Goal: Task Accomplishment & Management: Manage account settings

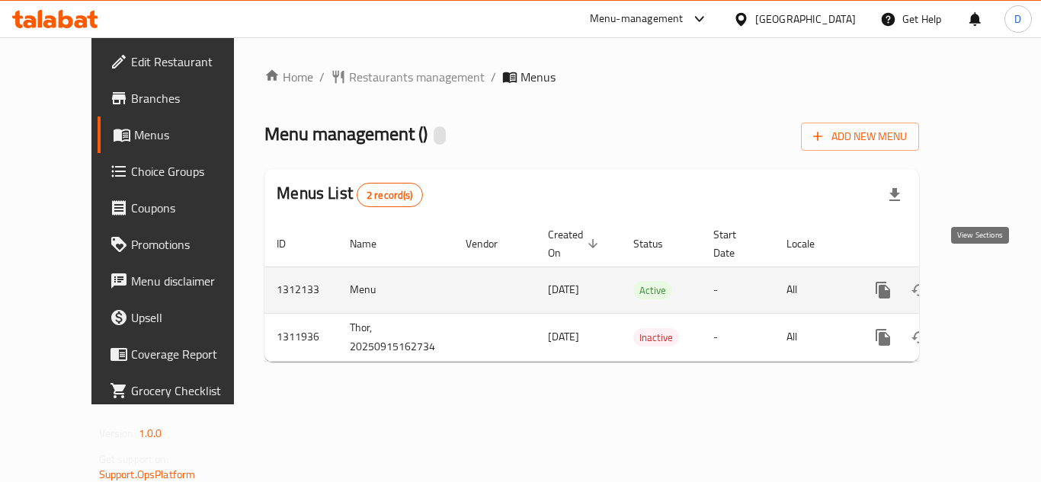
click at [983, 281] on icon "enhanced table" at bounding box center [992, 290] width 18 height 18
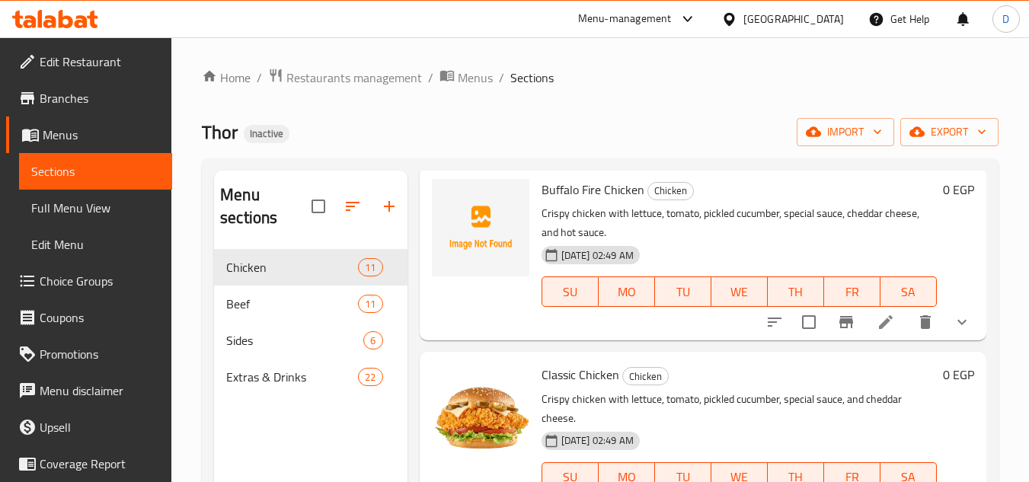
scroll to position [152, 0]
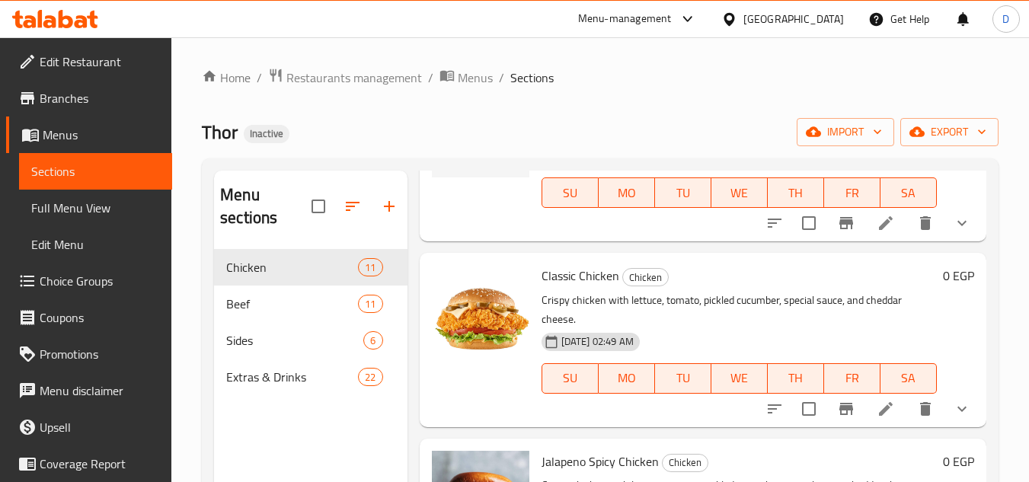
click at [62, 217] on span "Full Menu View" at bounding box center [95, 208] width 129 height 18
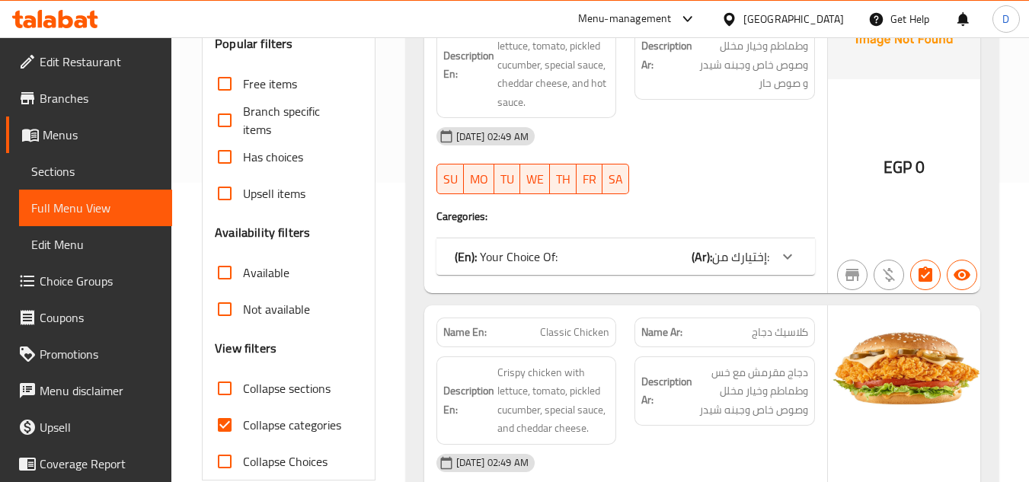
scroll to position [305, 0]
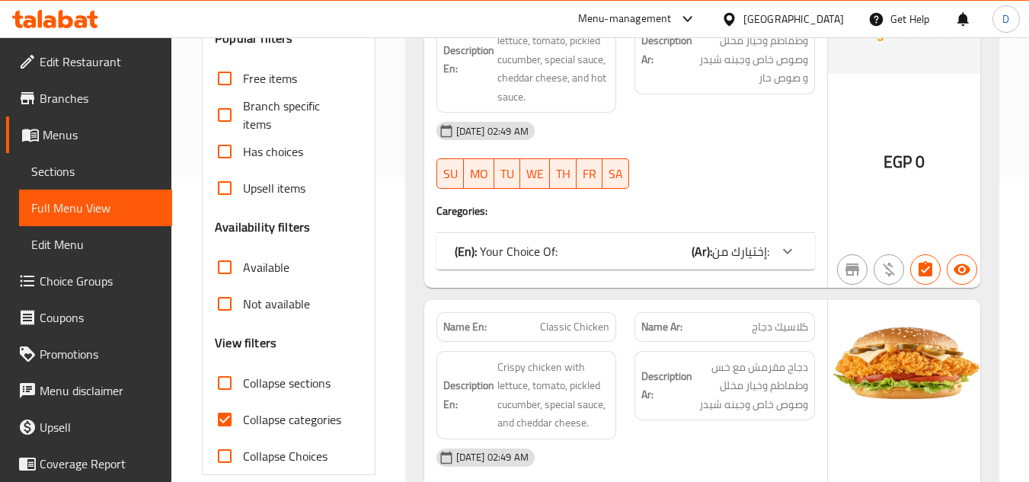
click at [300, 421] on span "Collapse categories" at bounding box center [292, 420] width 98 height 18
click at [243, 421] on input "Collapse categories" at bounding box center [224, 419] width 37 height 37
checkbox input "false"
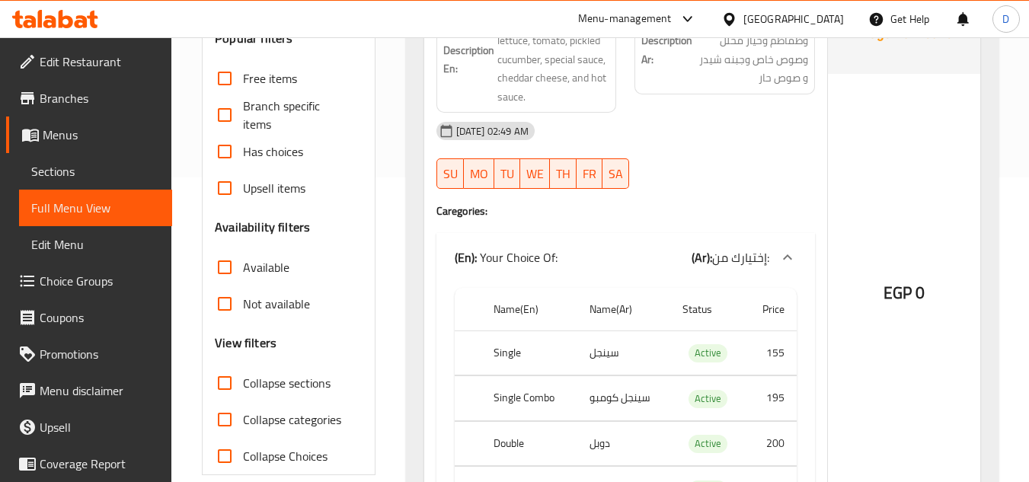
click at [264, 387] on span "Collapse sections" at bounding box center [287, 383] width 88 height 18
click at [243, 387] on input "Collapse sections" at bounding box center [224, 383] width 37 height 37
checkbox input "true"
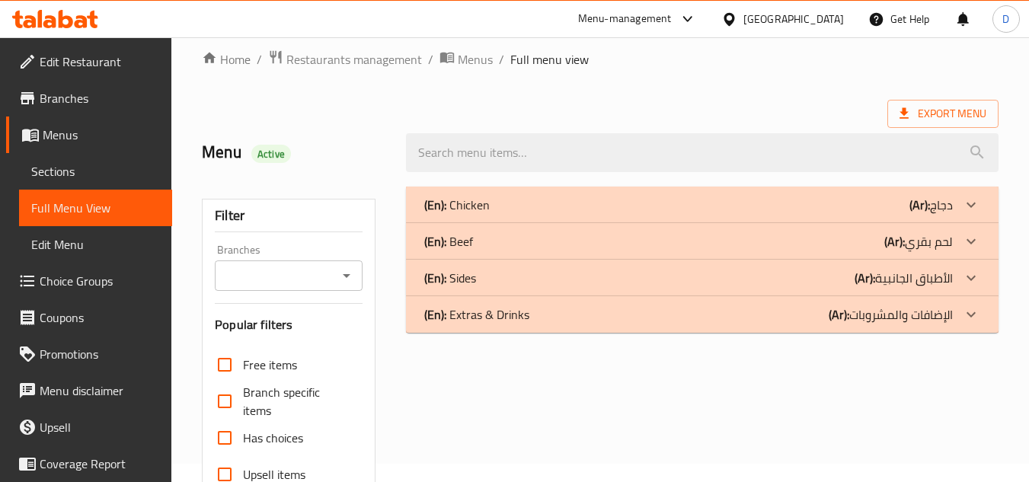
scroll to position [0, 0]
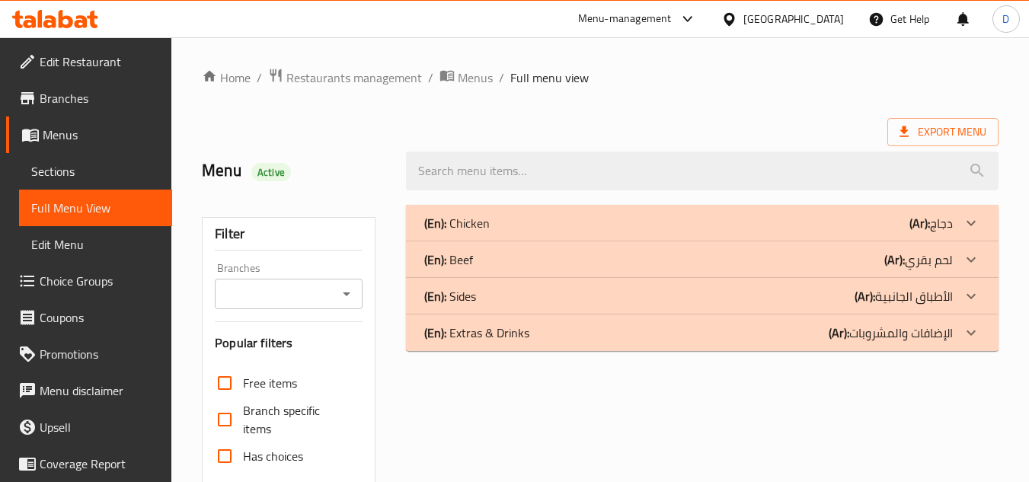
click at [829, 220] on div "(En): Chicken (Ar): دجاج" at bounding box center [688, 223] width 529 height 18
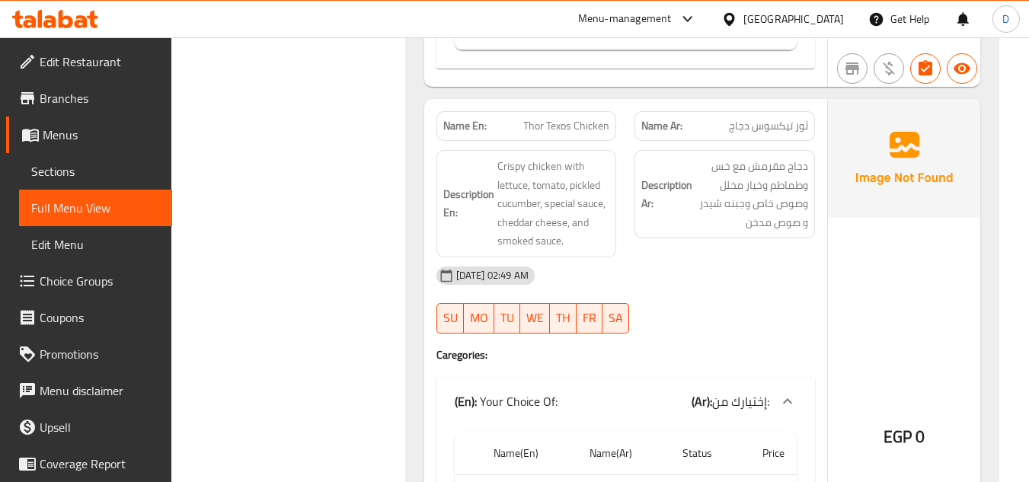
scroll to position [3200, 0]
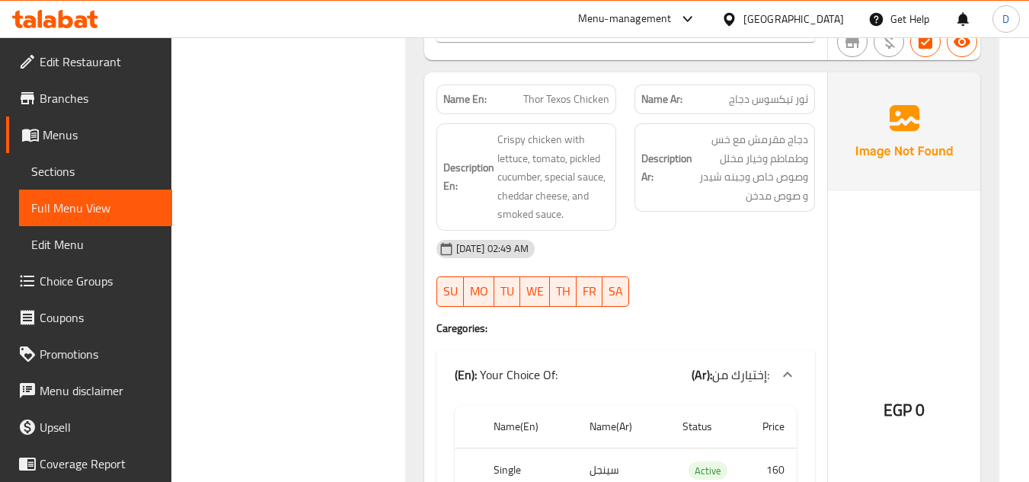
click at [62, 107] on span "Branches" at bounding box center [100, 98] width 120 height 18
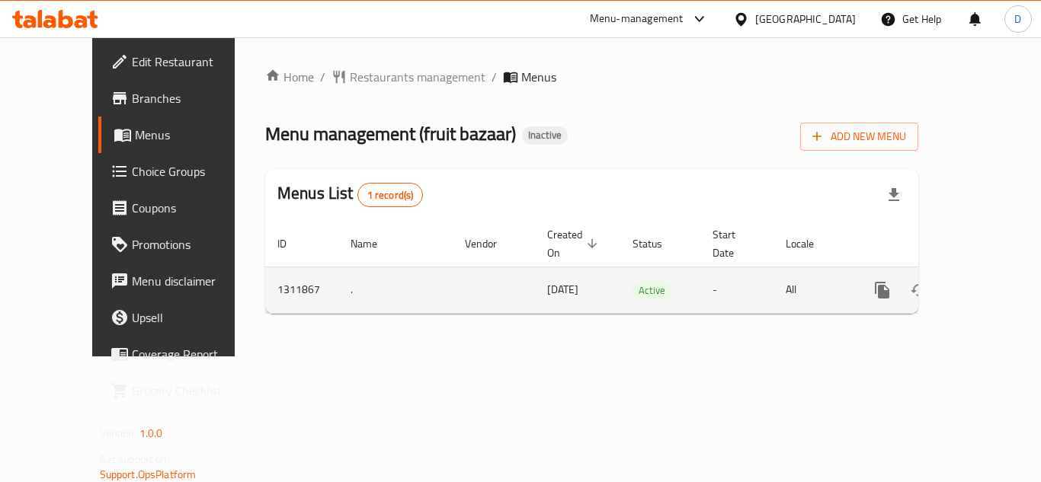
click at [985, 283] on icon "enhanced table" at bounding box center [992, 290] width 14 height 14
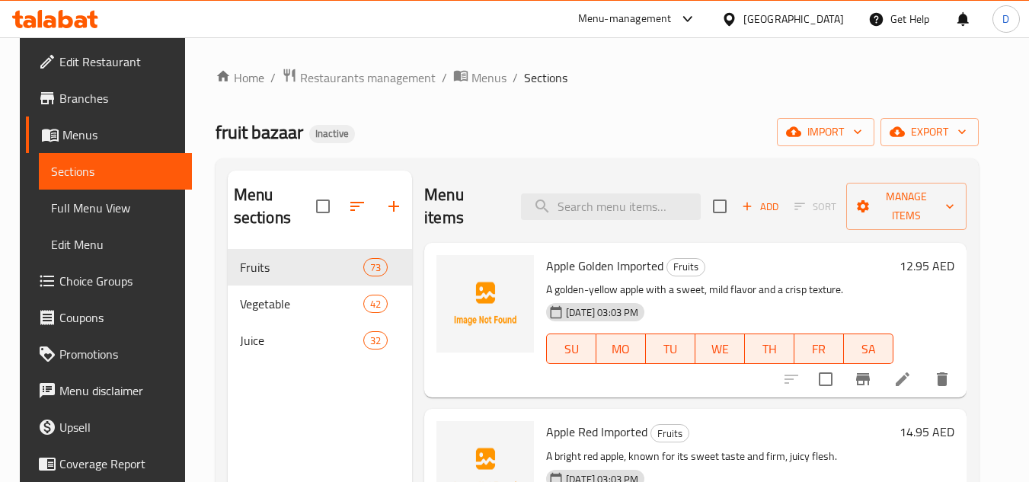
click at [572, 251] on div "Apple Golden Imported Fruits A golden-yellow apple with a sweet, mild flavor an…" at bounding box center [719, 320] width 359 height 142
click at [585, 257] on span "Apple Golden Imported" at bounding box center [604, 265] width 117 height 23
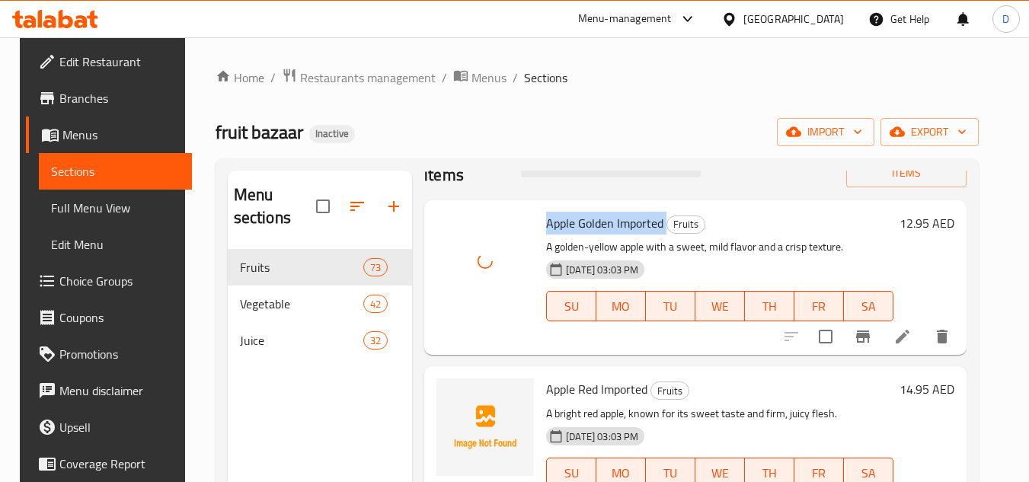
scroll to position [76, 0]
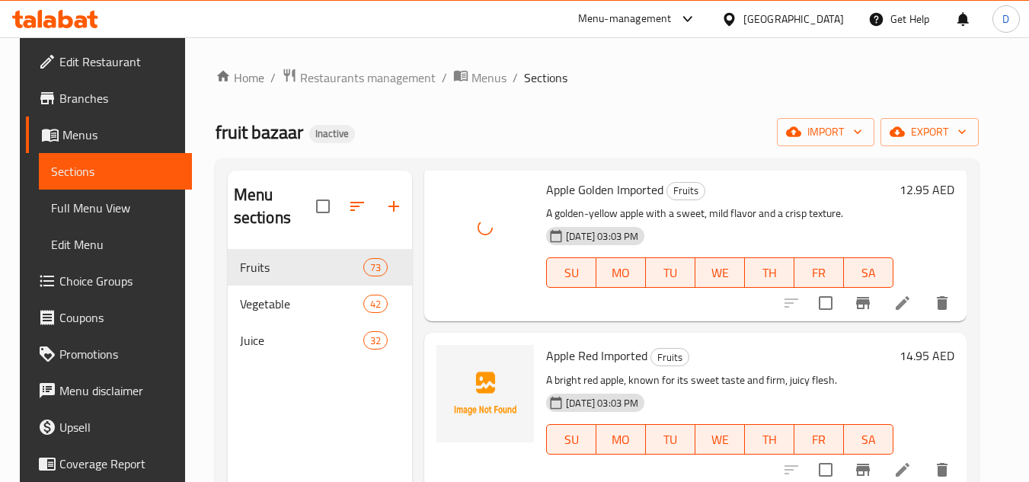
click at [581, 356] on span "Apple Red Imported" at bounding box center [596, 355] width 101 height 23
copy span "Red"
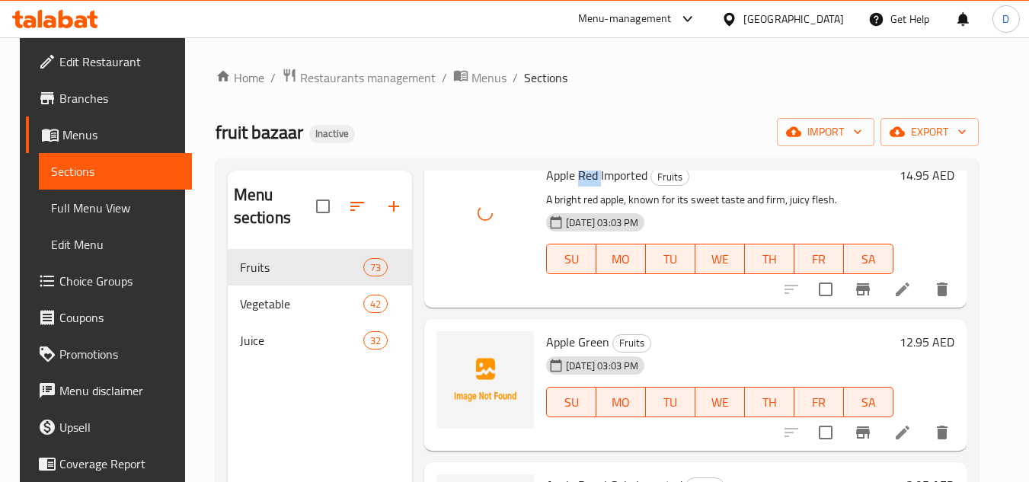
scroll to position [305, 0]
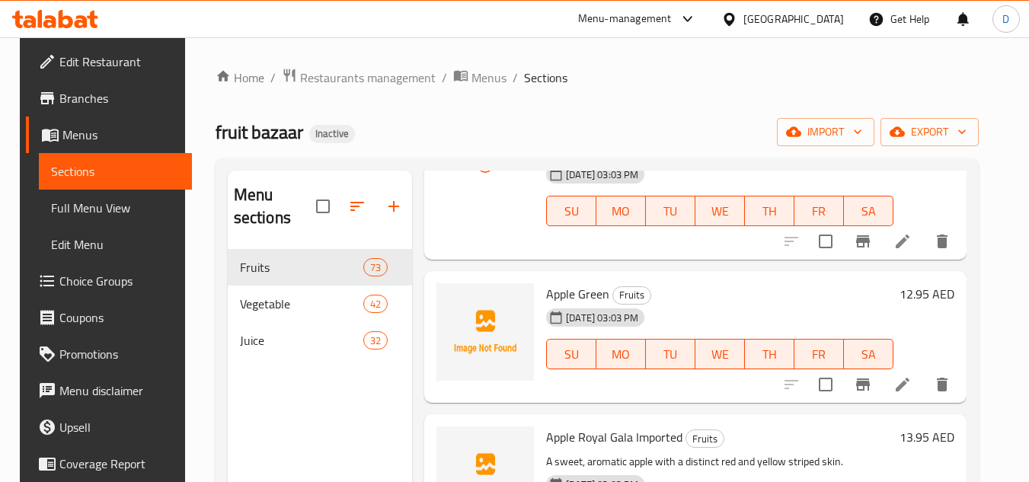
click at [591, 296] on span "Apple Green" at bounding box center [577, 294] width 63 height 23
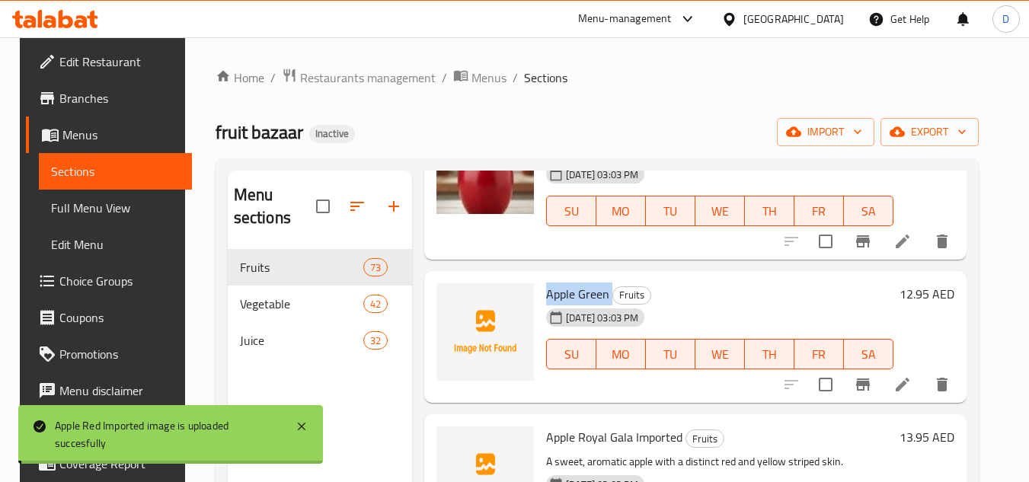
copy h6 "Apple Green"
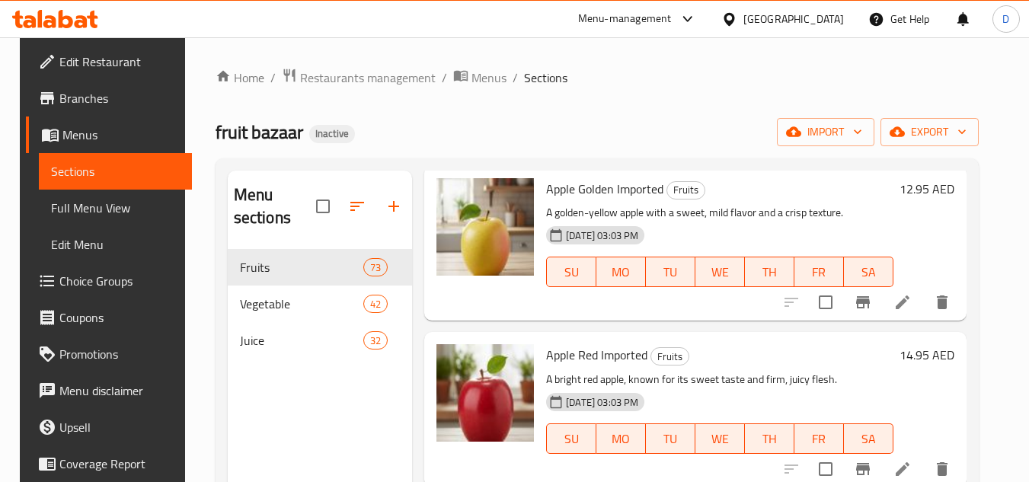
scroll to position [76, 0]
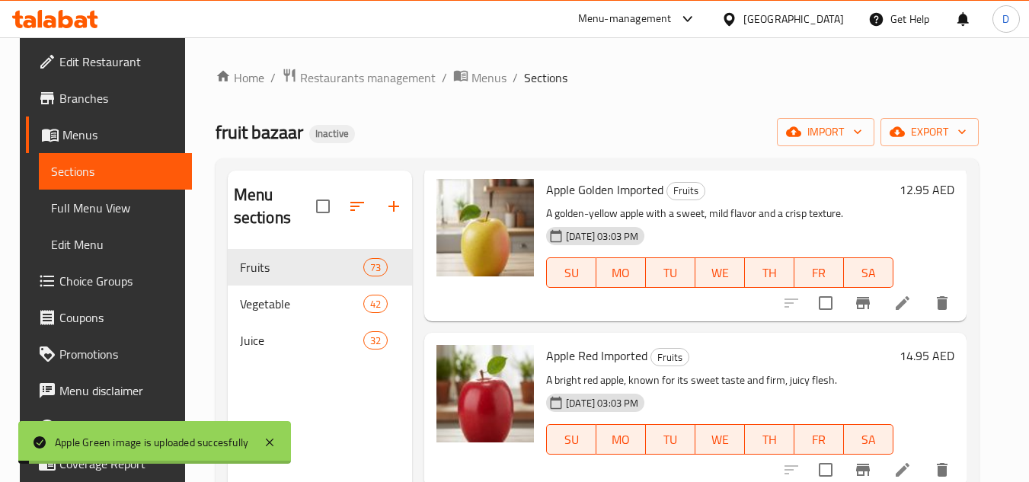
click at [622, 349] on span "Apple Red Imported" at bounding box center [596, 355] width 101 height 23
copy h6 "Imported"
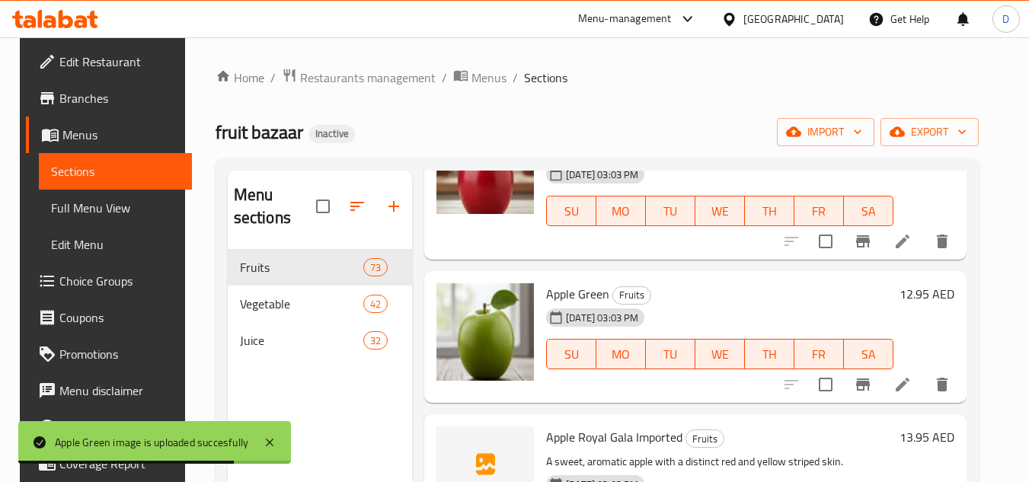
scroll to position [381, 0]
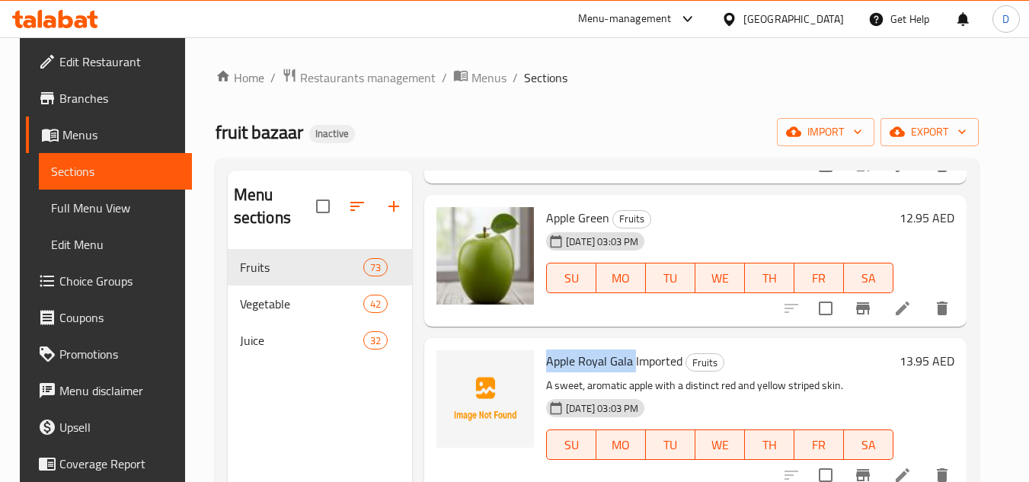
drag, startPoint x: 630, startPoint y: 360, endPoint x: 536, endPoint y: 365, distance: 93.8
click at [540, 365] on div "Apple Royal Gala Imported Fruits A sweet, aromatic apple with a distinct red an…" at bounding box center [719, 415] width 359 height 142
copy span "Apple Royal Gala"
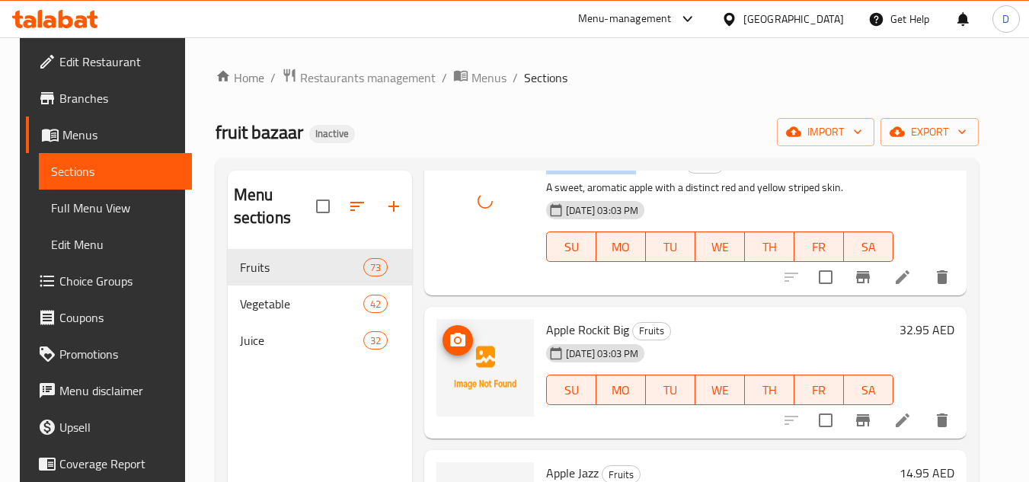
scroll to position [609, 0]
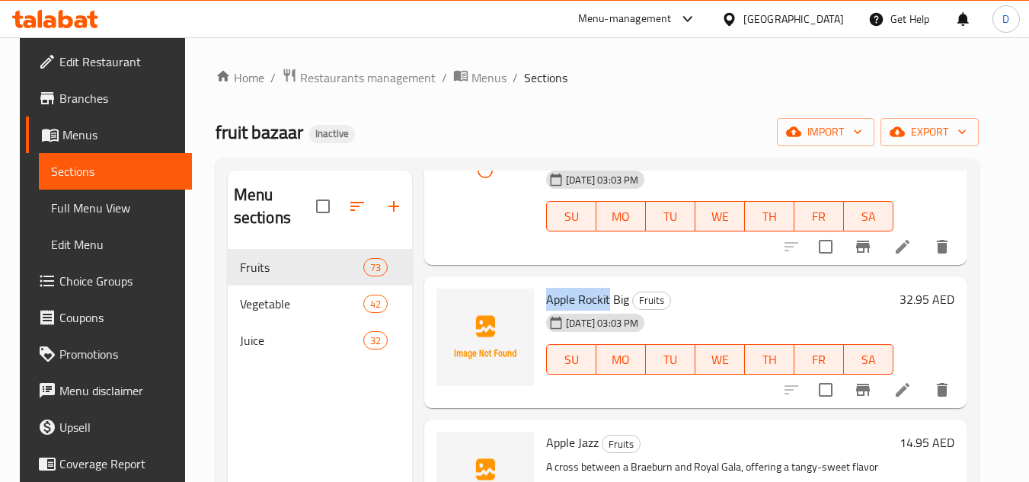
drag, startPoint x: 603, startPoint y: 301, endPoint x: 536, endPoint y: 302, distance: 67.0
click at [540, 302] on div "Apple Rockit Big Fruits 15-09-2025 03:03 PM SU MO TU WE TH FR SA" at bounding box center [719, 343] width 359 height 120
copy span "Apple Rockit"
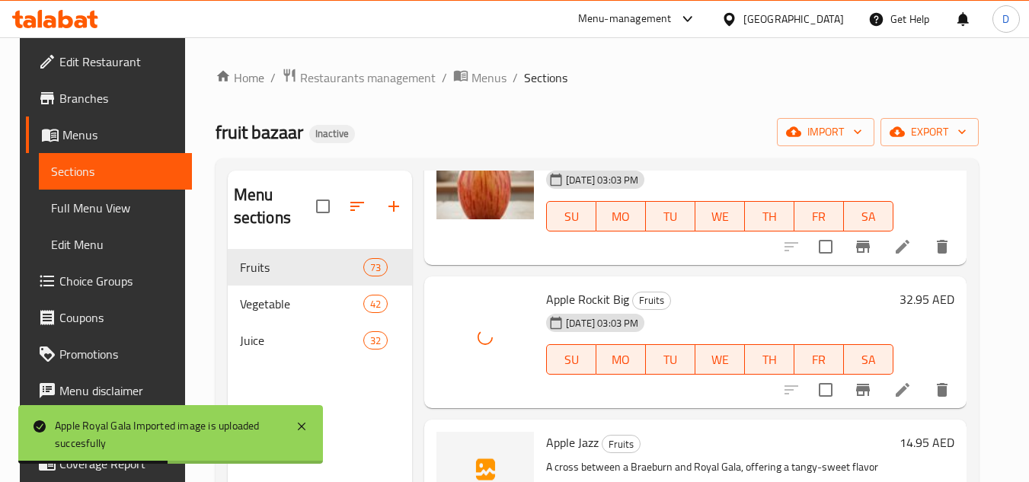
click at [580, 434] on span "Apple Jazz" at bounding box center [572, 442] width 53 height 23
copy h6 "Jazz"
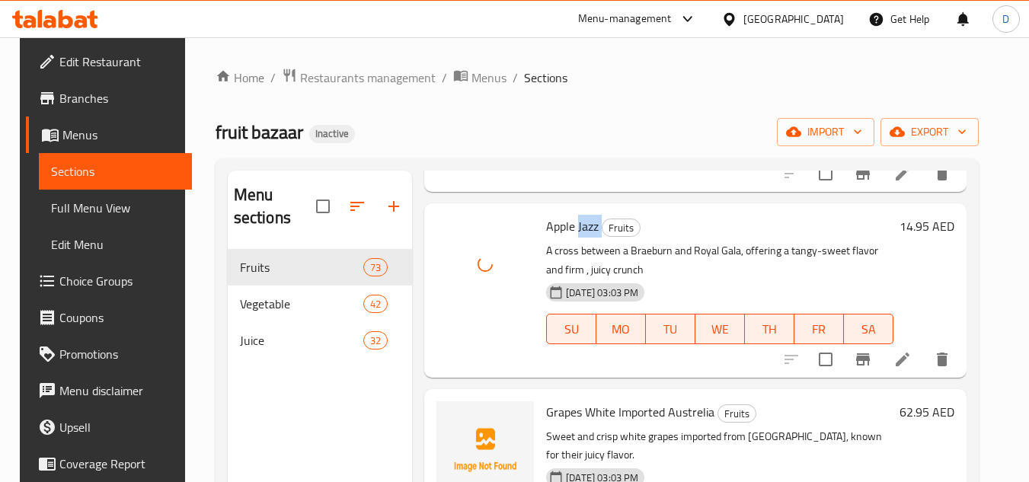
scroll to position [914, 0]
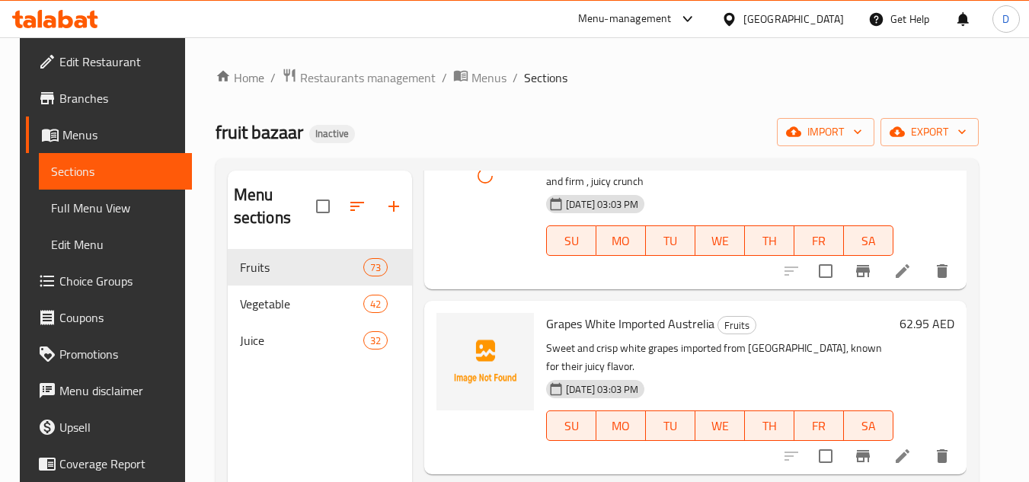
click at [586, 322] on span "Grapes White Imported Austrelia" at bounding box center [630, 323] width 168 height 23
click at [611, 327] on span "Grapes White Imported Austrelia" at bounding box center [630, 323] width 168 height 23
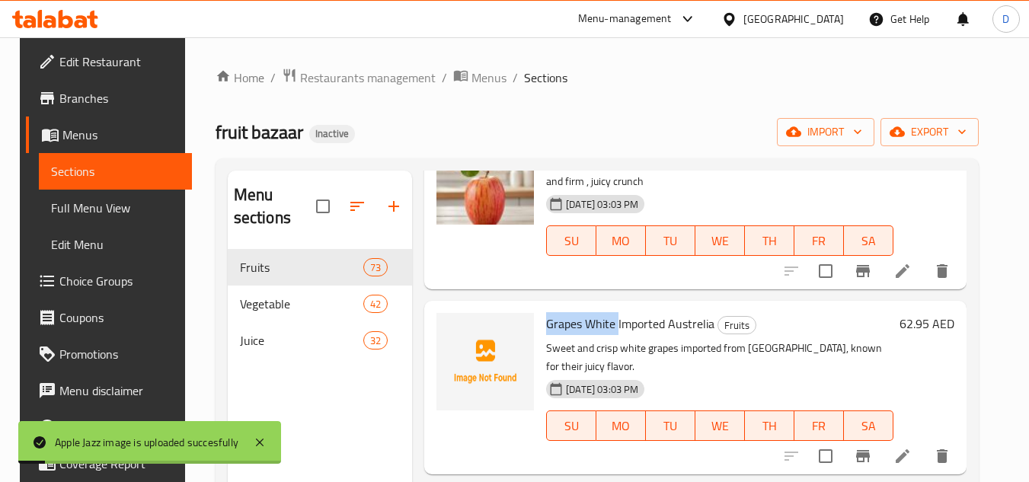
drag, startPoint x: 611, startPoint y: 327, endPoint x: 544, endPoint y: 325, distance: 67.1
click at [546, 325] on span "Grapes White Imported Austrelia" at bounding box center [630, 323] width 168 height 23
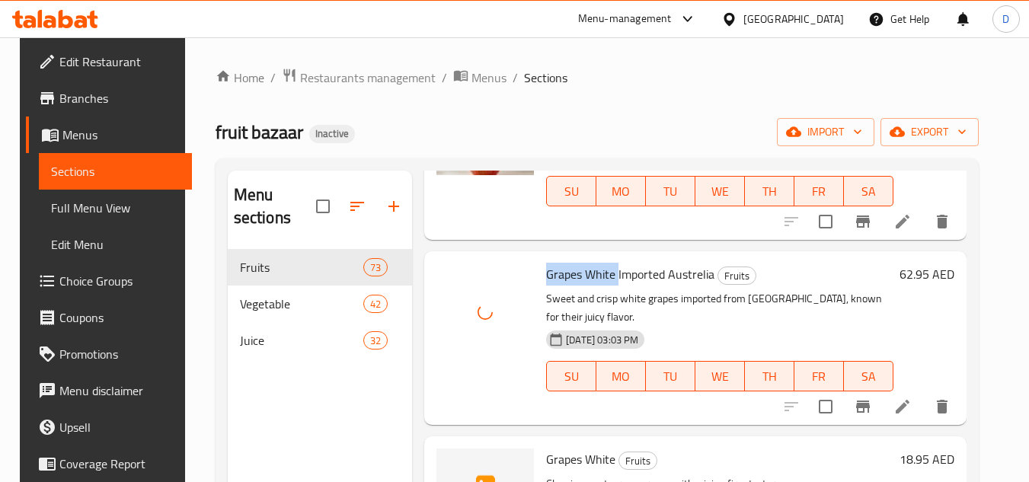
scroll to position [990, 0]
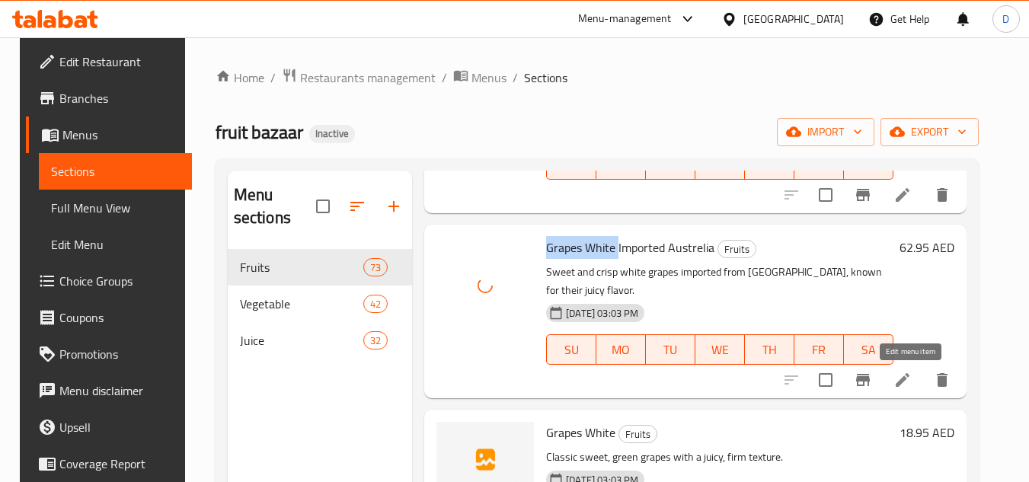
click at [904, 376] on icon at bounding box center [903, 380] width 18 height 18
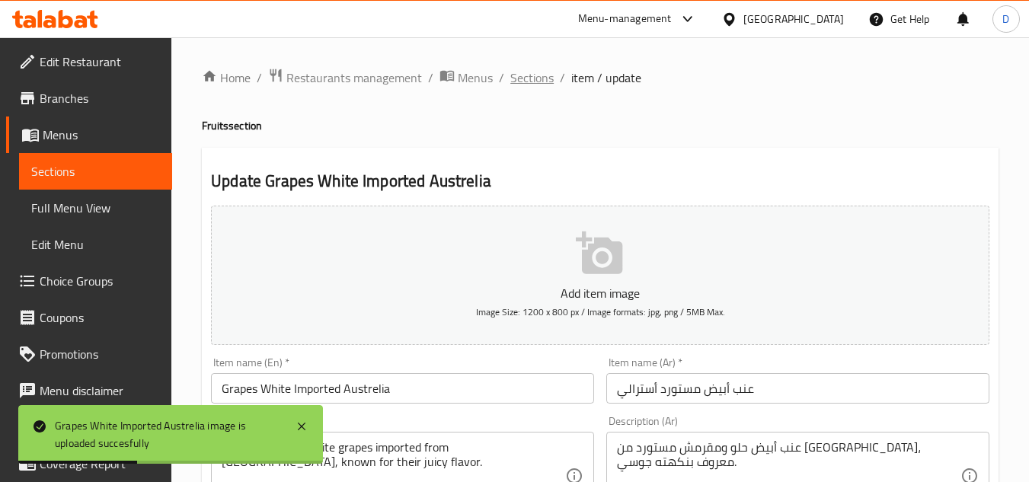
click at [538, 75] on span "Sections" at bounding box center [531, 78] width 43 height 18
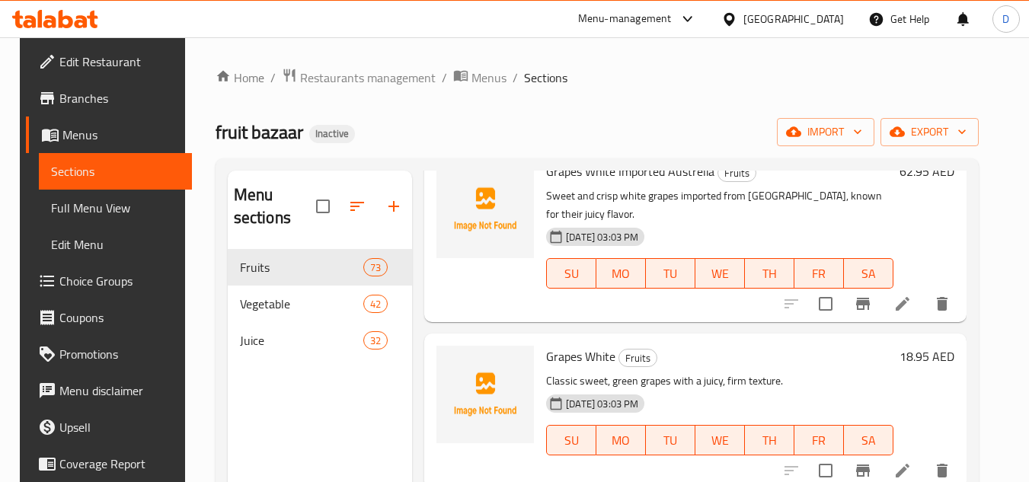
scroll to position [914, 0]
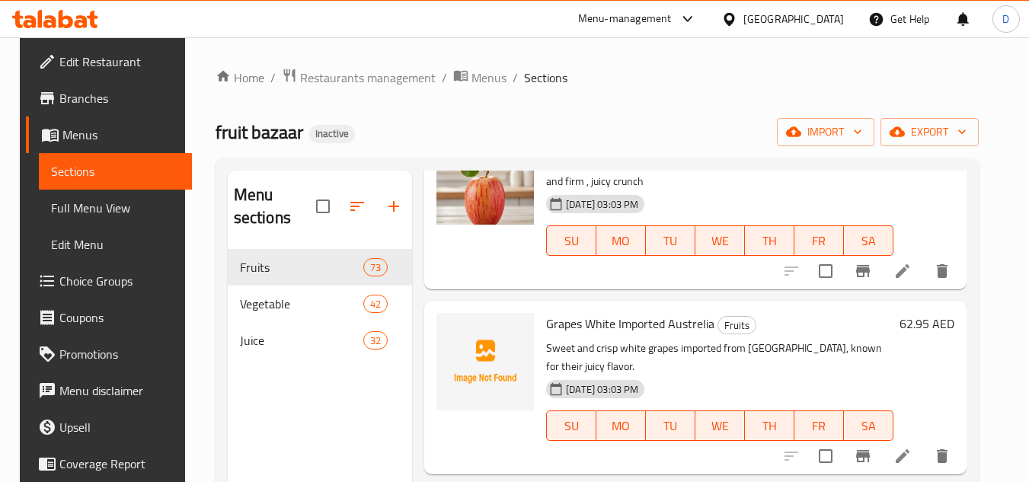
click at [315, 381] on div "Menu sections Fruits 73 Vegetable 42 Juice 32" at bounding box center [320, 485] width 184 height 628
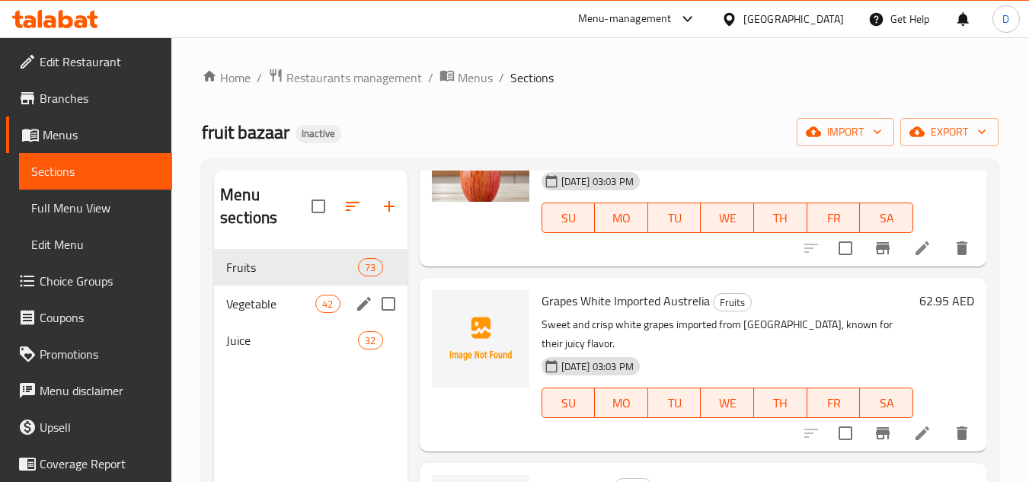
click at [333, 302] on span "42" at bounding box center [327, 304] width 23 height 14
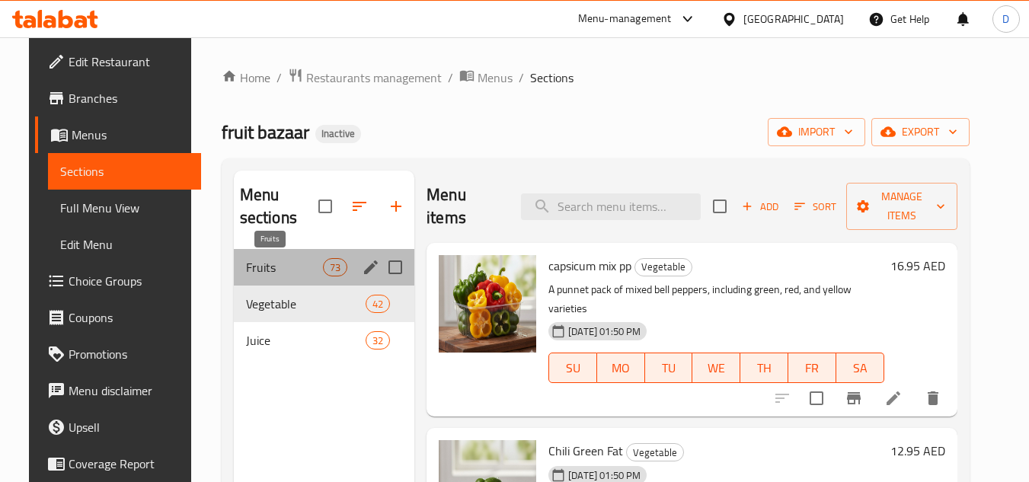
click at [293, 271] on span "Fruits" at bounding box center [284, 267] width 77 height 18
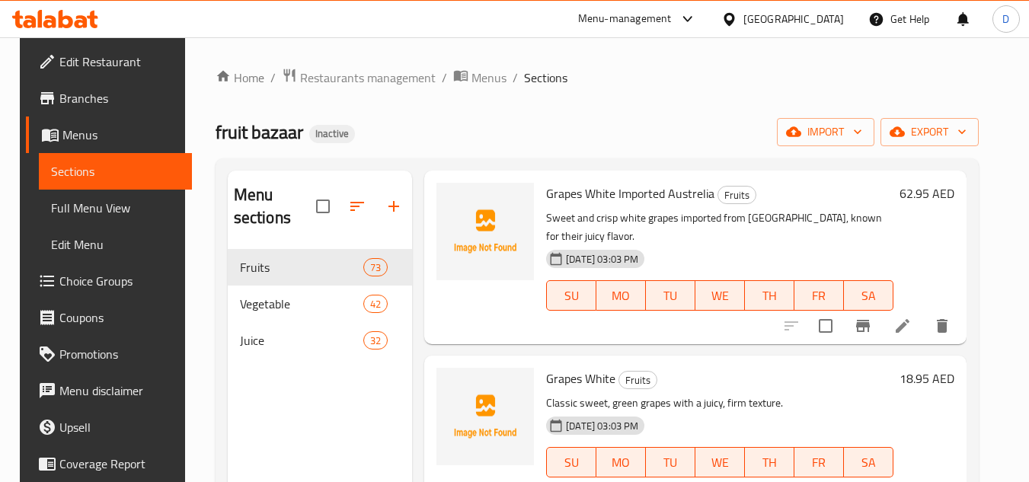
scroll to position [1067, 0]
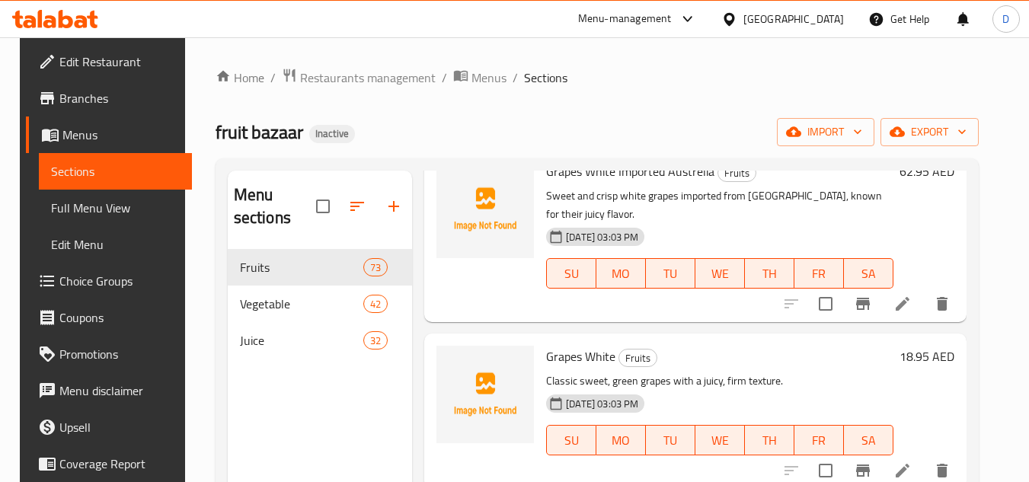
click at [601, 358] on span "Grapes White" at bounding box center [580, 356] width 69 height 23
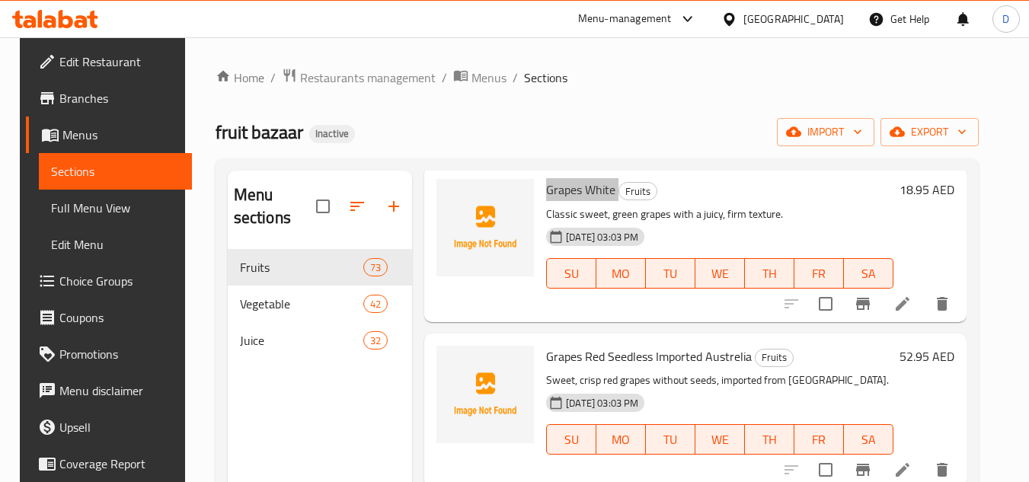
scroll to position [1295, 0]
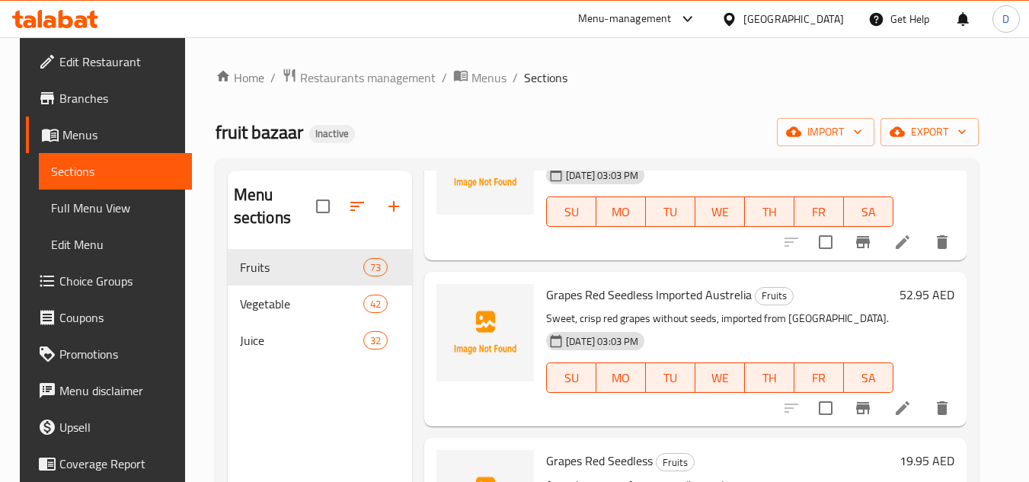
click at [588, 291] on span "Grapes Red Seedless Imported Austrelia" at bounding box center [649, 294] width 206 height 23
copy span "Red"
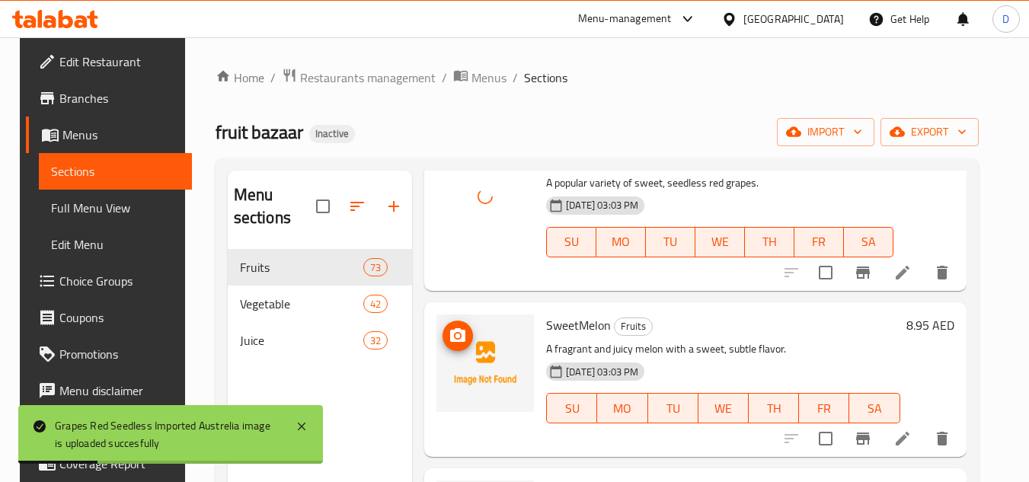
scroll to position [1600, 0]
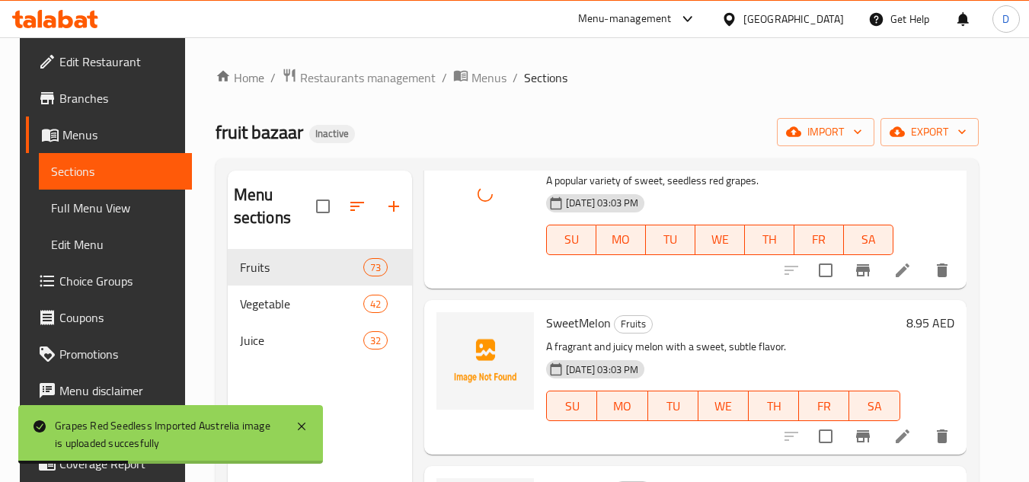
click at [566, 328] on span "SweetMelon" at bounding box center [578, 323] width 65 height 23
copy h6 "SweetMelon"
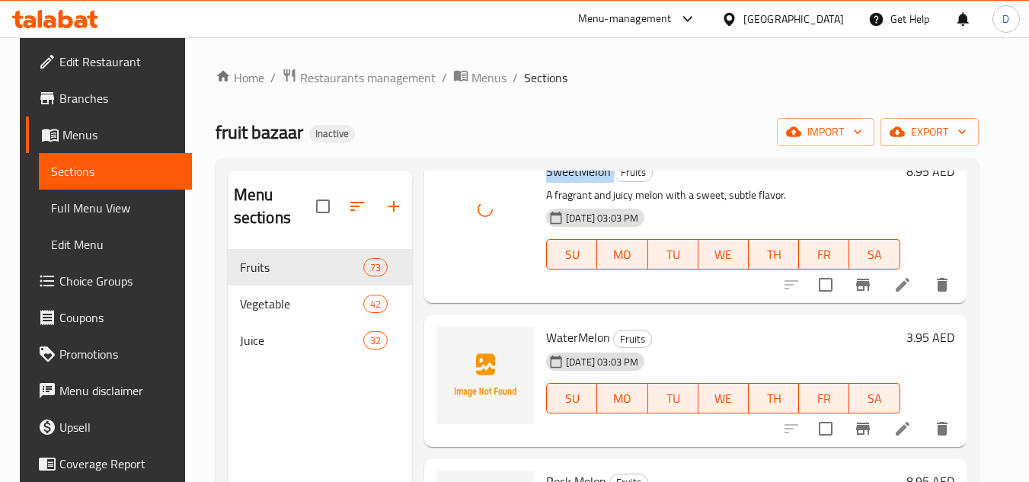
scroll to position [1752, 0]
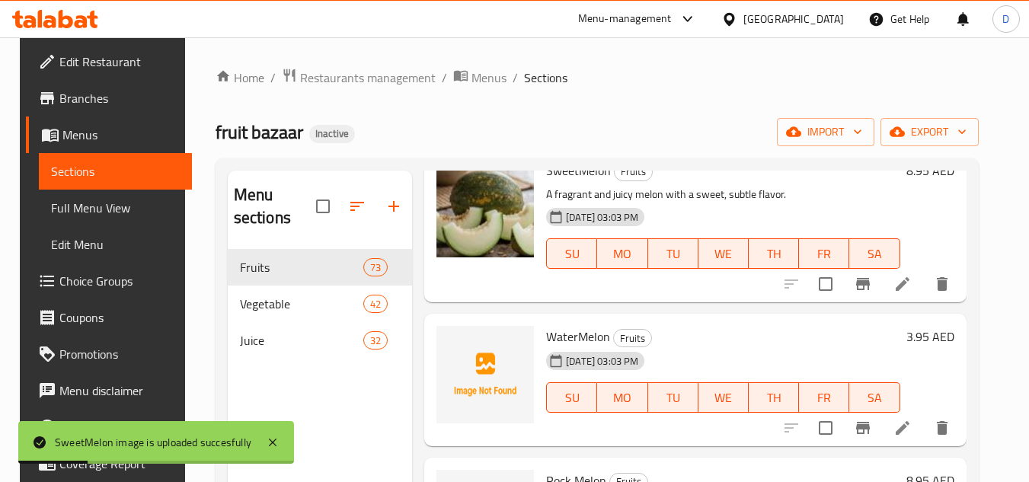
click at [589, 331] on span "WaterMelon" at bounding box center [578, 336] width 64 height 23
copy h6 "WaterMelon"
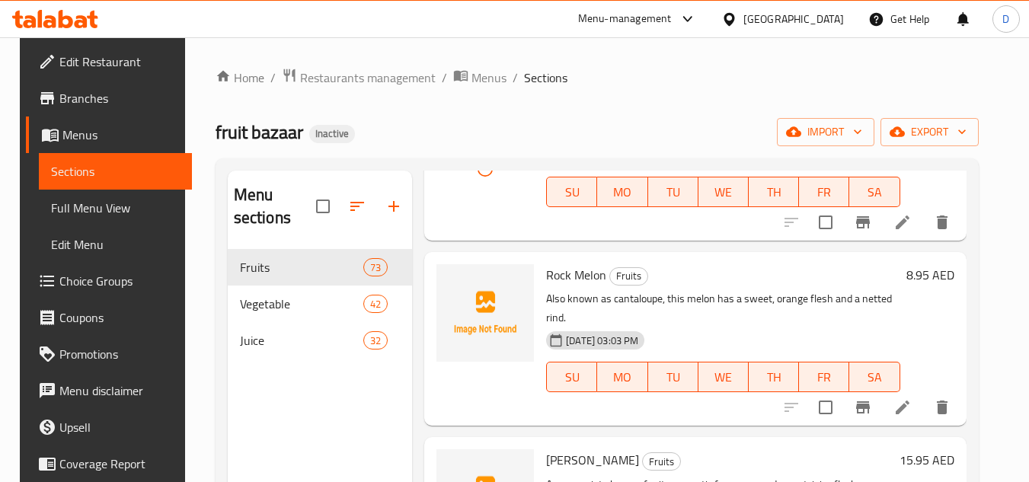
scroll to position [1981, 0]
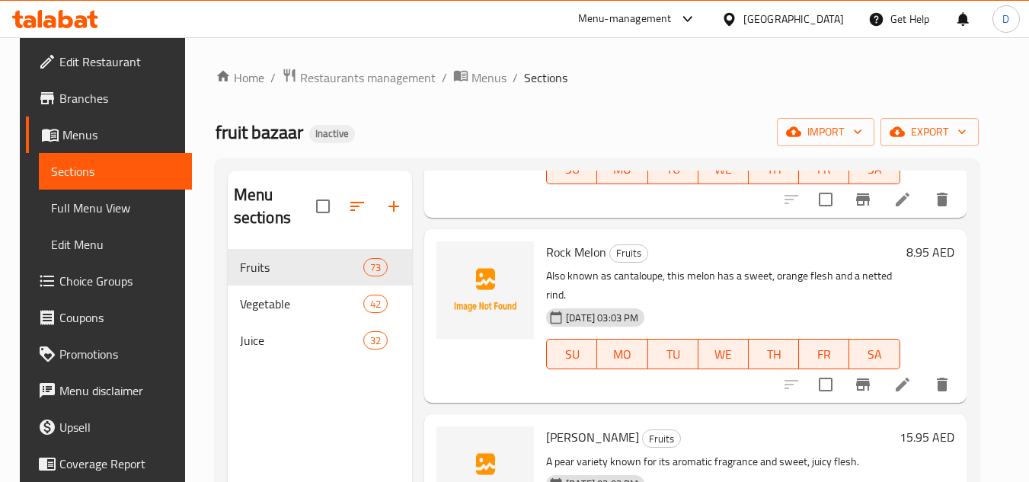
click at [595, 248] on span "Rock Melon" at bounding box center [576, 252] width 60 height 23
copy h6 "Rock Melon"
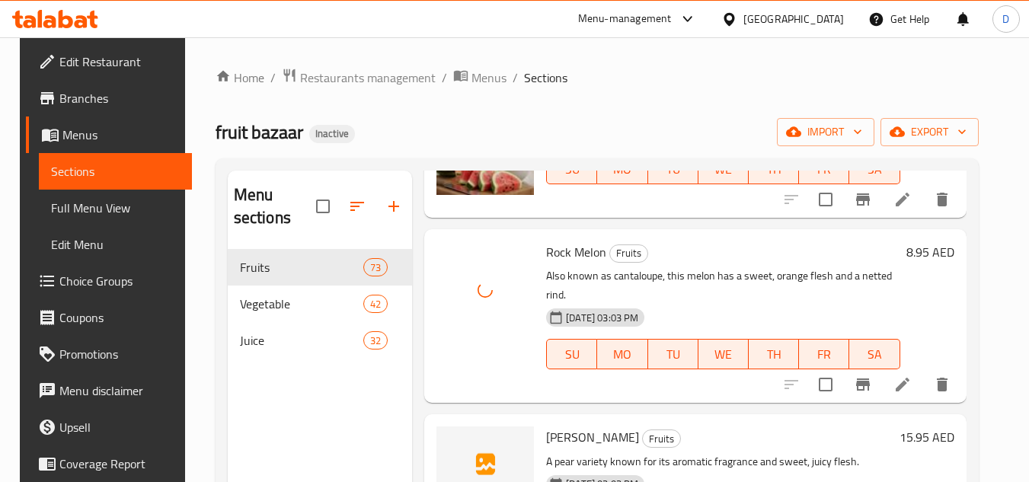
click at [599, 426] on span "Pear Rosmary" at bounding box center [592, 437] width 93 height 23
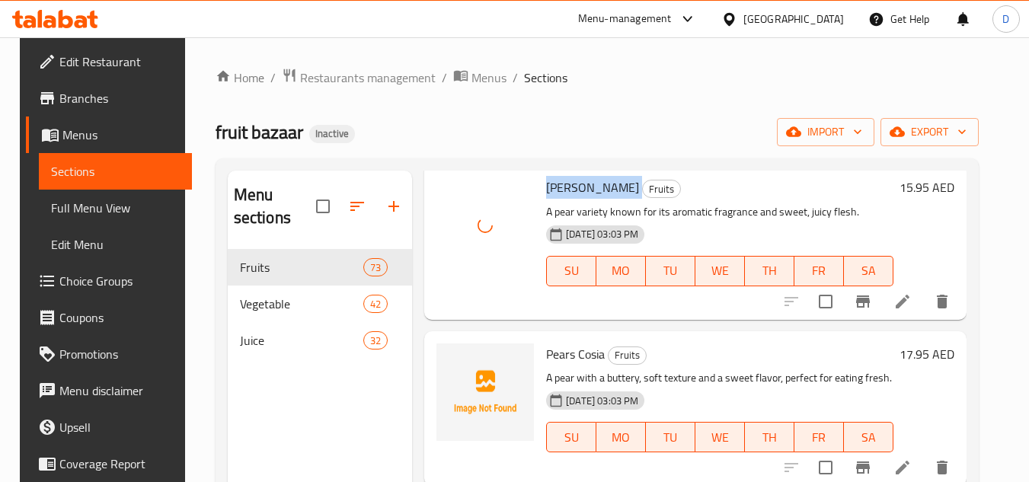
scroll to position [2209, 0]
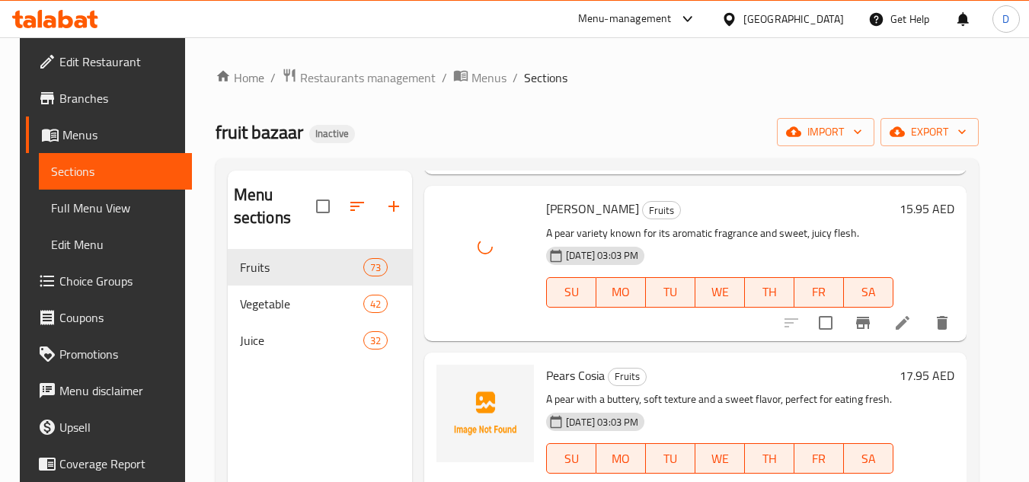
click at [559, 364] on span "Pears Cosia" at bounding box center [575, 375] width 59 height 23
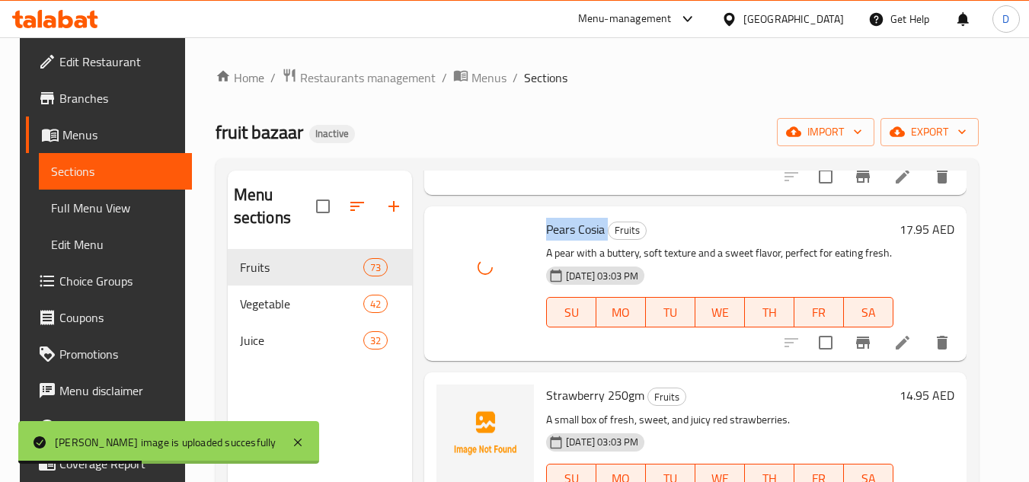
scroll to position [2362, 0]
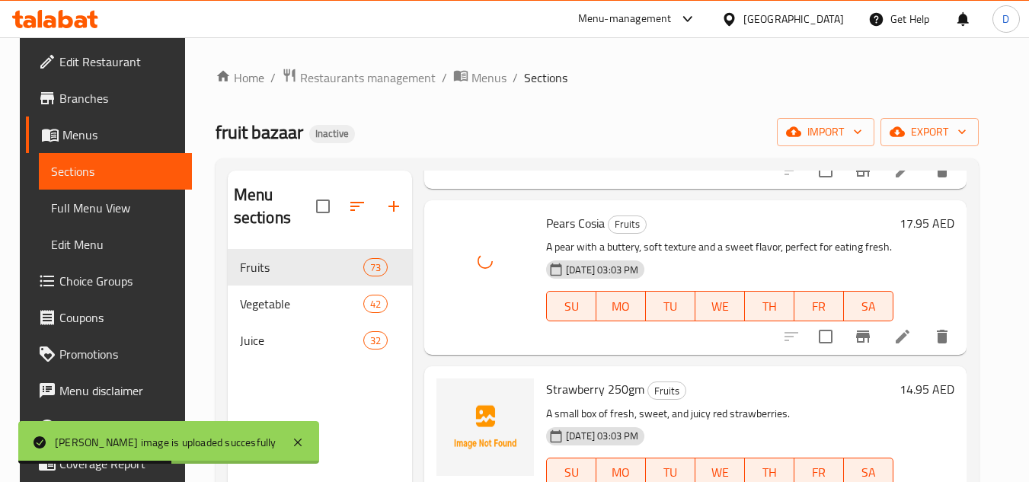
click at [562, 378] on span "Strawberry 250gm" at bounding box center [595, 389] width 98 height 23
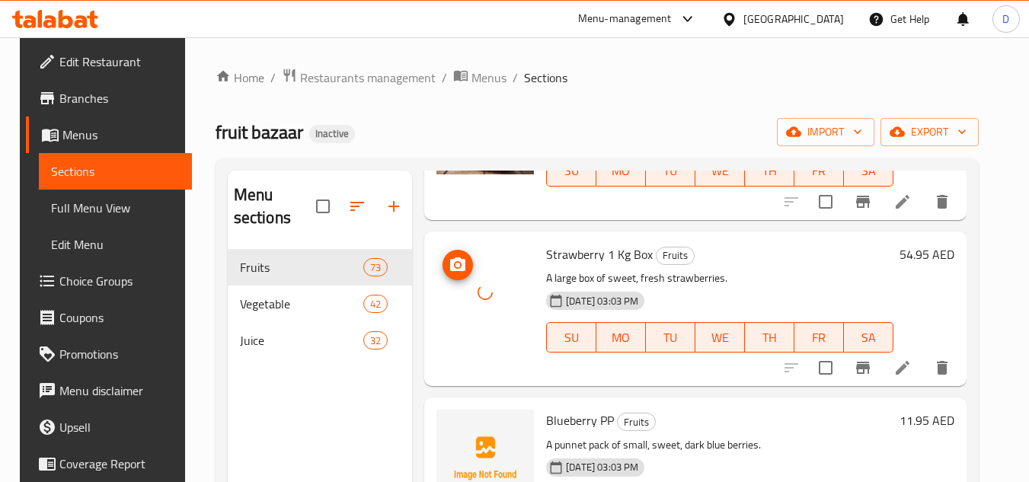
scroll to position [2743, 0]
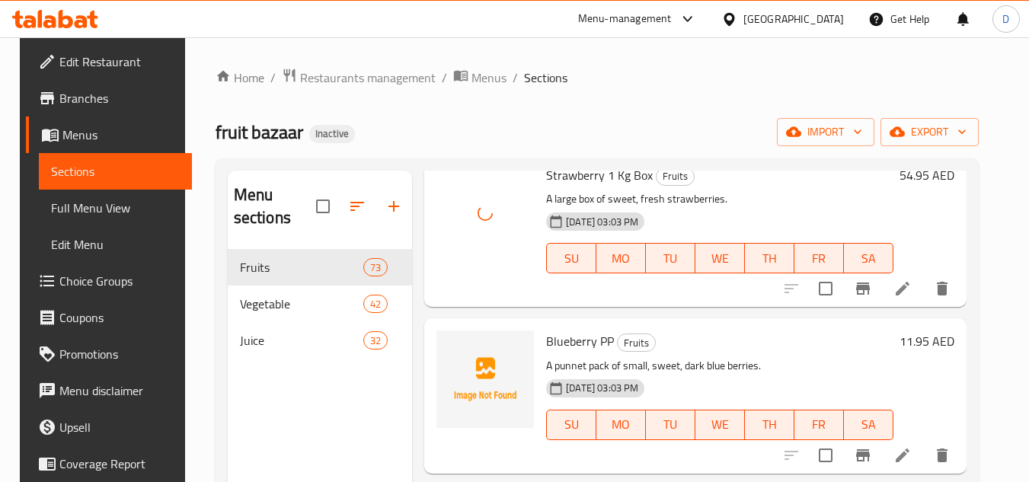
click at [577, 334] on span "Blueberry PP" at bounding box center [580, 341] width 68 height 23
click at [574, 330] on span "Blueberry PP" at bounding box center [580, 341] width 68 height 23
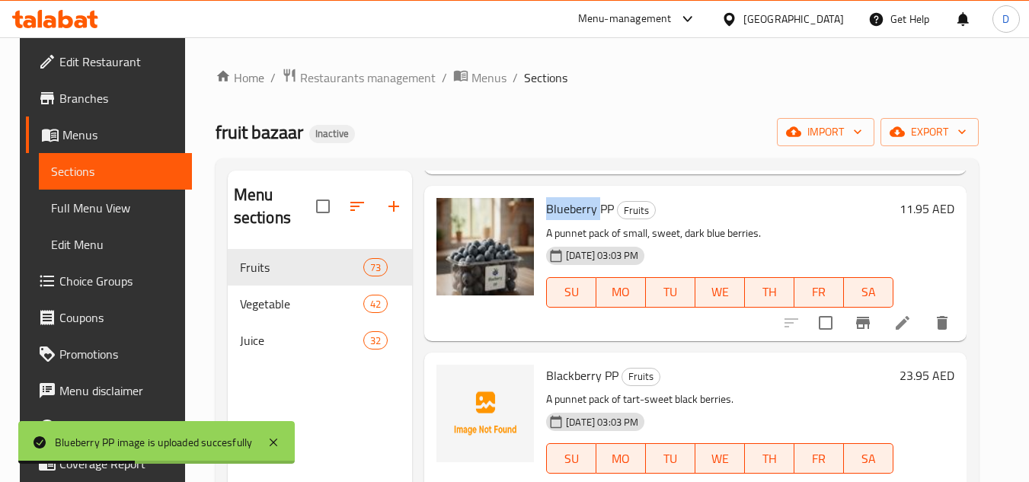
scroll to position [2971, 0]
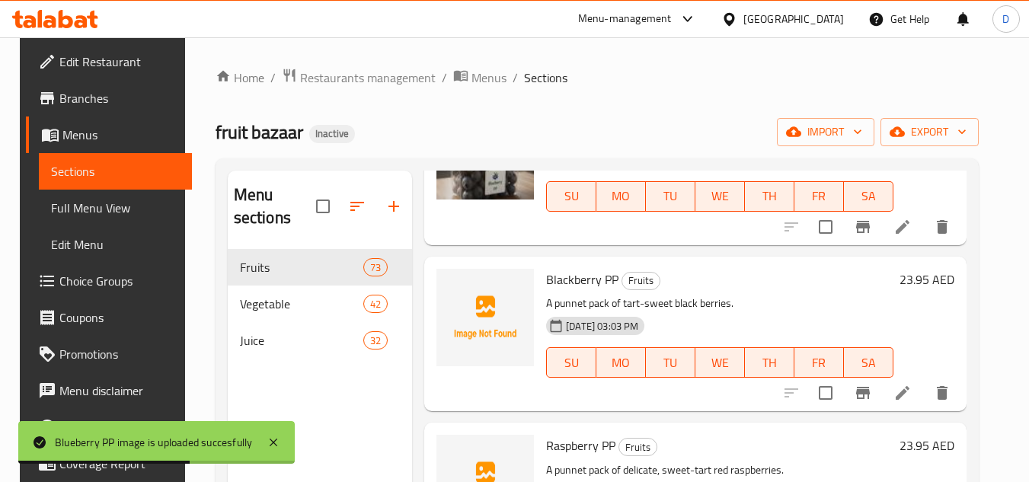
click at [571, 268] on span "Blackberry PP" at bounding box center [582, 279] width 72 height 23
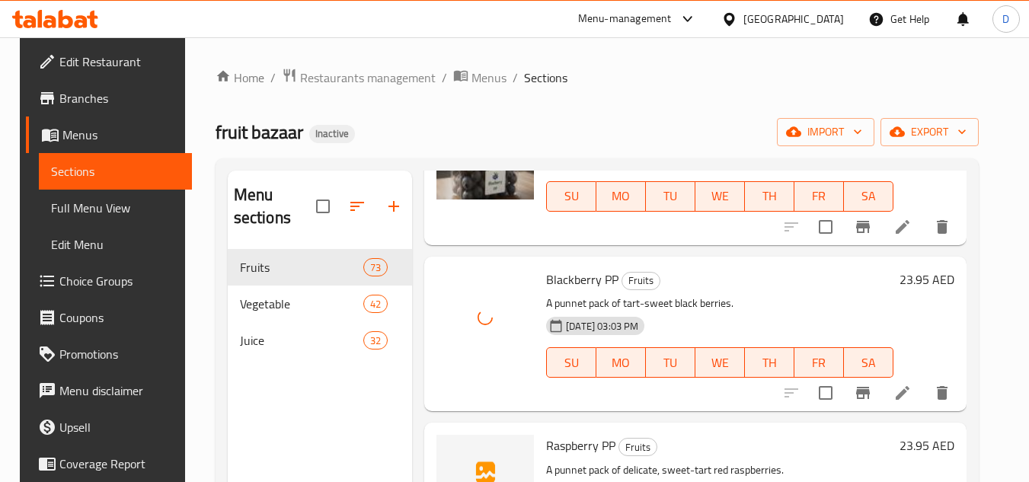
click at [556, 434] on span "Raspberry PP" at bounding box center [580, 445] width 69 height 23
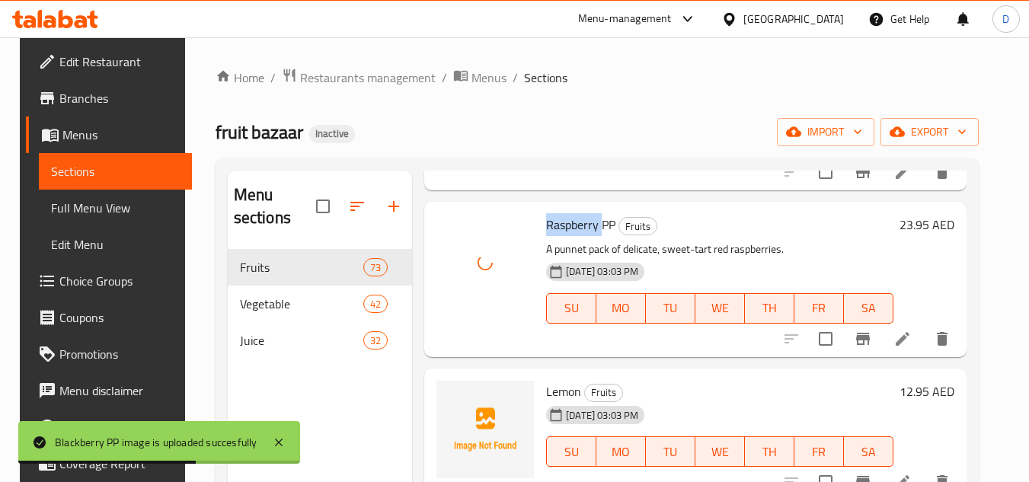
scroll to position [3200, 0]
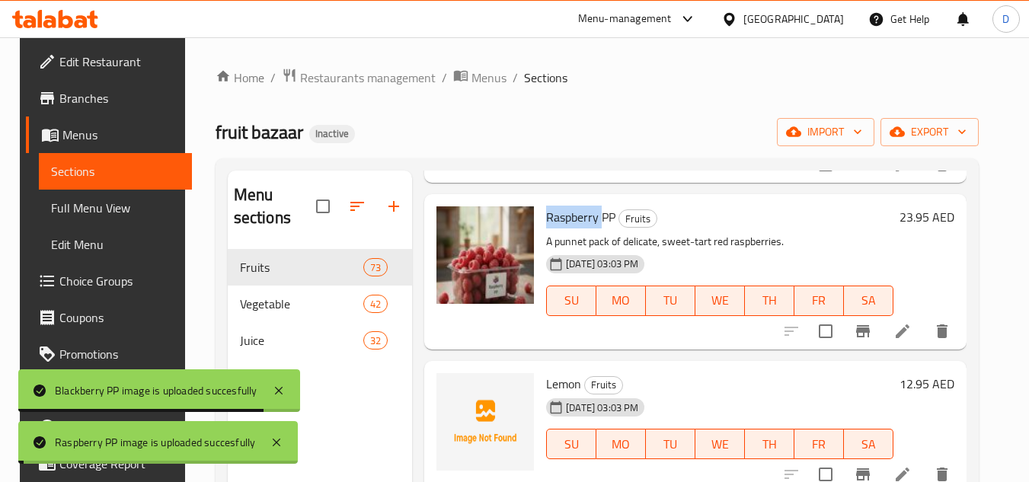
click at [551, 392] on div "15-09-2025 03:03 PM" at bounding box center [585, 407] width 90 height 30
click at [559, 373] on span "Lemon" at bounding box center [563, 384] width 35 height 23
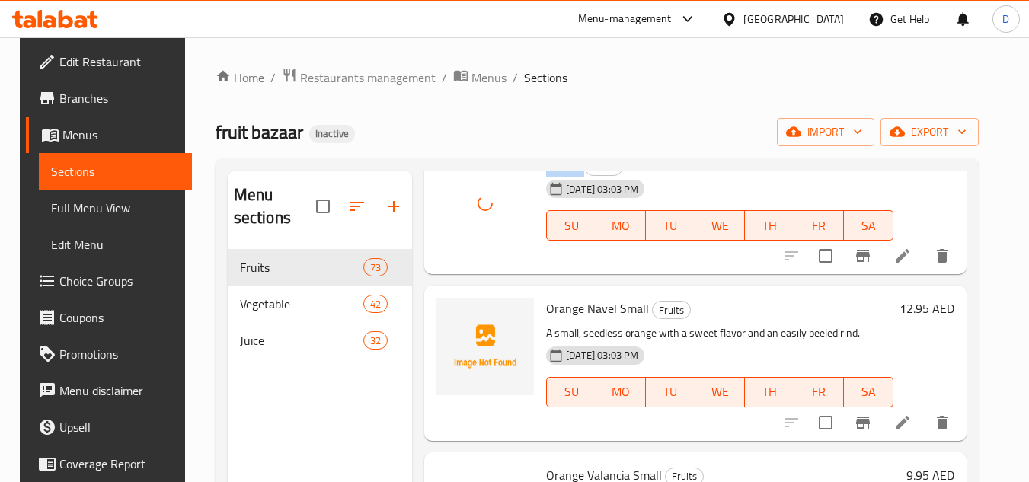
scroll to position [3428, 0]
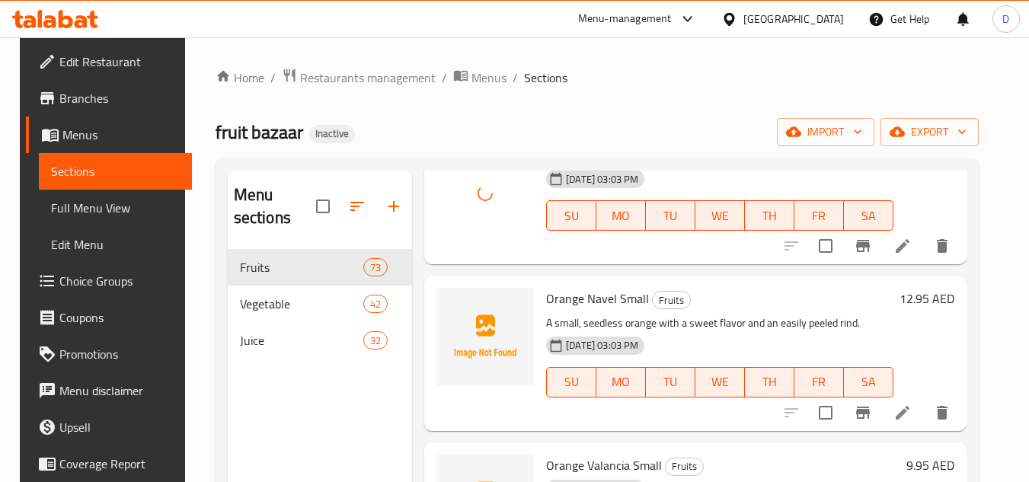
click at [587, 287] on span "Orange Navel Small" at bounding box center [597, 298] width 103 height 23
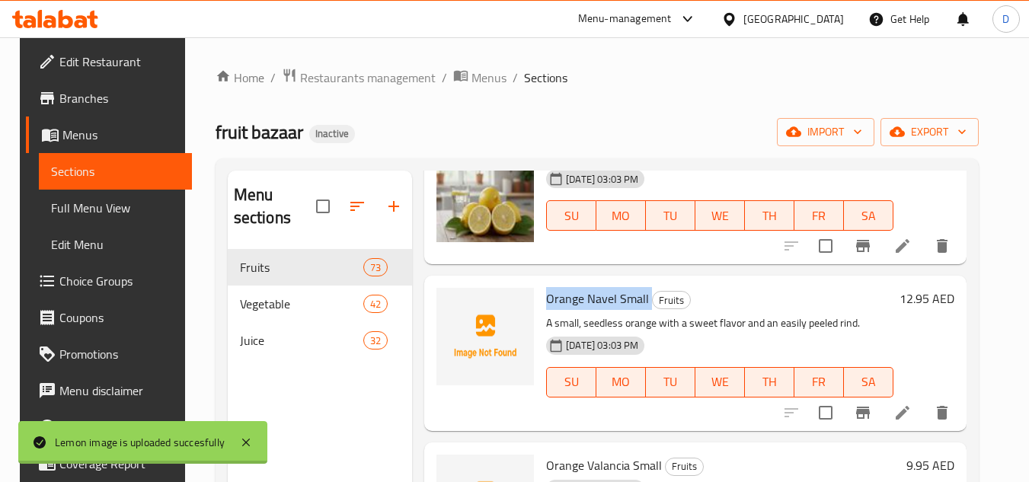
click at [587, 287] on span "Orange Navel Small" at bounding box center [597, 298] width 103 height 23
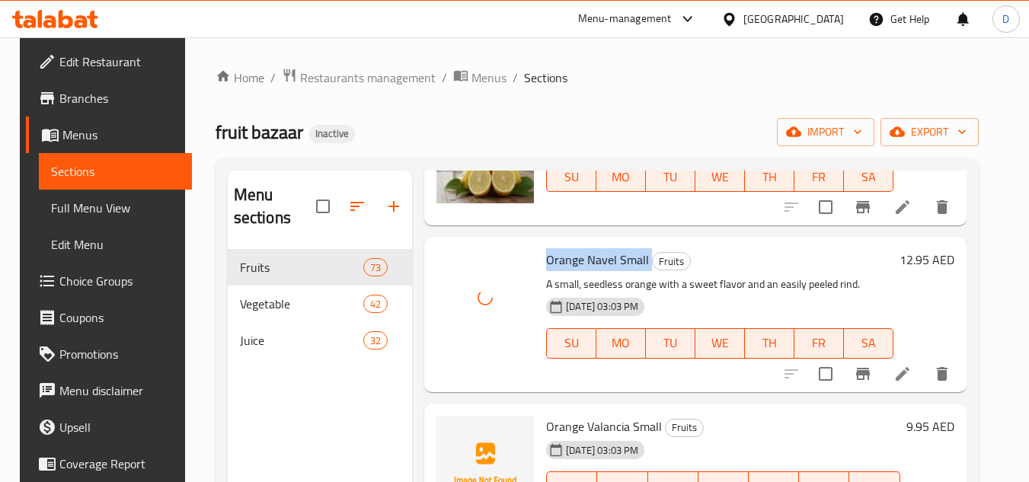
scroll to position [3504, 0]
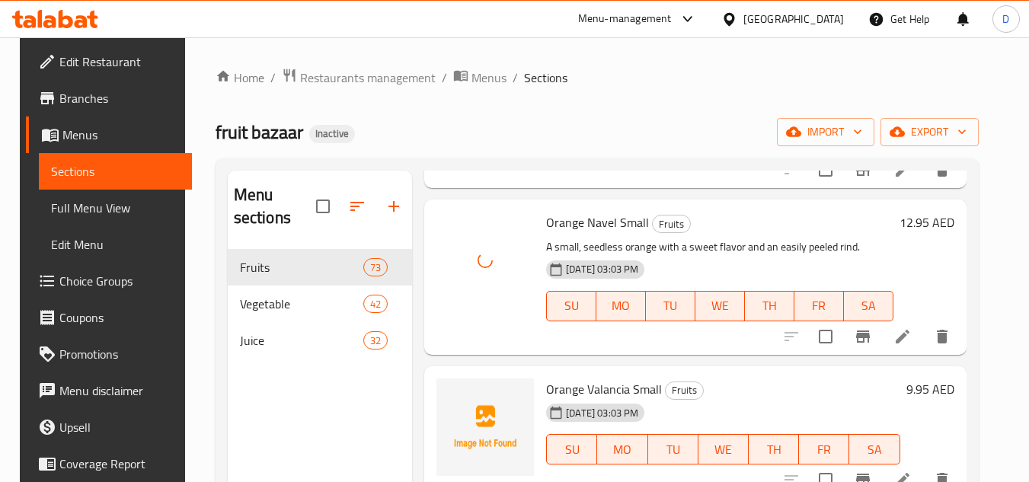
click at [606, 378] on span "Orange Valancia Small" at bounding box center [604, 389] width 116 height 23
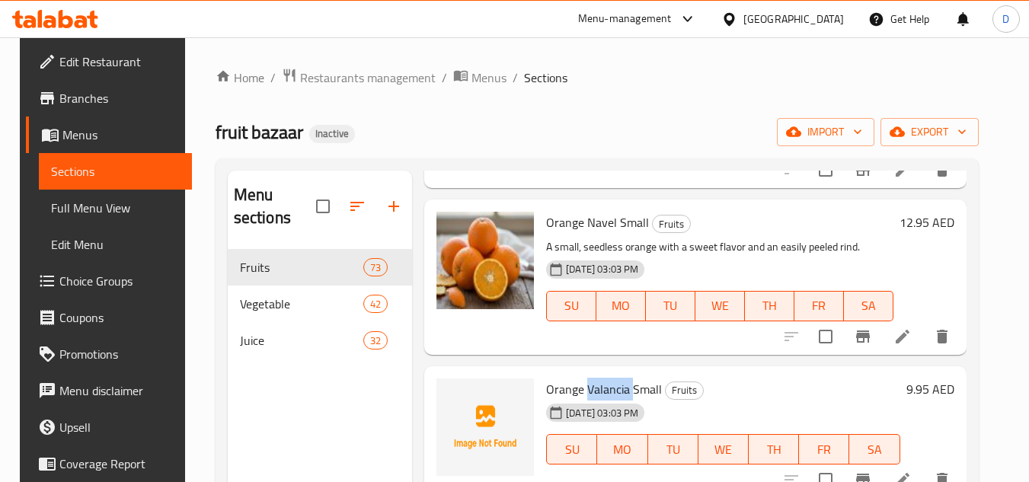
click at [623, 378] on span "Orange Valancia Small" at bounding box center [604, 389] width 116 height 23
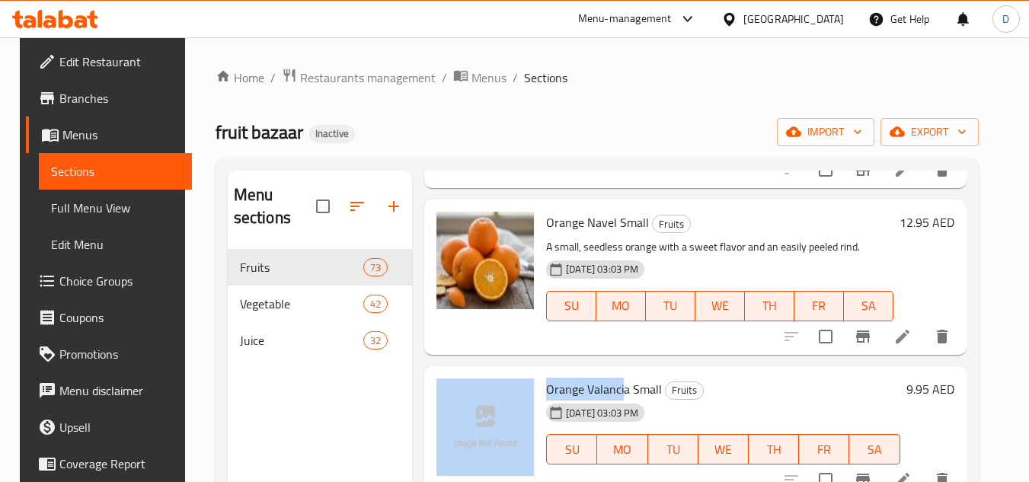
drag, startPoint x: 601, startPoint y: 376, endPoint x: 532, endPoint y: 369, distance: 69.7
click at [532, 373] on div "Orange Valancia Small Fruits 15-09-2025 03:03 PM SU MO TU WE TH FR SA 9.95 AED" at bounding box center [694, 433] width 529 height 120
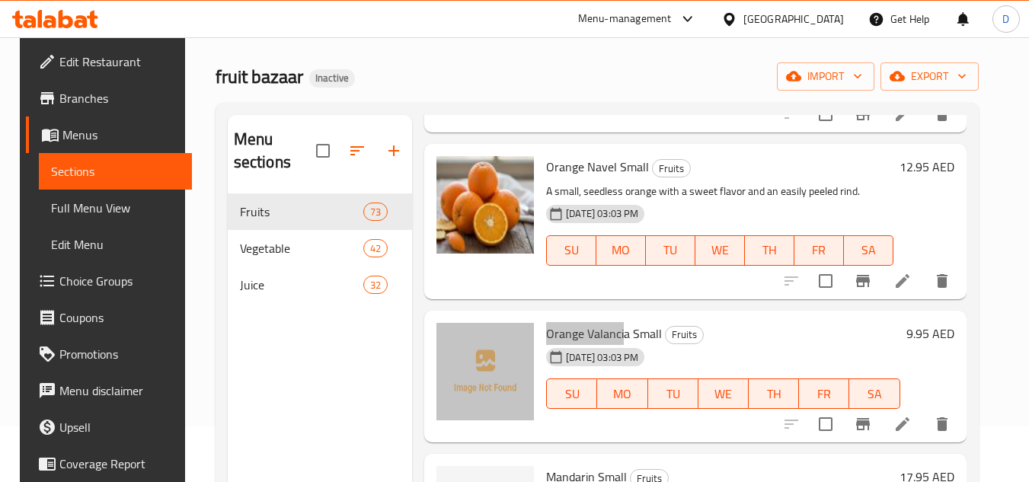
scroll to position [152, 0]
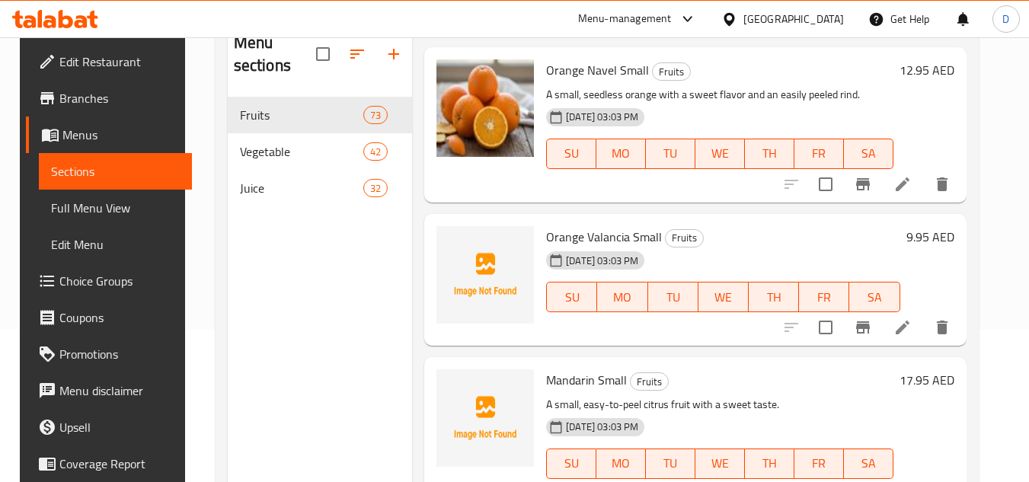
click at [603, 245] on div "15-09-2025 03:03 PM" at bounding box center [585, 260] width 91 height 30
click at [613, 225] on span "Orange Valancia Small" at bounding box center [604, 236] width 116 height 23
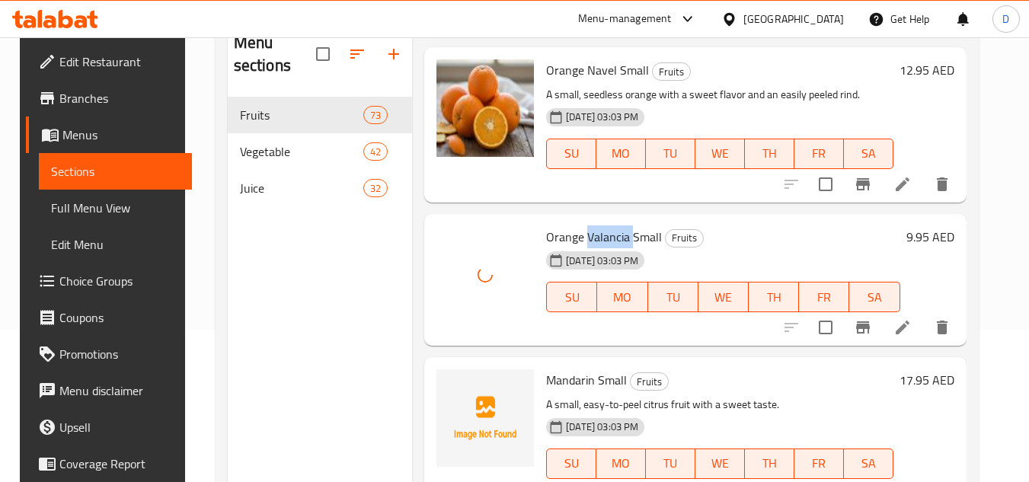
click at [571, 369] on span "Mandarin Small" at bounding box center [586, 380] width 81 height 23
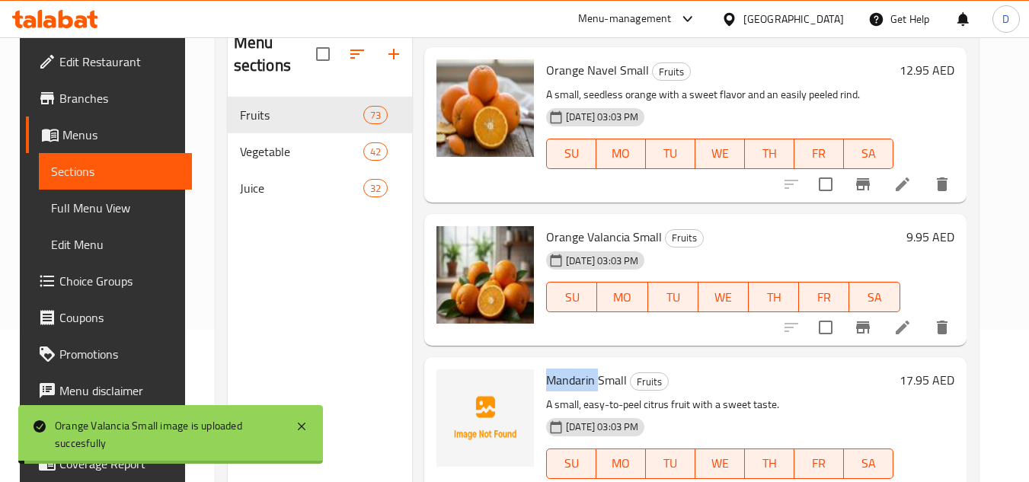
click at [571, 369] on span "Mandarin Small" at bounding box center [586, 380] width 81 height 23
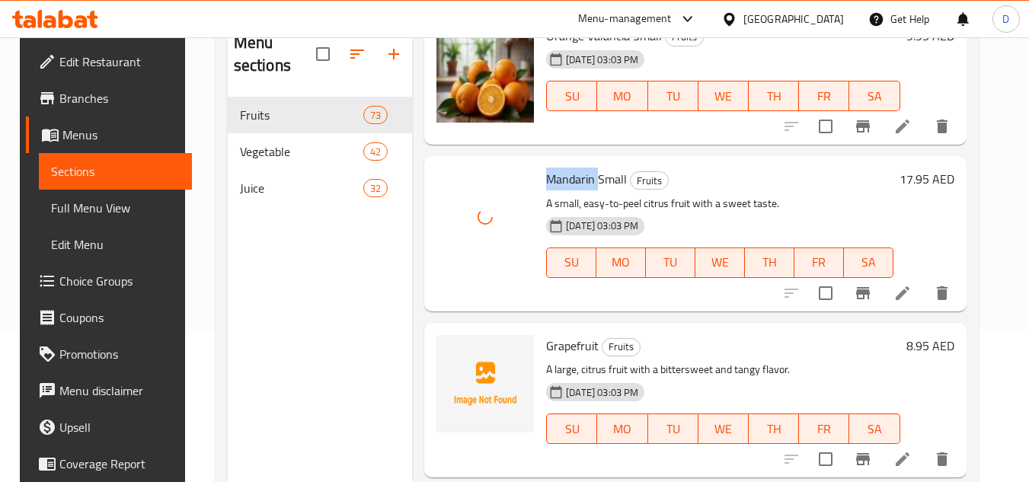
scroll to position [3733, 0]
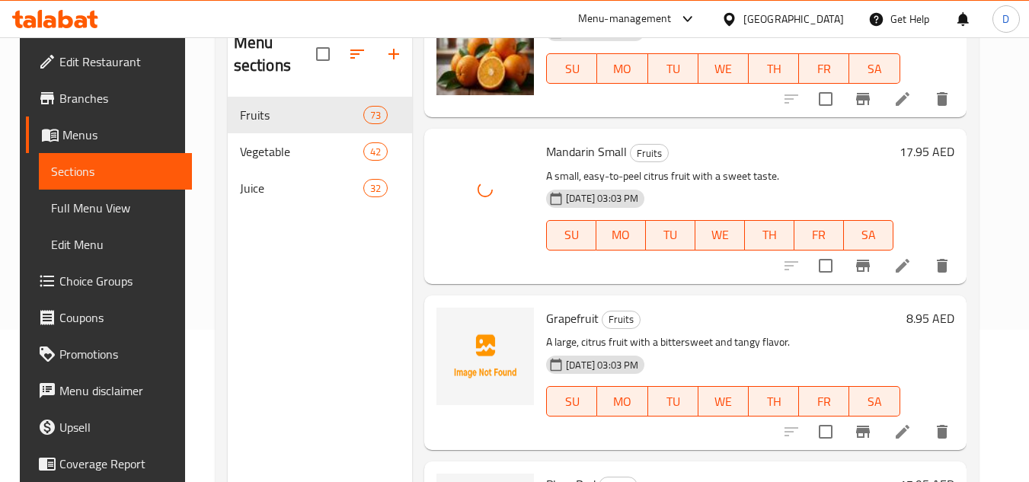
click at [561, 307] on span "Grapefruit" at bounding box center [572, 318] width 53 height 23
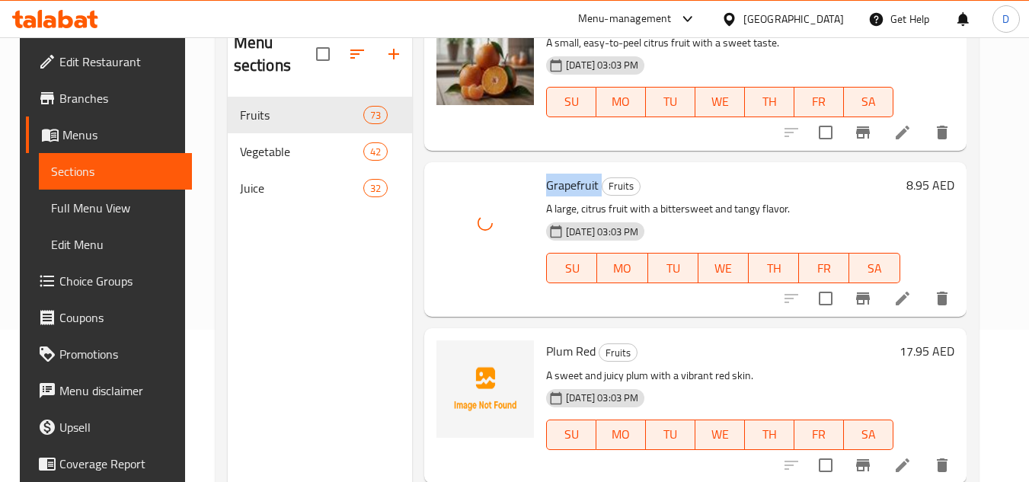
scroll to position [3885, 0]
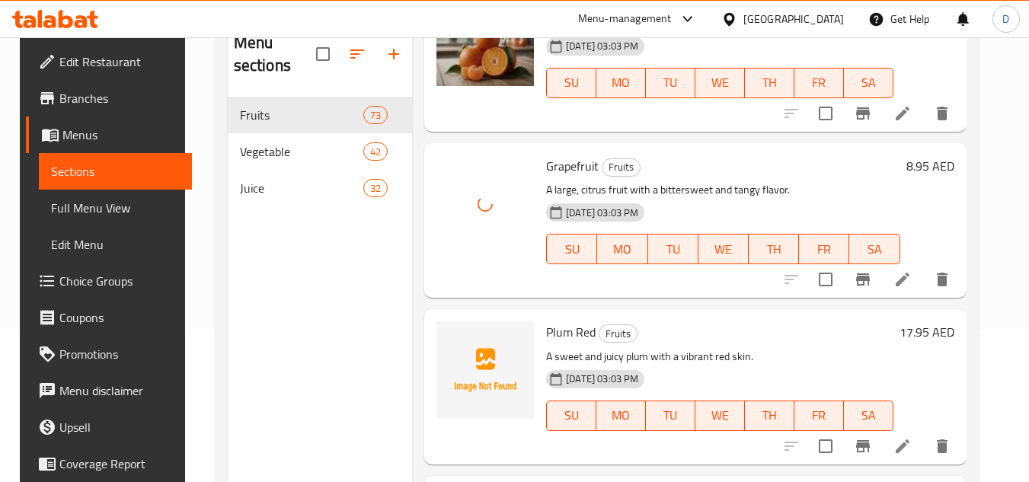
click at [552, 321] on span "Plum Red" at bounding box center [571, 332] width 50 height 23
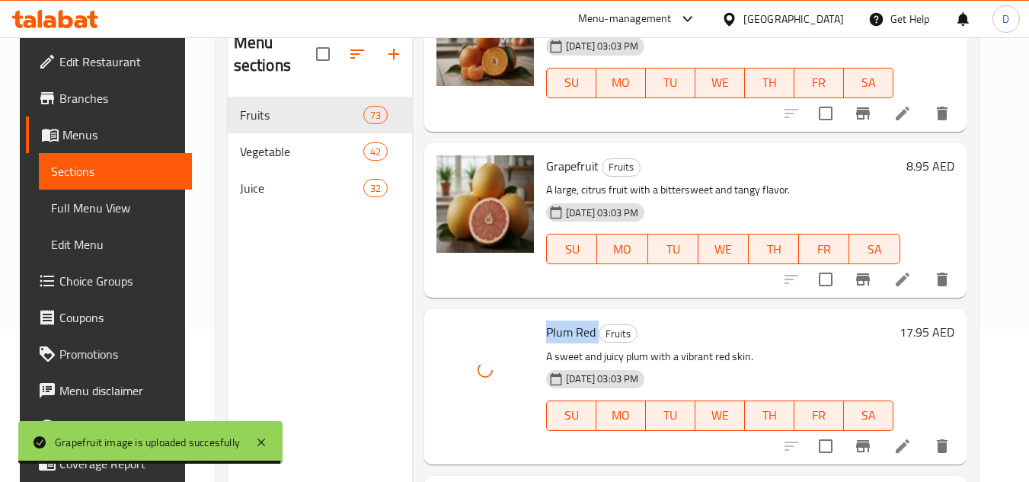
scroll to position [4038, 0]
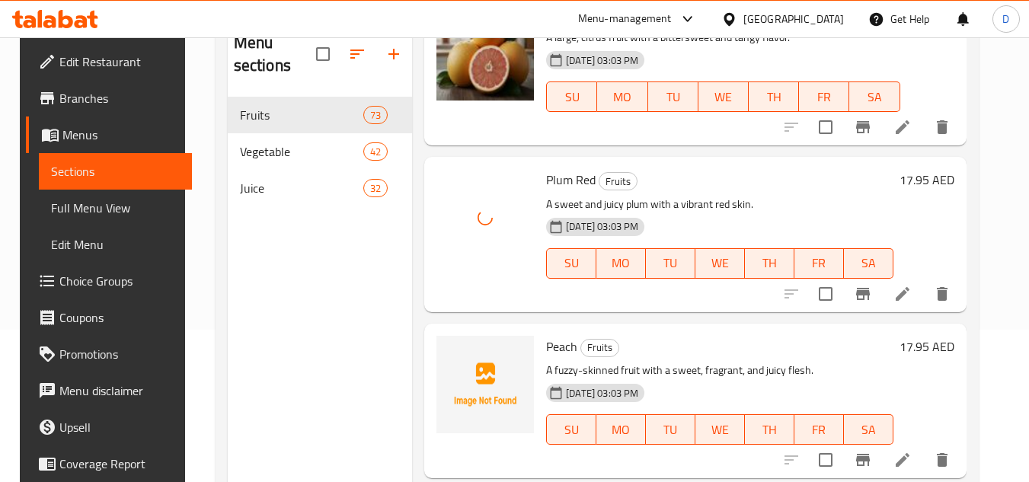
click at [553, 335] on span "Peach" at bounding box center [561, 346] width 31 height 23
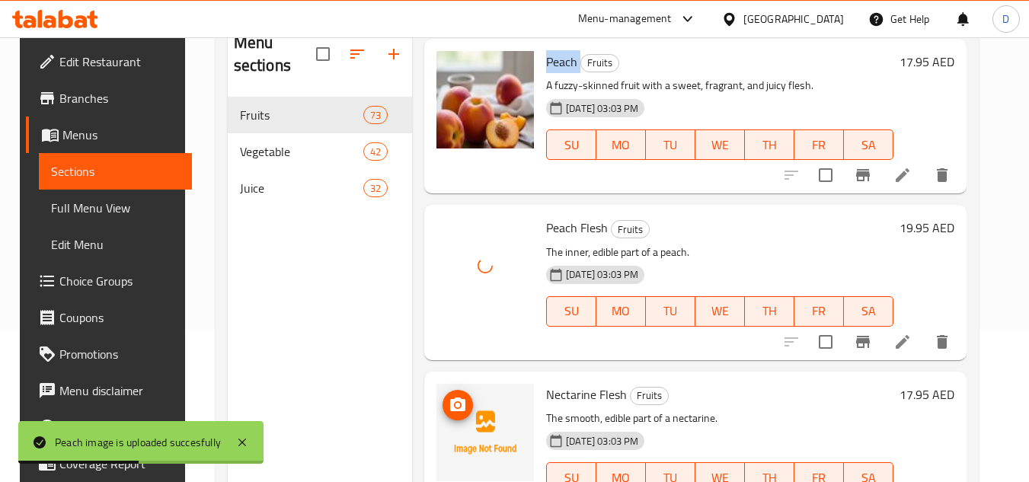
scroll to position [4419, 0]
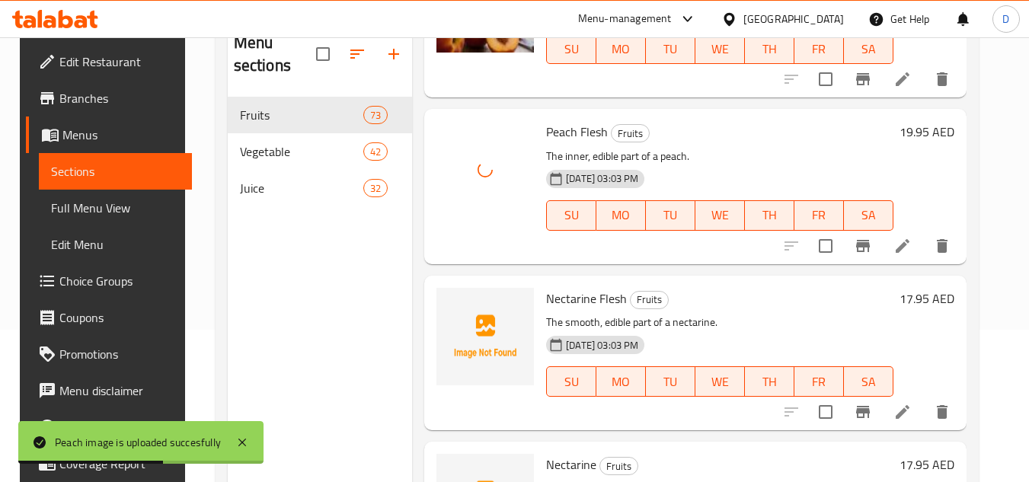
click at [556, 287] on span "Nectarine Flesh" at bounding box center [586, 298] width 81 height 23
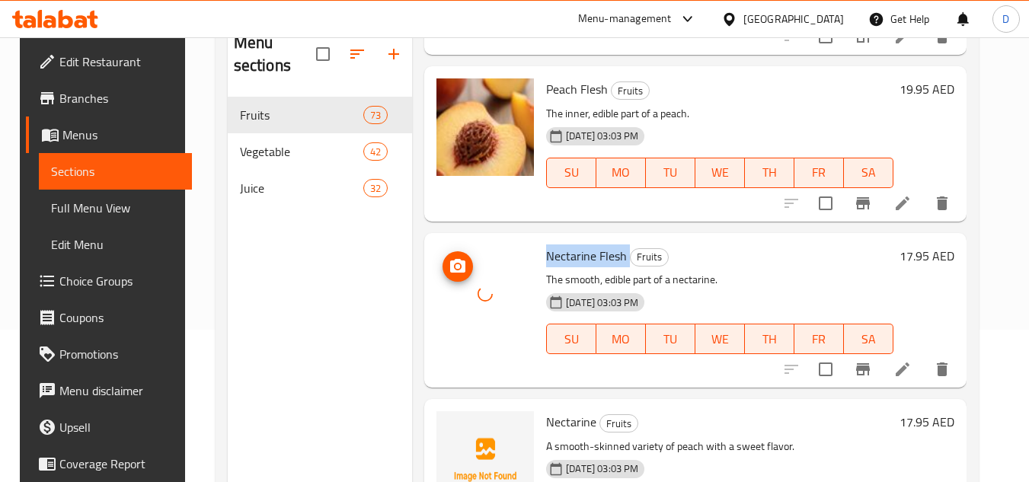
scroll to position [4495, 0]
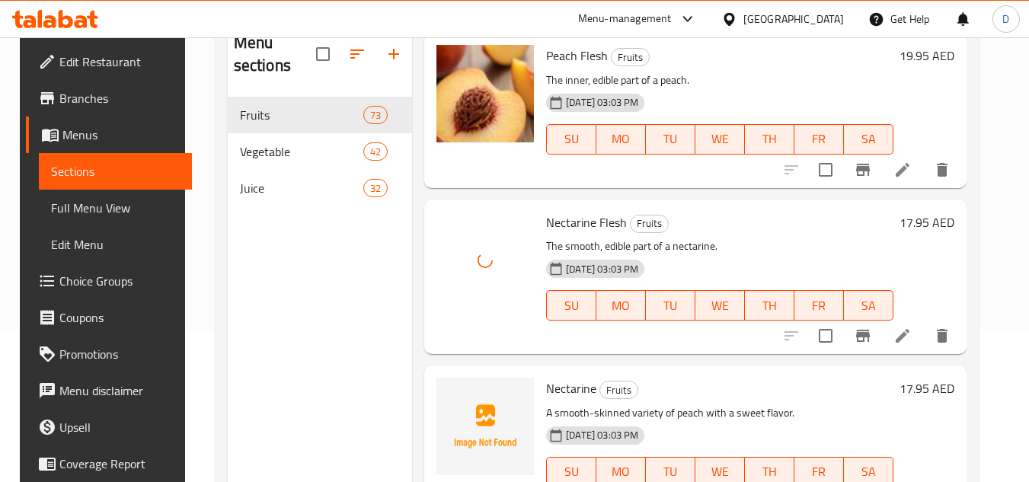
click at [567, 377] on span "Nectarine" at bounding box center [571, 388] width 50 height 23
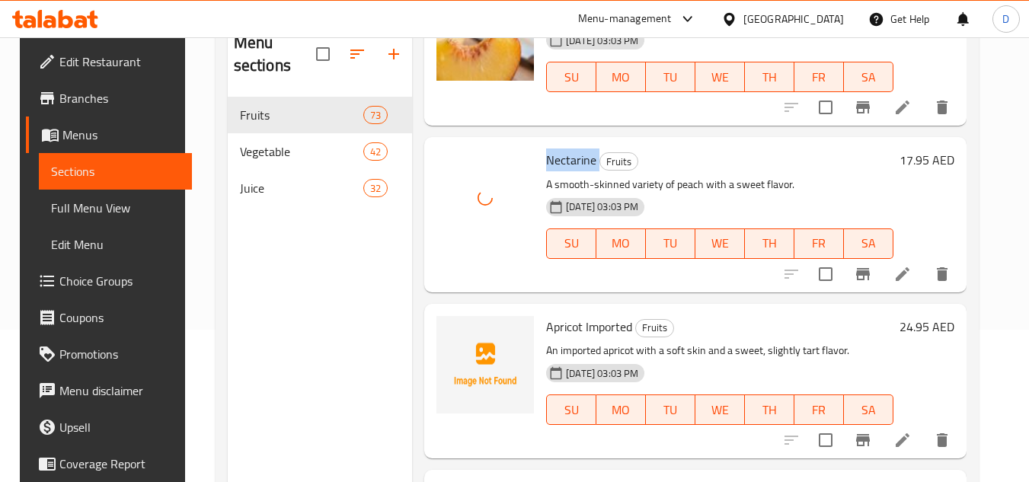
scroll to position [4647, 0]
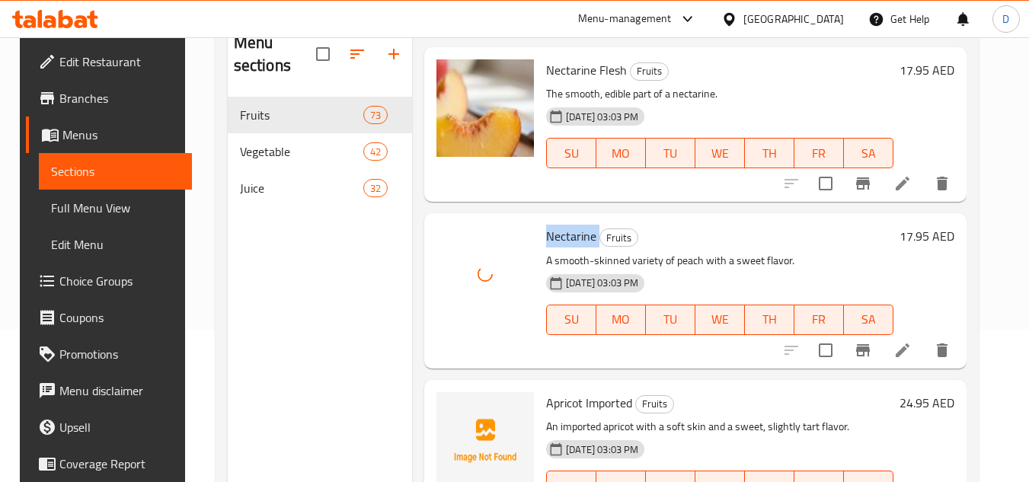
click at [566, 225] on span "Nectarine" at bounding box center [571, 236] width 50 height 23
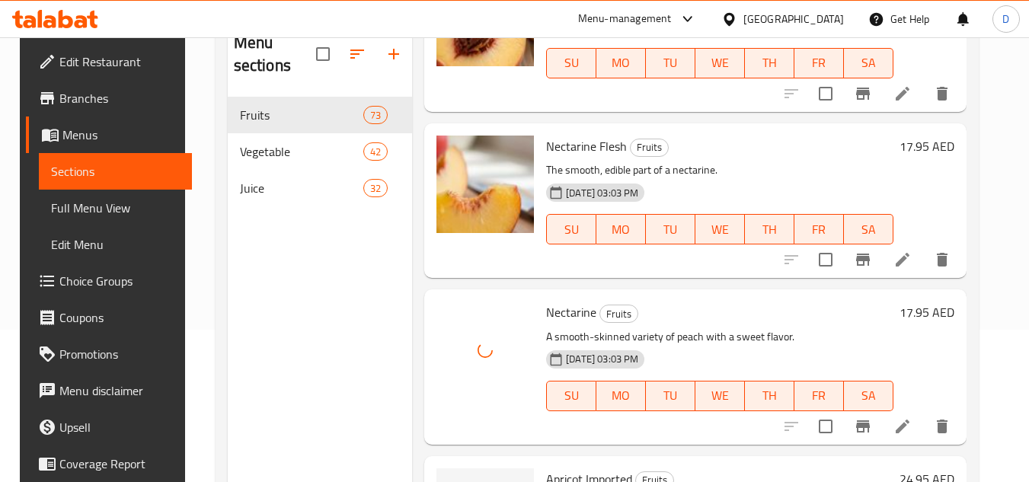
scroll to position [4495, 0]
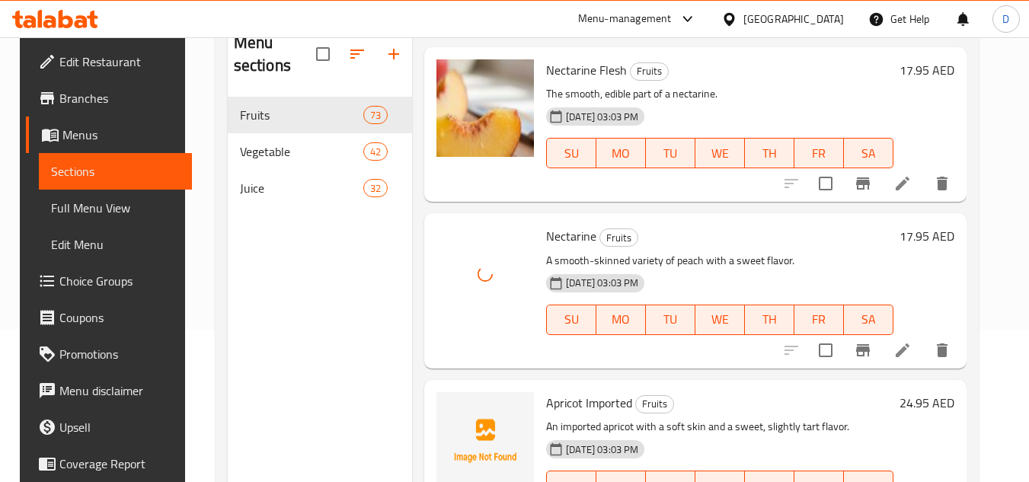
drag, startPoint x: 771, startPoint y: 213, endPoint x: 718, endPoint y: 231, distance: 56.4
click at [768, 225] on h6 "Nectarine Fruits" at bounding box center [719, 235] width 347 height 21
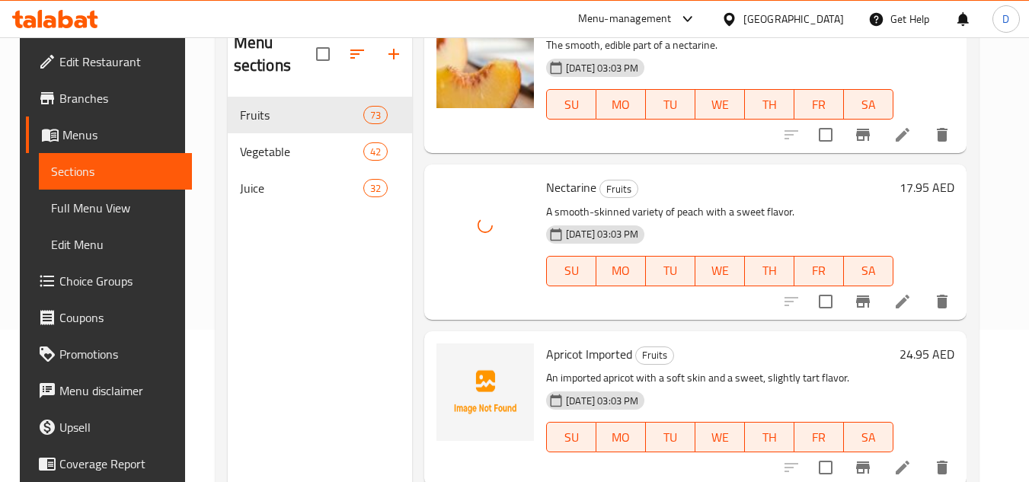
scroll to position [4723, 0]
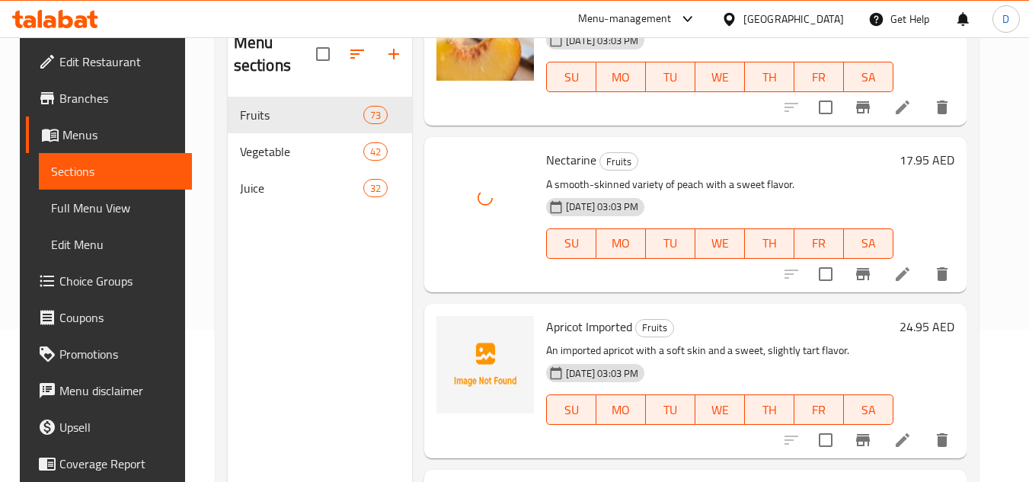
click at [559, 315] on span "Apricot Imported" at bounding box center [589, 326] width 86 height 23
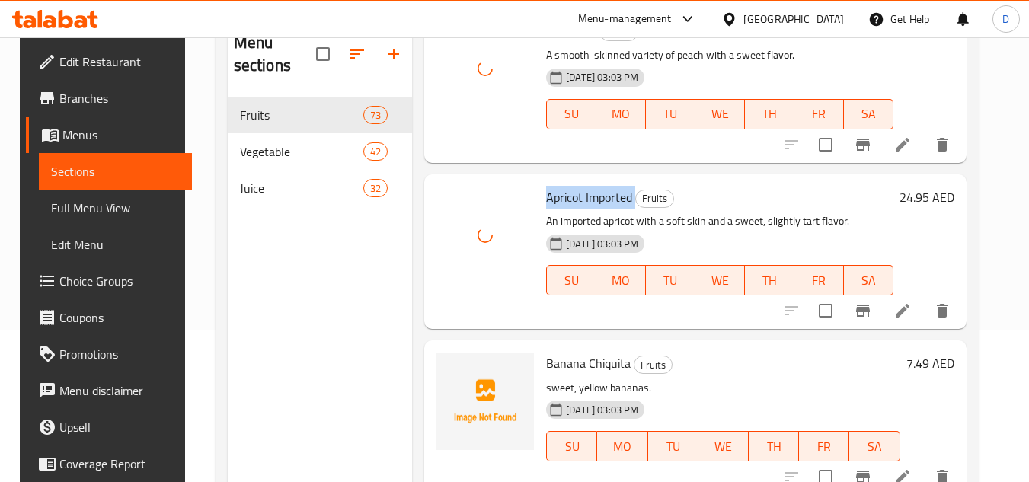
scroll to position [4876, 0]
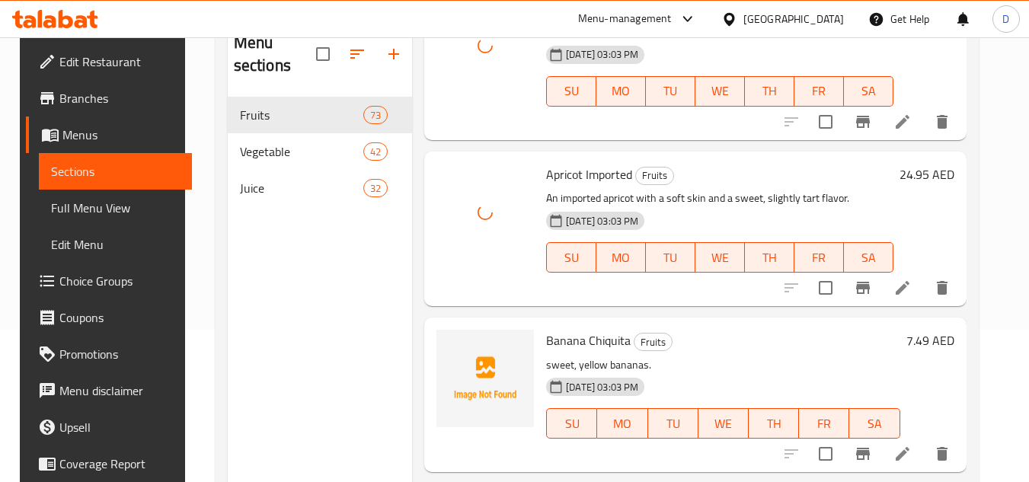
click at [546, 330] on span "Banana Chiquita" at bounding box center [588, 340] width 85 height 23
click at [738, 356] on p "sweet, yellow bananas." at bounding box center [722, 365] width 353 height 19
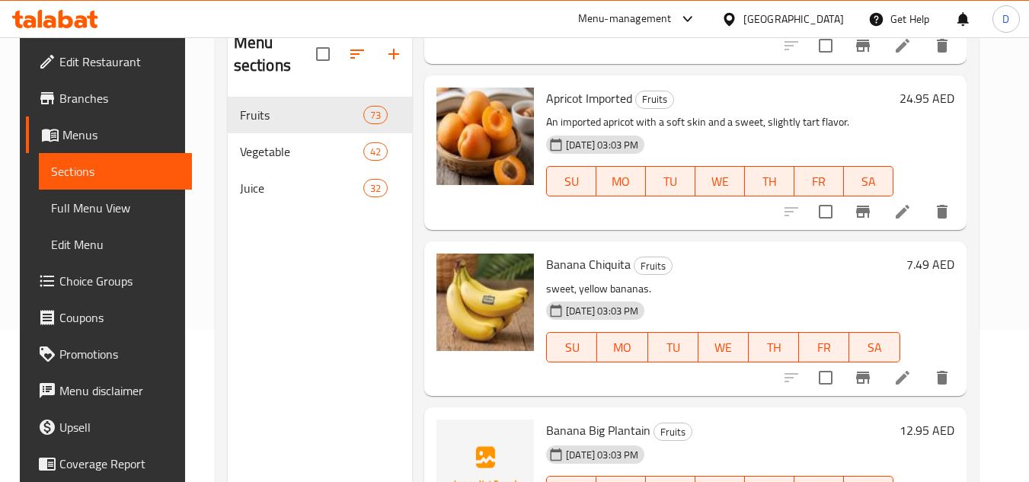
scroll to position [5104, 0]
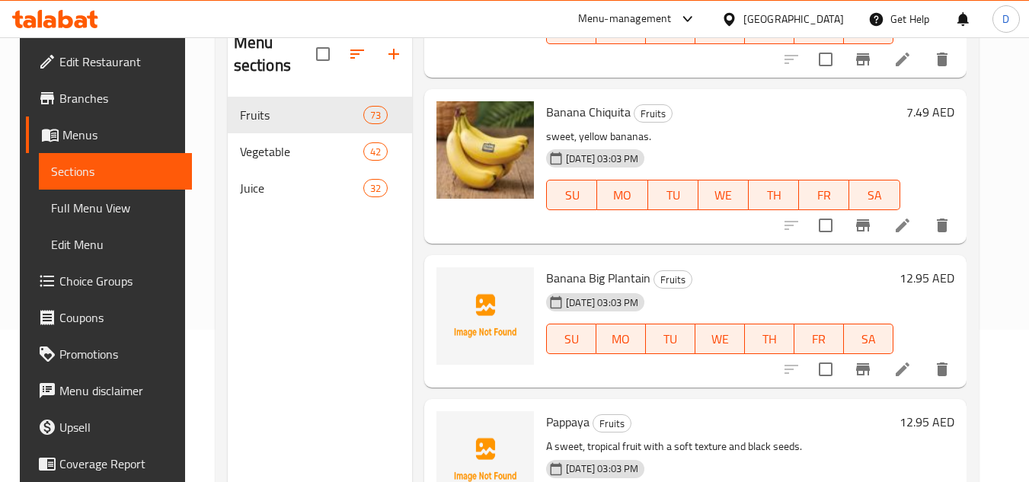
click at [569, 267] on span "Banana Big Plantain" at bounding box center [598, 278] width 104 height 23
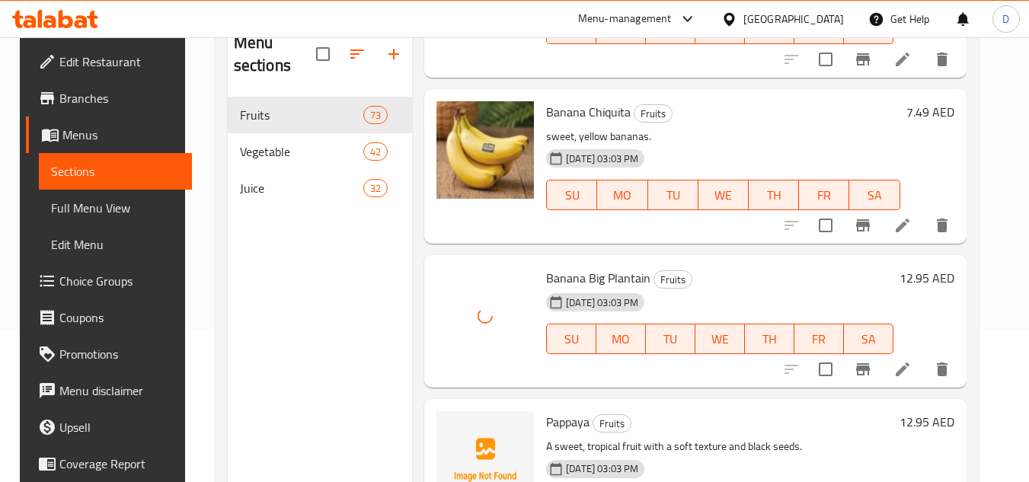
click at [550, 411] on span "Pappaya" at bounding box center [567, 422] width 43 height 23
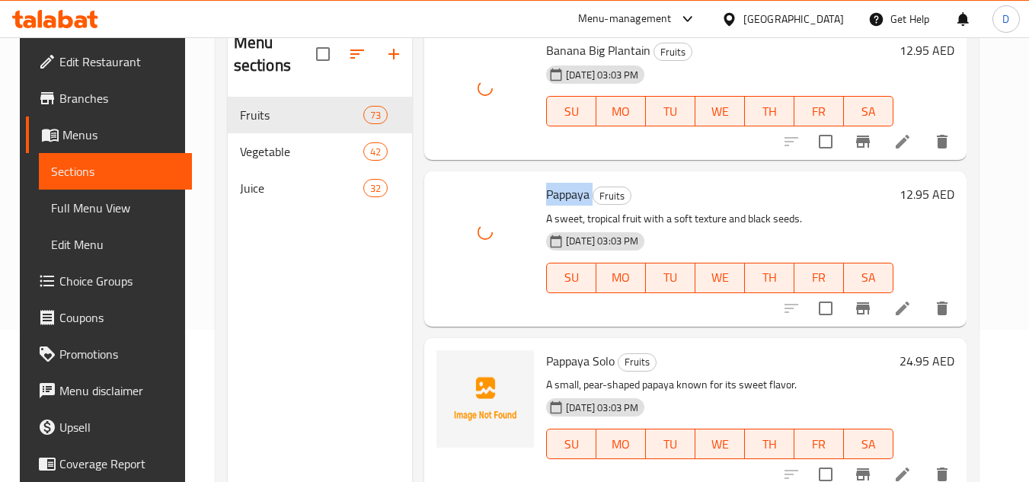
scroll to position [5333, 0]
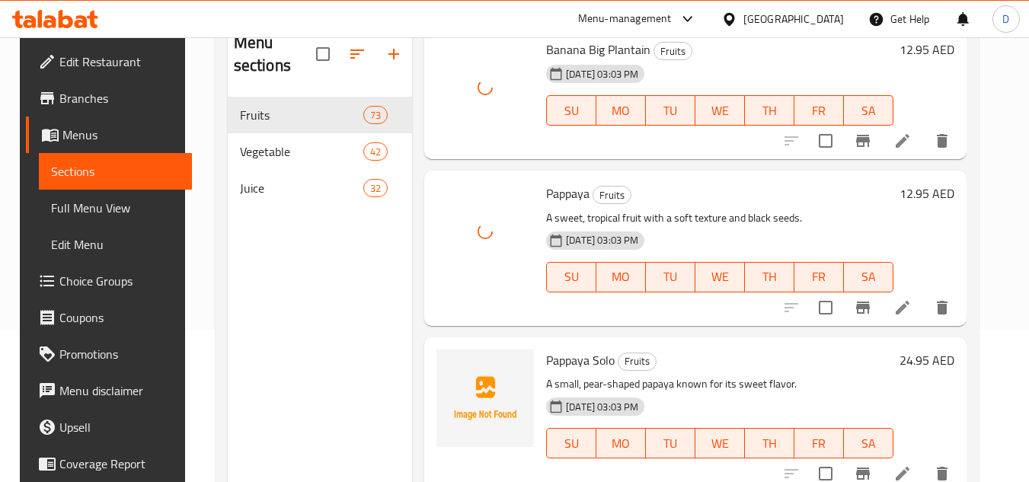
click at [565, 349] on span "Pappaya Solo" at bounding box center [580, 360] width 69 height 23
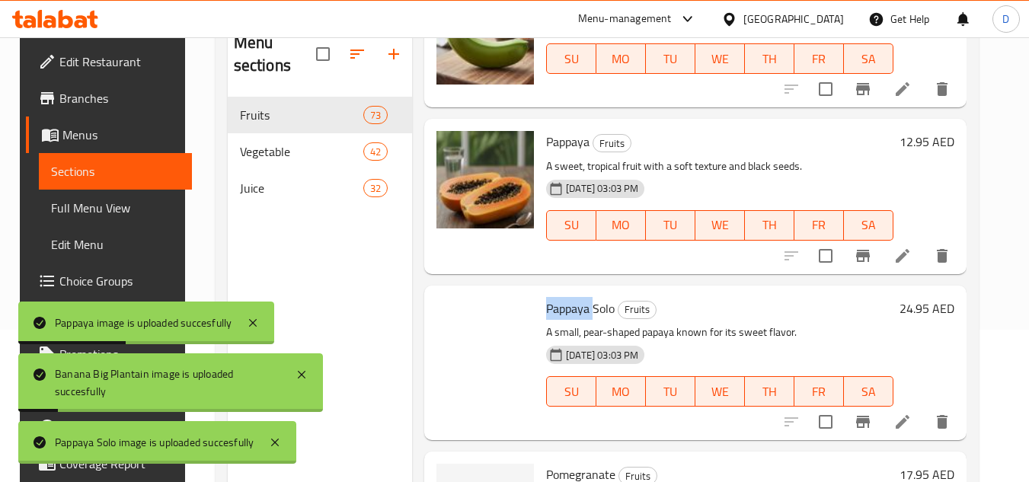
scroll to position [5485, 0]
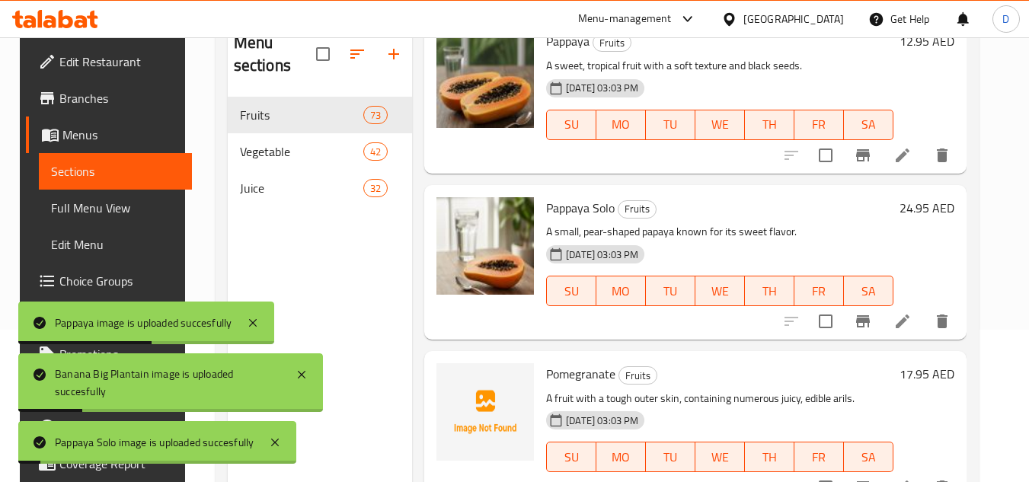
click at [577, 363] on span "Pomegranate" at bounding box center [580, 374] width 69 height 23
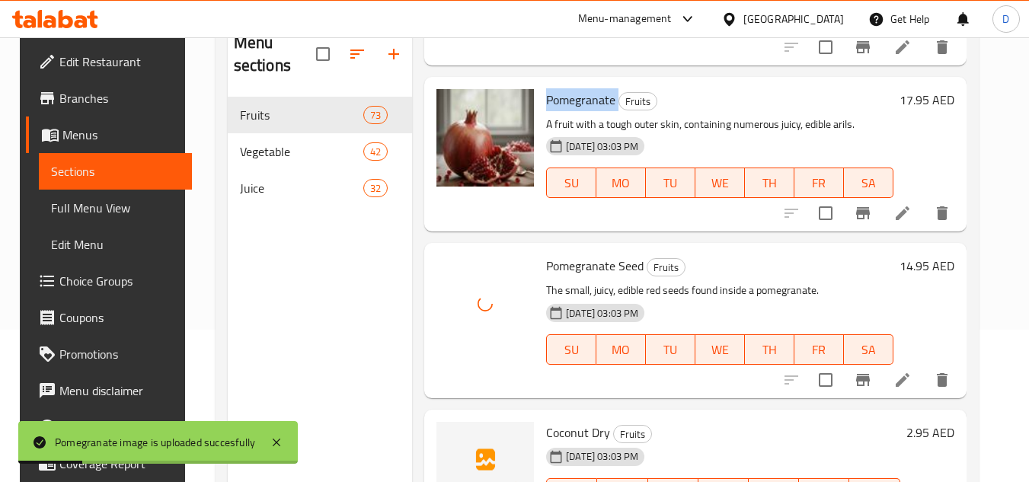
scroll to position [5942, 0]
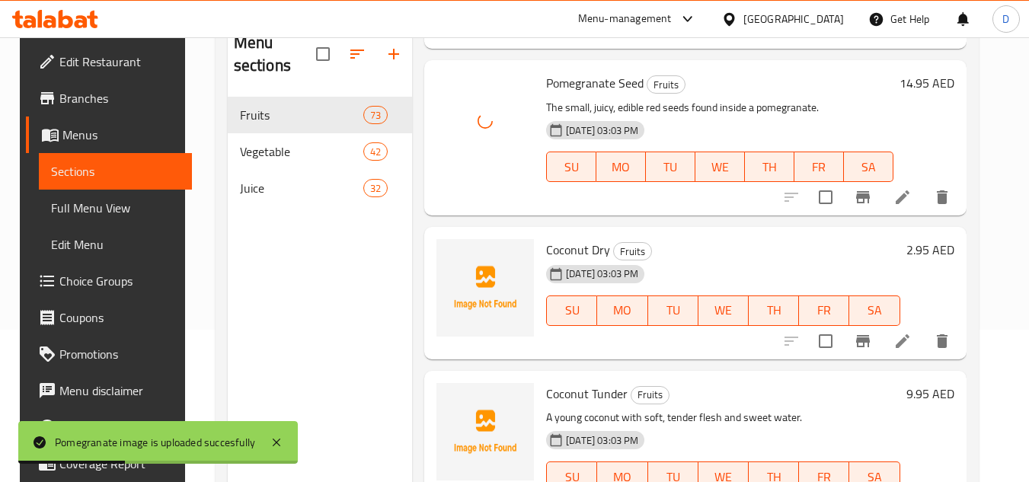
click at [563, 238] on span "Coconut Dry" at bounding box center [578, 249] width 64 height 23
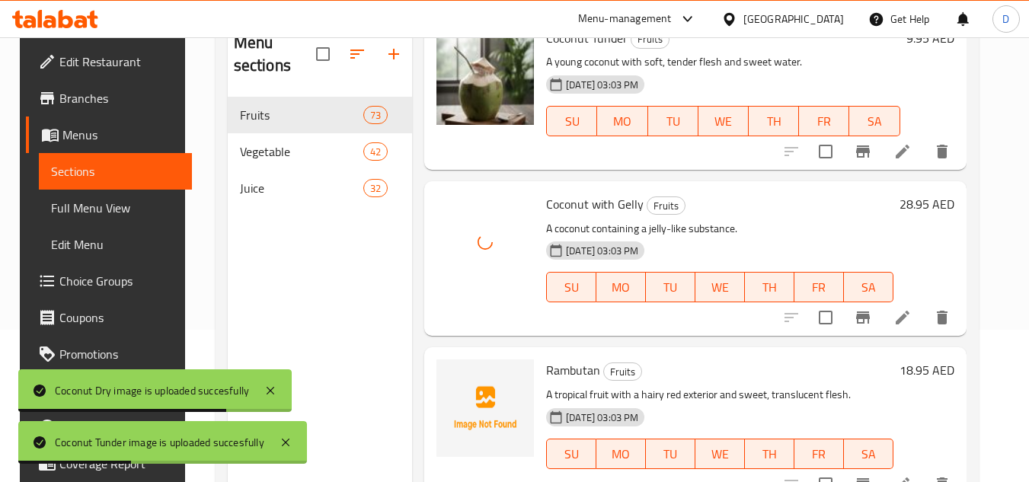
scroll to position [6323, 0]
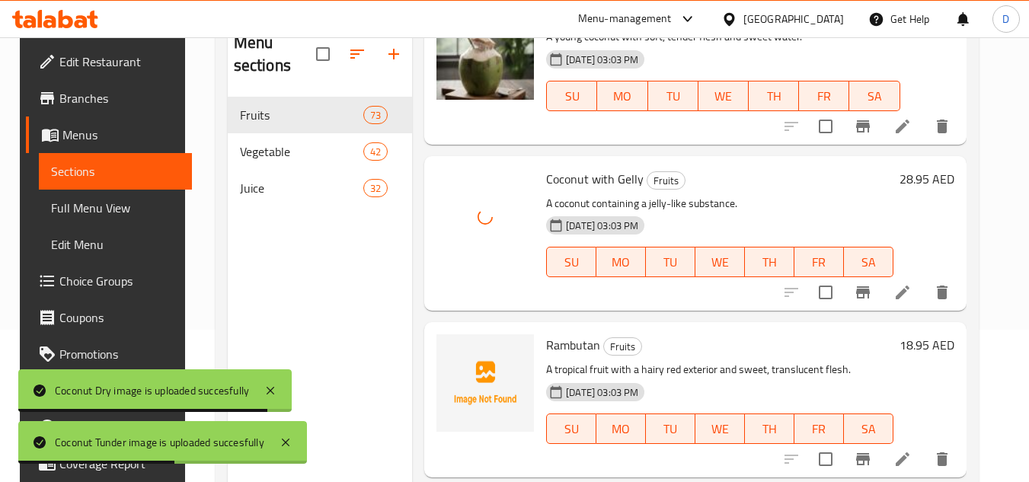
click at [570, 334] on span "Rambutan" at bounding box center [573, 345] width 54 height 23
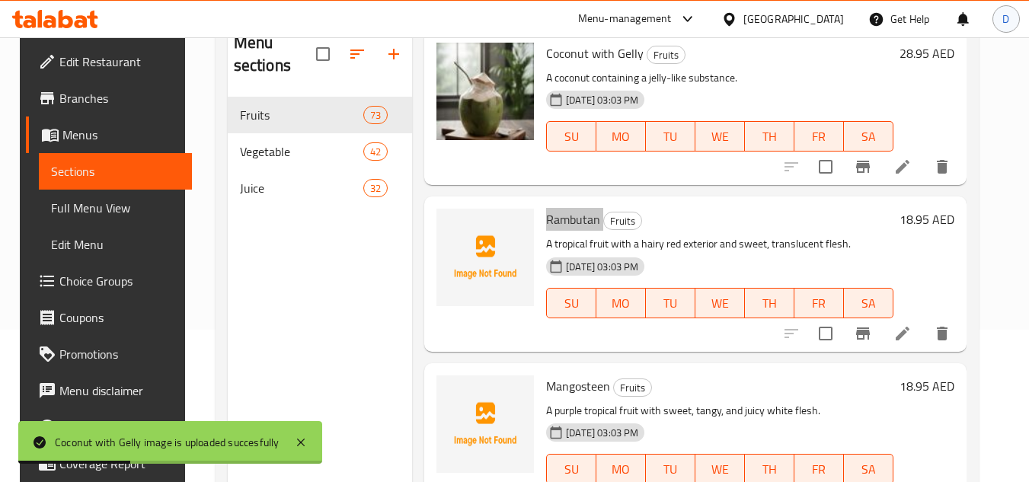
scroll to position [6475, 0]
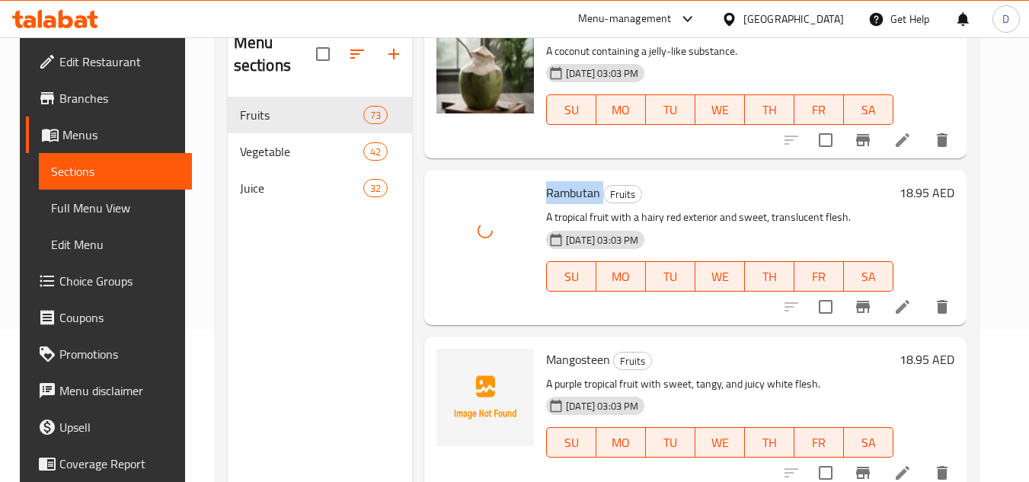
click at [565, 375] on p "A purple tropical fruit with sweet, tangy, and juicy white flesh." at bounding box center [719, 384] width 347 height 19
click at [577, 348] on span "Mangosteen" at bounding box center [578, 359] width 64 height 23
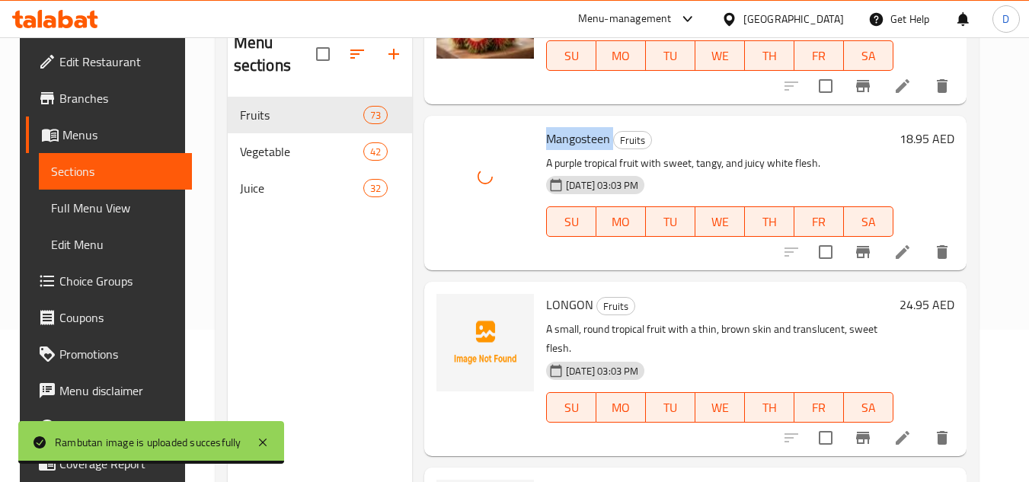
scroll to position [6704, 0]
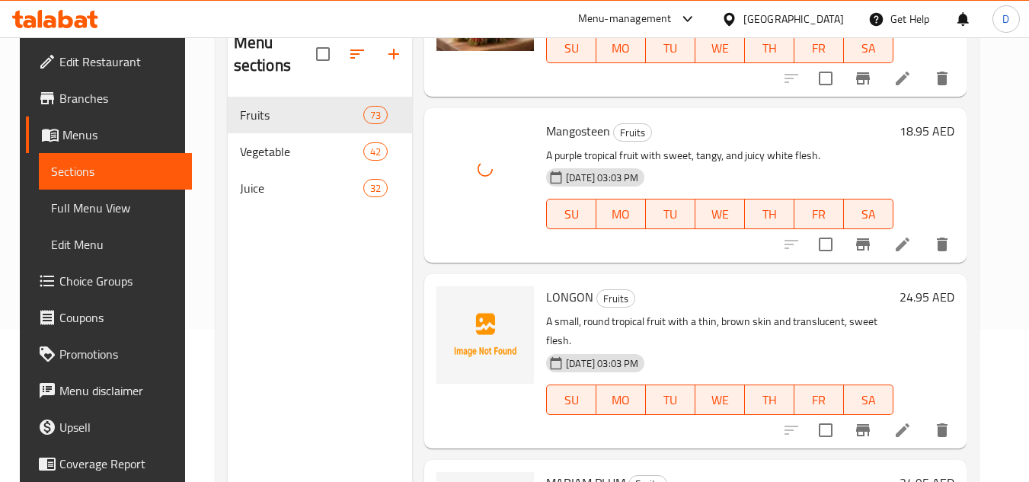
click at [571, 286] on span "LONGON" at bounding box center [569, 297] width 47 height 23
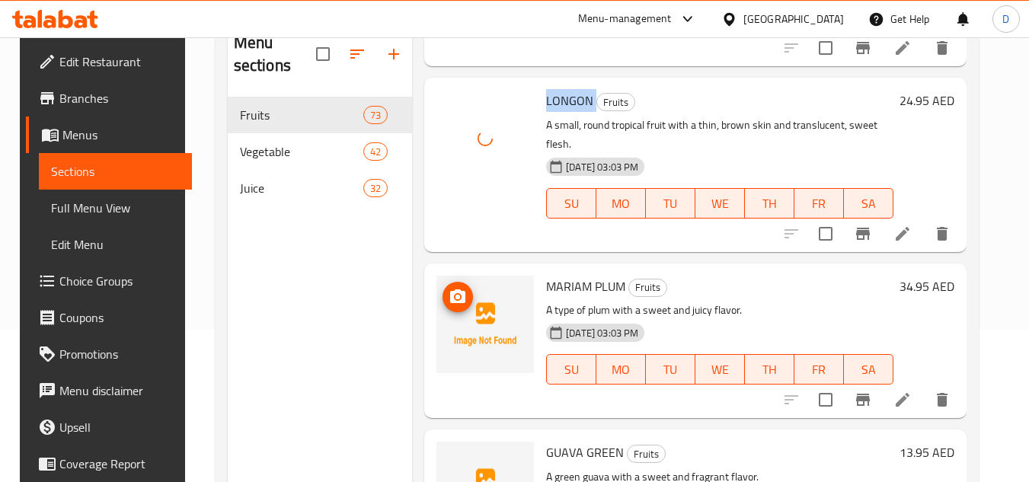
scroll to position [6932, 0]
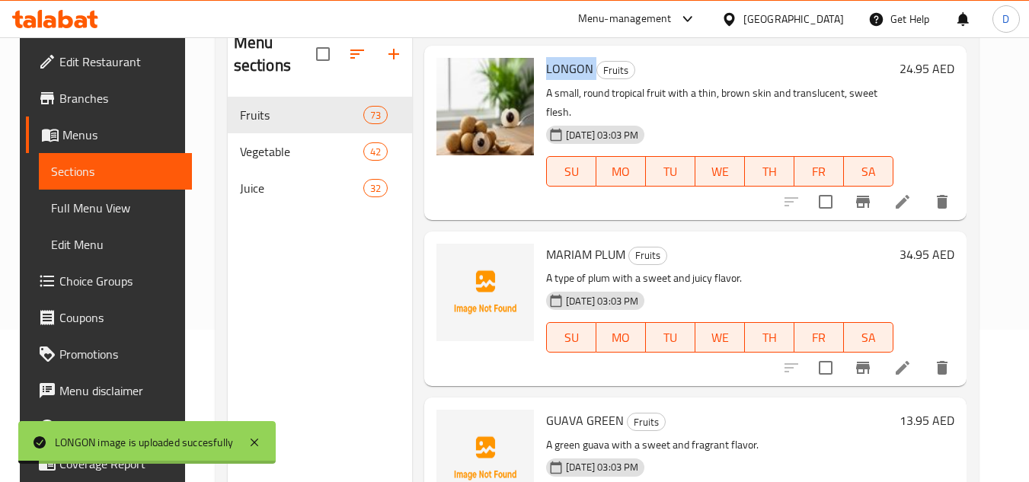
click at [569, 243] on span "MARIAM PLUM" at bounding box center [585, 254] width 79 height 23
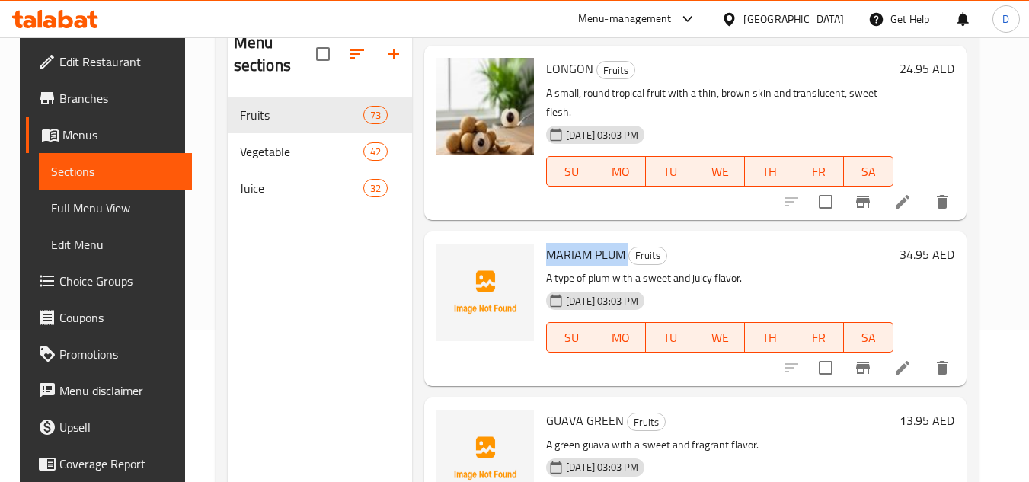
click at [909, 361] on icon at bounding box center [903, 368] width 14 height 14
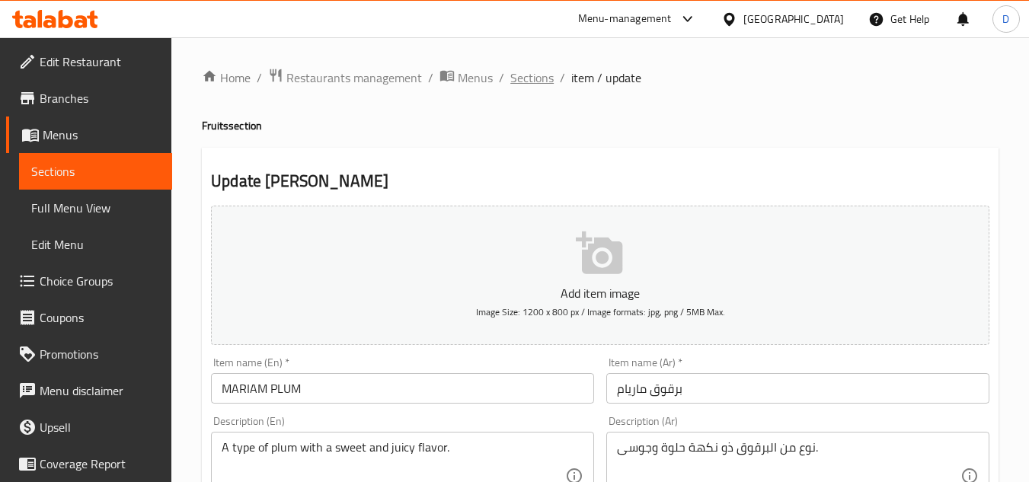
click at [537, 82] on span "Sections" at bounding box center [531, 78] width 43 height 18
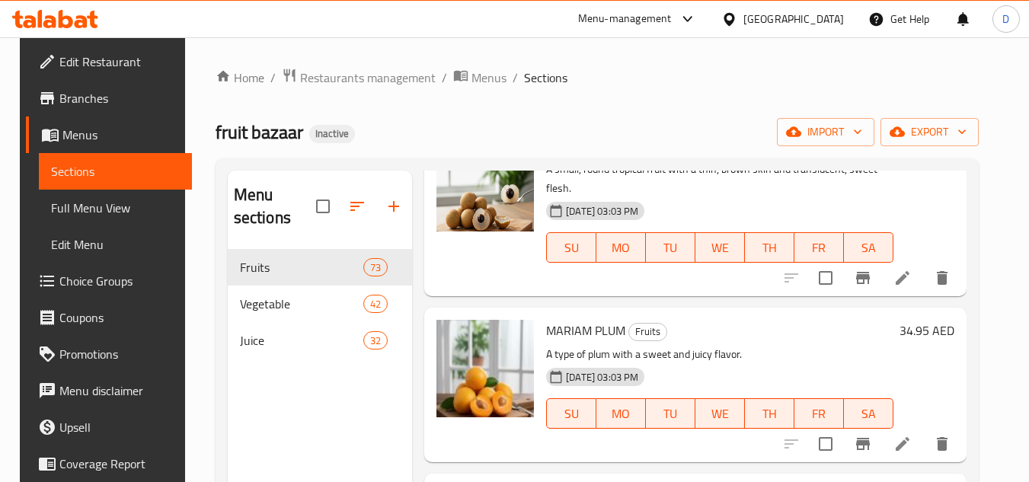
scroll to position [7085, 0]
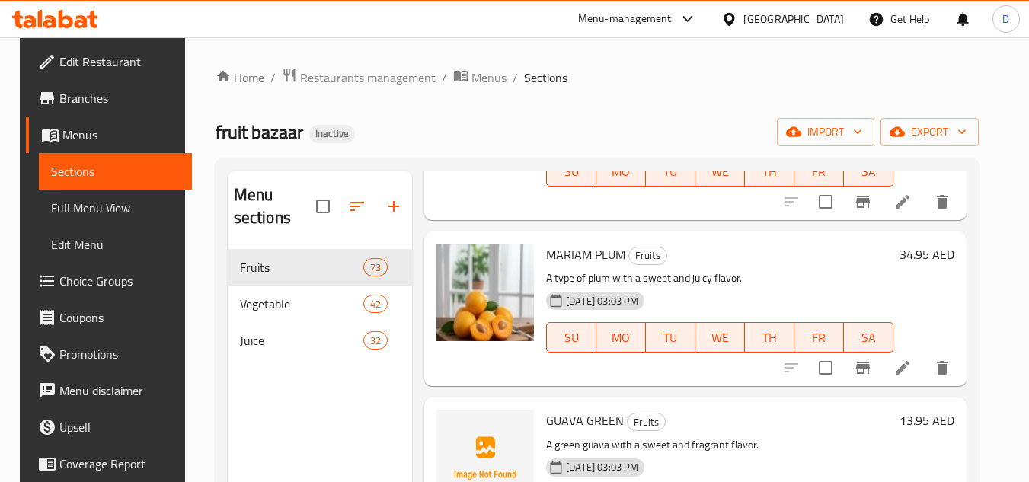
click at [599, 409] on span "GUAVA GREEN" at bounding box center [585, 420] width 78 height 23
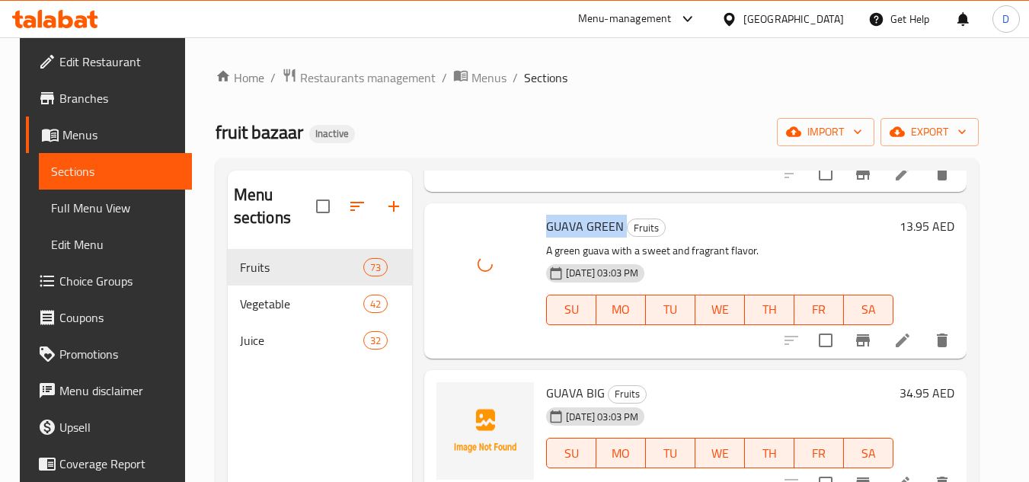
scroll to position [7313, 0]
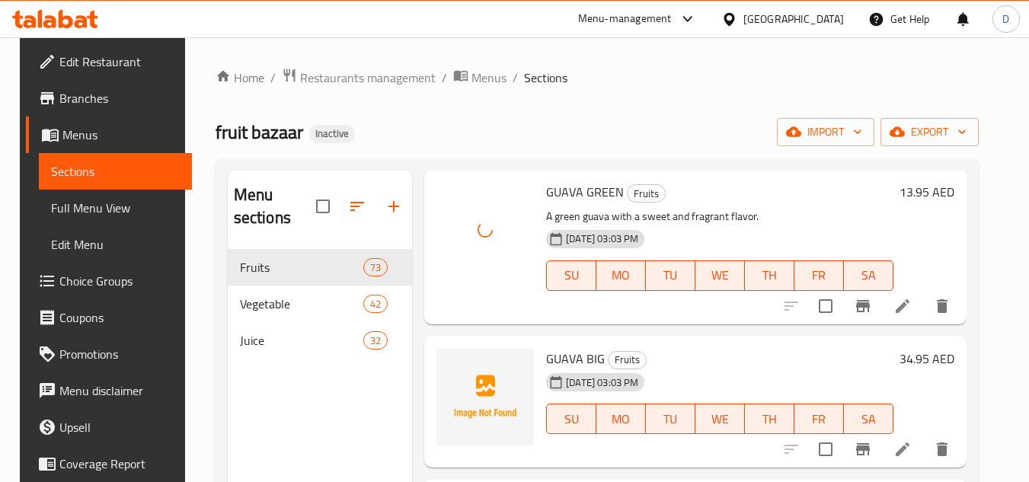
click at [555, 347] on span "GUAVA BIG" at bounding box center [575, 358] width 59 height 23
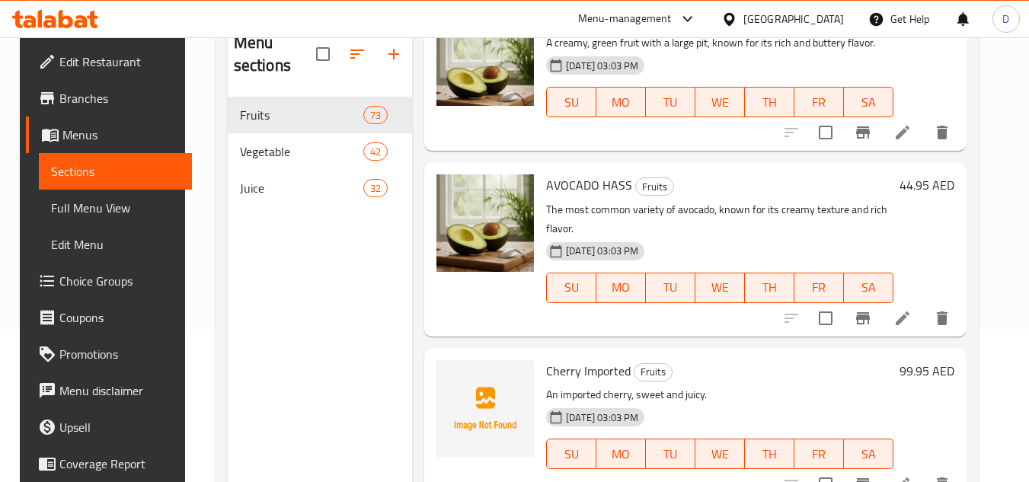
scroll to position [7847, 0]
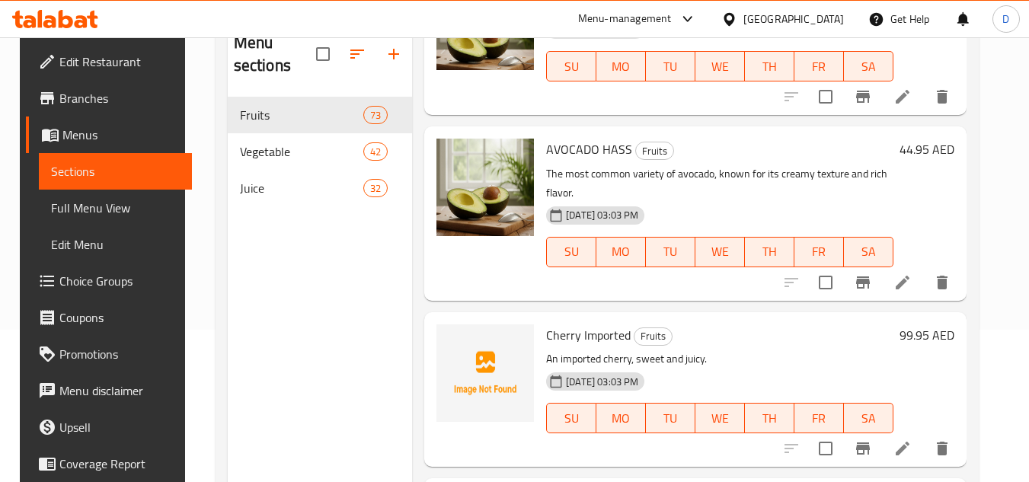
click at [572, 324] on span "Cherry Imported" at bounding box center [588, 335] width 85 height 23
click at [540, 318] on div "Cherry Imported Fruits An imported cherry, sweet and juicy. 15-09-2025 03:03 PM…" at bounding box center [719, 389] width 359 height 142
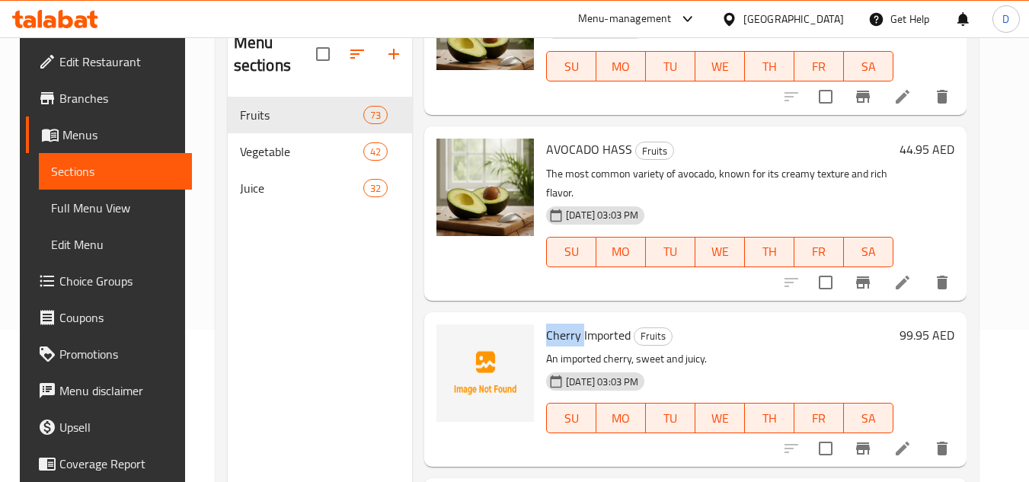
click at [553, 324] on span "Cherry Imported" at bounding box center [588, 335] width 85 height 23
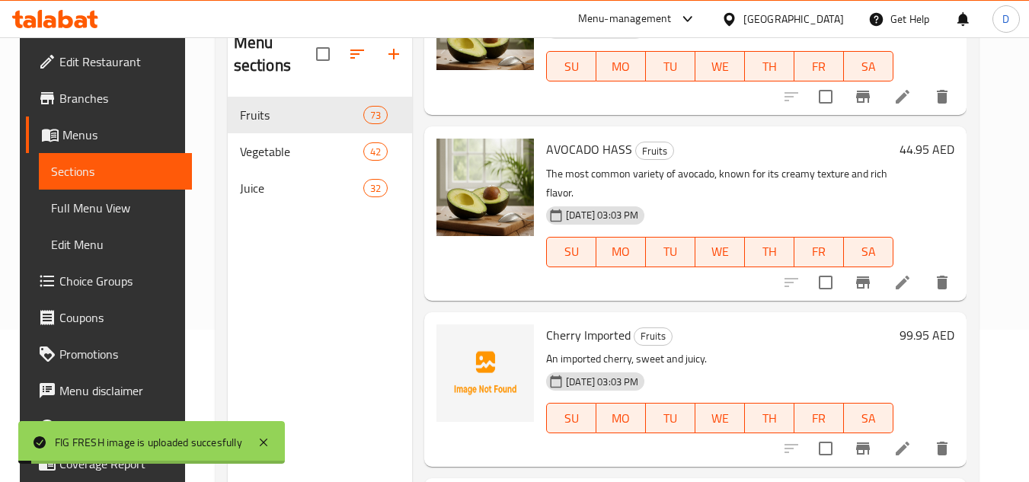
click at [562, 324] on span "Cherry Imported" at bounding box center [588, 335] width 85 height 23
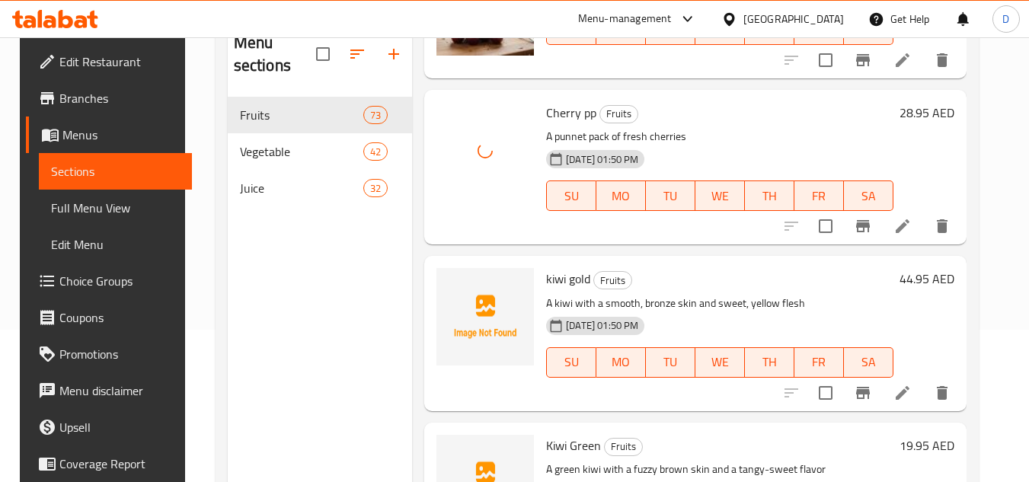
scroll to position [8380, 0]
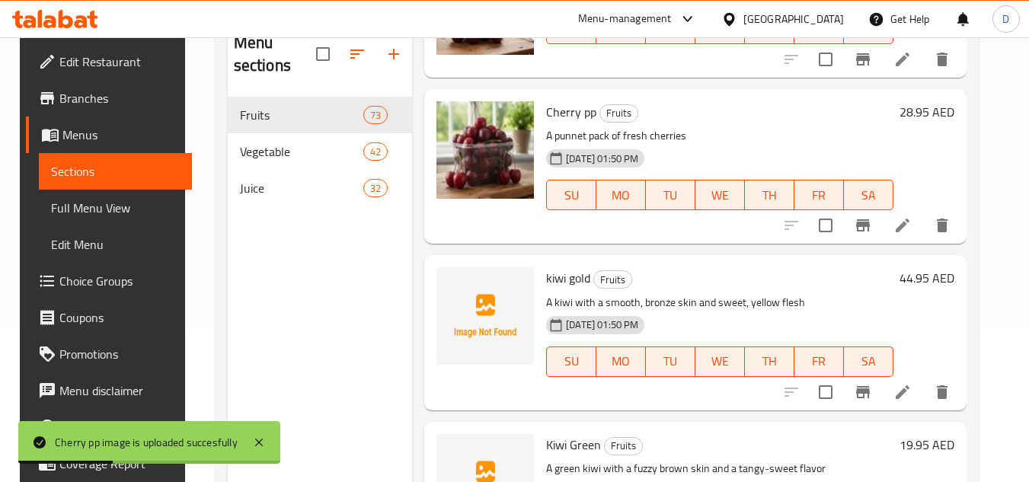
click at [550, 267] on span "kiwi gold" at bounding box center [568, 278] width 44 height 23
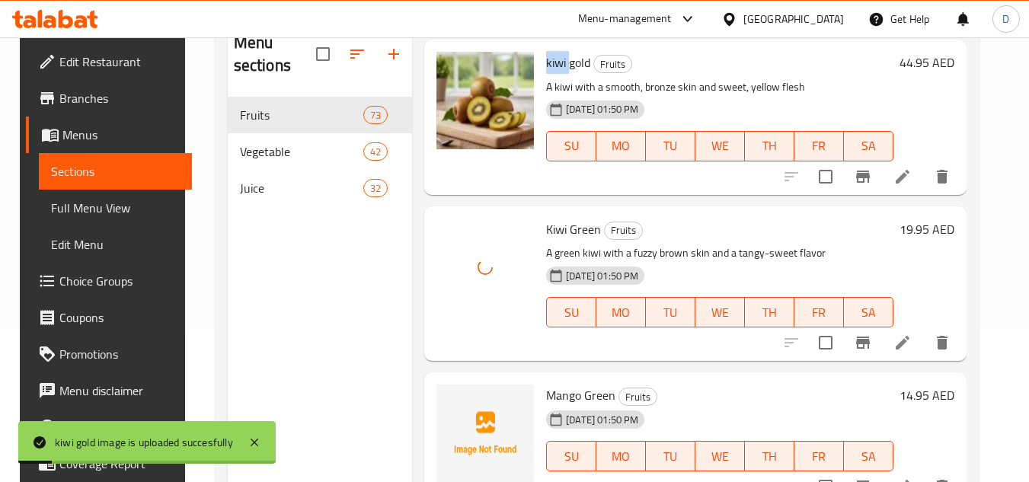
scroll to position [8685, 0]
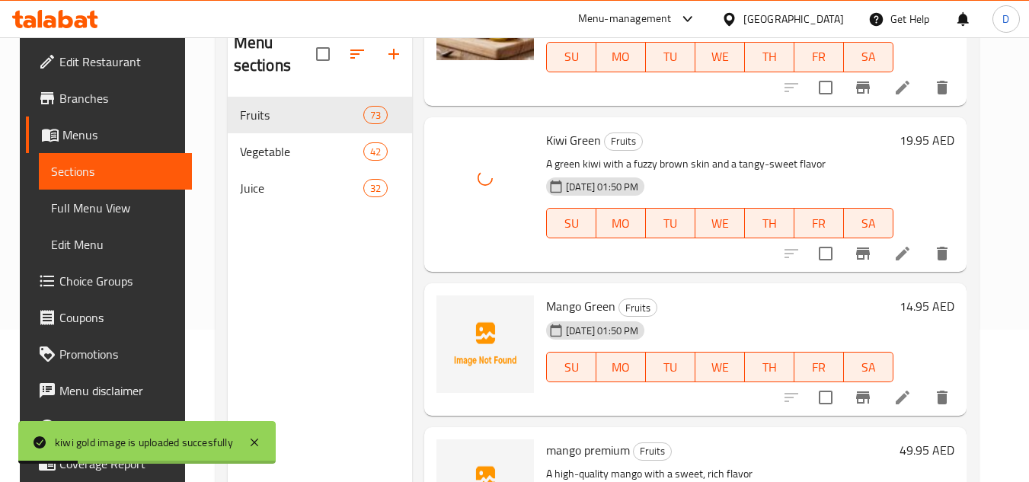
click at [560, 295] on span "Mango Green" at bounding box center [580, 306] width 69 height 23
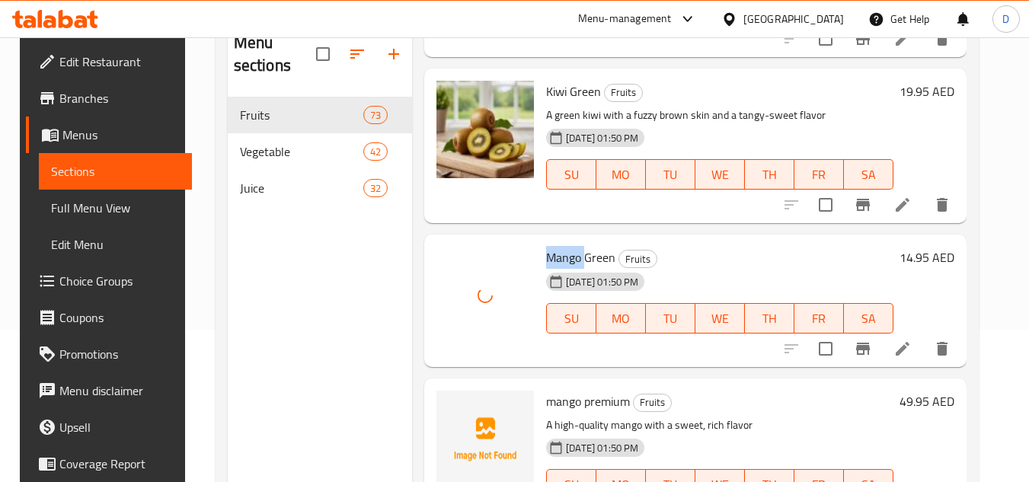
scroll to position [8761, 0]
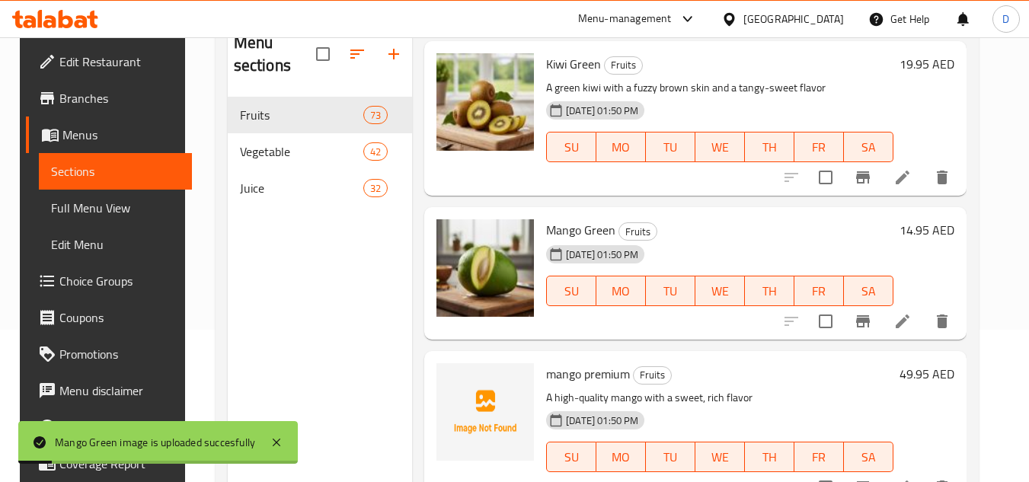
click at [602, 363] on span "mango premium" at bounding box center [588, 374] width 84 height 23
click at [603, 363] on span "mango premium" at bounding box center [588, 374] width 84 height 23
click at [606, 363] on span "mango premium" at bounding box center [588, 374] width 84 height 23
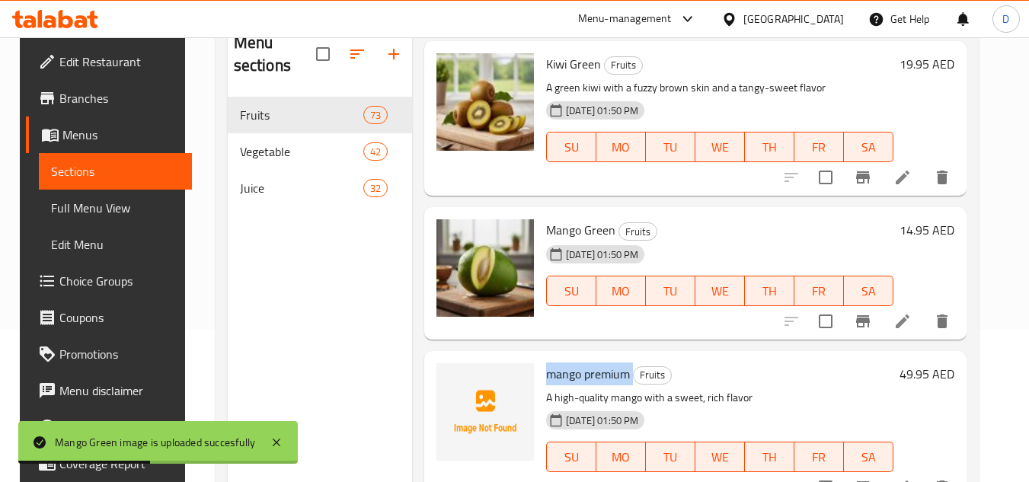
click at [607, 363] on span "mango premium" at bounding box center [588, 374] width 84 height 23
click at [589, 363] on span "mango premium" at bounding box center [588, 374] width 84 height 23
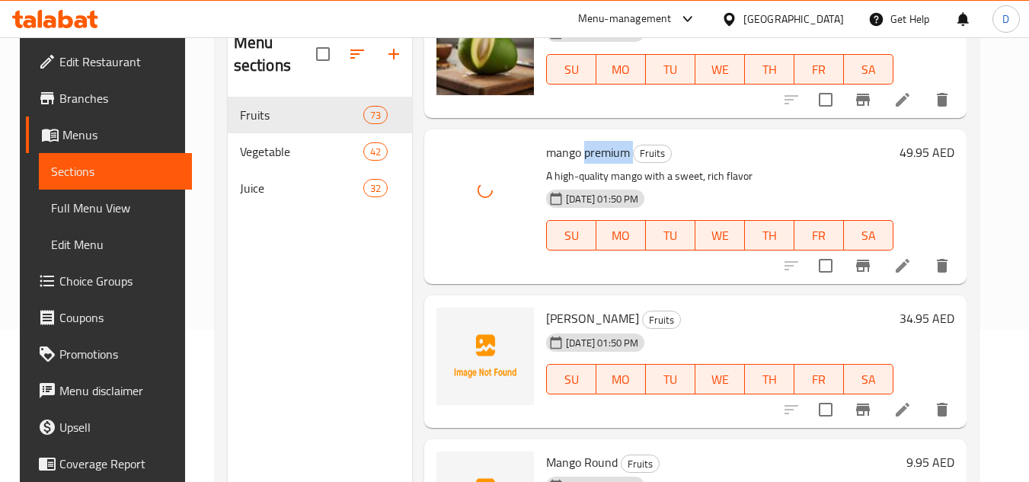
scroll to position [8989, 0]
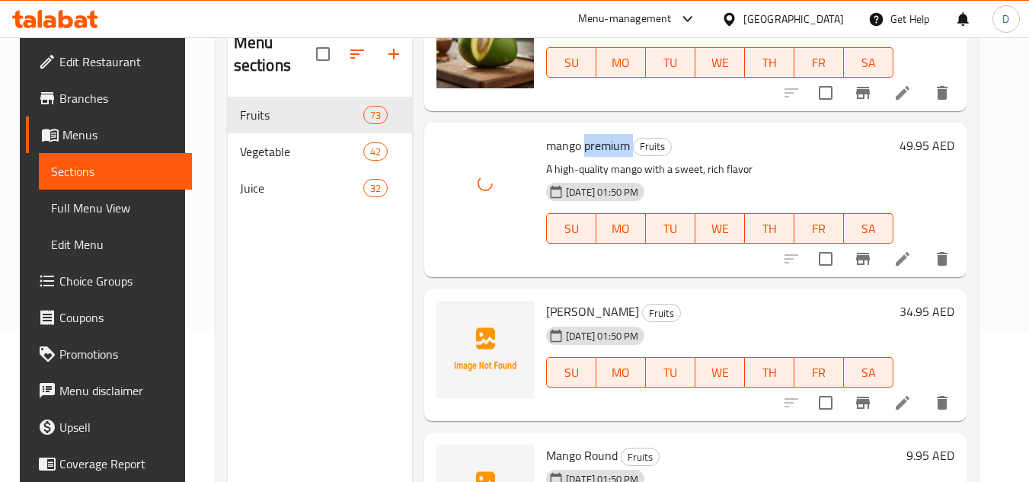
click at [593, 300] on span "Mango Yeman" at bounding box center [592, 311] width 93 height 23
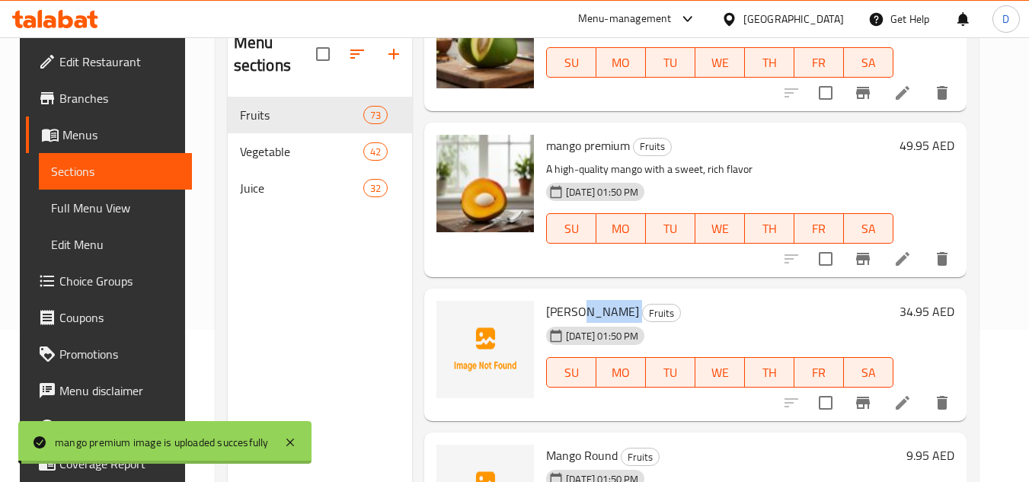
click at [593, 300] on span "Mango Yeman" at bounding box center [592, 311] width 93 height 23
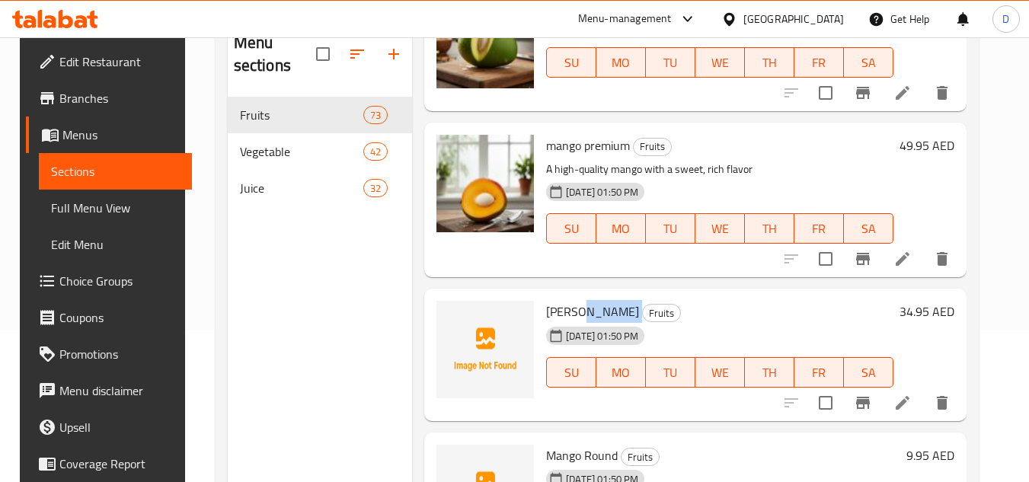
click at [585, 300] on span "Mango Yeman" at bounding box center [592, 311] width 93 height 23
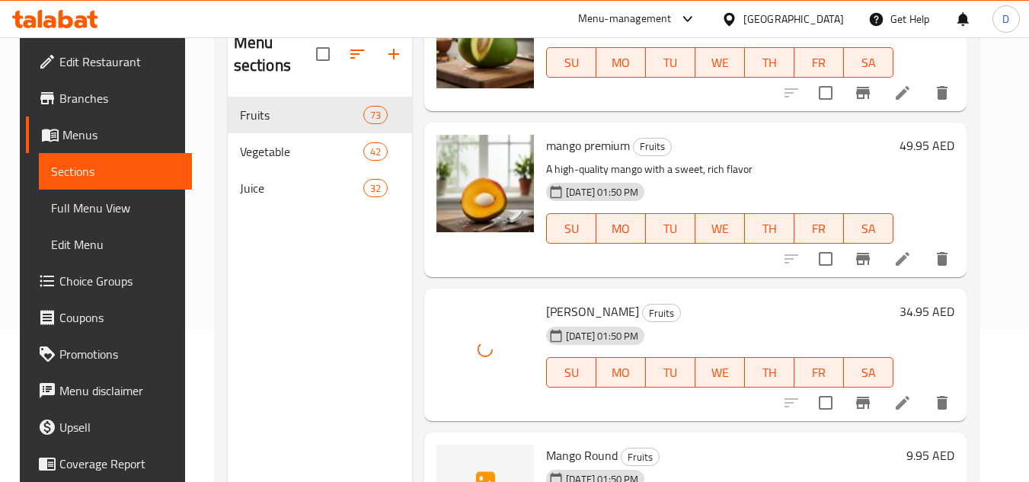
click at [555, 444] on span "Mango Round" at bounding box center [582, 455] width 72 height 23
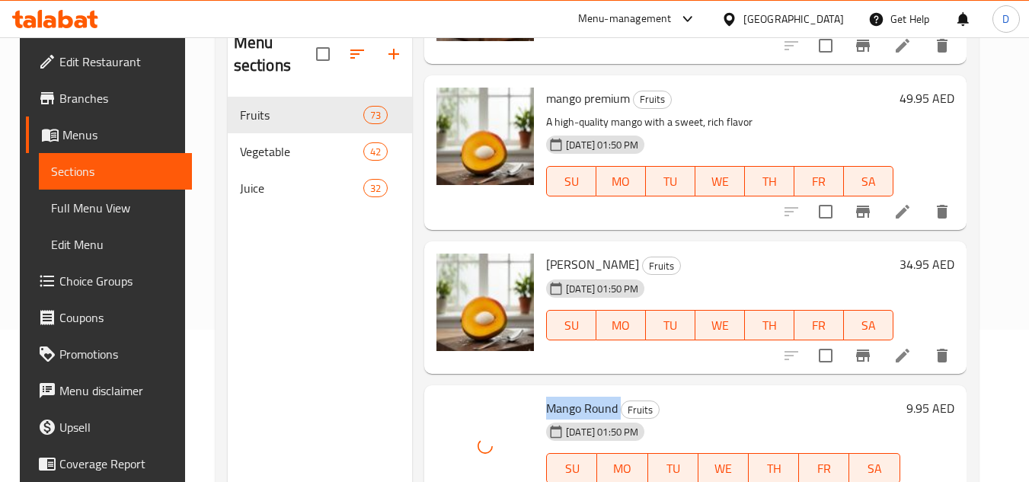
scroll to position [9294, 0]
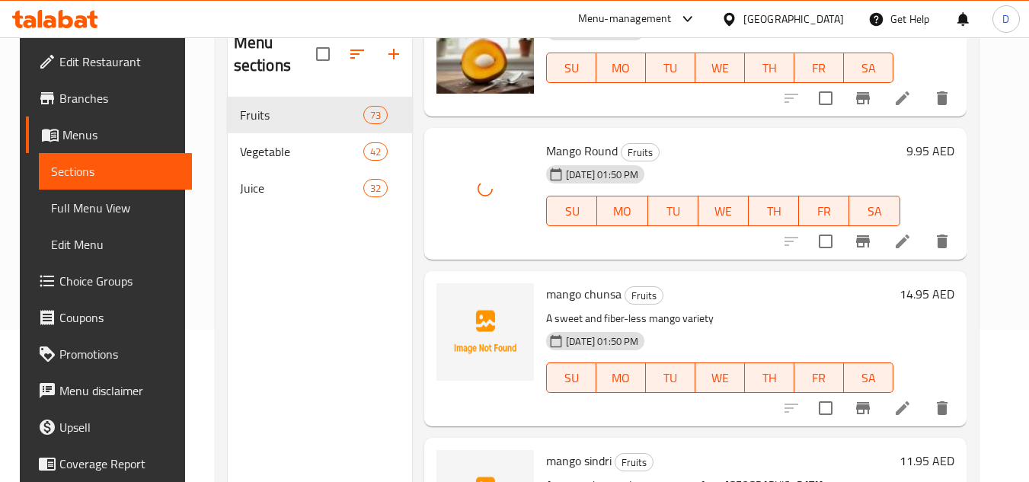
click at [574, 283] on span "mango chunsa" at bounding box center [583, 294] width 75 height 23
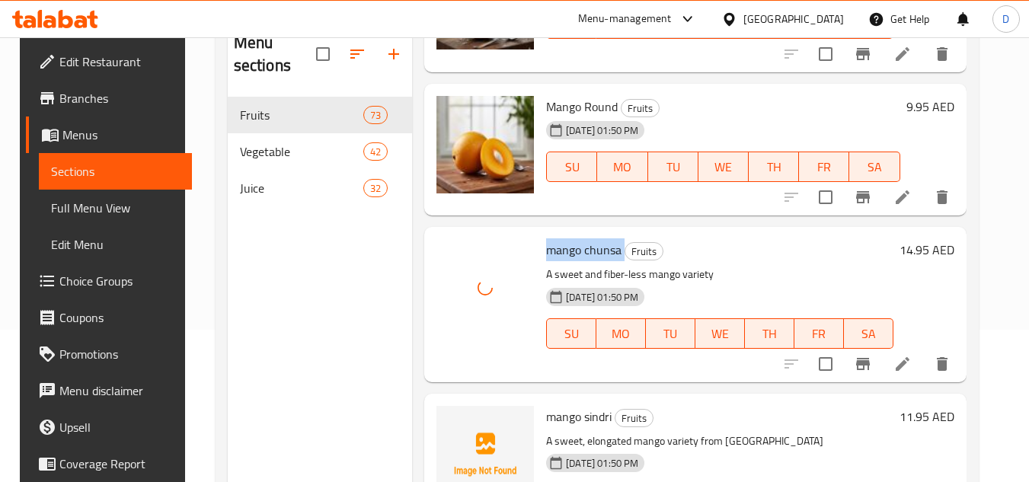
scroll to position [9370, 0]
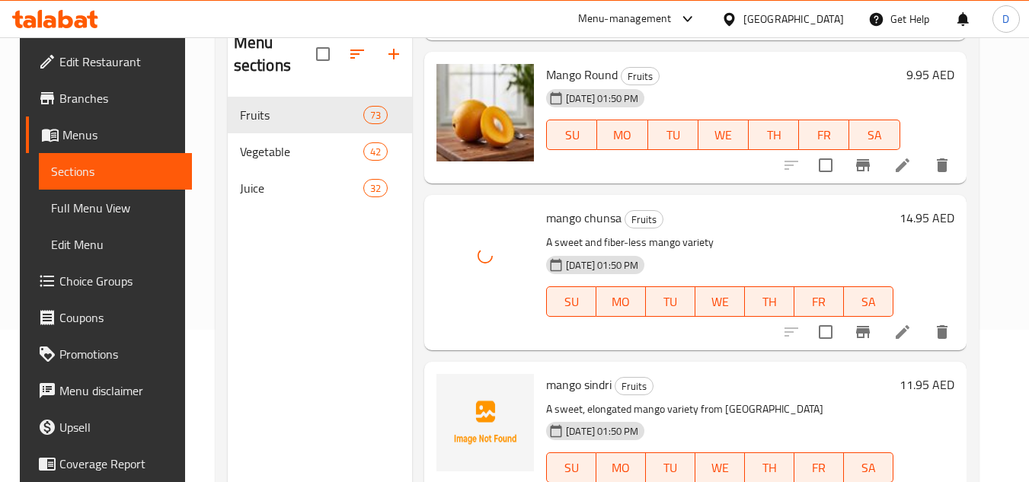
click at [595, 373] on span "mango sindri" at bounding box center [579, 384] width 66 height 23
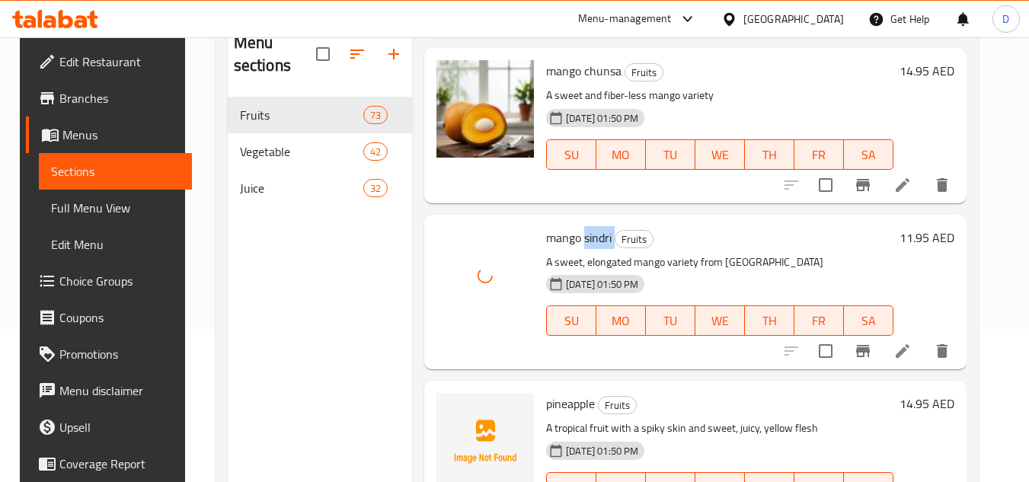
scroll to position [9523, 0]
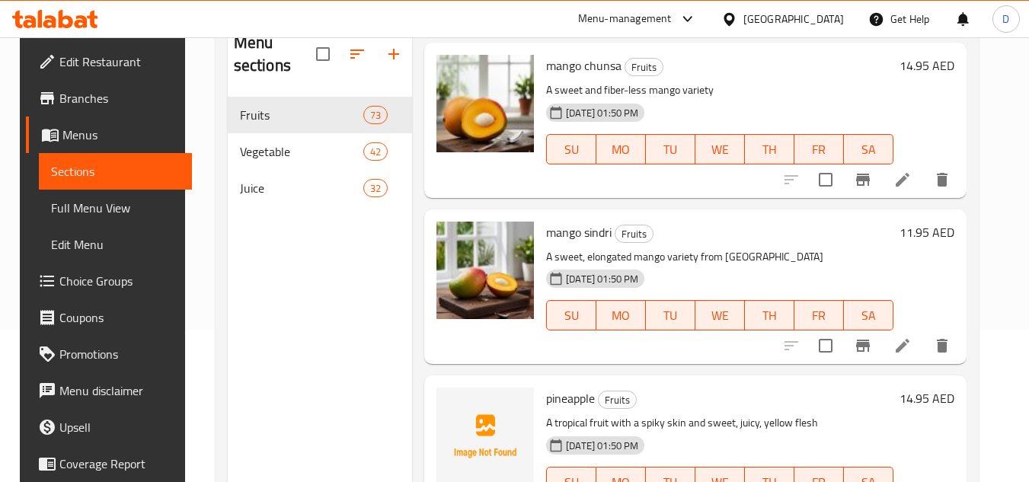
click at [560, 387] on span "pineapple" at bounding box center [570, 398] width 49 height 23
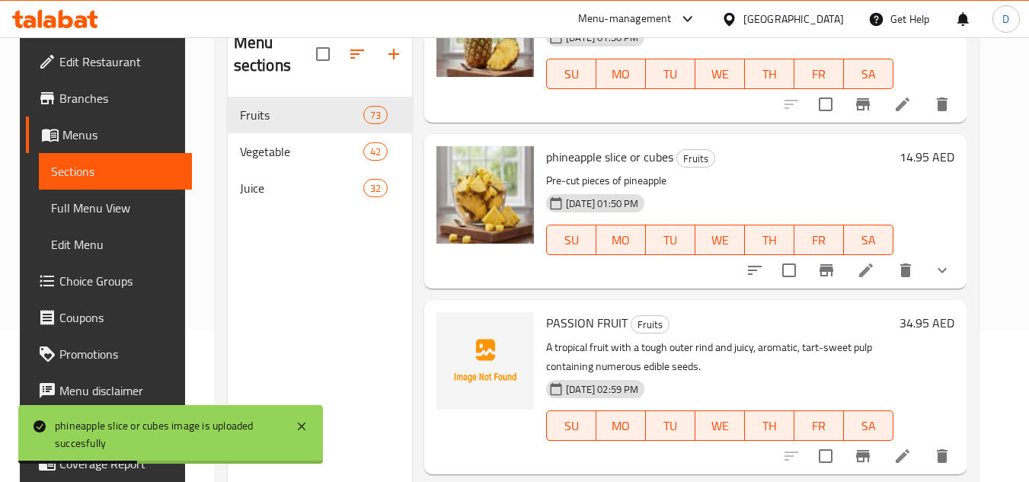
scroll to position [9980, 0]
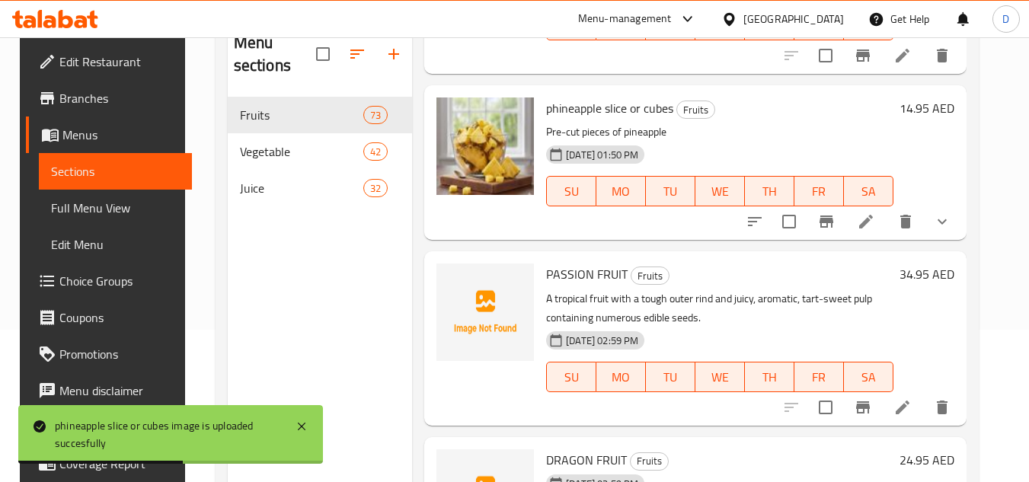
click at [574, 263] on span "PASSION FRUIT" at bounding box center [587, 274] width 82 height 23
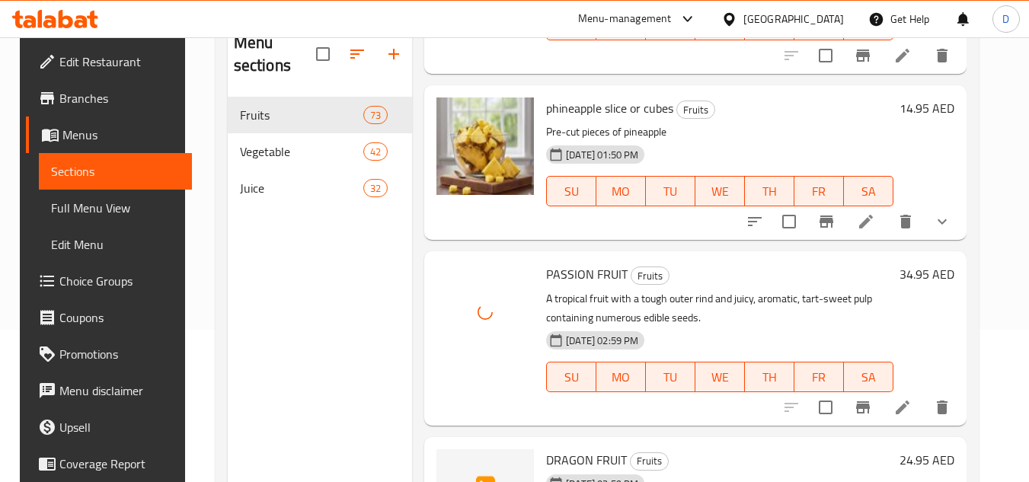
click at [596, 449] on span "DRAGON FRUIT" at bounding box center [586, 460] width 81 height 23
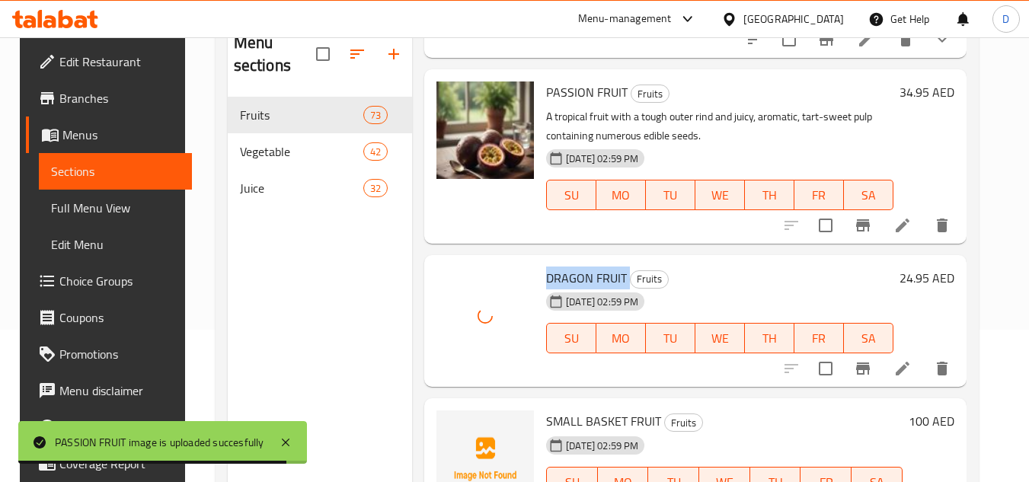
scroll to position [10208, 0]
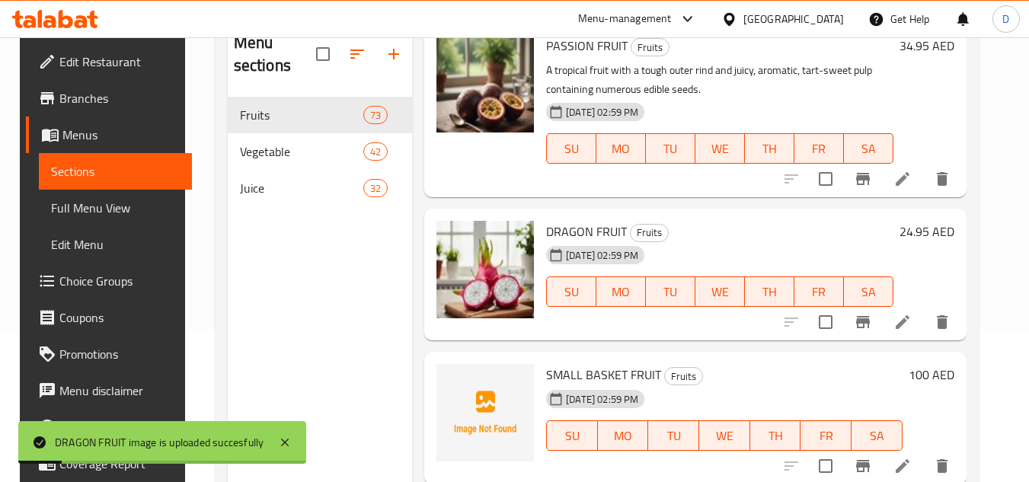
click at [596, 363] on span "SMALL BASKET FRUIT" at bounding box center [603, 374] width 115 height 23
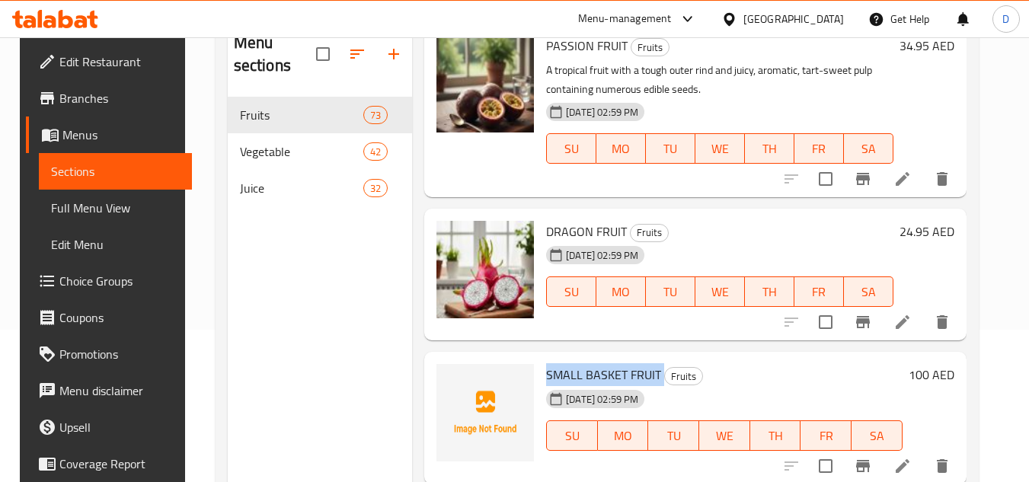
click at [595, 363] on span "SMALL BASKET FRUIT" at bounding box center [603, 374] width 115 height 23
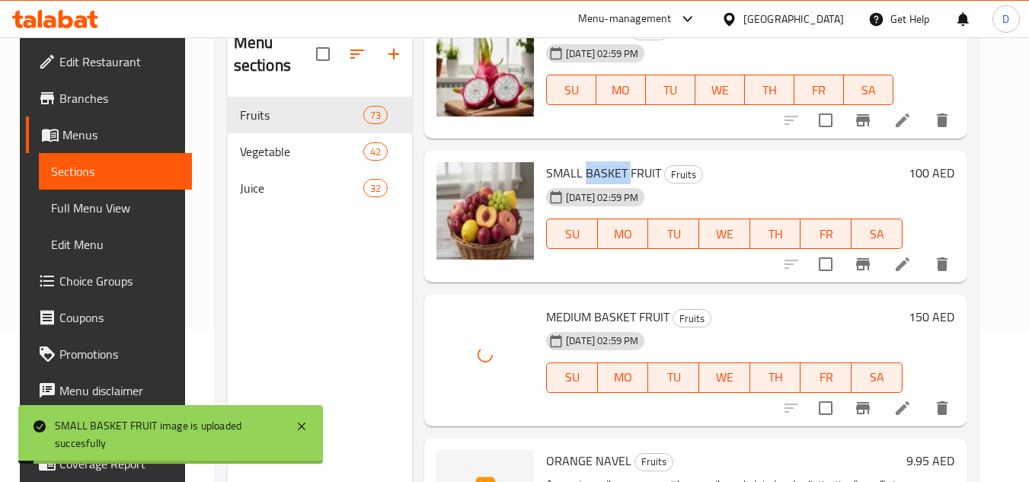
scroll to position [10437, 0]
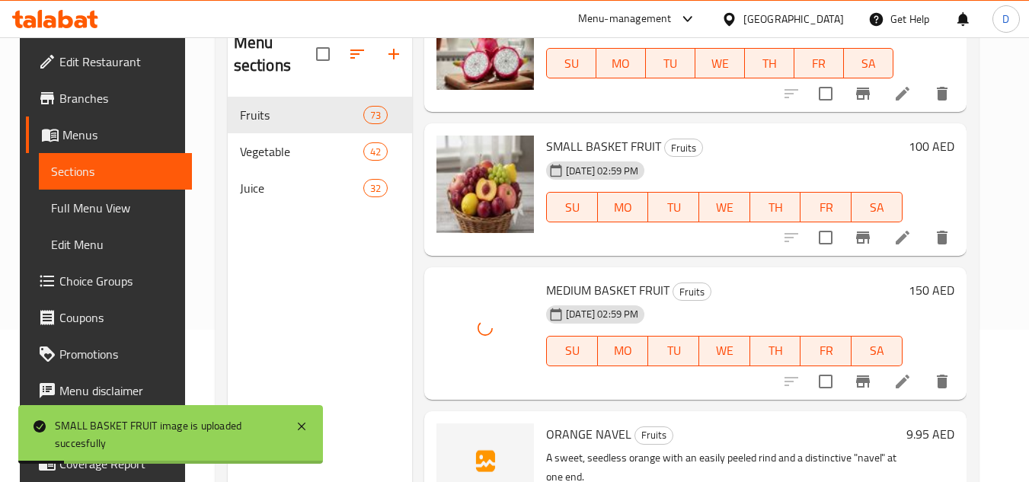
click at [549, 423] on span "ORANGE NAVEL" at bounding box center [588, 434] width 85 height 23
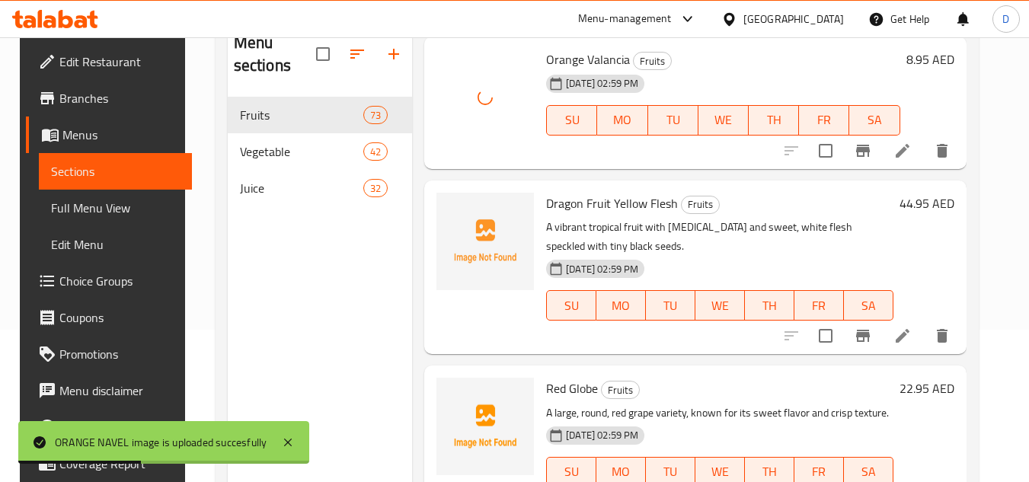
scroll to position [10970, 0]
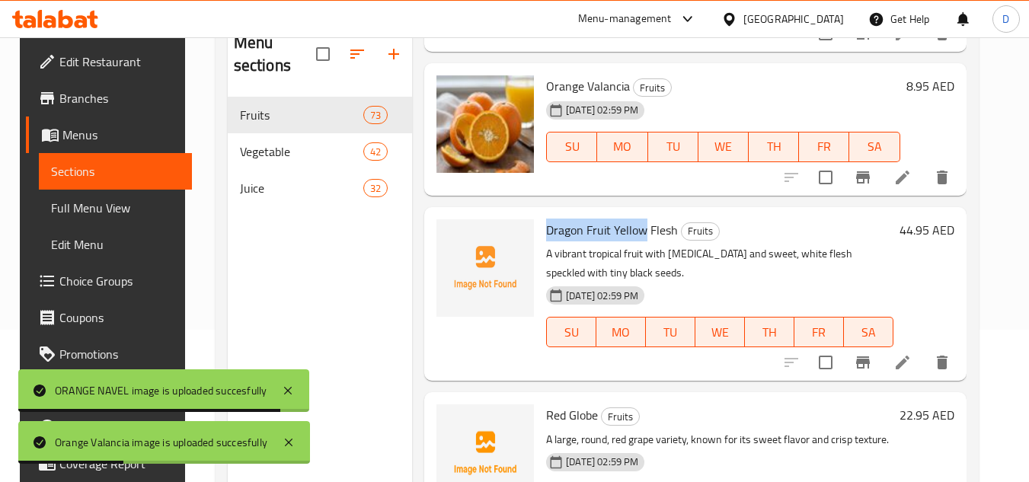
drag, startPoint x: 641, startPoint y: 193, endPoint x: 539, endPoint y: 192, distance: 102.1
click at [540, 213] on div "Dragon Fruit Yellow Flesh Fruits A vibrant tropical fruit with yellow skin and …" at bounding box center [719, 294] width 359 height 162
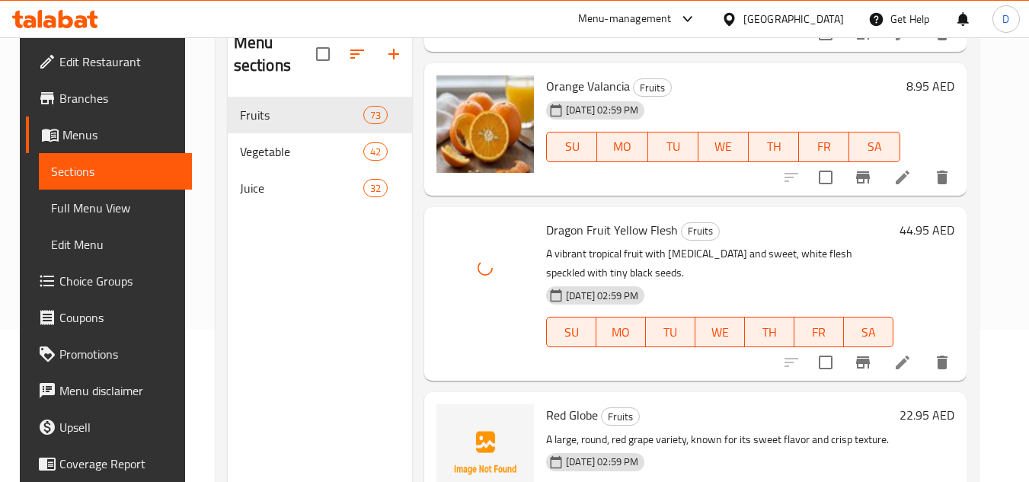
click at [578, 404] on span "Red Globe" at bounding box center [572, 415] width 52 height 23
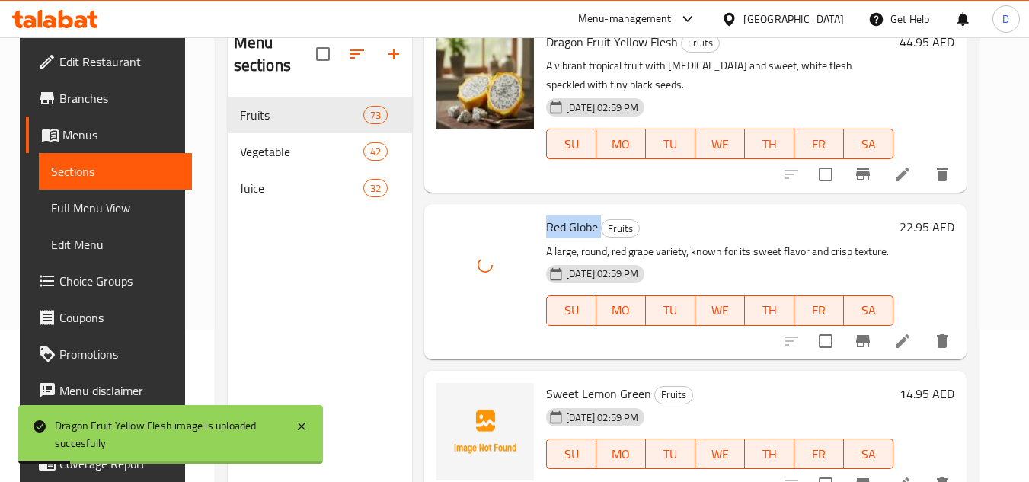
scroll to position [11199, 0]
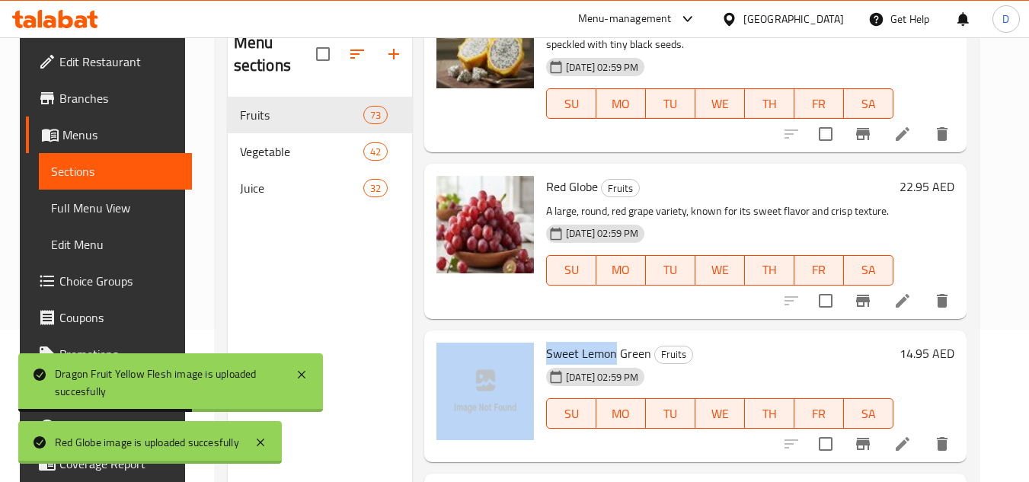
drag, startPoint x: 610, startPoint y: 315, endPoint x: 531, endPoint y: 310, distance: 79.4
click at [531, 337] on div "Sweet Lemon Green Fruits 15-09-2025 02:59 PM SU MO TU WE TH FR SA 14.95 AED" at bounding box center [694, 397] width 529 height 120
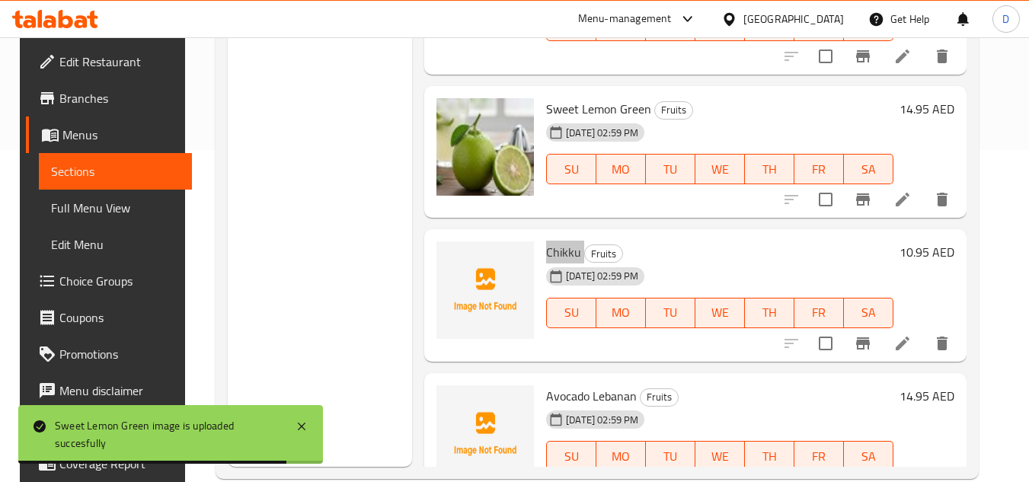
scroll to position [360, 0]
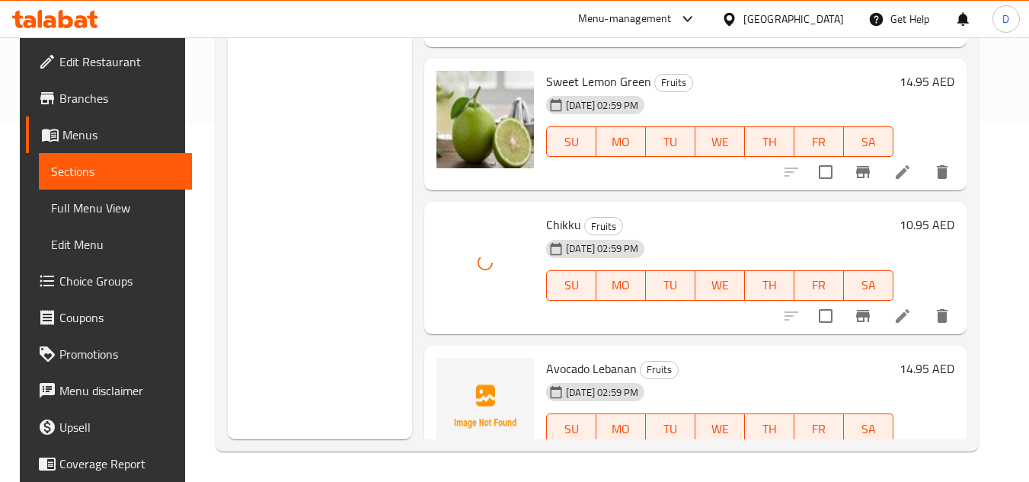
click at [555, 352] on div "Avocado Lebanan Fruits 15-09-2025 02:59 PM SU MO TU WE TH FR SA" at bounding box center [719, 412] width 359 height 120
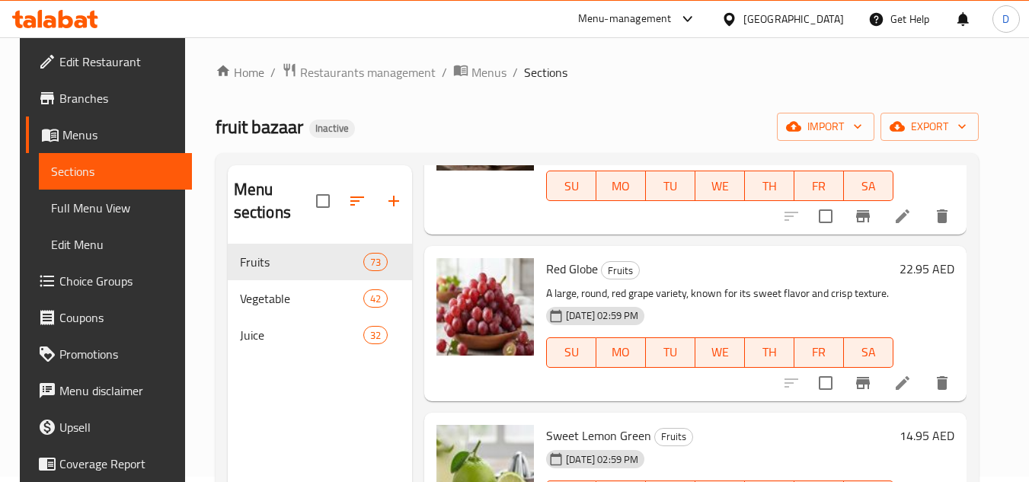
scroll to position [0, 0]
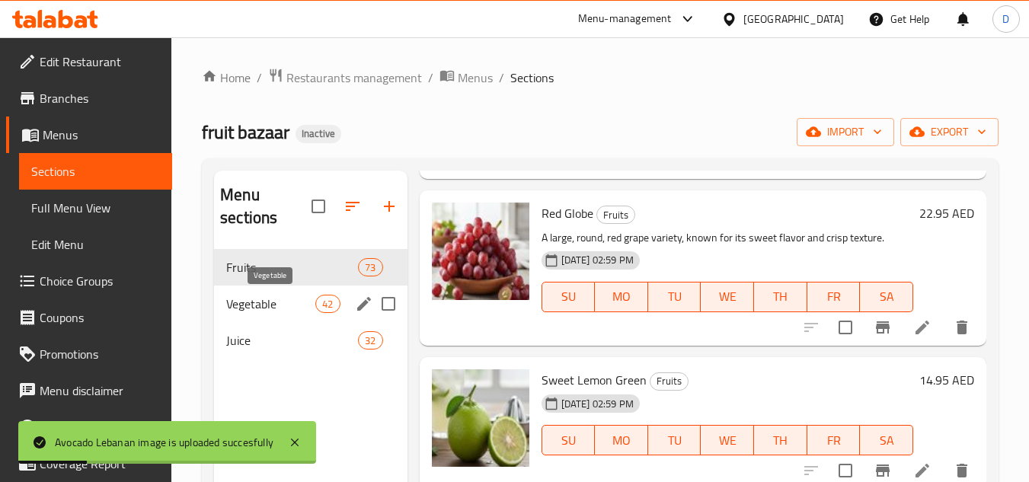
click at [264, 304] on span "Vegetable" at bounding box center [270, 304] width 89 height 18
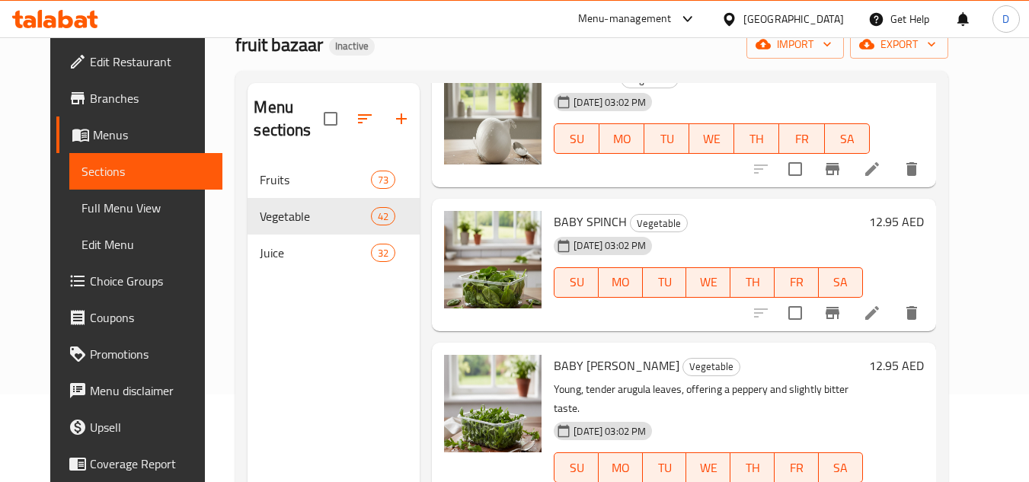
scroll to position [213, 0]
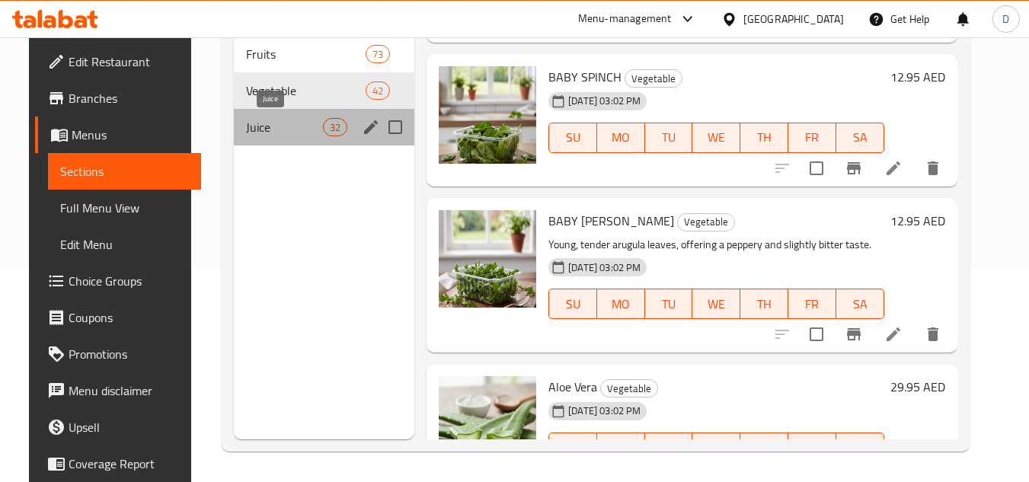
click at [283, 130] on span "Juice" at bounding box center [284, 127] width 77 height 18
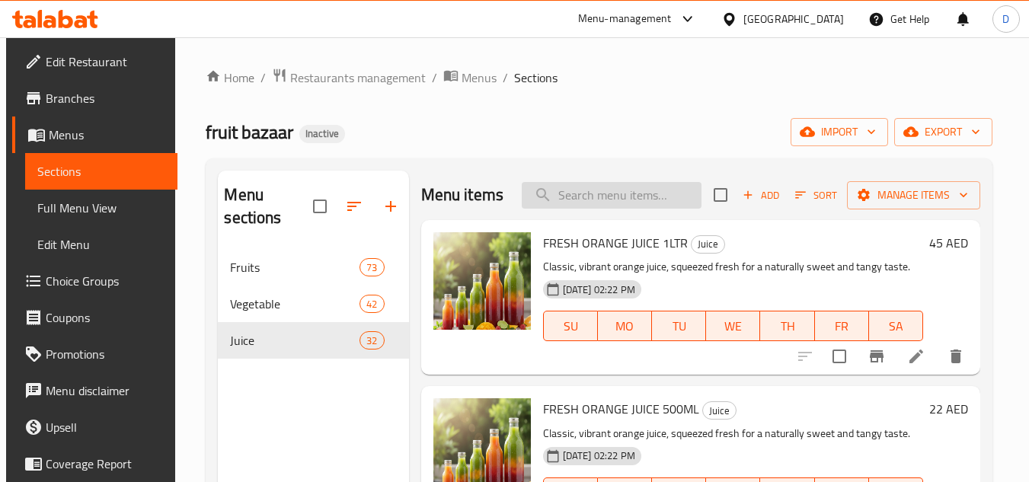
click at [599, 201] on input "search" at bounding box center [612, 195] width 180 height 27
click at [609, 206] on input "search" at bounding box center [612, 195] width 180 height 27
paste input "GREEN BEANS"
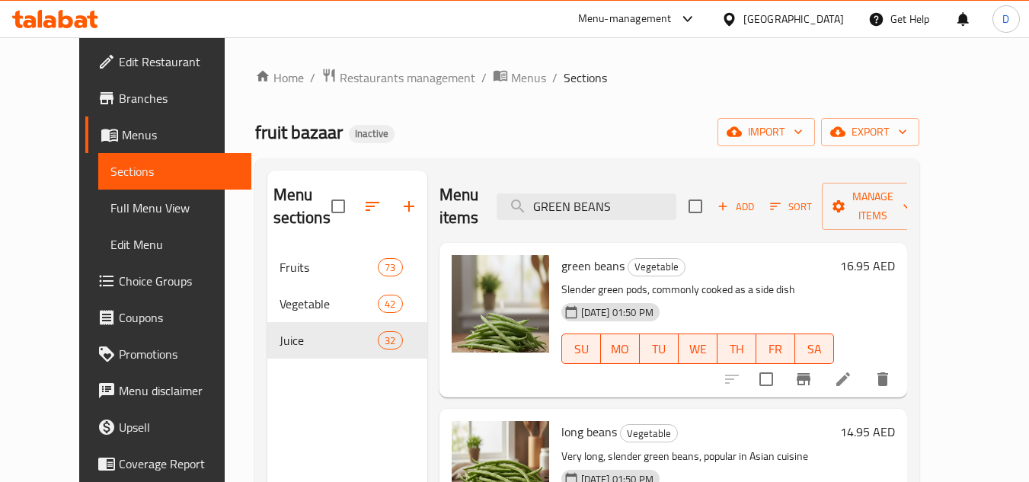
drag, startPoint x: 481, startPoint y: 181, endPoint x: 472, endPoint y: 181, distance: 9.1
click at [472, 181] on div "Menu items GREEN BEANS Add Sort Manage items" at bounding box center [674, 207] width 468 height 72
paste input "CARROT JUICE"
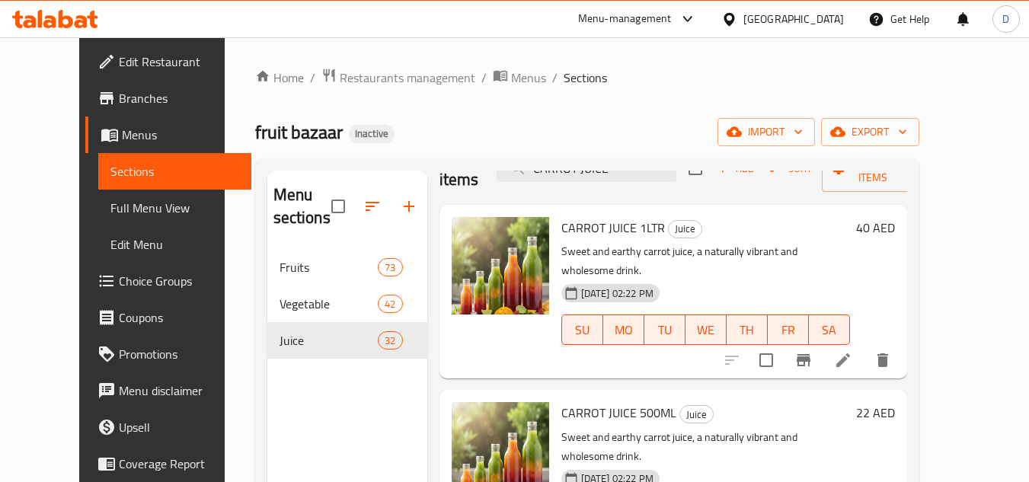
scroll to position [2, 0]
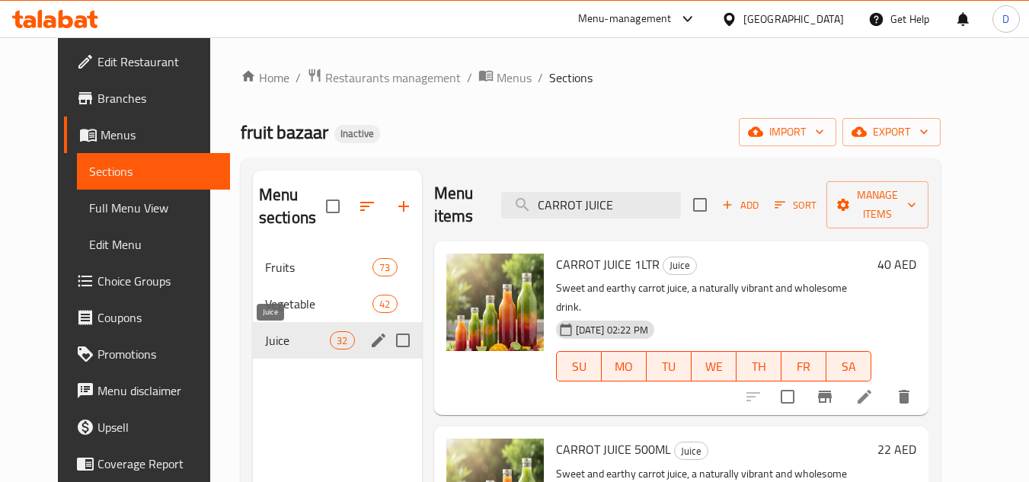
type input "CARROT JUICE"
click at [267, 341] on span "Juice" at bounding box center [297, 340] width 65 height 18
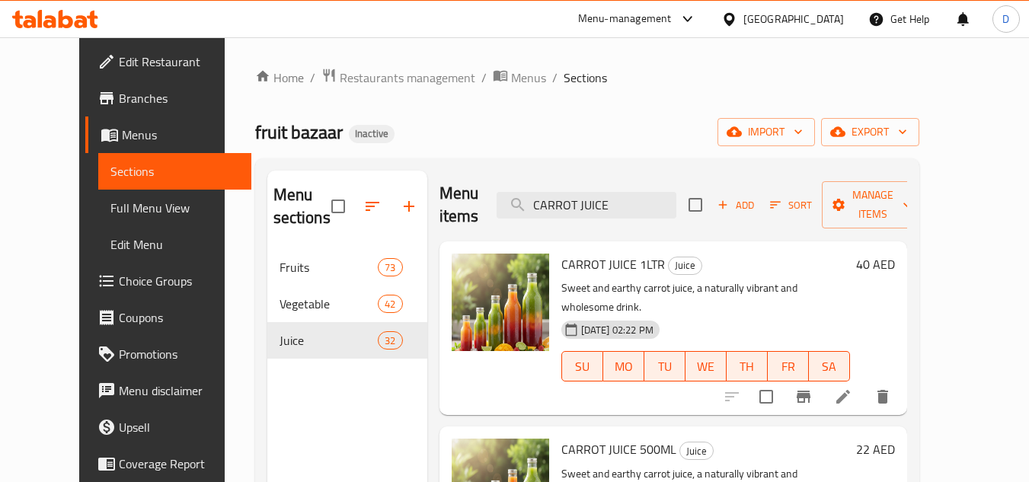
drag, startPoint x: 641, startPoint y: 209, endPoint x: 533, endPoint y: 229, distance: 109.4
click at [533, 229] on div "Menu items CARROT JUICE Add Sort Manage items" at bounding box center [674, 205] width 468 height 72
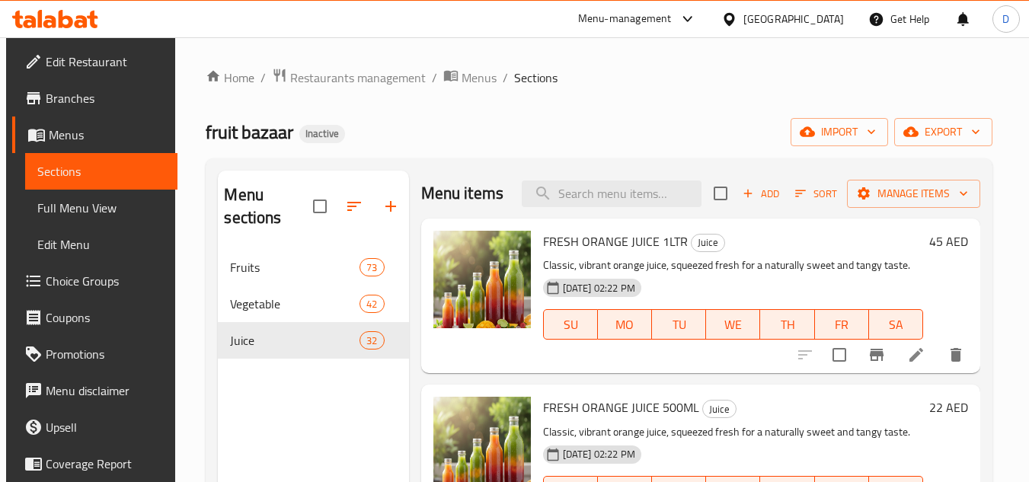
click at [602, 253] on span "FRESH ORANGE JUICE 1LTR" at bounding box center [615, 241] width 145 height 23
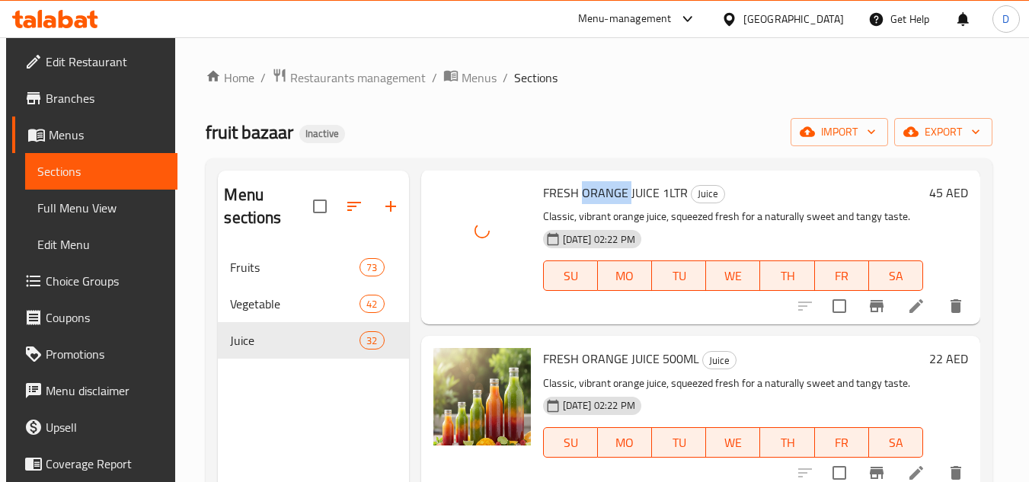
scroll to position [78, 0]
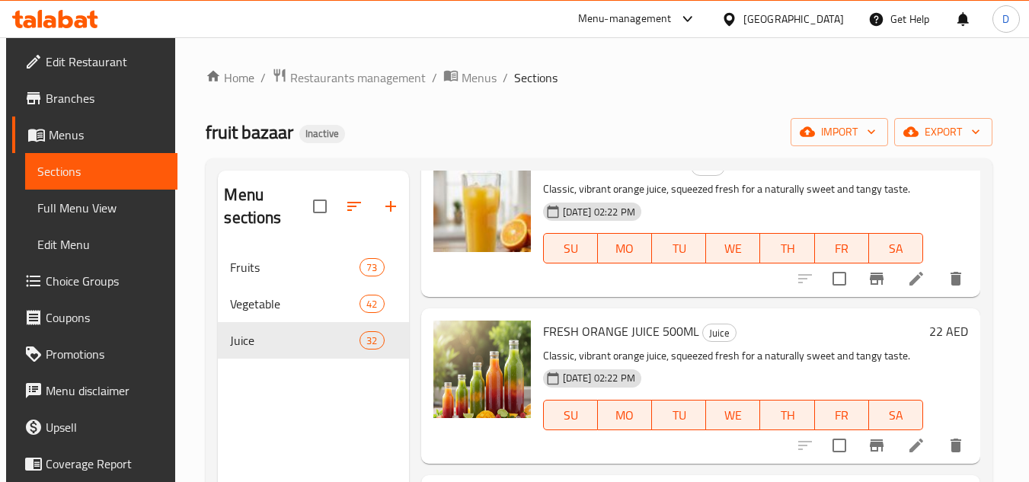
click at [622, 343] on span "FRESH ORANGE JUICE 500ML" at bounding box center [621, 331] width 156 height 23
click at [607, 343] on span "FRESH ORANGE JUICE 500ML" at bounding box center [621, 331] width 156 height 23
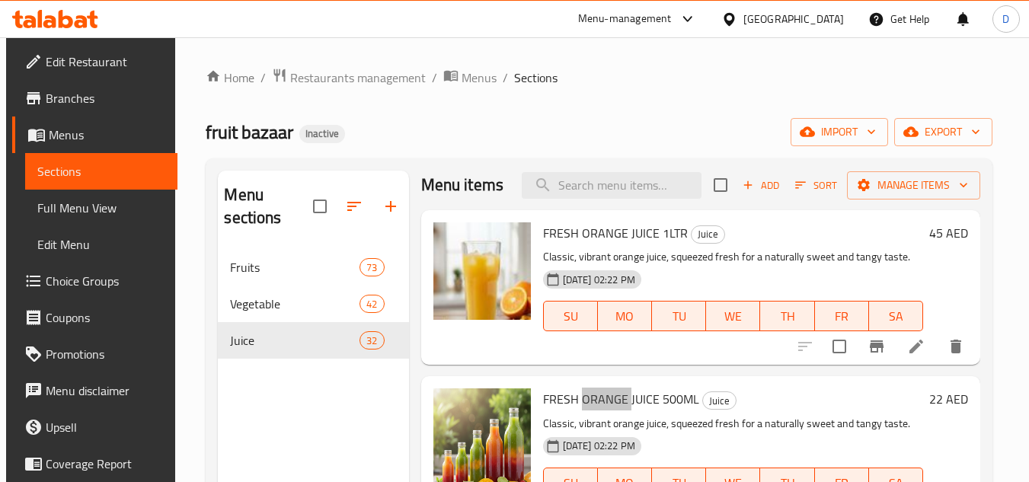
scroll to position [2, 0]
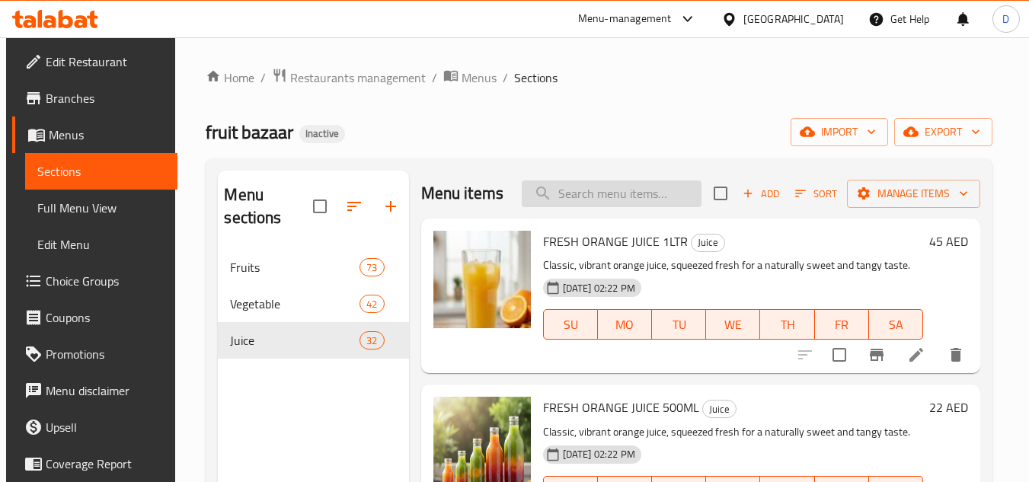
click at [596, 203] on input "search" at bounding box center [612, 194] width 180 height 27
paste input "SWEET CORN"
type input "SWEET CORN"
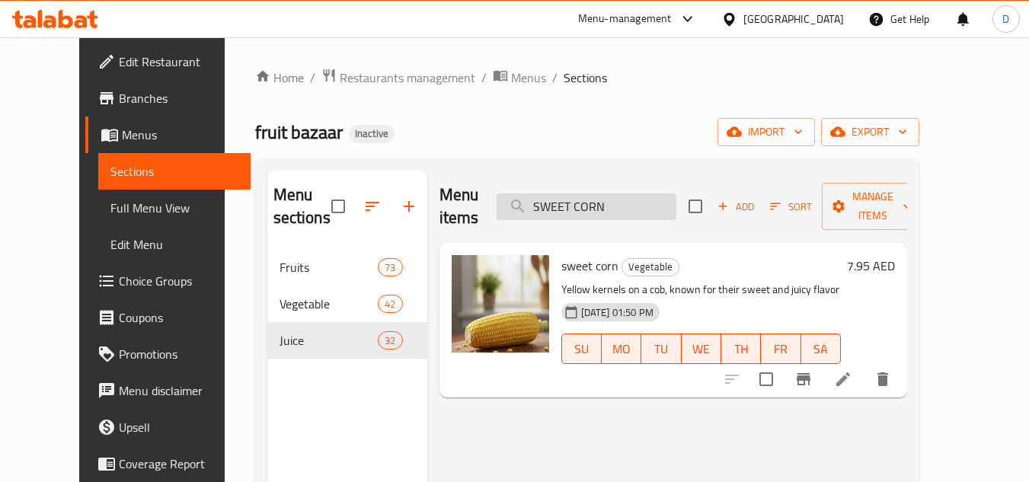
scroll to position [0, 0]
drag, startPoint x: 651, startPoint y: 195, endPoint x: 533, endPoint y: 195, distance: 118.8
click at [533, 195] on input "SWEET CORN" at bounding box center [587, 206] width 180 height 27
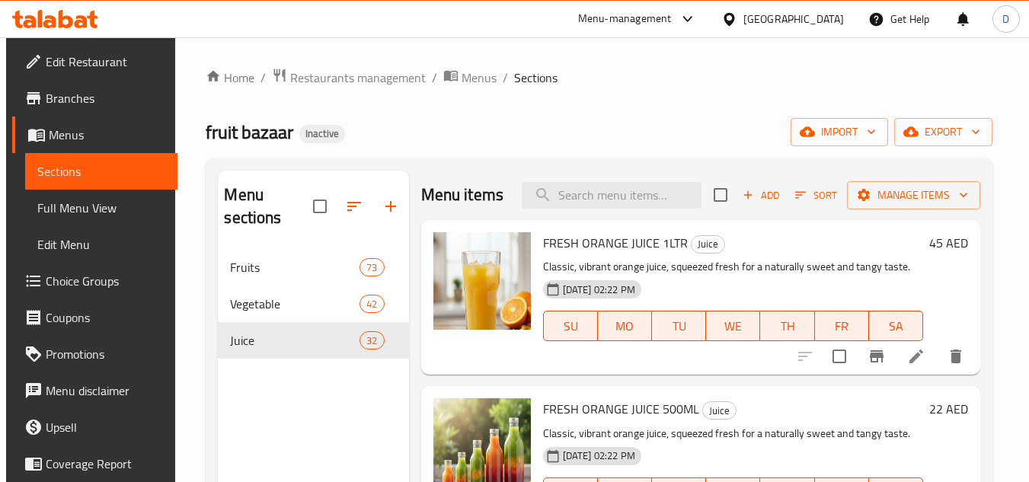
click at [619, 254] on span "FRESH ORANGE JUICE 1LTR" at bounding box center [615, 243] width 145 height 23
click at [640, 254] on span "FRESH ORANGE JUICE 1LTR" at bounding box center [615, 243] width 145 height 23
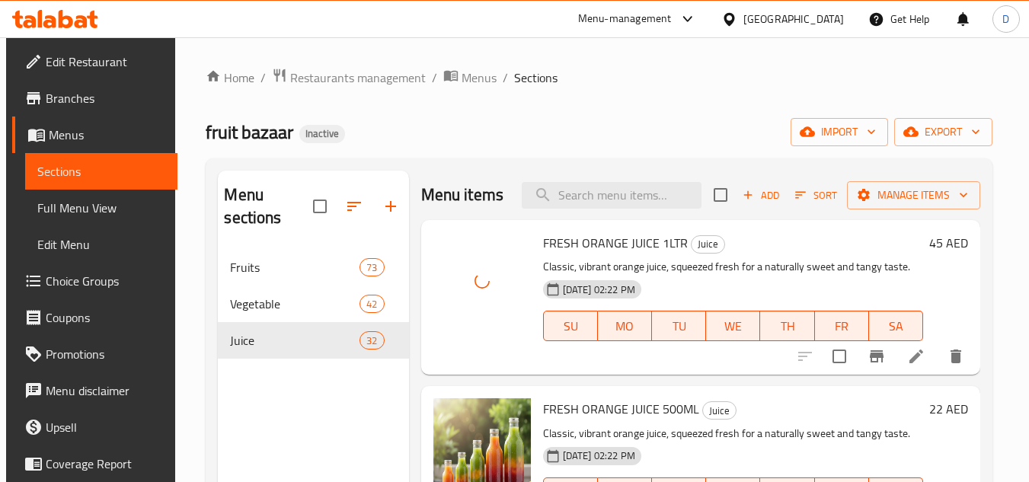
click at [748, 254] on h6 "FRESH ORANGE JUICE 1LTR Juice" at bounding box center [733, 242] width 381 height 21
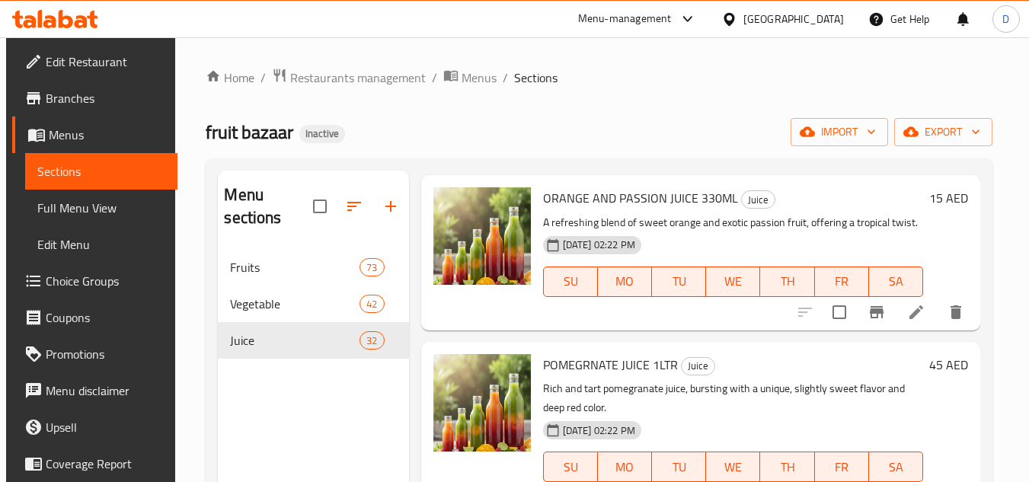
scroll to position [686, 0]
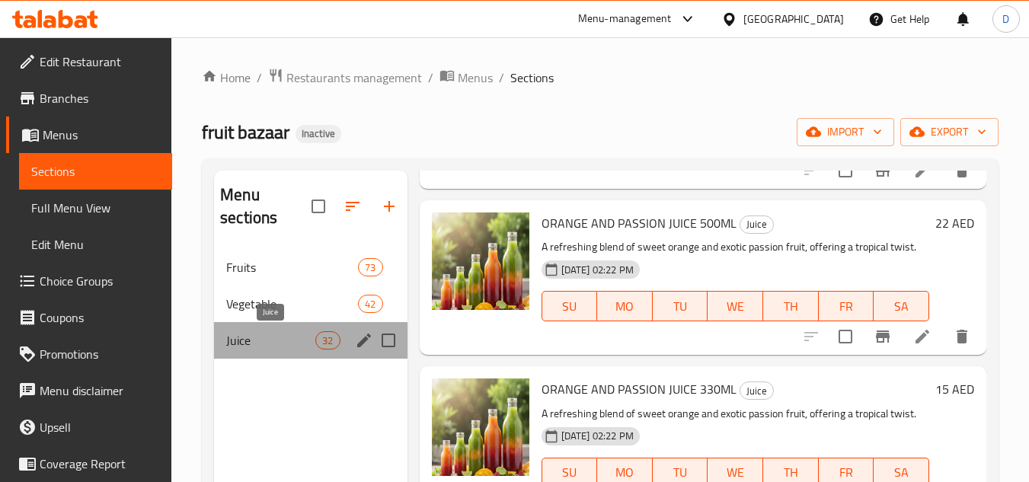
click at [270, 340] on span "Juice" at bounding box center [270, 340] width 89 height 18
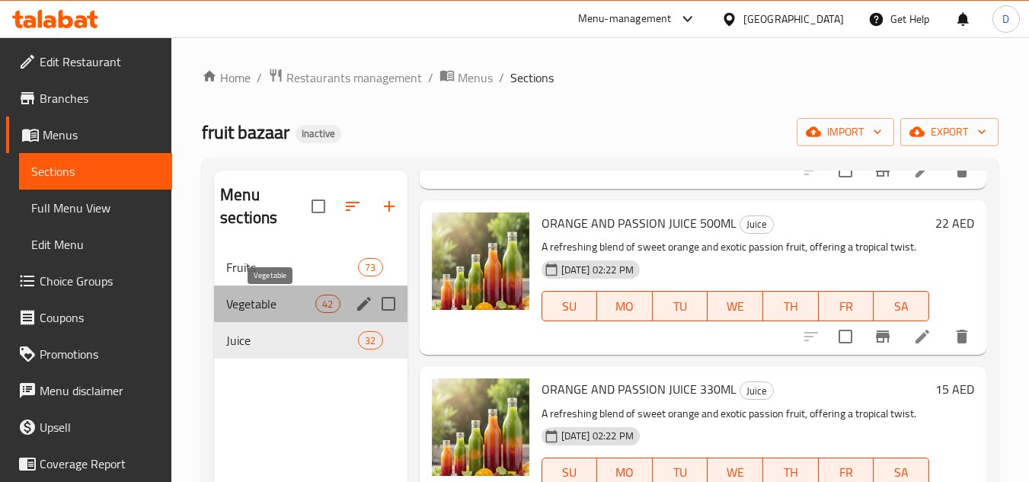
click at [269, 305] on span "Vegetable" at bounding box center [270, 304] width 89 height 18
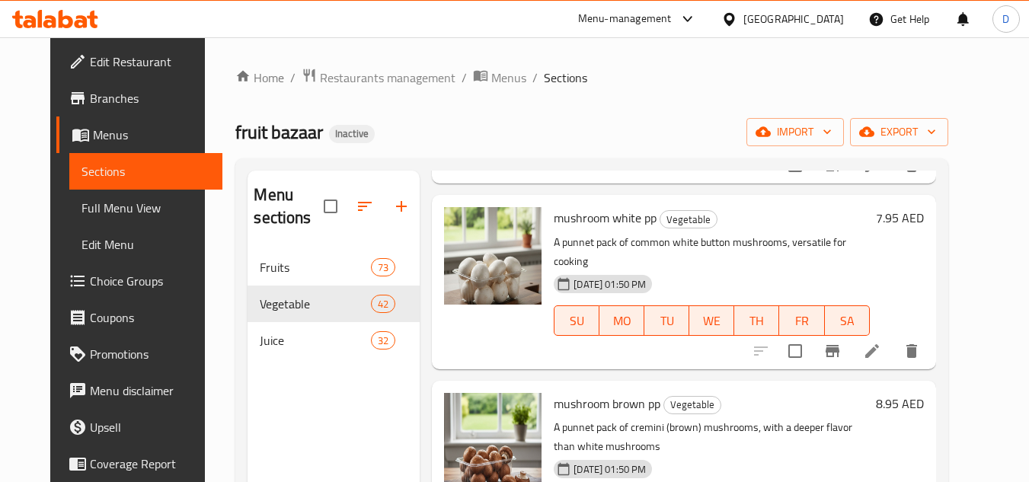
scroll to position [2285, 0]
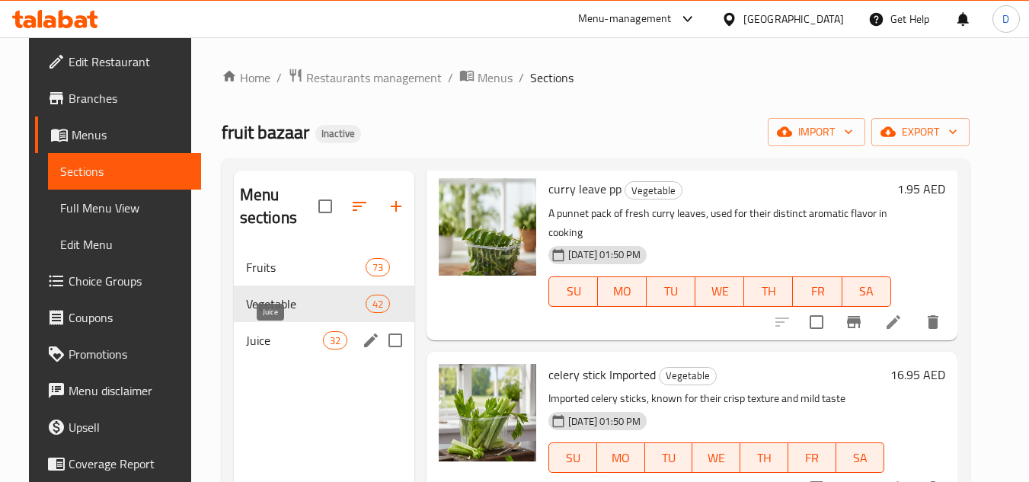
click at [257, 340] on span "Juice" at bounding box center [284, 340] width 77 height 18
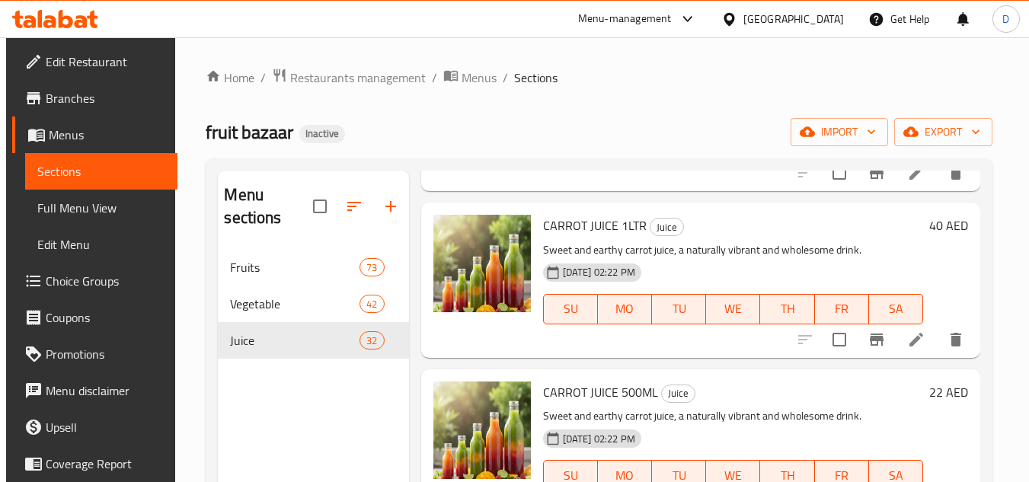
scroll to position [3200, 0]
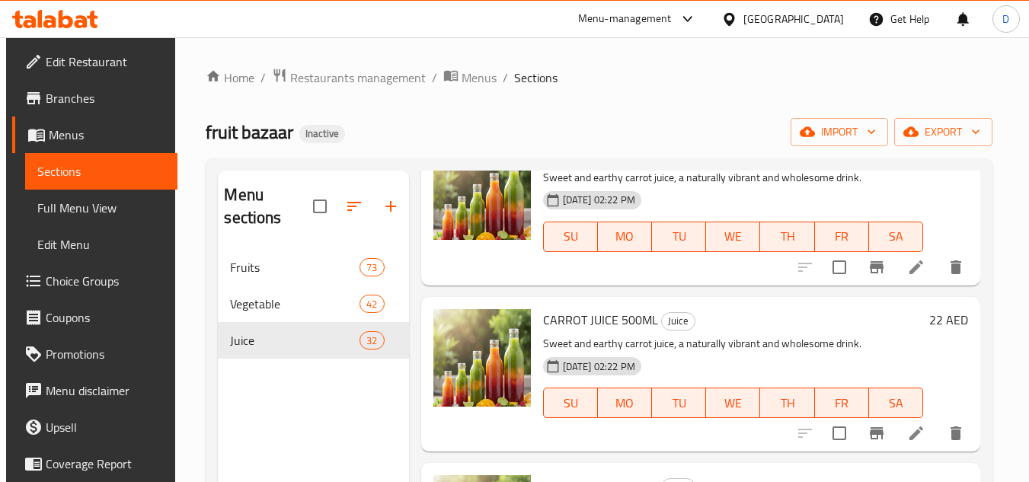
click at [483, 238] on img at bounding box center [482, 191] width 98 height 98
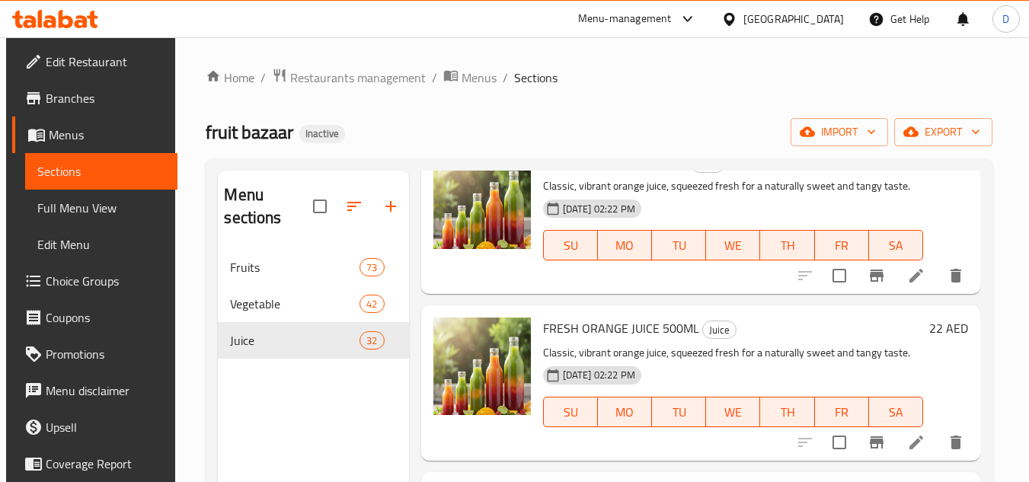
scroll to position [0, 0]
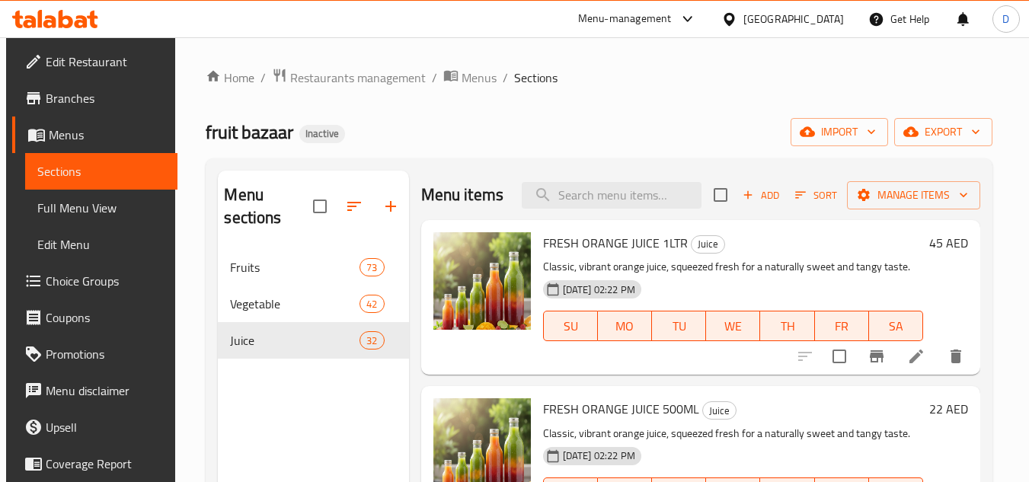
click at [596, 220] on div "Menu items Add Sort Manage items" at bounding box center [701, 196] width 560 height 50
click at [617, 206] on input "search" at bounding box center [612, 195] width 180 height 27
paste input "APPLE JUICE"
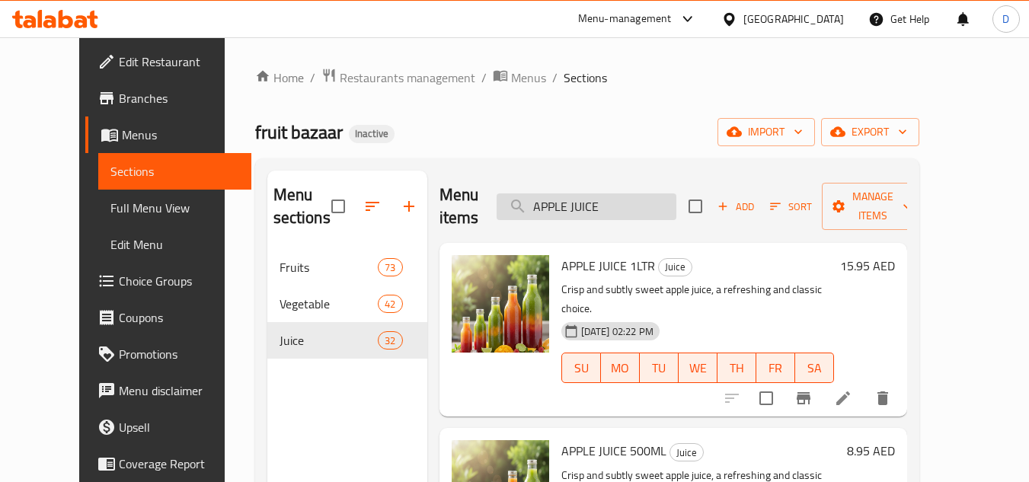
click at [609, 210] on input "APPLE JUICE" at bounding box center [587, 206] width 180 height 27
paste input "LEMON"
click at [584, 209] on input "LEMON JUICE" at bounding box center [587, 206] width 180 height 27
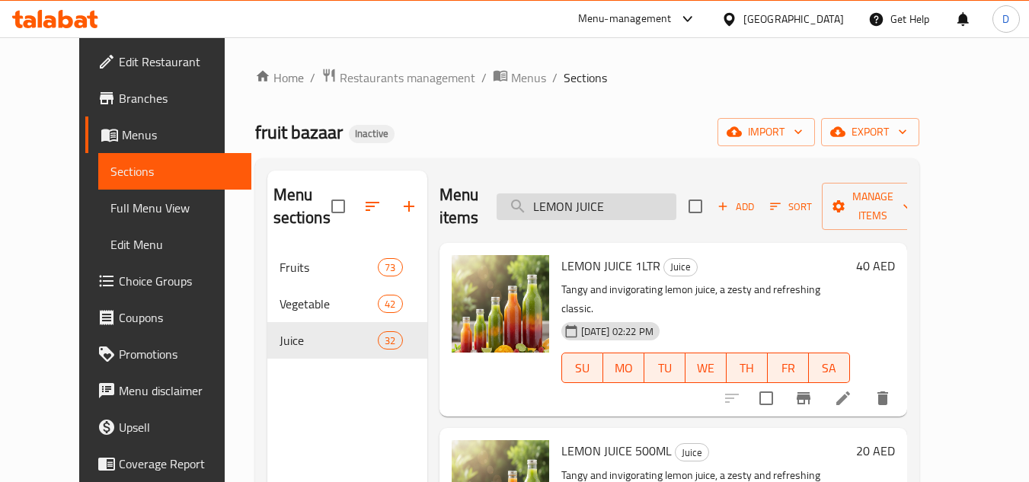
click at [584, 209] on input "LEMON JUICE" at bounding box center [587, 206] width 180 height 27
paste input "APPLE AND BEET ROOT"
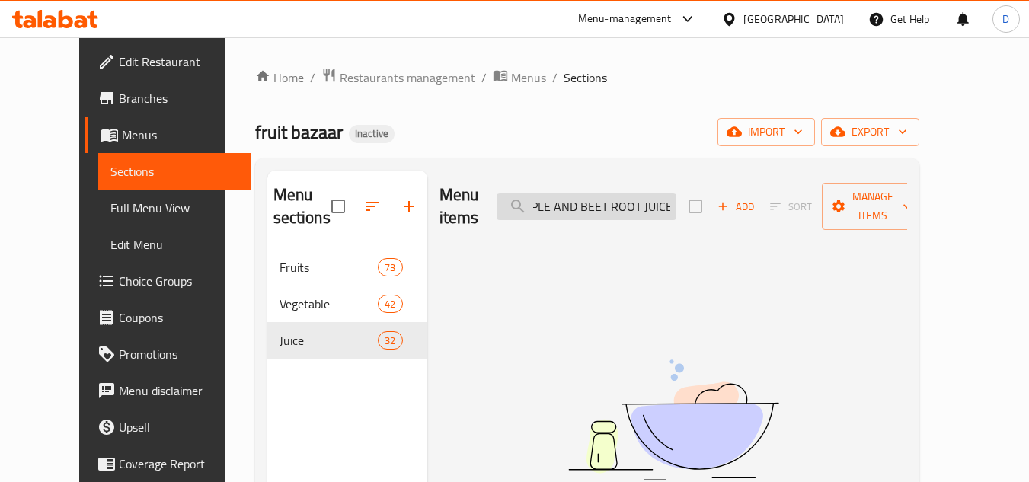
click at [676, 193] on input "APPLE AND BEET ROOT JUICE" at bounding box center [587, 206] width 180 height 27
click at [668, 199] on input "APPLE AND BEET ROOT" at bounding box center [587, 206] width 180 height 27
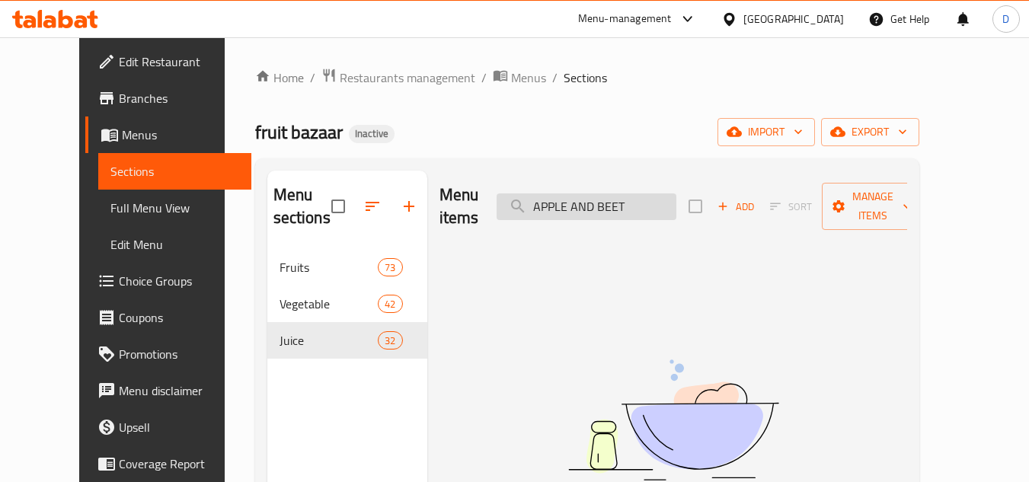
click at [642, 197] on input "APPLE AND BEET" at bounding box center [587, 206] width 180 height 27
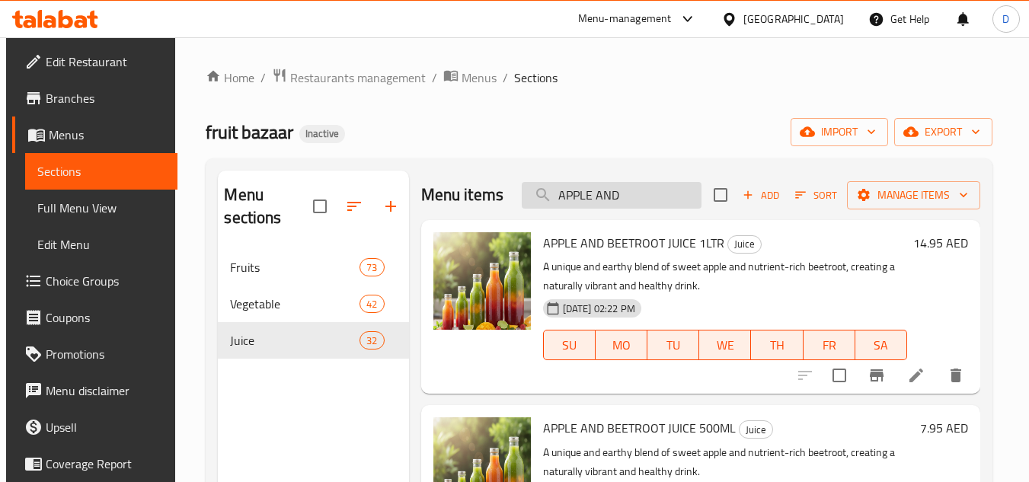
click at [618, 196] on input "APPLE AND" at bounding box center [612, 195] width 180 height 27
click at [610, 198] on input "APPLE AND" at bounding box center [612, 195] width 180 height 27
type input "APPLE"
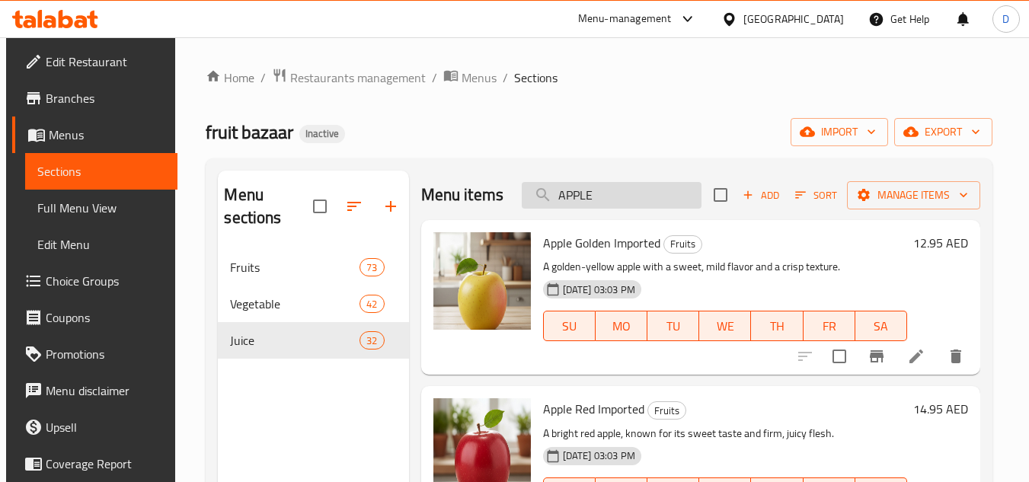
click at [572, 209] on input "APPLE" at bounding box center [612, 195] width 180 height 27
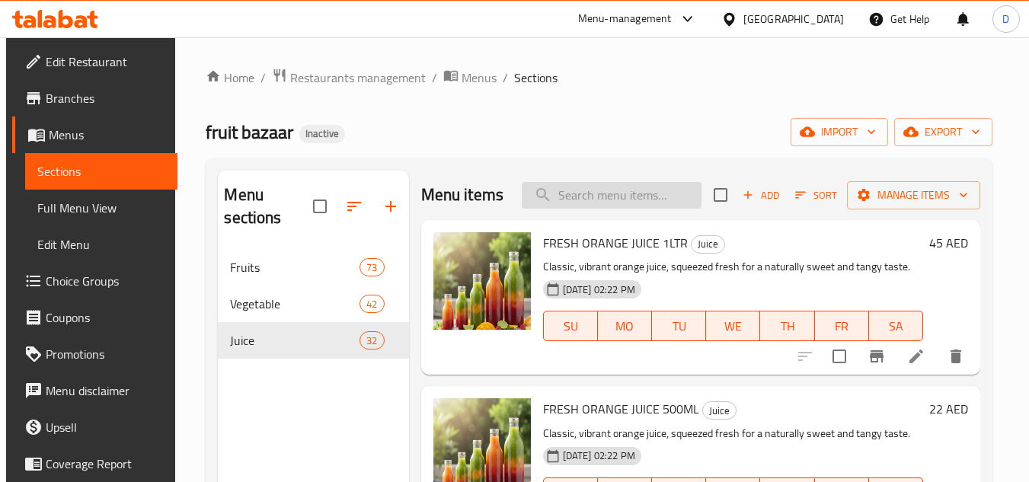
click at [590, 207] on input "search" at bounding box center [612, 195] width 180 height 27
paste input "ORANGE AND PASSION JUICE 220ML"
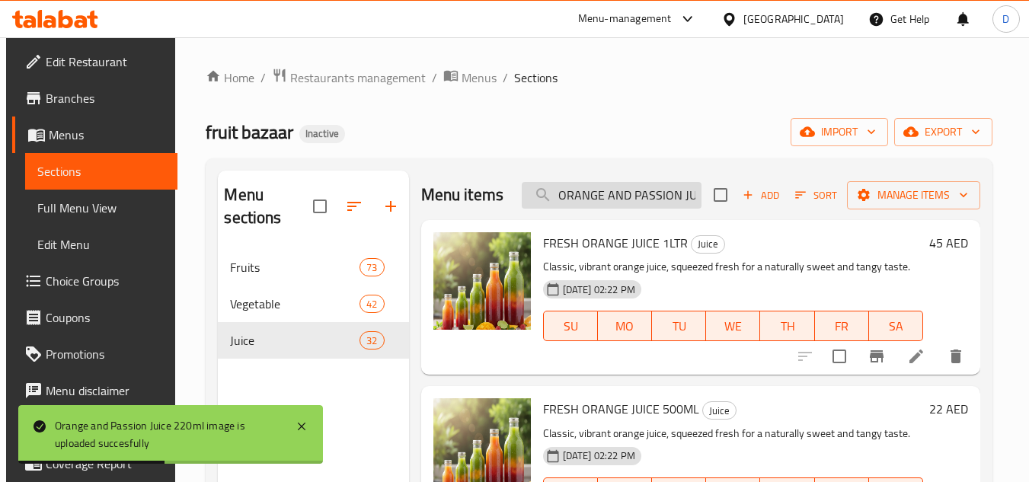
click at [593, 209] on input "ORANGE AND PASSION JUICE 220ML" at bounding box center [612, 195] width 180 height 27
paste input "GRAPEFRUIT JUICE"
type input "GRAPEFRUIT JUICE"
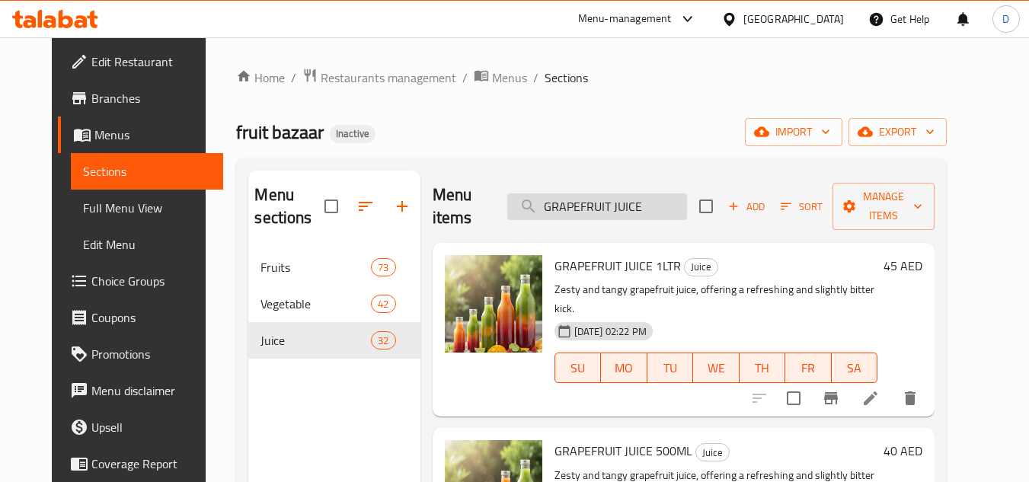
click at [640, 204] on input "GRAPEFRUIT JUICE" at bounding box center [597, 206] width 180 height 27
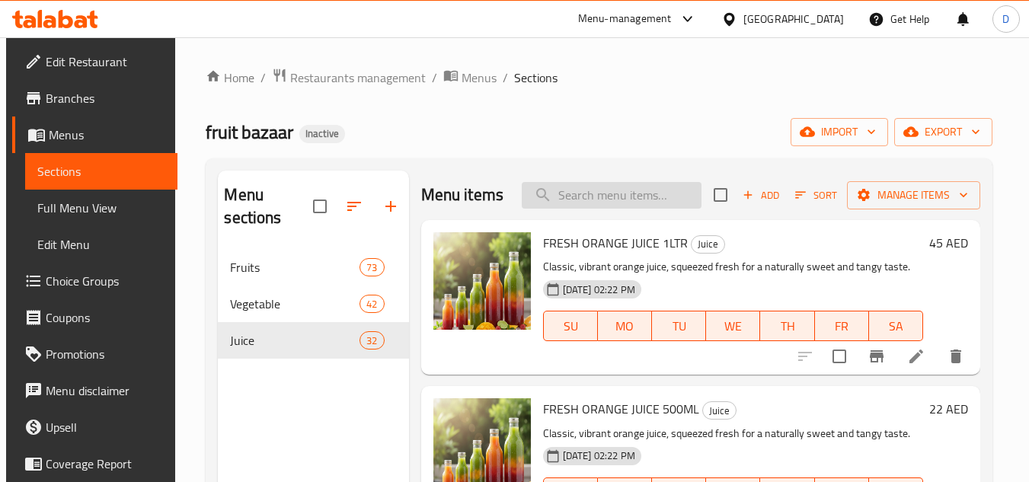
click at [638, 203] on input "search" at bounding box center [612, 195] width 180 height 27
paste input "APPLE JUICE"
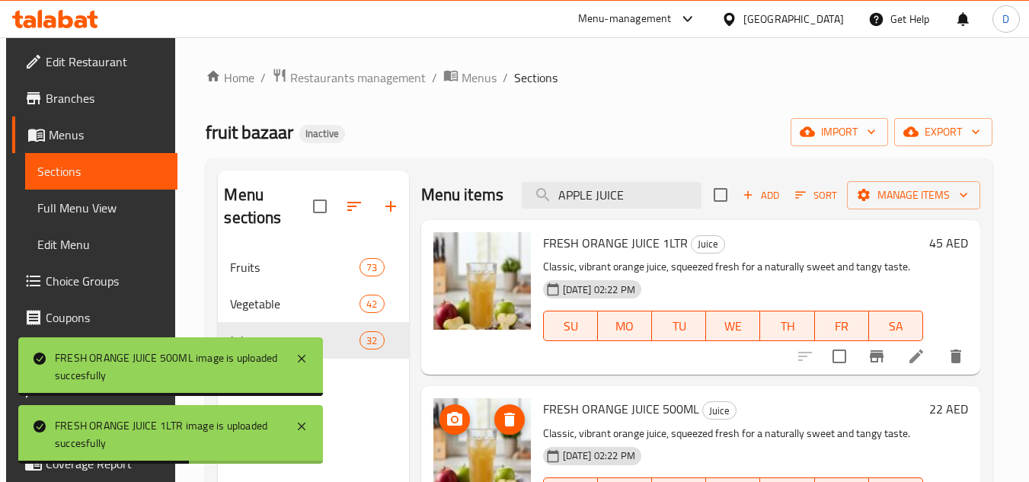
click at [455, 429] on icon "upload picture" at bounding box center [455, 420] width 18 height 18
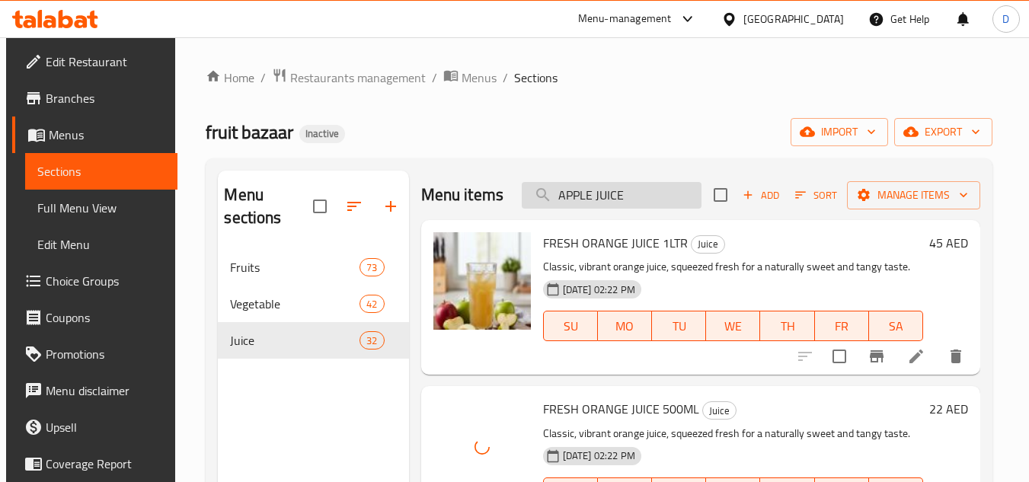
click at [619, 205] on input "APPLE JUICE" at bounding box center [612, 195] width 180 height 27
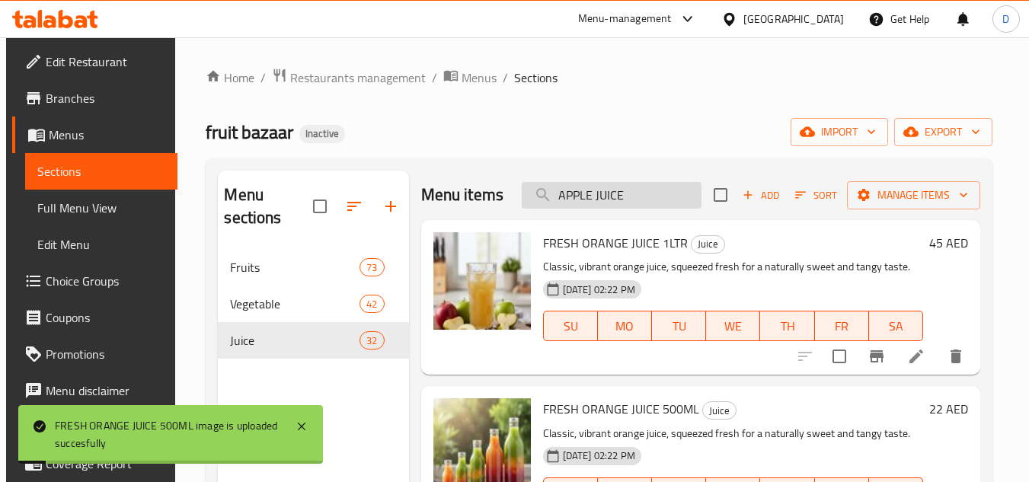
click at [607, 208] on input "APPLE JUICE" at bounding box center [612, 195] width 180 height 27
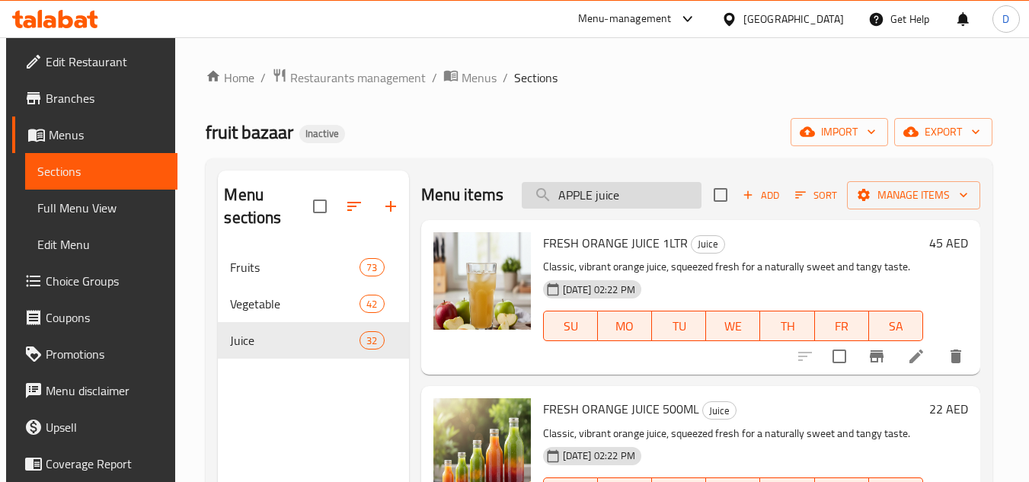
click at [606, 206] on input "APPLE juice" at bounding box center [612, 195] width 180 height 27
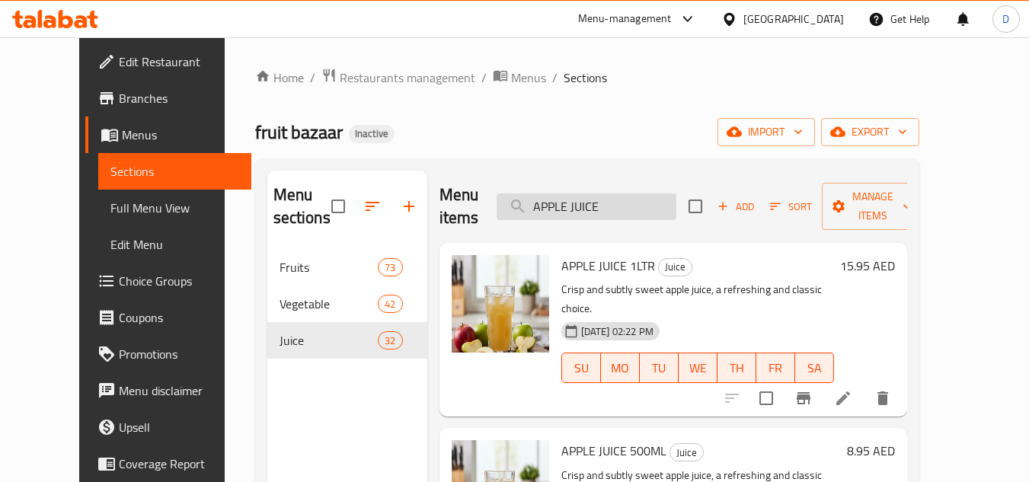
click at [600, 209] on input "APPLE JUICE" at bounding box center [587, 206] width 180 height 27
paste input "LEMON"
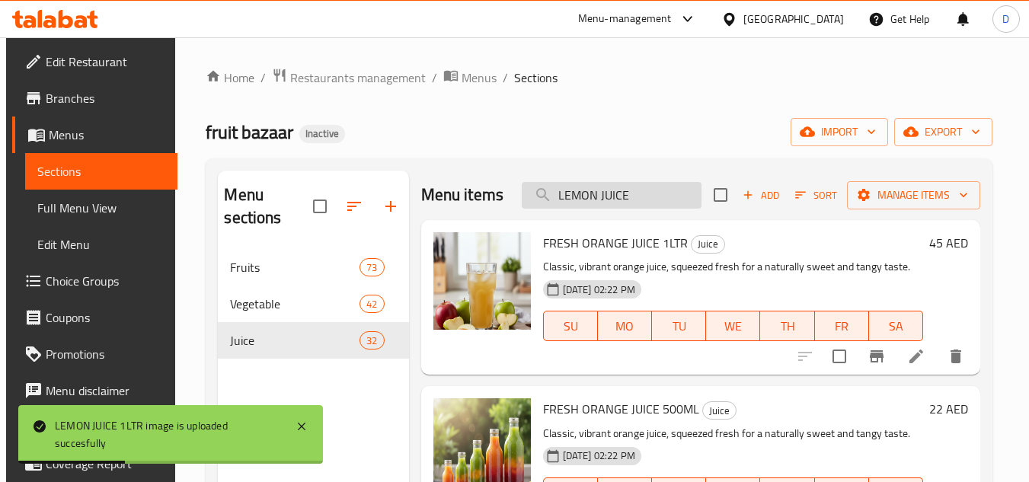
click at [641, 209] on input "LEMON JUICE" at bounding box center [612, 195] width 180 height 27
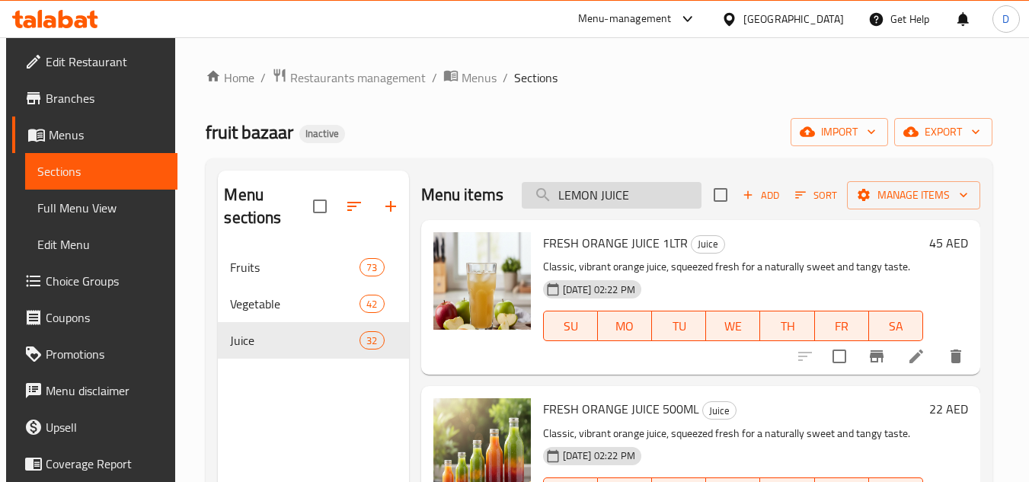
click at [578, 209] on input "LEMON JUICE" at bounding box center [612, 195] width 180 height 27
paste input "APPLE AND BEET ROOT"
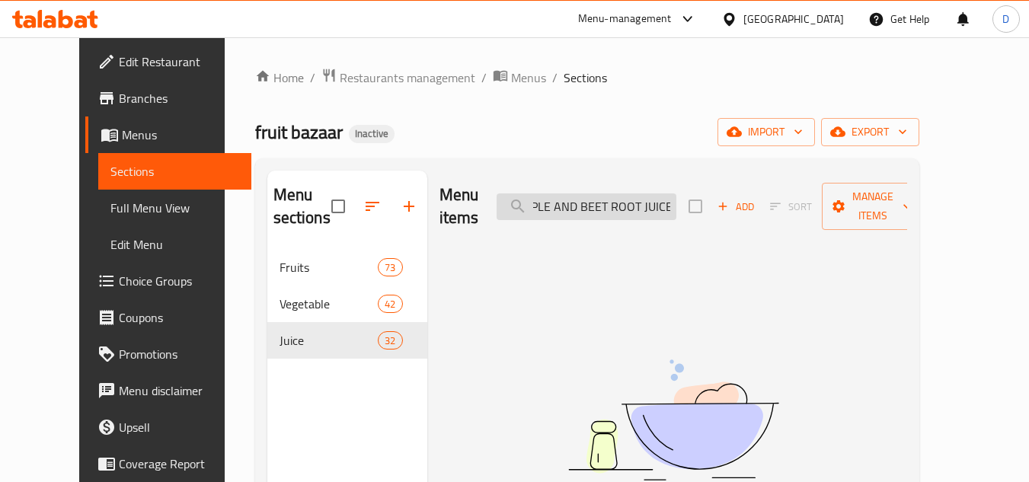
drag, startPoint x: 670, startPoint y: 193, endPoint x: 661, endPoint y: 197, distance: 8.9
click at [661, 197] on input "APPLE AND BEET ROOT JUICE" at bounding box center [587, 206] width 180 height 27
click at [676, 194] on input "APPLE AND BEET ROOT JUICE" at bounding box center [587, 206] width 180 height 27
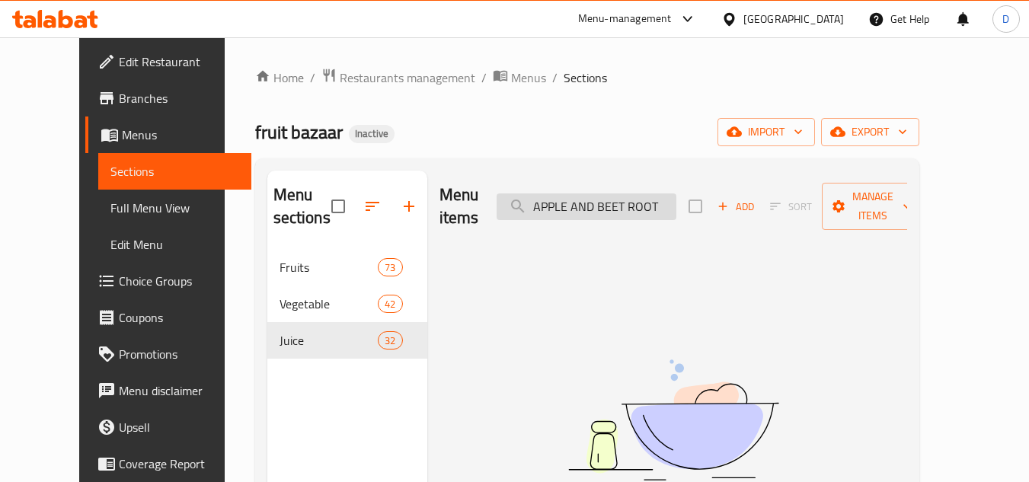
click at [674, 198] on input "APPLE AND BEET ROOT" at bounding box center [587, 206] width 180 height 27
click at [632, 199] on input "APPLE AND BEET" at bounding box center [587, 206] width 180 height 27
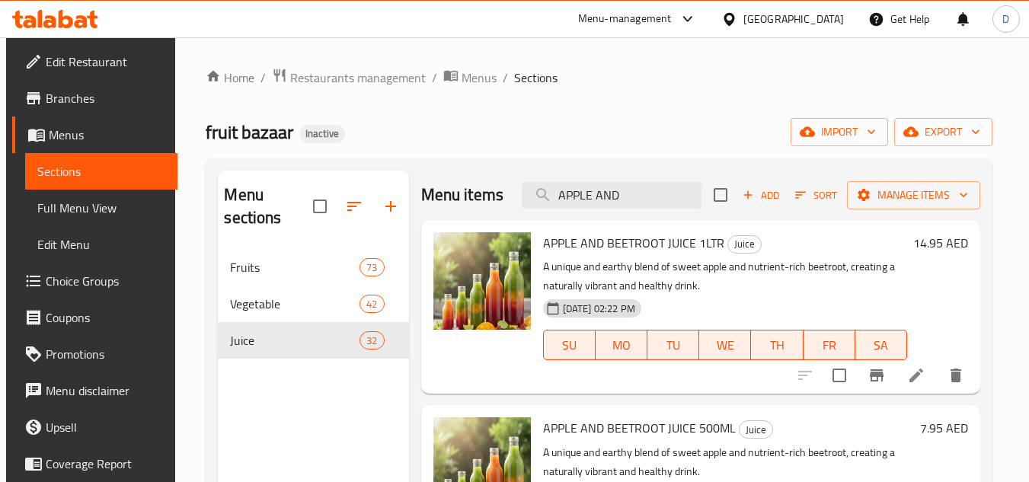
type input "APPLE AND"
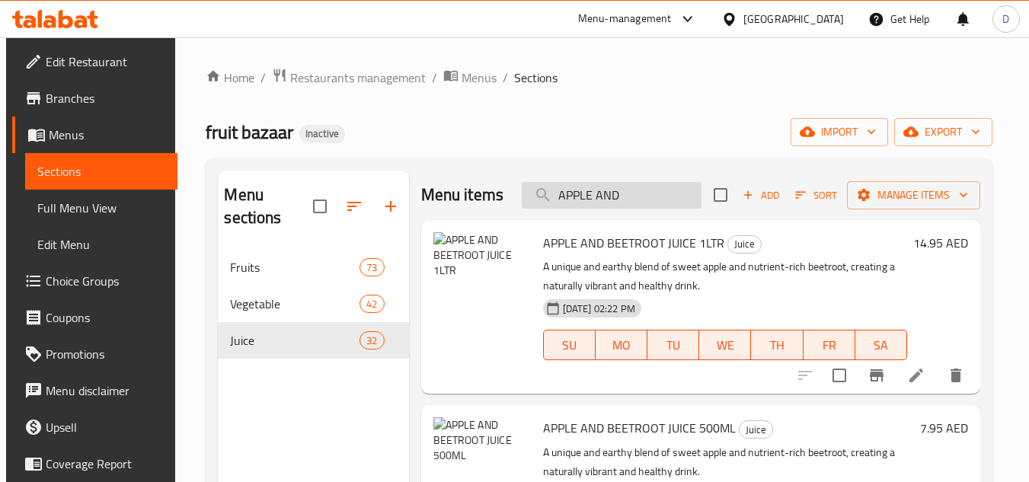
click at [607, 209] on input "APPLE AND" at bounding box center [612, 195] width 180 height 27
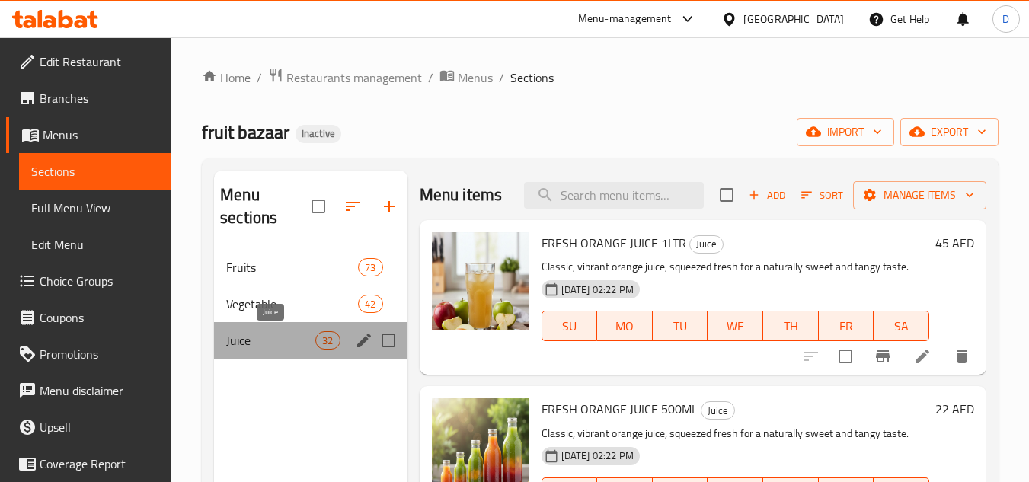
click at [280, 347] on span "Juice" at bounding box center [270, 340] width 89 height 18
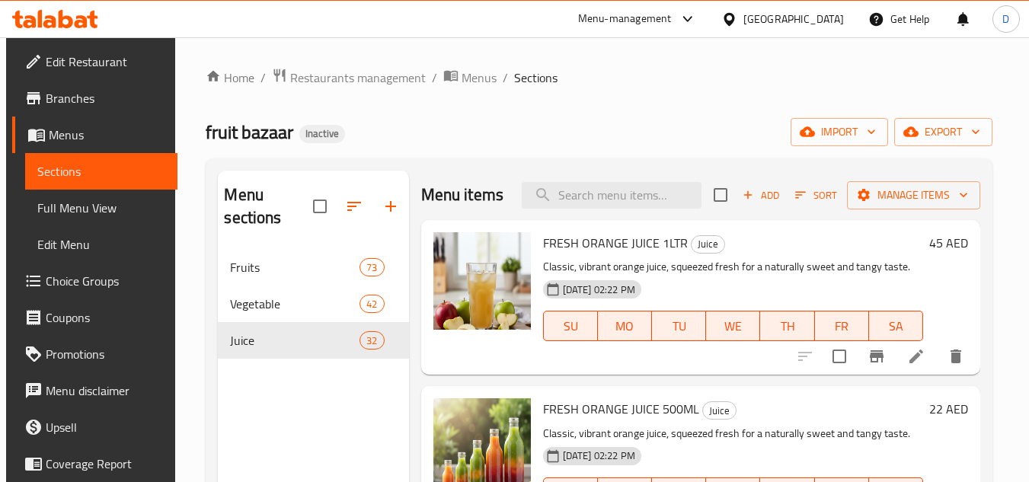
click at [608, 254] on span "FRESH ORANGE JUICE 1LTR" at bounding box center [615, 243] width 145 height 23
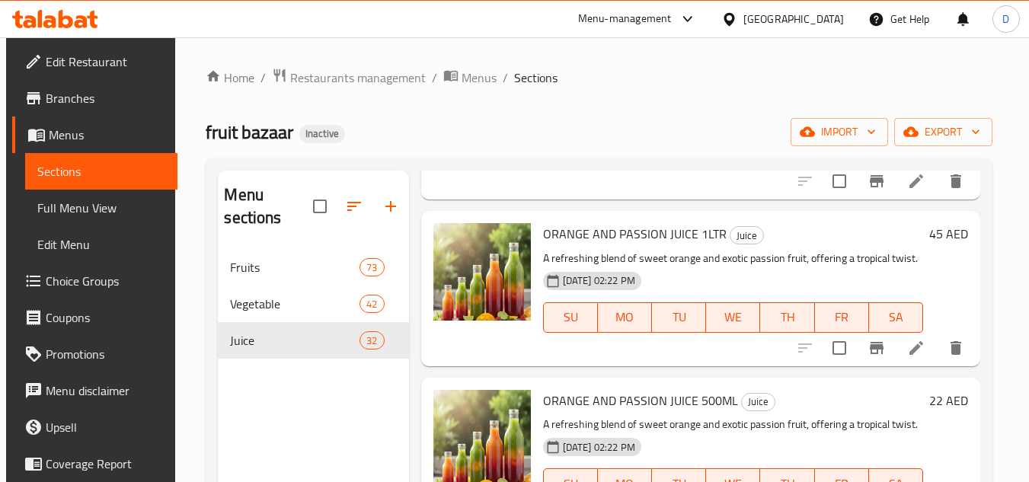
scroll to position [533, 0]
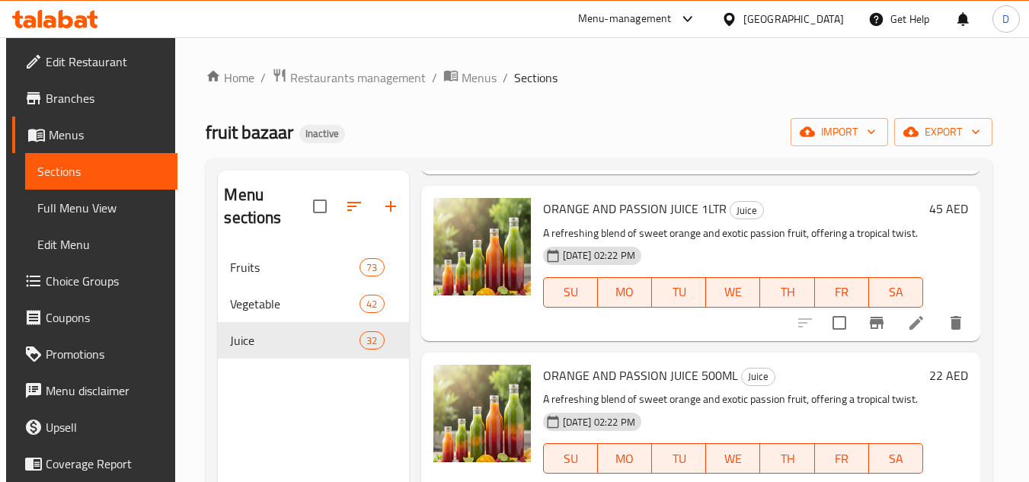
click at [634, 220] on span "ORANGE AND PASSION JUICE 1LTR" at bounding box center [635, 208] width 184 height 23
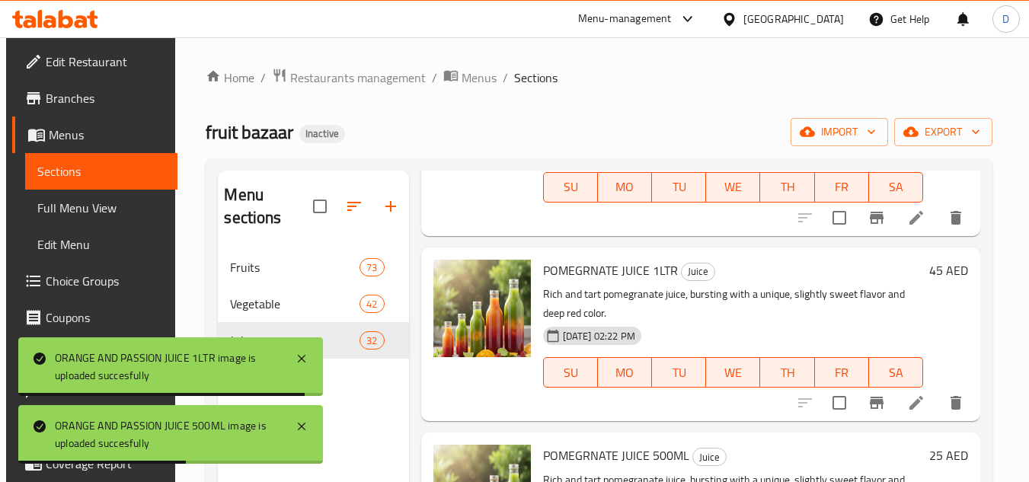
scroll to position [990, 0]
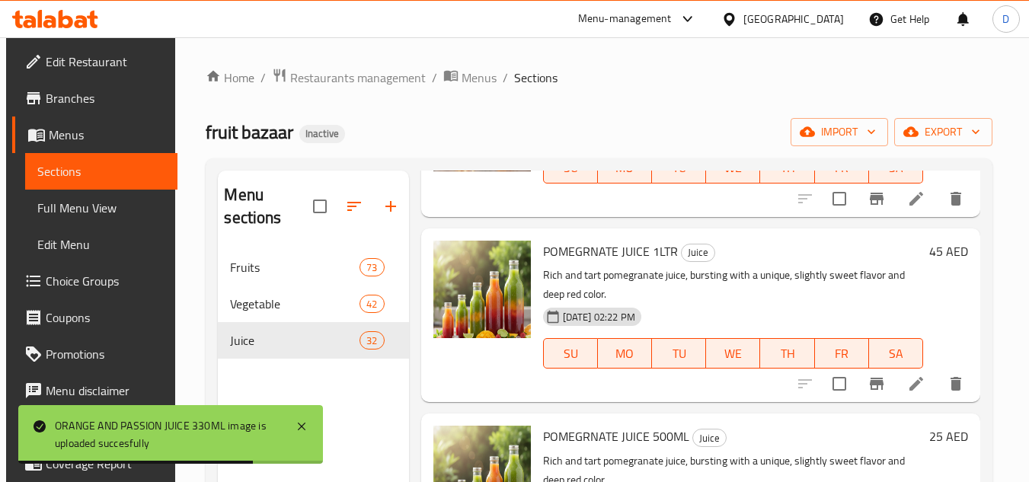
click at [580, 448] on span "POMEGRNATE JUICE 500ML" at bounding box center [616, 436] width 146 height 23
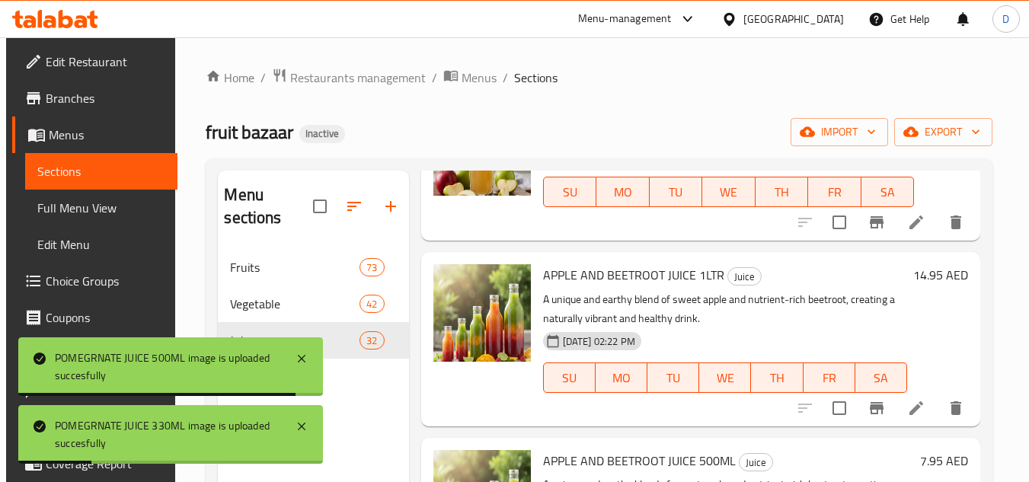
scroll to position [2057, 0]
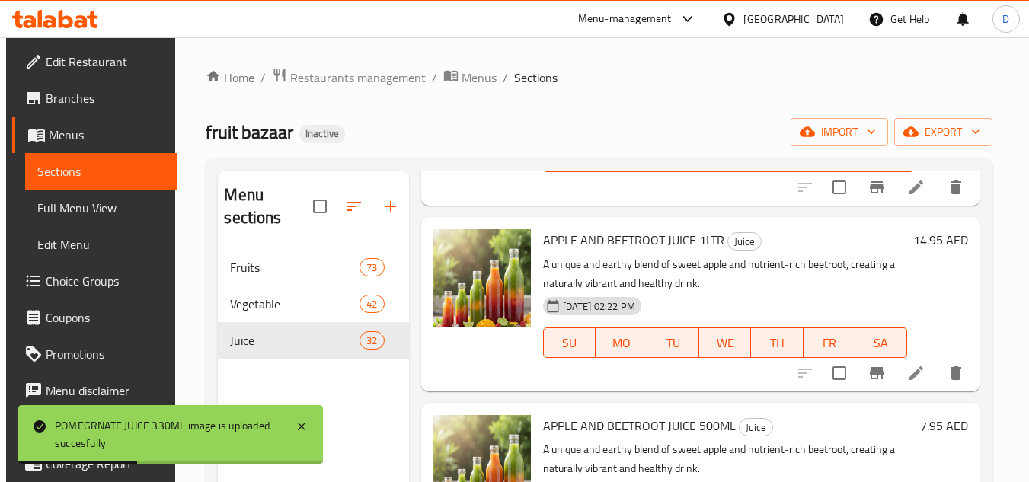
click at [642, 251] on span "APPLE AND BEETROOT JUICE 1LTR" at bounding box center [633, 240] width 181 height 23
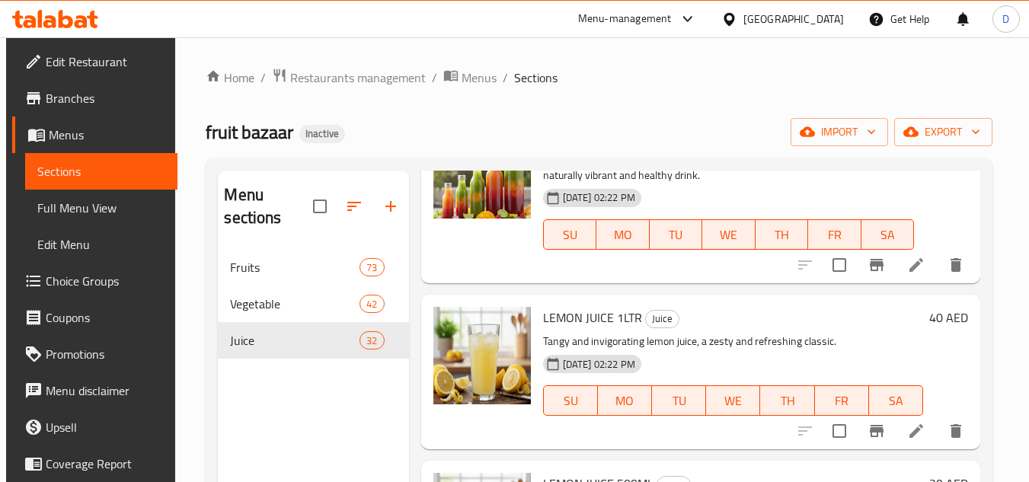
scroll to position [2590, 0]
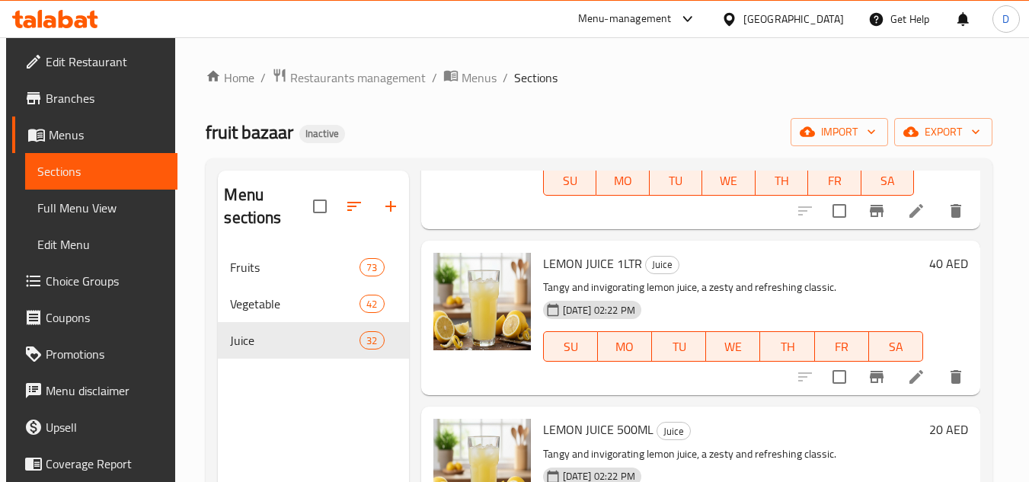
click at [569, 275] on span "LEMON JUICE 1LTR" at bounding box center [592, 263] width 99 height 23
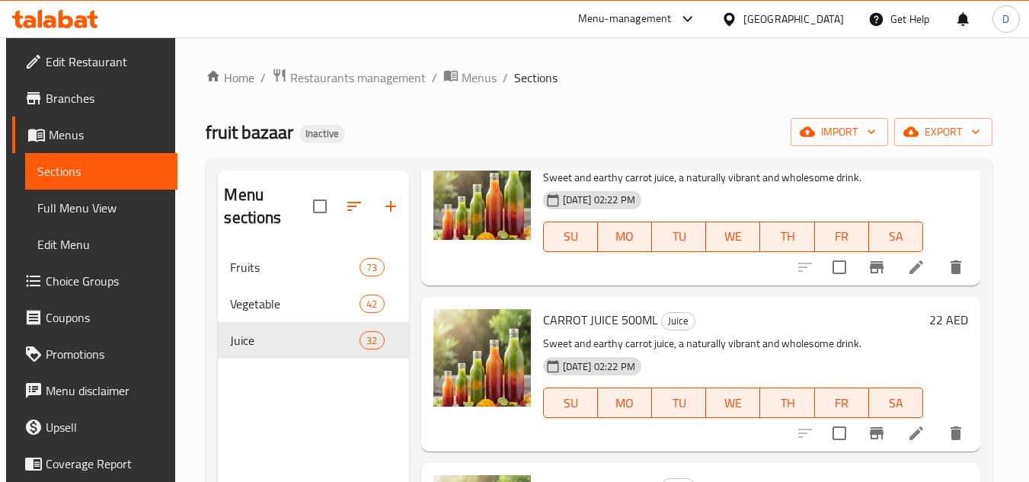
scroll to position [3123, 0]
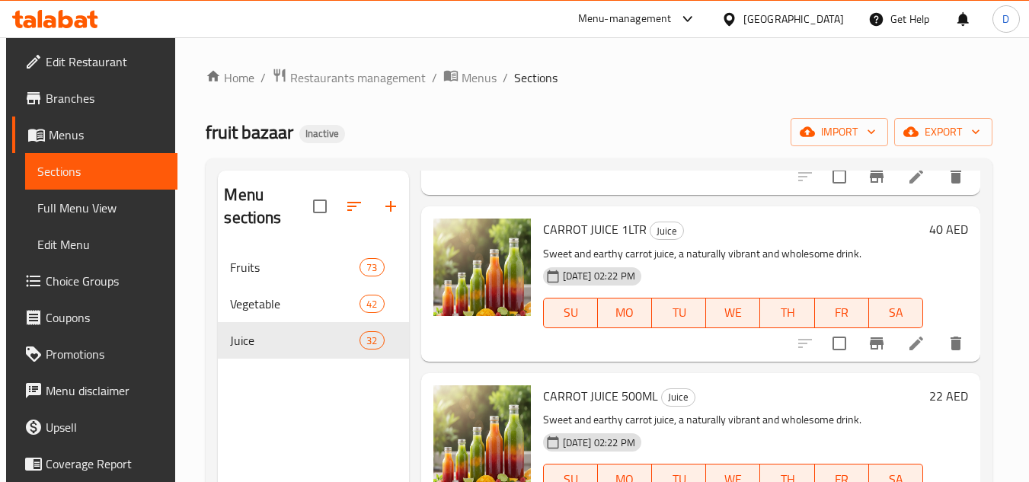
click at [565, 241] on span "CARROT JUICE 1LTR" at bounding box center [595, 229] width 104 height 23
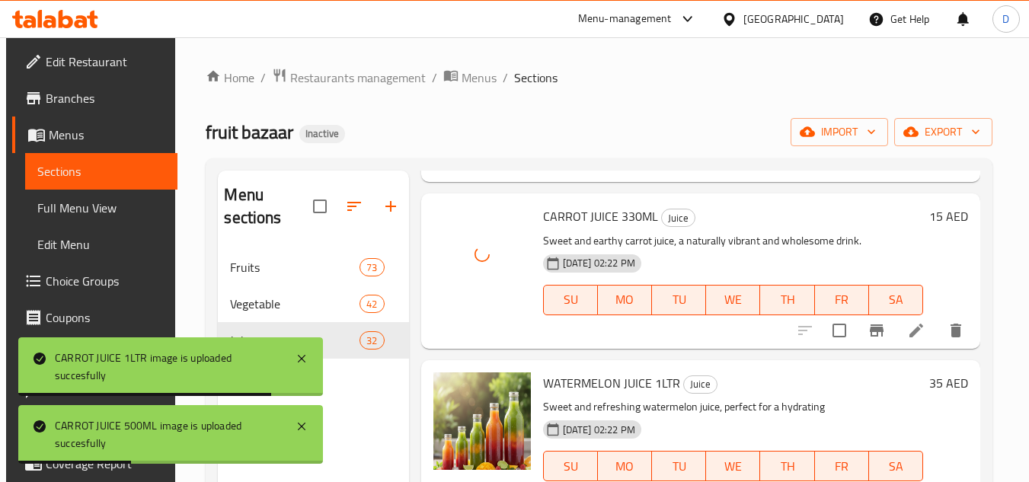
scroll to position [3504, 0]
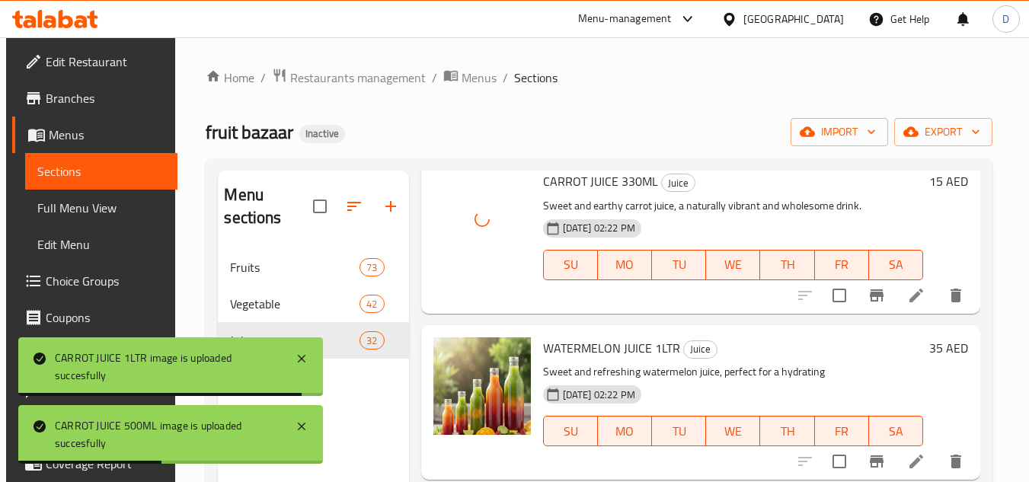
drag, startPoint x: 565, startPoint y: 354, endPoint x: 558, endPoint y: 371, distance: 18.1
click at [565, 355] on div "WATERMELON JUICE 1LTR Juice Sweet and refreshing watermelon juice, perfect for …" at bounding box center [733, 402] width 393 height 142
click at [558, 360] on span "WATERMELON JUICE 1LTR" at bounding box center [611, 348] width 137 height 23
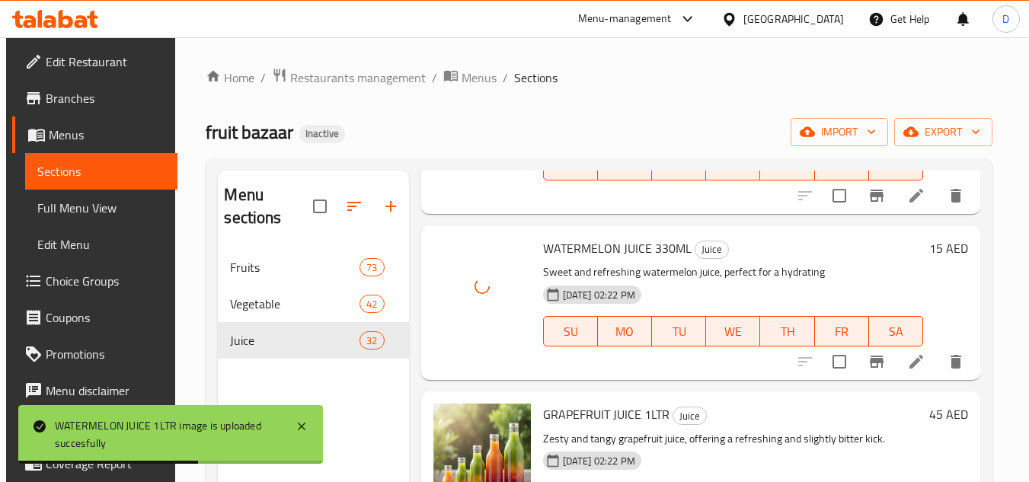
scroll to position [4114, 0]
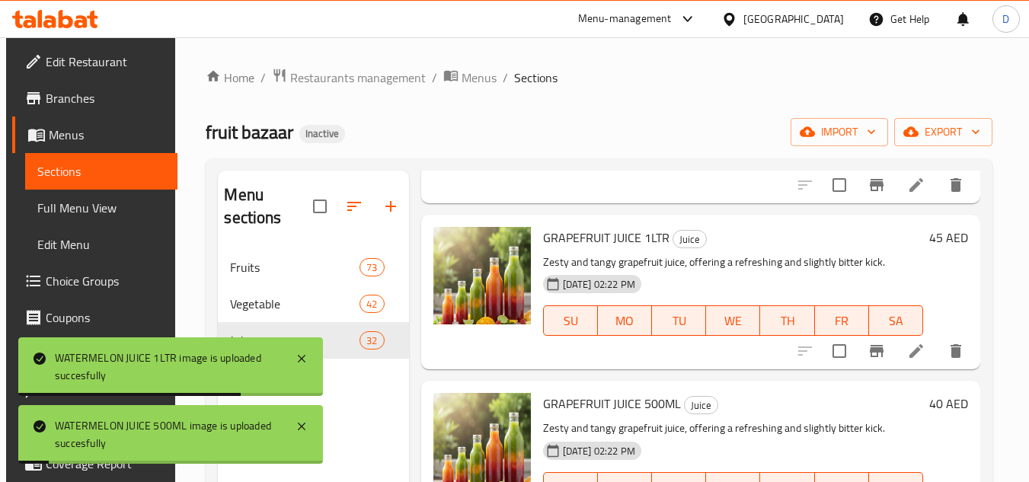
click at [581, 249] on span "GRAPEFRUIT JUICE 1LTR" at bounding box center [606, 237] width 126 height 23
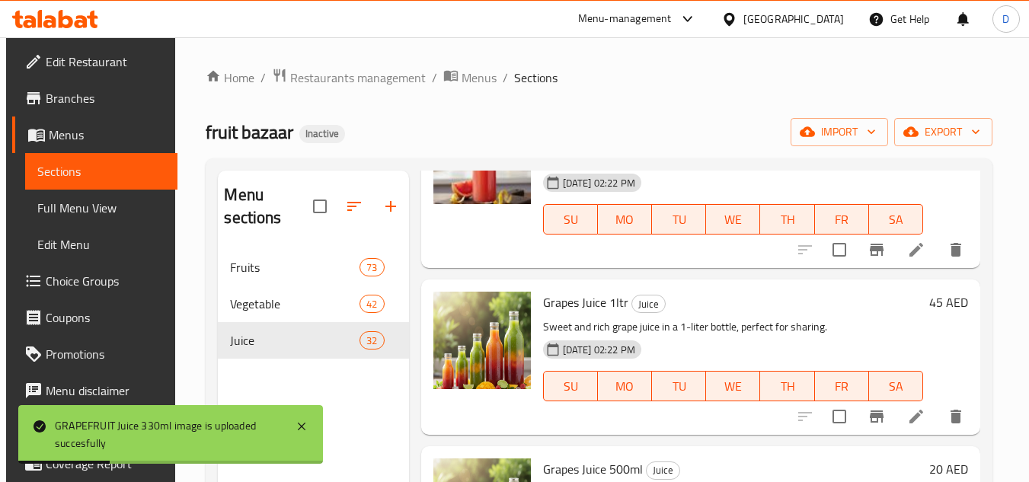
scroll to position [4571, 0]
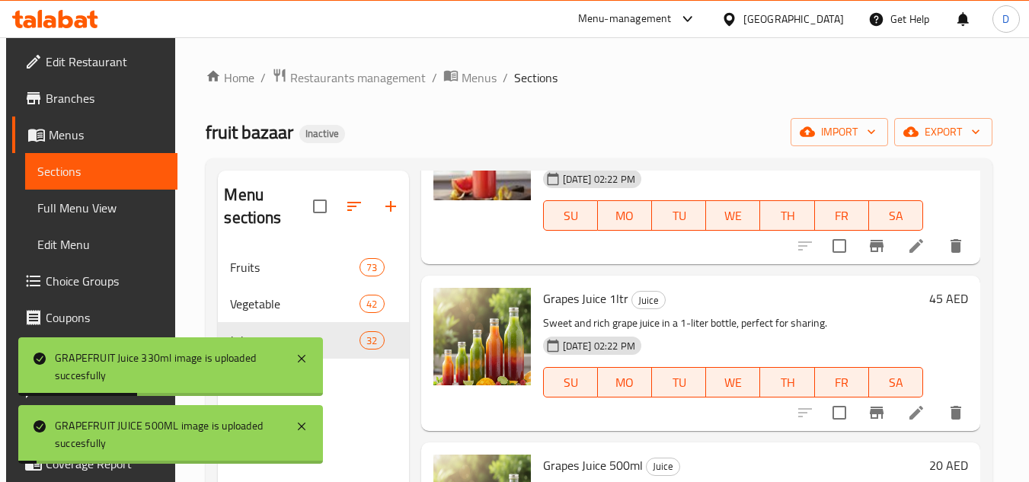
click at [568, 310] on span "Grapes Juice 1ltr" at bounding box center [585, 298] width 85 height 23
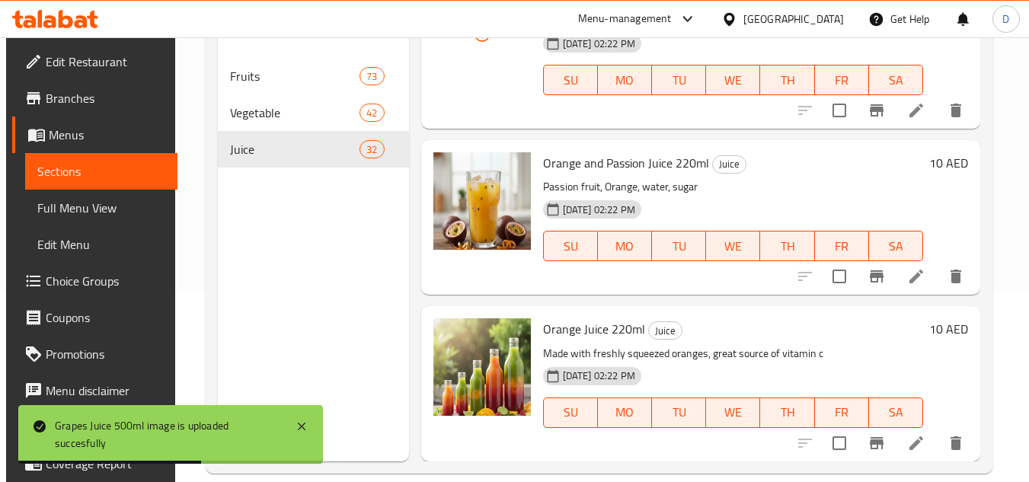
scroll to position [213, 0]
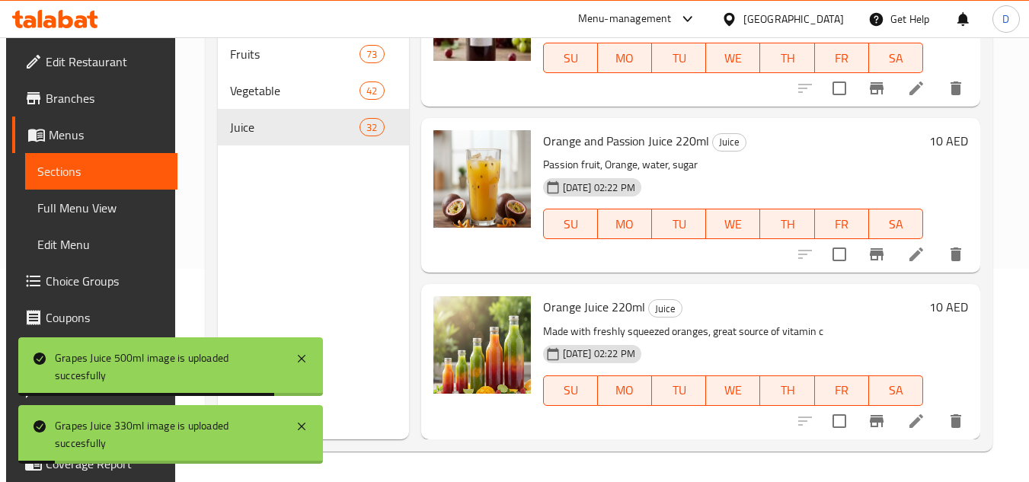
click at [561, 309] on span "Orange Juice 220ml" at bounding box center [594, 307] width 102 height 23
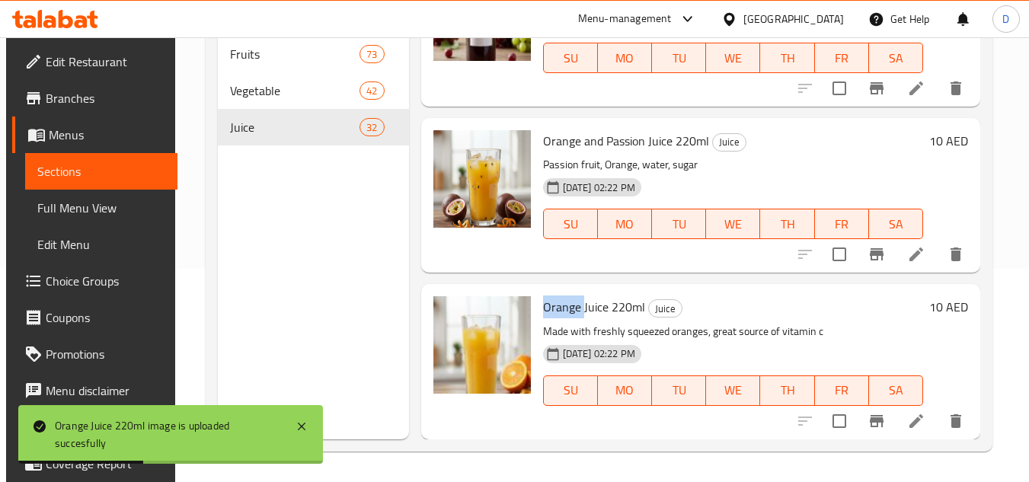
click at [66, 216] on span "Full Menu View" at bounding box center [101, 208] width 129 height 18
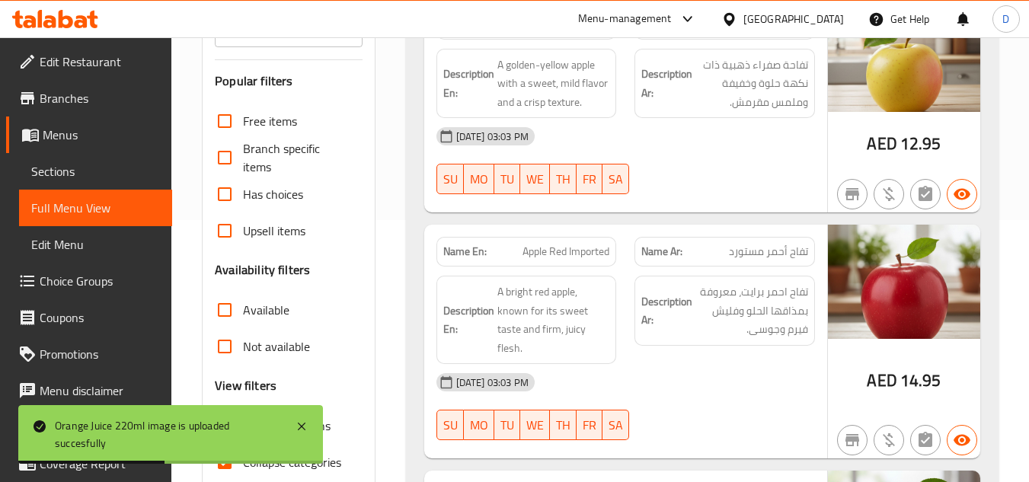
scroll to position [518, 0]
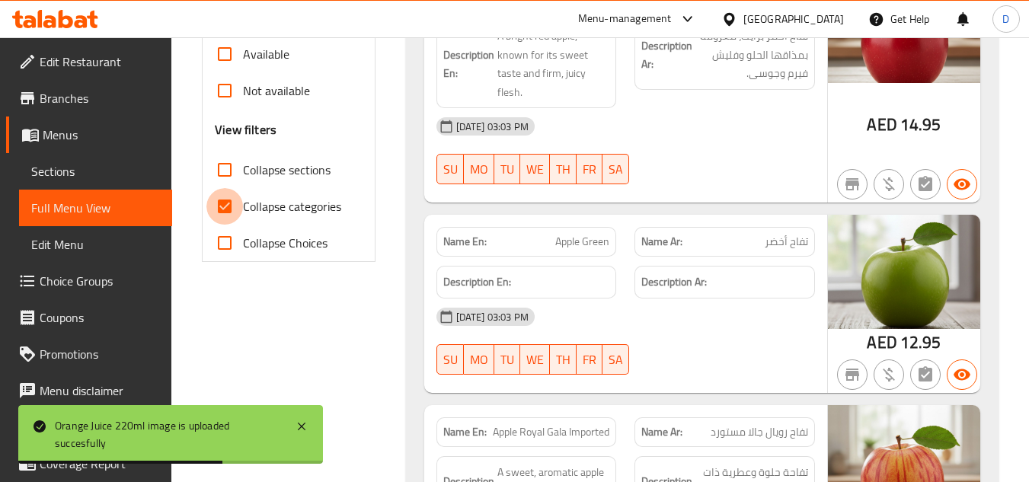
click at [234, 212] on input "Collapse categories" at bounding box center [224, 206] width 37 height 37
checkbox input "false"
click at [229, 174] on input "Collapse sections" at bounding box center [224, 170] width 37 height 37
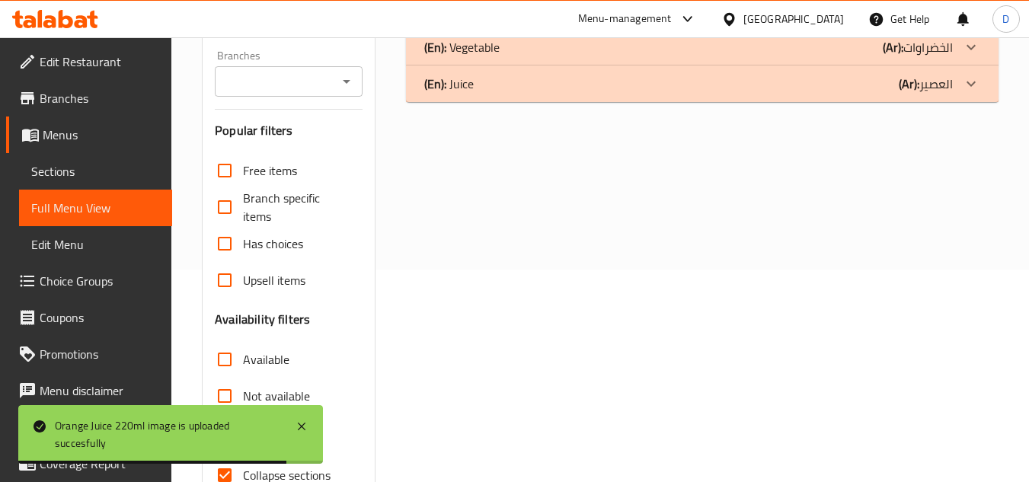
scroll to position [0, 0]
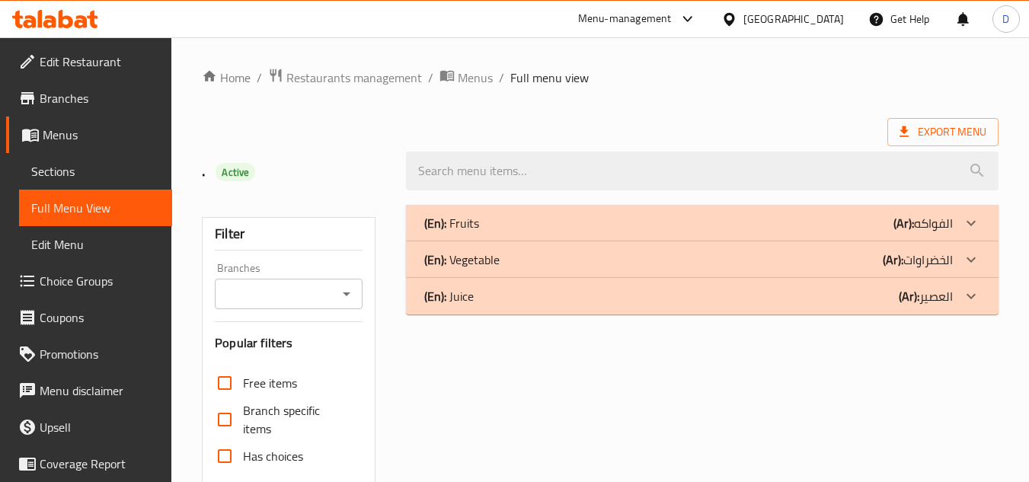
click at [871, 312] on div "(En): Juice (Ar): العصير" at bounding box center [702, 296] width 593 height 37
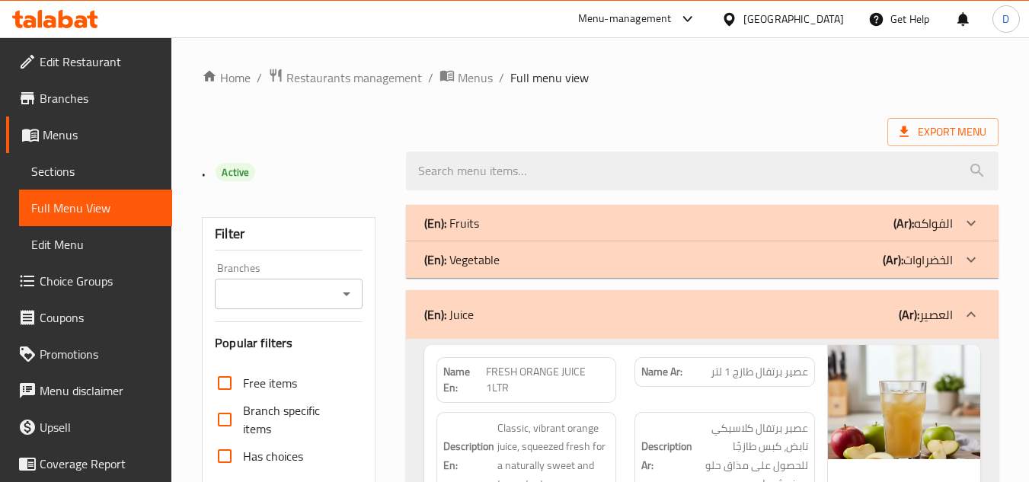
click at [932, 257] on p "(Ar): الخضراوات" at bounding box center [918, 260] width 70 height 18
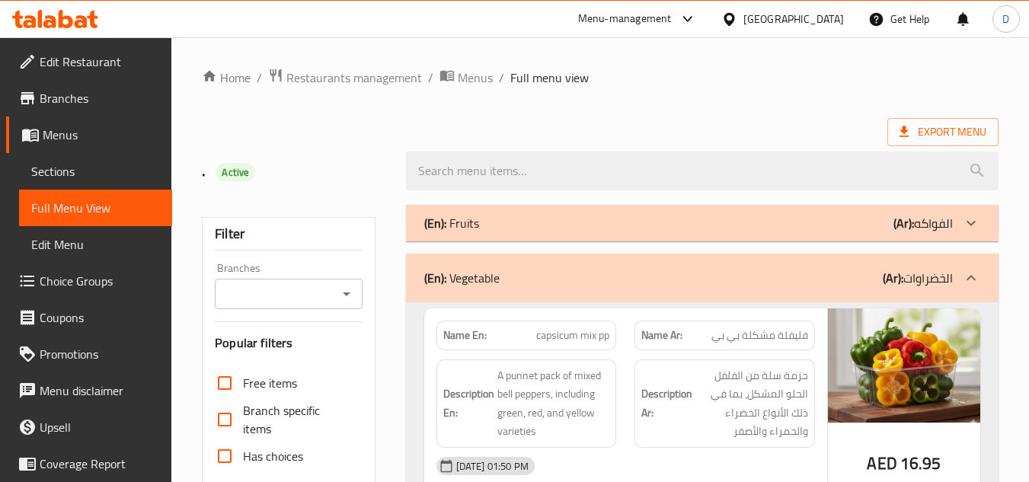
click at [943, 227] on p "(Ar): الفواكه" at bounding box center [923, 223] width 59 height 18
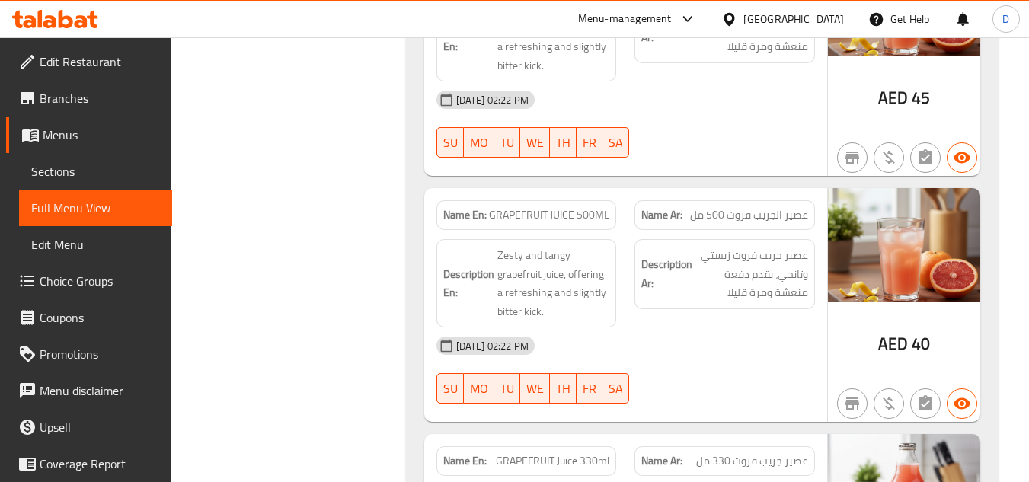
scroll to position [31928, 0]
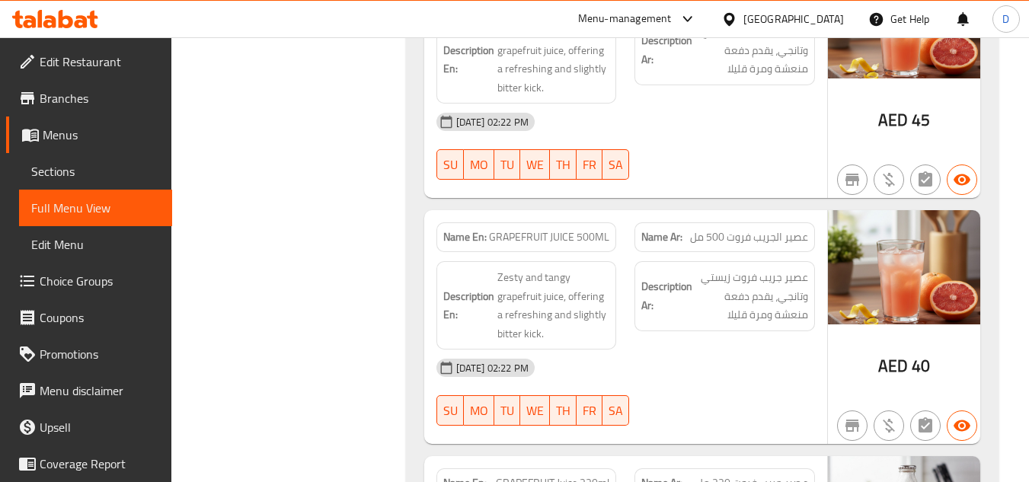
click at [744, 350] on div "15-09-2025 02:22 PM" at bounding box center [625, 368] width 397 height 37
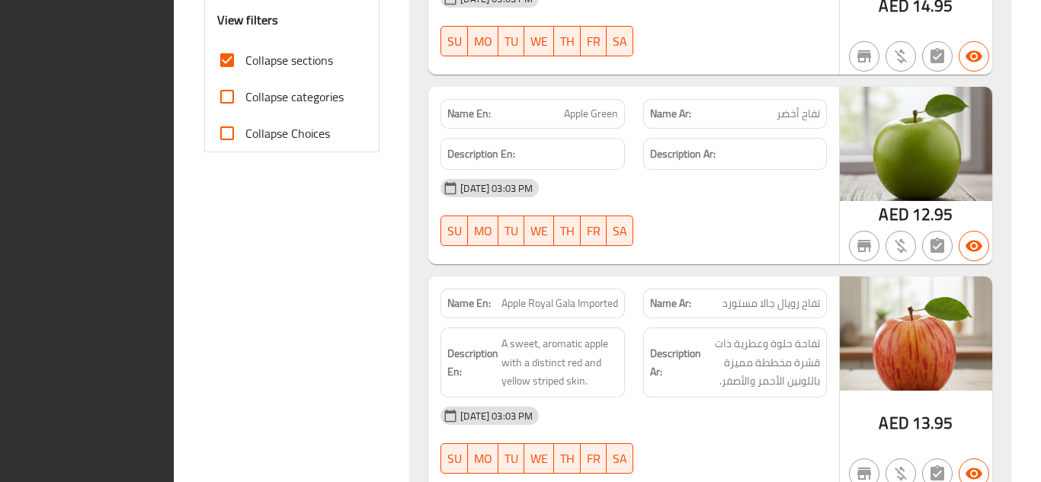
scroll to position [247, 0]
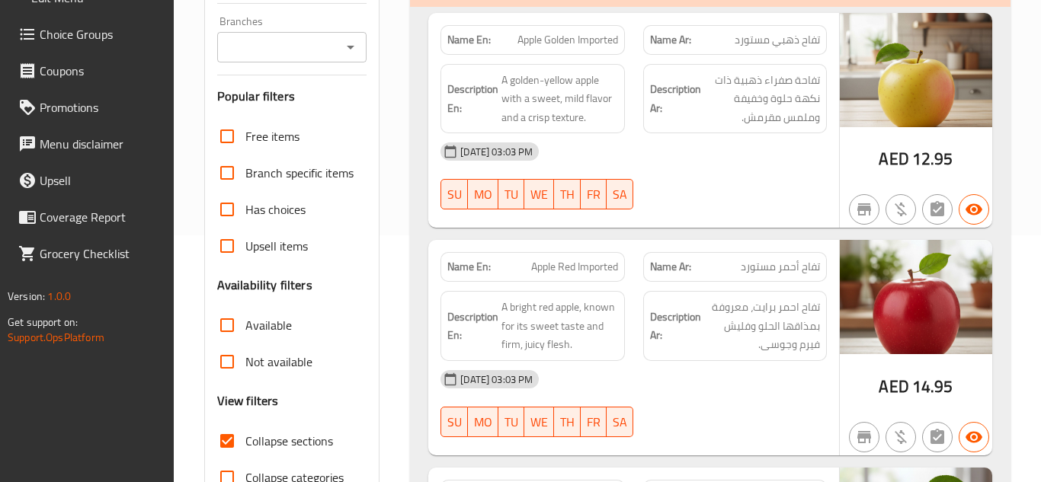
click at [278, 438] on span "Collapse sections" at bounding box center [289, 441] width 88 height 18
click at [245, 438] on input "Collapse sections" at bounding box center [227, 441] width 37 height 37
checkbox input "false"
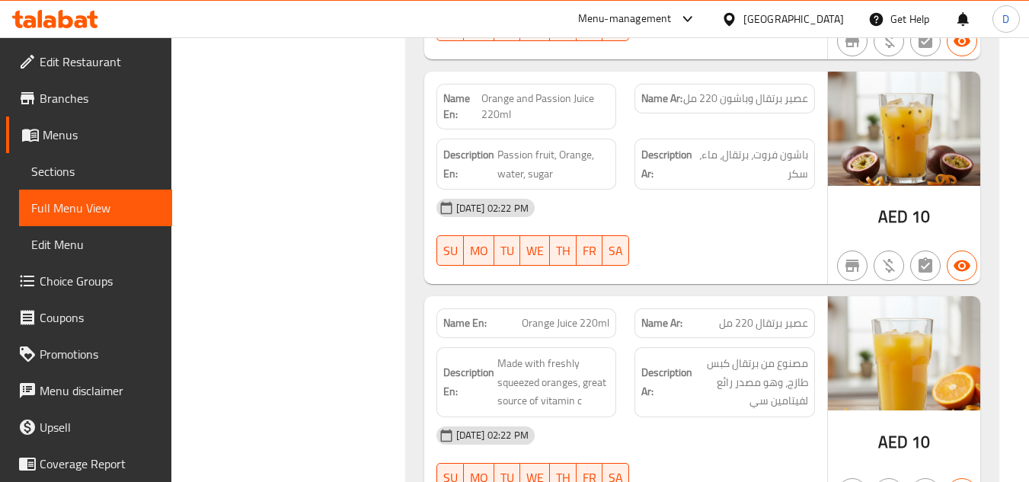
scroll to position [32957, 0]
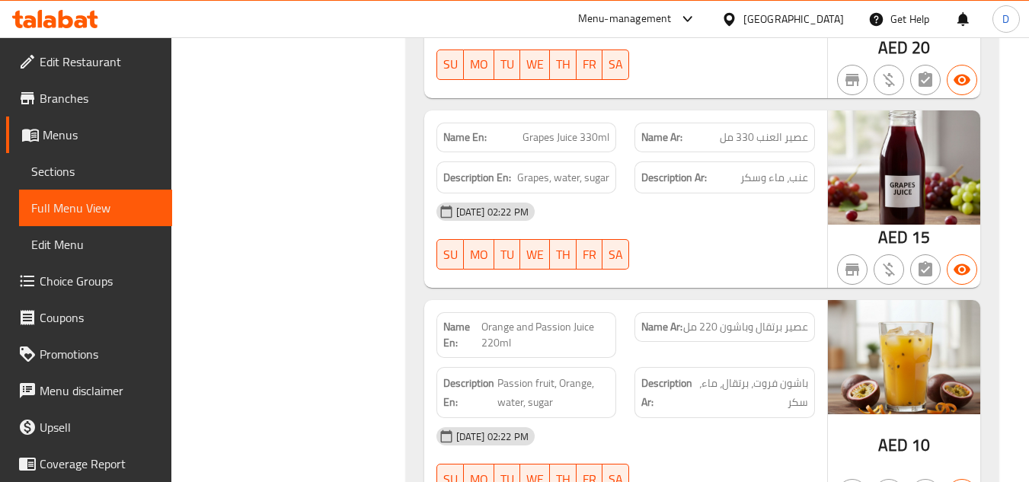
click at [769, 14] on div "[GEOGRAPHIC_DATA]" at bounding box center [794, 19] width 101 height 17
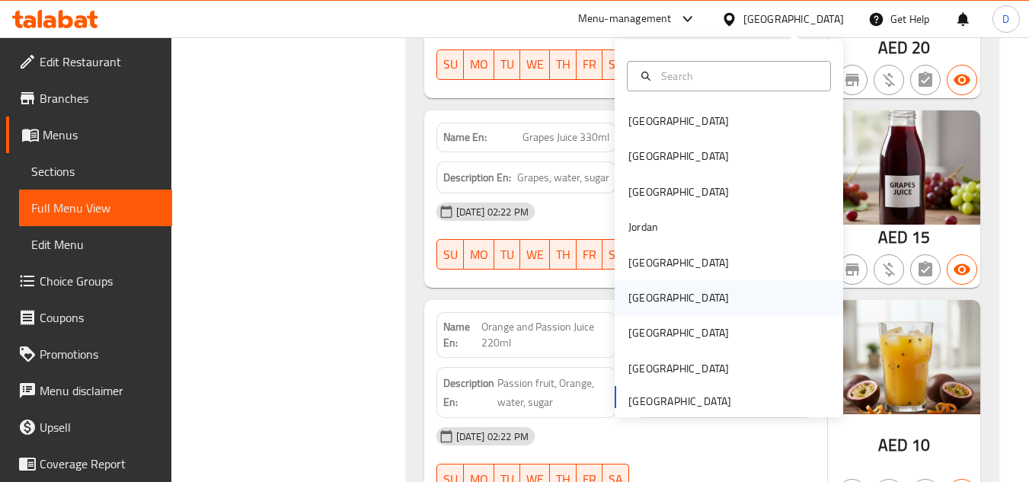
click at [640, 299] on div "Oman" at bounding box center [678, 297] width 101 height 17
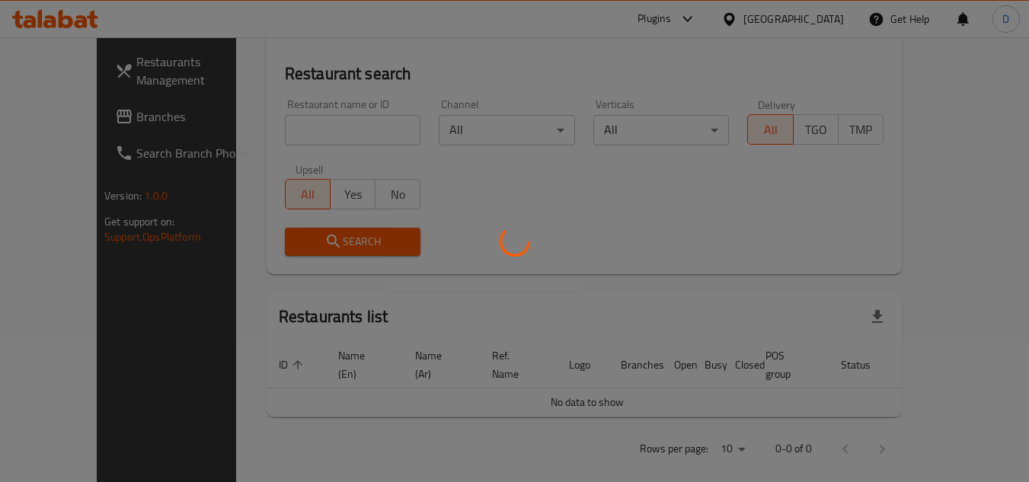
scroll to position [671, 0]
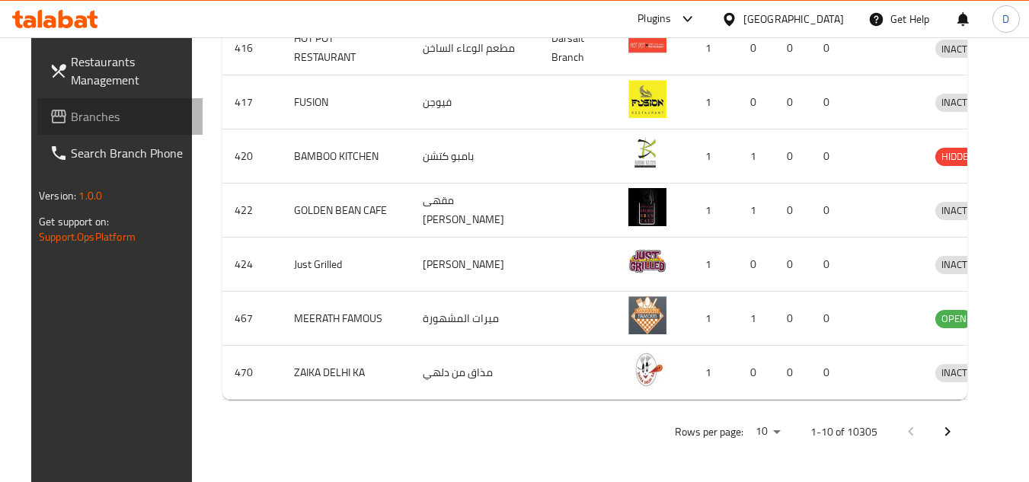
click at [71, 115] on span "Branches" at bounding box center [131, 116] width 120 height 18
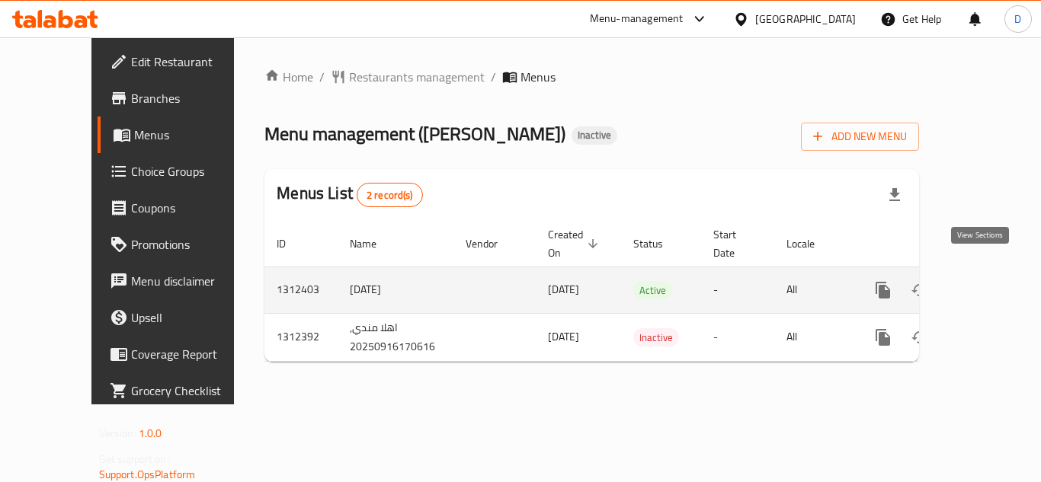
click at [986, 283] on icon "enhanced table" at bounding box center [993, 290] width 14 height 14
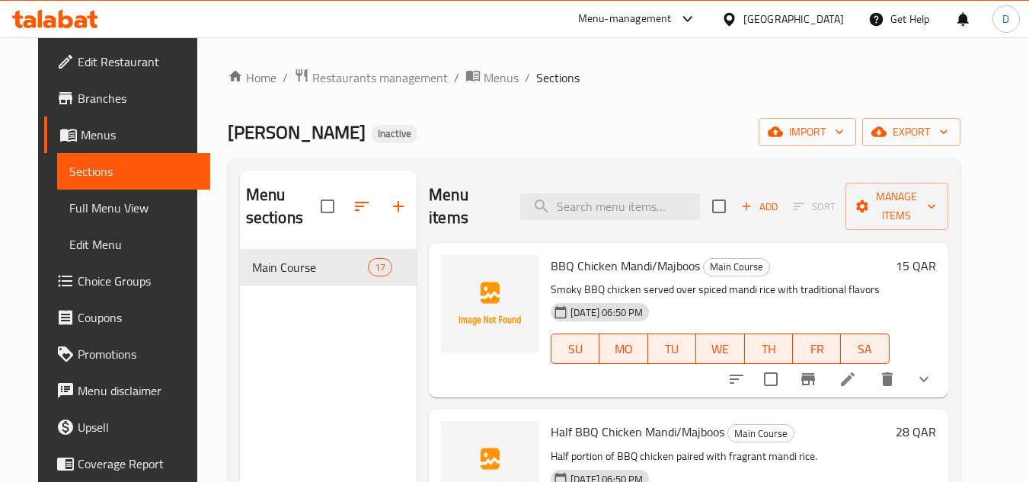
drag, startPoint x: 547, startPoint y: 276, endPoint x: 555, endPoint y: 272, distance: 8.5
click at [551, 276] on span "BBQ Chicken Mandi/Majboos" at bounding box center [625, 265] width 149 height 23
click at [555, 272] on span "BBQ Chicken Mandi/Majboos" at bounding box center [625, 265] width 149 height 23
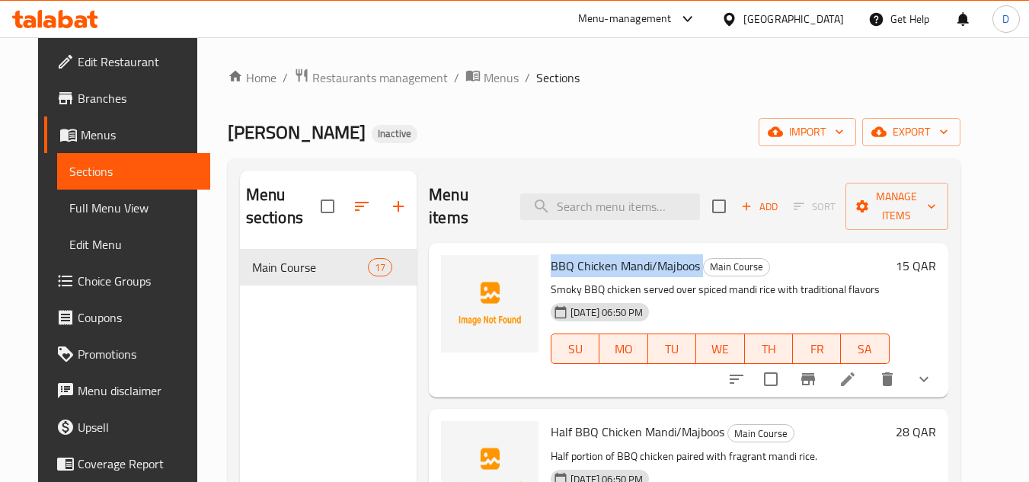
copy h6 "BBQ Chicken Mandi/Majboos"
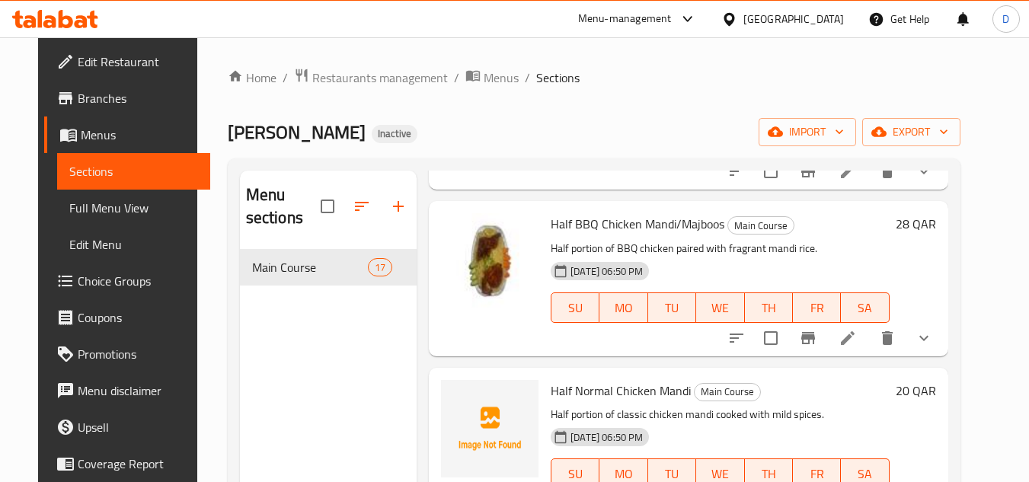
scroll to position [381, 0]
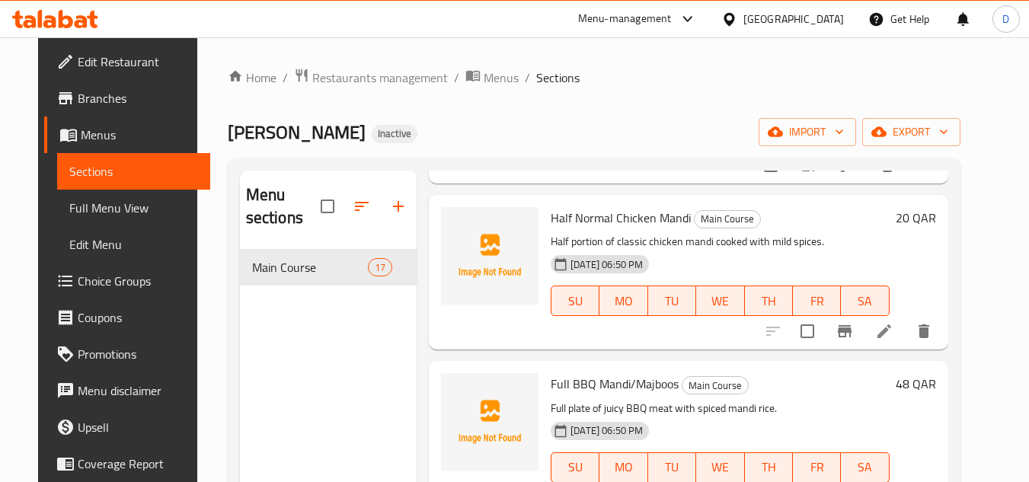
click at [557, 217] on span "Half Normal Chicken Mandi" at bounding box center [621, 217] width 140 height 23
click at [614, 222] on span "Half Normal Chicken Mandi" at bounding box center [621, 217] width 140 height 23
click at [648, 212] on span "Half Normal Chicken Mandi" at bounding box center [621, 217] width 140 height 23
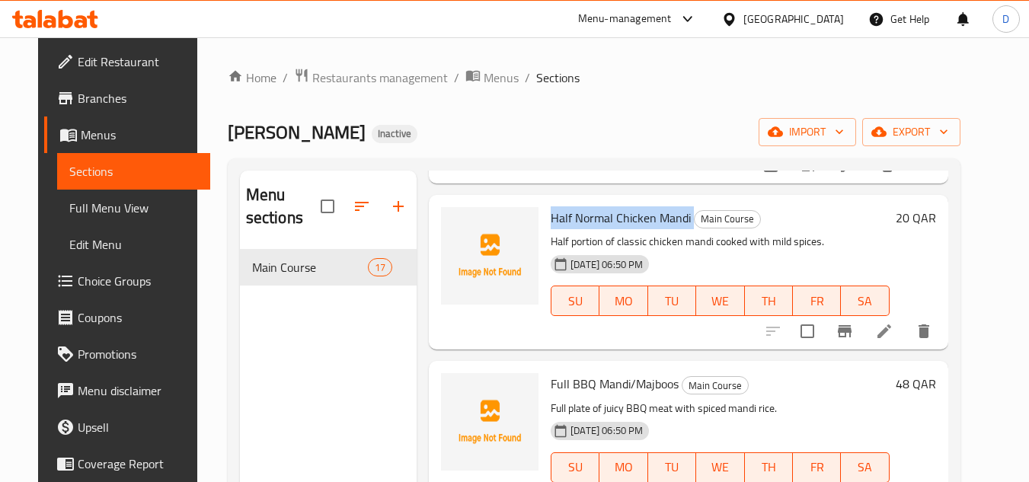
click at [648, 212] on span "Half Normal Chicken Mandi" at bounding box center [621, 217] width 140 height 23
copy h6 "Half Normal Chicken Mandi"
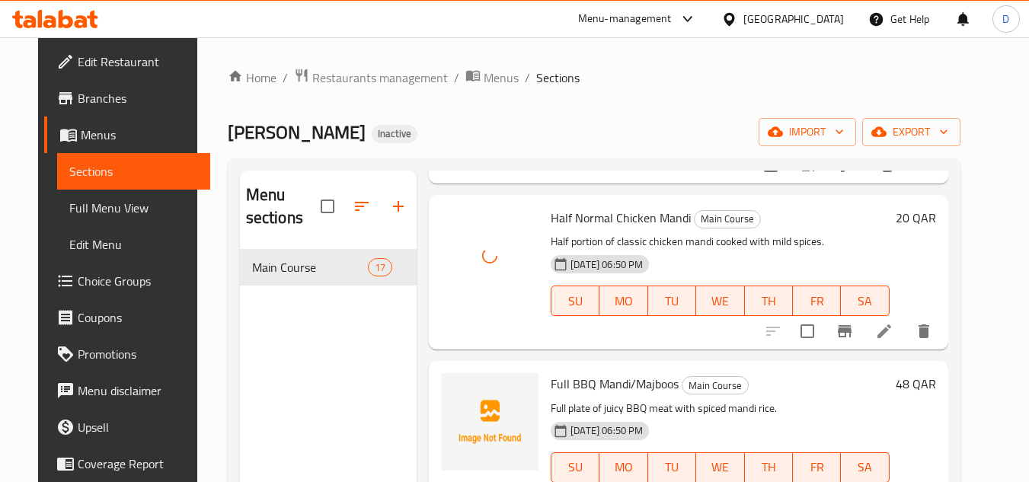
click at [554, 389] on span "Full BBQ Mandi/Majboos" at bounding box center [615, 384] width 128 height 23
copy span "Full"
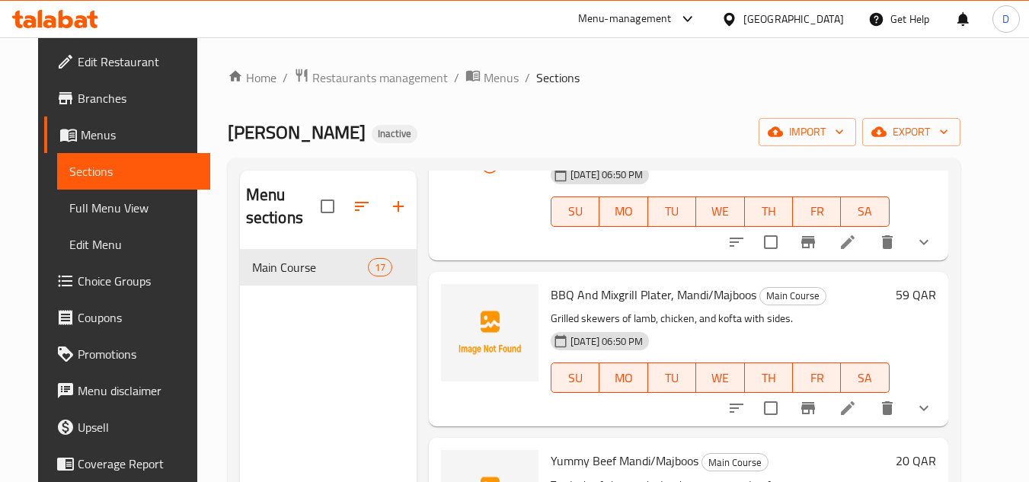
scroll to position [686, 0]
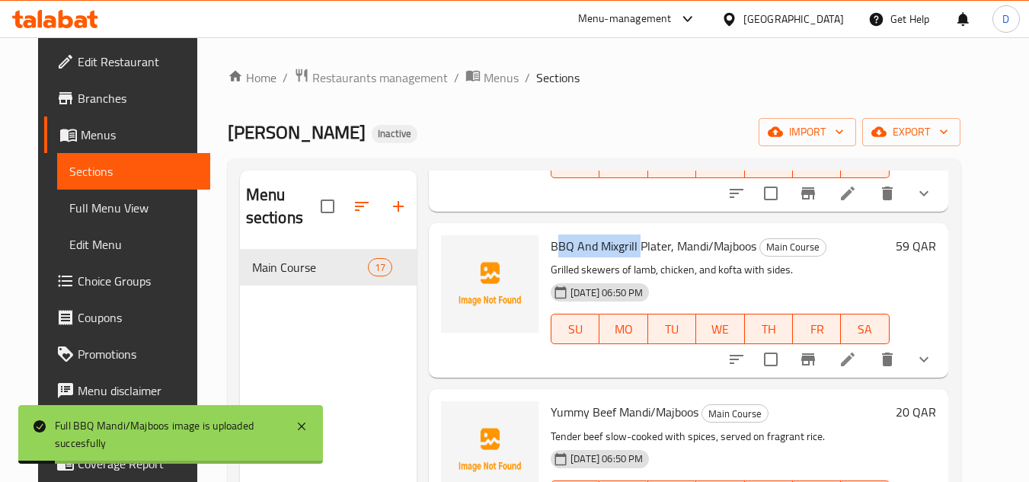
drag, startPoint x: 628, startPoint y: 245, endPoint x: 548, endPoint y: 241, distance: 80.8
click at [551, 241] on span "BBQ And Mixgrill Plater, Mandi/Majboos" at bounding box center [654, 246] width 206 height 23
copy span "BQ And Mixgrill"
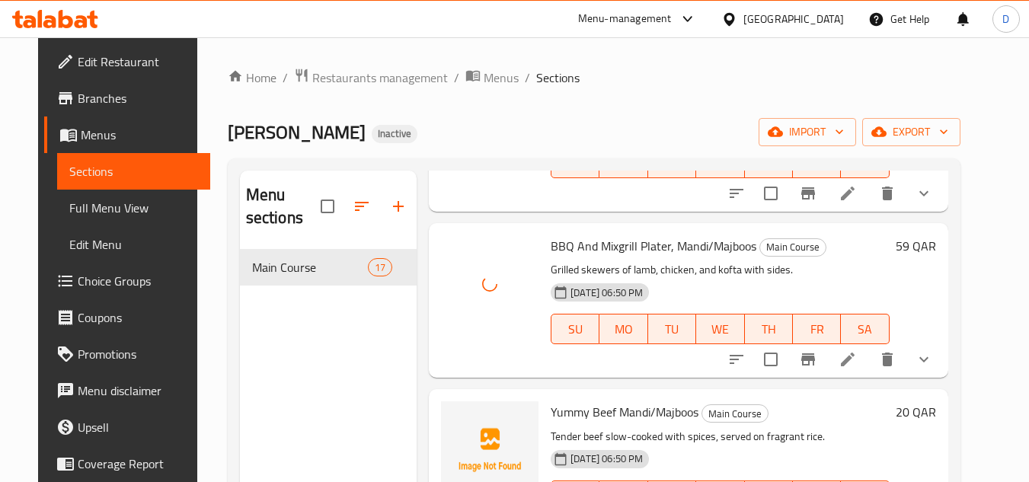
click at [545, 405] on div "Yummy Beef Mandi/Majboos Main Course Tender beef slow-cooked with spices, serve…" at bounding box center [720, 466] width 350 height 142
copy span "Yummy"
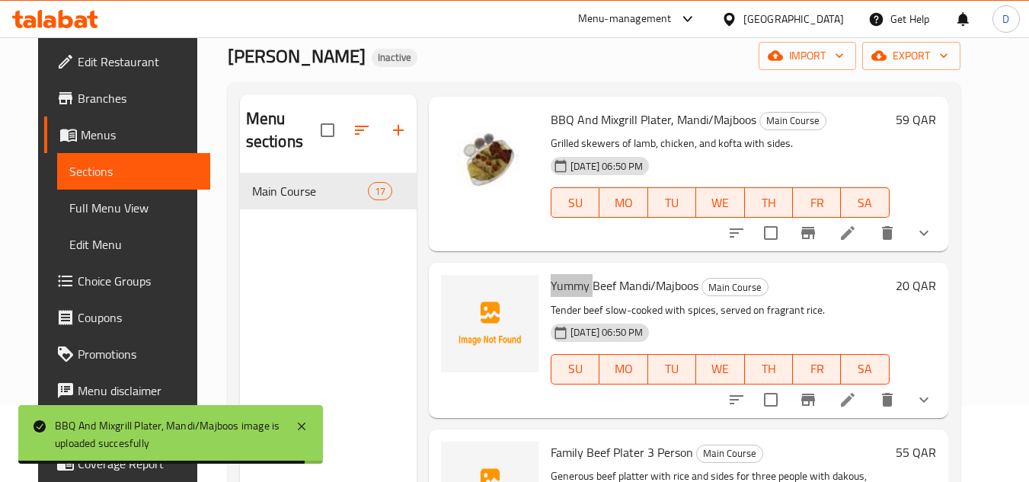
scroll to position [762, 0]
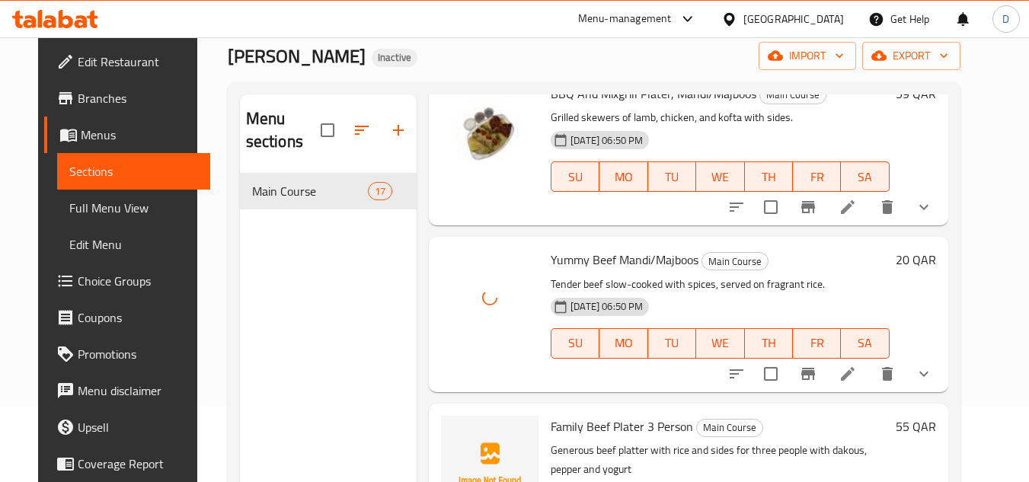
click at [631, 424] on span "Family Beef Plater 3 Person" at bounding box center [622, 426] width 142 height 23
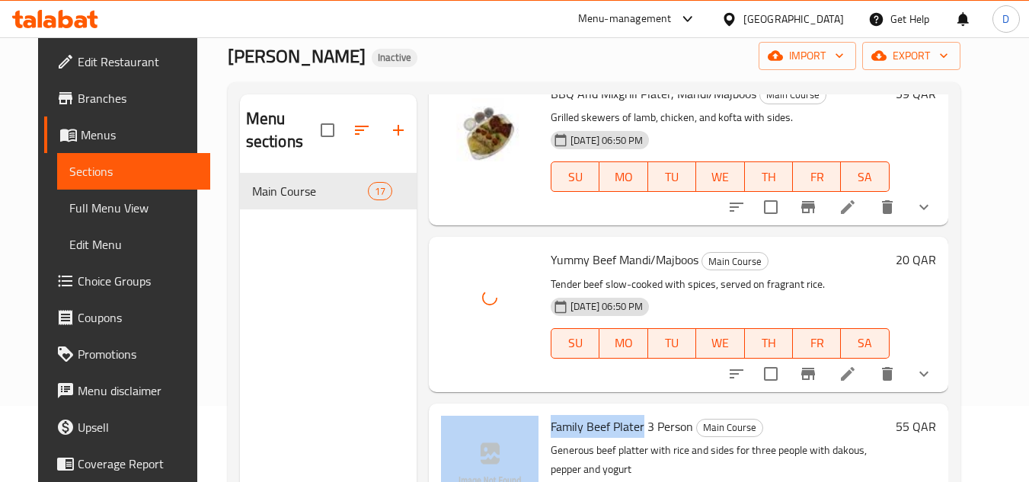
drag, startPoint x: 589, startPoint y: 427, endPoint x: 533, endPoint y: 419, distance: 57.0
click at [533, 419] on div "Family Beef Plater 3 Person Main Course Generous beef platter with rice and sid…" at bounding box center [688, 491] width 507 height 162
copy div "Family Beef Plater"
click at [580, 431] on span "Family Beef Plater 3 Person" at bounding box center [622, 426] width 142 height 23
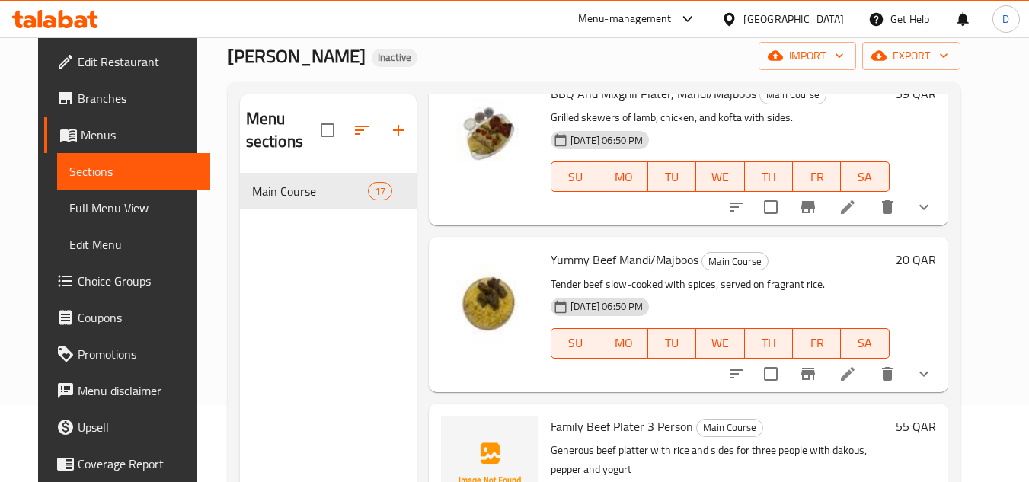
click at [555, 432] on span "Family Beef Plater 3 Person" at bounding box center [622, 426] width 142 height 23
copy span "Family"
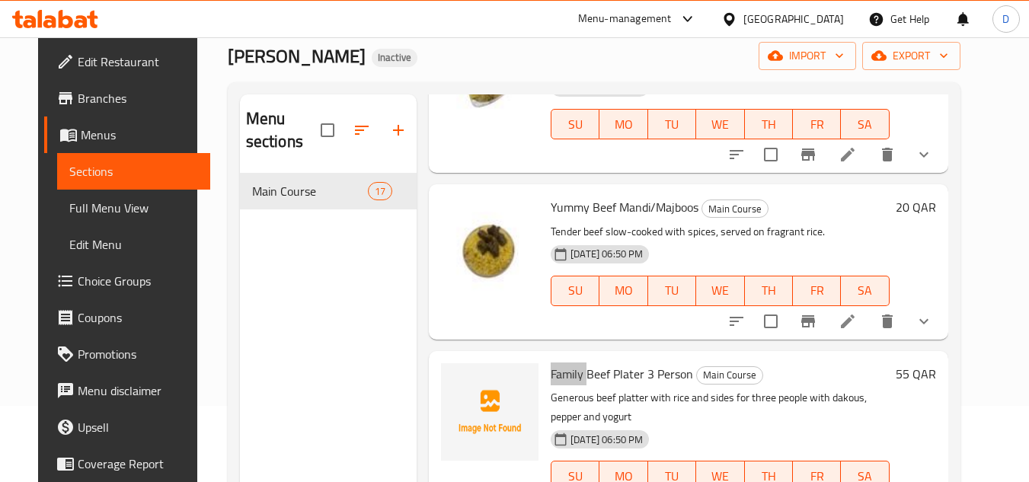
scroll to position [838, 0]
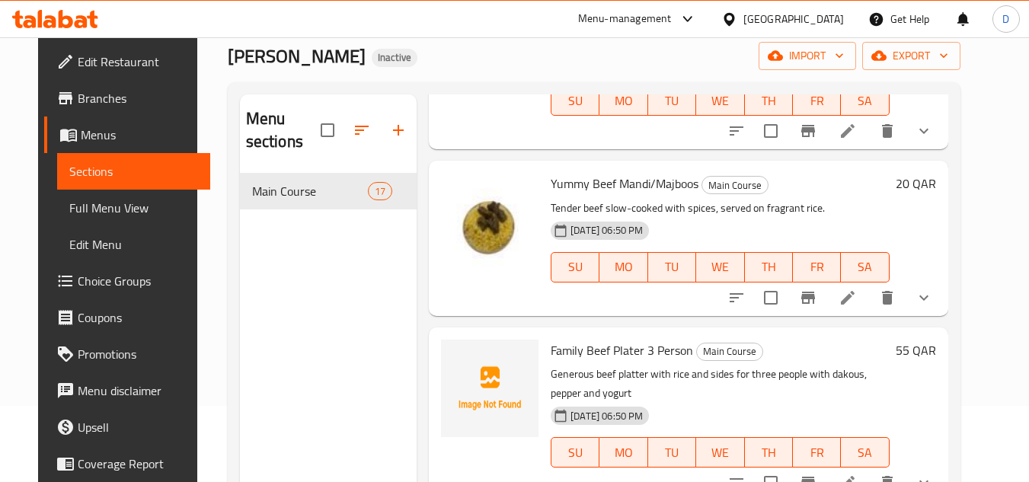
click at [589, 354] on span "Family Beef Plater 3 Person" at bounding box center [622, 350] width 142 height 23
click at [591, 352] on span "Family Beef Plater 3 Person" at bounding box center [622, 350] width 142 height 23
click at [589, 353] on span "Family Beef Plater 3 Person" at bounding box center [622, 350] width 142 height 23
copy span "Beef"
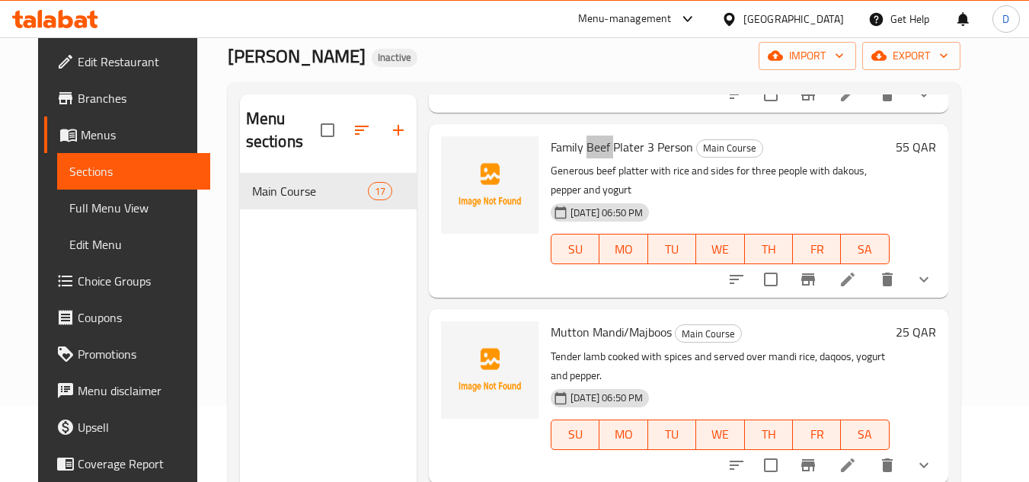
scroll to position [1067, 0]
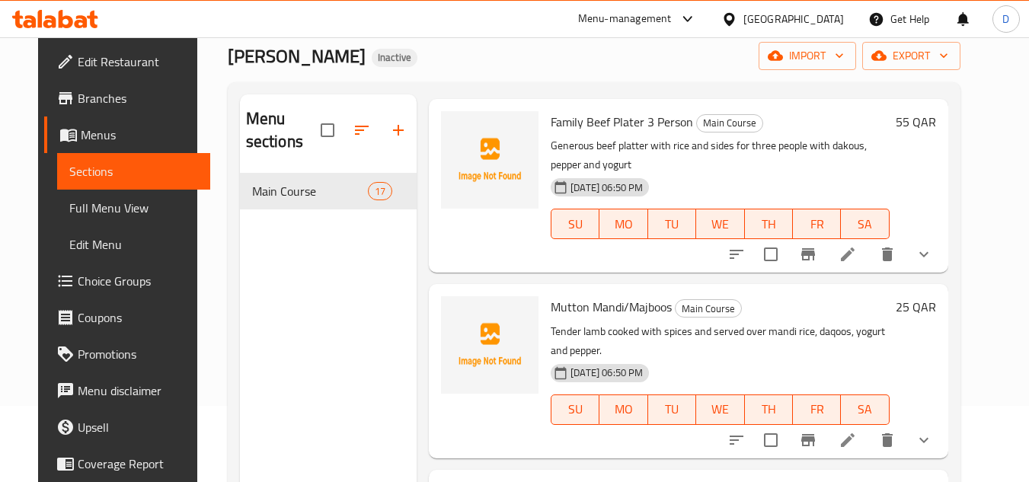
click at [558, 309] on span "Mutton Mandi/Majboos" at bounding box center [611, 307] width 121 height 23
copy span "Mutton"
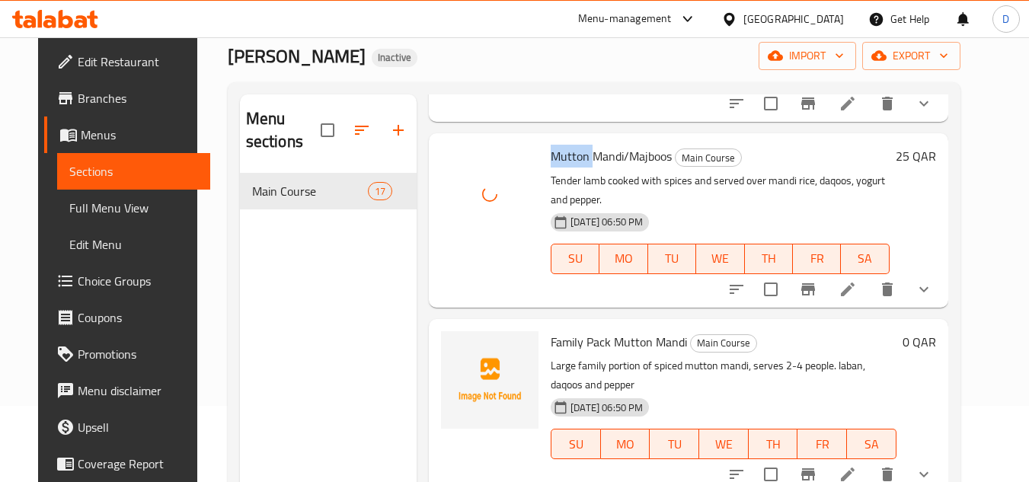
scroll to position [1219, 0]
click at [551, 333] on span "Family Pack Mutton Mandi" at bounding box center [619, 340] width 136 height 23
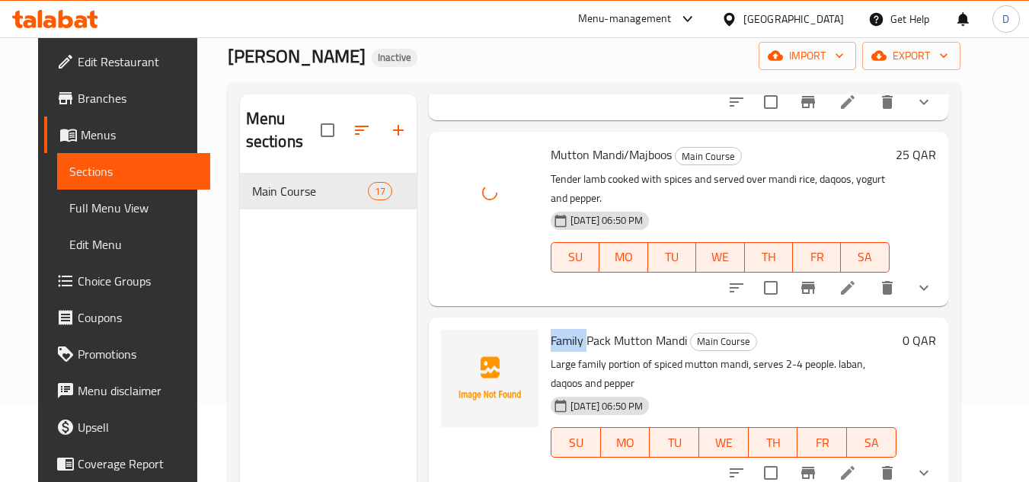
click at [551, 333] on span "Family Pack Mutton Mandi" at bounding box center [619, 340] width 136 height 23
copy h6 "Family Pack Mutton Mandi"
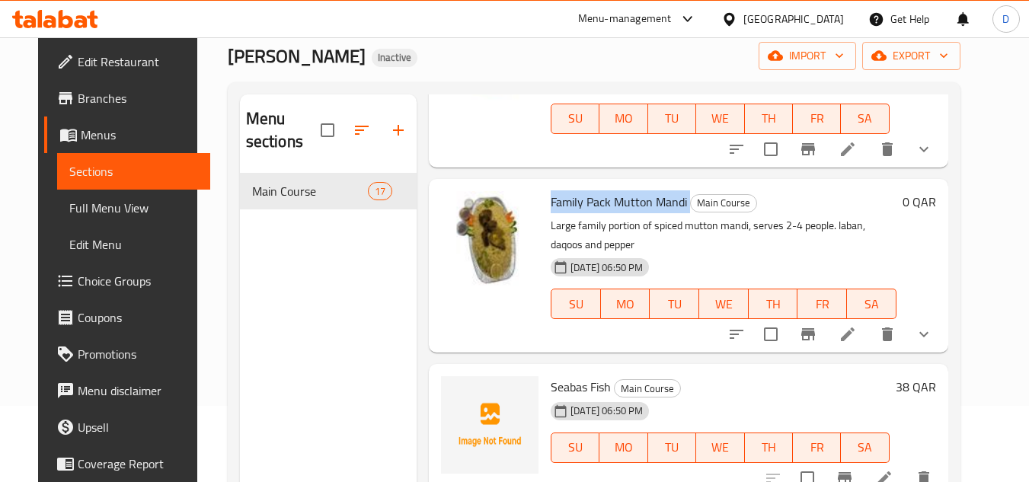
scroll to position [1371, 0]
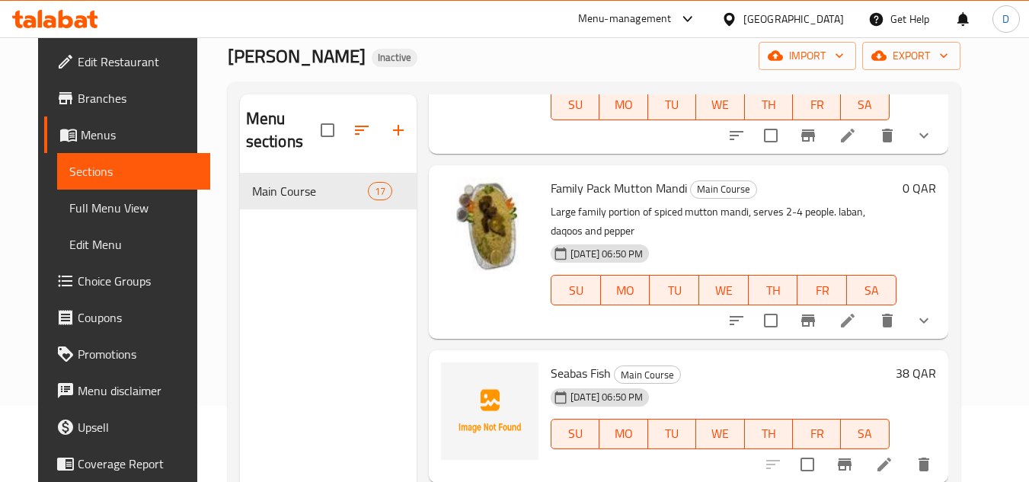
click at [560, 371] on span "Seabas Fish" at bounding box center [581, 373] width 60 height 23
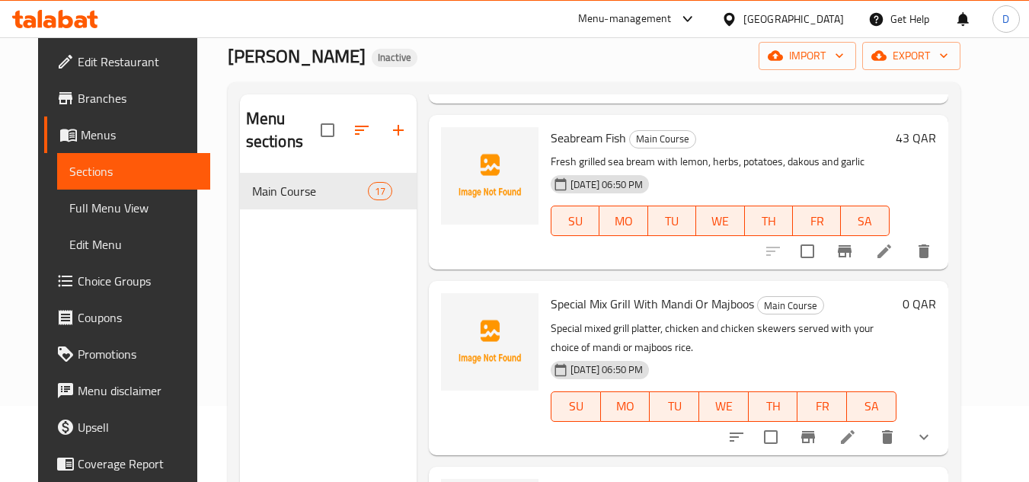
scroll to position [1752, 0]
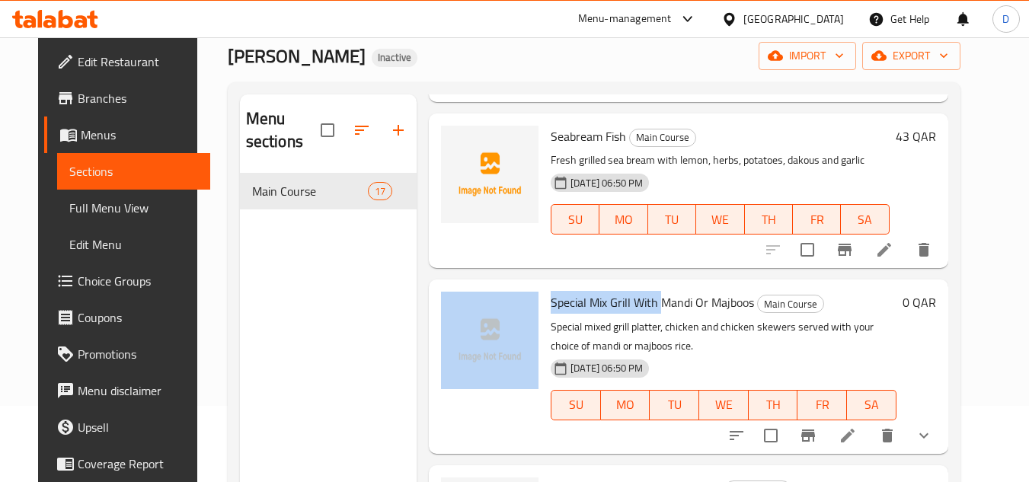
drag, startPoint x: 648, startPoint y: 306, endPoint x: 532, endPoint y: 311, distance: 116.6
click at [532, 311] on div "Special Mix Grill With Mandi Or Majboos Main Course Special mixed grill platter…" at bounding box center [688, 367] width 507 height 162
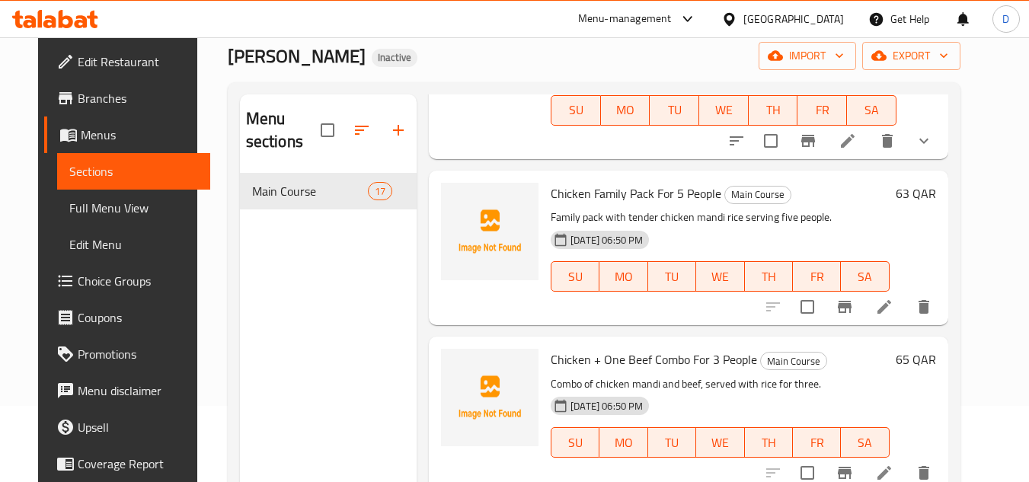
scroll to position [2057, 0]
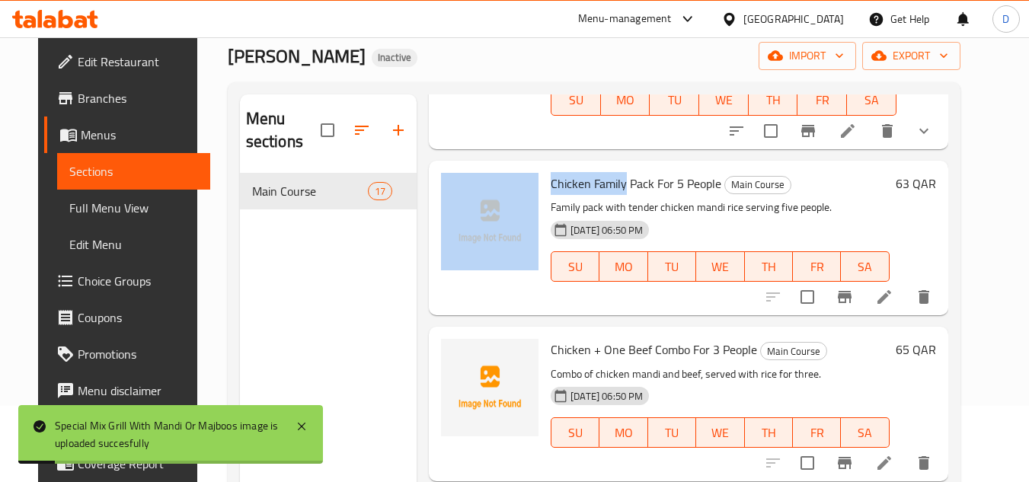
drag, startPoint x: 616, startPoint y: 181, endPoint x: 528, endPoint y: 190, distance: 88.0
click at [528, 190] on div "Chicken Family Pack For 5 People Main Course Family pack with tender chicken ma…" at bounding box center [688, 238] width 507 height 142
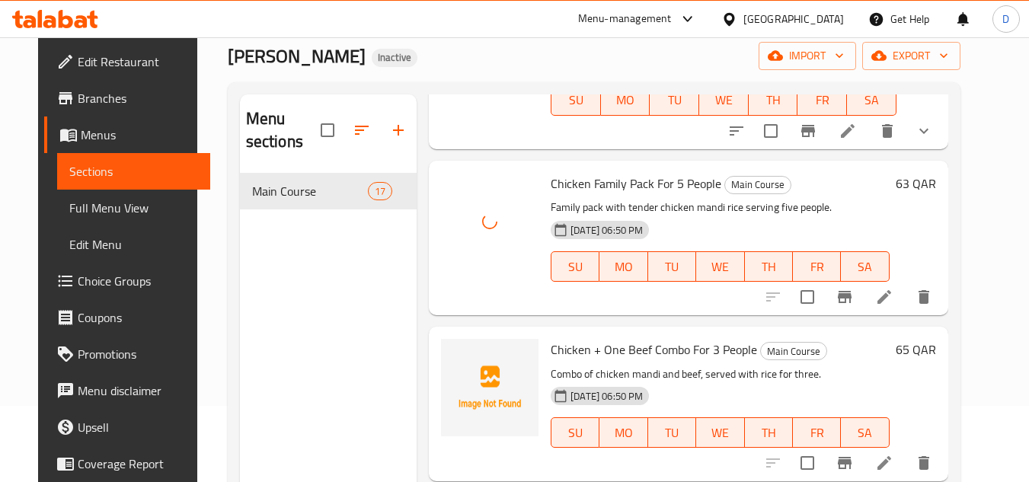
click at [554, 349] on span "Chicken + One Beef Combo For 3 People" at bounding box center [654, 349] width 206 height 23
click at [600, 352] on span "Chicken + One Beef Combo For 3 People" at bounding box center [654, 349] width 206 height 23
click at [671, 357] on span "Chicken + One Beef Combo For 3 People" at bounding box center [654, 349] width 206 height 23
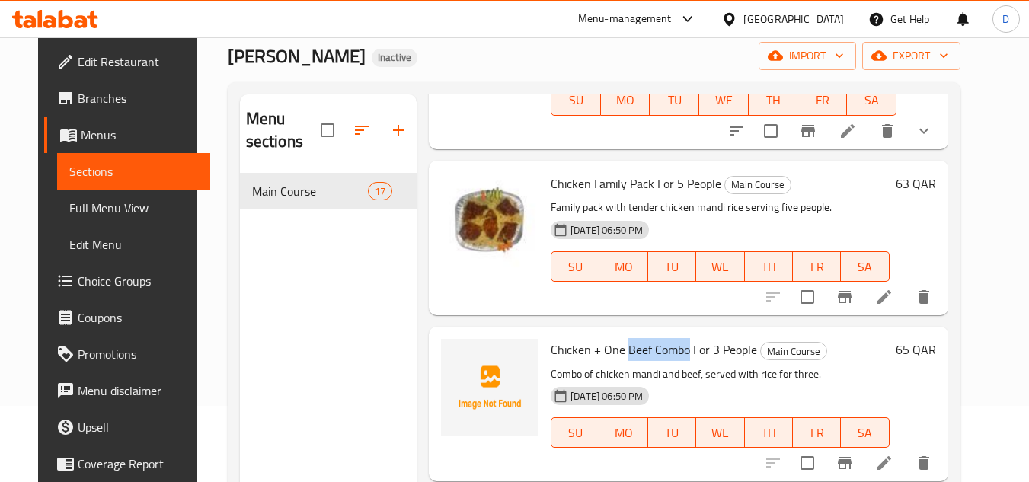
drag, startPoint x: 676, startPoint y: 350, endPoint x: 617, endPoint y: 353, distance: 59.5
click at [617, 353] on span "Chicken + One Beef Combo For 3 People" at bounding box center [654, 349] width 206 height 23
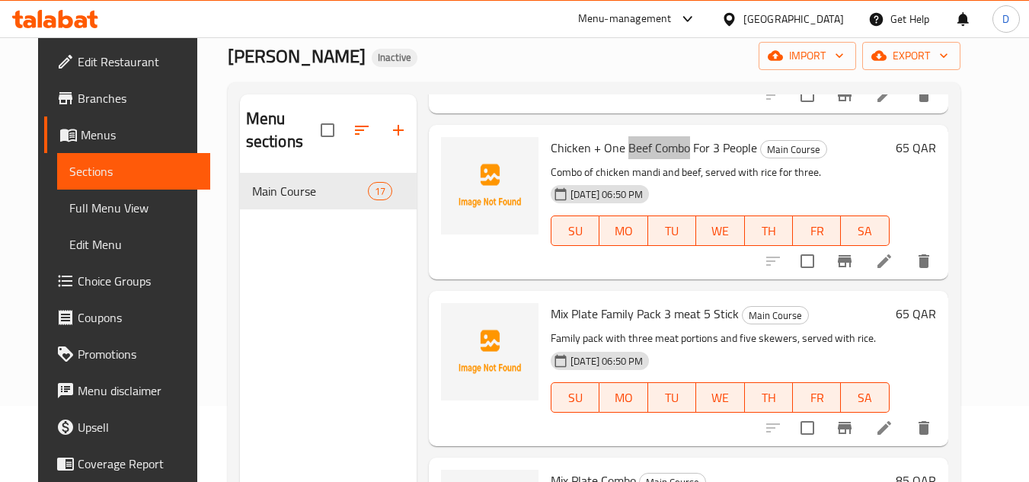
scroll to position [2285, 0]
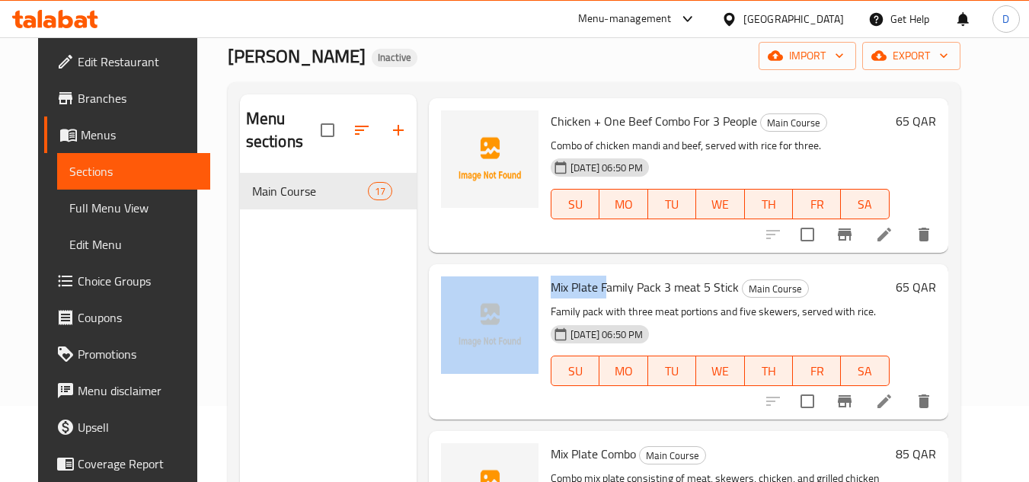
drag, startPoint x: 598, startPoint y: 288, endPoint x: 529, endPoint y: 296, distance: 69.1
click at [529, 296] on div "Mix Plate Family Pack 3 meat 5 Stick Main Course Family pack with three meat po…" at bounding box center [688, 341] width 507 height 142
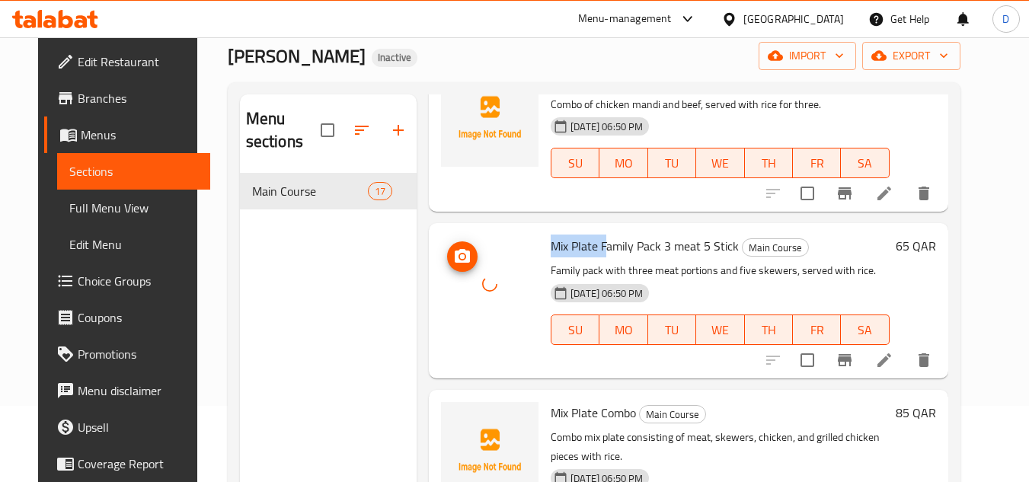
scroll to position [2362, 0]
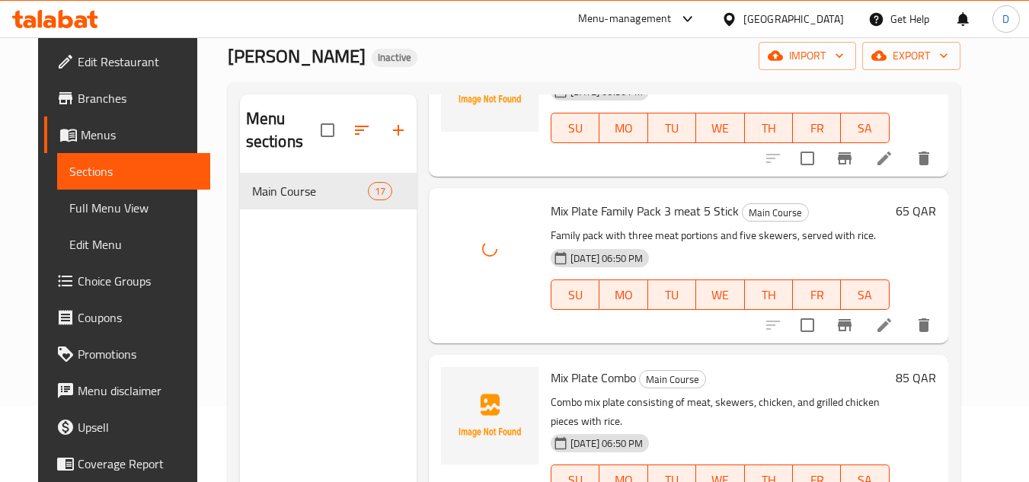
click at [621, 374] on span "Mix Plate Combo" at bounding box center [593, 377] width 85 height 23
click at [620, 374] on span "Mix Plate Combo" at bounding box center [593, 377] width 85 height 23
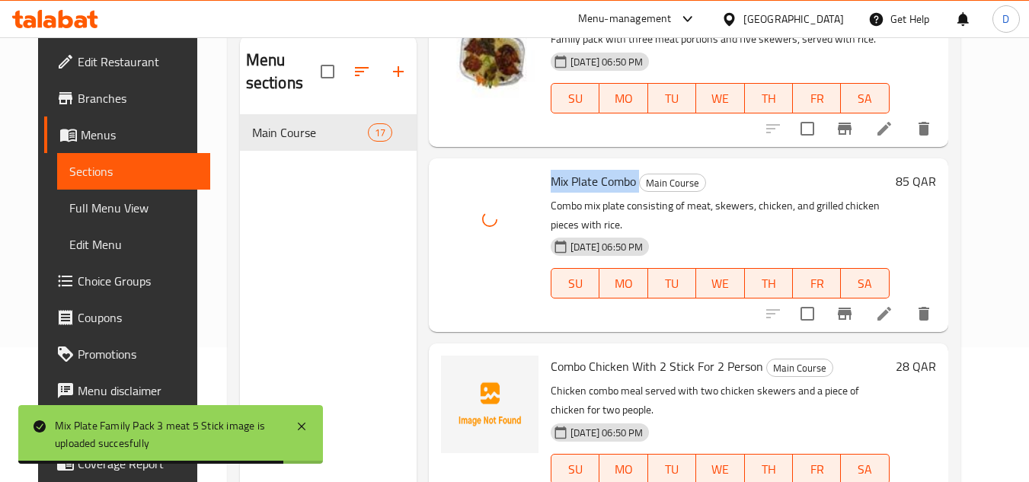
scroll to position [213, 0]
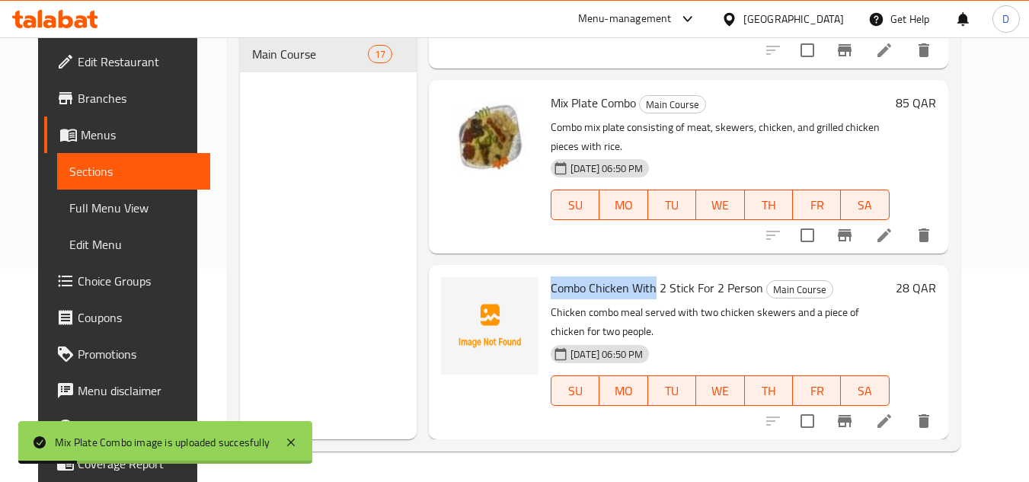
drag, startPoint x: 644, startPoint y: 283, endPoint x: 536, endPoint y: 290, distance: 107.6
click at [545, 290] on div "Combo Chicken With 2 Stick For 2 Person Main Course Chicken combo meal served w…" at bounding box center [720, 352] width 350 height 162
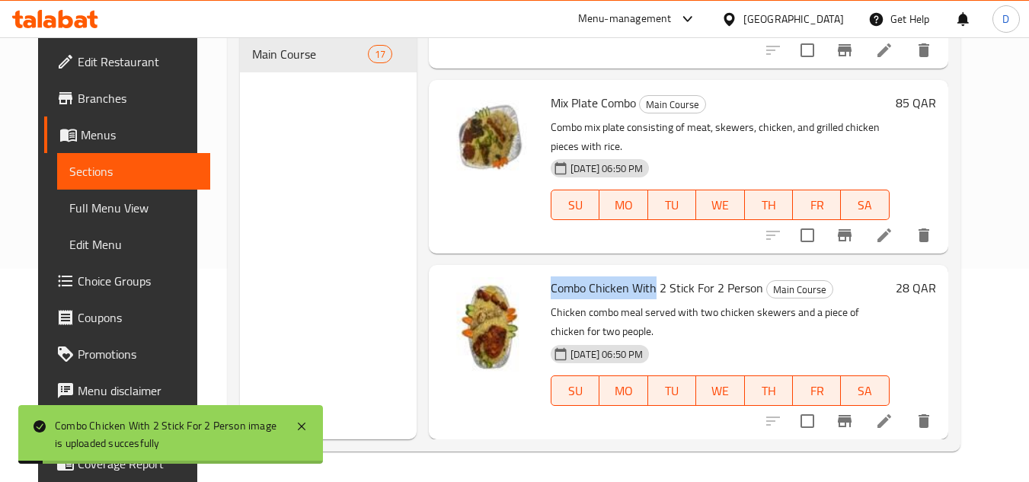
click at [69, 206] on span "Full Menu View" at bounding box center [133, 208] width 129 height 18
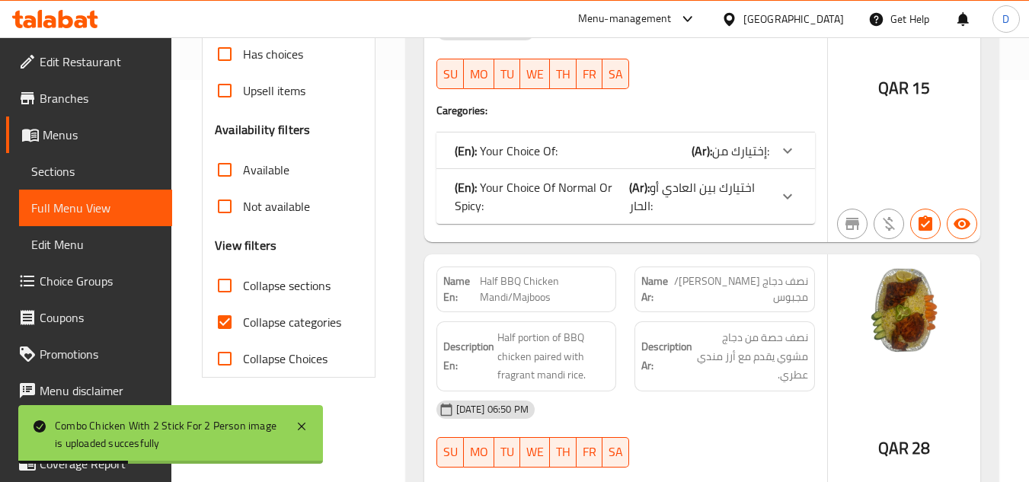
scroll to position [442, 0]
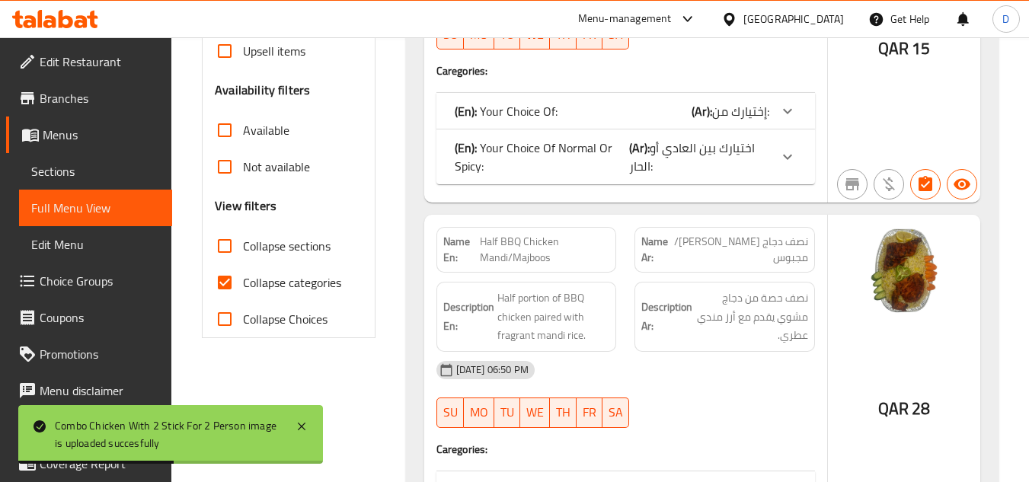
click at [232, 278] on input "Collapse categories" at bounding box center [224, 282] width 37 height 37
checkbox input "false"
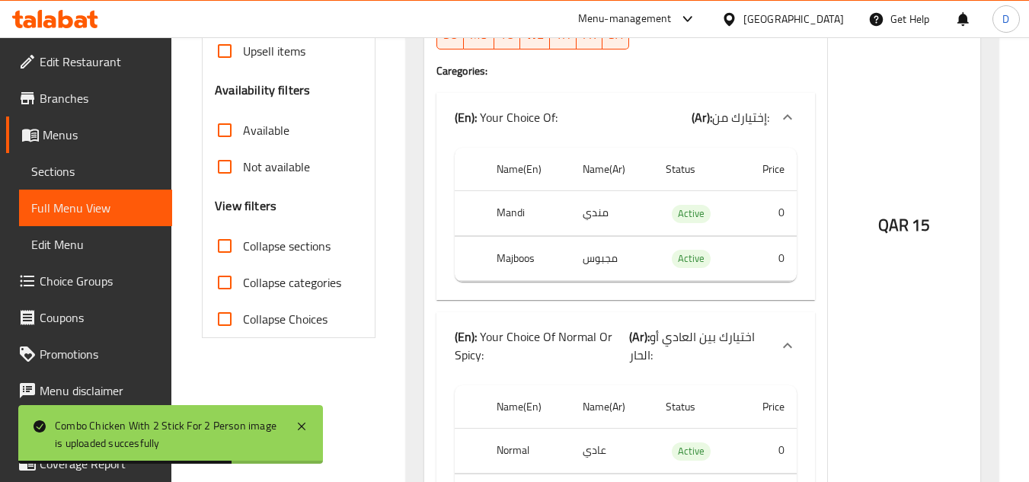
click at [239, 254] on input "Collapse sections" at bounding box center [224, 246] width 37 height 37
checkbox input "true"
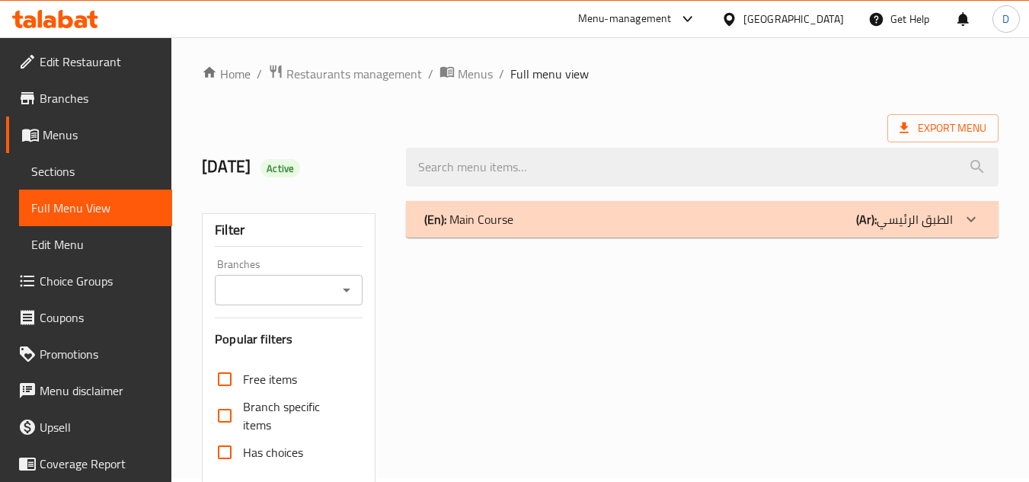
scroll to position [0, 0]
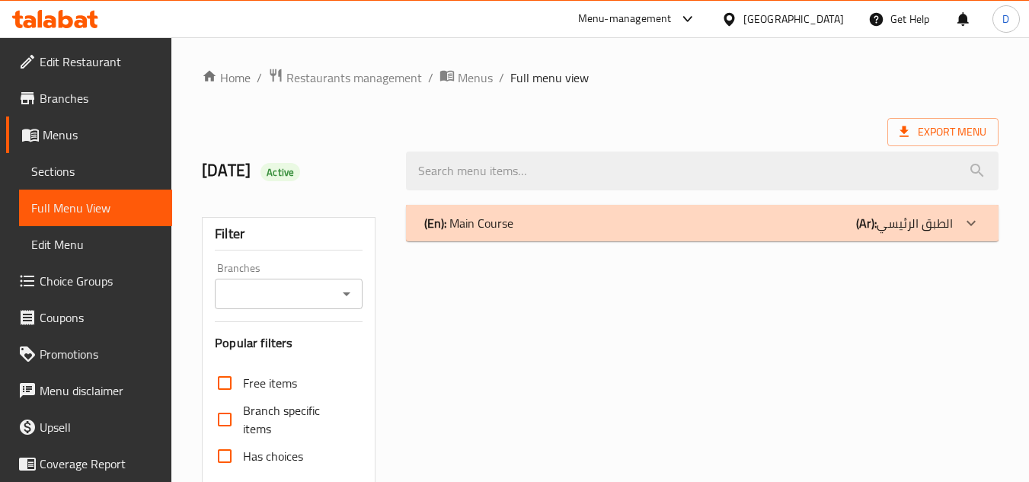
click at [906, 221] on p "(Ar): الطبق الرئيسي" at bounding box center [904, 223] width 97 height 18
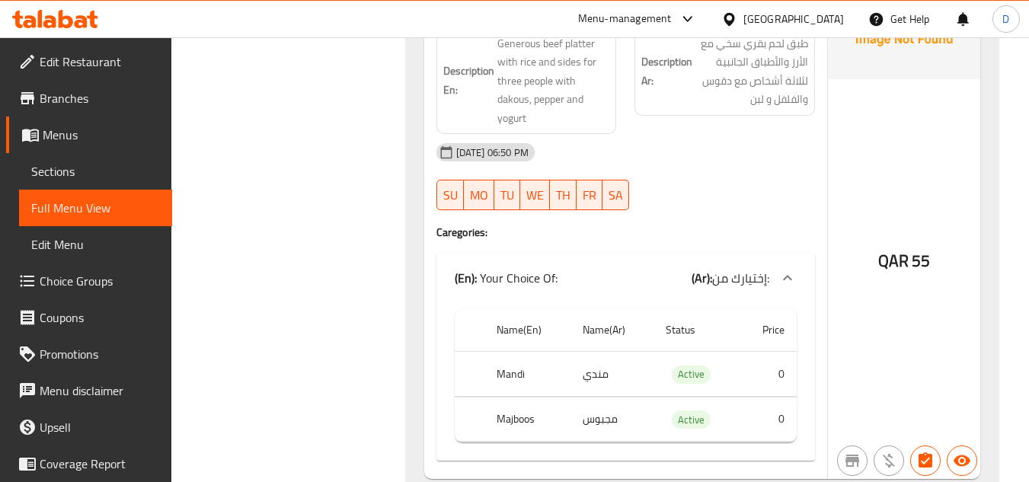
scroll to position [3123, 0]
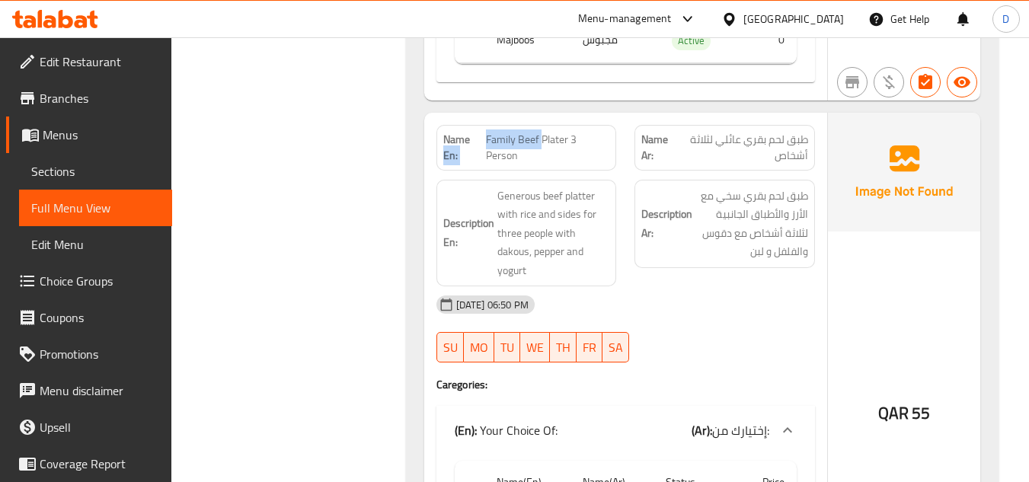
drag, startPoint x: 542, startPoint y: 141, endPoint x: 485, endPoint y: 137, distance: 57.3
click at [485, 137] on p "Name En: Family Beef Plater 3 Person" at bounding box center [526, 148] width 167 height 32
click at [488, 137] on span "Family Beef Plater 3 Person" at bounding box center [547, 148] width 123 height 32
drag, startPoint x: 480, startPoint y: 132, endPoint x: 533, endPoint y: 126, distance: 53.7
click at [533, 126] on div "Name En: Family Beef Plater 3 Person" at bounding box center [527, 148] width 181 height 46
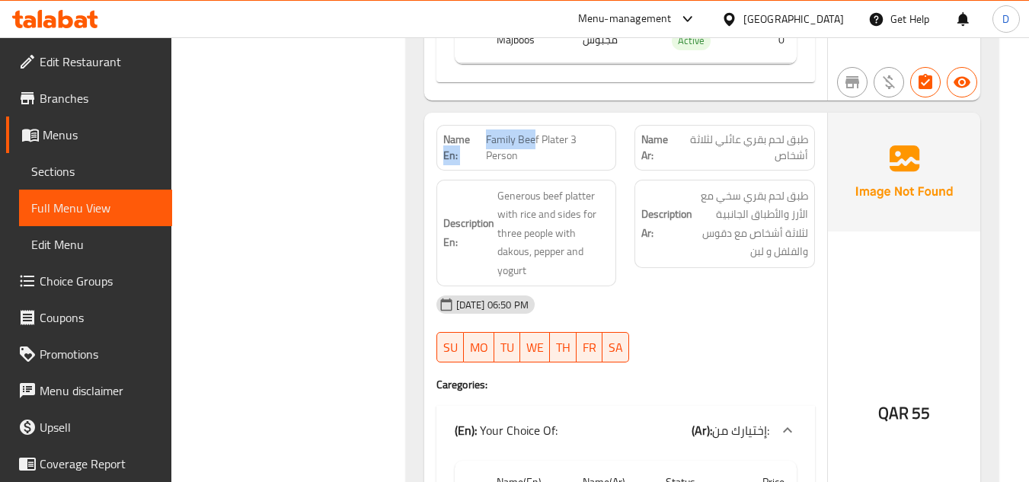
click at [529, 126] on div "Name En: Family Beef Plater 3 Person" at bounding box center [527, 148] width 181 height 46
drag, startPoint x: 537, startPoint y: 136, endPoint x: 487, endPoint y: 130, distance: 50.6
click at [487, 132] on span "Family Beef Plater 3 Person" at bounding box center [547, 148] width 123 height 32
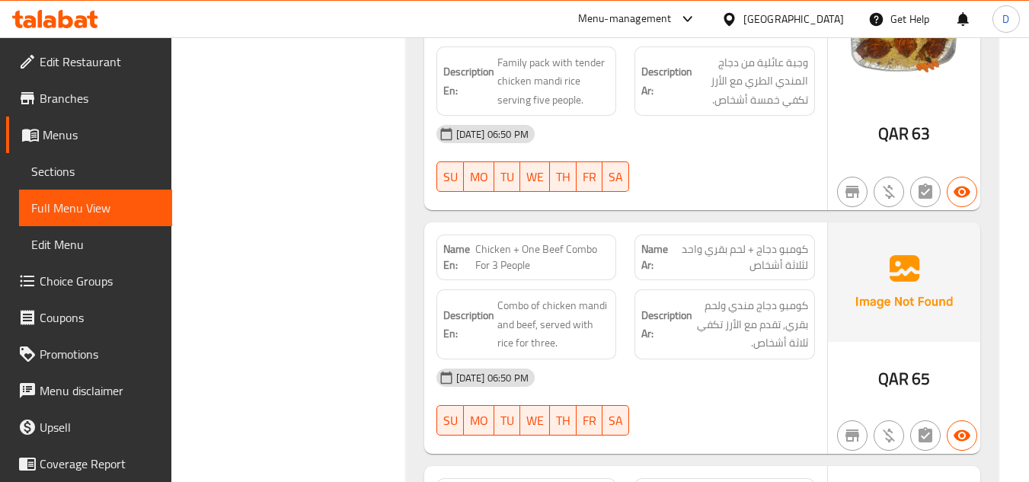
scroll to position [6094, 0]
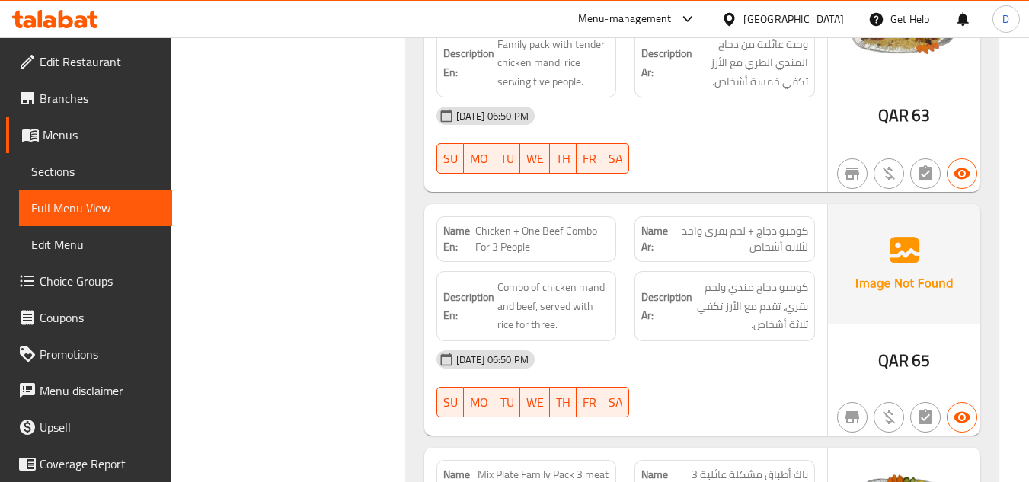
click at [497, 223] on span "Chicken + One Beef Combo For 3 People" at bounding box center [542, 239] width 134 height 32
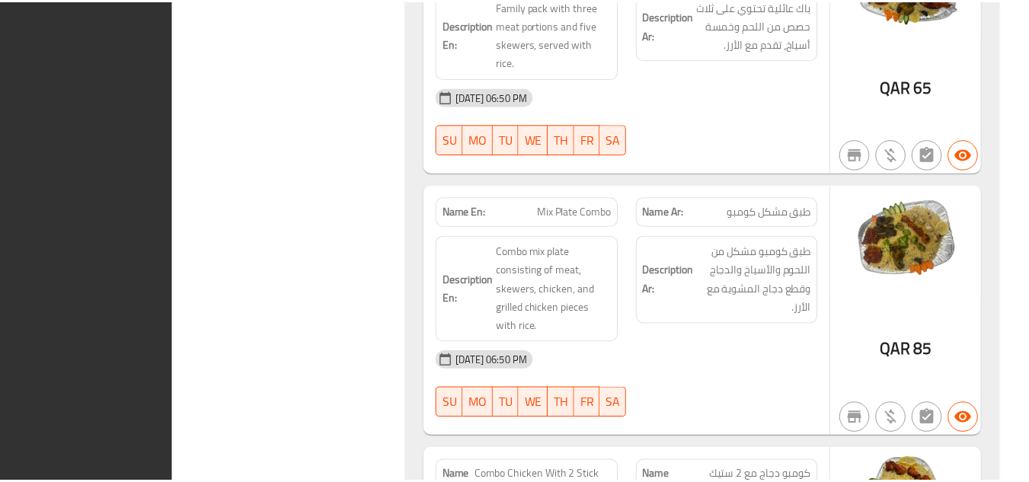
scroll to position [6842, 0]
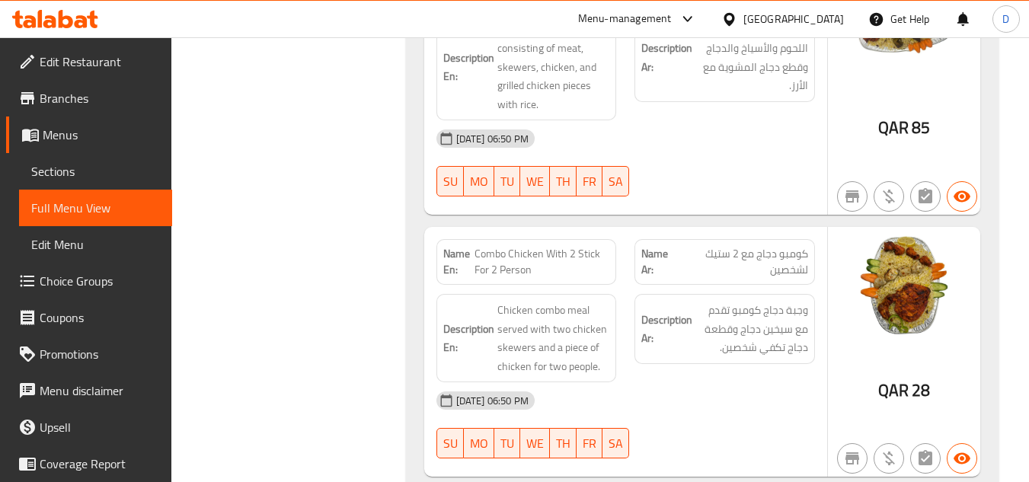
click at [737, 15] on icon at bounding box center [729, 19] width 16 height 16
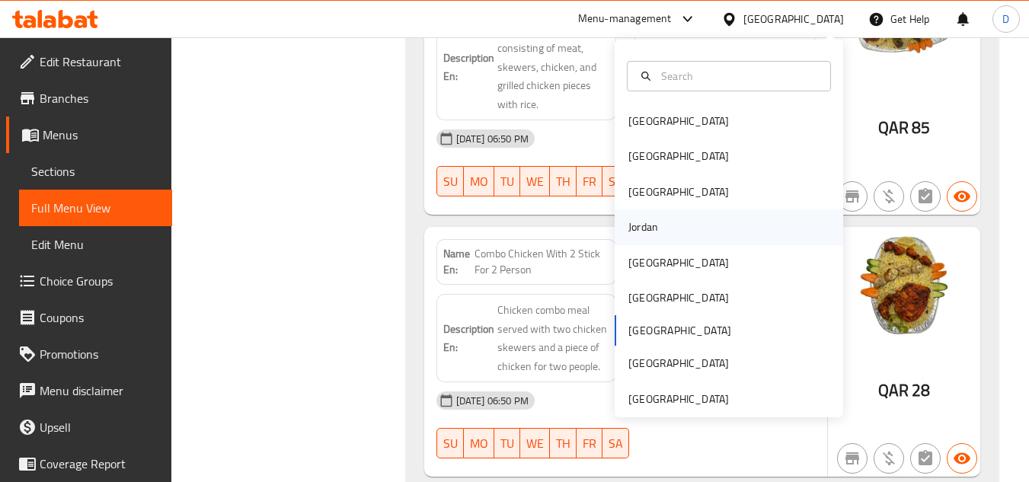
click at [632, 231] on div "Jordan" at bounding box center [643, 227] width 30 height 17
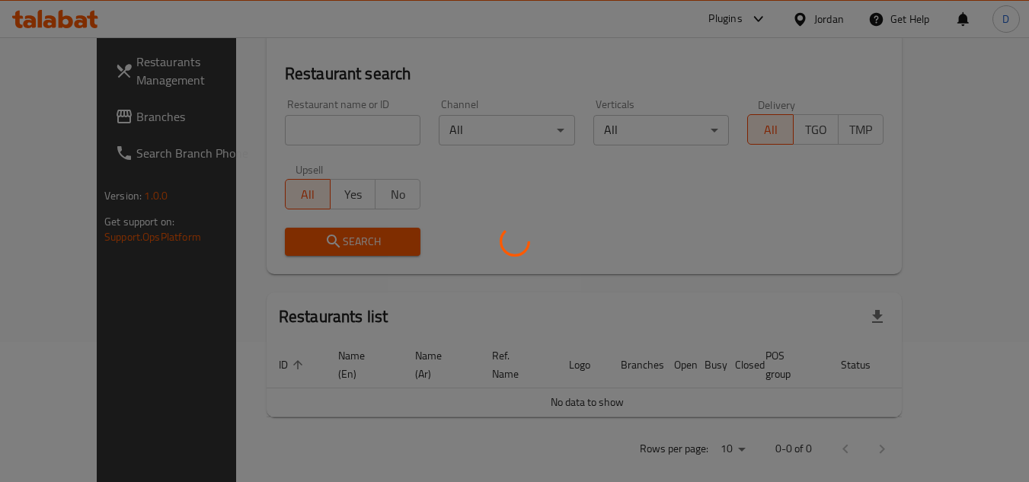
scroll to position [735, 0]
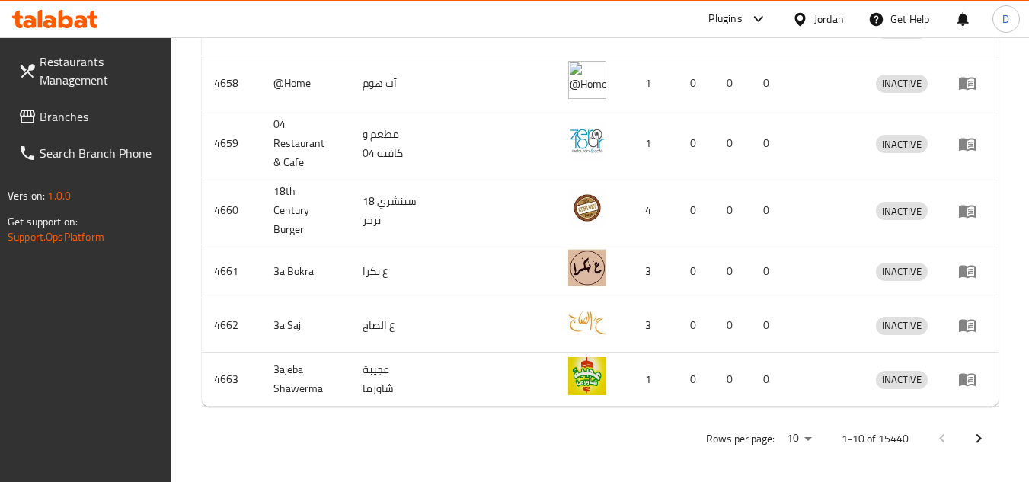
click at [55, 117] on span "Branches" at bounding box center [100, 116] width 120 height 18
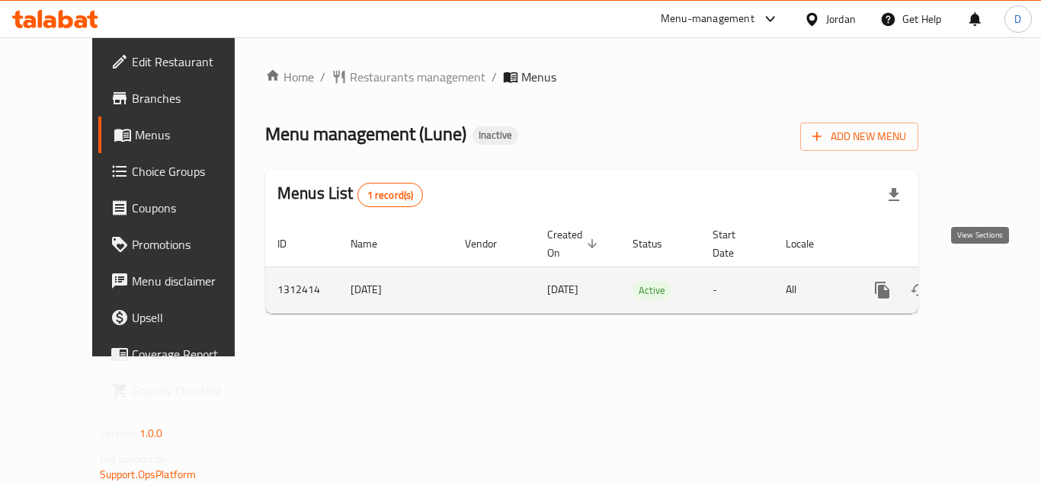
click at [985, 283] on icon "enhanced table" at bounding box center [992, 290] width 14 height 14
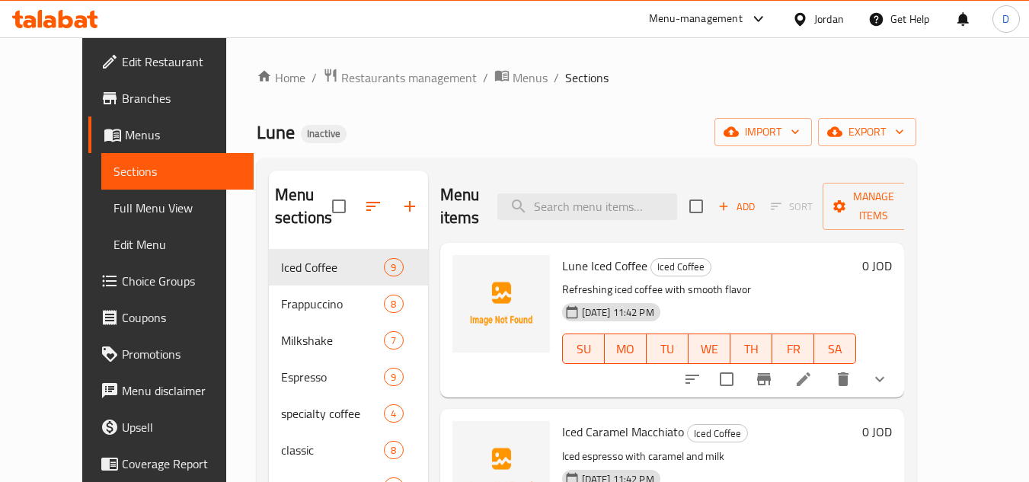
click at [562, 258] on span "Lune Iced Coffee" at bounding box center [604, 265] width 85 height 23
copy span "Lune"
click at [562, 258] on span "Lune Iced Coffee" at bounding box center [604, 265] width 85 height 23
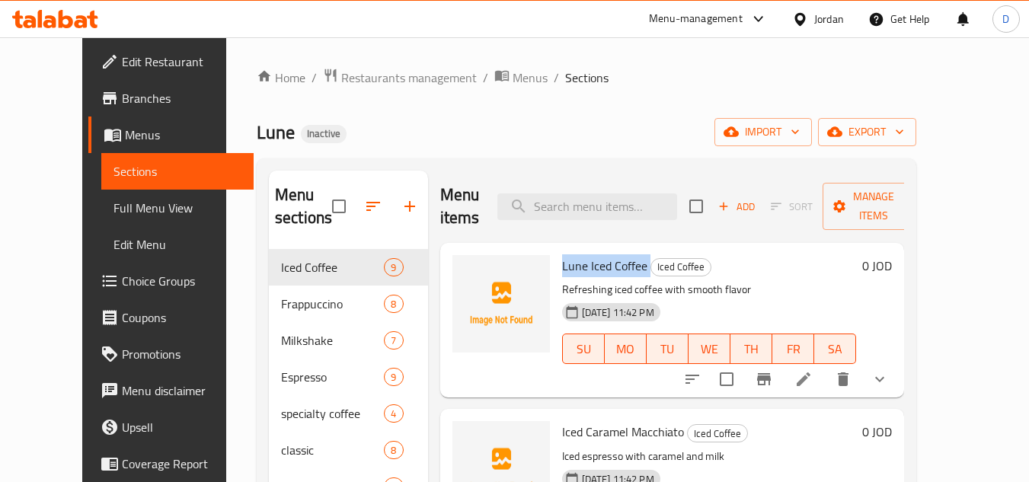
click at [562, 258] on span "Lune Iced Coffee" at bounding box center [604, 265] width 85 height 23
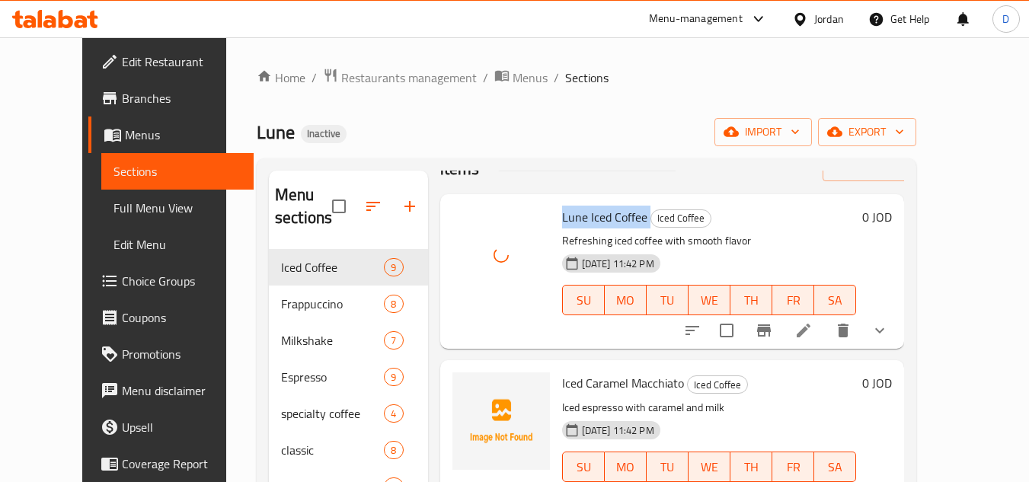
scroll to position [76, 0]
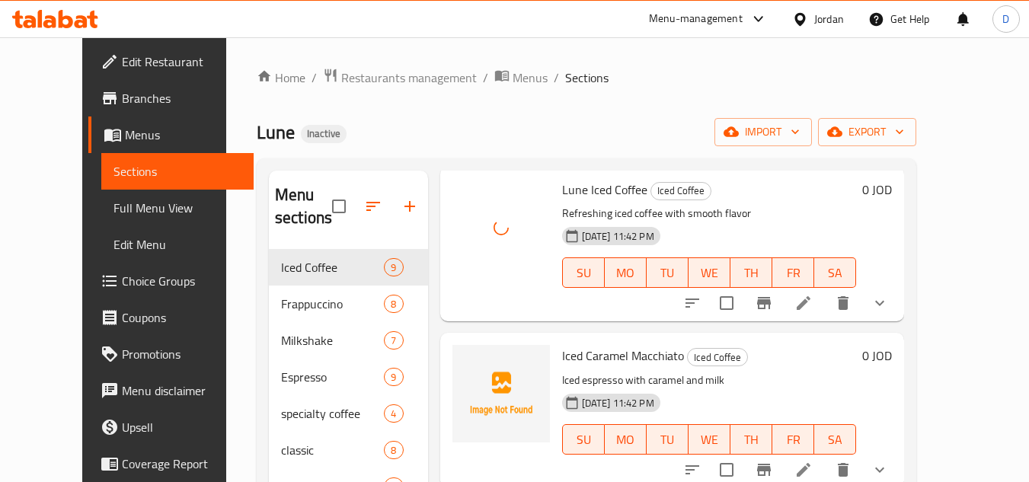
click at [580, 365] on span "Iced Caramel Macchiato" at bounding box center [623, 355] width 122 height 23
copy h6 "Iced Caramel Macchiato"
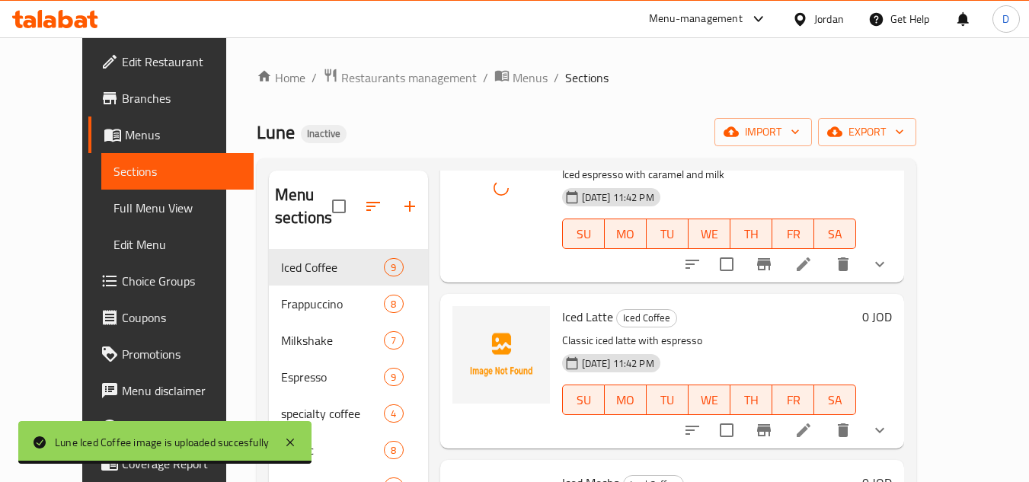
scroll to position [305, 0]
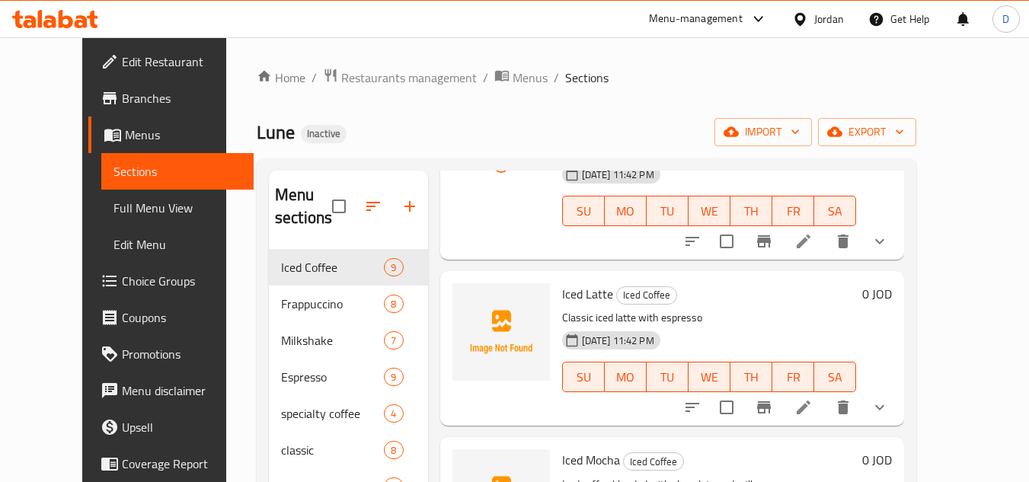
click at [579, 290] on span "Iced Latte" at bounding box center [587, 294] width 51 height 23
copy h6 "Iced Latte"
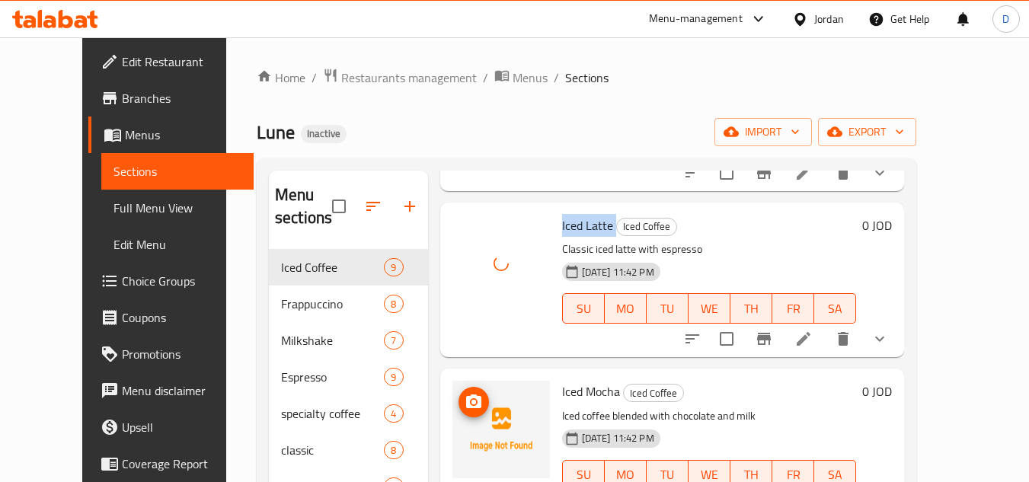
scroll to position [457, 0]
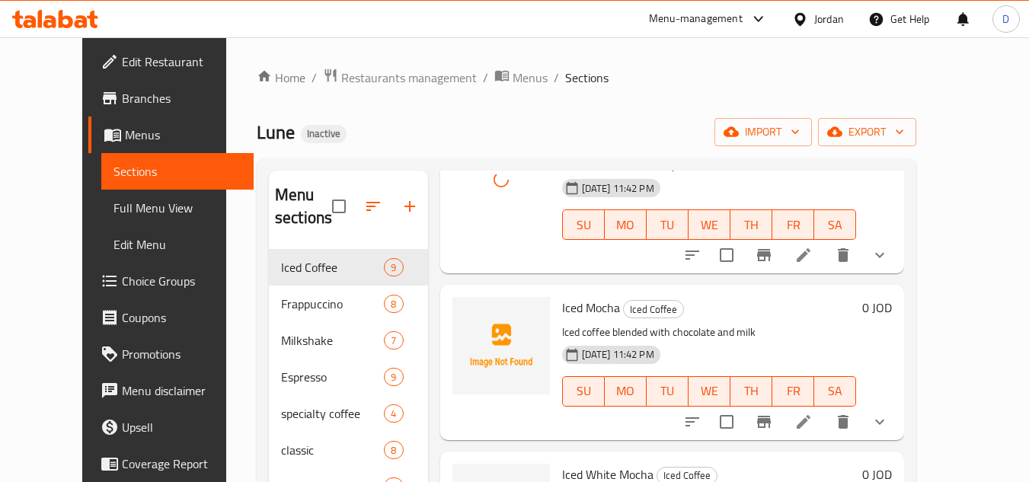
click at [575, 302] on span "Iced Mocha" at bounding box center [591, 307] width 58 height 23
copy h6 "Mocha"
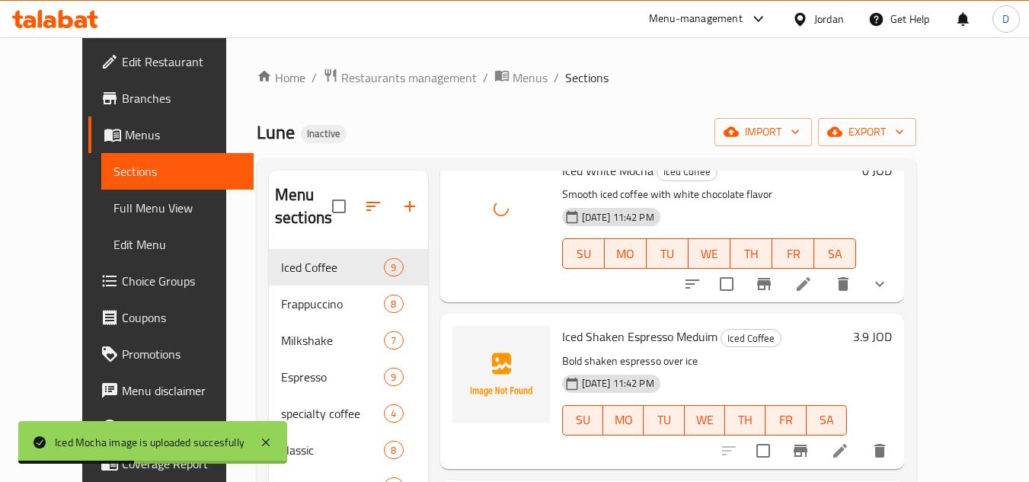
scroll to position [762, 0]
click at [600, 334] on span "Iced Shaken Espresso Meduim" at bounding box center [639, 336] width 155 height 23
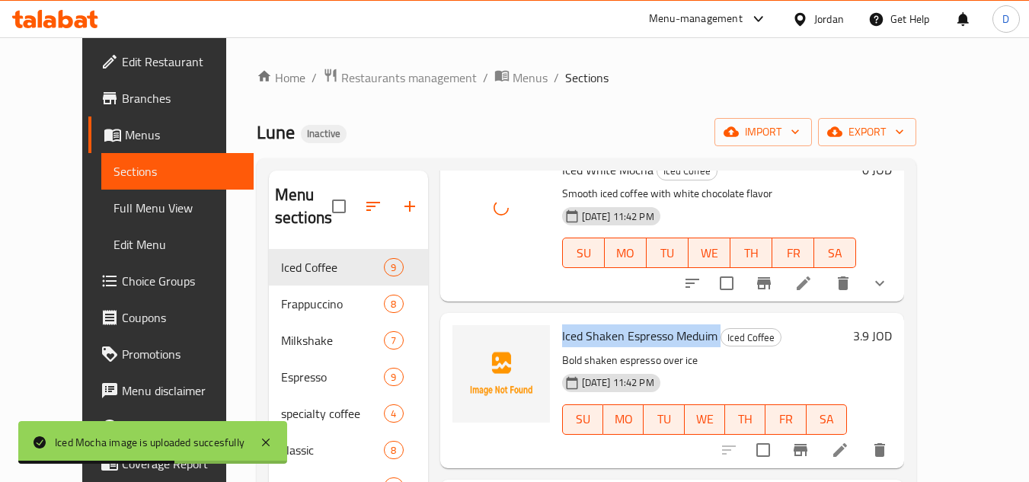
click at [600, 334] on span "Iced Shaken Espresso Meduim" at bounding box center [639, 336] width 155 height 23
copy h6 "Iced Shaken Espresso Meduim"
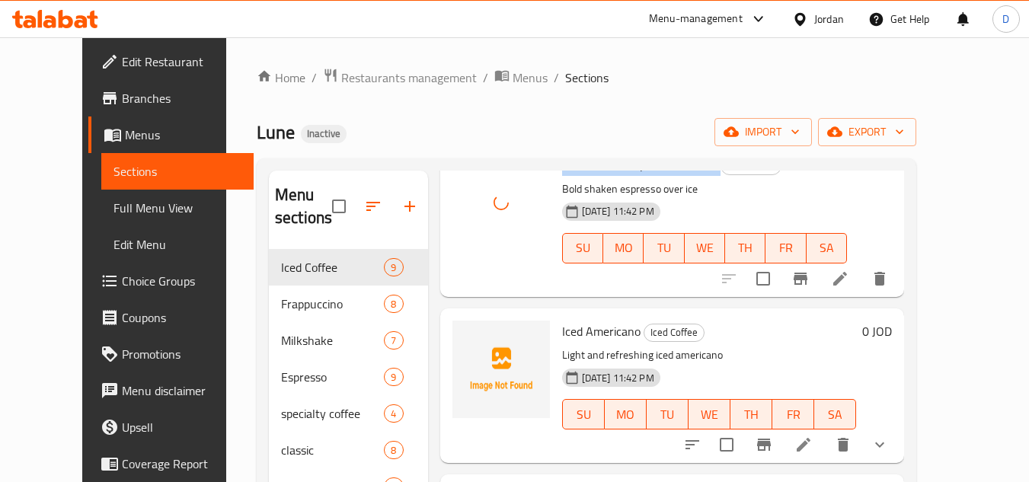
scroll to position [990, 0]
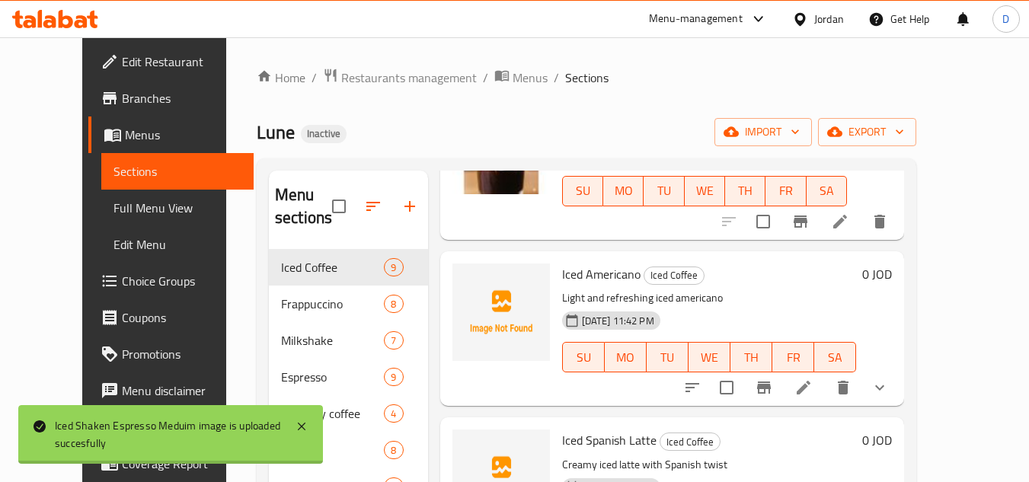
click at [600, 266] on span "Iced Americano" at bounding box center [601, 274] width 78 height 23
copy h6 "Americano"
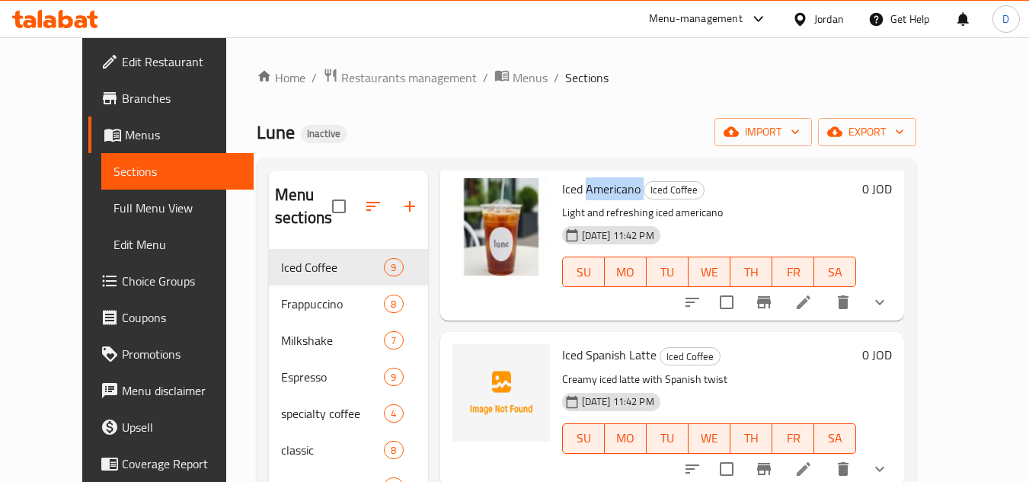
scroll to position [1076, 0]
click at [590, 362] on span "Iced Spanish Latte" at bounding box center [609, 354] width 94 height 23
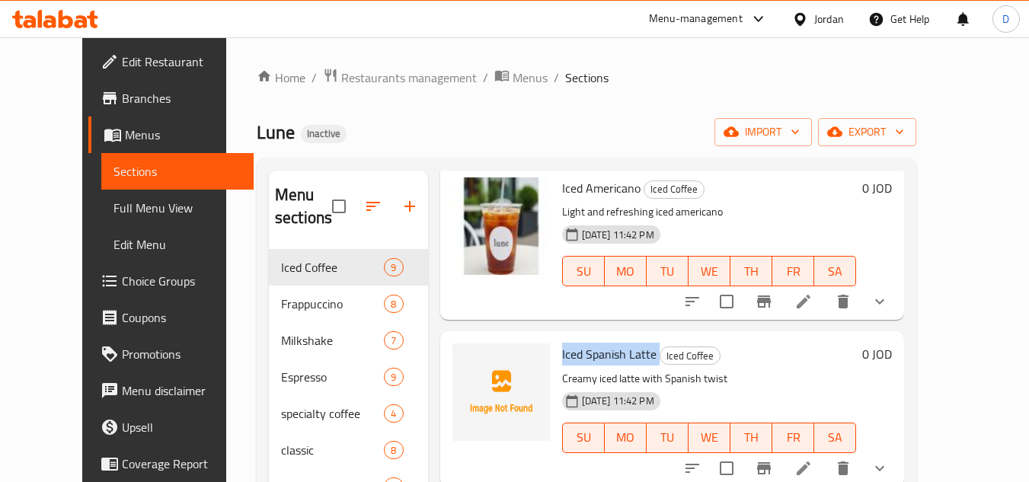
click at [590, 362] on span "Iced Spanish Latte" at bounding box center [609, 354] width 94 height 23
copy h6 "Iced Spanish Latte"
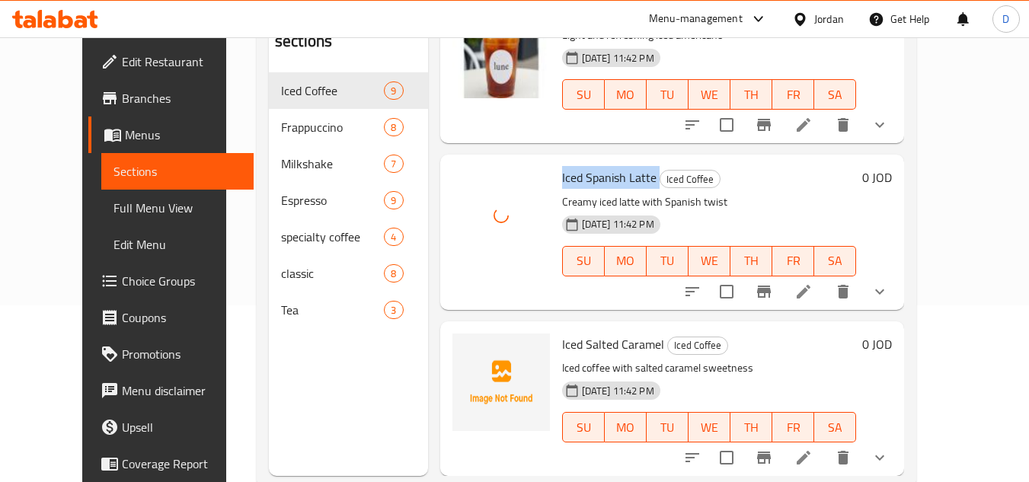
scroll to position [213, 0]
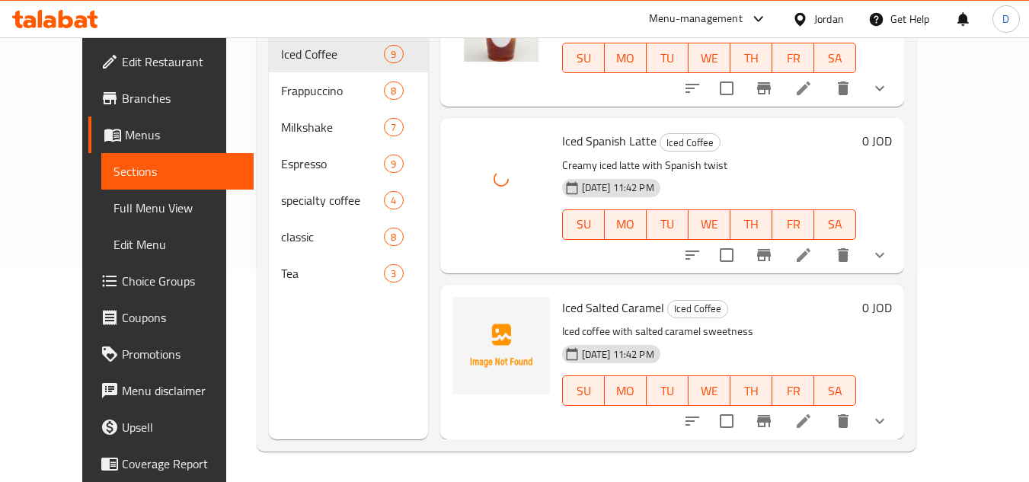
click at [576, 305] on span "Iced Salted Caramel" at bounding box center [613, 307] width 102 height 23
copy h6 "Iced Salted Caramel"
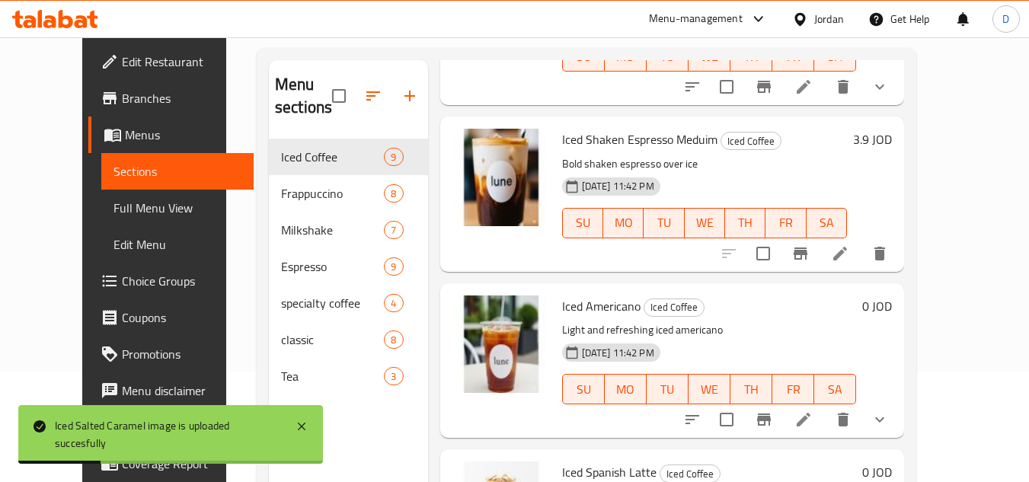
scroll to position [0, 0]
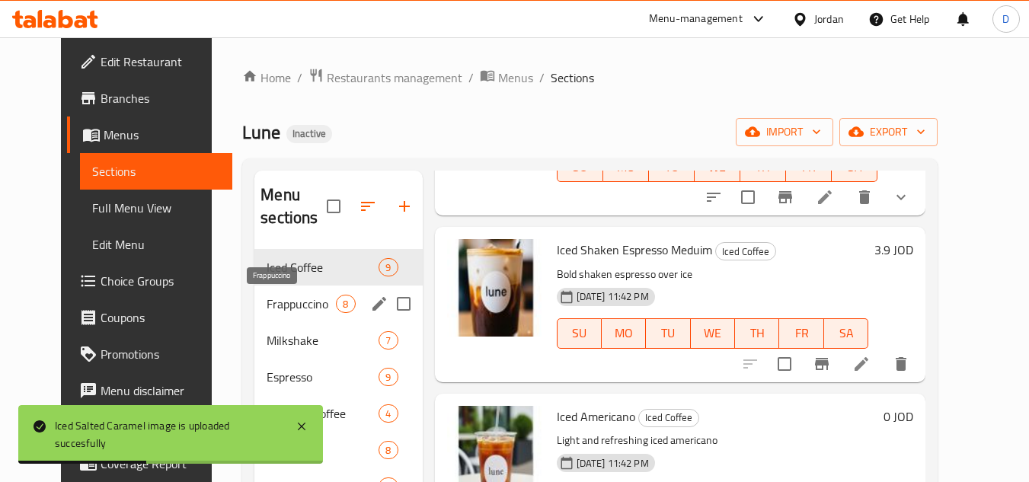
click at [273, 297] on span "Frappuccino" at bounding box center [301, 304] width 69 height 18
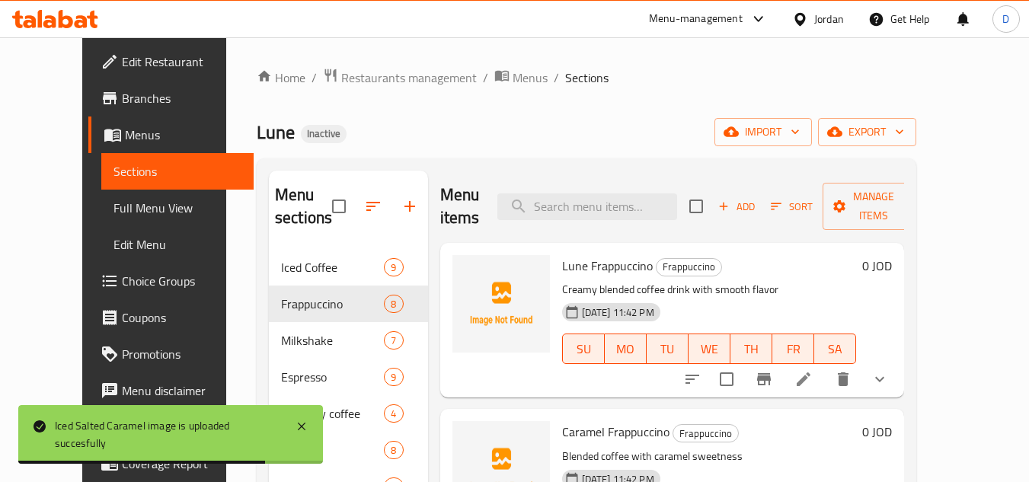
click at [600, 270] on span "Lune Frappuccino" at bounding box center [607, 265] width 91 height 23
copy h6 "Lune Frappuccino"
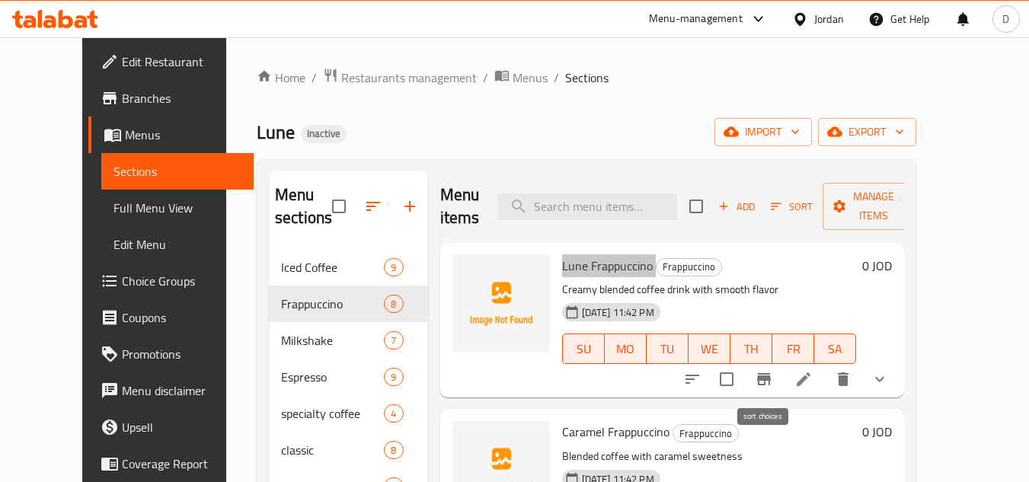
click at [702, 374] on icon "sort-choices" at bounding box center [692, 379] width 18 height 18
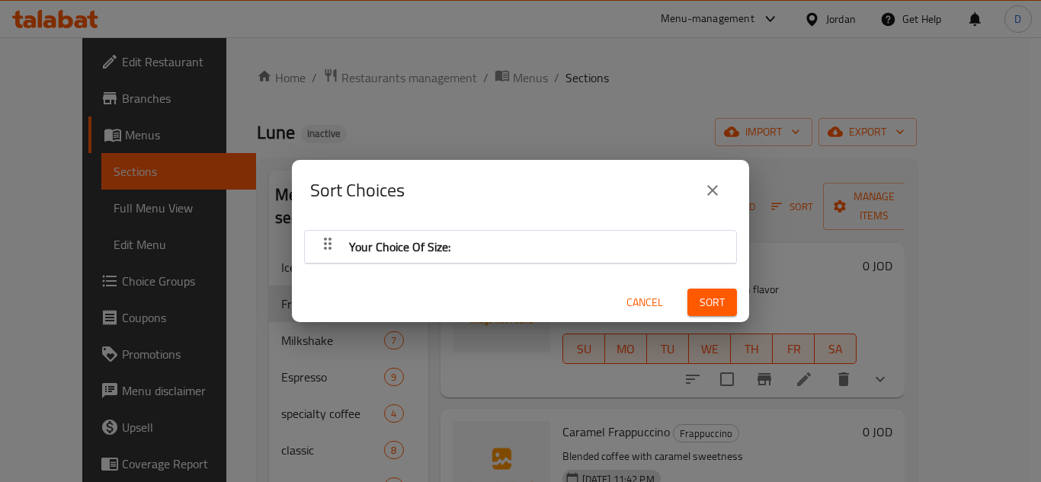
click at [334, 241] on icon "button" at bounding box center [327, 244] width 18 height 18
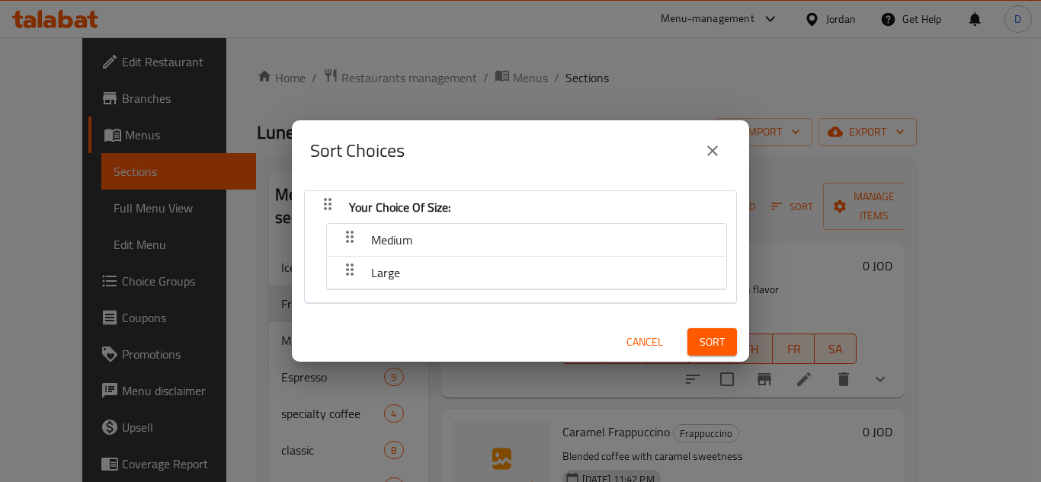
click at [715, 144] on icon "close" at bounding box center [712, 151] width 18 height 18
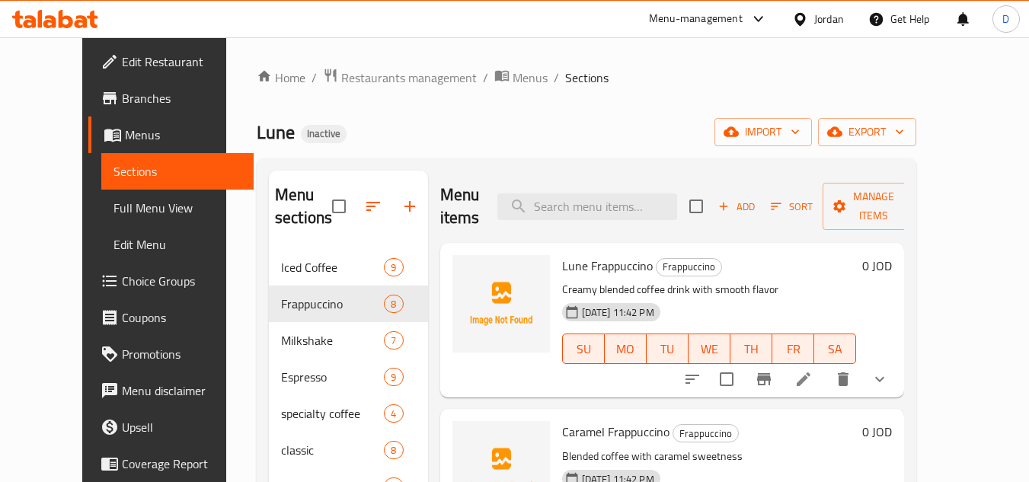
click at [605, 443] on span "Caramel Frappuccino" at bounding box center [615, 432] width 107 height 23
copy h6 "Caramel Frappuccino"
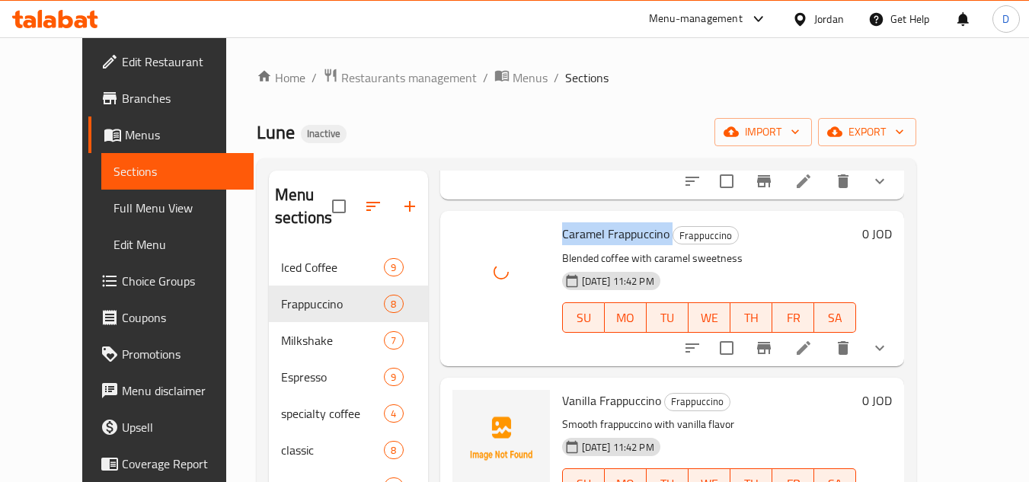
scroll to position [229, 0]
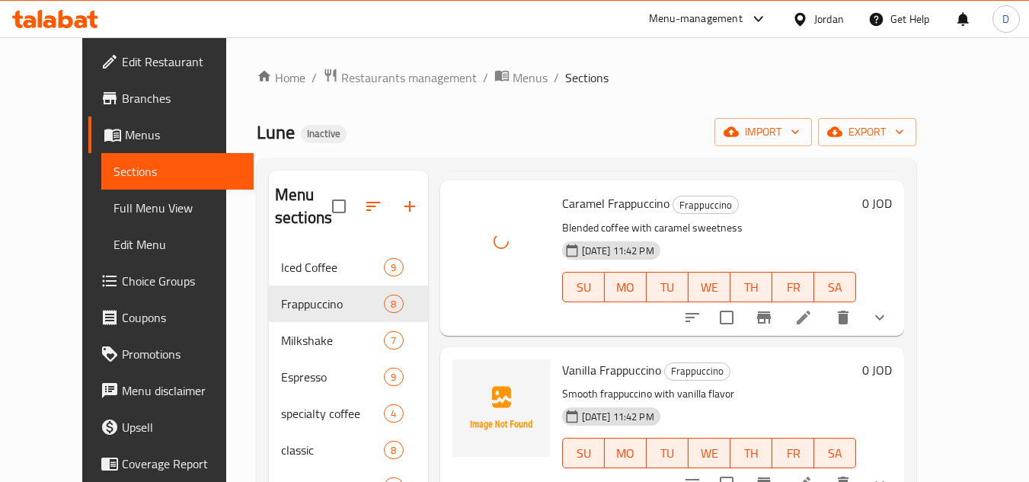
click at [584, 369] on span "Vanilla Frappuccino" at bounding box center [611, 370] width 99 height 23
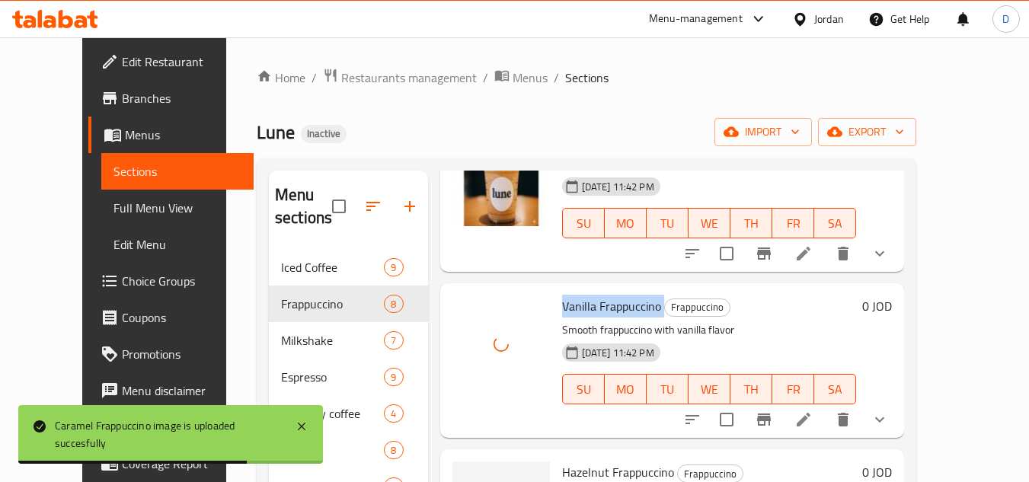
scroll to position [381, 0]
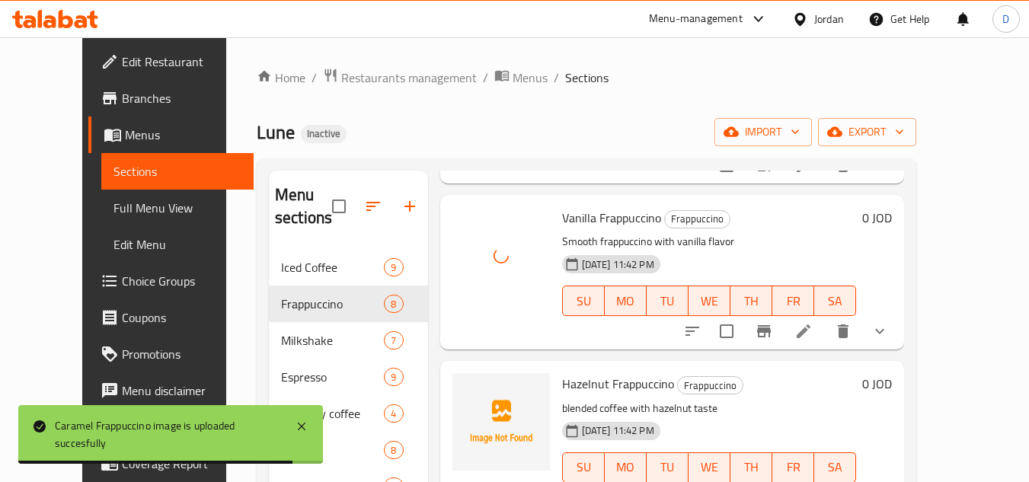
click at [568, 392] on span "Hazelnut Frappuccino" at bounding box center [618, 384] width 112 height 23
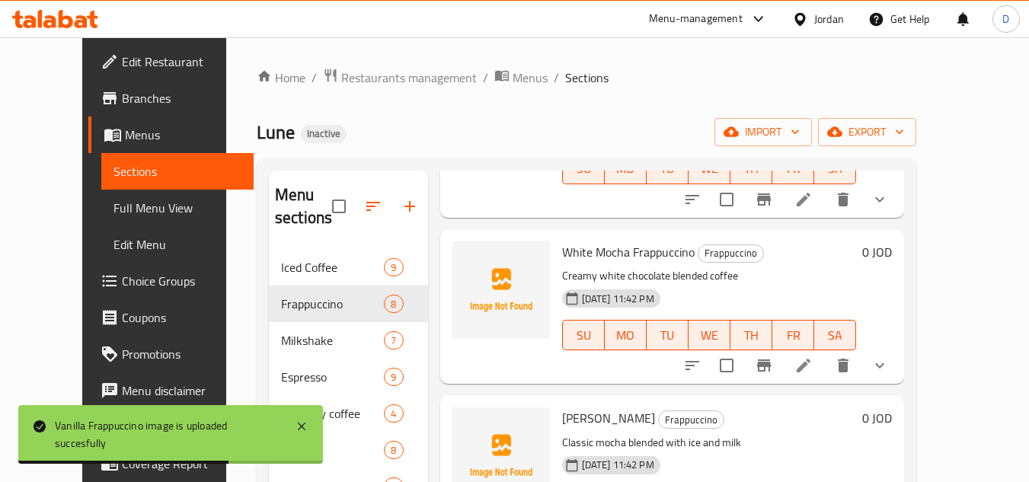
scroll to position [686, 0]
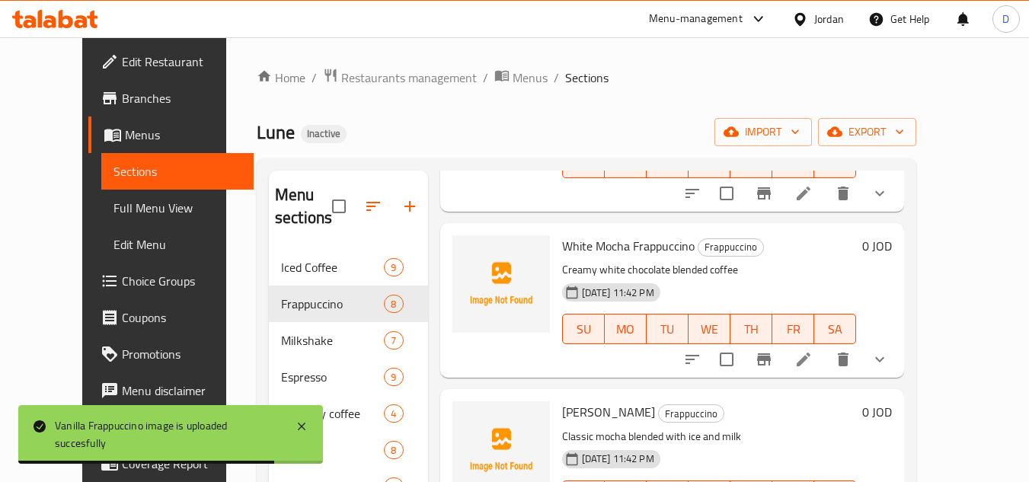
click at [604, 241] on span "White Mocha Frappuccino" at bounding box center [628, 246] width 133 height 23
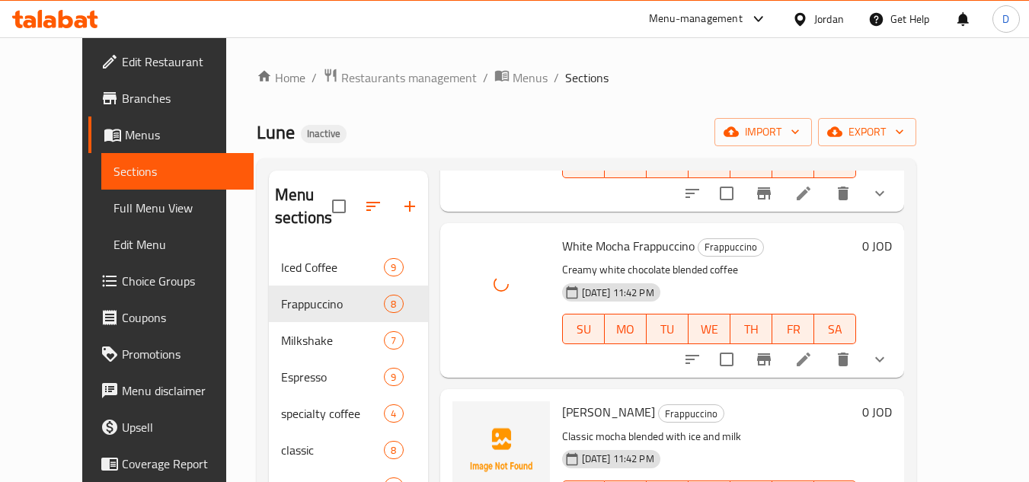
click at [562, 415] on span "Mocha Frappuccino" at bounding box center [608, 412] width 93 height 23
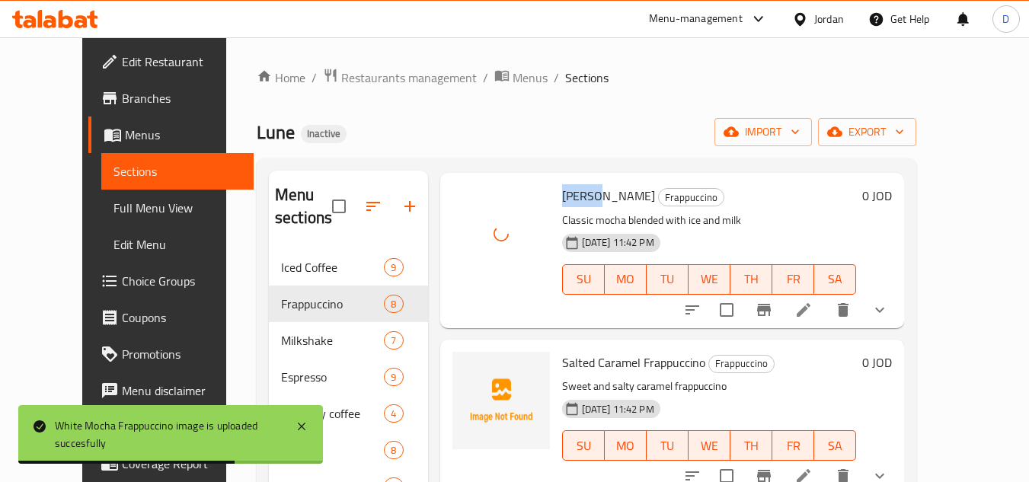
scroll to position [910, 0]
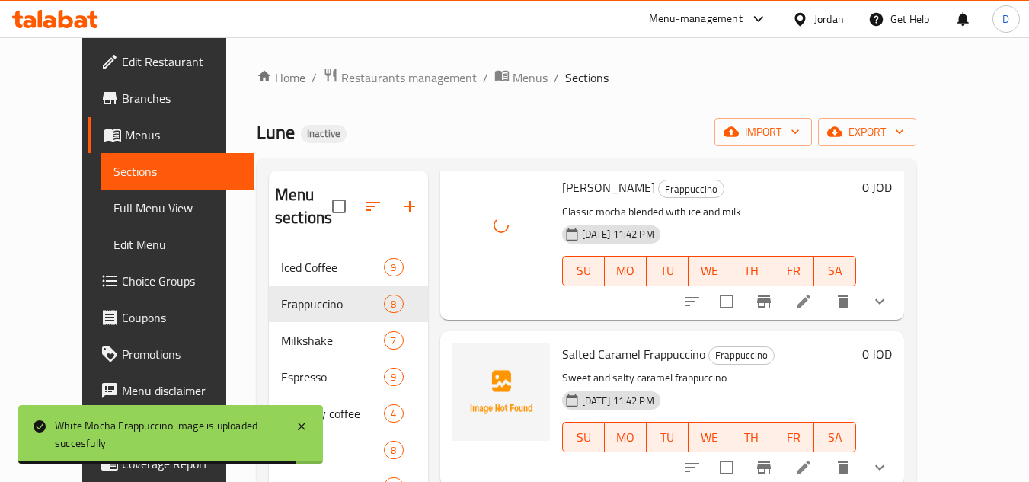
click at [562, 360] on span "Salted Caramel Frappuccino" at bounding box center [633, 354] width 143 height 23
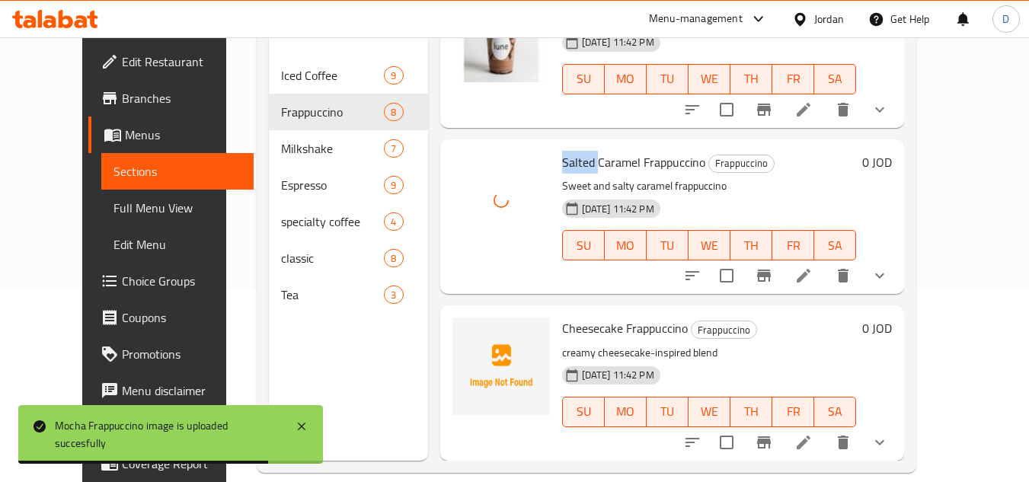
scroll to position [213, 0]
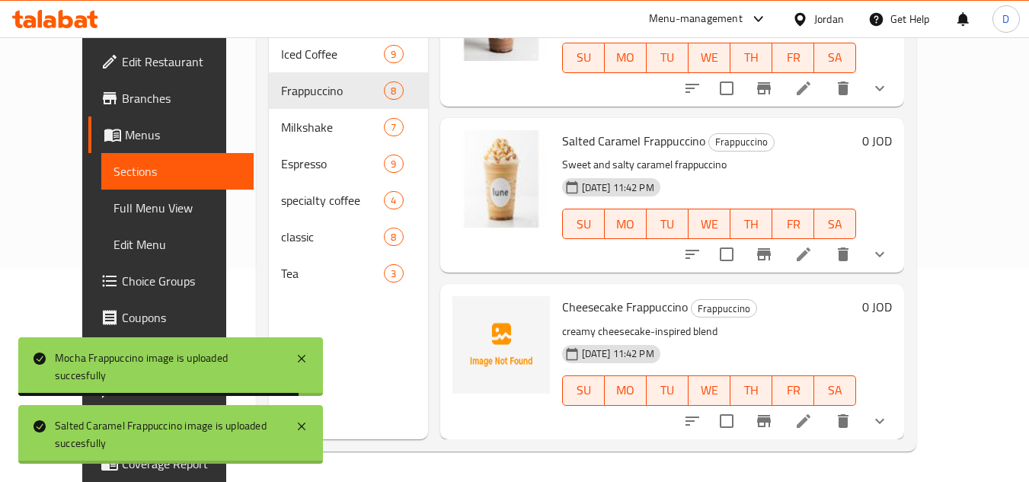
click at [580, 303] on span "Cheesecake Frappuccino" at bounding box center [625, 307] width 126 height 23
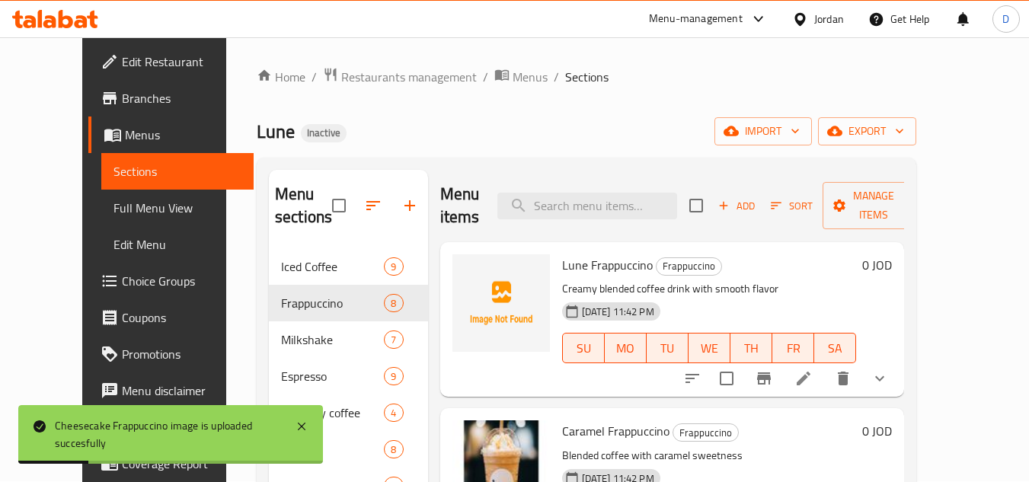
scroll to position [0, 0]
click at [606, 273] on span "Lune Frappuccino" at bounding box center [607, 265] width 91 height 23
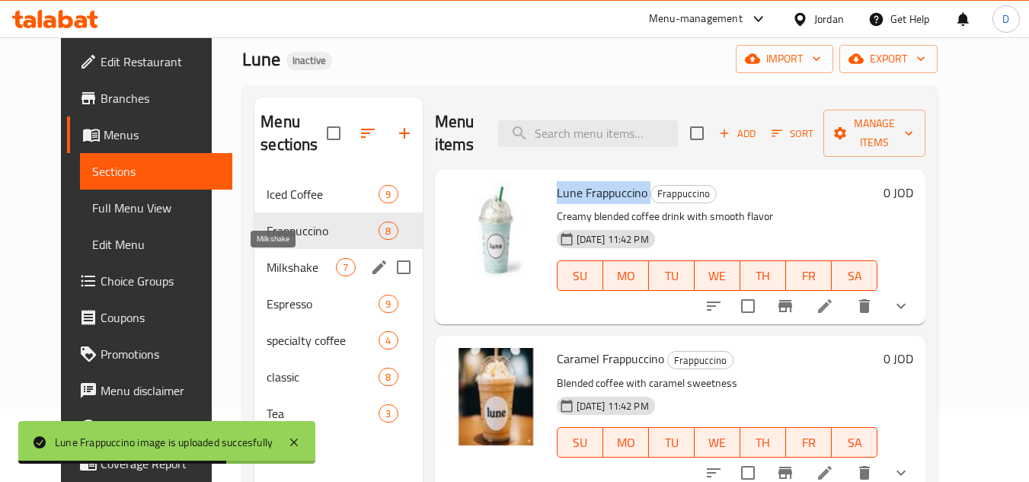
scroll to position [61, 0]
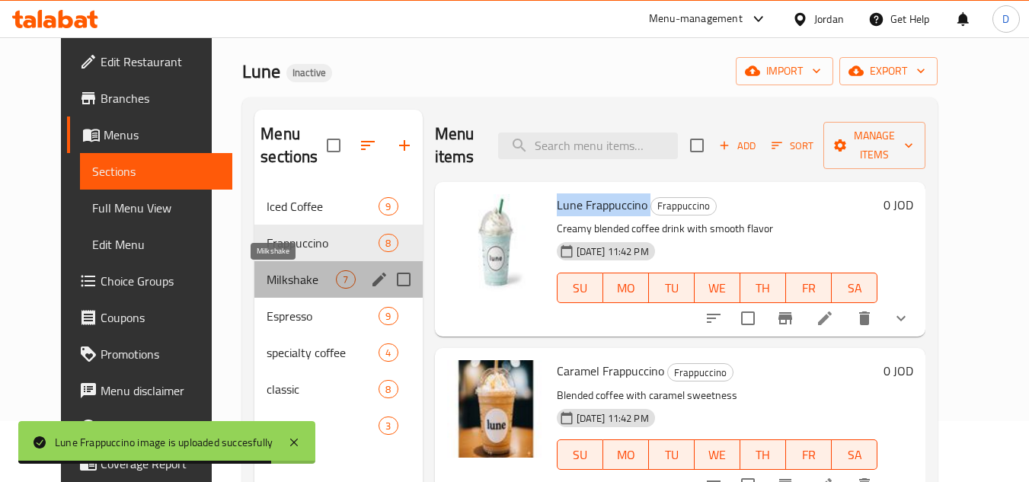
click at [272, 280] on span "Milkshake" at bounding box center [301, 279] width 69 height 18
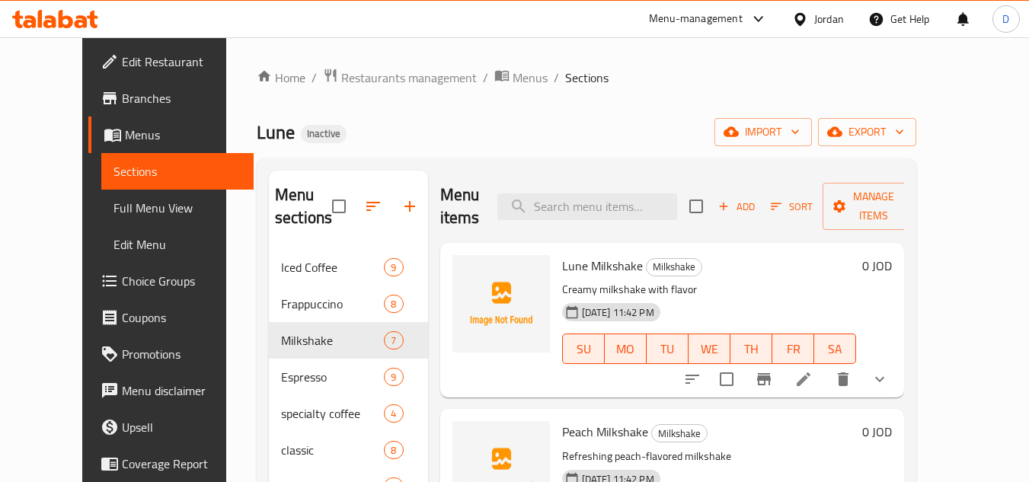
click at [582, 261] on span "Lune Milkshake" at bounding box center [602, 265] width 81 height 23
click at [562, 433] on span "Peach Milkshake" at bounding box center [605, 432] width 86 height 23
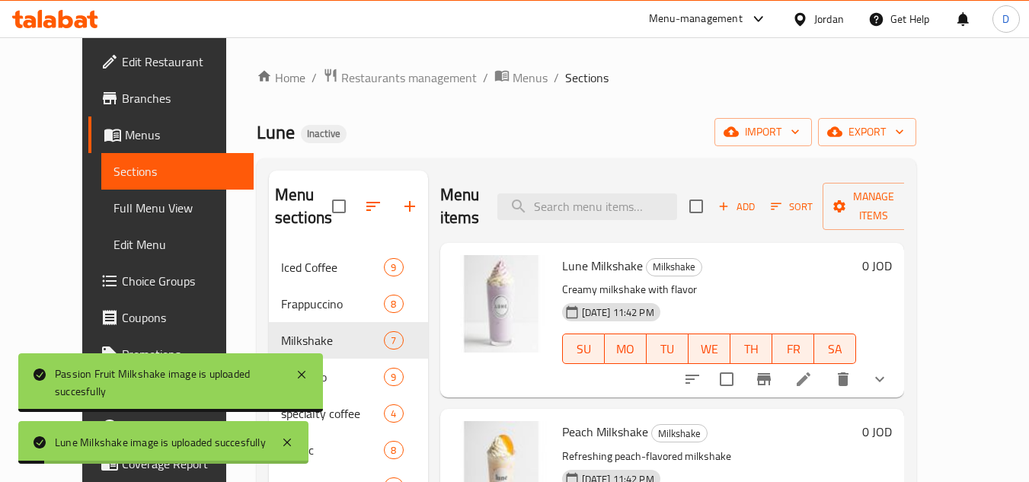
click at [756, 281] on p "Creamy milkshake with flavor" at bounding box center [709, 289] width 295 height 19
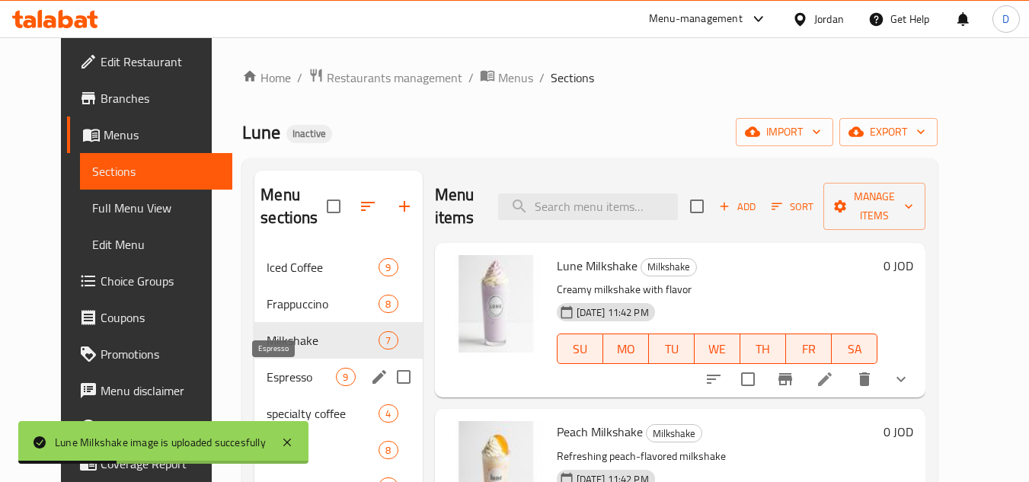
click at [267, 374] on span "Espresso" at bounding box center [301, 377] width 69 height 18
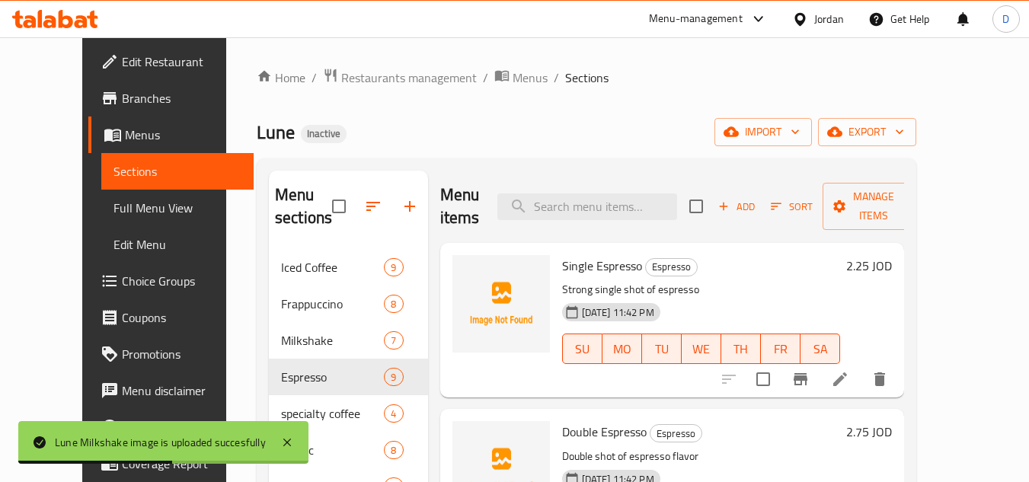
click at [600, 263] on span "Single Espresso" at bounding box center [602, 265] width 80 height 23
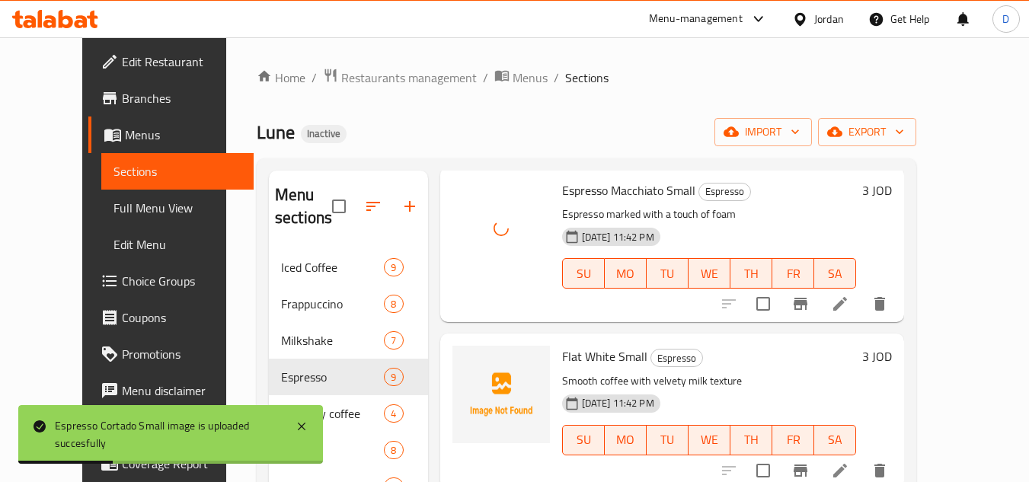
scroll to position [762, 0]
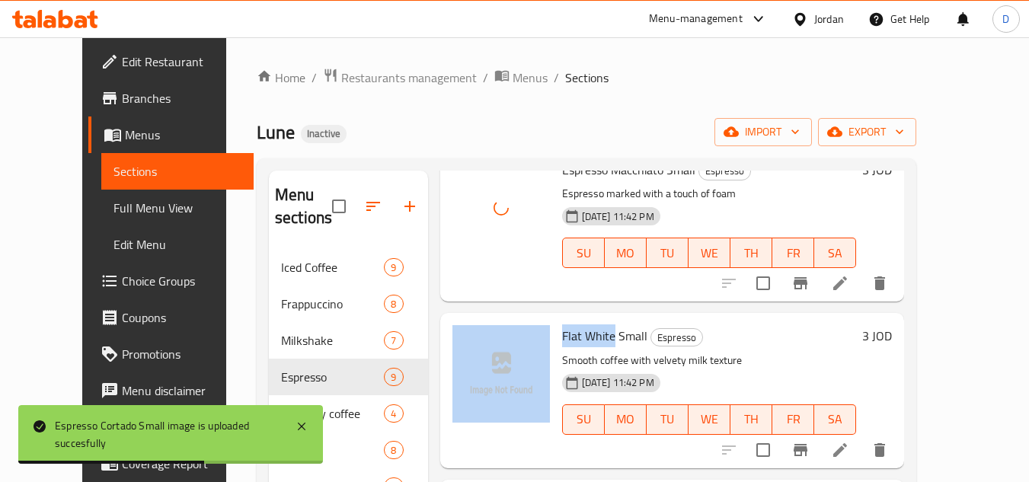
drag, startPoint x: 593, startPoint y: 337, endPoint x: 530, endPoint y: 344, distance: 63.5
click at [530, 344] on div "Flat White Small Espresso Smooth coffee with velvety milk texture 16-09-2025 11…" at bounding box center [672, 390] width 453 height 142
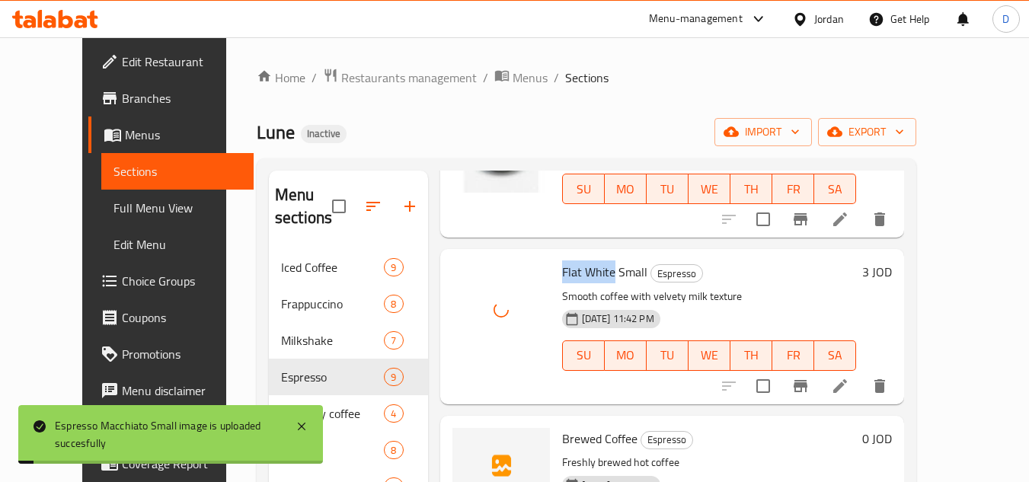
scroll to position [1076, 0]
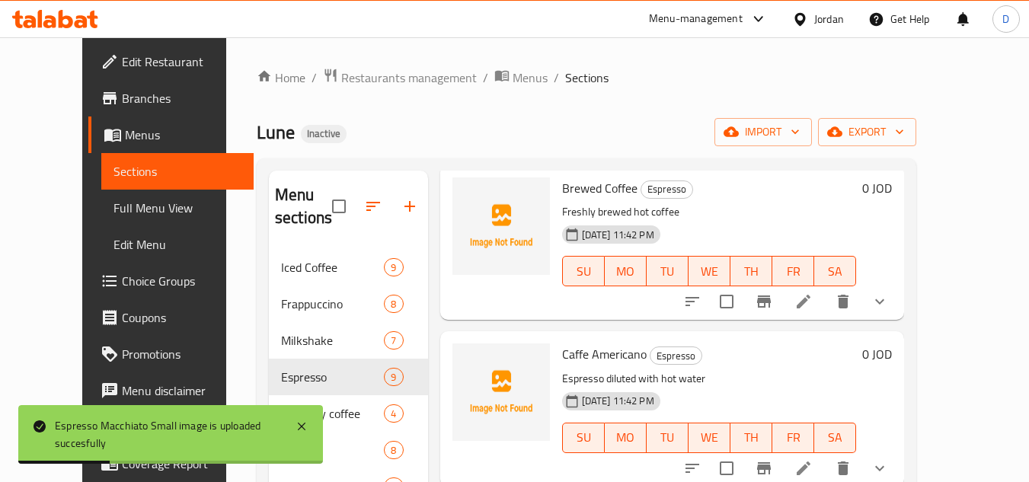
click at [566, 193] on span "Brewed Coffee" at bounding box center [599, 188] width 75 height 23
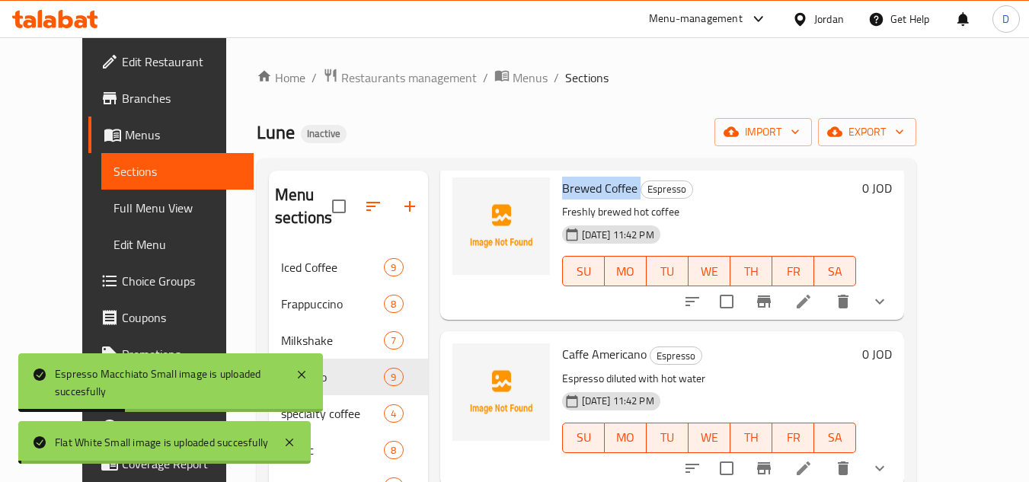
click at [566, 193] on span "Brewed Coffee" at bounding box center [599, 188] width 75 height 23
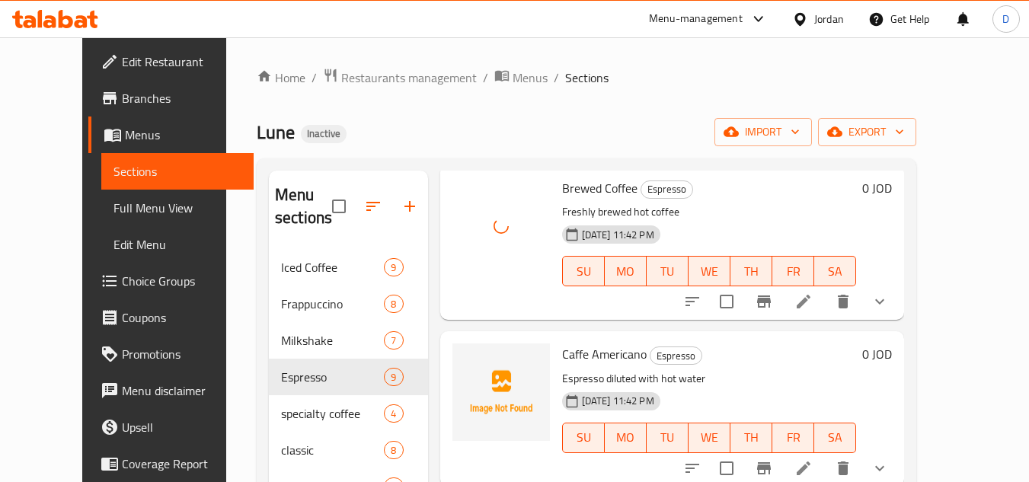
click at [599, 357] on span "Caffe Americano" at bounding box center [604, 354] width 85 height 23
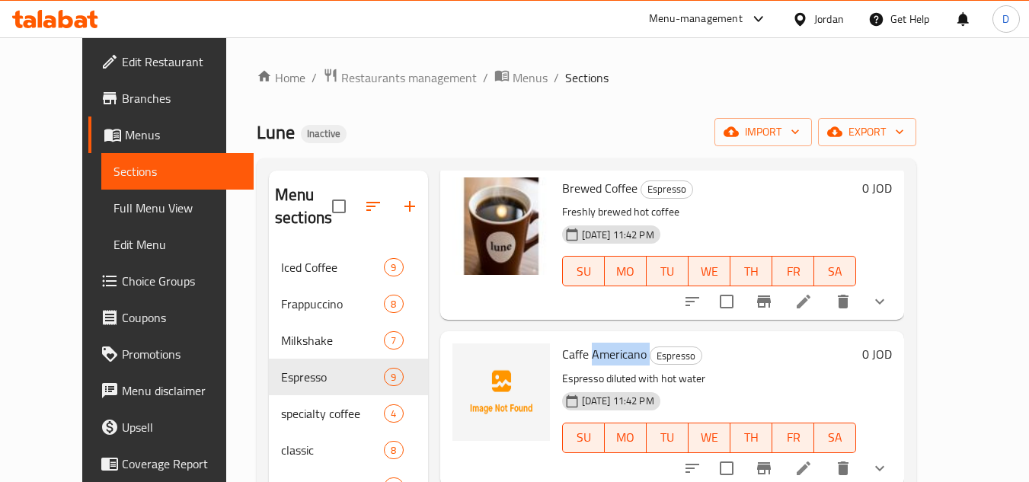
click at [602, 350] on span "Caffe Americano" at bounding box center [604, 354] width 85 height 23
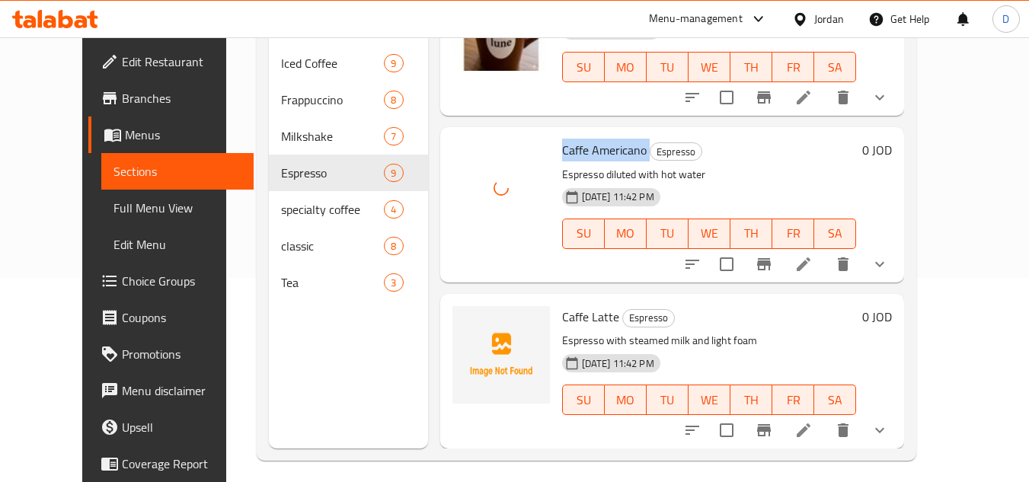
scroll to position [213, 0]
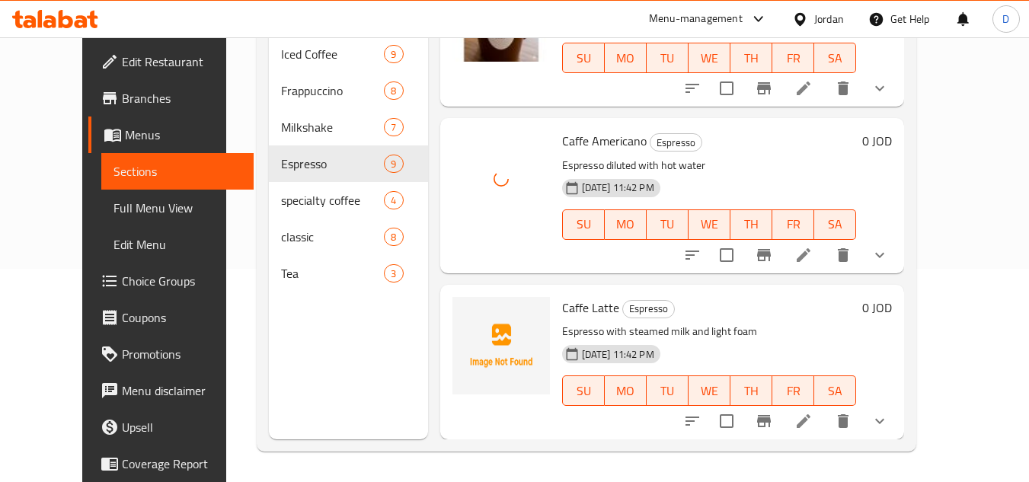
click at [590, 305] on span "Caffe Latte" at bounding box center [590, 307] width 57 height 23
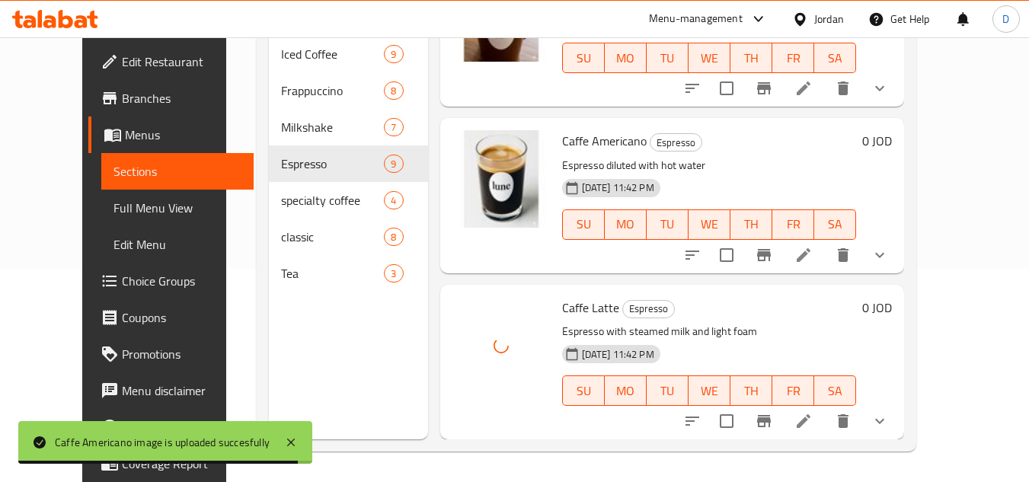
click at [743, 317] on h6 "Caffe Latte Espresso" at bounding box center [709, 307] width 295 height 21
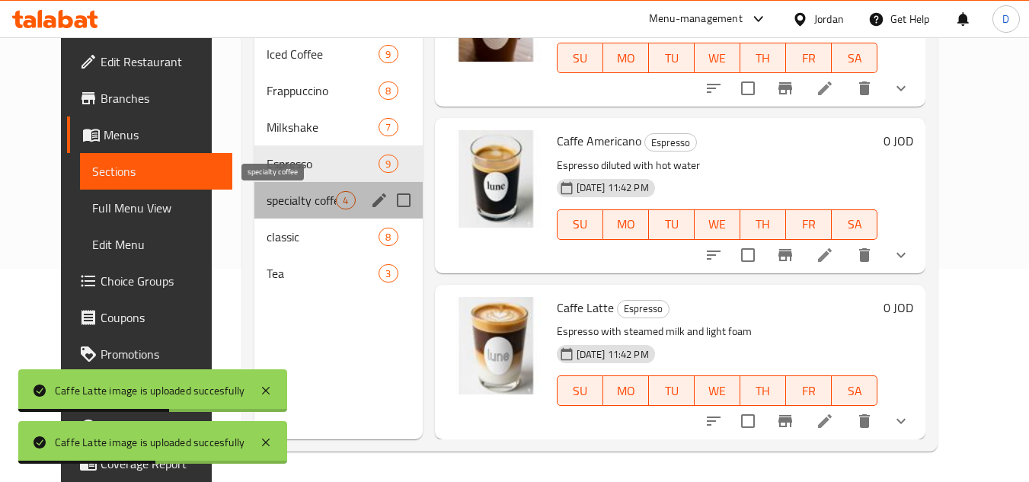
click at [300, 198] on span "specialty coffee" at bounding box center [301, 200] width 69 height 18
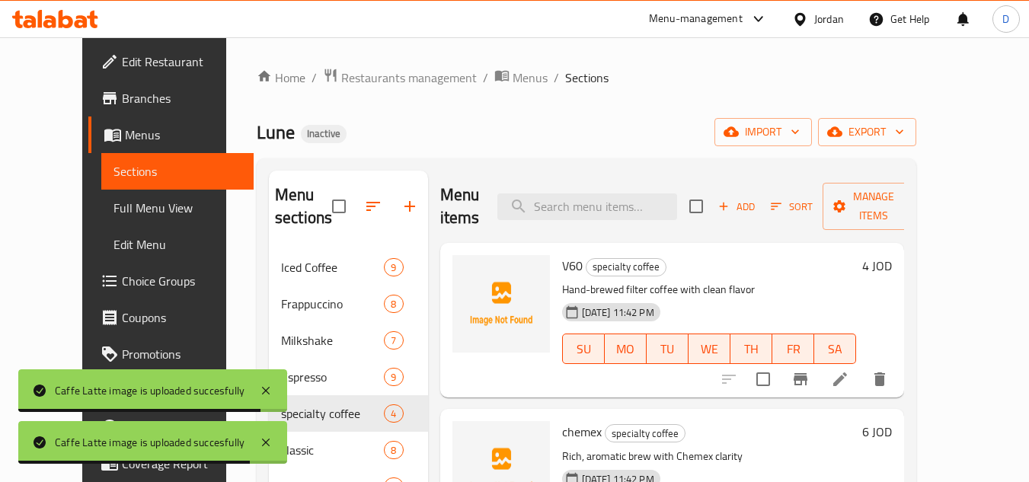
click at [562, 263] on span "V60" at bounding box center [572, 265] width 21 height 23
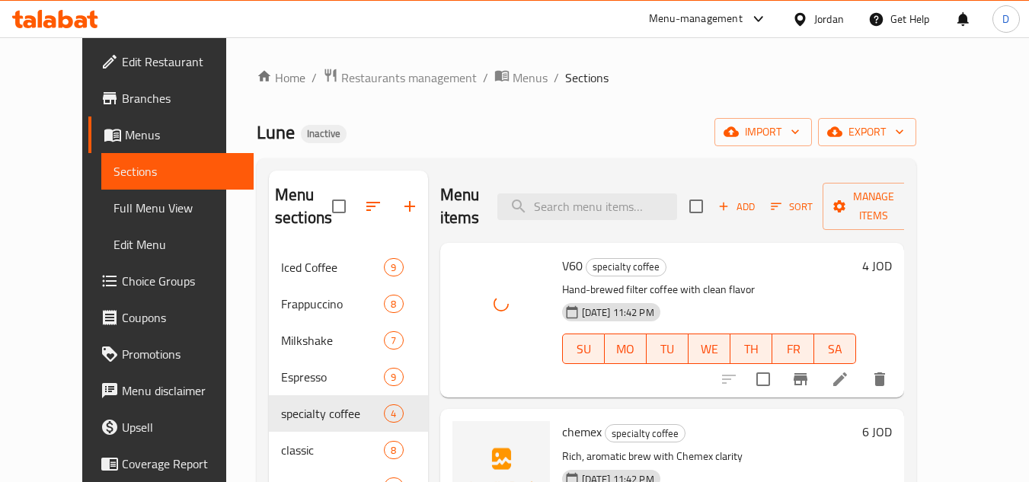
click at [562, 431] on span "chemex" at bounding box center [582, 432] width 40 height 23
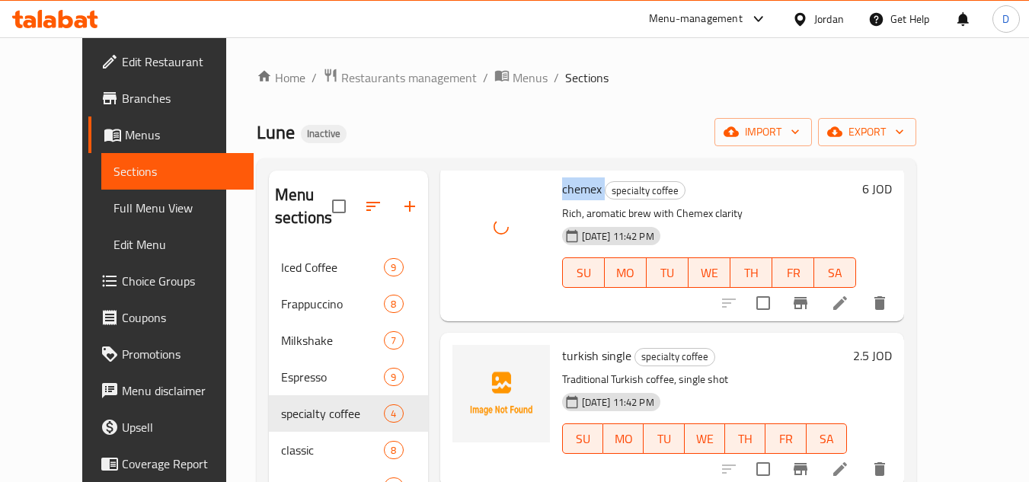
scroll to position [245, 0]
click at [600, 363] on span "turkish single" at bounding box center [596, 354] width 69 height 23
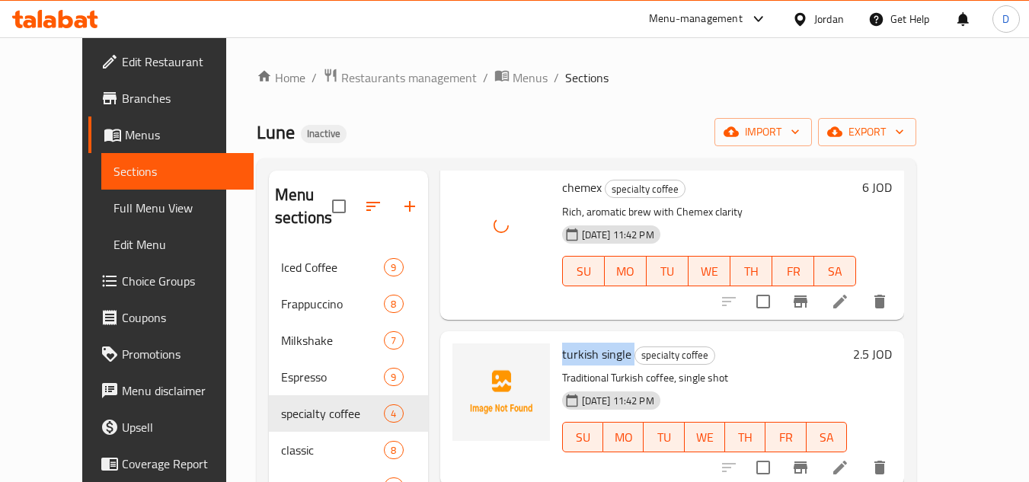
click at [600, 363] on span "turkish single" at bounding box center [596, 354] width 69 height 23
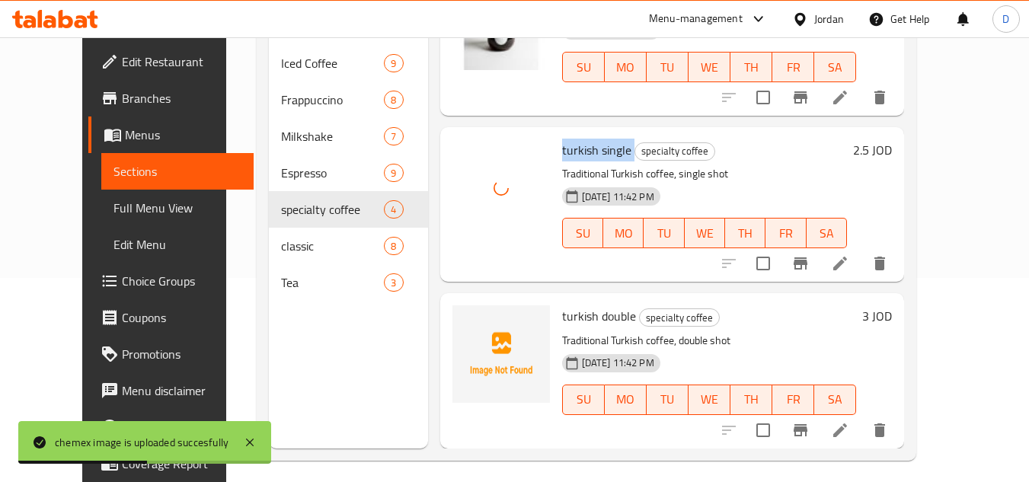
scroll to position [213, 0]
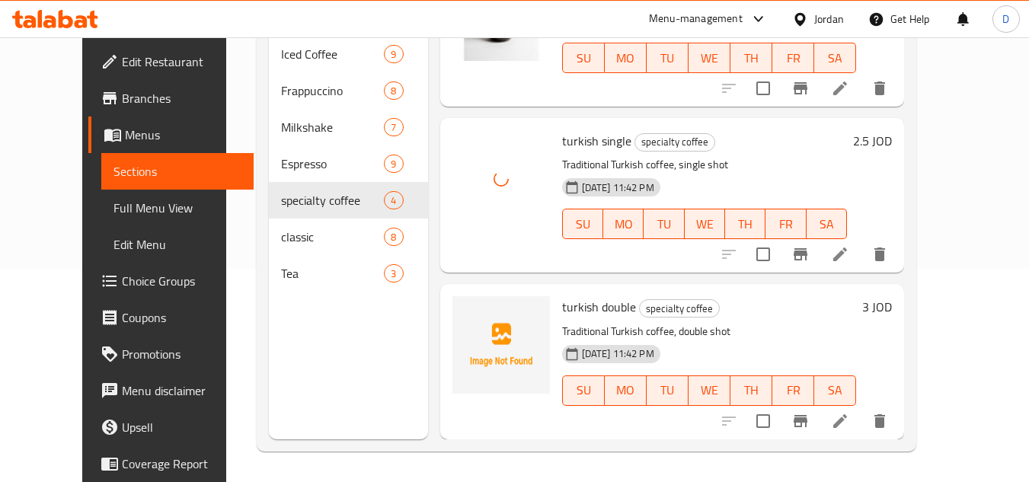
click at [577, 309] on span "turkish double" at bounding box center [599, 307] width 74 height 23
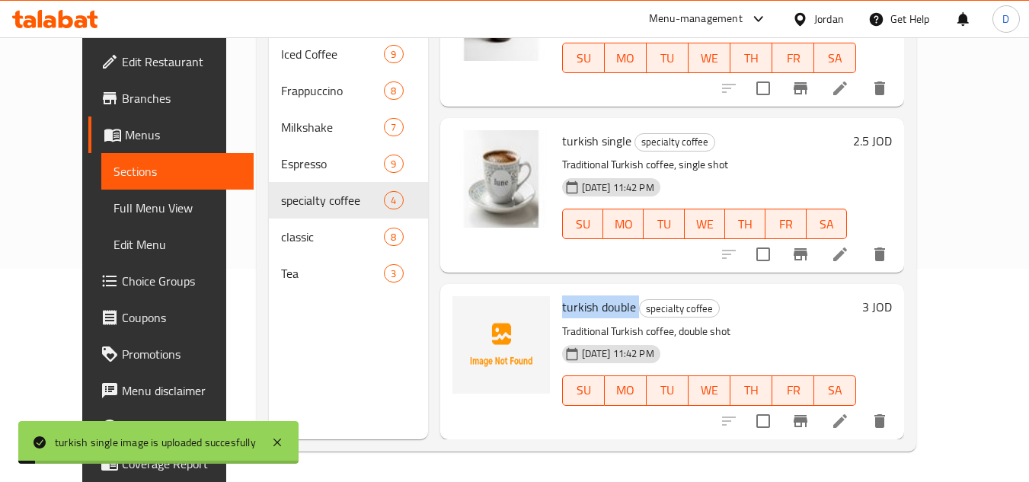
click at [589, 309] on span "turkish double" at bounding box center [599, 307] width 74 height 23
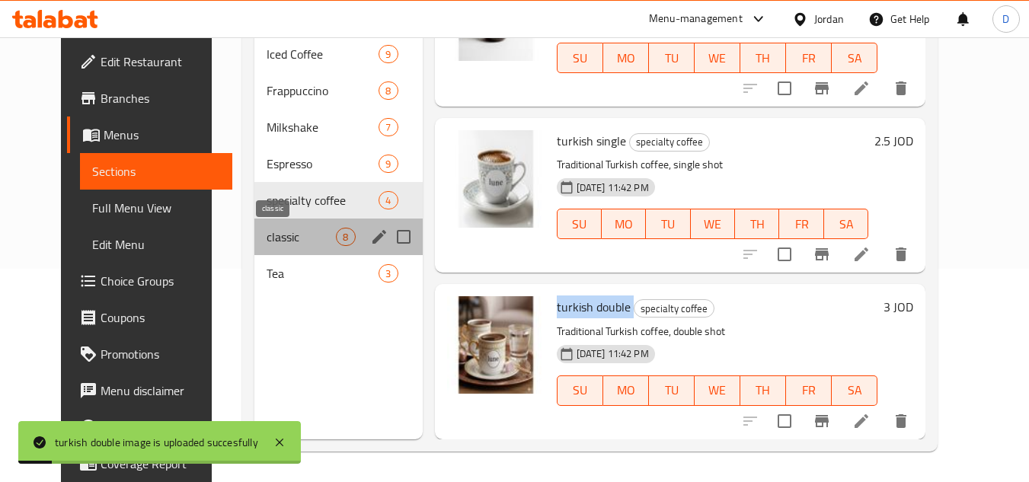
click at [267, 236] on span "classic" at bounding box center [301, 237] width 69 height 18
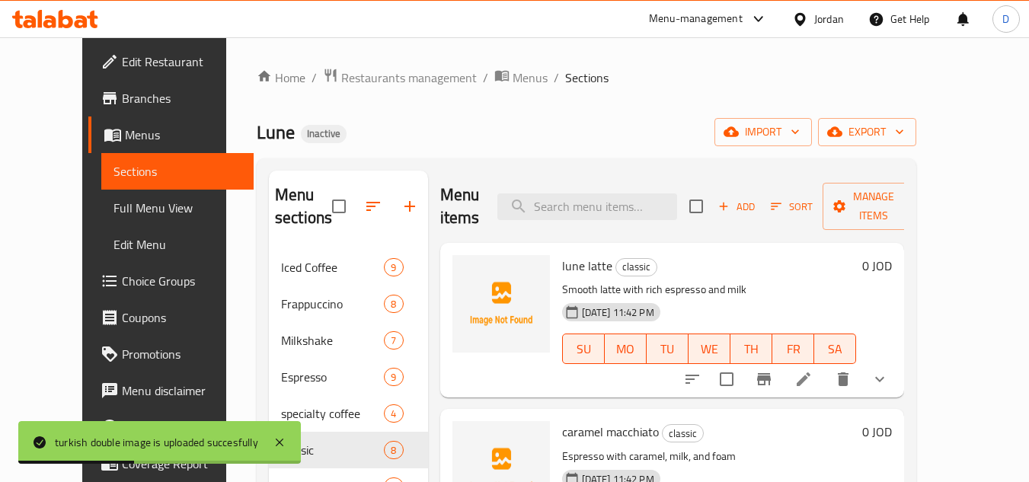
click at [569, 272] on span "lune latte" at bounding box center [587, 265] width 50 height 23
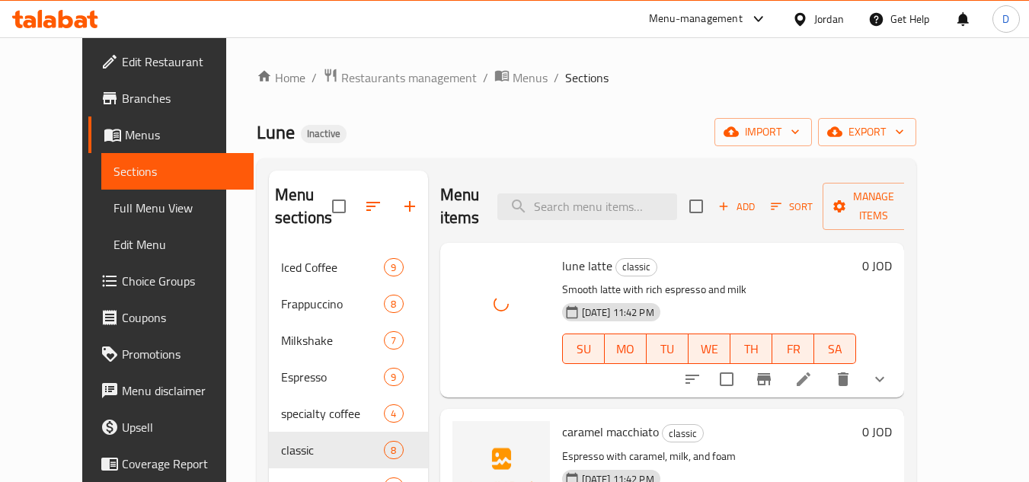
click at [562, 433] on span "caramel macchiato" at bounding box center [610, 432] width 97 height 23
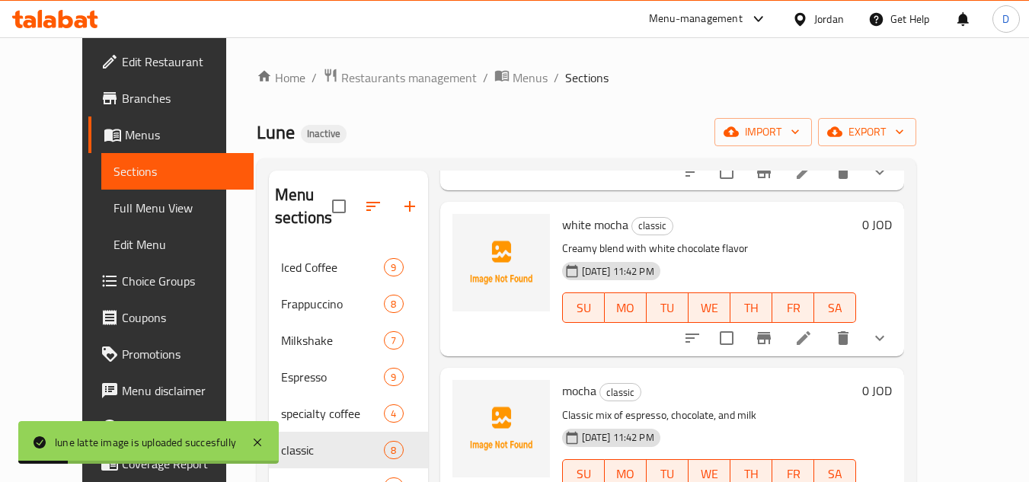
scroll to position [381, 0]
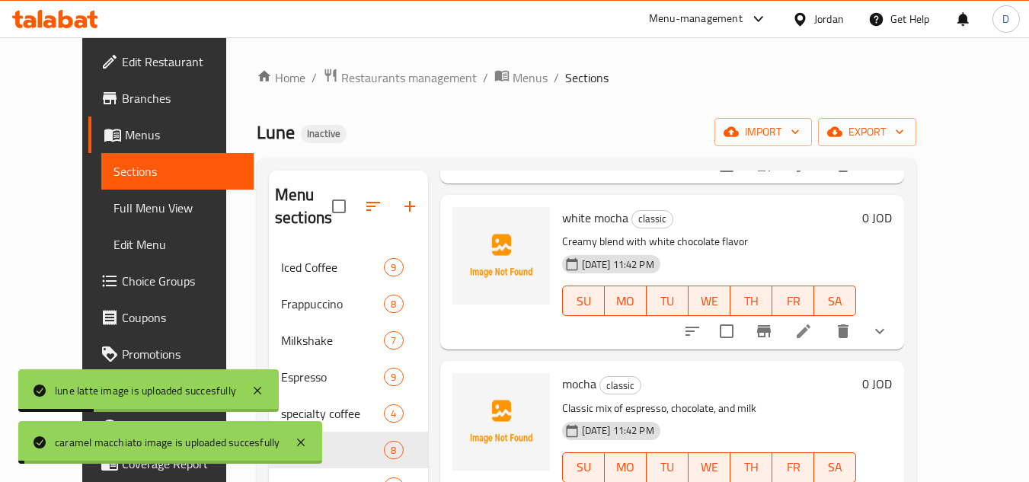
click at [596, 213] on span "white mocha" at bounding box center [595, 217] width 66 height 23
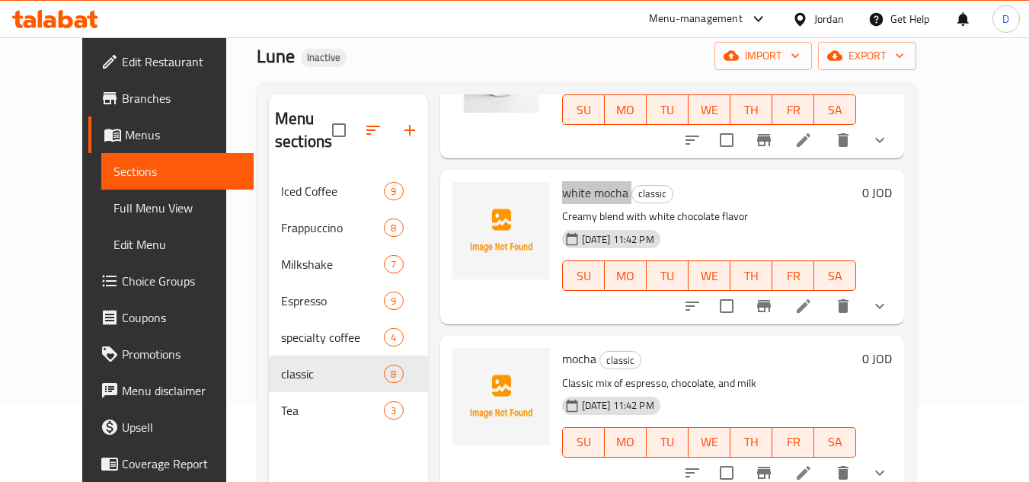
scroll to position [305, 0]
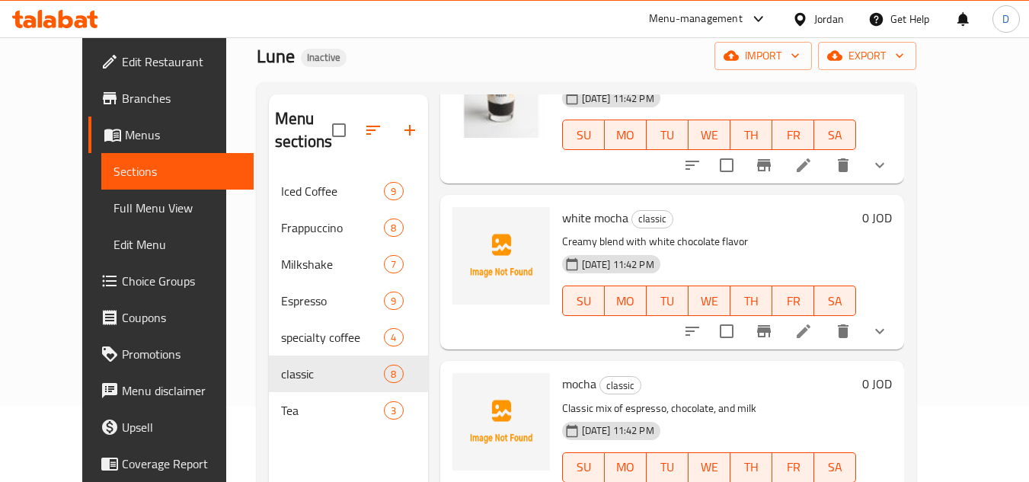
click at [562, 383] on span "mocha" at bounding box center [579, 384] width 34 height 23
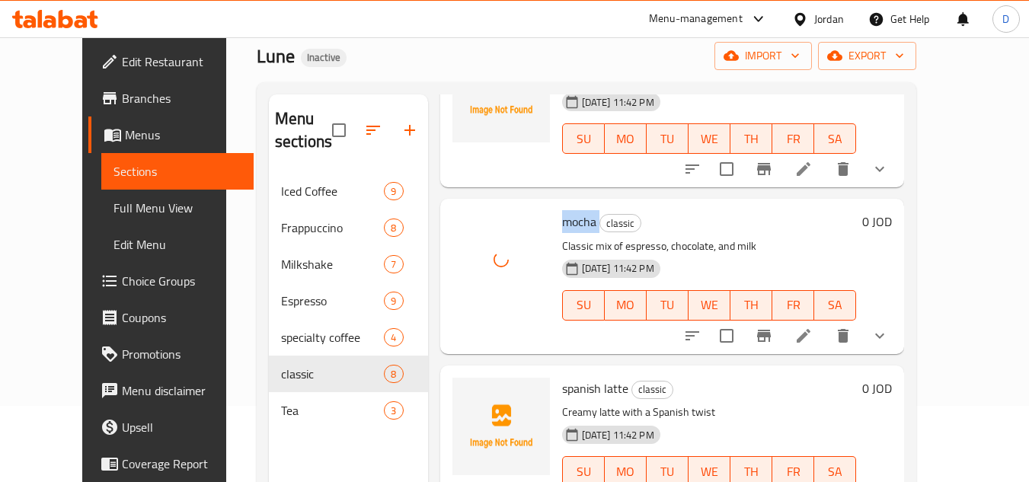
scroll to position [533, 0]
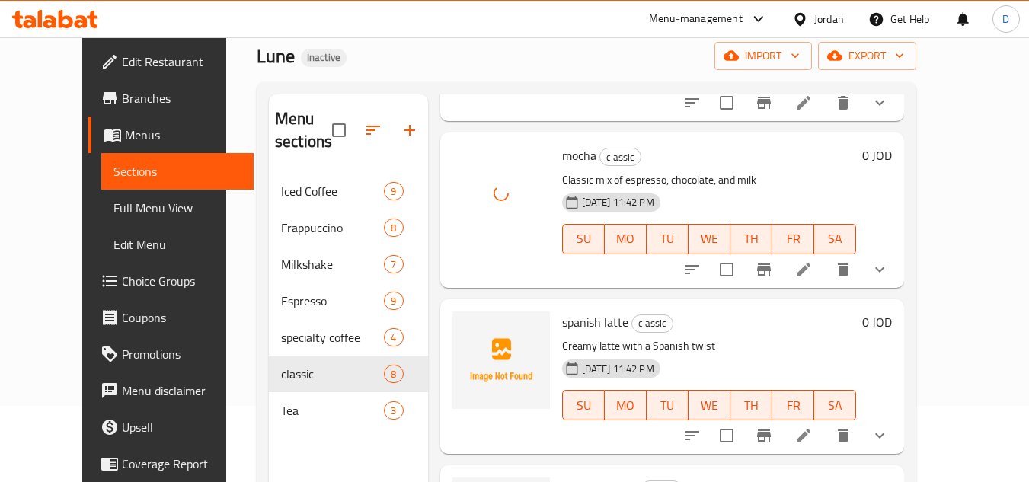
click at [562, 323] on span "spanish latte" at bounding box center [595, 322] width 66 height 23
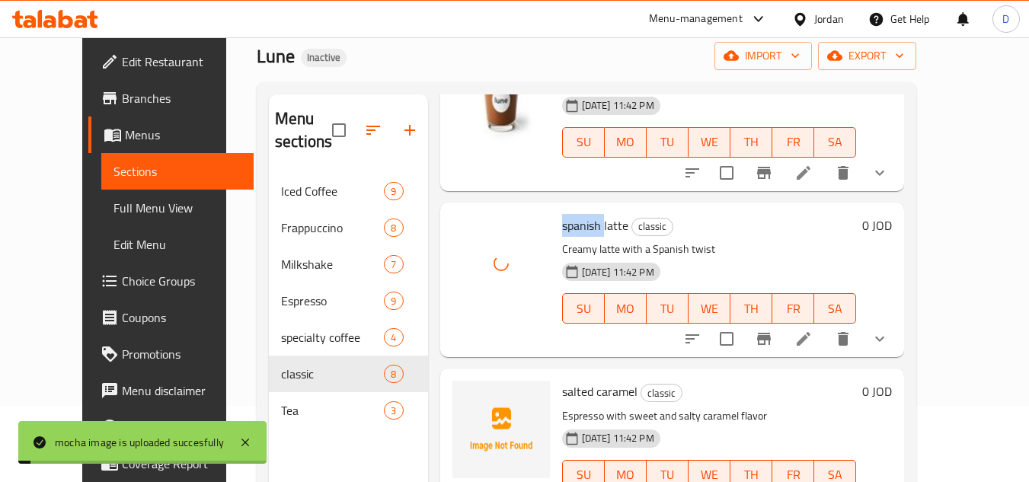
scroll to position [686, 0]
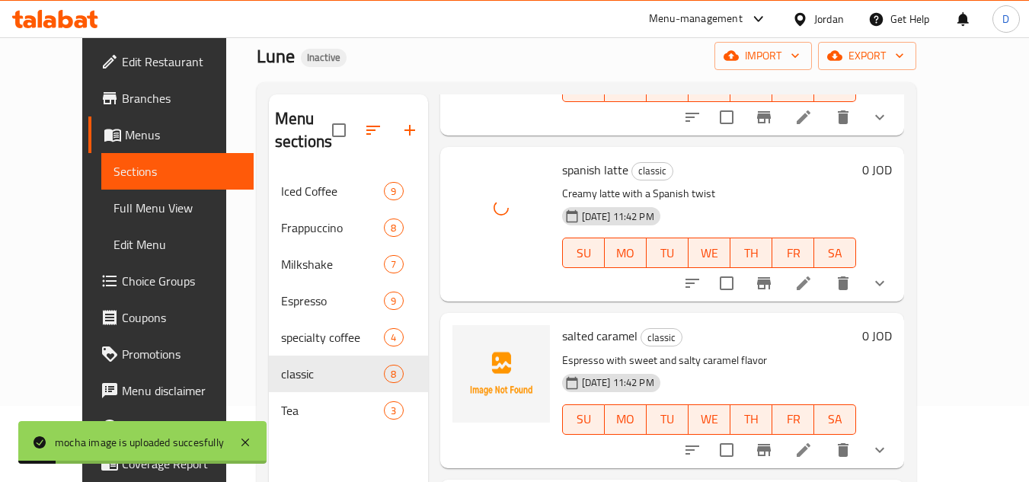
click at [606, 341] on span "salted caramel" at bounding box center [599, 336] width 75 height 23
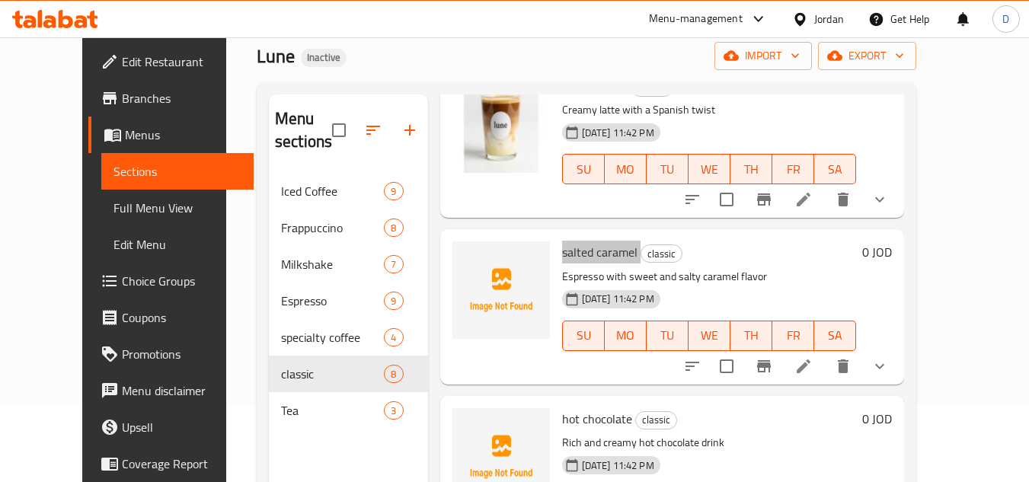
scroll to position [838, 0]
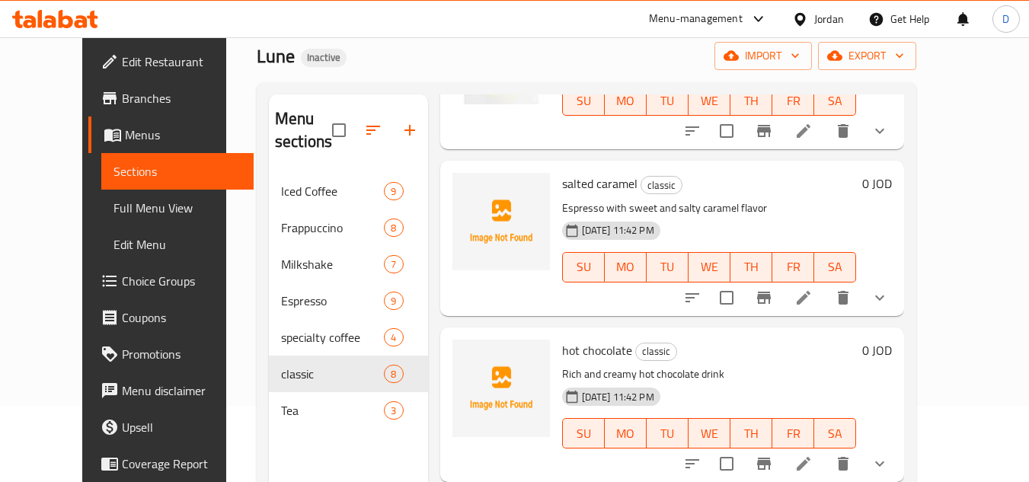
click at [570, 349] on span "hot chocolate" at bounding box center [597, 350] width 70 height 23
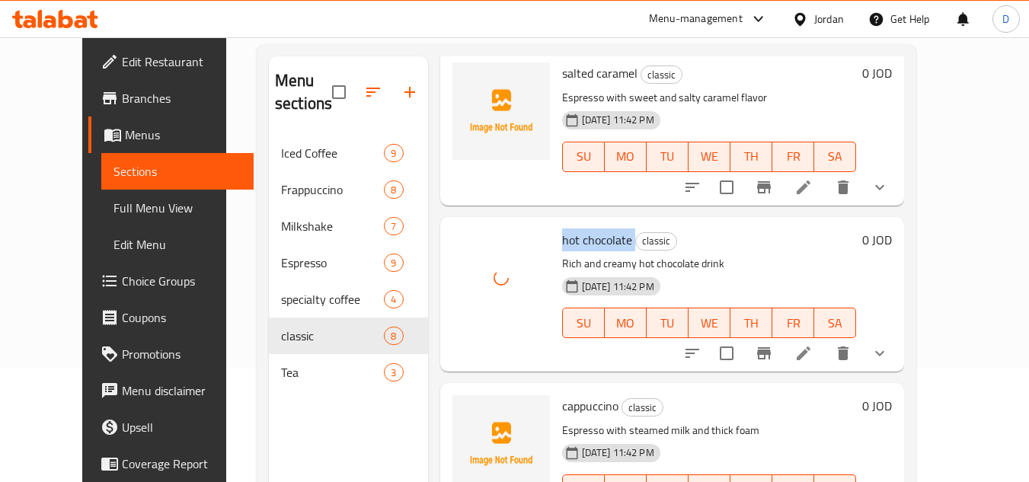
scroll to position [152, 0]
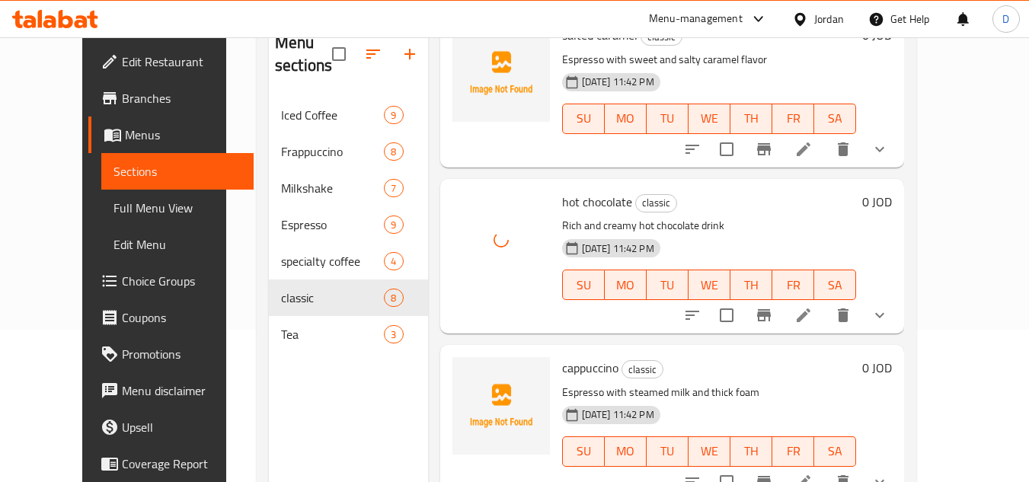
click at [561, 353] on div "cappuccino classic Espresso with steamed milk and thick foam 16-09-2025 11:42 P…" at bounding box center [709, 422] width 307 height 142
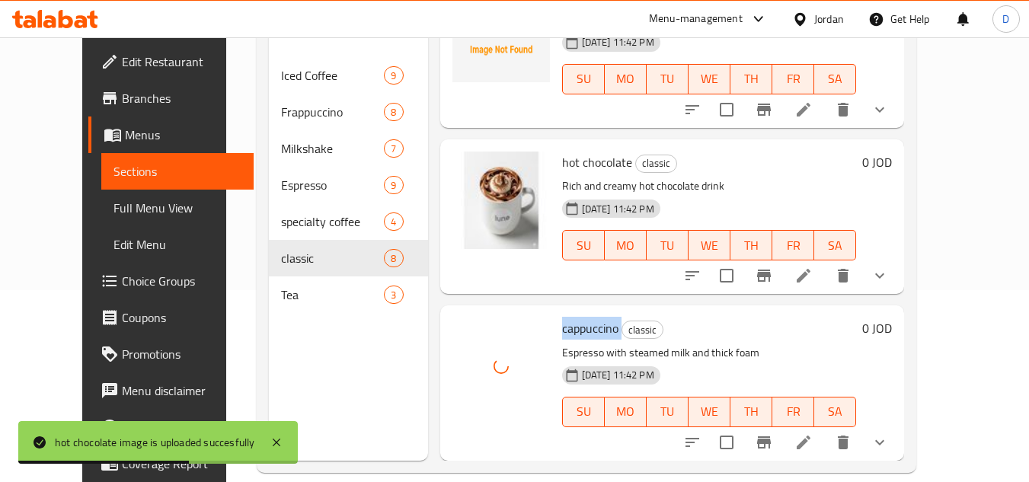
scroll to position [213, 0]
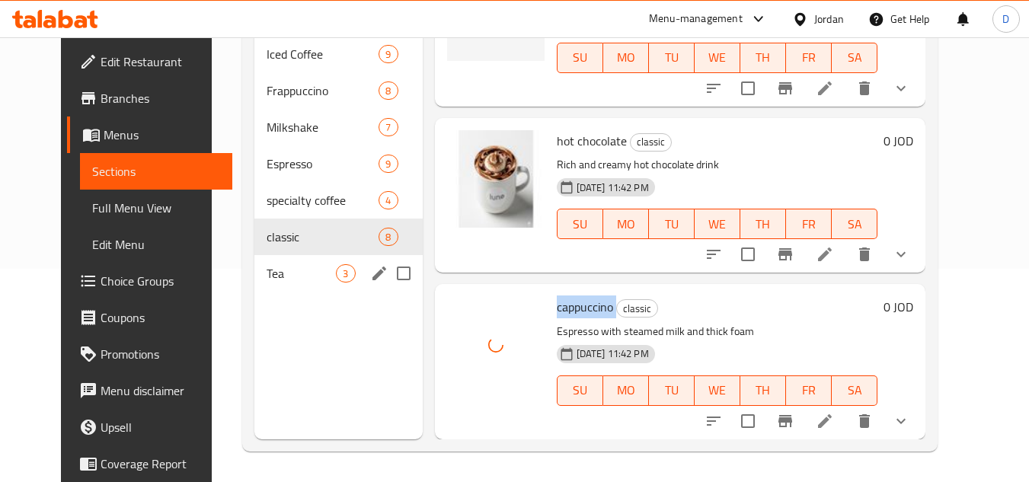
click at [267, 279] on span "Tea" at bounding box center [301, 273] width 69 height 18
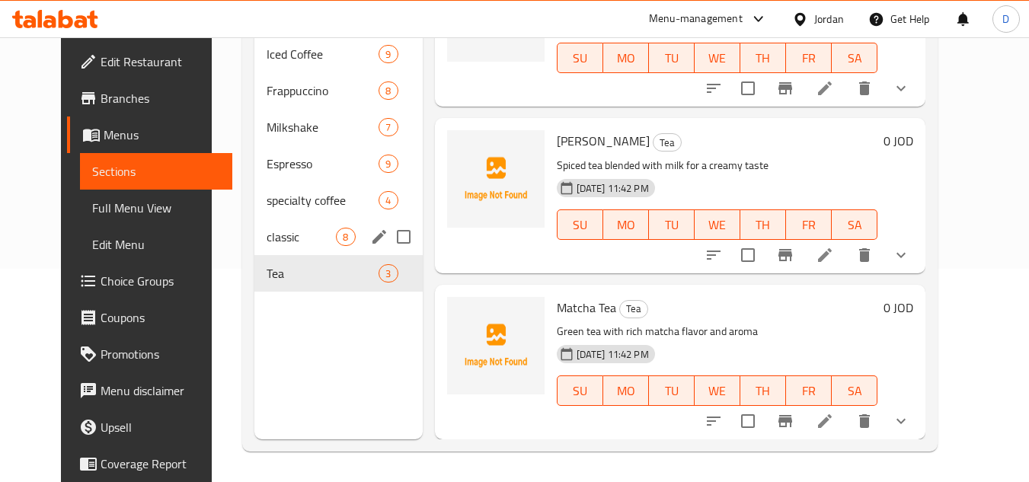
click at [280, 228] on span "classic" at bounding box center [301, 237] width 69 height 18
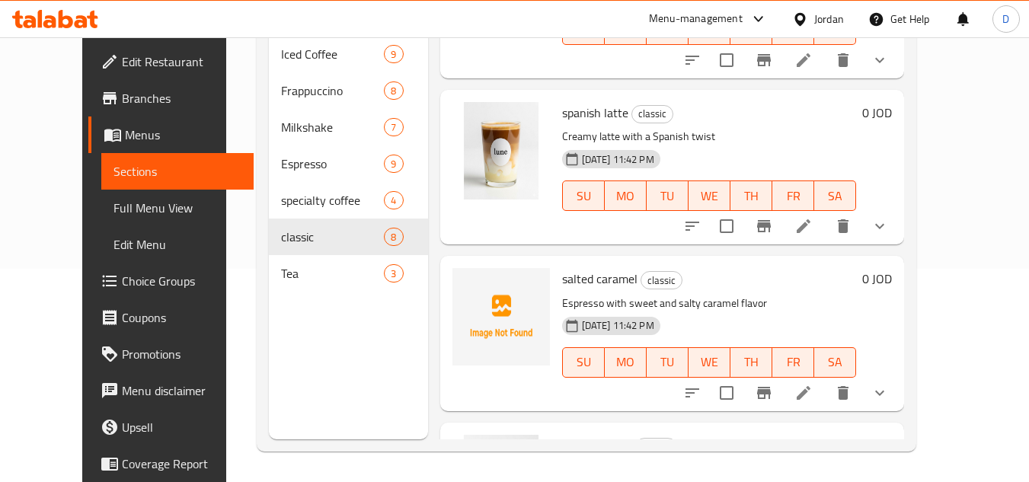
scroll to position [910, 0]
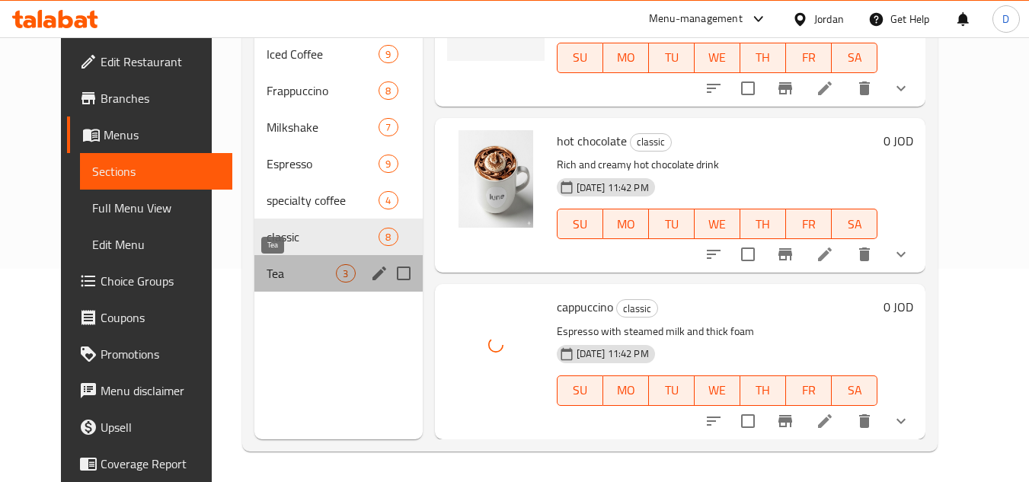
click at [267, 280] on span "Tea" at bounding box center [301, 273] width 69 height 18
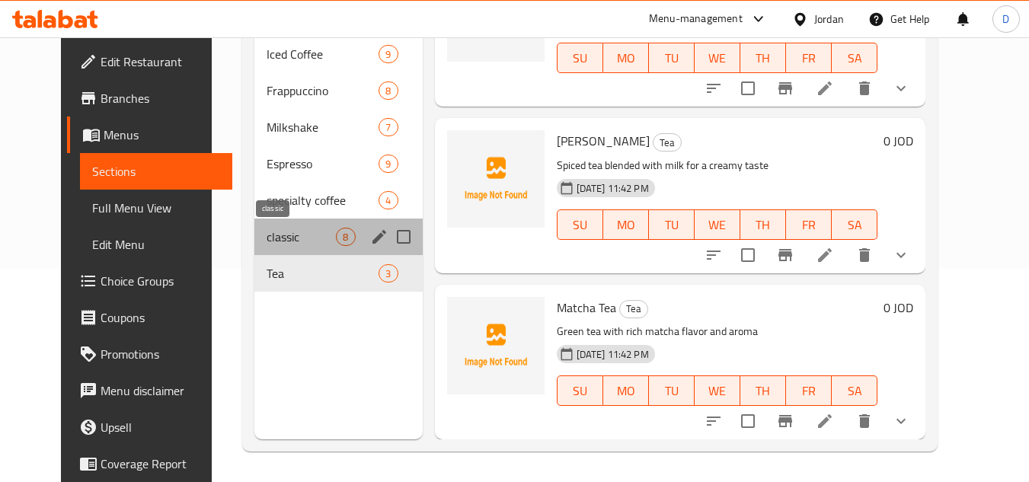
click at [297, 233] on span "classic" at bounding box center [301, 237] width 69 height 18
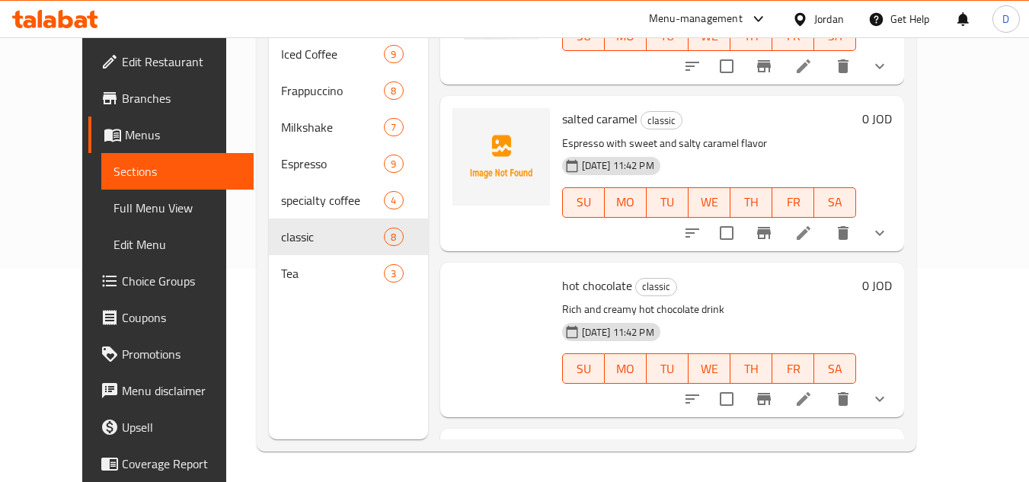
scroll to position [910, 0]
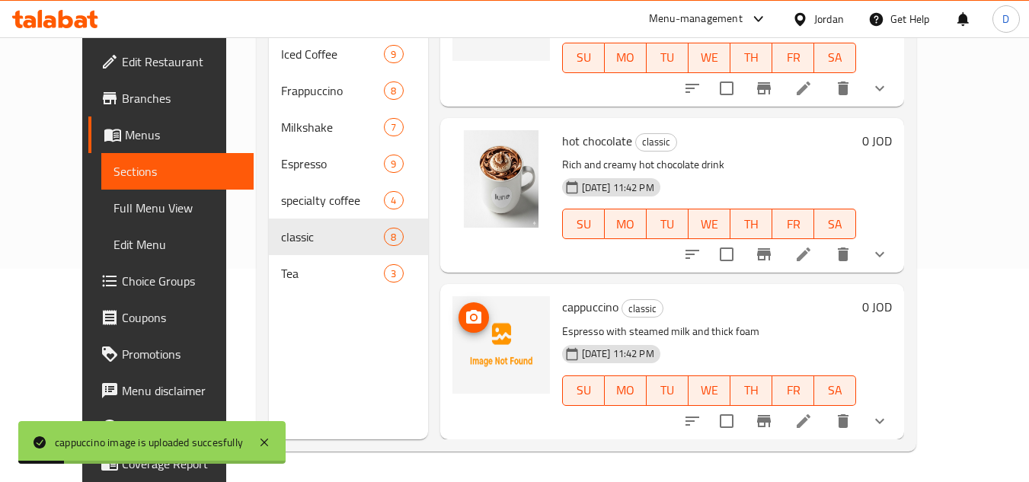
click at [486, 344] on img at bounding box center [502, 345] width 98 height 98
click at [372, 350] on div "Menu sections Iced Coffee 9 Frappuccino 8 Milkshake 7 Espresso 9 specialty coff…" at bounding box center [348, 198] width 159 height 482
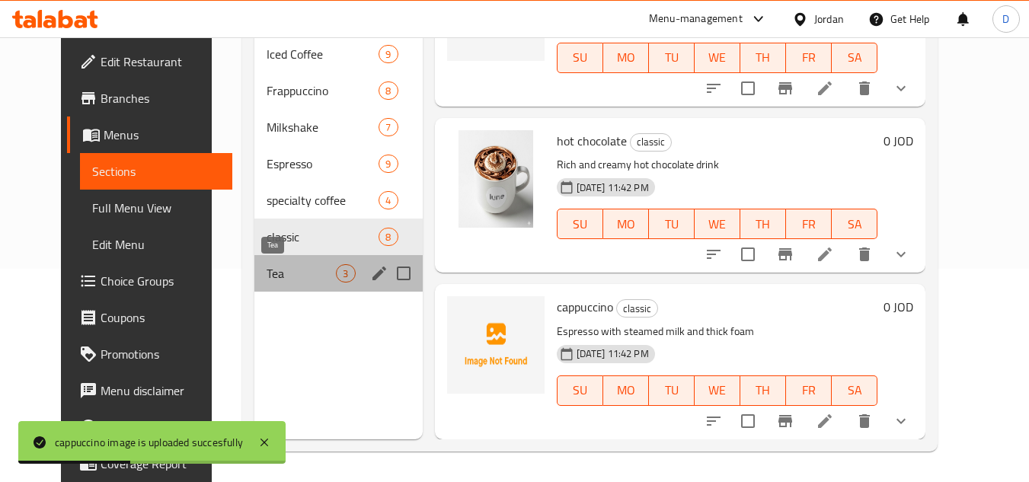
click at [290, 268] on span "Tea" at bounding box center [301, 273] width 69 height 18
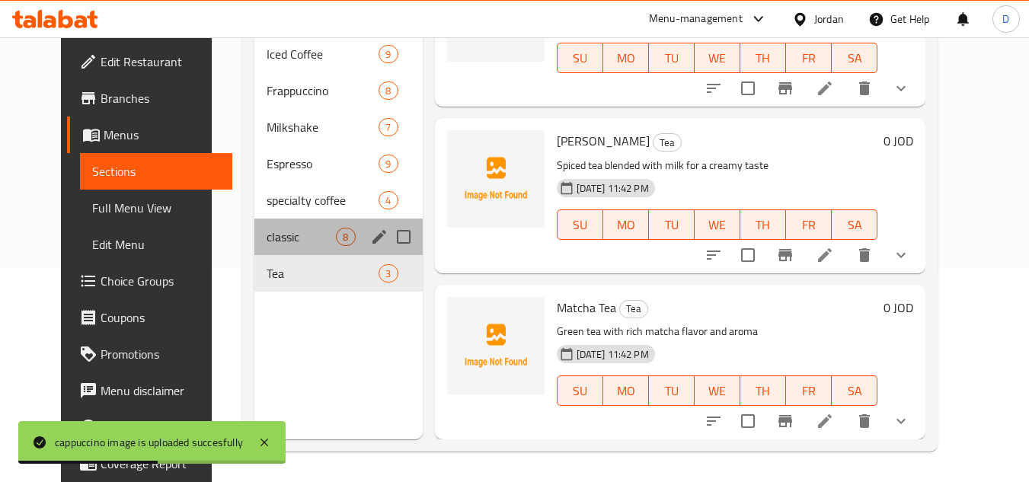
click at [293, 249] on div "classic 8" at bounding box center [338, 237] width 168 height 37
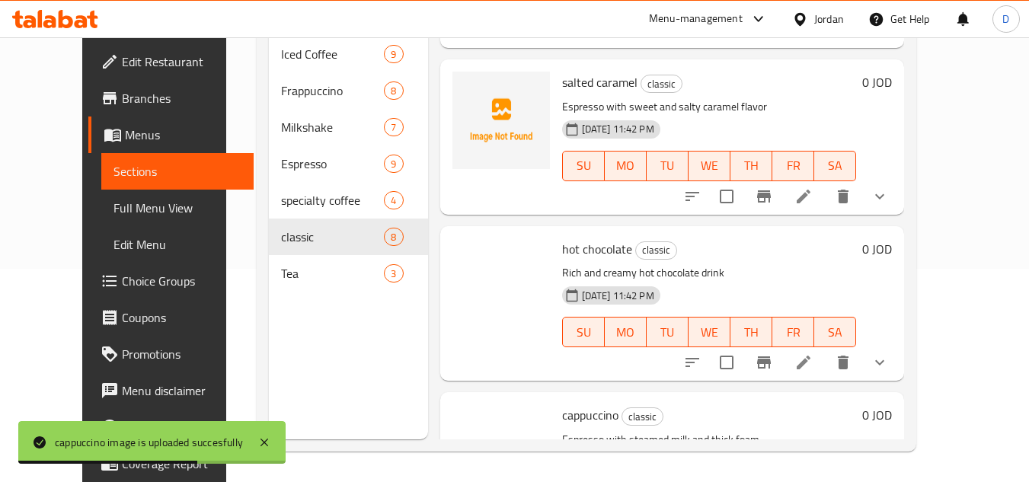
scroll to position [910, 0]
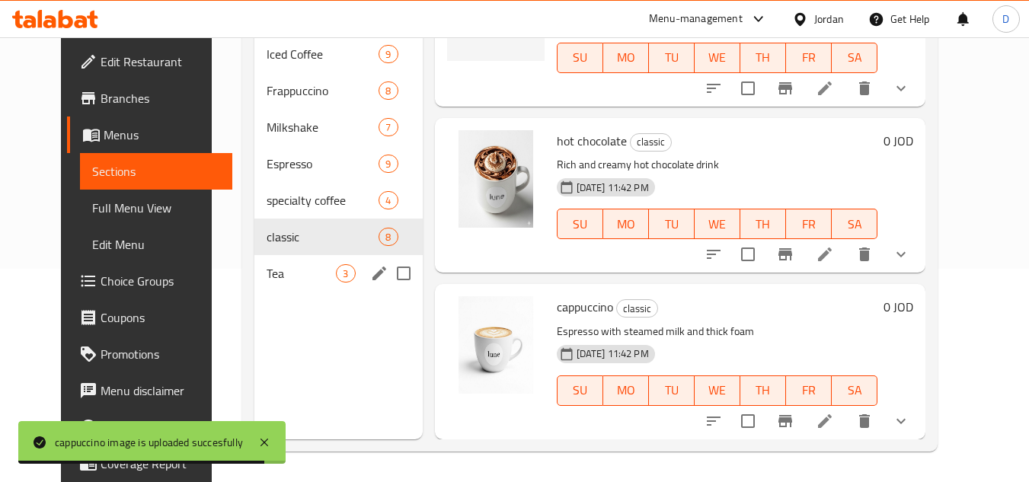
click at [267, 270] on span "Tea" at bounding box center [301, 273] width 69 height 18
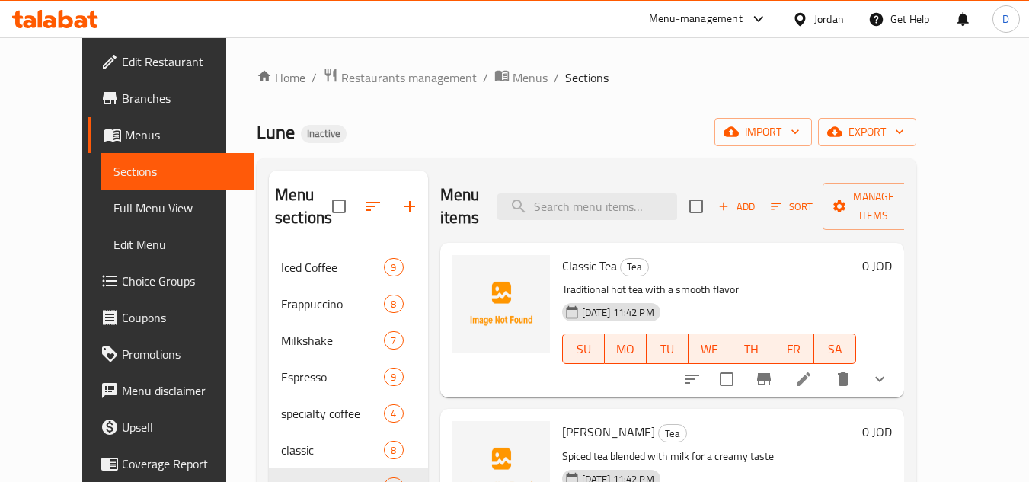
click at [563, 273] on span "Classic Tea" at bounding box center [589, 265] width 55 height 23
click at [562, 426] on span "Chai Latte" at bounding box center [608, 432] width 93 height 23
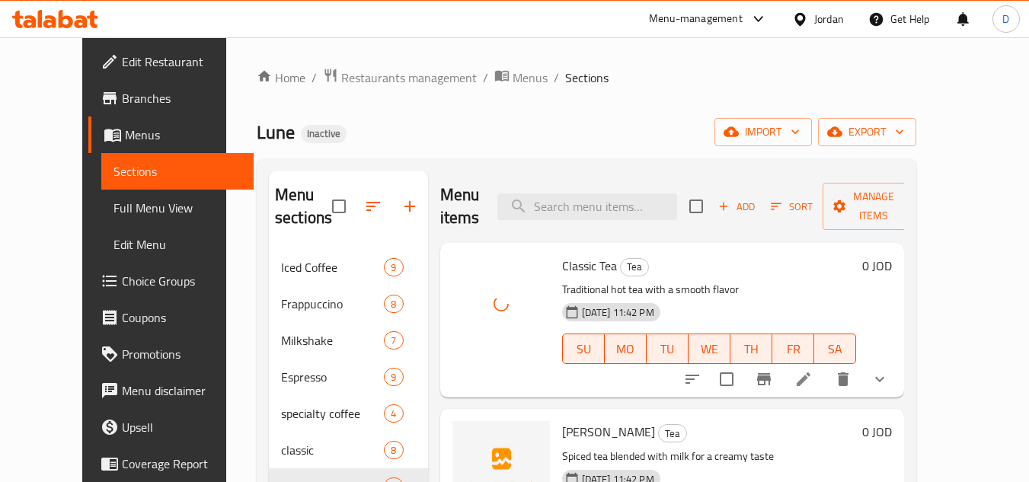
click at [562, 426] on span "Chai Latte" at bounding box center [608, 432] width 93 height 23
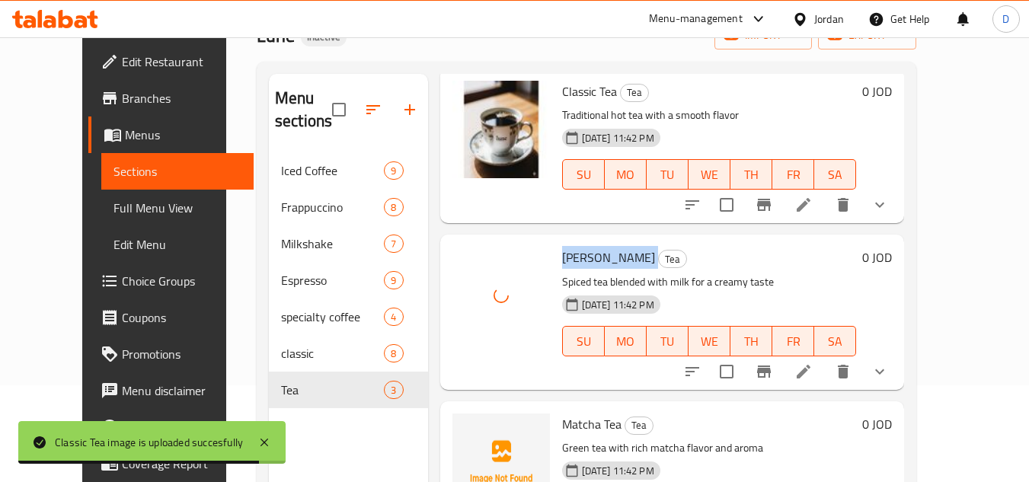
scroll to position [213, 0]
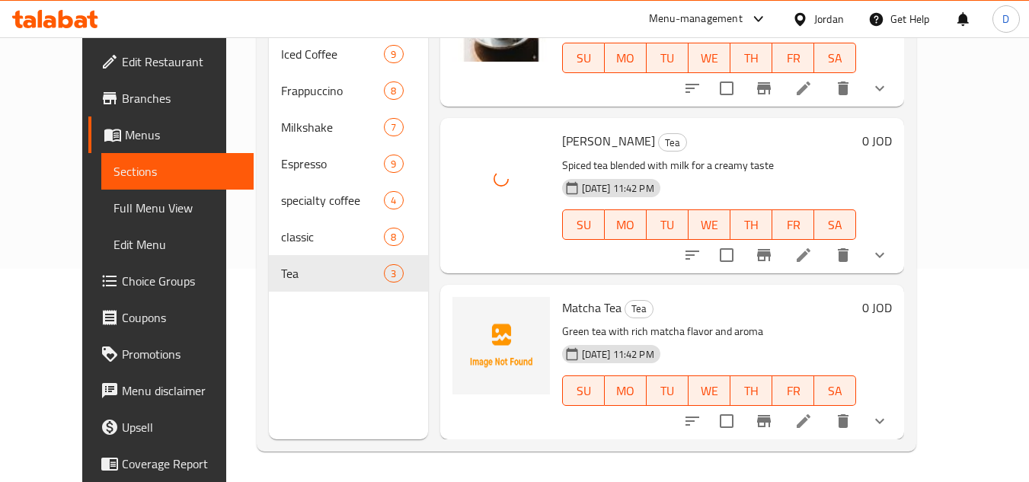
click at [564, 311] on span "Matcha Tea" at bounding box center [591, 307] width 59 height 23
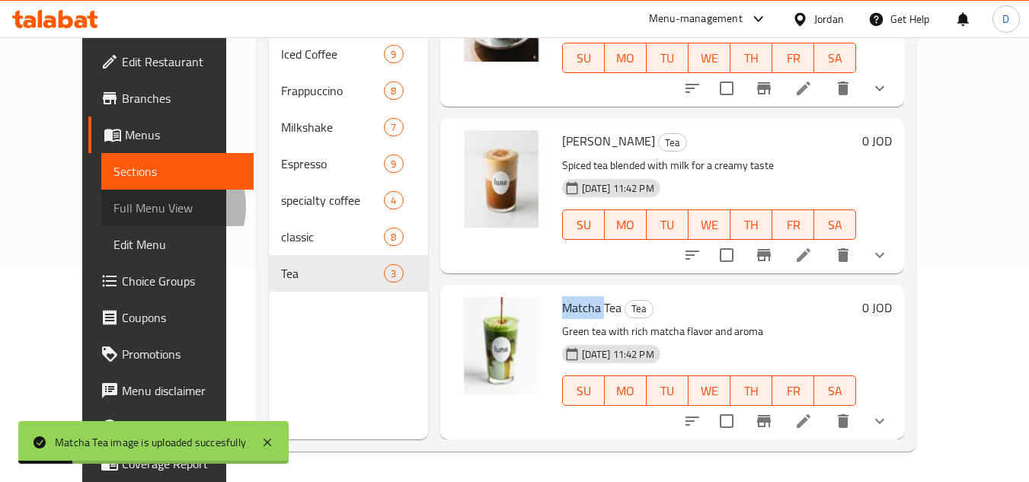
click at [114, 206] on span "Full Menu View" at bounding box center [178, 208] width 129 height 18
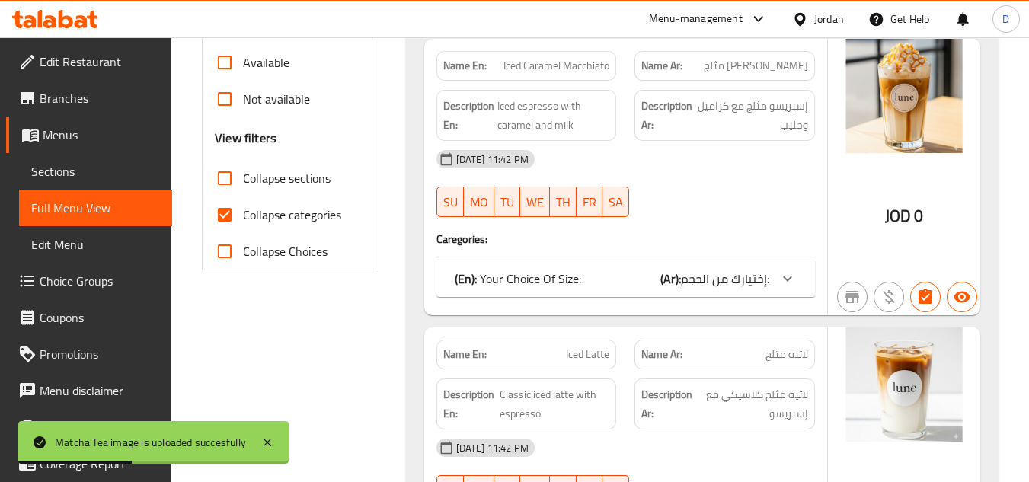
scroll to position [518, 0]
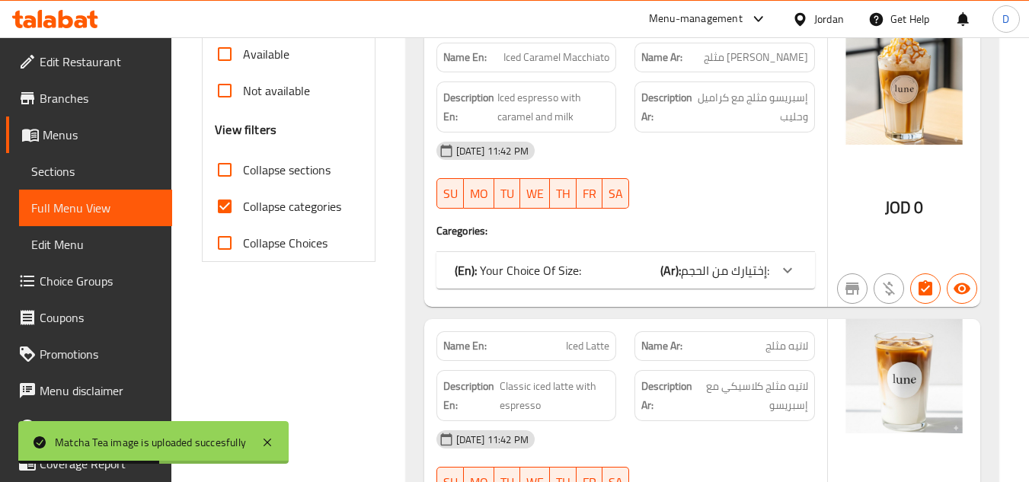
click at [230, 210] on input "Collapse categories" at bounding box center [224, 206] width 37 height 37
checkbox input "false"
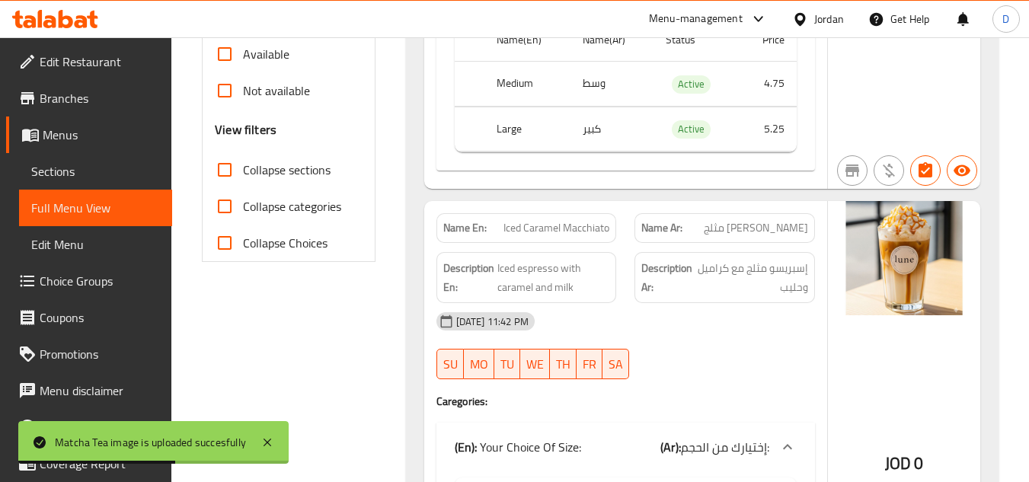
click at [231, 168] on input "Collapse sections" at bounding box center [224, 170] width 37 height 37
checkbox input "true"
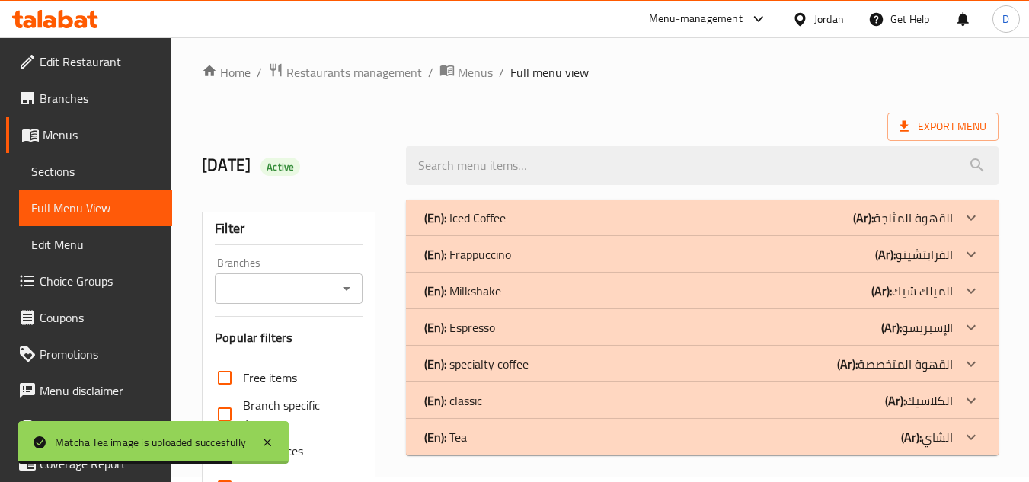
scroll to position [0, 0]
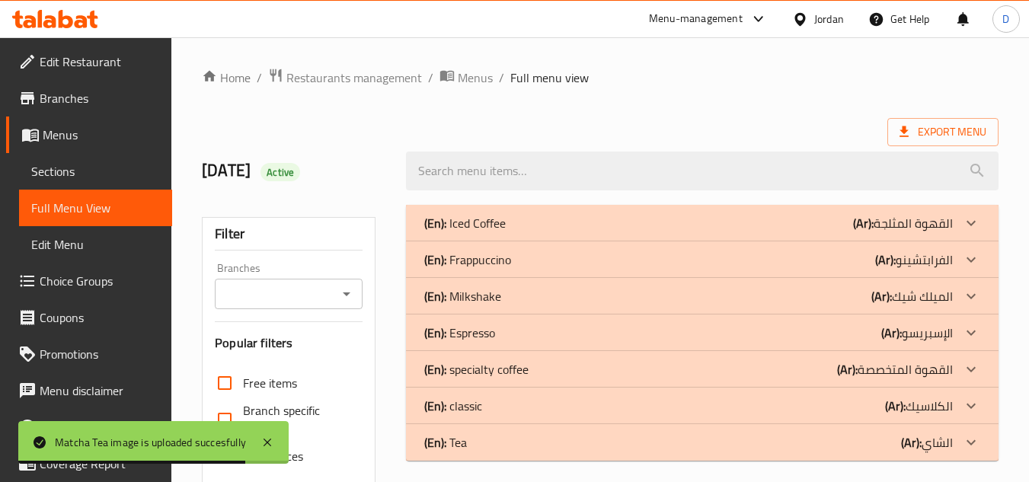
click at [877, 224] on p "(Ar): القهوة المثلجة" at bounding box center [903, 223] width 100 height 18
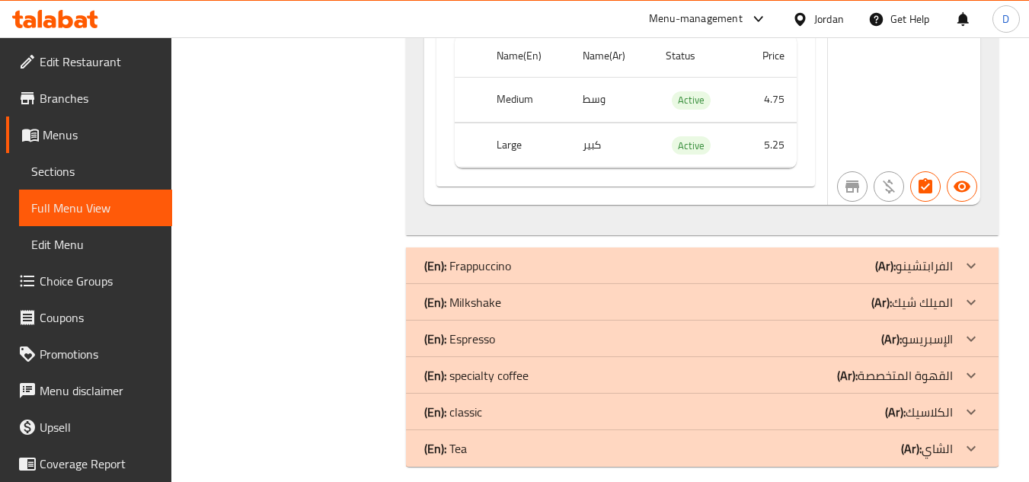
scroll to position [3977, 0]
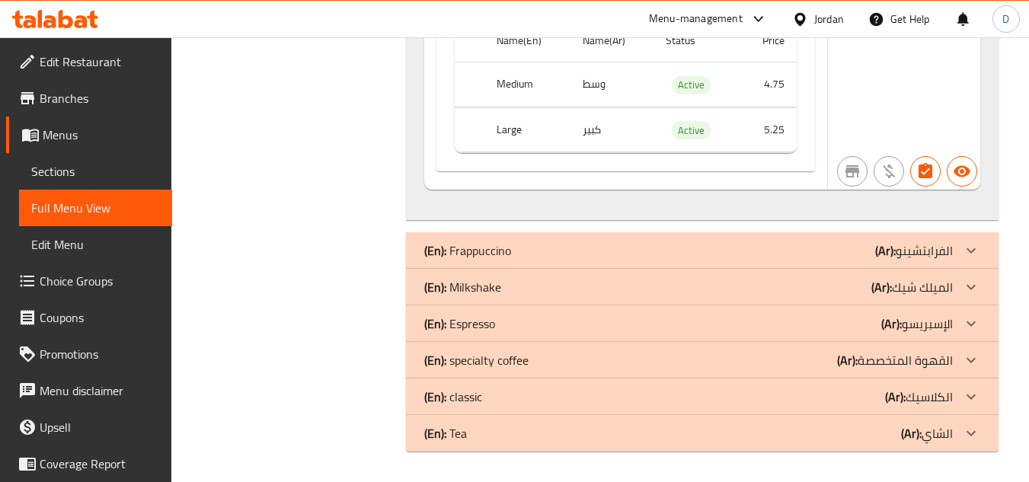
click at [779, 259] on div "(En): Frappuccino (Ar): الفرابتشينو" at bounding box center [688, 250] width 529 height 18
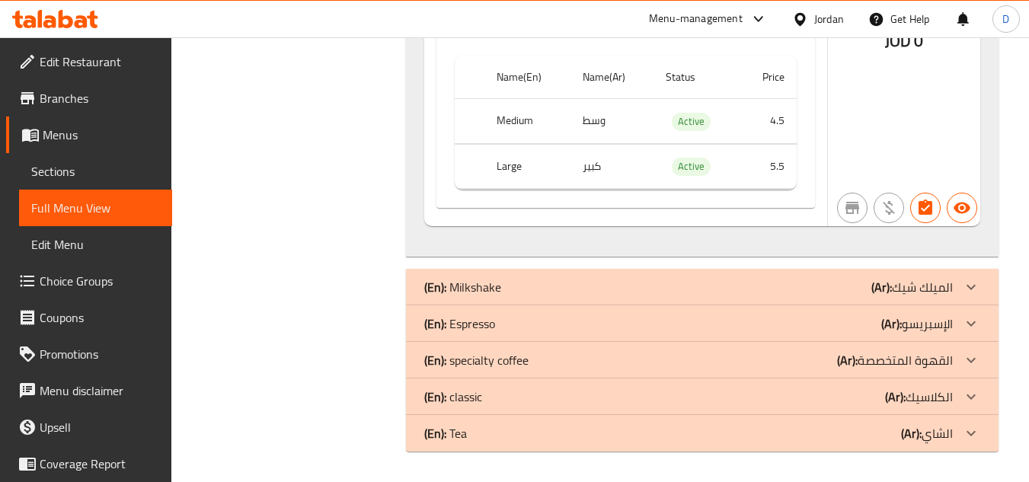
click at [720, 285] on div "(En): Milkshake (Ar): الميلك شيك" at bounding box center [688, 287] width 529 height 18
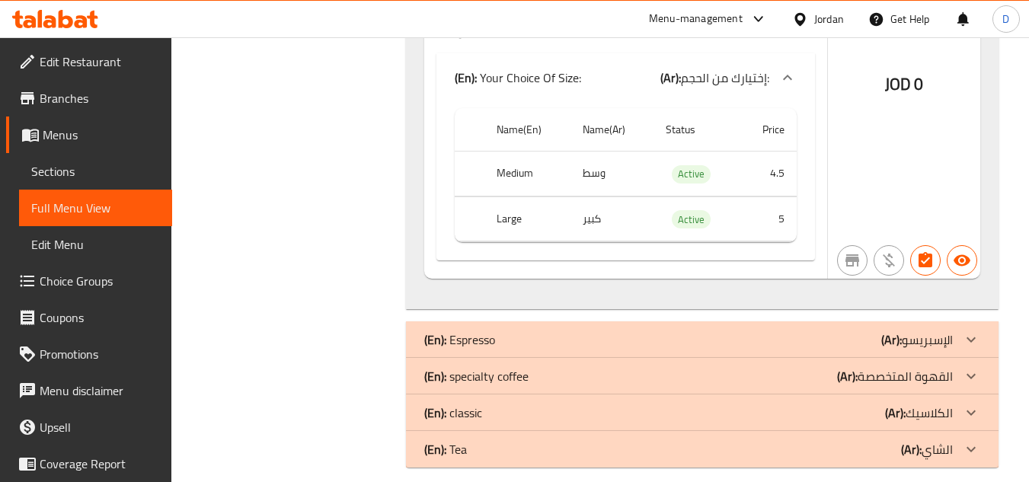
scroll to position [11040, 0]
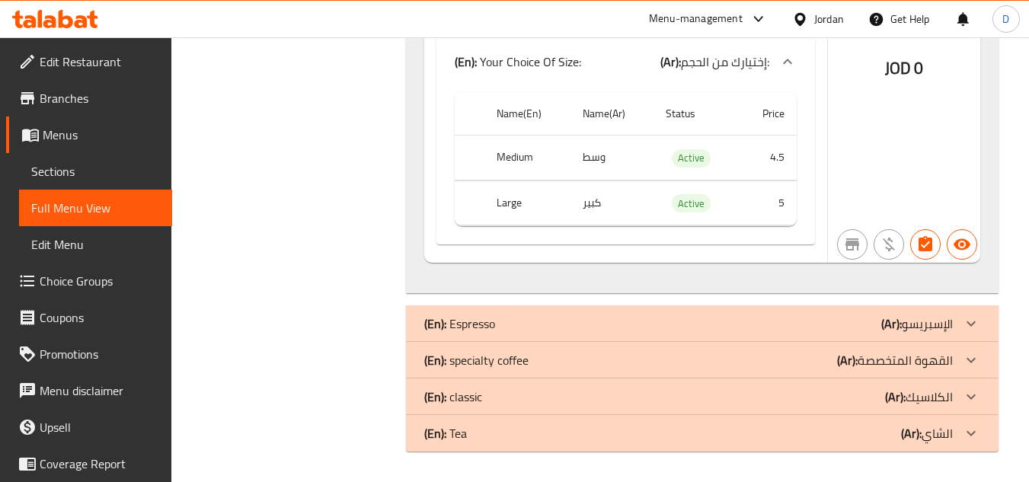
click at [628, 321] on div "(En): Espresso (Ar): الإسبريسو" at bounding box center [688, 324] width 529 height 18
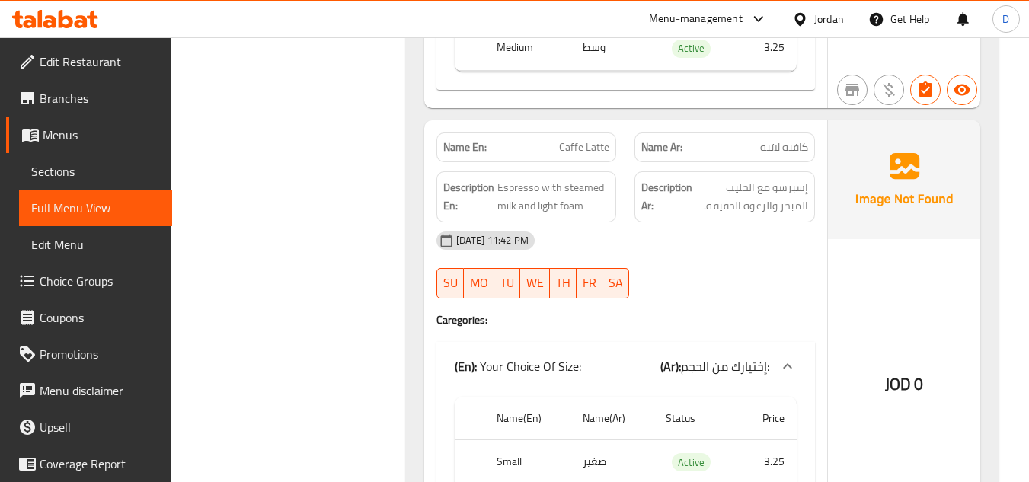
scroll to position [13478, 0]
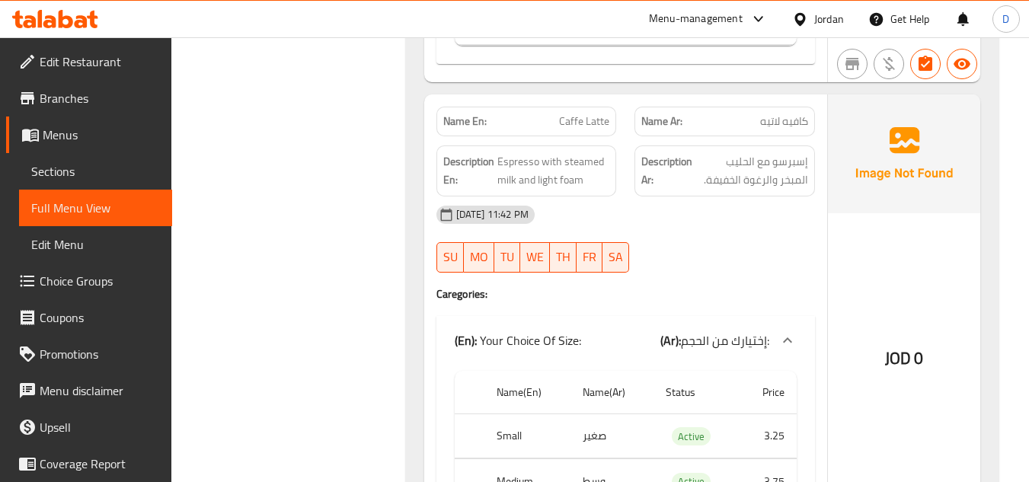
click at [602, 120] on span "Caffe Latte" at bounding box center [584, 122] width 50 height 16
click at [590, 123] on span "Caffe Latte" at bounding box center [584, 122] width 50 height 16
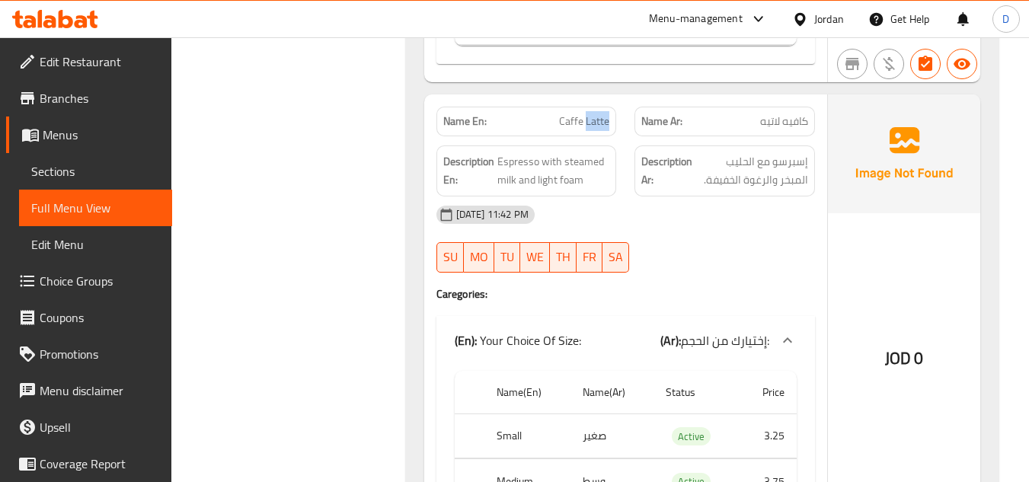
click at [590, 123] on span "Caffe Latte" at bounding box center [584, 122] width 50 height 16
click at [113, 180] on span "Sections" at bounding box center [95, 171] width 129 height 18
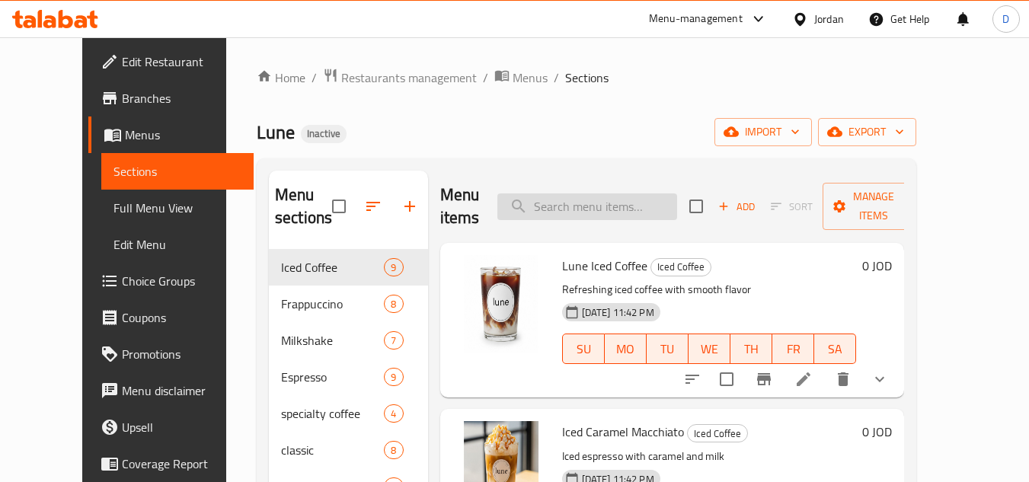
click at [635, 207] on input "search" at bounding box center [587, 206] width 180 height 27
paste input "Caffe Latte"
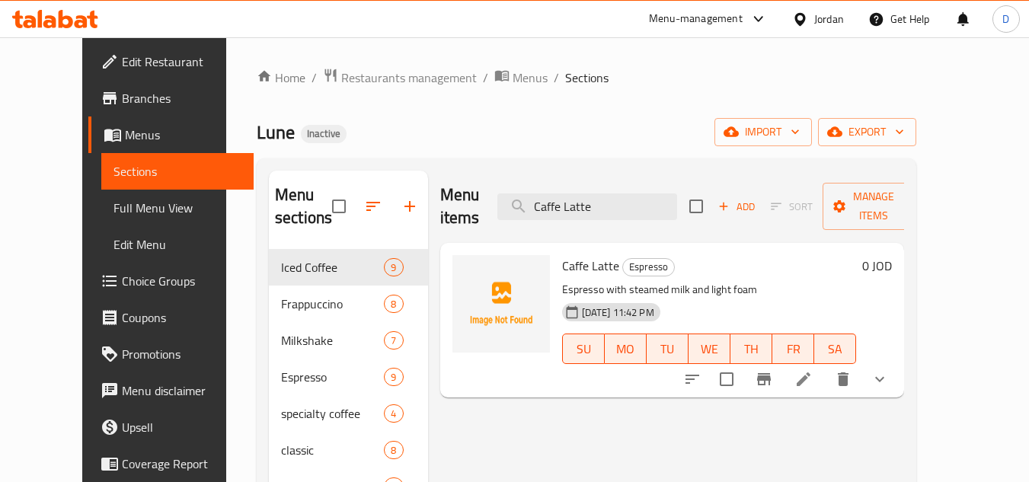
type input "Caffe Latte"
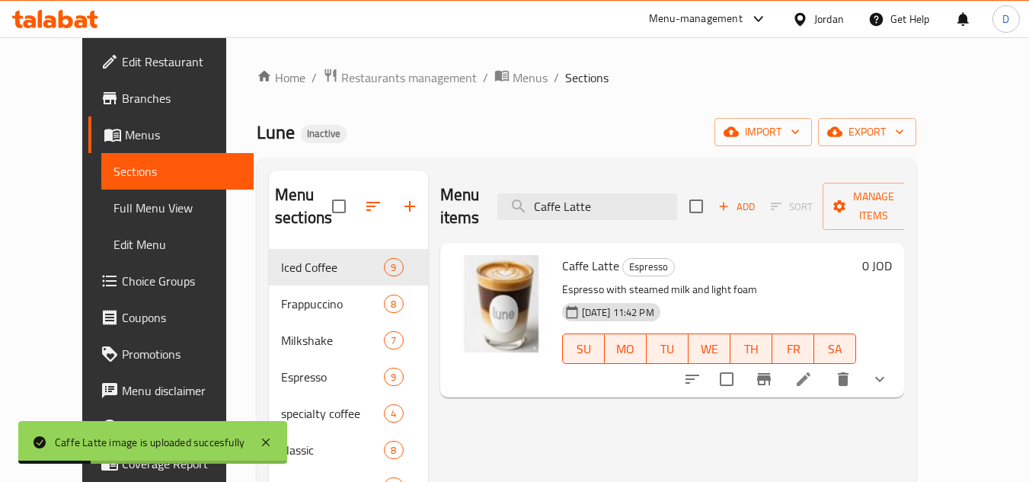
click at [114, 203] on span "Full Menu View" at bounding box center [178, 208] width 129 height 18
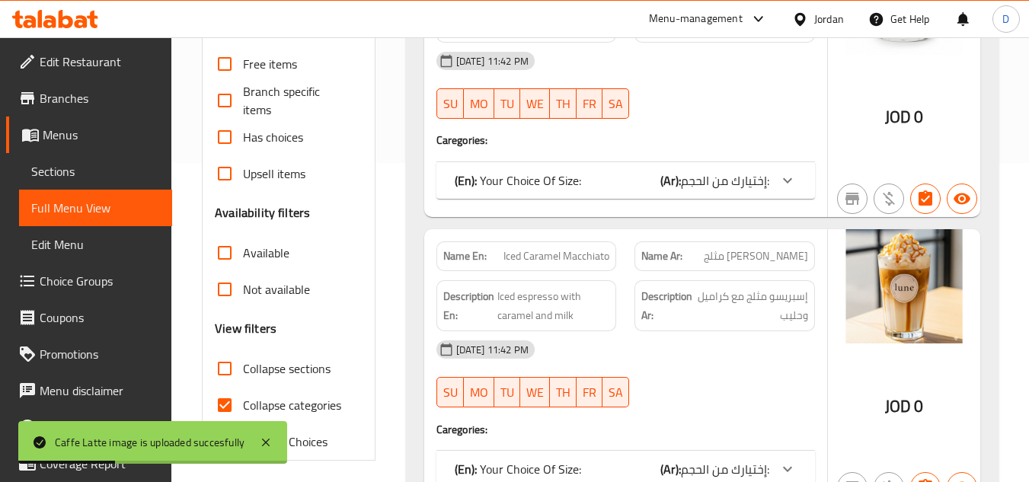
scroll to position [381, 0]
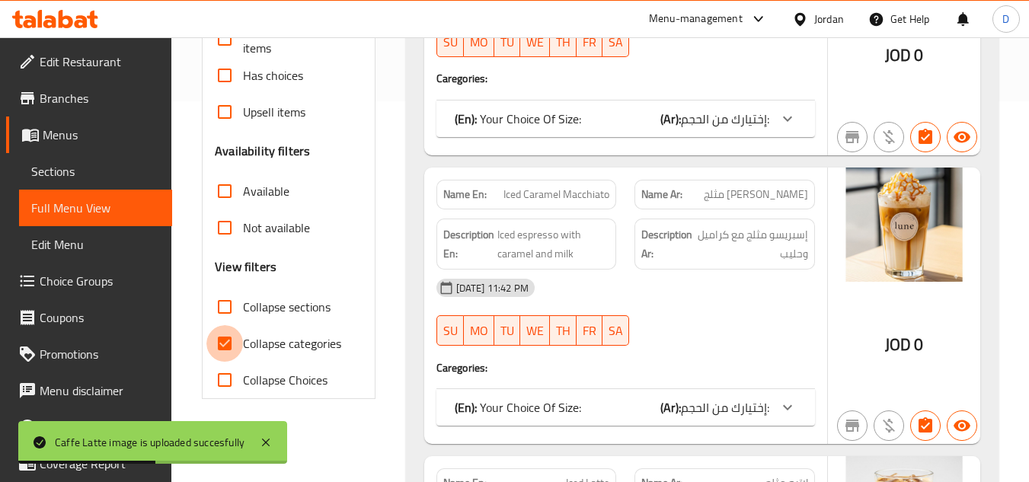
click at [234, 338] on input "Collapse categories" at bounding box center [224, 343] width 37 height 37
checkbox input "false"
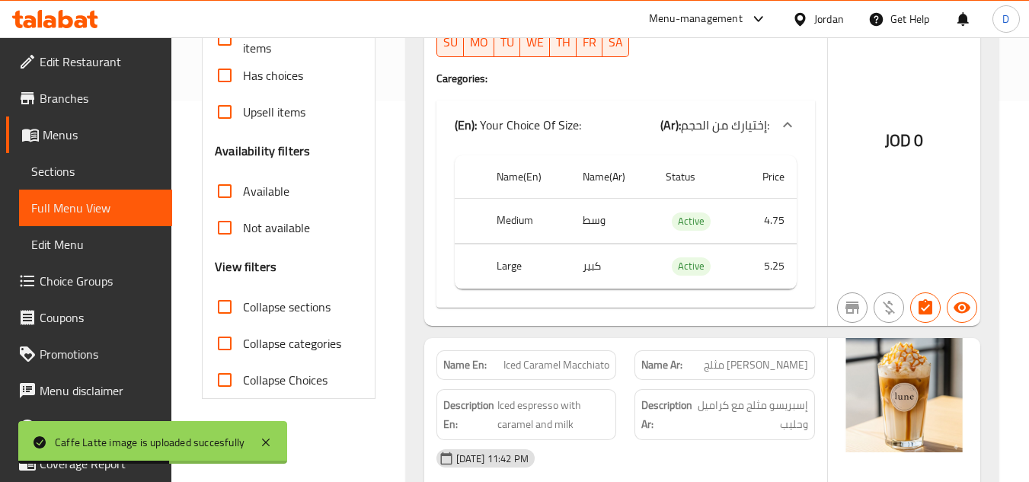
click at [234, 315] on input "Collapse sections" at bounding box center [224, 307] width 37 height 37
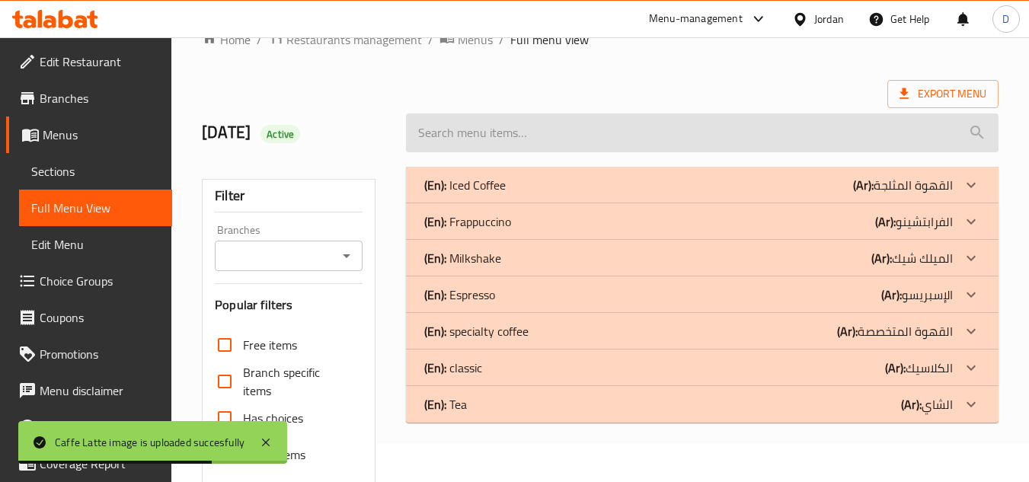
scroll to position [0, 0]
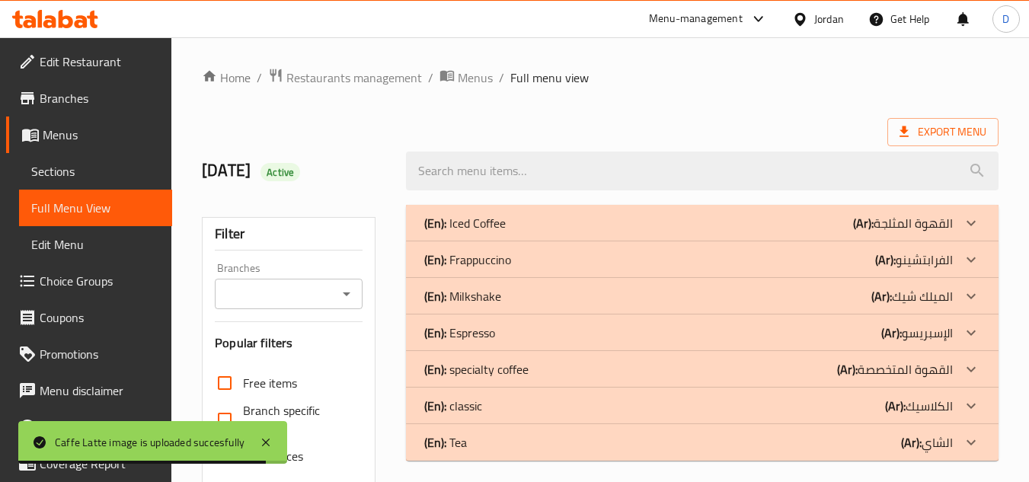
click at [798, 338] on div "(En): Espresso (Ar): الإسبريسو" at bounding box center [688, 333] width 529 height 18
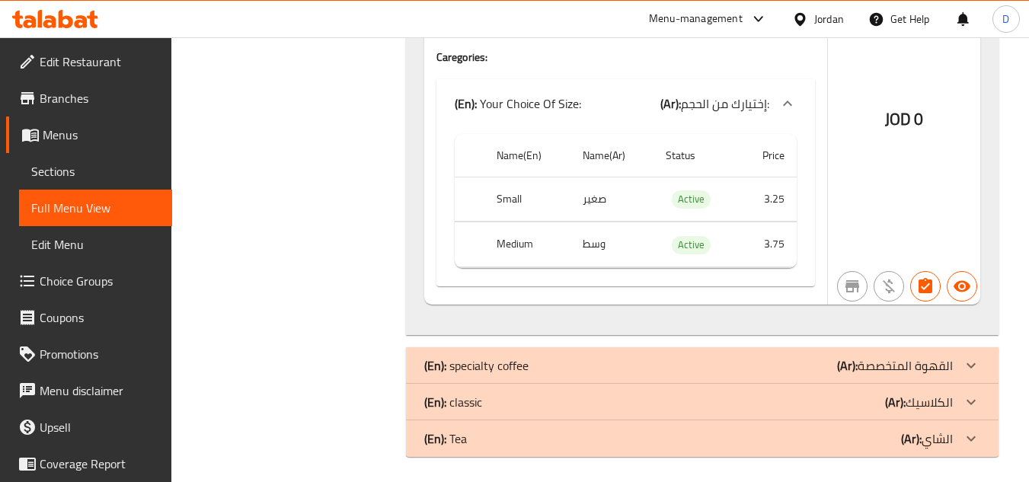
scroll to position [2701, 0]
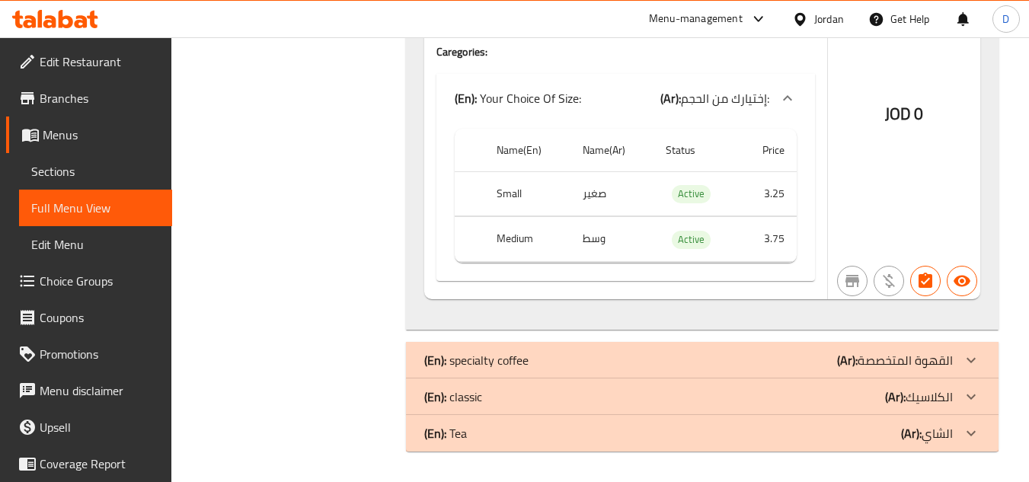
click at [865, 363] on p "(Ar): القهوة المتخصصة" at bounding box center [895, 360] width 116 height 18
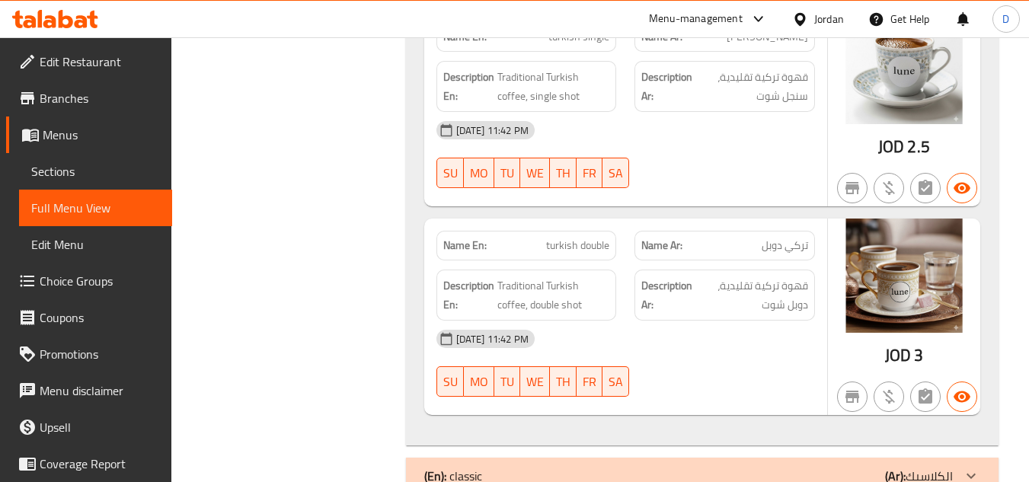
scroll to position [3585, 0]
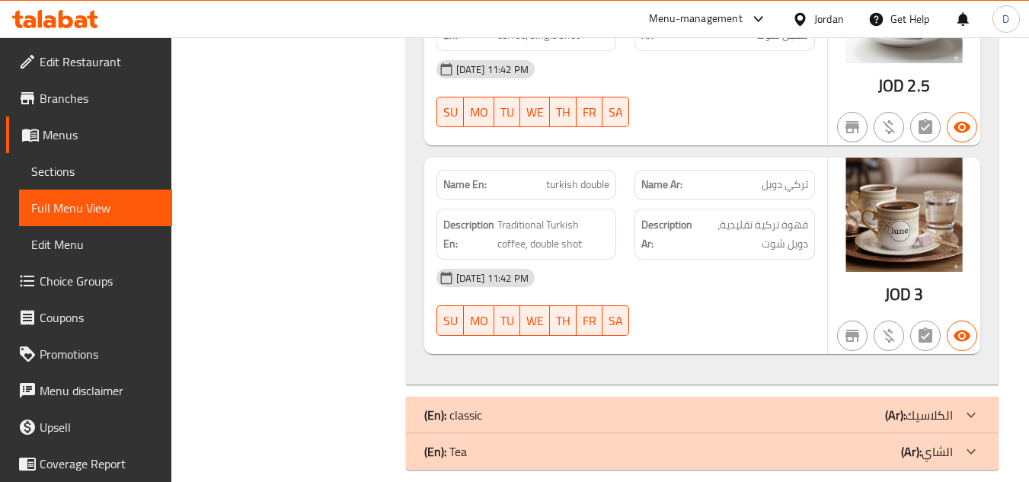
click at [793, 406] on div "(En): classic (Ar): الكلاسيك" at bounding box center [688, 415] width 529 height 18
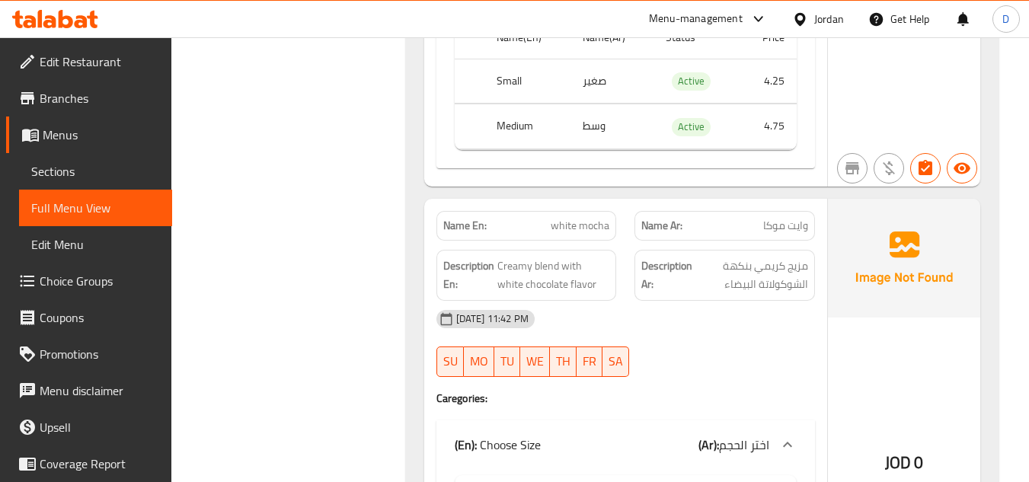
scroll to position [4804, 0]
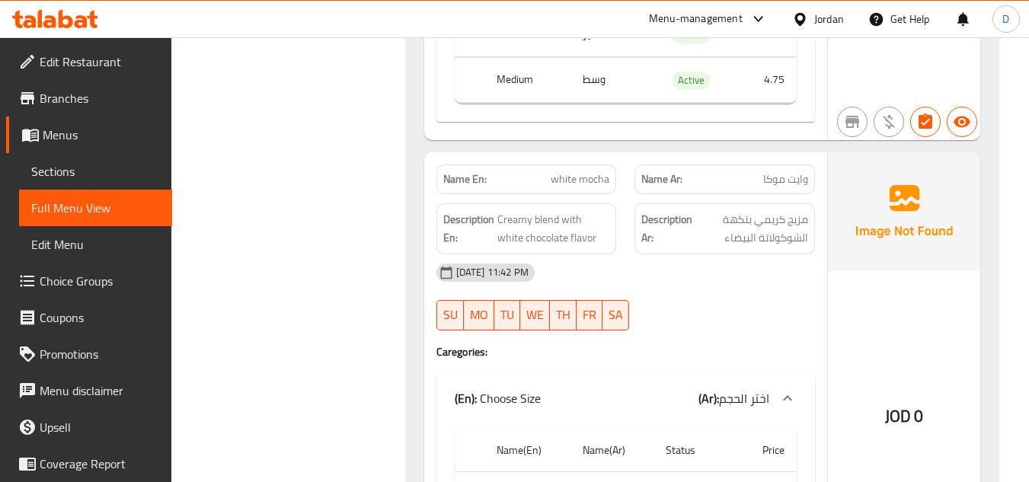
click at [602, 171] on span "white mocha" at bounding box center [580, 179] width 59 height 16
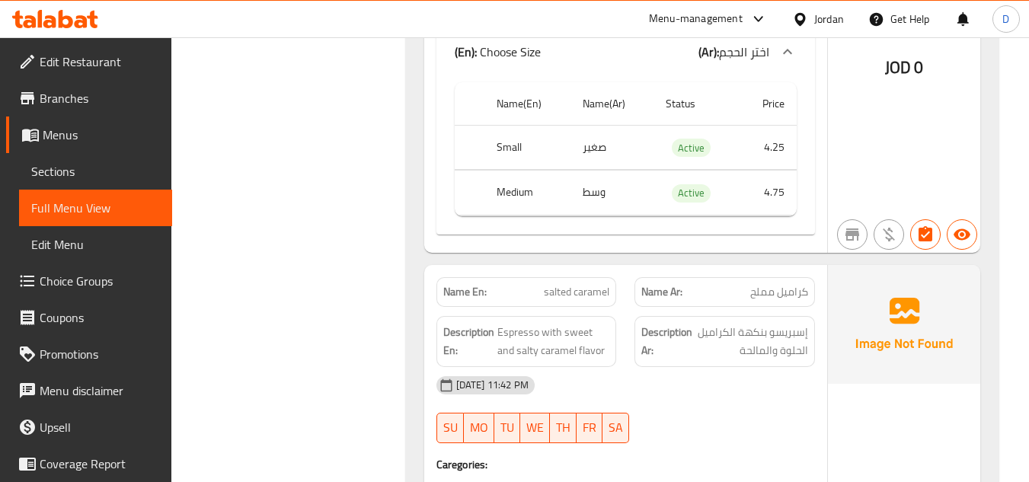
scroll to position [6175, 0]
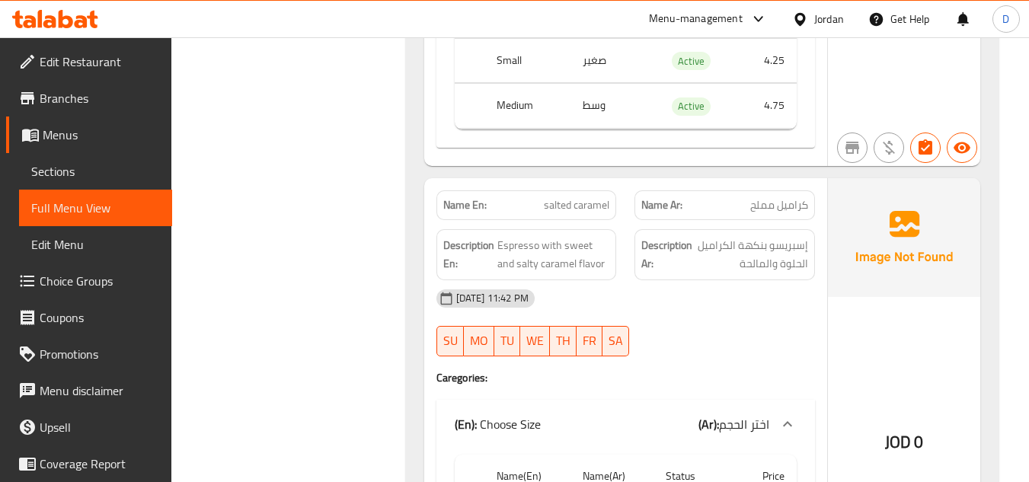
click at [605, 197] on span "salted caramel" at bounding box center [577, 205] width 66 height 16
click at [594, 197] on span "salted caramel" at bounding box center [577, 205] width 66 height 16
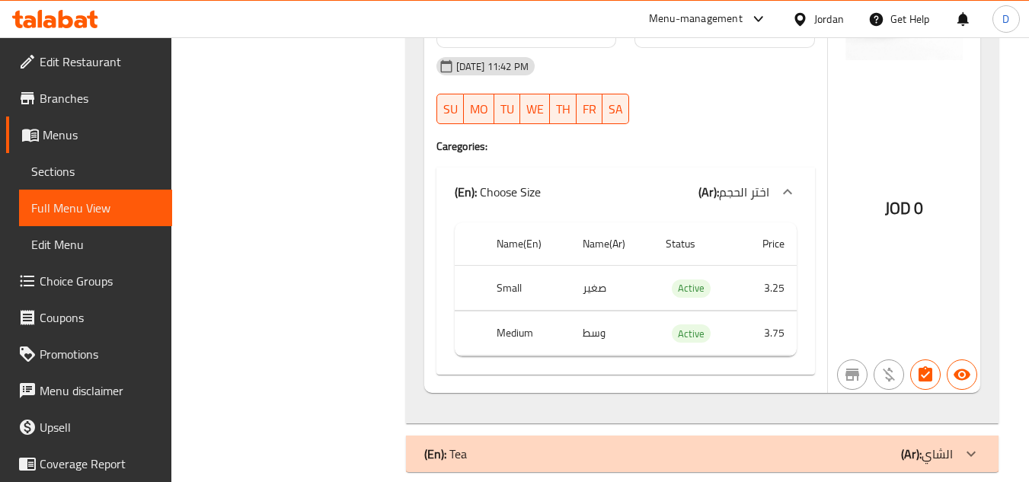
scroll to position [7329, 0]
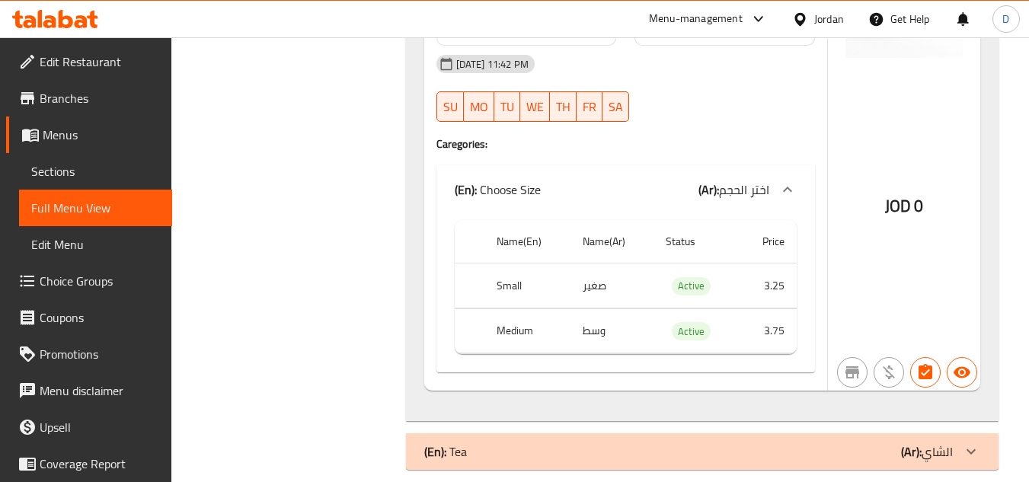
click at [806, 443] on div "(En): Tea (Ar): الشاي" at bounding box center [688, 452] width 529 height 18
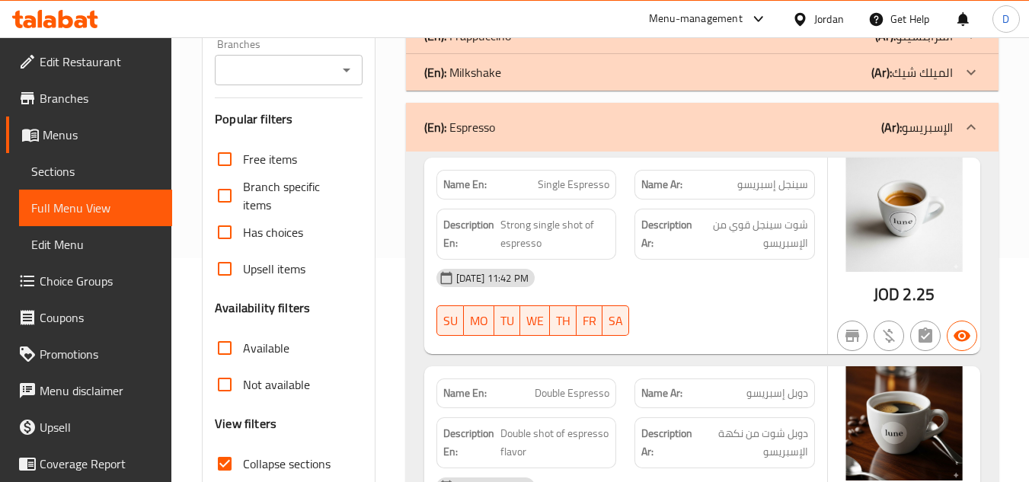
scroll to position [371, 0]
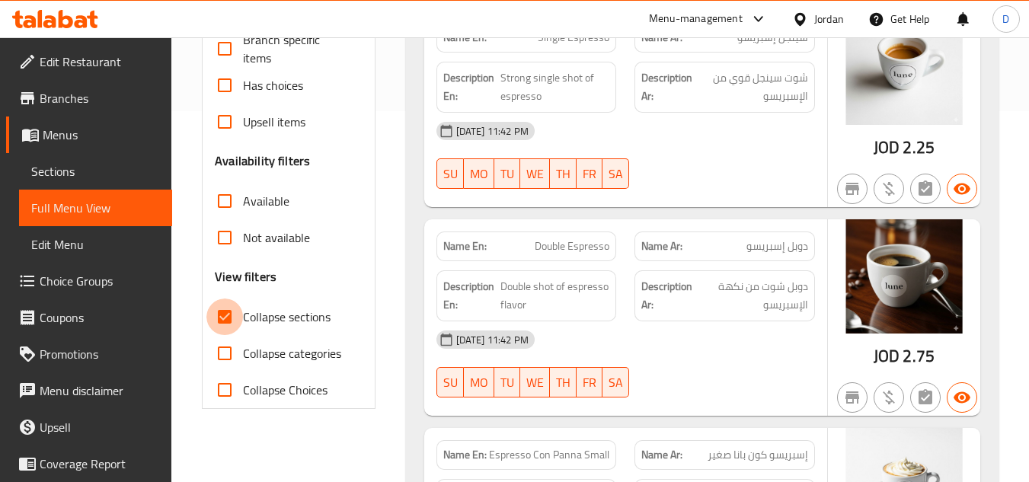
click at [219, 308] on input "Collapse sections" at bounding box center [224, 317] width 37 height 37
checkbox input "false"
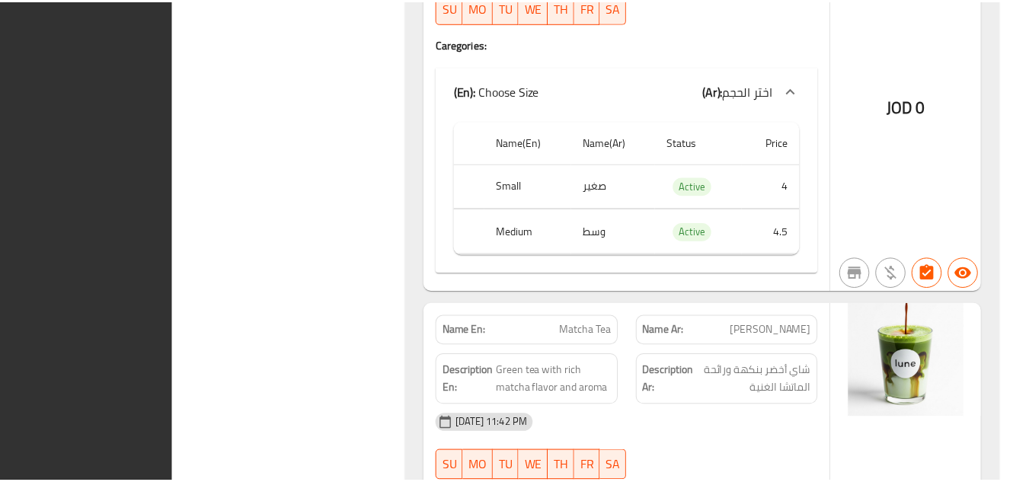
scroll to position [19729, 0]
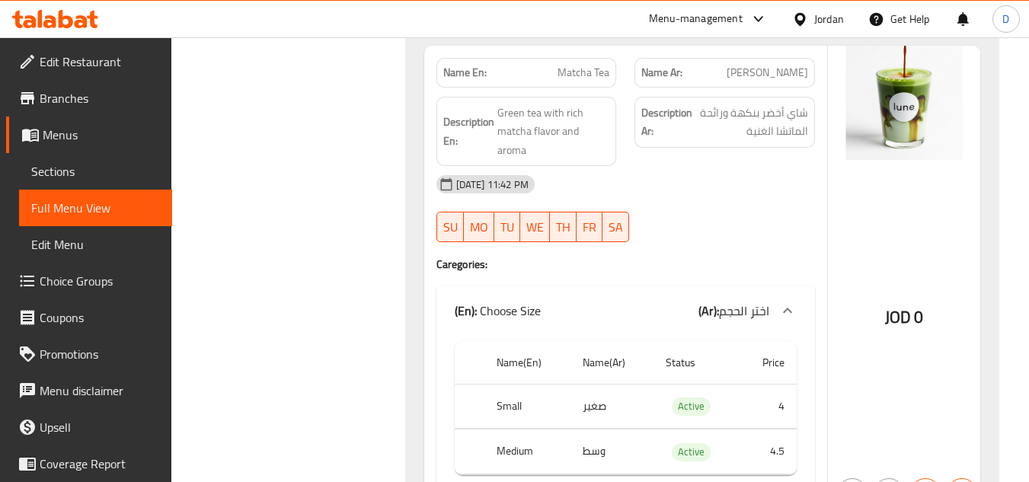
click at [815, 21] on div "Jordan" at bounding box center [829, 19] width 30 height 17
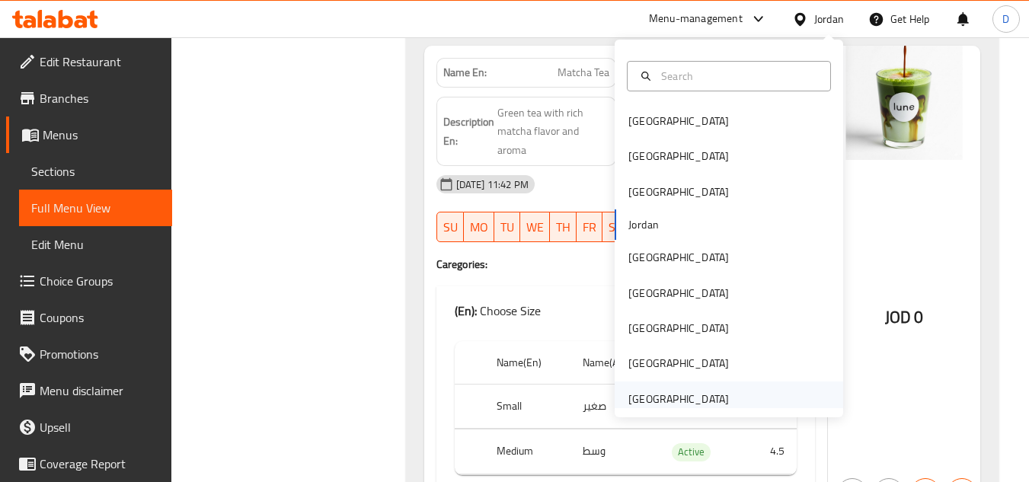
click at [687, 400] on div "[GEOGRAPHIC_DATA]" at bounding box center [678, 399] width 101 height 17
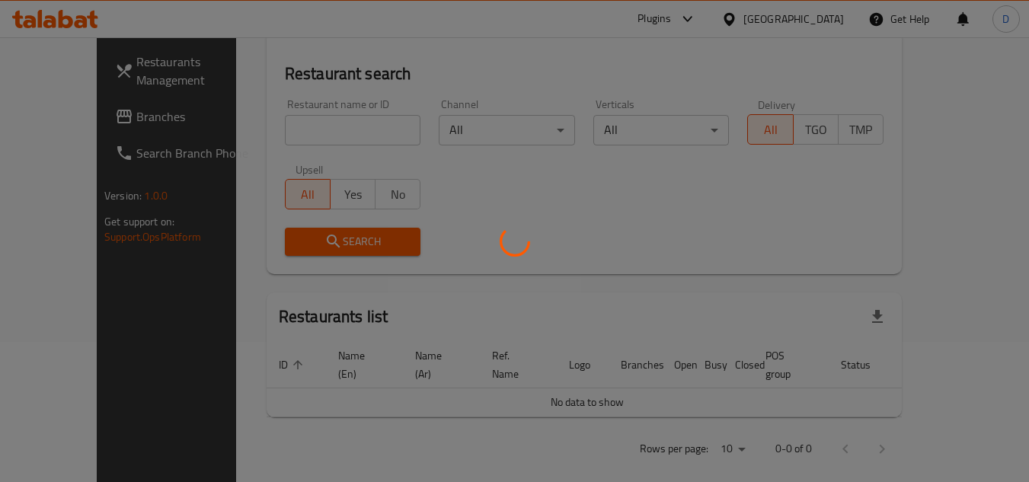
scroll to position [671, 0]
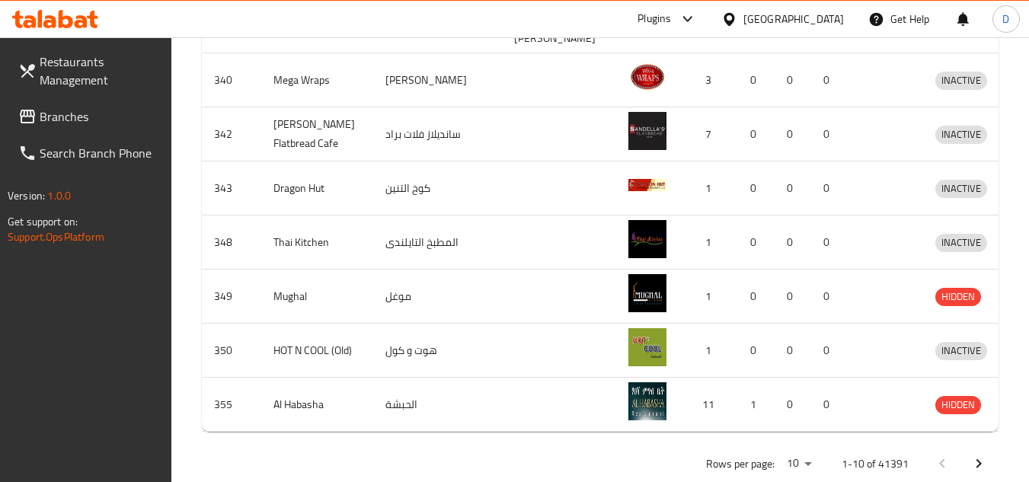
drag, startPoint x: 40, startPoint y: 121, endPoint x: 55, endPoint y: 120, distance: 15.3
click at [40, 121] on span "Branches" at bounding box center [100, 116] width 120 height 18
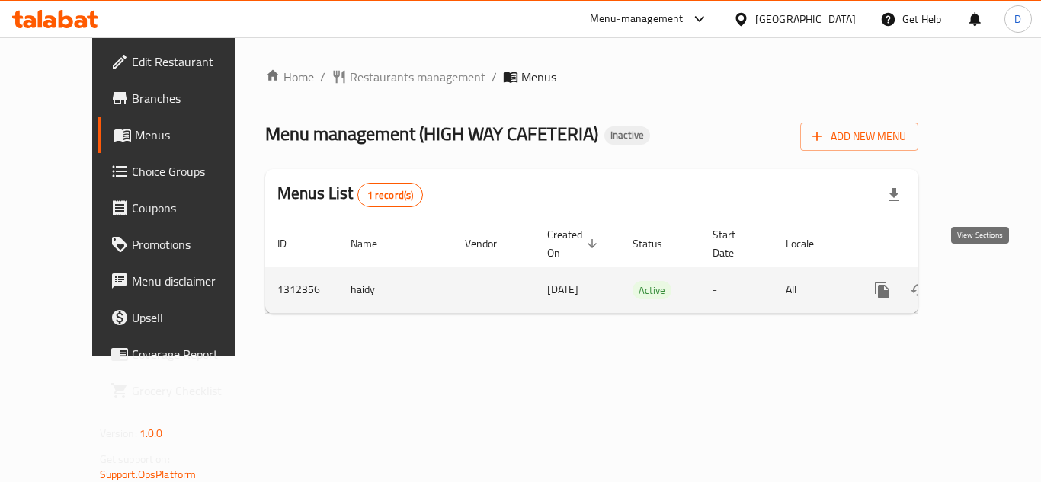
click at [983, 281] on icon "enhanced table" at bounding box center [992, 290] width 18 height 18
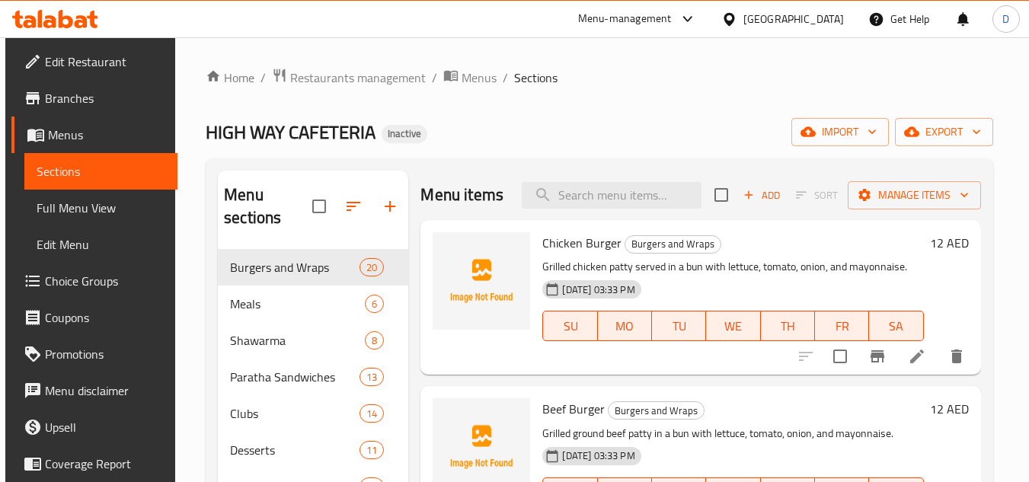
click at [600, 254] on span "Chicken Burger" at bounding box center [581, 243] width 79 height 23
copy h6 "Chicken Burger"
click at [581, 421] on span "Beef Burger" at bounding box center [573, 409] width 62 height 23
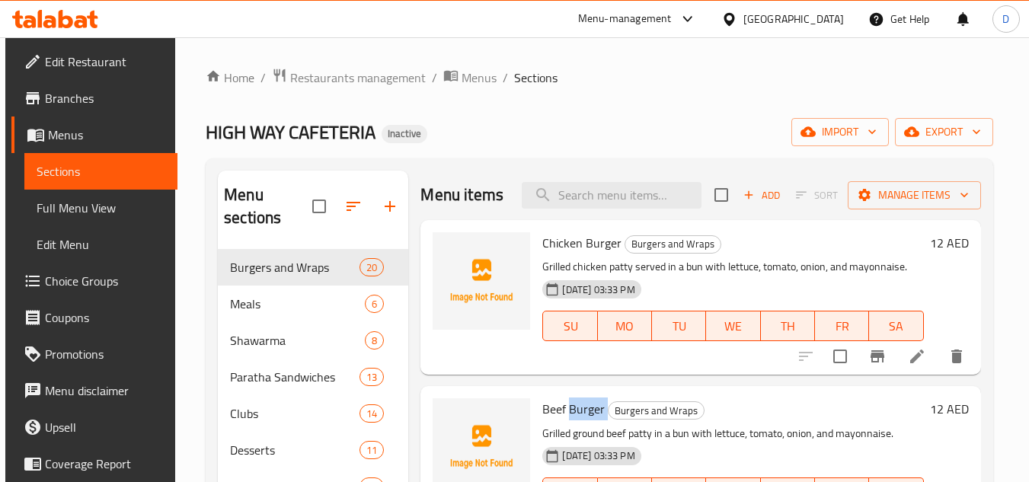
click at [581, 421] on span "Beef Burger" at bounding box center [573, 409] width 62 height 23
copy h6 "Beef Burger"
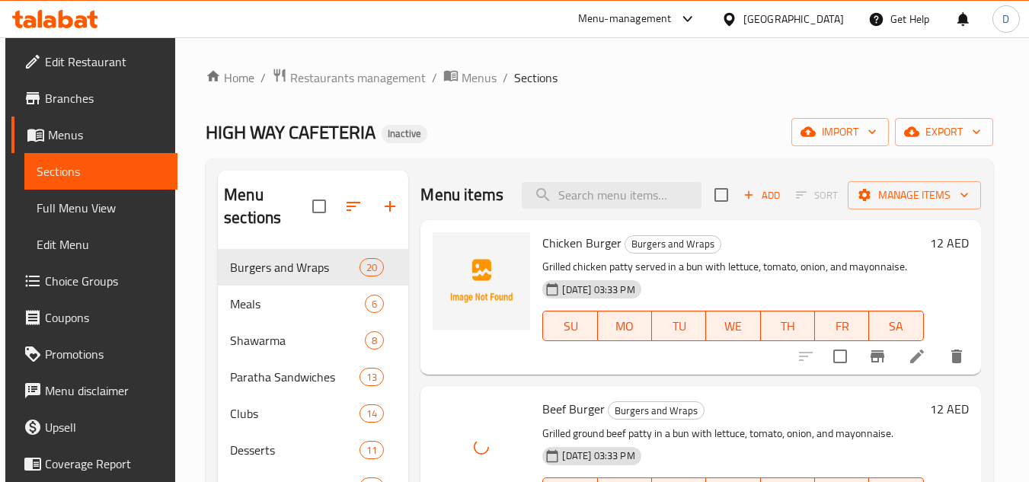
click at [590, 246] on div "Chicken Burger Burgers and Wraps Grilled chicken patty served in a bun with let…" at bounding box center [701, 297] width 560 height 155
click at [590, 254] on span "Chicken Burger" at bounding box center [581, 243] width 79 height 23
copy h6 "Chicken Burger"
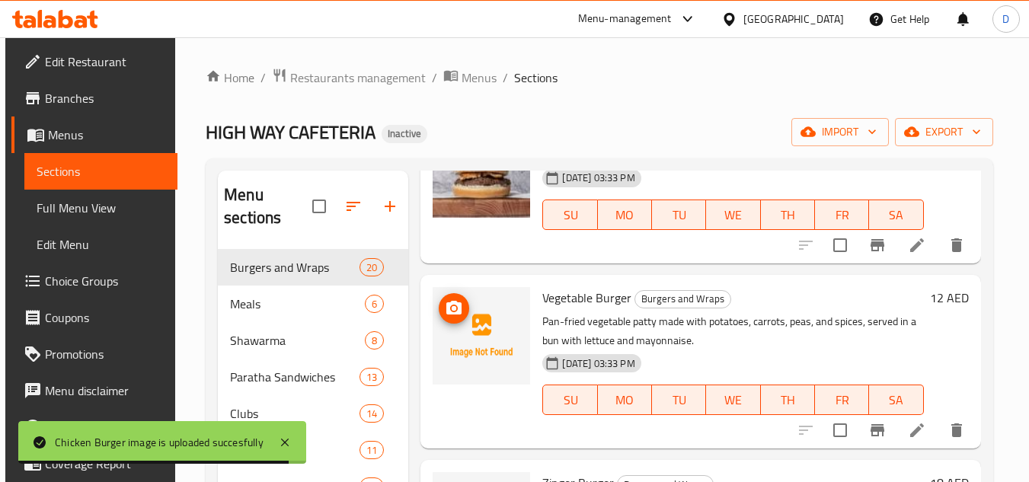
scroll to position [305, 0]
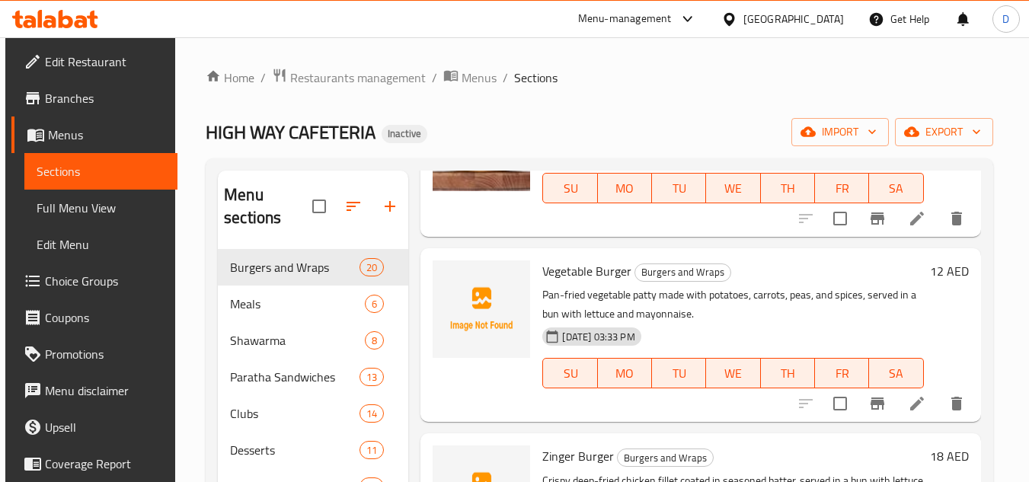
click at [560, 283] on span "Vegetable Burger" at bounding box center [586, 271] width 89 height 23
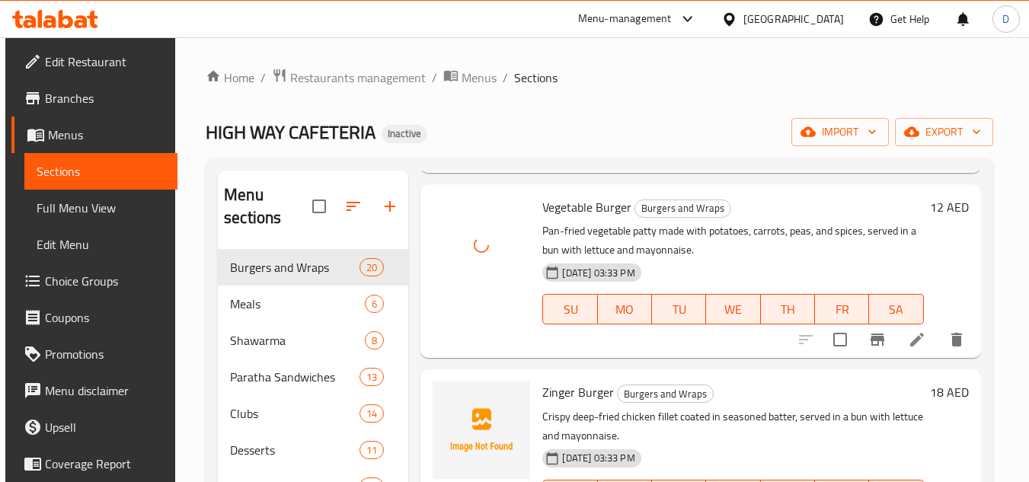
scroll to position [457, 0]
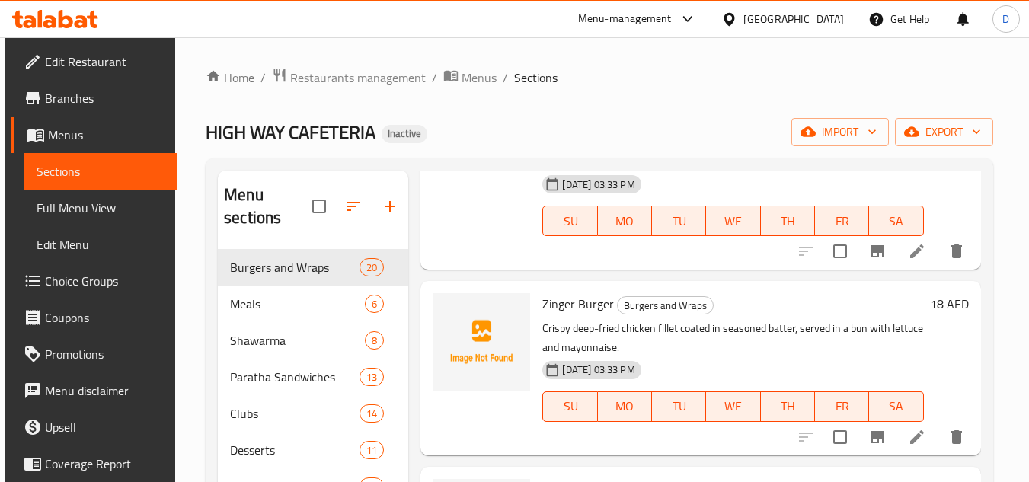
click at [545, 315] on span "Zinger Burger" at bounding box center [578, 304] width 72 height 23
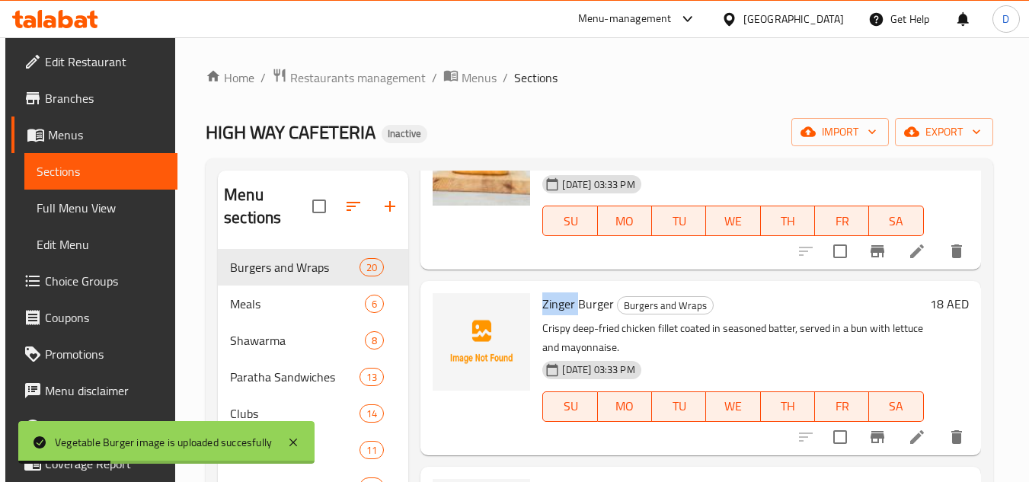
copy span "Zinger"
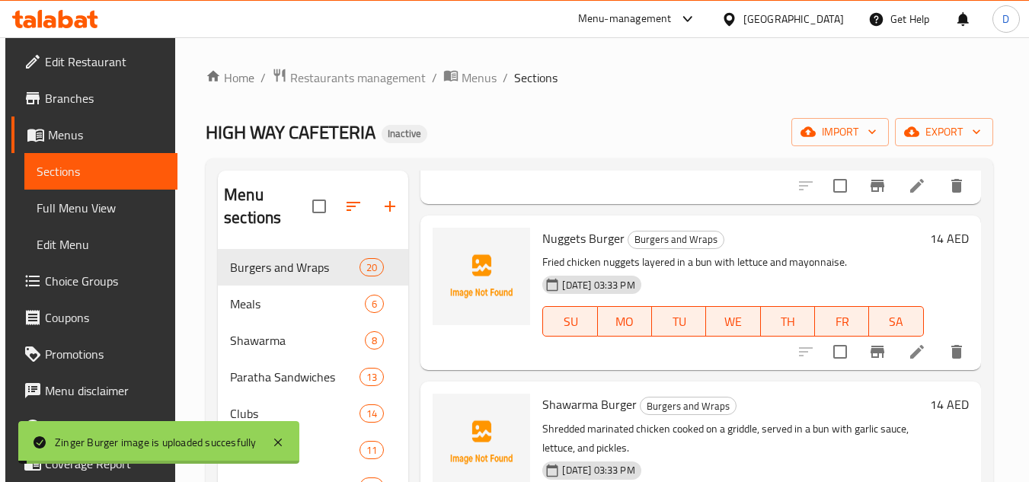
scroll to position [762, 0]
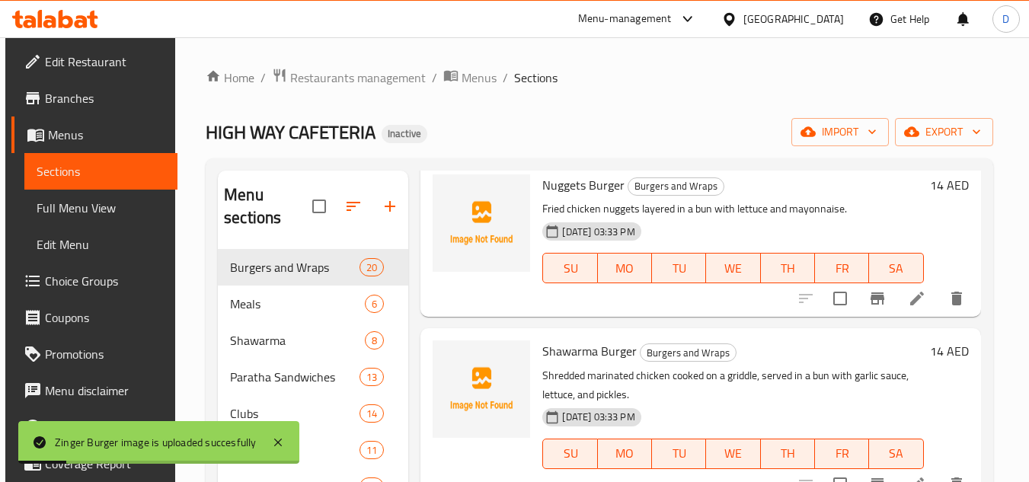
click at [565, 197] on span "Nuggets Burger" at bounding box center [583, 185] width 82 height 23
copy span "Nuggets"
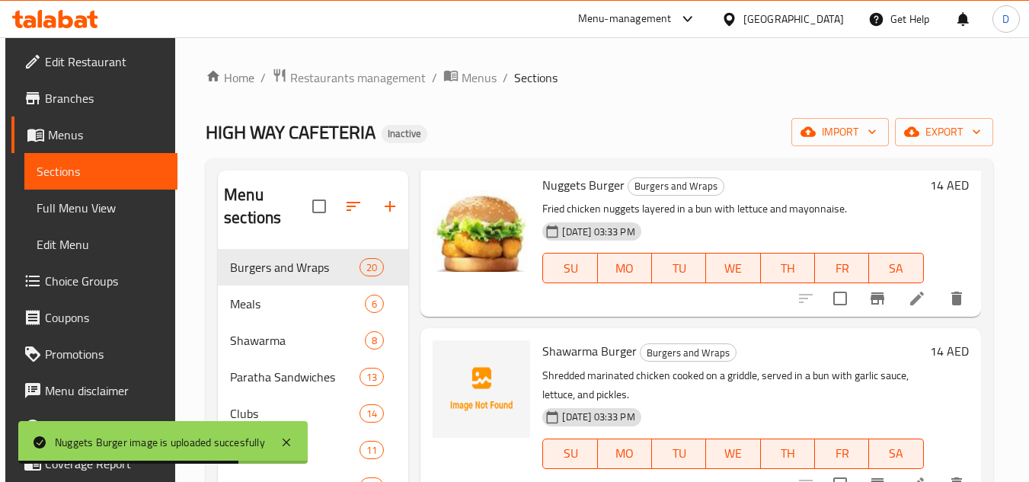
click at [580, 363] on span "Shawarma Burger" at bounding box center [589, 351] width 94 height 23
click at [579, 363] on span "Shawarma Burger" at bounding box center [589, 351] width 94 height 23
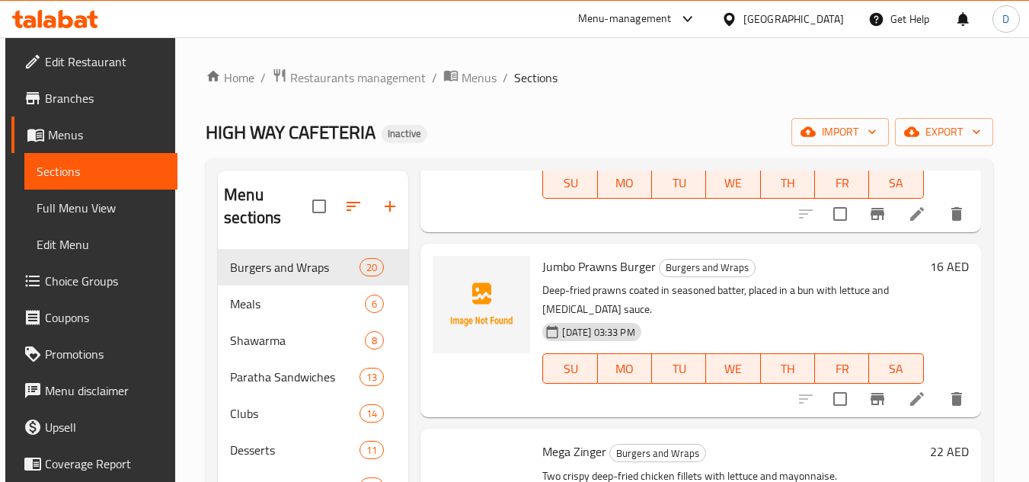
scroll to position [1067, 0]
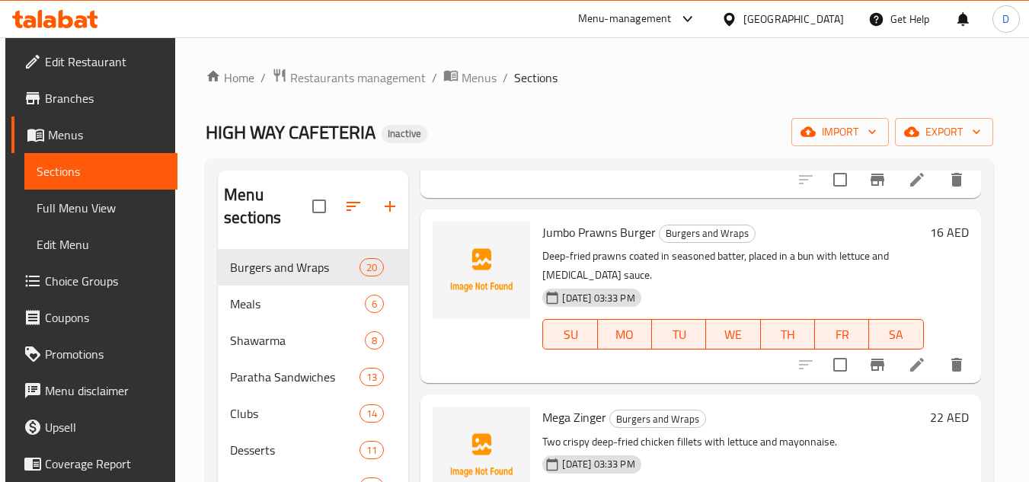
click at [563, 244] on span "Jumbo Prawns Burger" at bounding box center [599, 232] width 114 height 23
copy h6 "Jumbo Prawns Burger"
click at [542, 429] on span "Mega Zinger" at bounding box center [574, 417] width 64 height 23
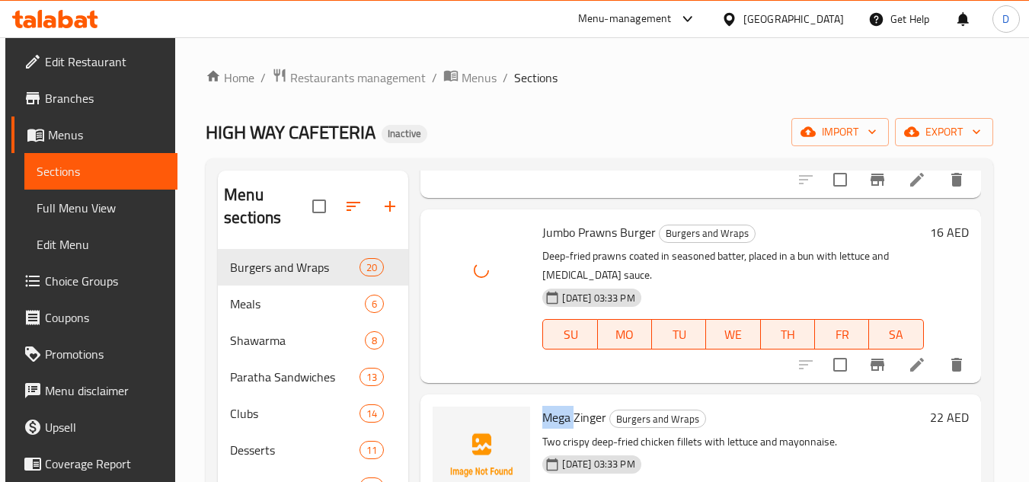
click at [542, 429] on span "Mega Zinger" at bounding box center [574, 417] width 64 height 23
copy h6 "Mega Zinger"
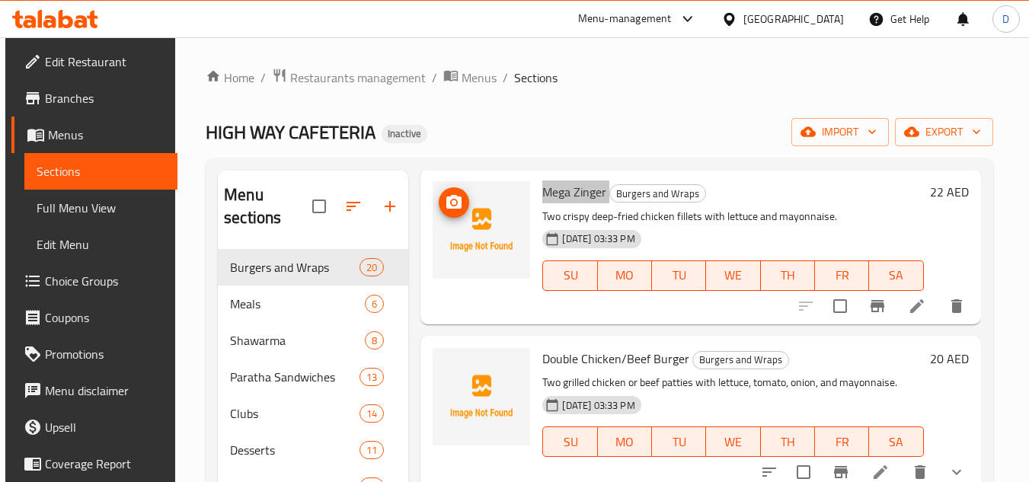
scroll to position [1295, 0]
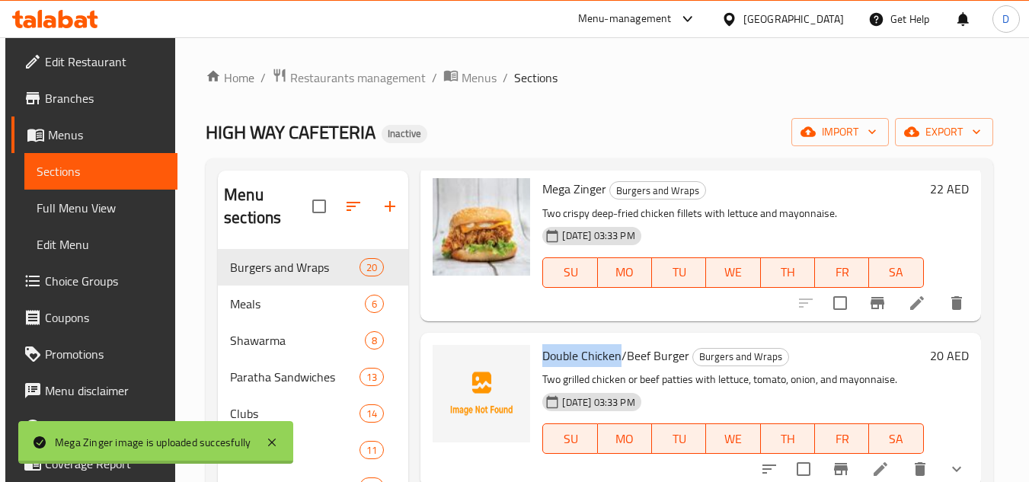
drag, startPoint x: 620, startPoint y: 382, endPoint x: 541, endPoint y: 381, distance: 79.2
click at [542, 367] on span "Double Chicken/Beef Burger" at bounding box center [615, 355] width 147 height 23
copy span "Double Chicken"
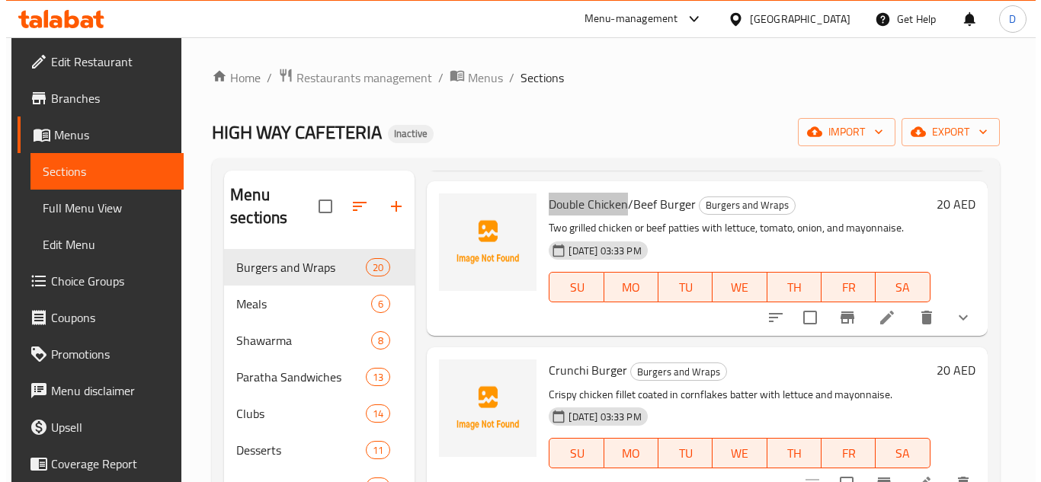
scroll to position [1447, 0]
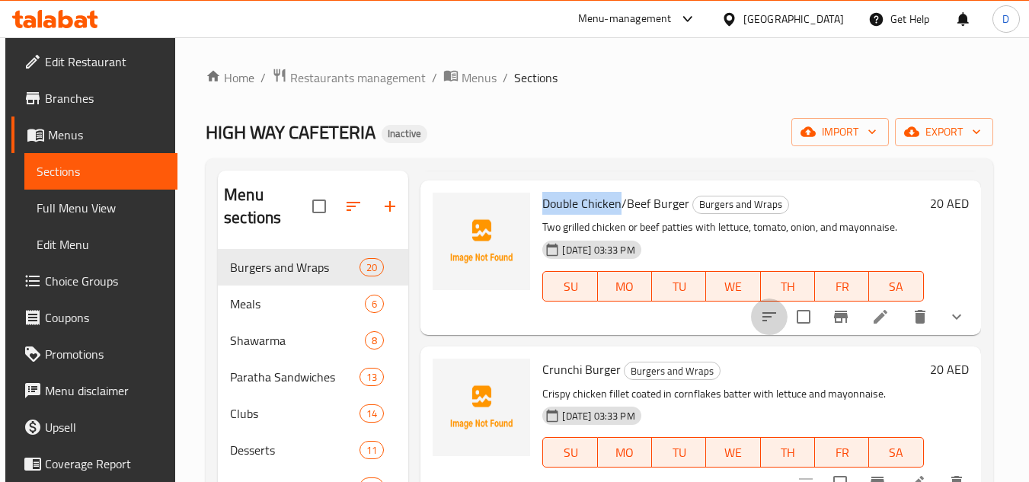
click at [763, 321] on icon "sort-choices" at bounding box center [770, 316] width 14 height 9
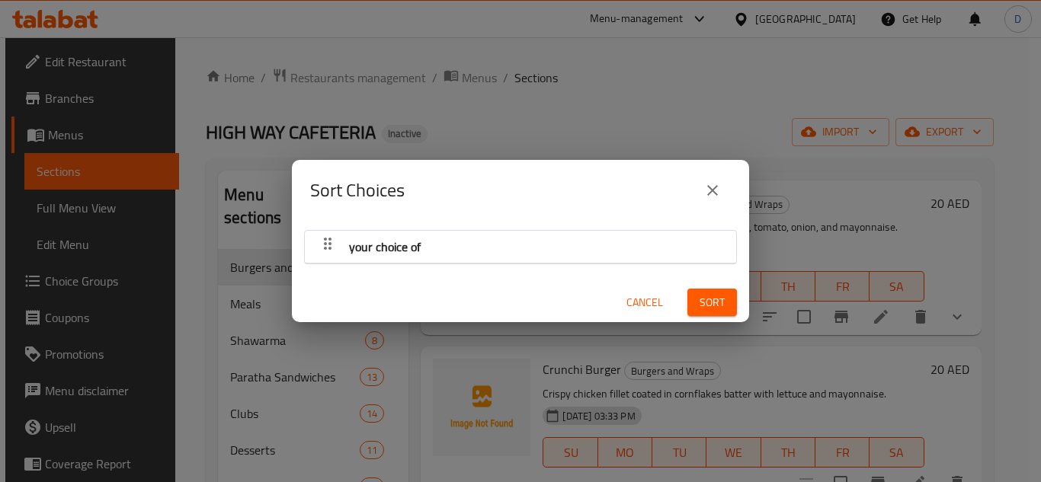
click at [334, 245] on icon "button" at bounding box center [327, 244] width 18 height 18
click at [328, 246] on icon "button" at bounding box center [327, 244] width 18 height 18
click at [637, 303] on span "Cancel" at bounding box center [644, 302] width 37 height 19
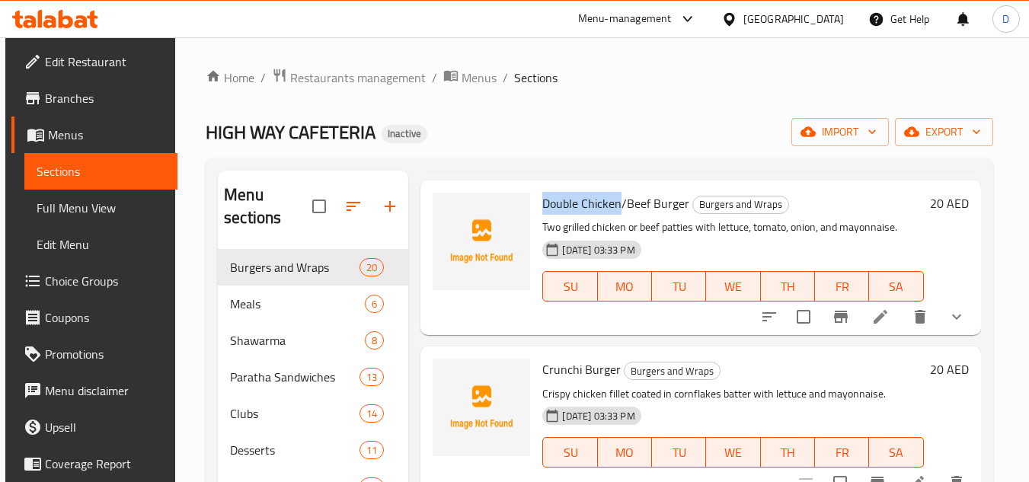
click at [875, 324] on icon at bounding box center [881, 317] width 14 height 14
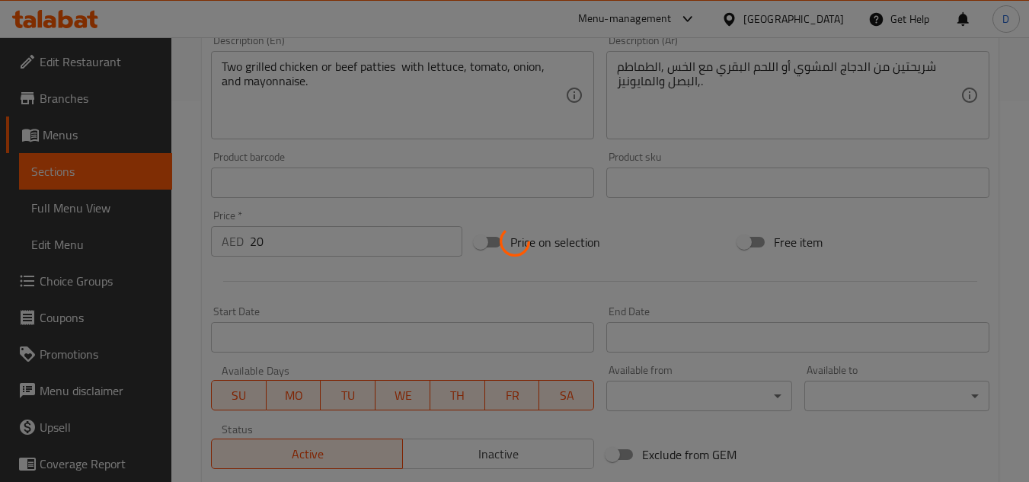
scroll to position [619, 0]
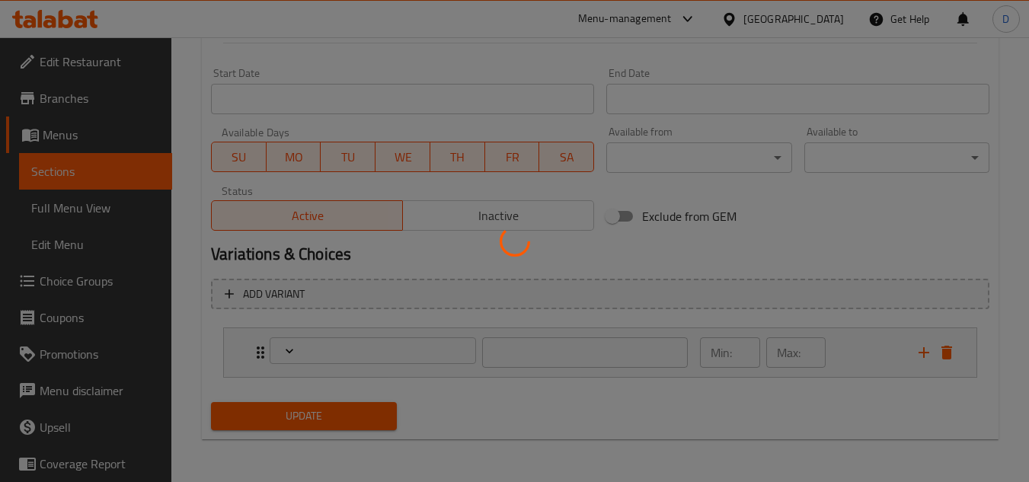
type input "اختيارك من"
type input "1"
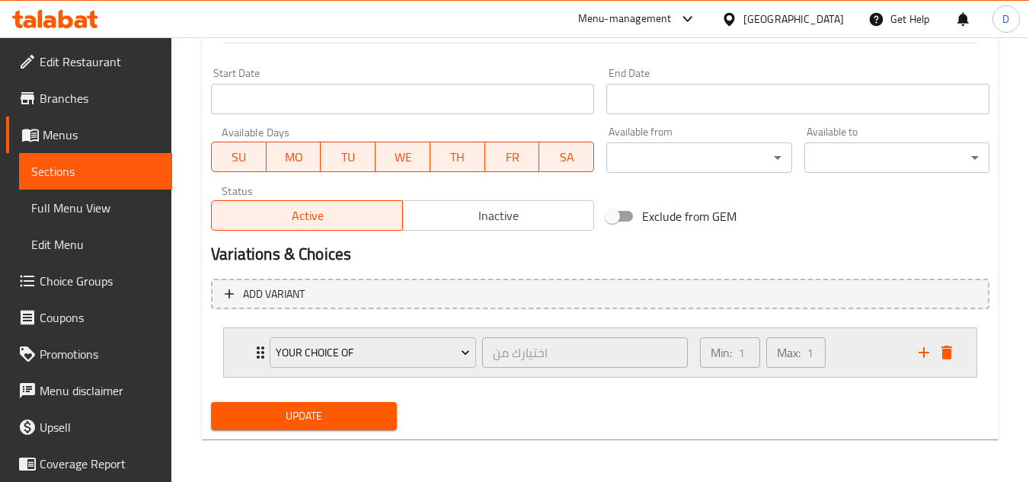
click at [261, 347] on div "your choice of اختيارك من ​" at bounding box center [479, 352] width 437 height 49
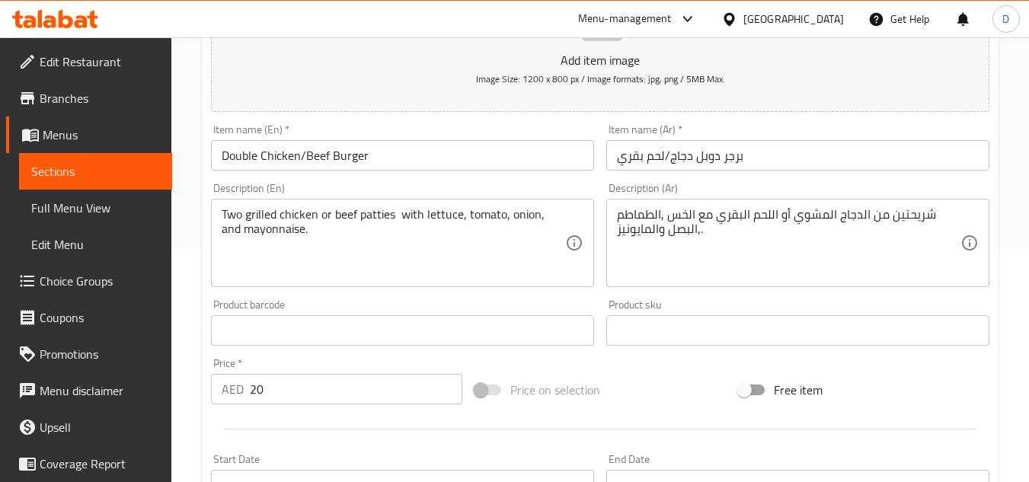
scroll to position [0, 0]
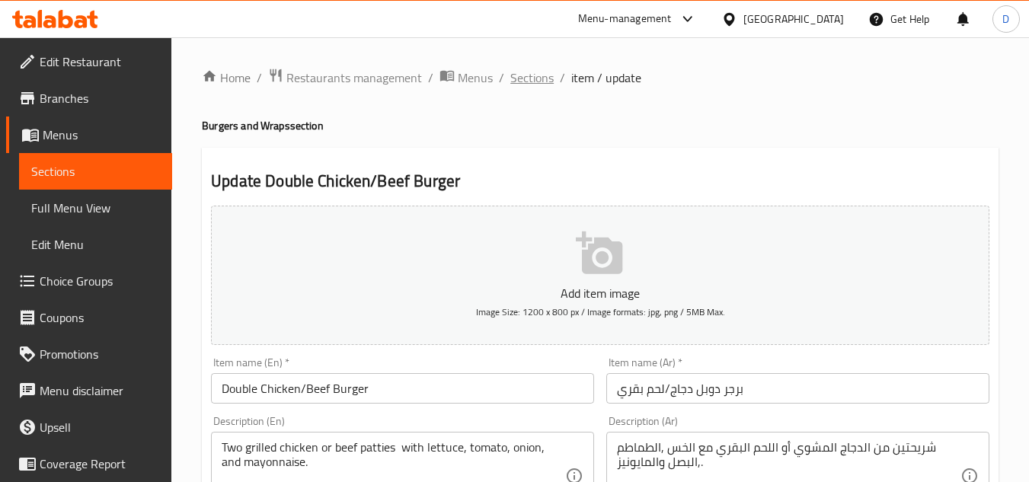
click at [534, 84] on span "Sections" at bounding box center [531, 78] width 43 height 18
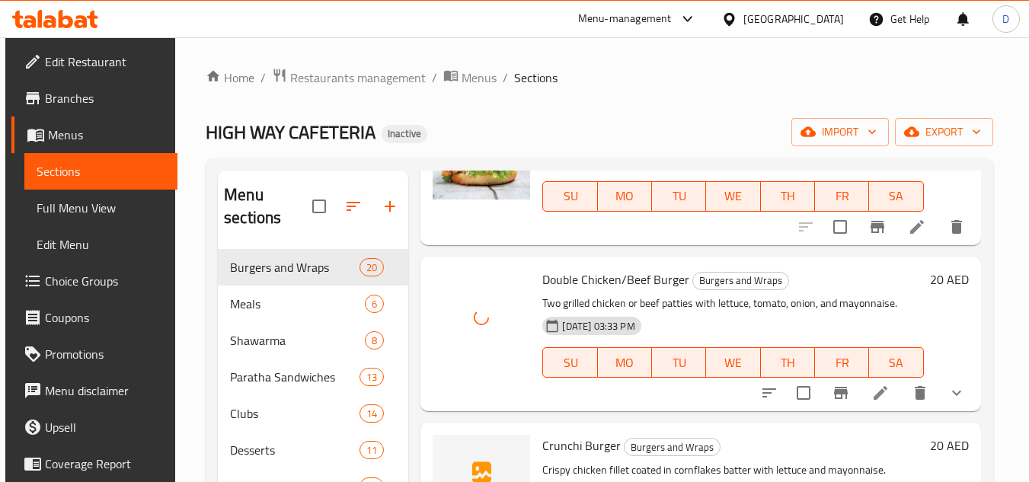
scroll to position [1447, 0]
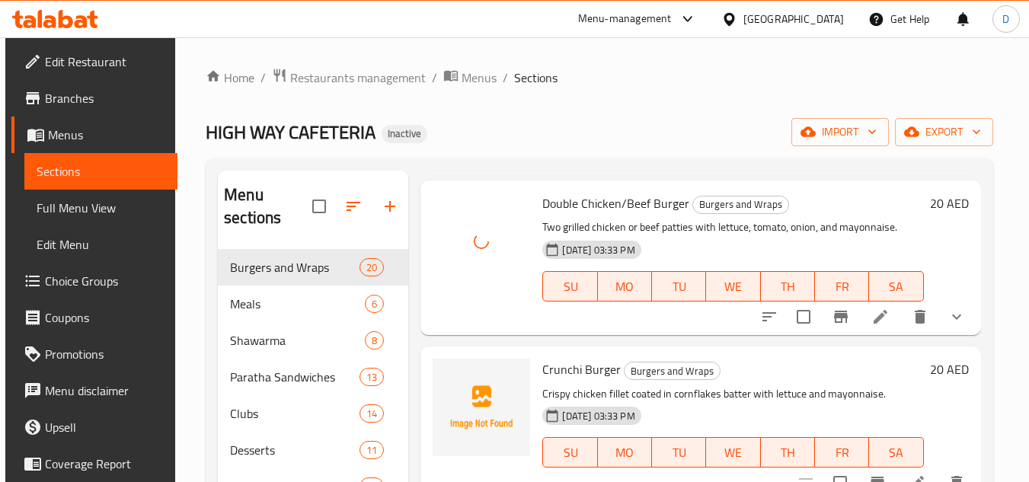
click at [562, 381] on span "Crunchi Burger" at bounding box center [581, 369] width 78 height 23
copy h6 "Crunchi Burger"
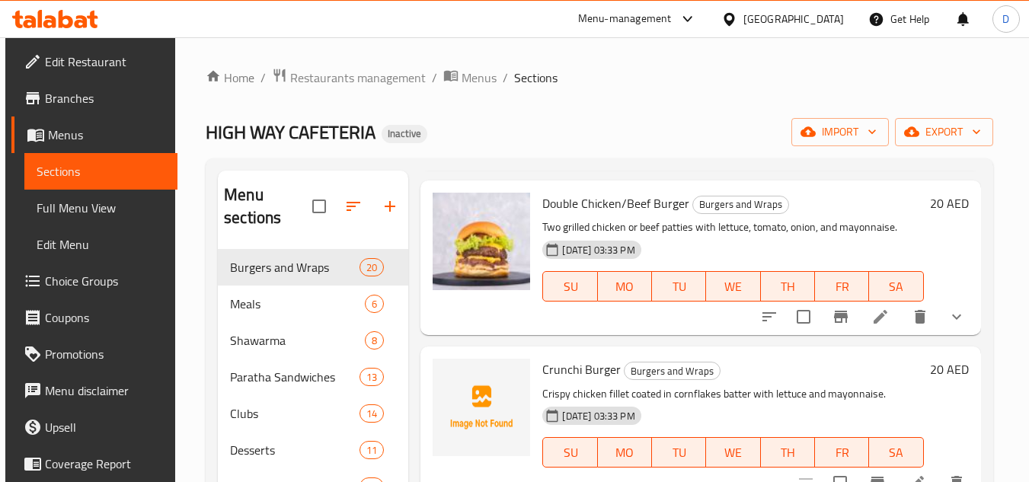
click at [577, 72] on ol "Home / Restaurants management / Menus / Sections" at bounding box center [600, 78] width 788 height 20
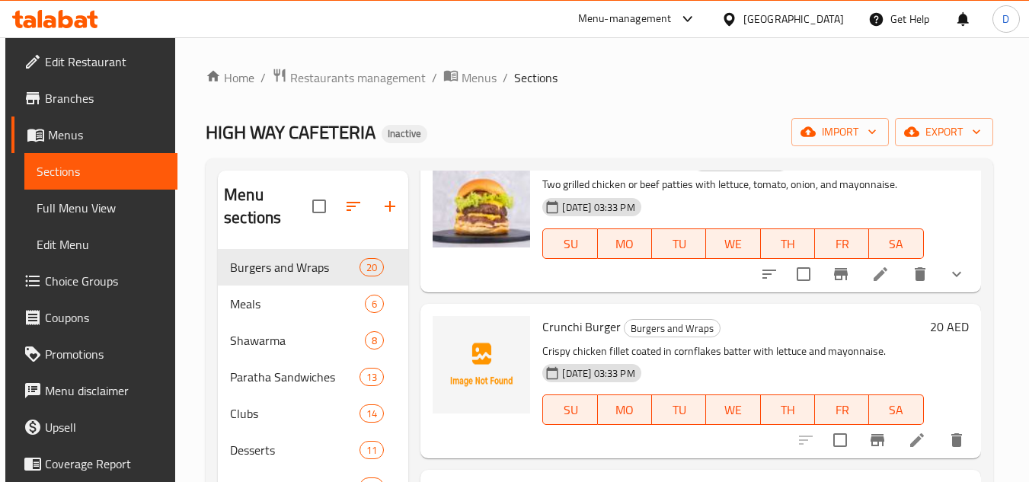
scroll to position [1524, 0]
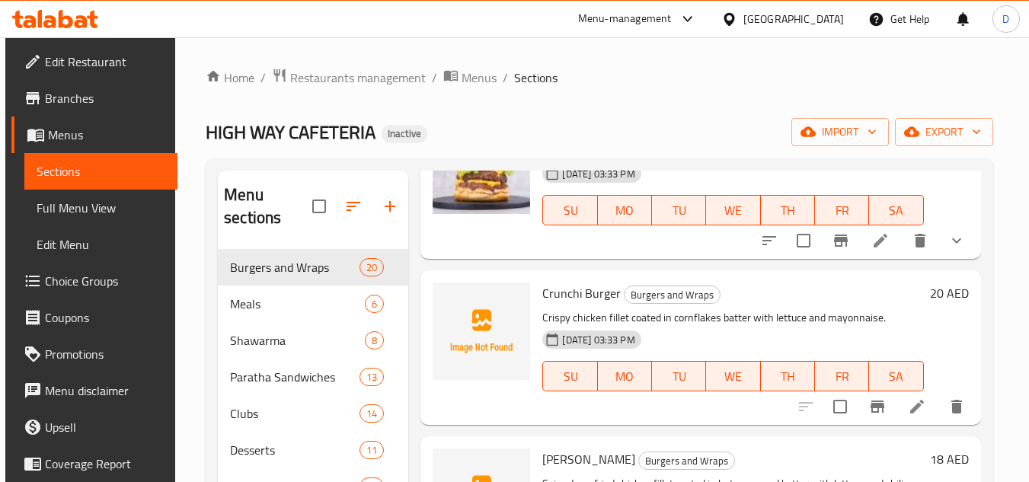
click at [558, 305] on span "Crunchi Burger" at bounding box center [581, 293] width 78 height 23
copy h6 "Crunchi Burger"
click at [592, 305] on span "Crunchi Burger" at bounding box center [581, 293] width 78 height 23
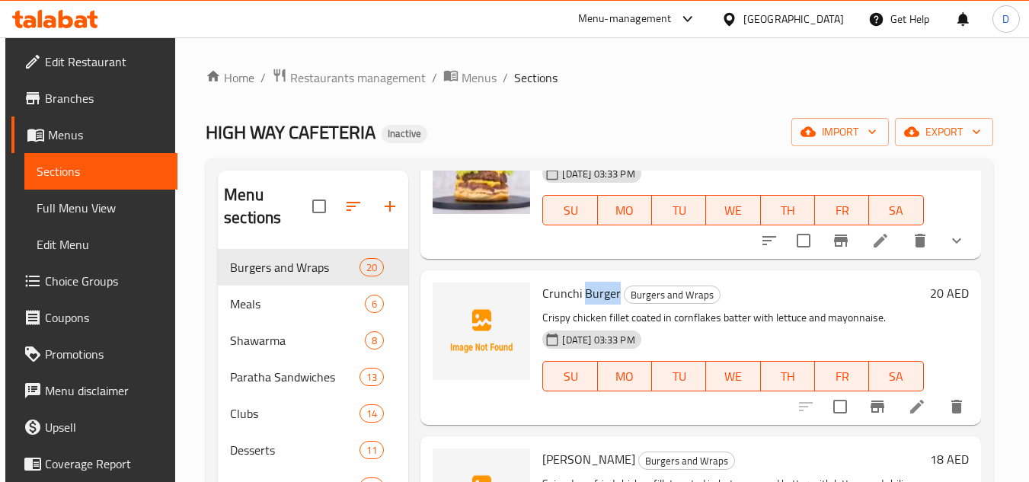
click at [592, 305] on span "Crunchi Burger" at bounding box center [581, 293] width 78 height 23
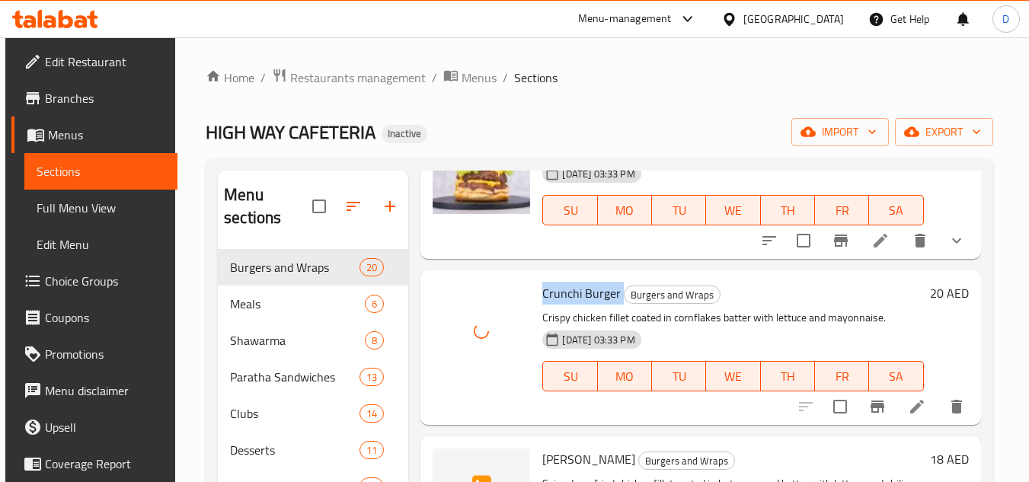
scroll to position [1676, 0]
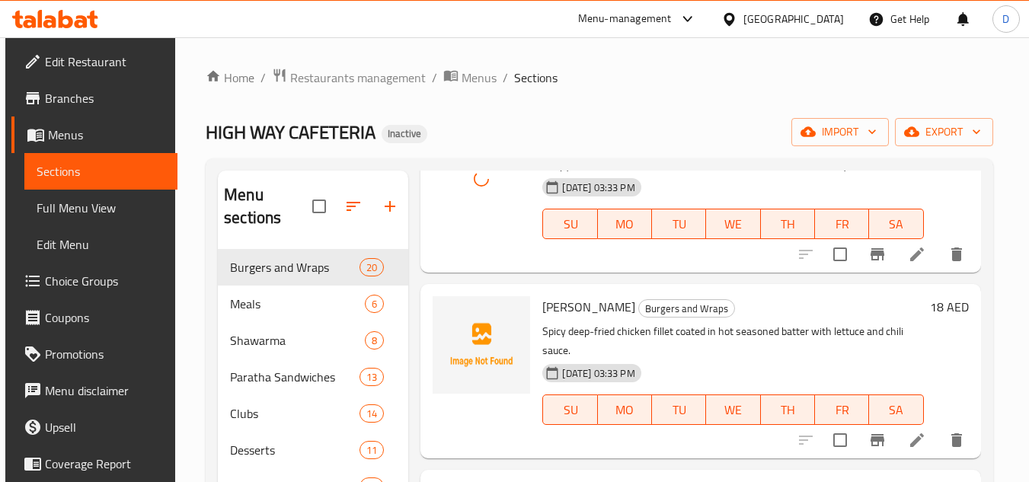
click at [563, 318] on span "[PERSON_NAME]" at bounding box center [588, 307] width 93 height 23
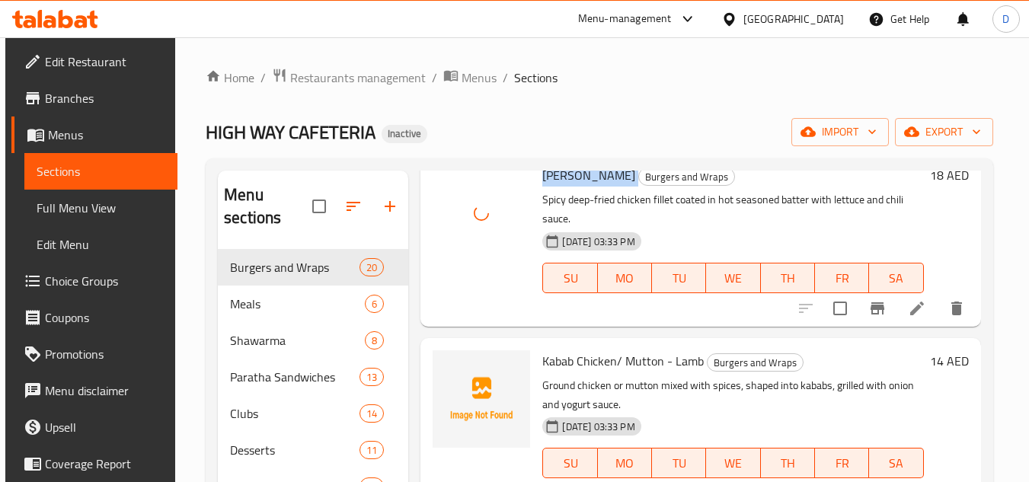
scroll to position [1828, 0]
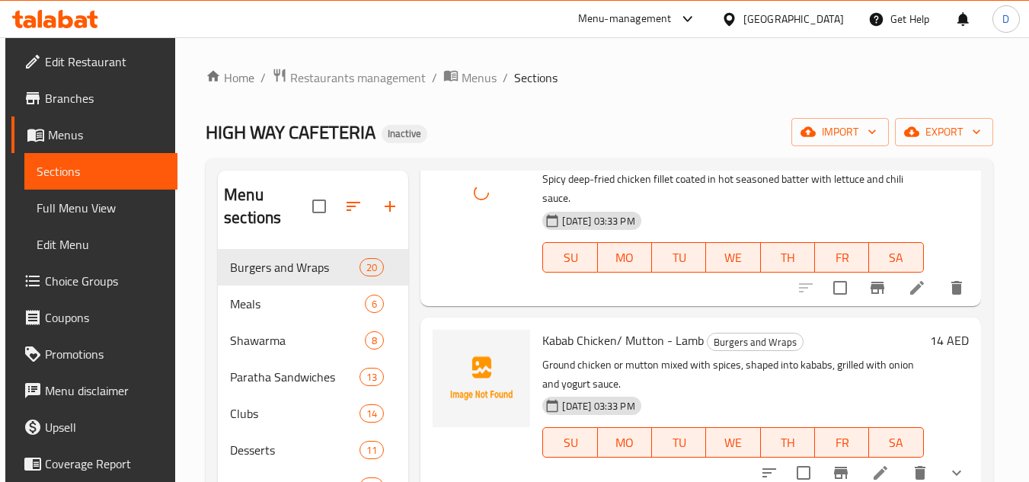
click at [572, 352] on span "Kabab Chicken/ Mutton - Lamb" at bounding box center [623, 340] width 162 height 23
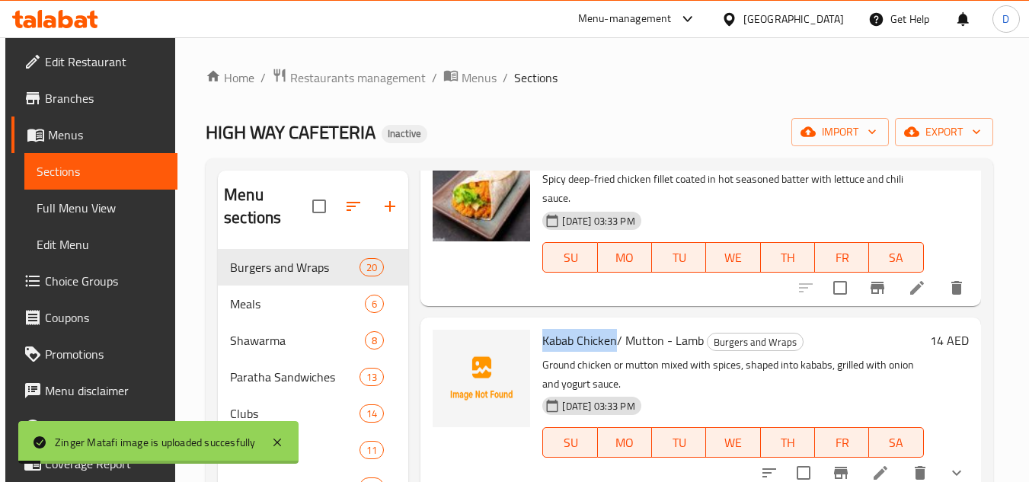
drag, startPoint x: 615, startPoint y: 363, endPoint x: 537, endPoint y: 366, distance: 77.8
click at [537, 366] on div "Kabab Chicken/ Mutton - Lamb Burgers and Wraps Ground chicken or mutton mixed w…" at bounding box center [732, 405] width 393 height 162
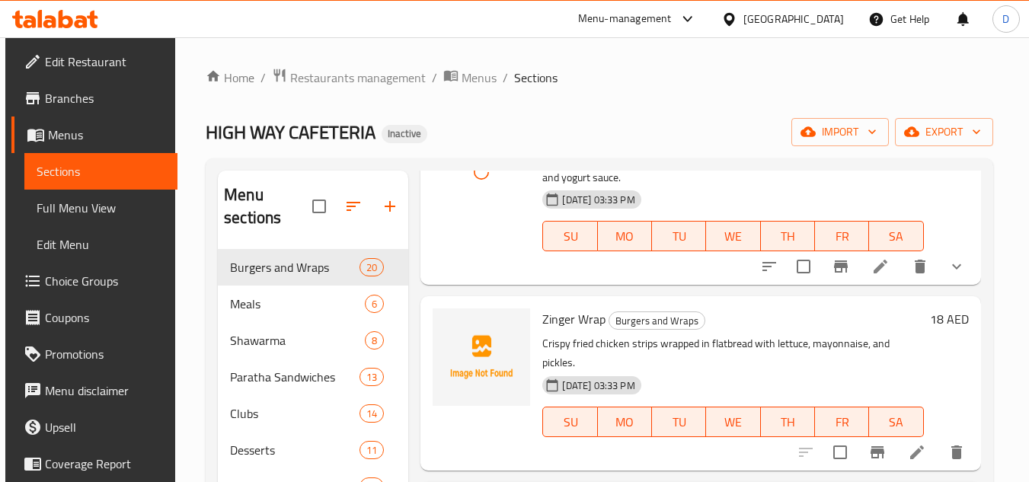
scroll to position [2057, 0]
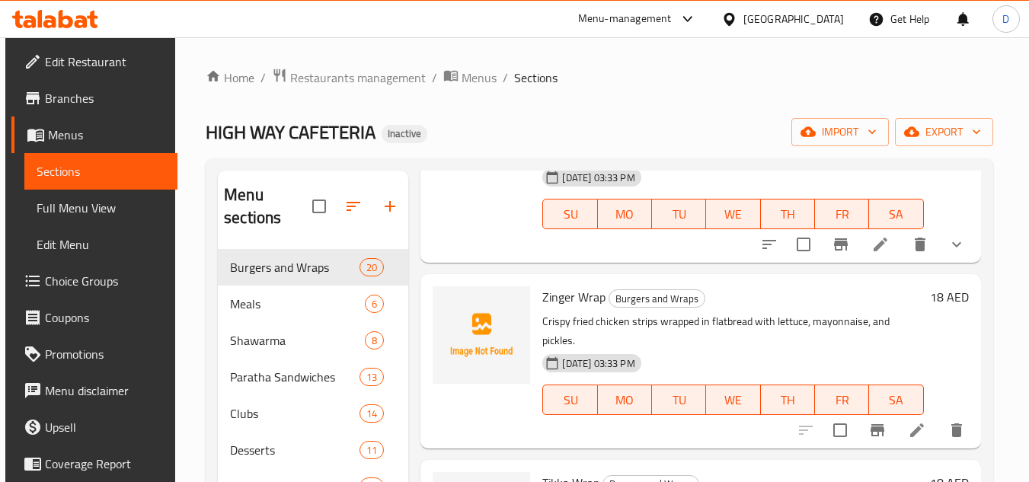
click at [586, 309] on span "Zinger Wrap" at bounding box center [573, 297] width 63 height 23
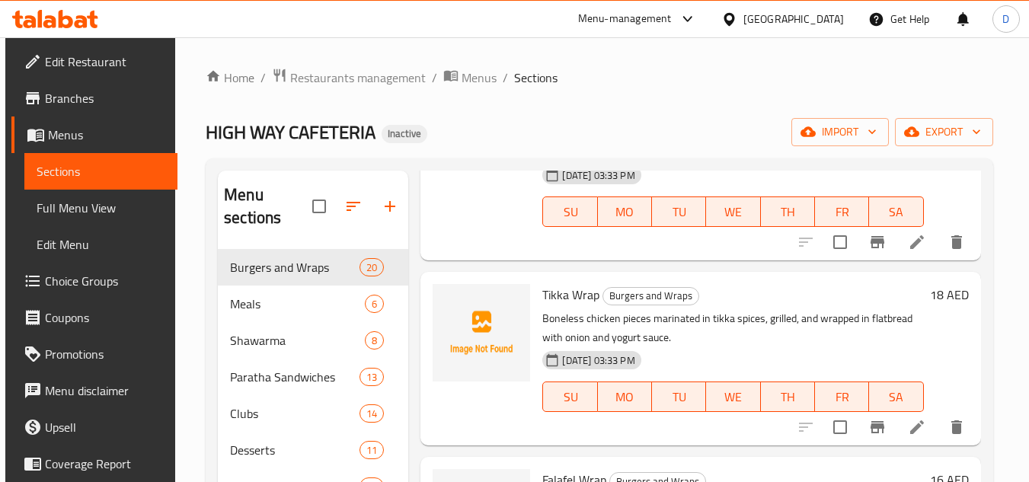
scroll to position [2285, 0]
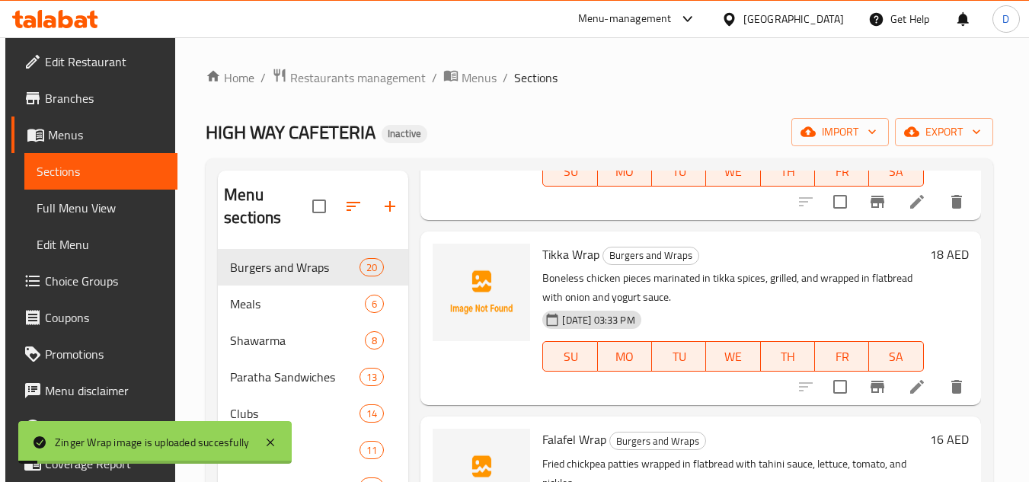
click at [556, 266] on span "Tikka Wrap" at bounding box center [570, 254] width 57 height 23
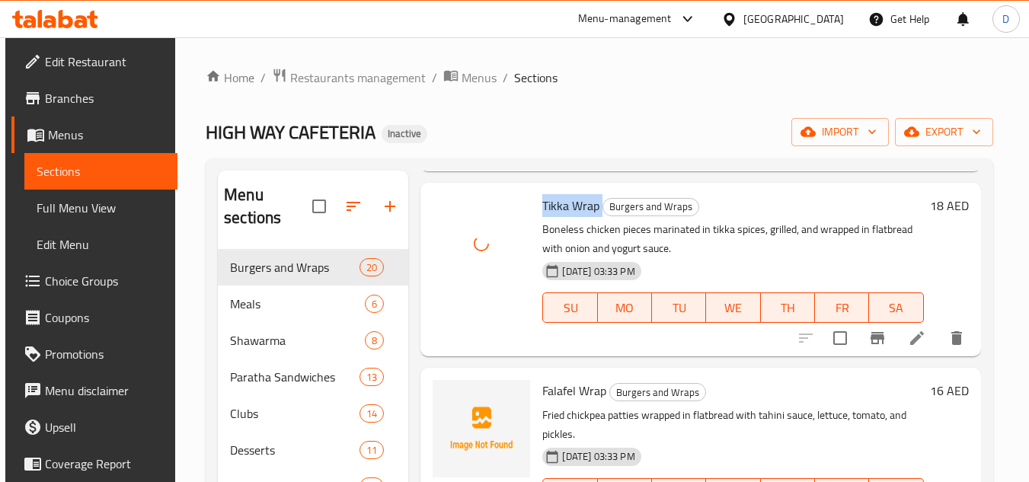
scroll to position [2362, 0]
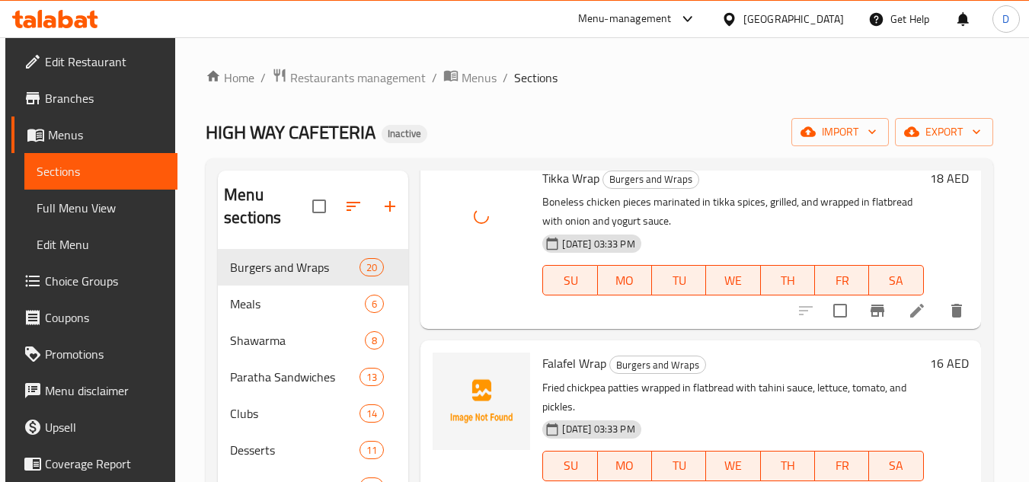
click at [556, 375] on span "Falafel Wrap" at bounding box center [574, 363] width 64 height 23
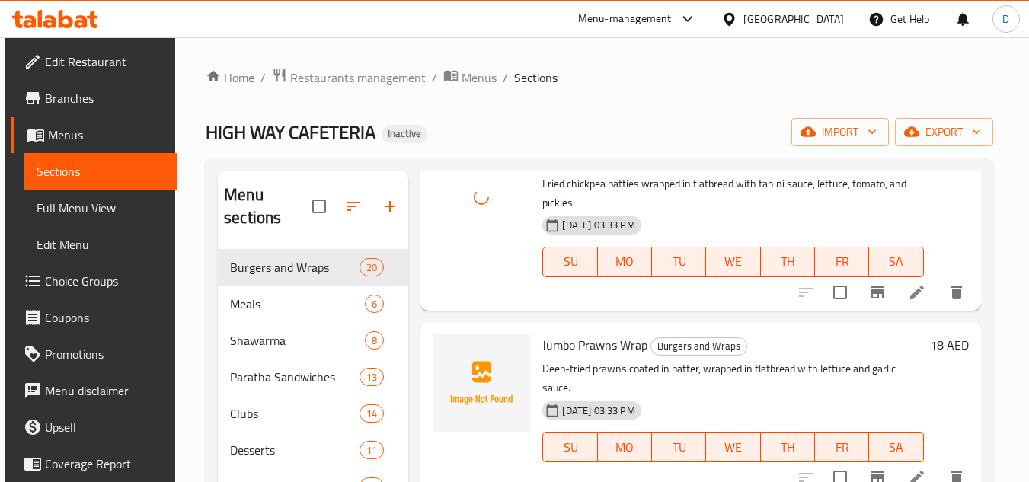
scroll to position [2590, 0]
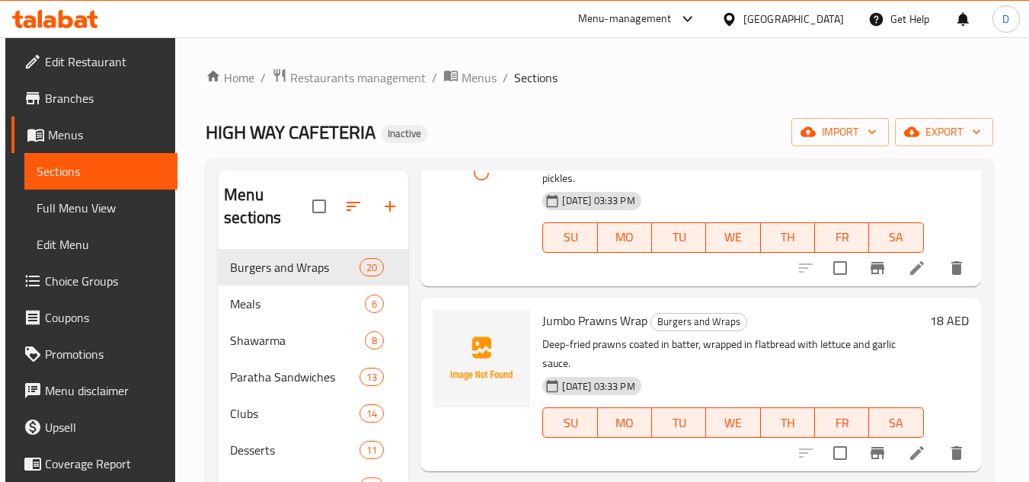
click at [568, 332] on span "Jumbo Prawns Wrap" at bounding box center [594, 320] width 105 height 23
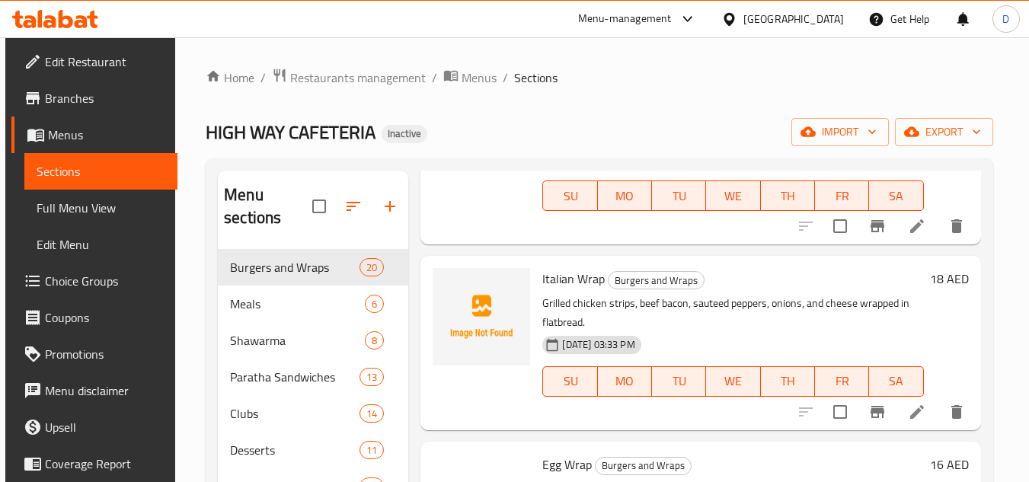
scroll to position [2819, 0]
click at [554, 289] on span "Italian Wrap" at bounding box center [573, 277] width 62 height 23
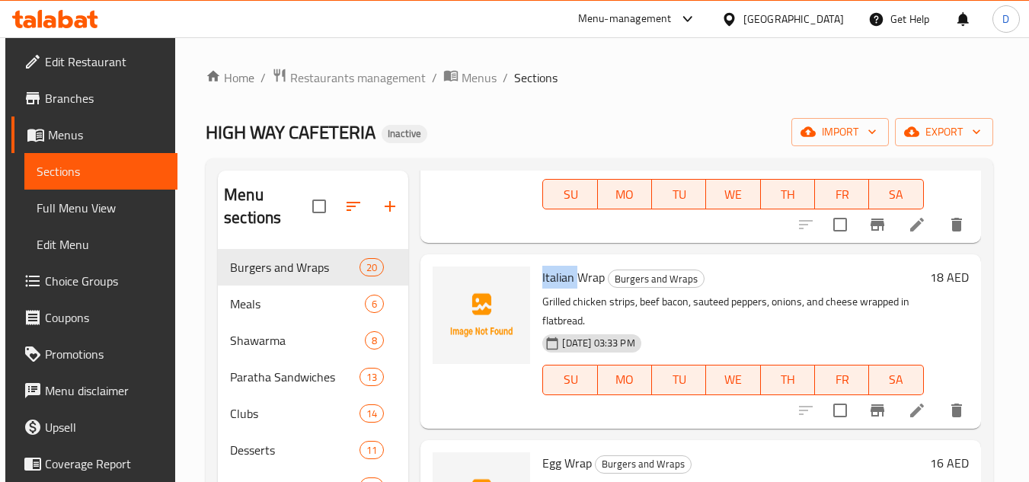
click at [554, 289] on span "Italian Wrap" at bounding box center [573, 277] width 62 height 23
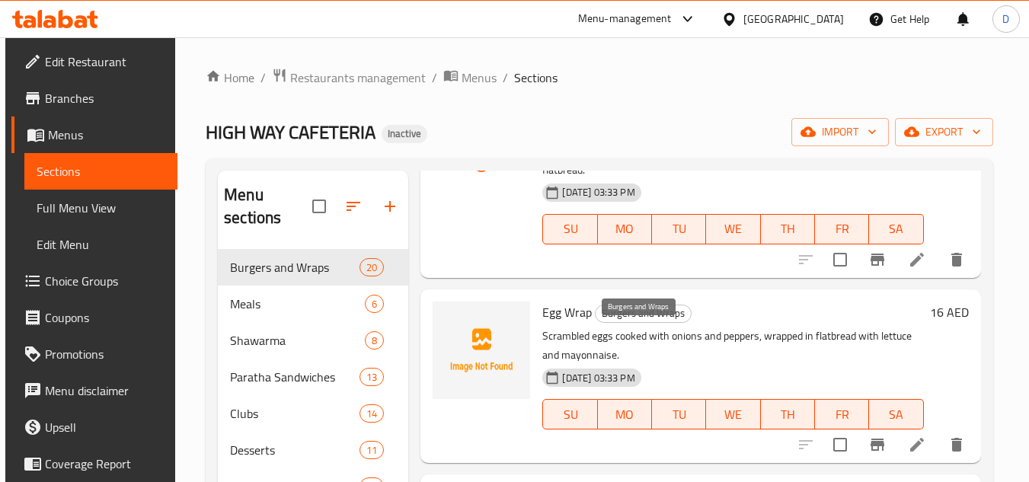
scroll to position [2971, 0]
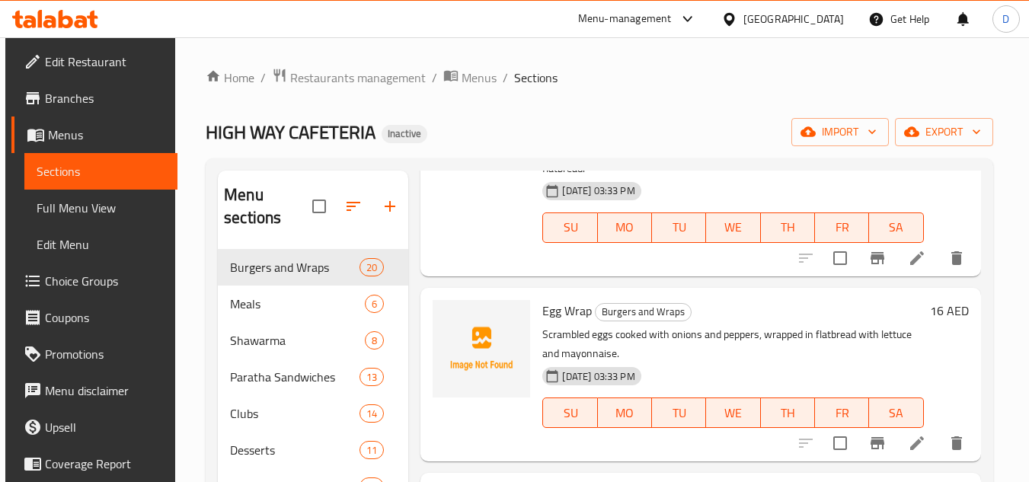
click at [558, 322] on span "Egg Wrap" at bounding box center [567, 310] width 50 height 23
click at [544, 322] on span "Egg Wrap" at bounding box center [567, 310] width 50 height 23
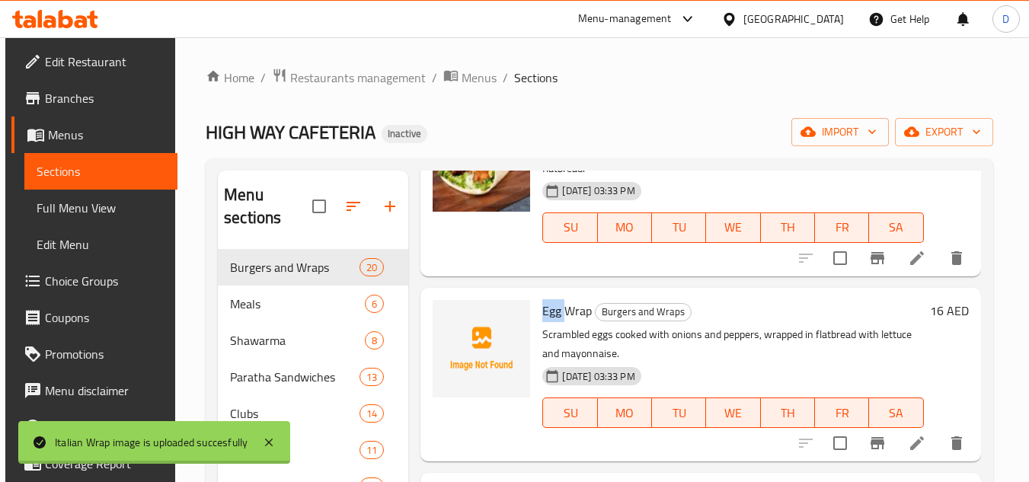
click at [544, 322] on span "Egg Wrap" at bounding box center [567, 310] width 50 height 23
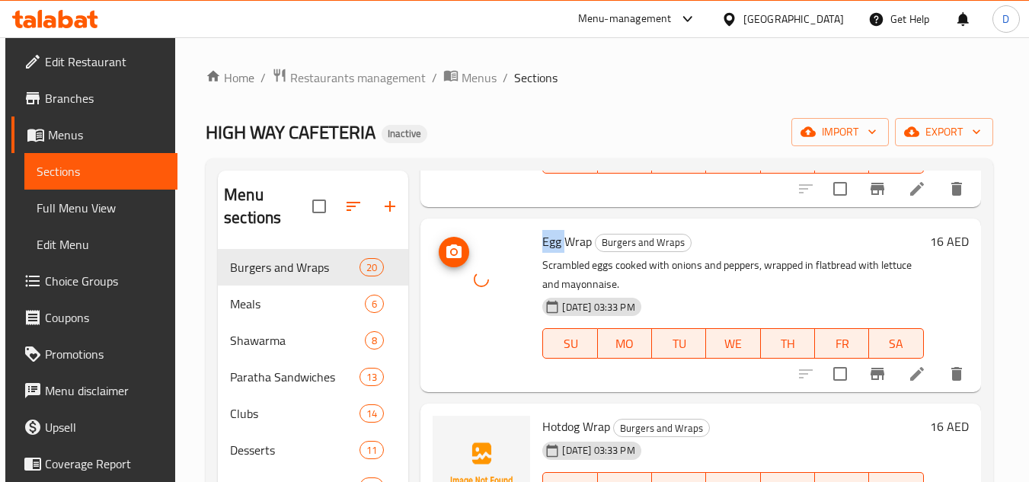
scroll to position [3123, 0]
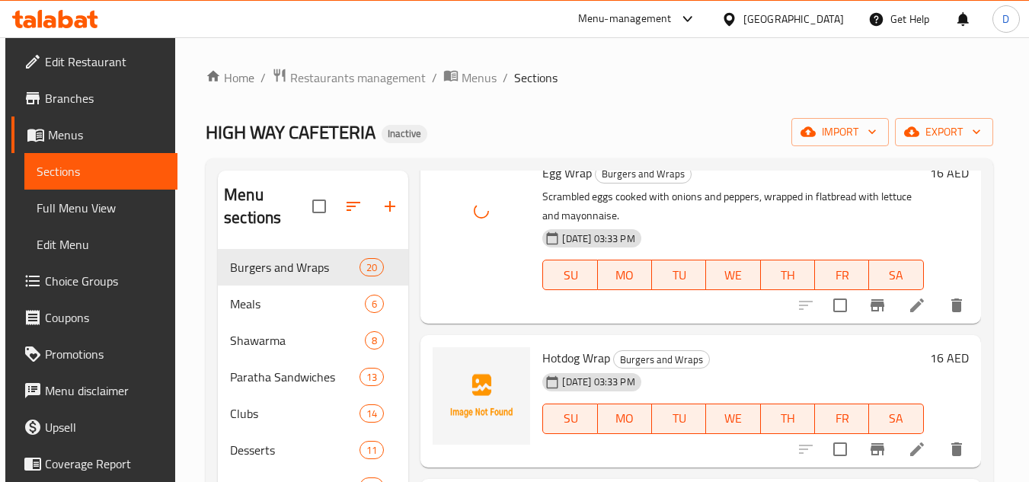
click at [571, 366] on span "Hotdog Wrap" at bounding box center [576, 358] width 68 height 23
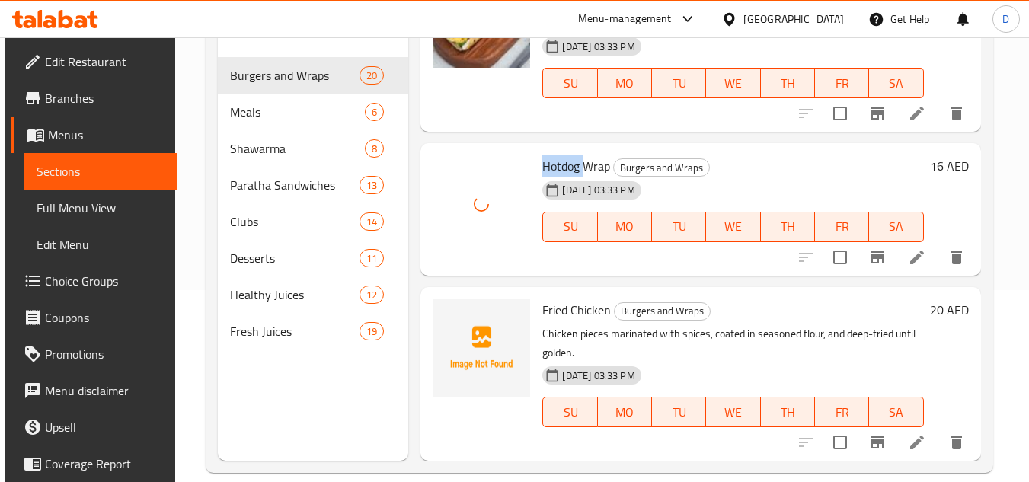
scroll to position [213, 0]
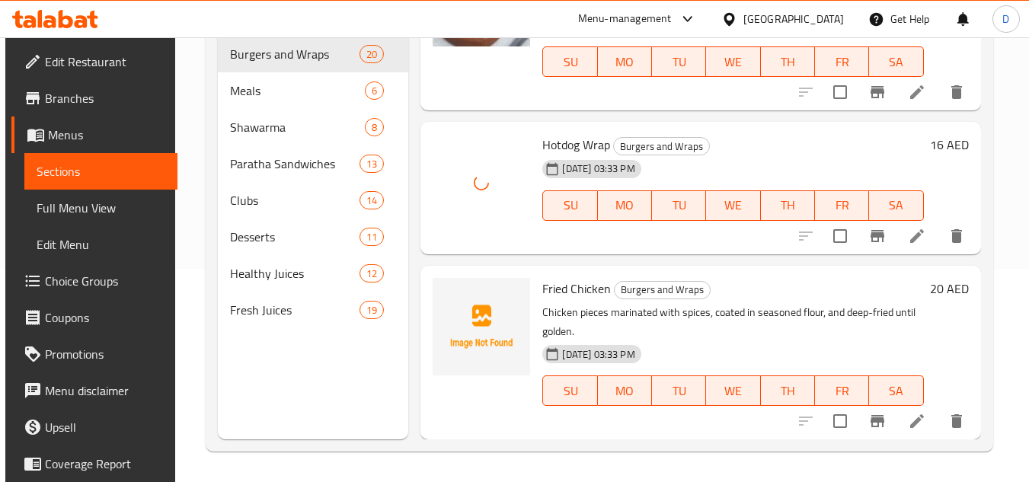
click at [553, 285] on span "Fried Chicken" at bounding box center [576, 288] width 69 height 23
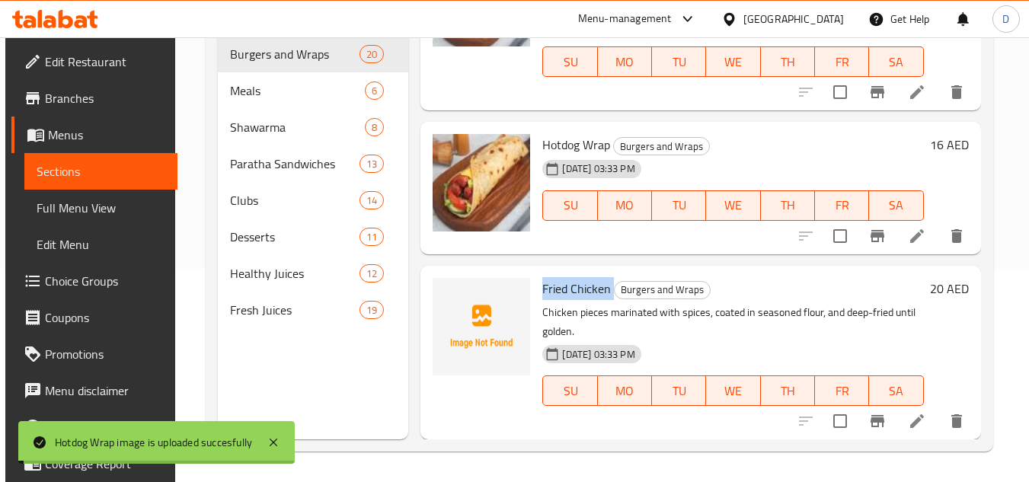
click at [553, 285] on span "Fried Chicken" at bounding box center [576, 288] width 69 height 23
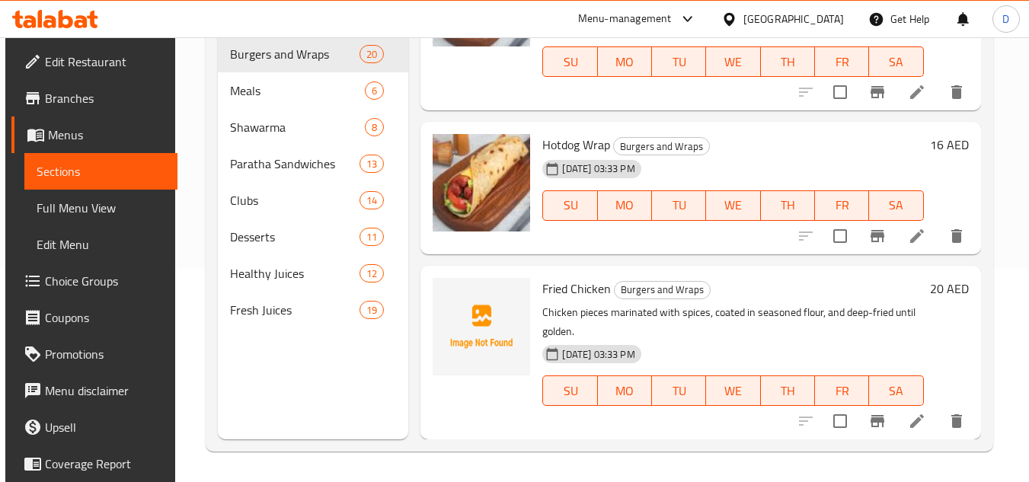
drag, startPoint x: 648, startPoint y: 313, endPoint x: 681, endPoint y: 337, distance: 41.4
click at [657, 324] on p "Chicken pieces marinated with spices, coated in seasoned flour, and deep-fried …" at bounding box center [732, 322] width 381 height 38
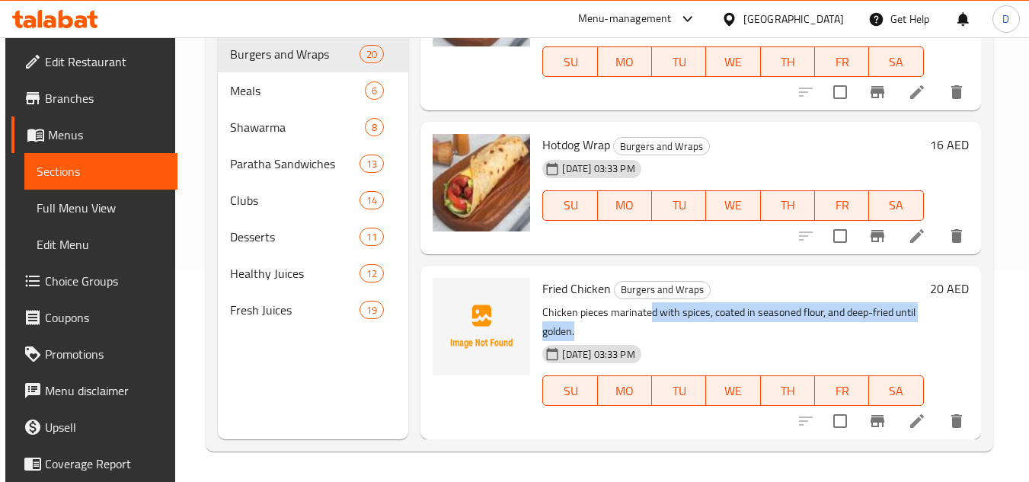
click at [708, 326] on p "Chicken pieces marinated with spices, coated in seasoned flour, and deep-fried …" at bounding box center [732, 322] width 381 height 38
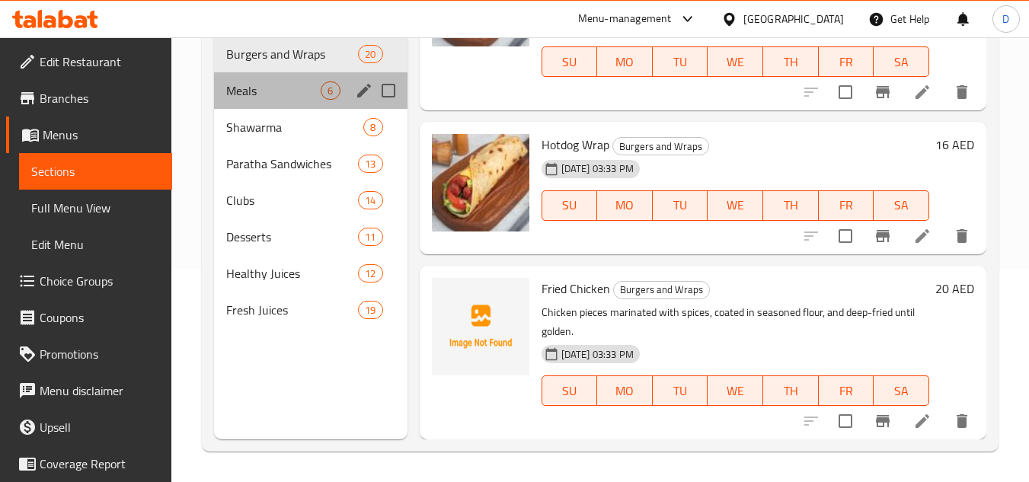
click at [279, 76] on div "Meals 6" at bounding box center [310, 90] width 193 height 37
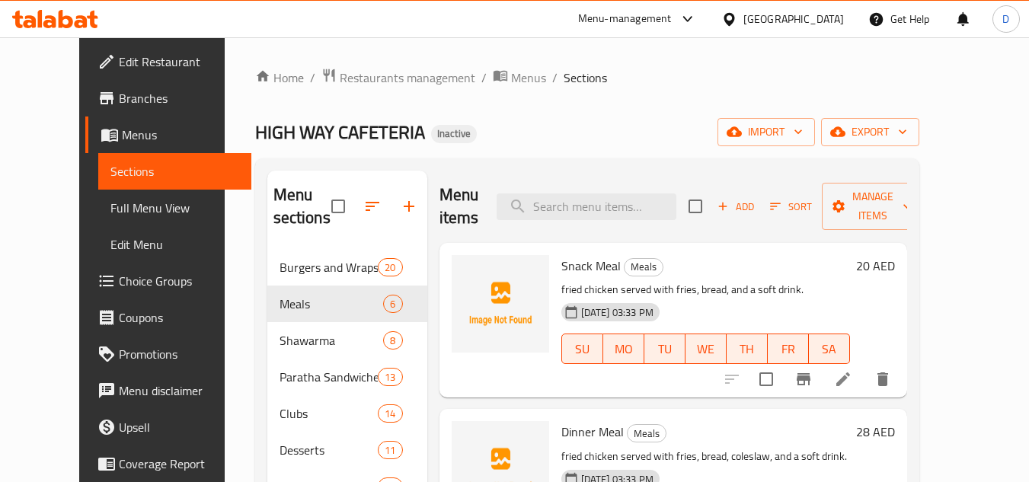
click at [582, 265] on span "Snack Meal" at bounding box center [590, 265] width 59 height 23
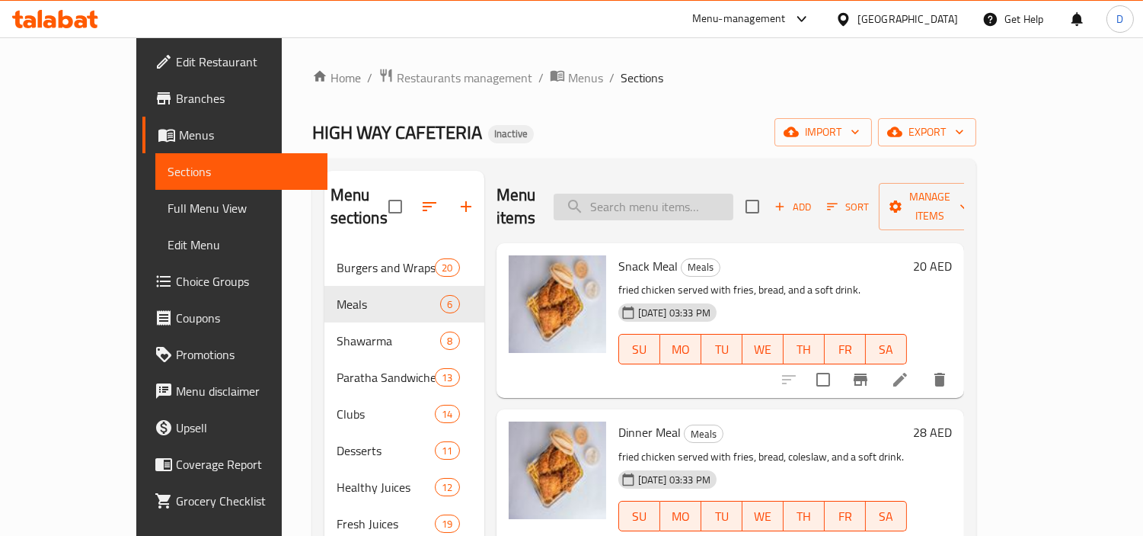
click at [705, 193] on input "search" at bounding box center [644, 206] width 180 height 27
paste input "Party Meal"
type input "Party Meal"
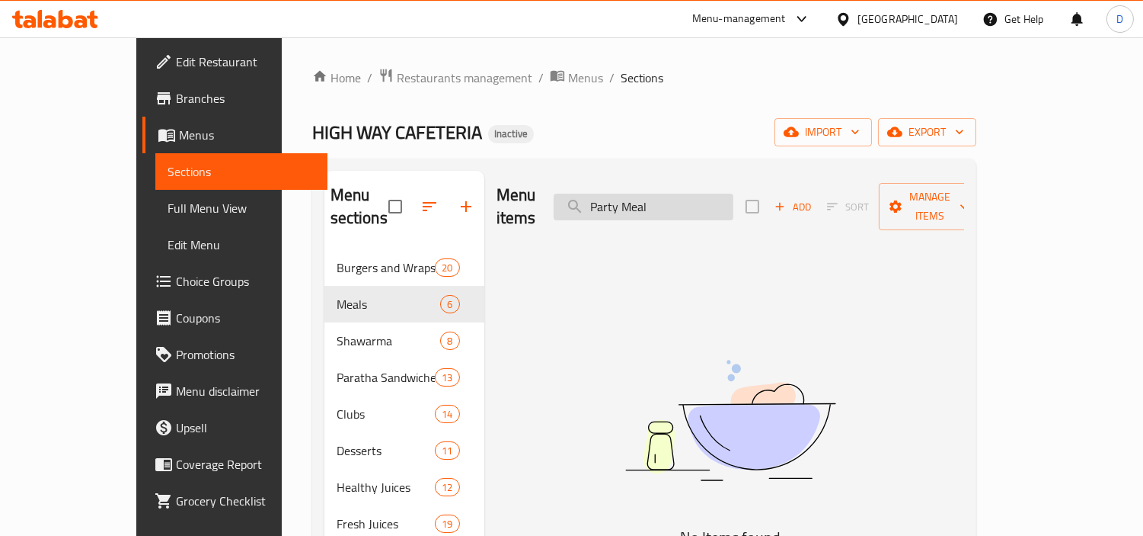
click at [682, 195] on input "Party Meal" at bounding box center [644, 206] width 180 height 27
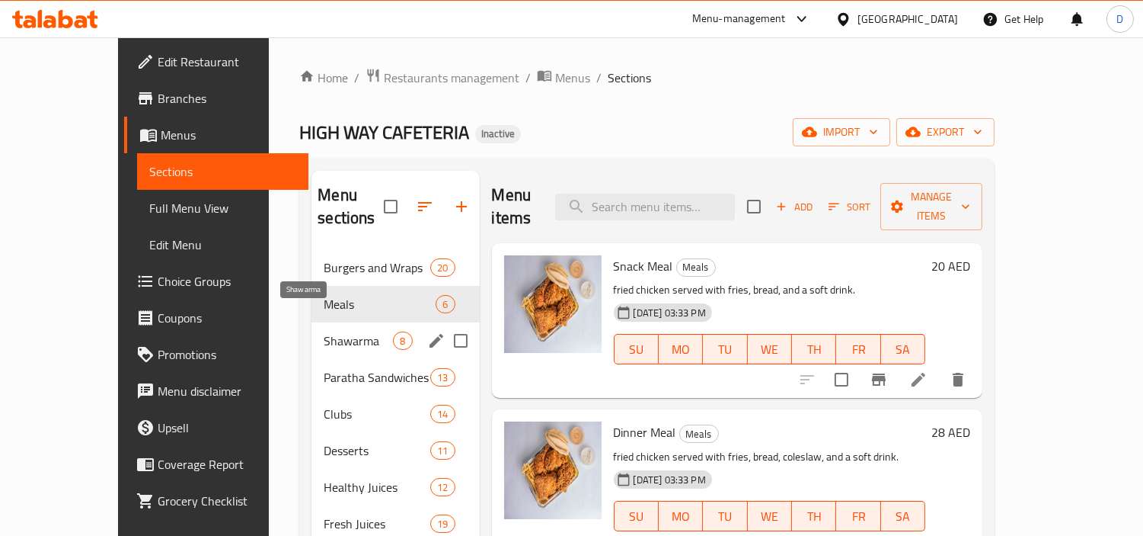
click at [324, 331] on span "Shawarma" at bounding box center [358, 340] width 69 height 18
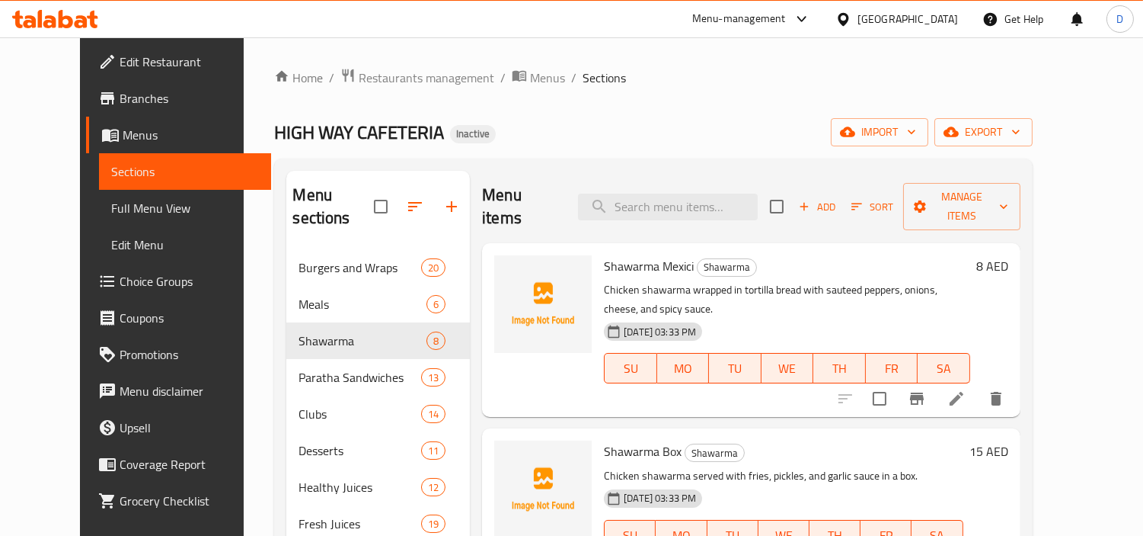
click at [605, 254] on span "Shawarma Mexici" at bounding box center [649, 265] width 90 height 23
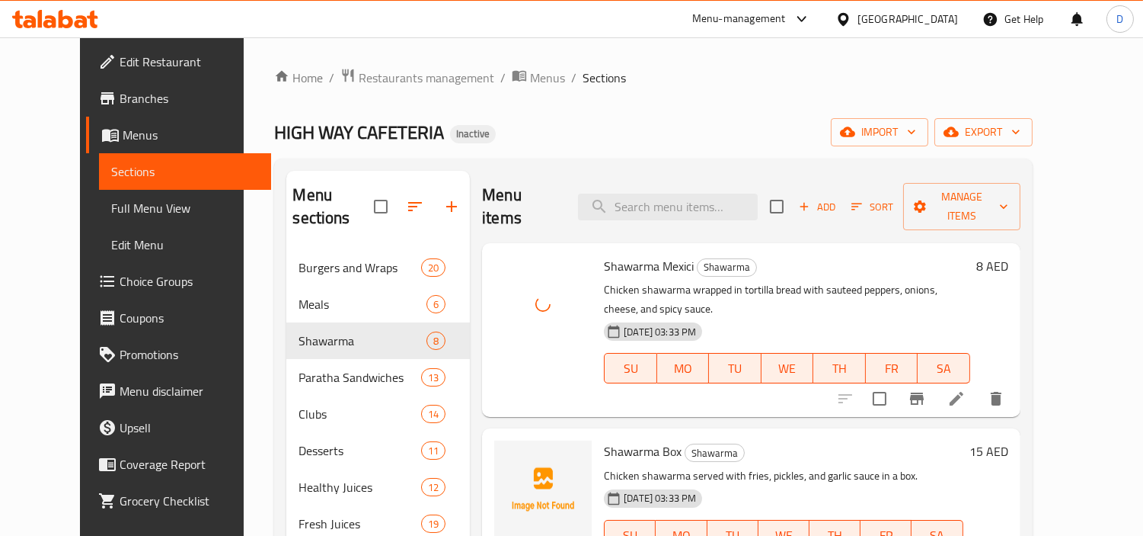
click at [625, 440] on span "Shawarma Box" at bounding box center [643, 451] width 78 height 23
click at [623, 440] on span "Shawarma Box" at bounding box center [643, 451] width 78 height 23
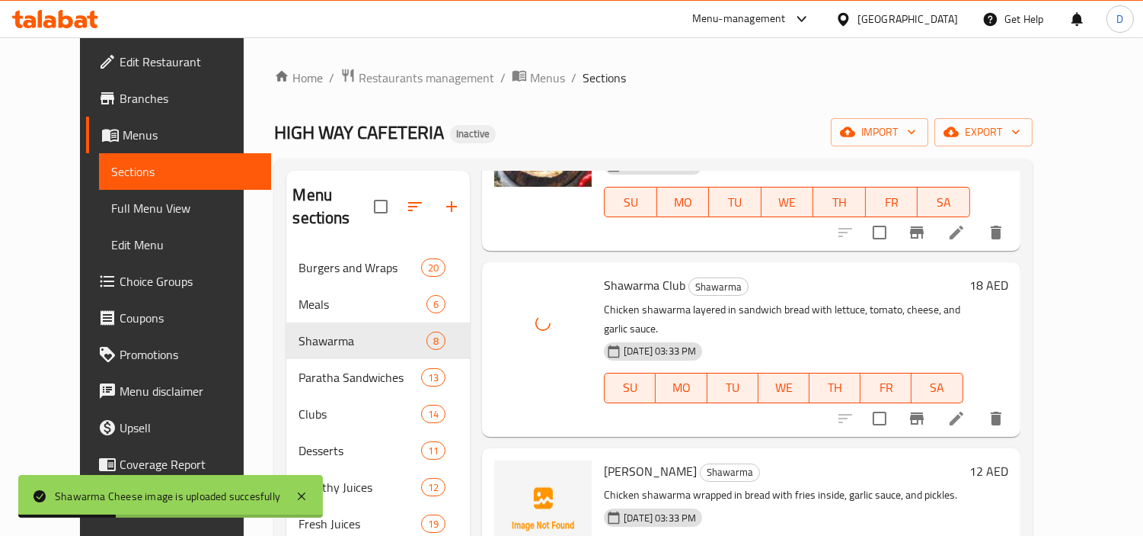
scroll to position [871, 0]
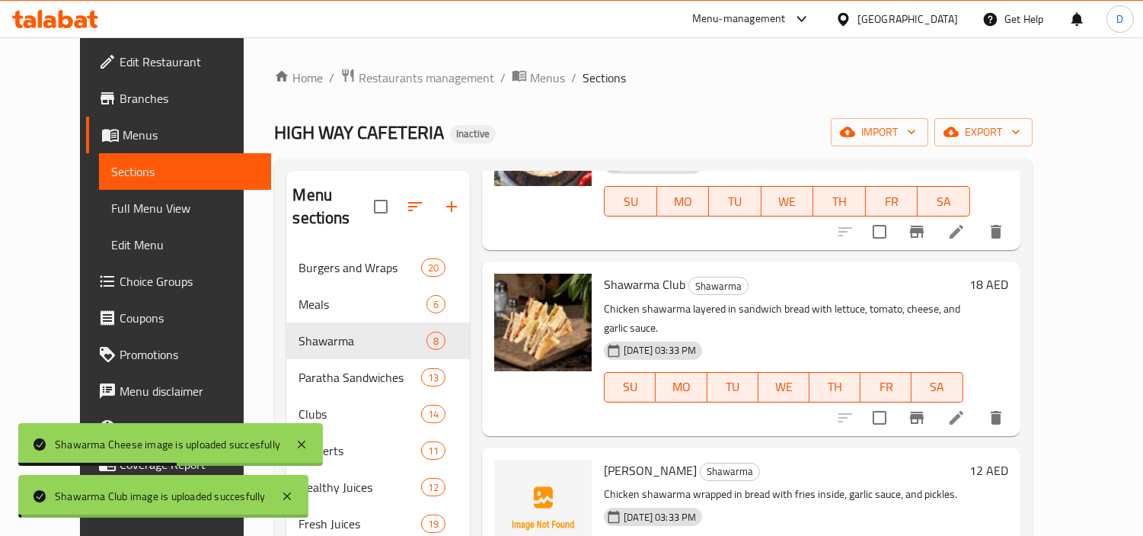
click at [611, 459] on span "[PERSON_NAME]" at bounding box center [650, 470] width 93 height 23
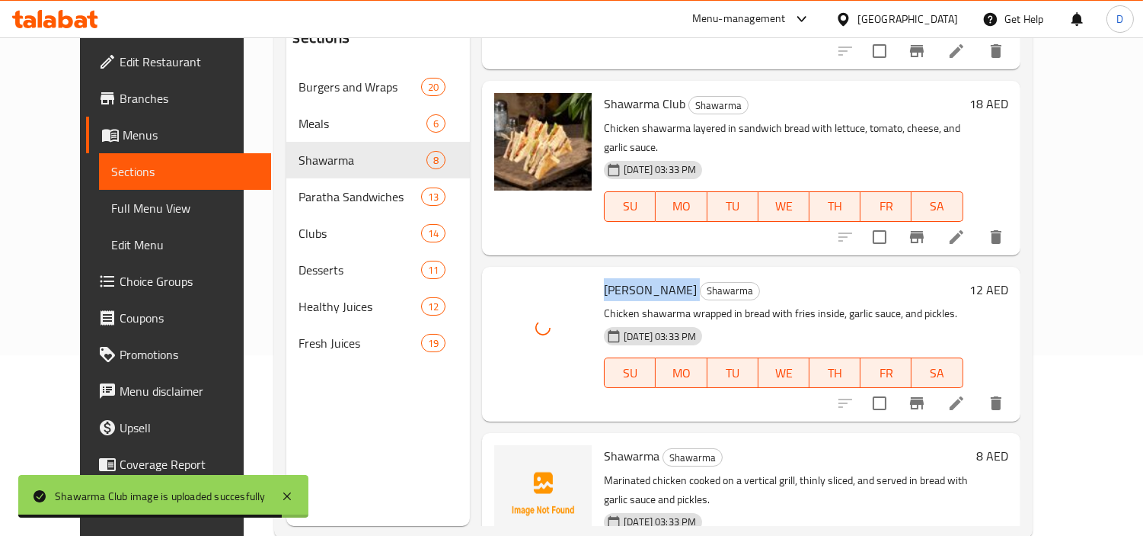
scroll to position [213, 0]
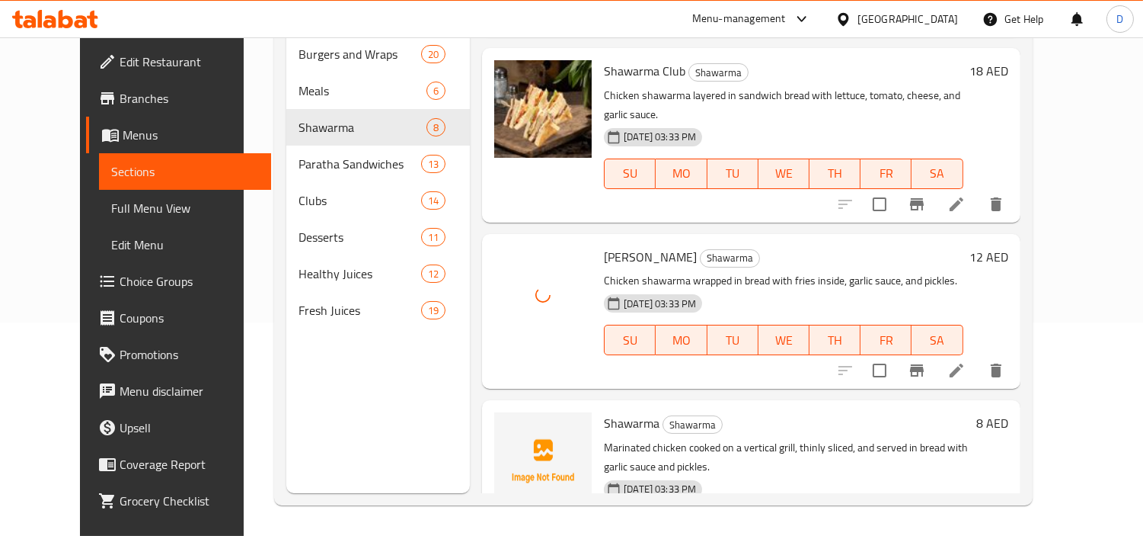
click at [614, 411] on span "Shawarma" at bounding box center [632, 422] width 56 height 23
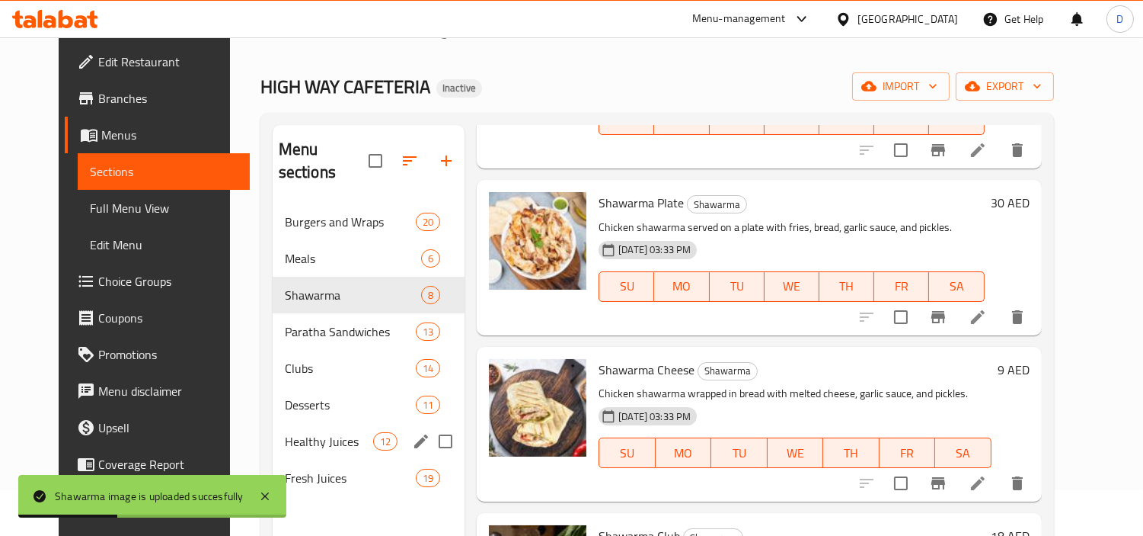
scroll to position [43, 0]
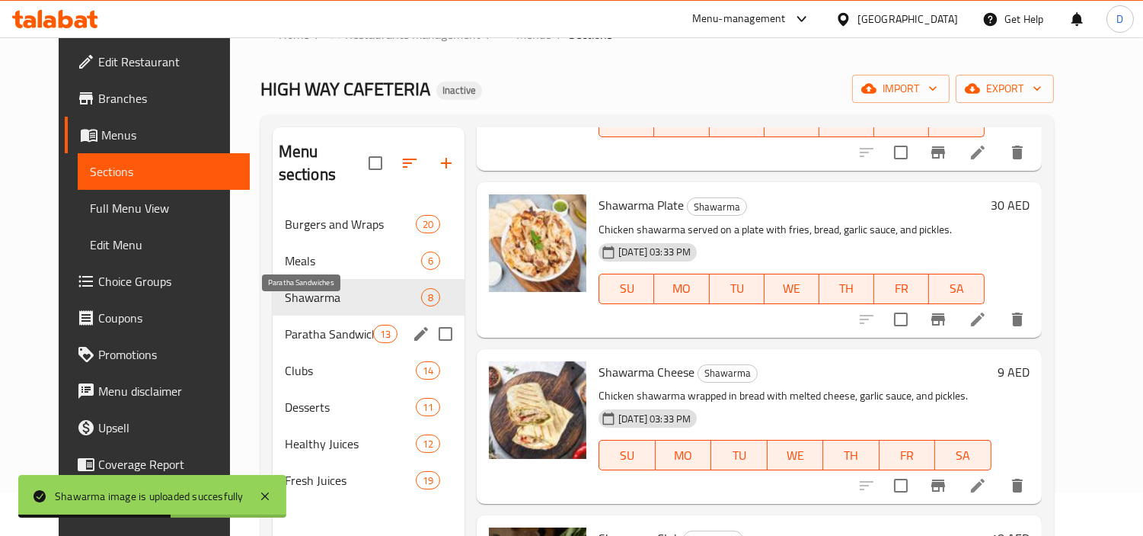
click at [285, 325] on span "Paratha Sandwiches" at bounding box center [329, 334] width 88 height 18
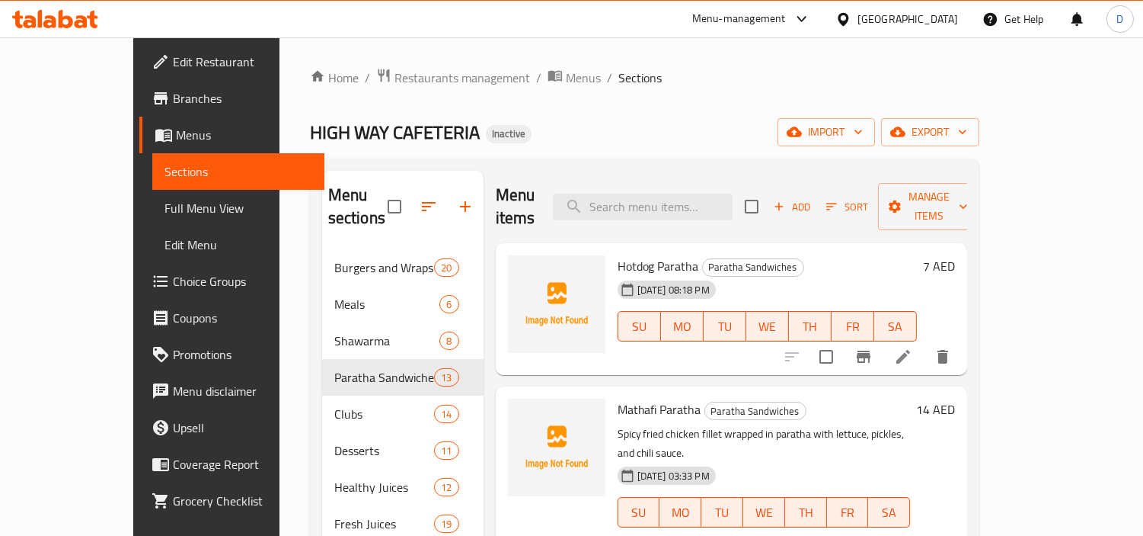
click at [643, 254] on span "Hotdog Paratha" at bounding box center [659, 265] width 82 height 23
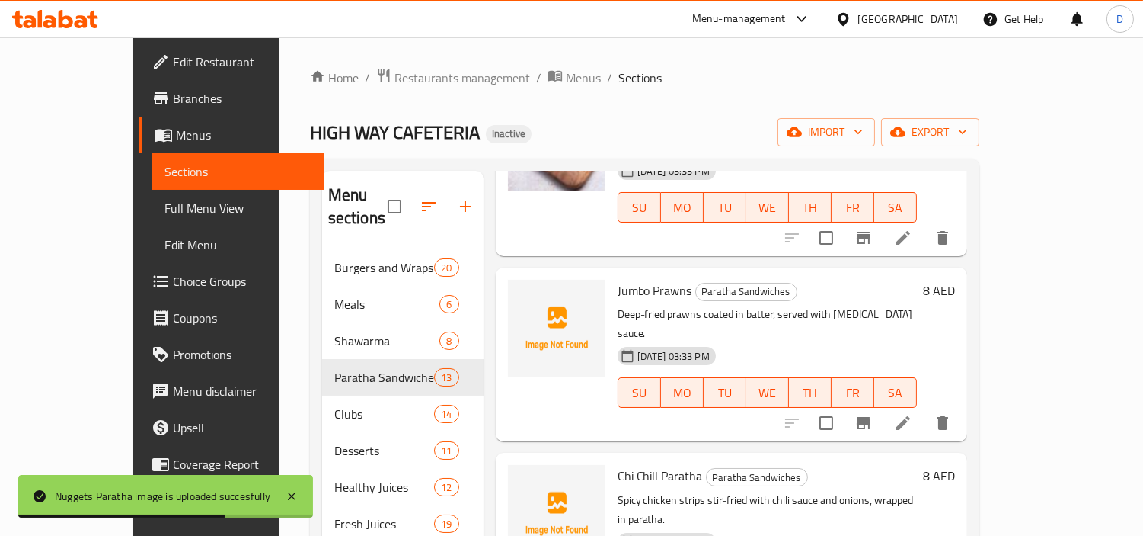
scroll to position [676, 0]
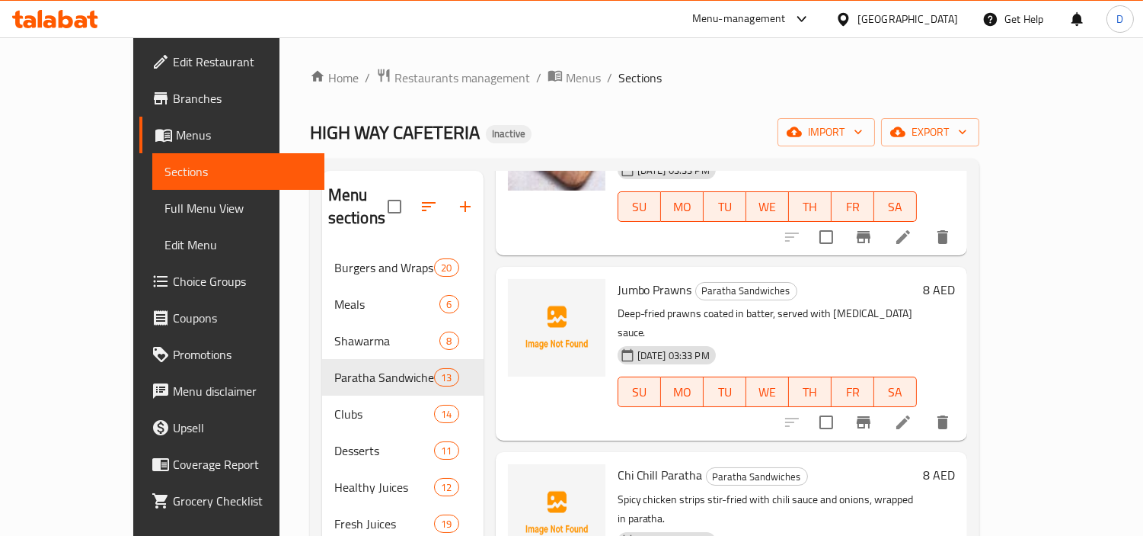
click at [618, 278] on span "Jumbo Prawns" at bounding box center [655, 289] width 75 height 23
click at [618, 463] on span "Chi Chill Paratha" at bounding box center [660, 474] width 85 height 23
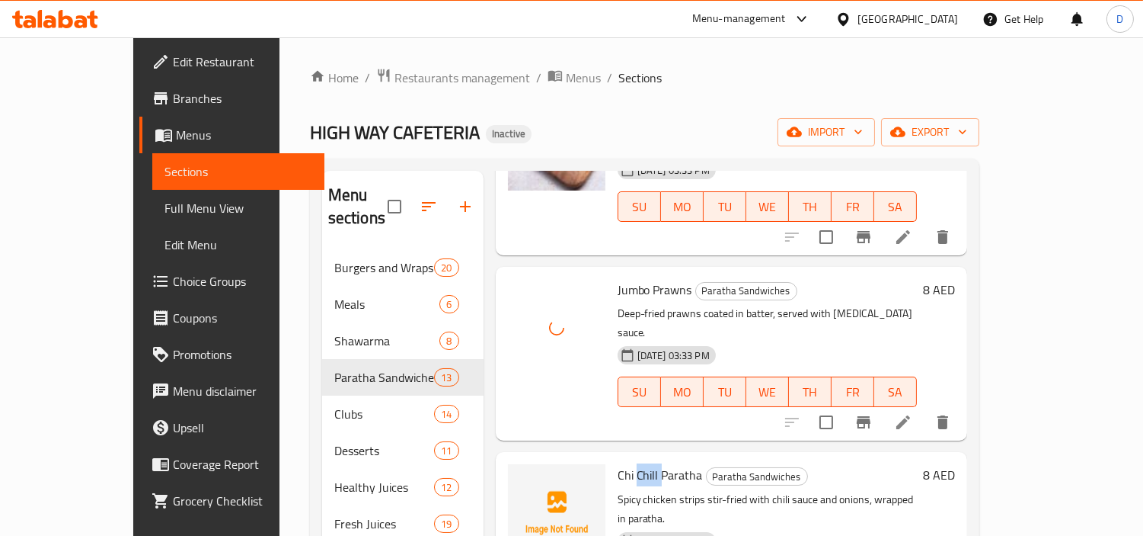
click at [621, 463] on span "Chi Chill Paratha" at bounding box center [660, 474] width 85 height 23
drag, startPoint x: 623, startPoint y: 378, endPoint x: 561, endPoint y: 378, distance: 62.5
click at [561, 458] on div "Chi Chill Paratha Paratha Sandwiches Spicy chicken strips stir-fried with chili…" at bounding box center [732, 539] width 460 height 162
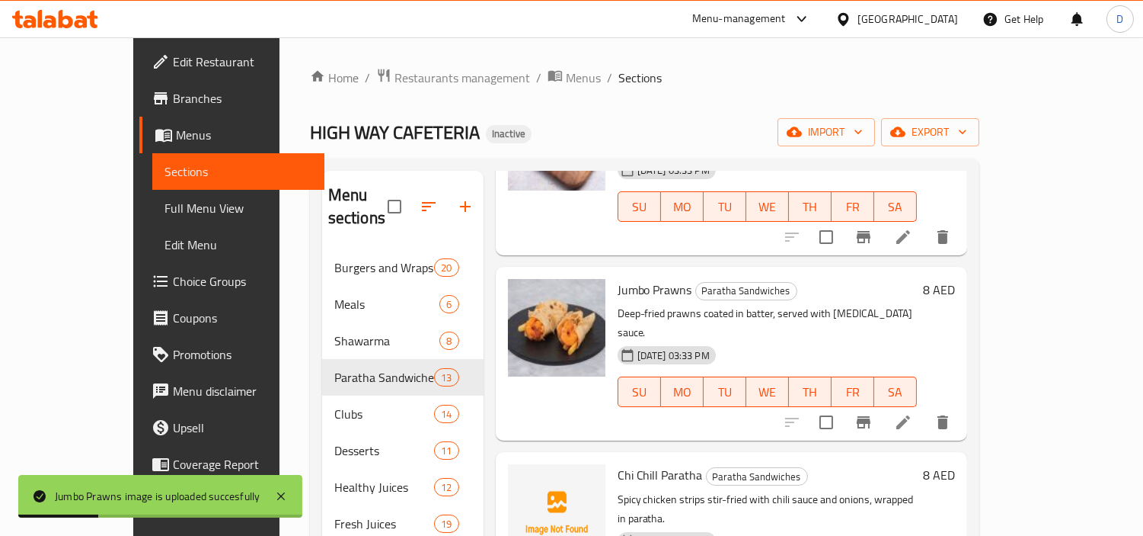
click at [653, 463] on span "Chi Chill Paratha" at bounding box center [660, 474] width 85 height 23
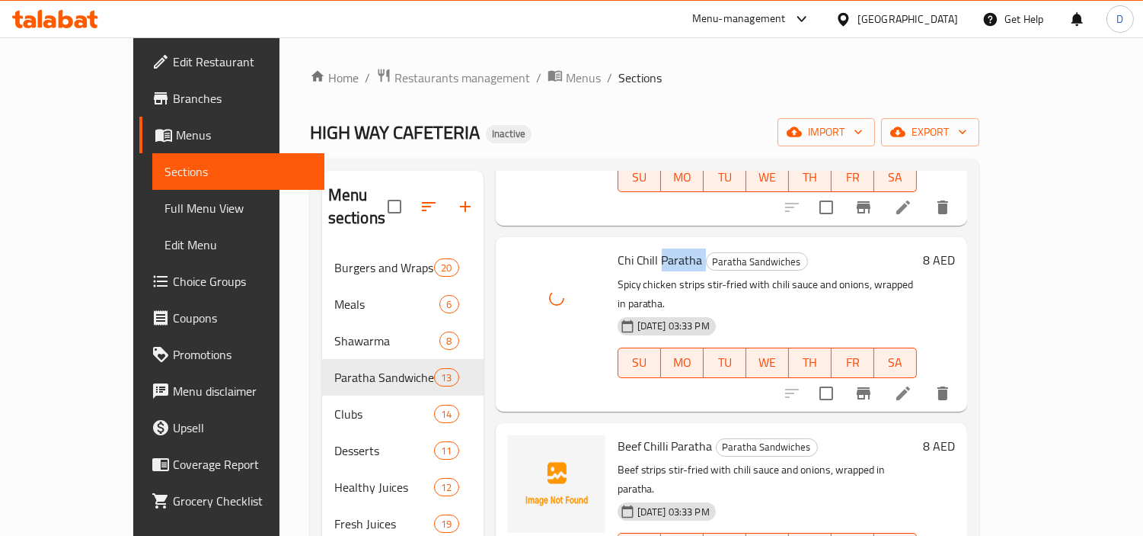
scroll to position [931, 0]
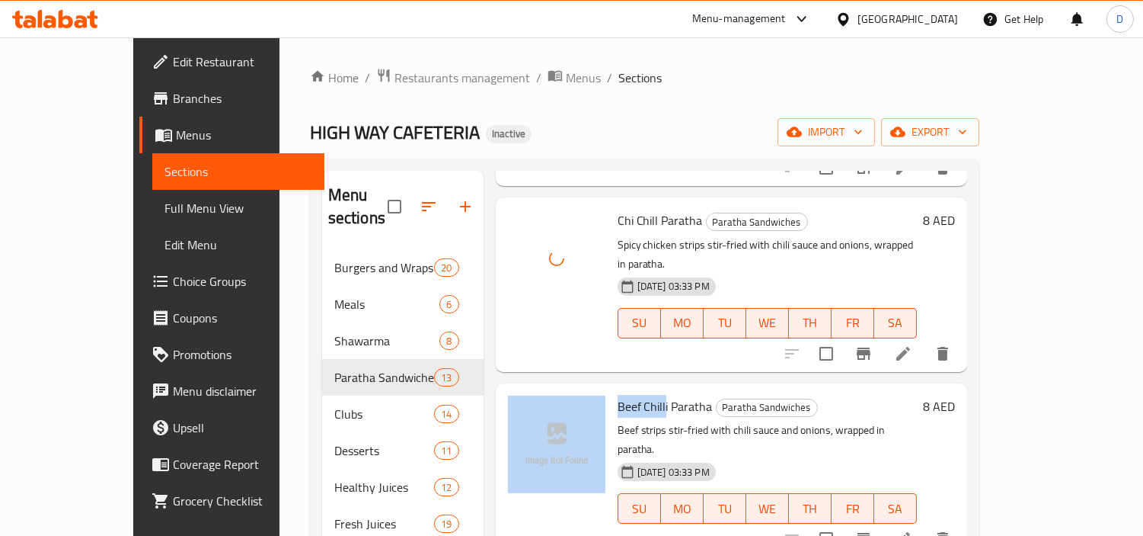
drag, startPoint x: 633, startPoint y: 291, endPoint x: 575, endPoint y: 291, distance: 57.9
click at [575, 389] on div "Beef Chilli Paratha Paratha Sandwiches Beef strips stir-fried with chili sauce …" at bounding box center [732, 470] width 460 height 162
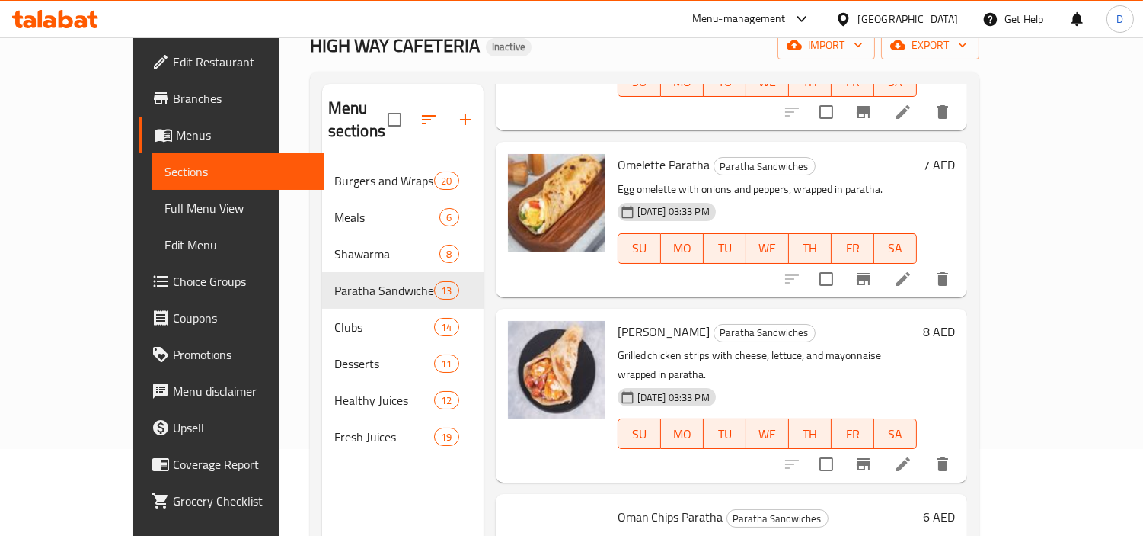
scroll to position [213, 0]
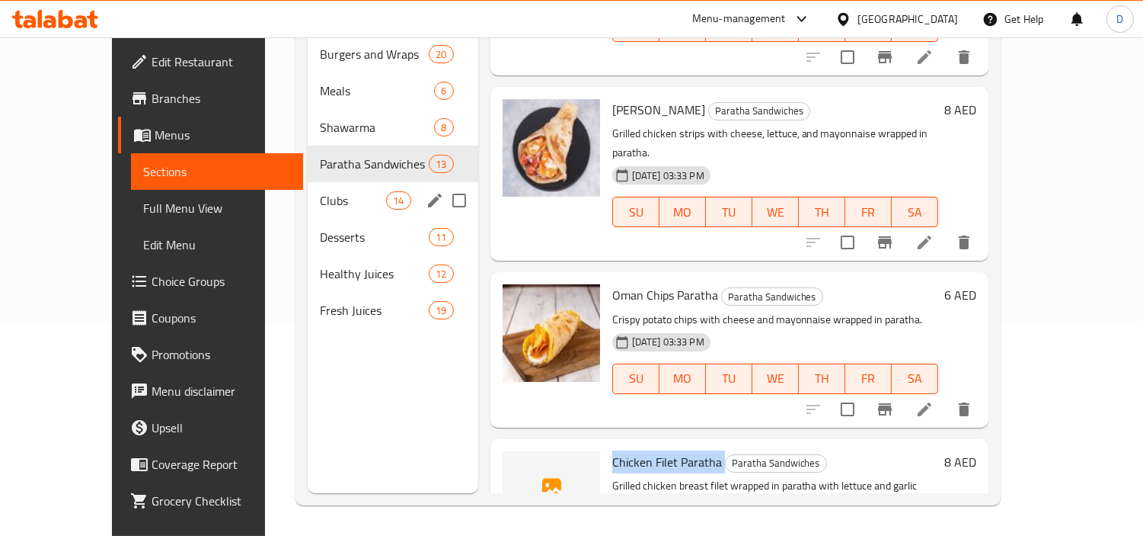
click at [320, 191] on span "Clubs" at bounding box center [353, 200] width 66 height 18
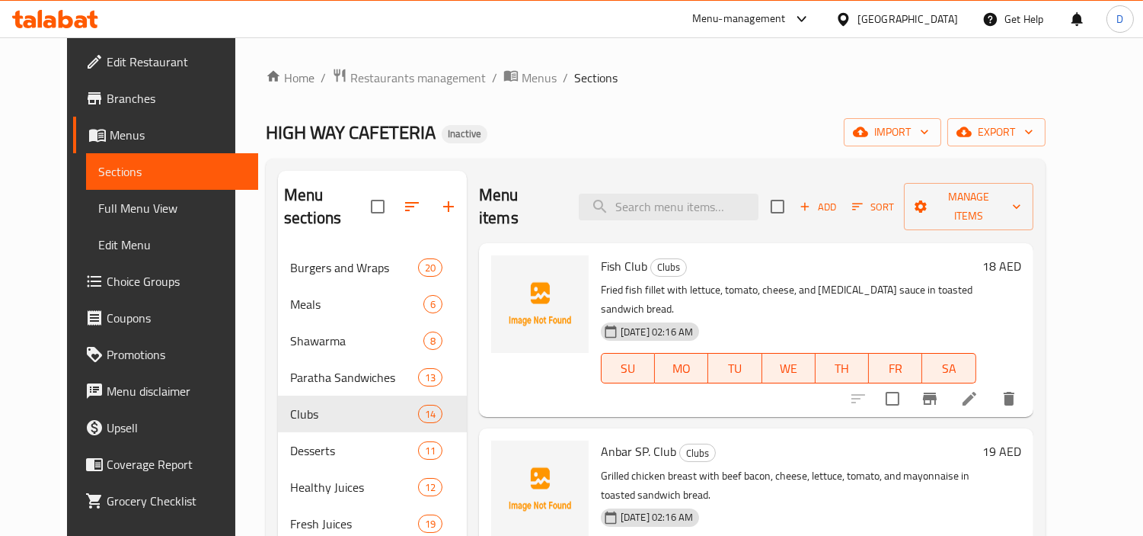
click at [606, 254] on span "Fish Club" at bounding box center [624, 265] width 46 height 23
click at [610, 254] on span "Fish Club" at bounding box center [624, 265] width 46 height 23
click at [613, 254] on span "Fish Club" at bounding box center [624, 265] width 46 height 23
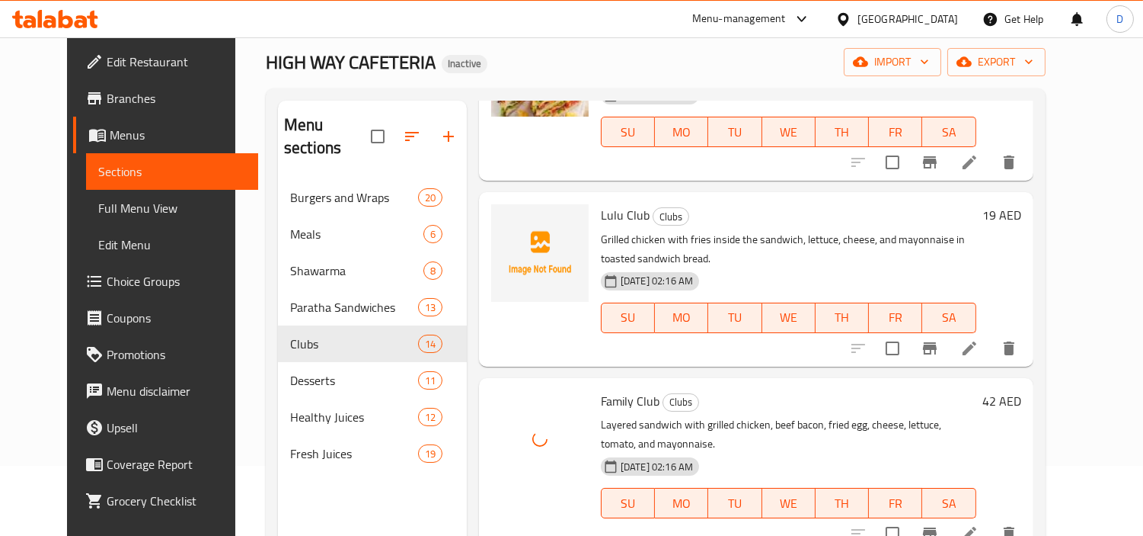
scroll to position [213, 0]
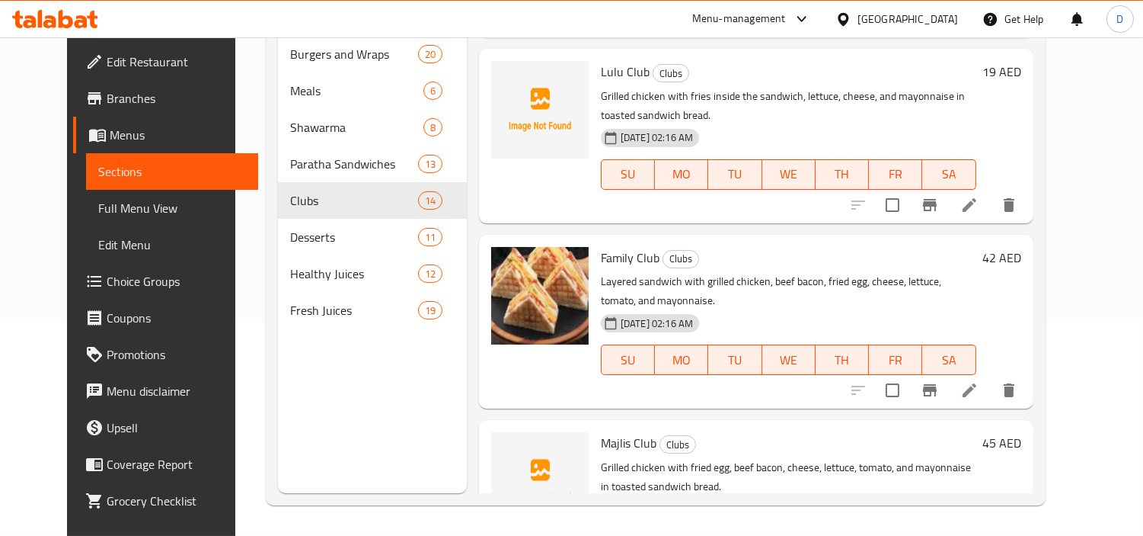
click at [601, 431] on span "Majlis Club" at bounding box center [629, 442] width 56 height 23
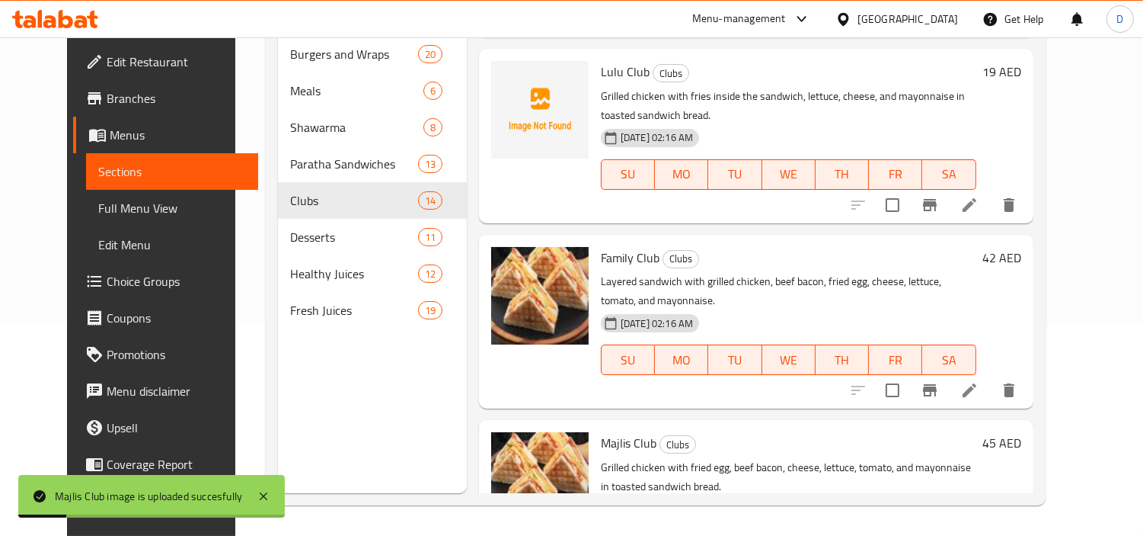
click at [328, 414] on div "Menu sections Burgers and Wraps 20 Meals 6 Shawarma 8 Paratha Sandwiches 13 Clu…" at bounding box center [372, 225] width 189 height 536
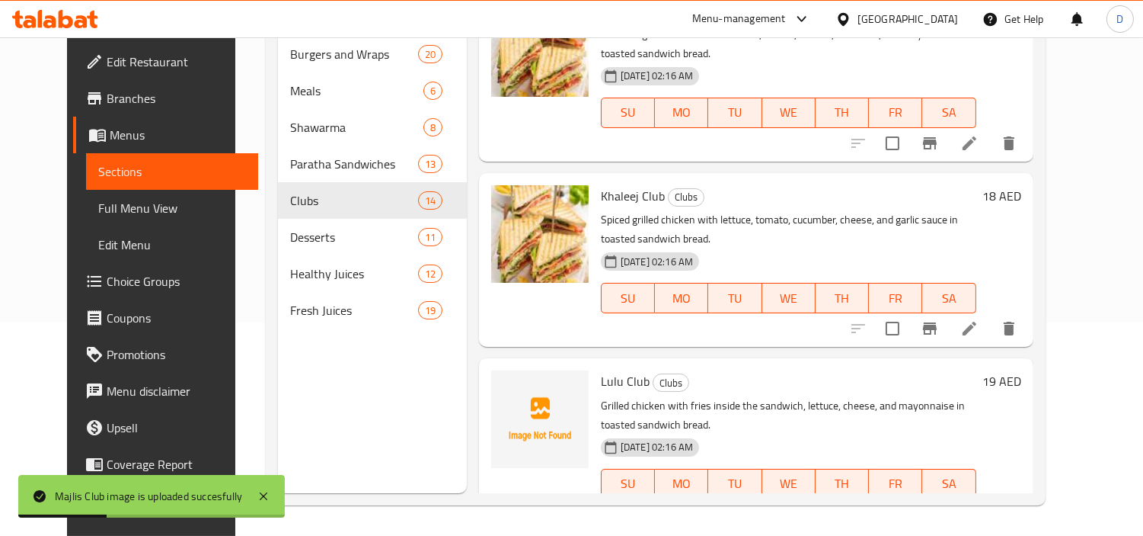
scroll to position [1598, 0]
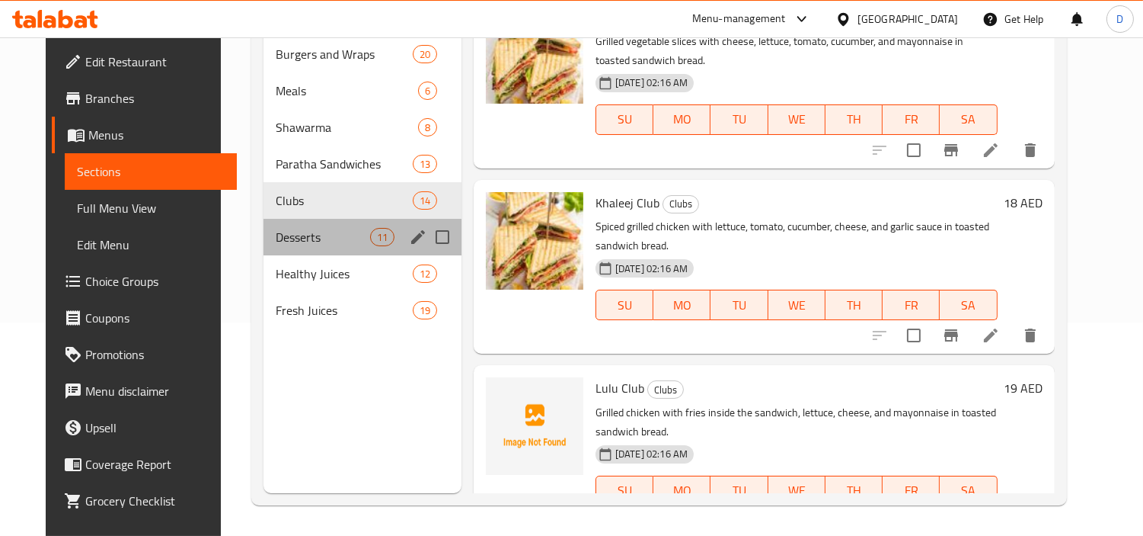
drag, startPoint x: 315, startPoint y: 225, endPoint x: 323, endPoint y: 227, distance: 7.8
click at [315, 226] on div "Desserts 11" at bounding box center [363, 237] width 198 height 37
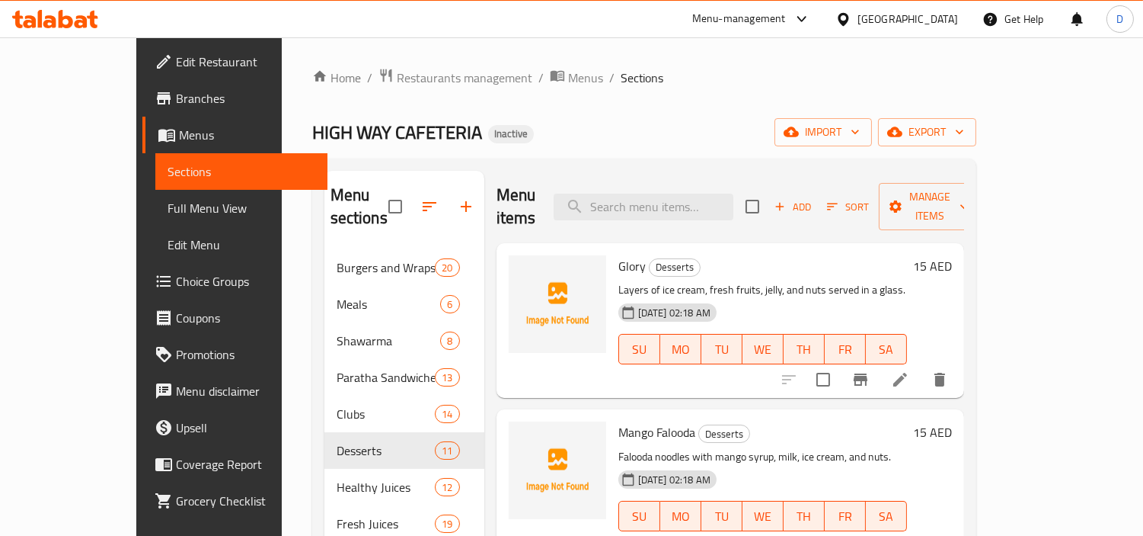
click at [612, 249] on div "Glory Desserts Layers of ice cream, fresh fruits, jelly, and nuts served in a g…" at bounding box center [762, 320] width 301 height 142
click at [644, 421] on span "Mango Falooda" at bounding box center [657, 432] width 77 height 23
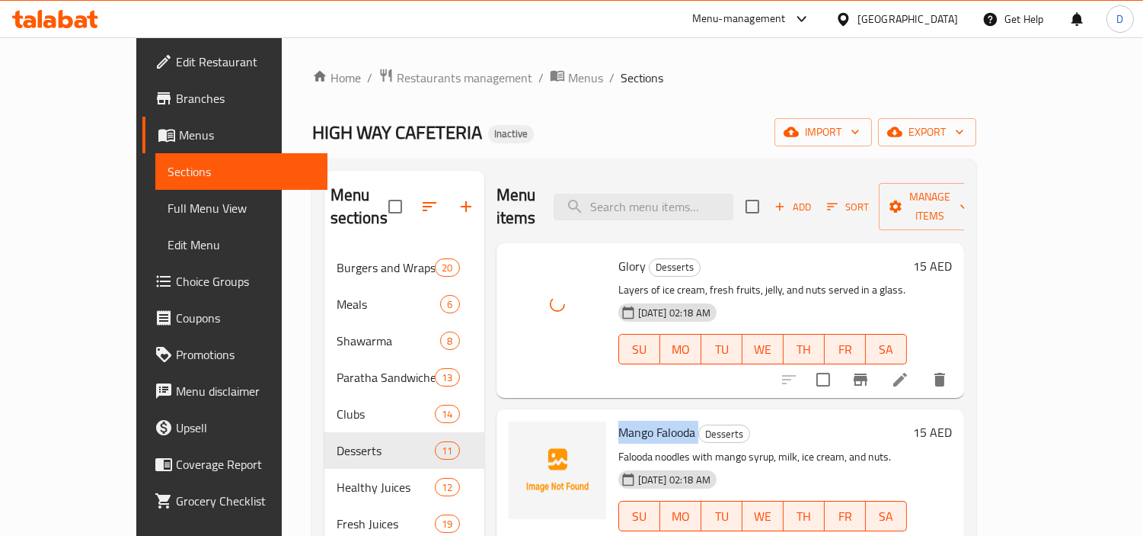
click at [644, 421] on span "Mango Falooda" at bounding box center [657, 432] width 77 height 23
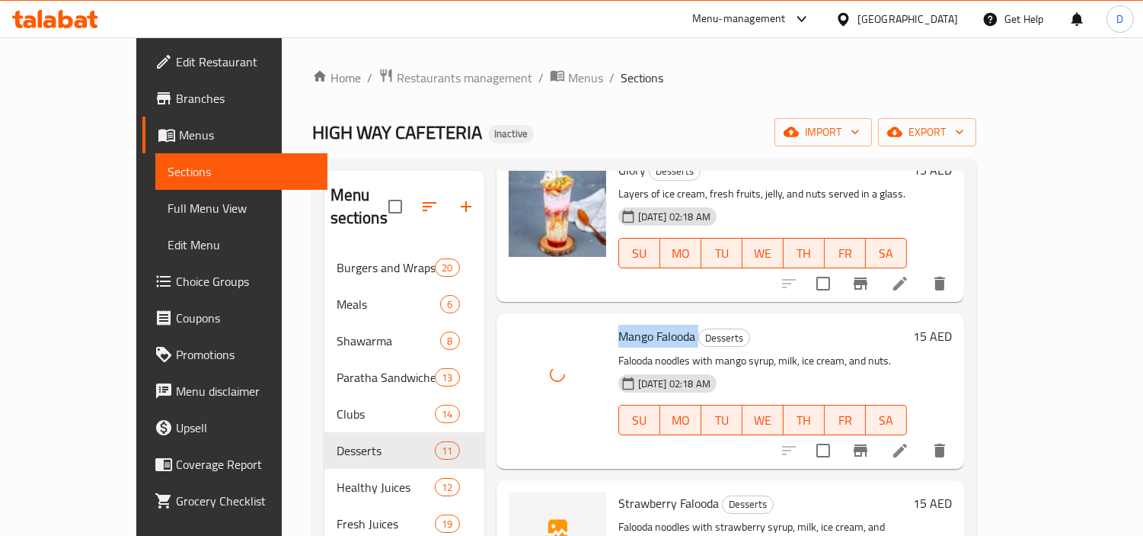
scroll to position [254, 0]
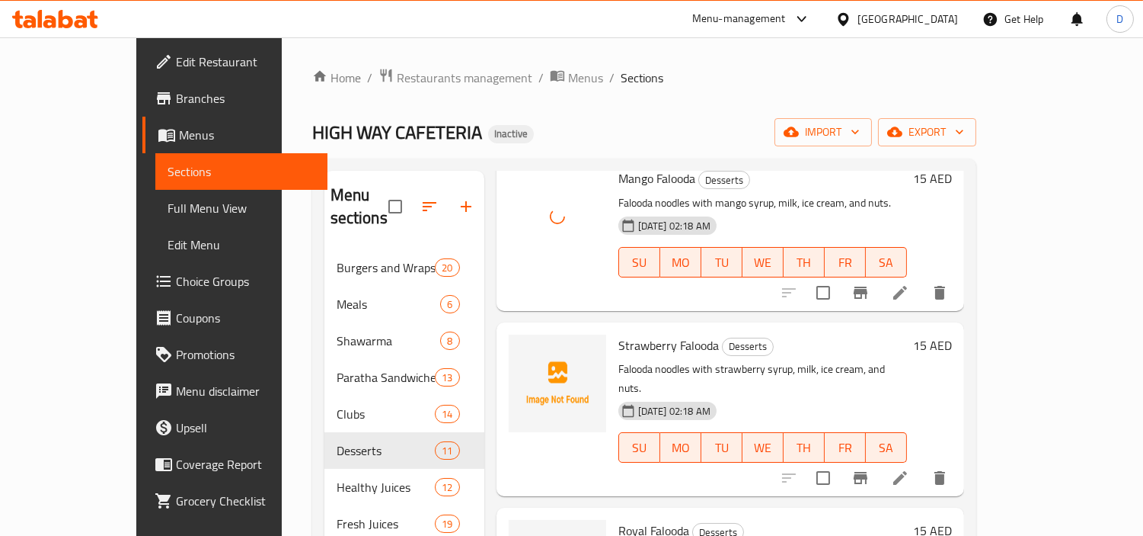
click at [619, 334] on span "Strawberry Falooda" at bounding box center [669, 345] width 101 height 23
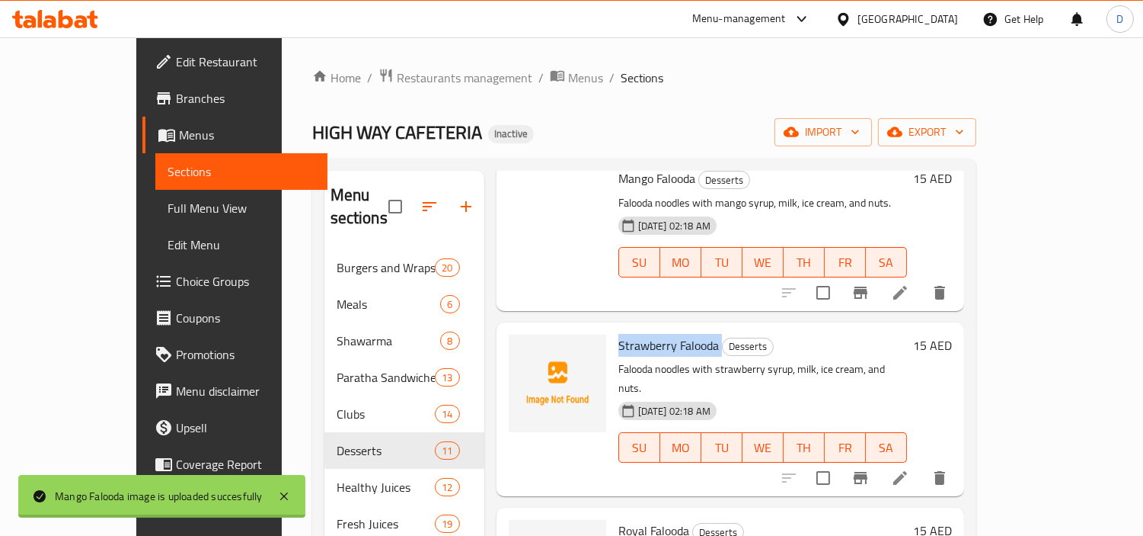
click at [619, 334] on span "Strawberry Falooda" at bounding box center [669, 345] width 101 height 23
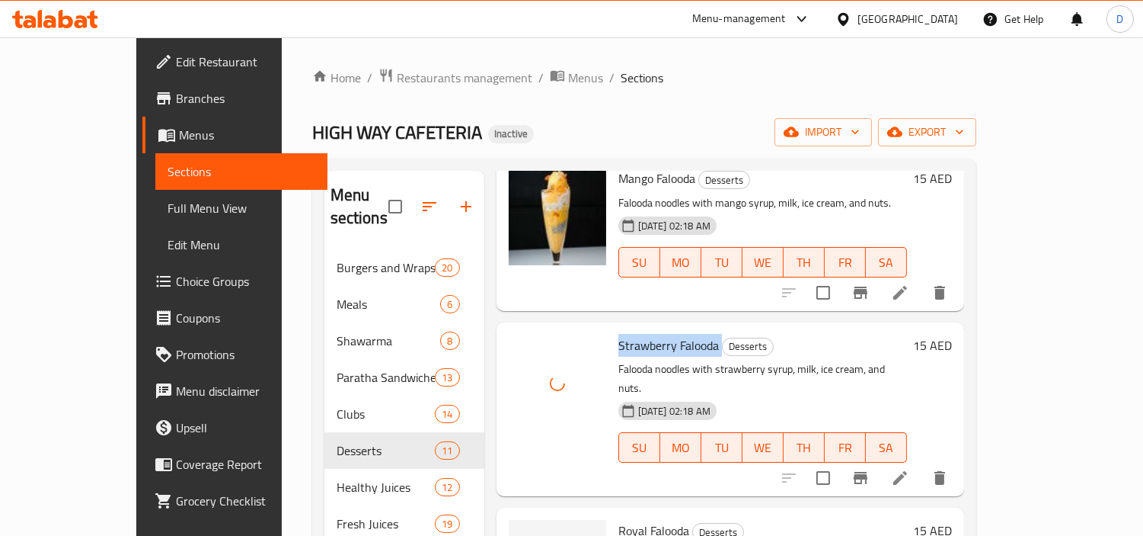
scroll to position [338, 0]
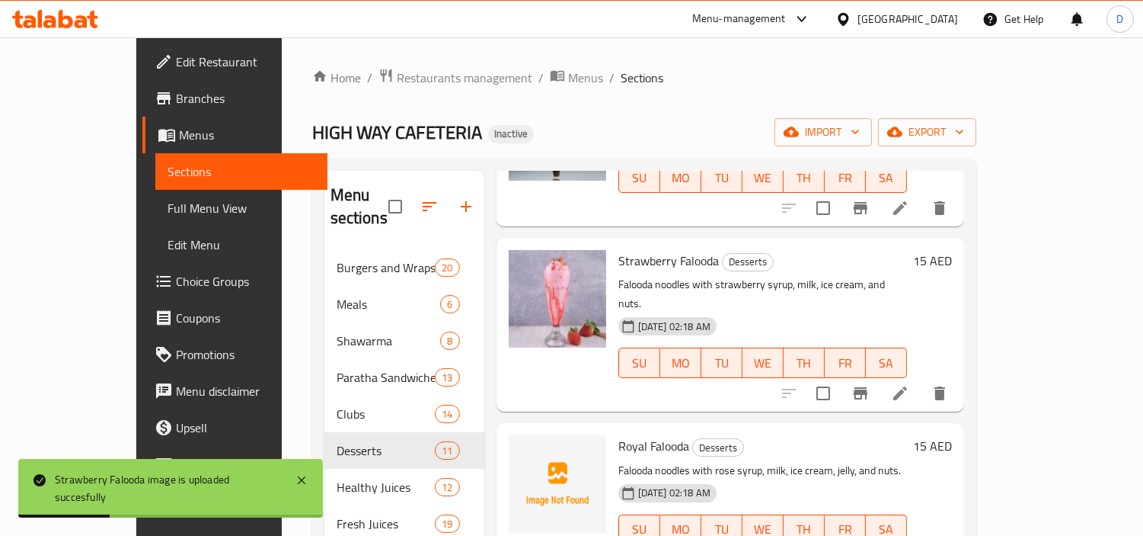
click at [619, 434] on span "Royal Falooda" at bounding box center [654, 445] width 71 height 23
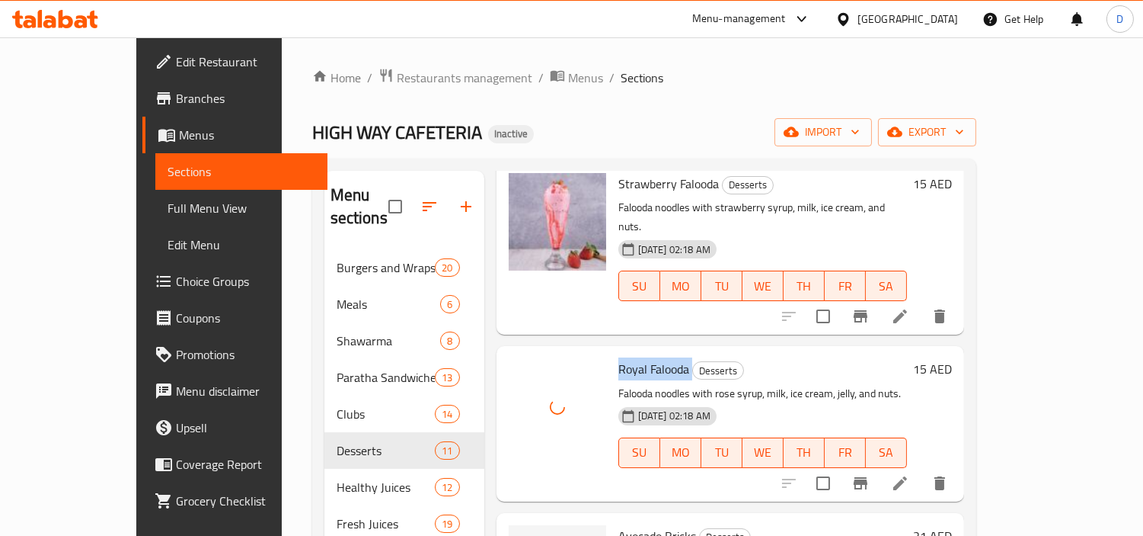
scroll to position [507, 0]
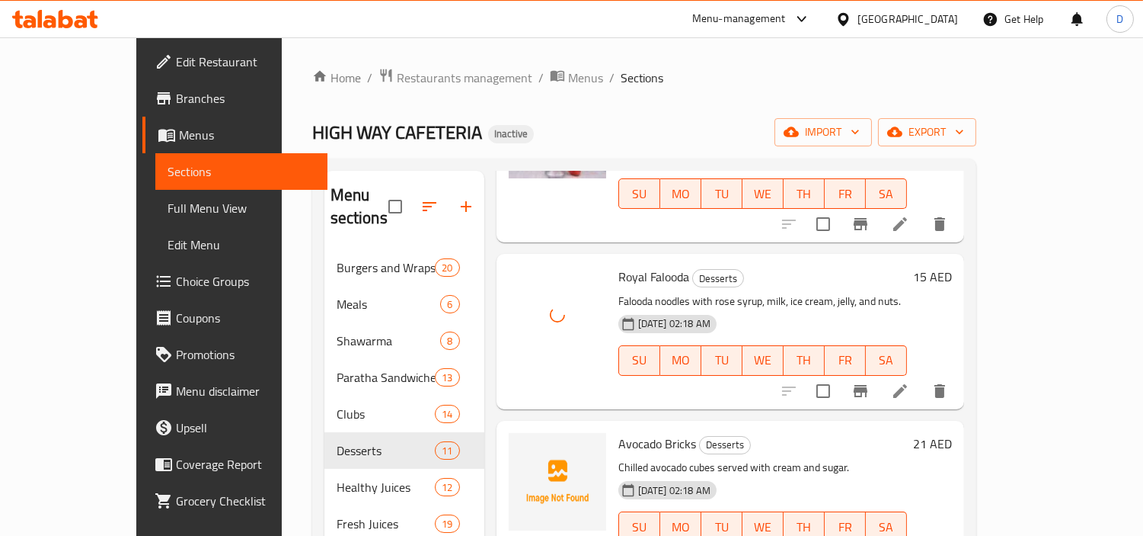
click at [619, 432] on span "Avocado Bricks" at bounding box center [658, 443] width 78 height 23
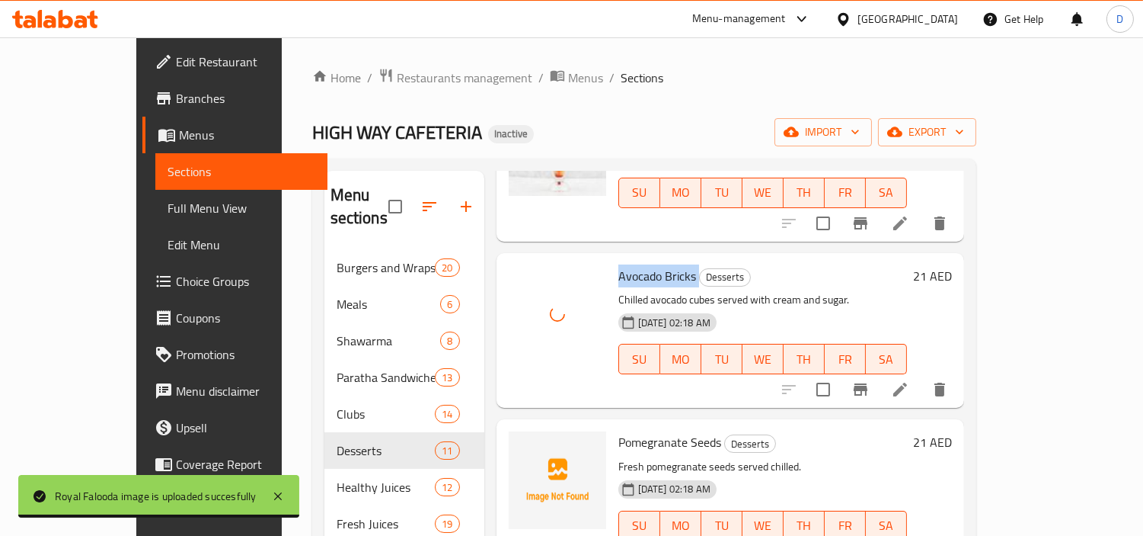
scroll to position [676, 0]
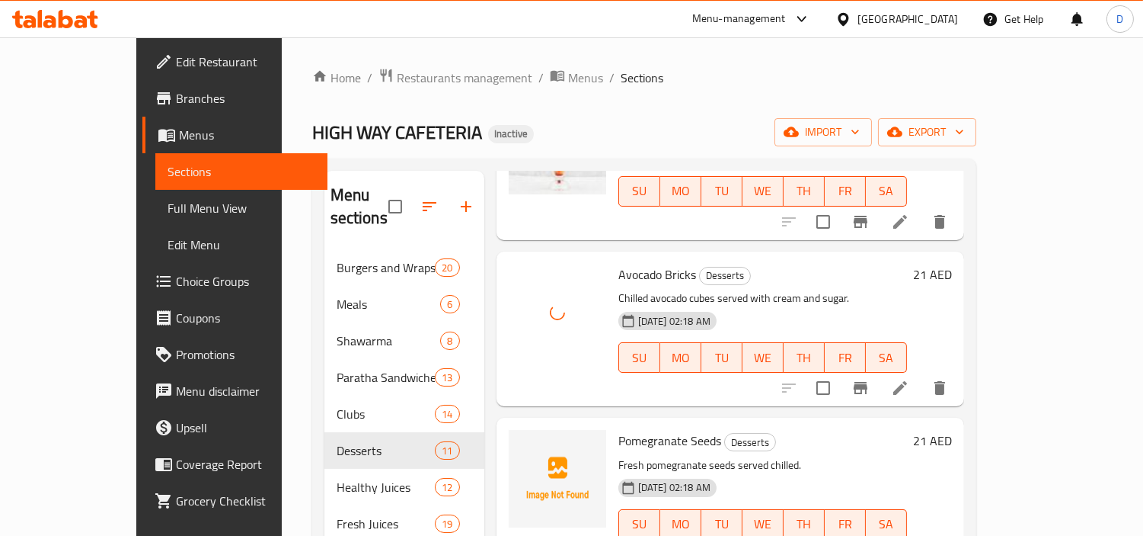
click at [619, 429] on span "Pomegranate Seeds" at bounding box center [670, 440] width 103 height 23
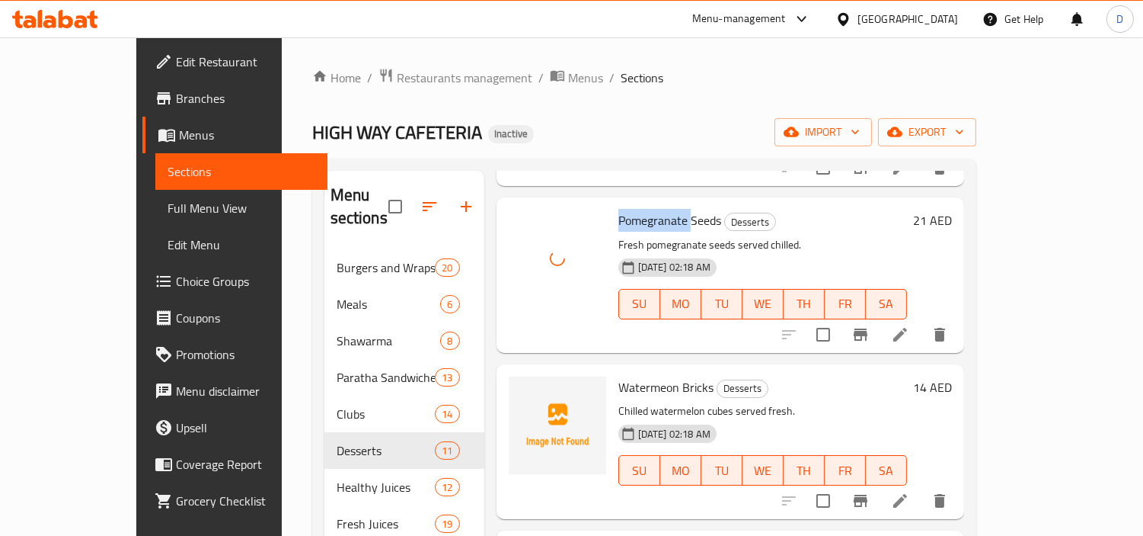
scroll to position [931, 0]
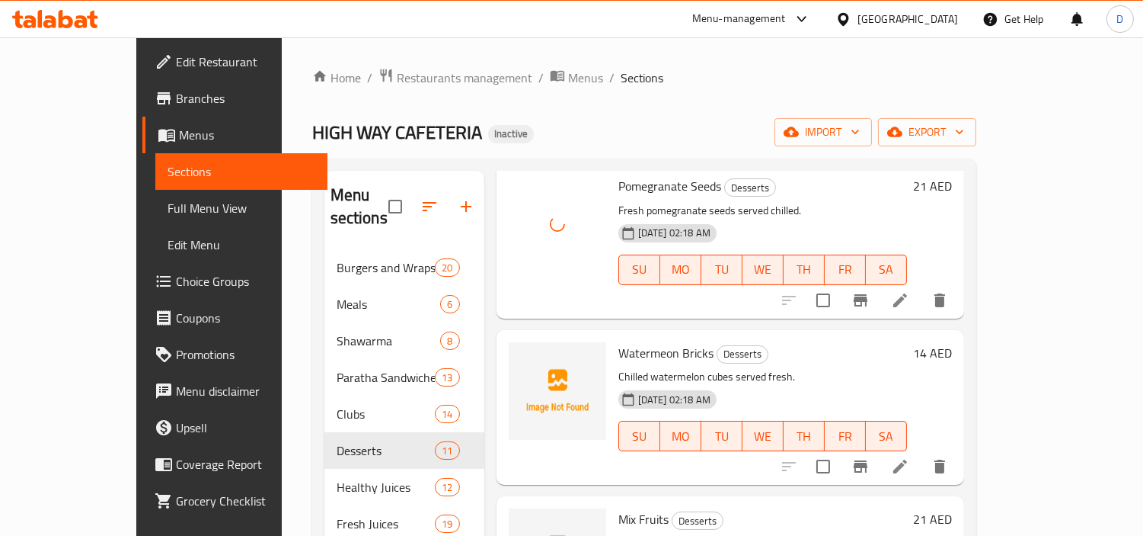
click at [619, 341] on span "Watermeon Bricks" at bounding box center [666, 352] width 95 height 23
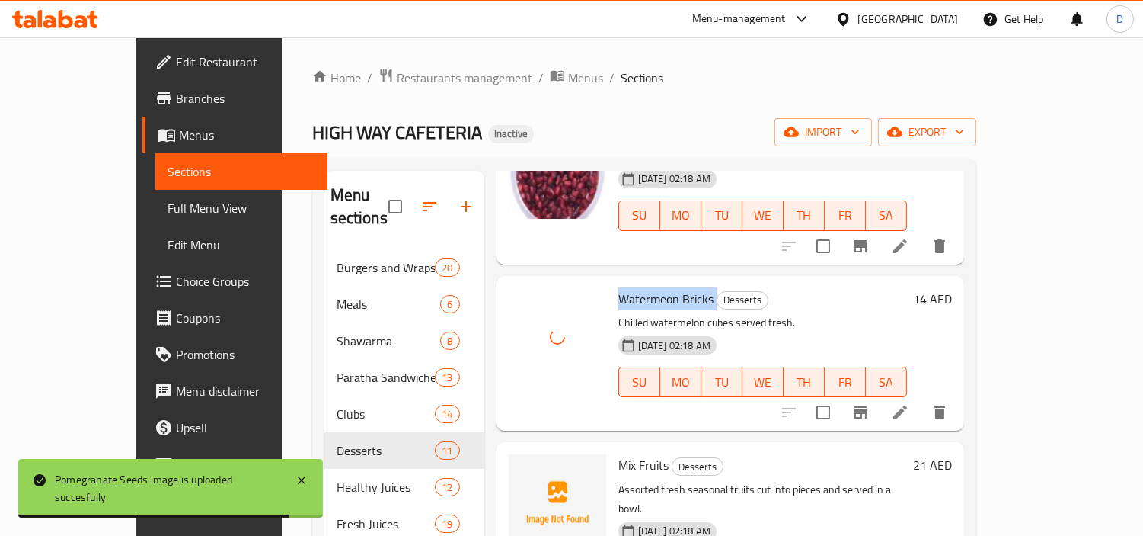
scroll to position [1015, 0]
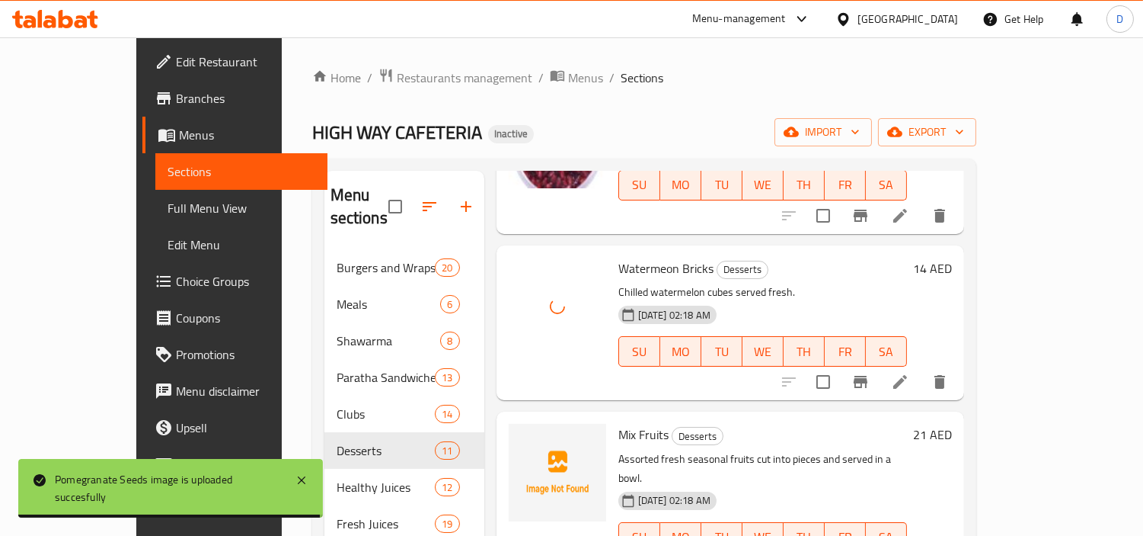
click at [619, 423] on span "Mix Fruits" at bounding box center [644, 434] width 50 height 23
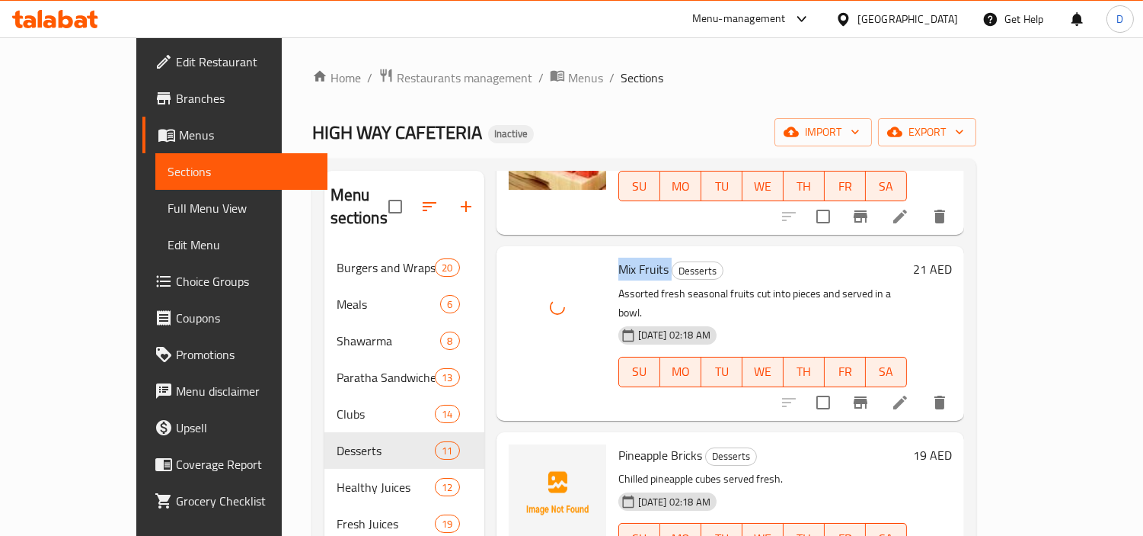
scroll to position [1269, 0]
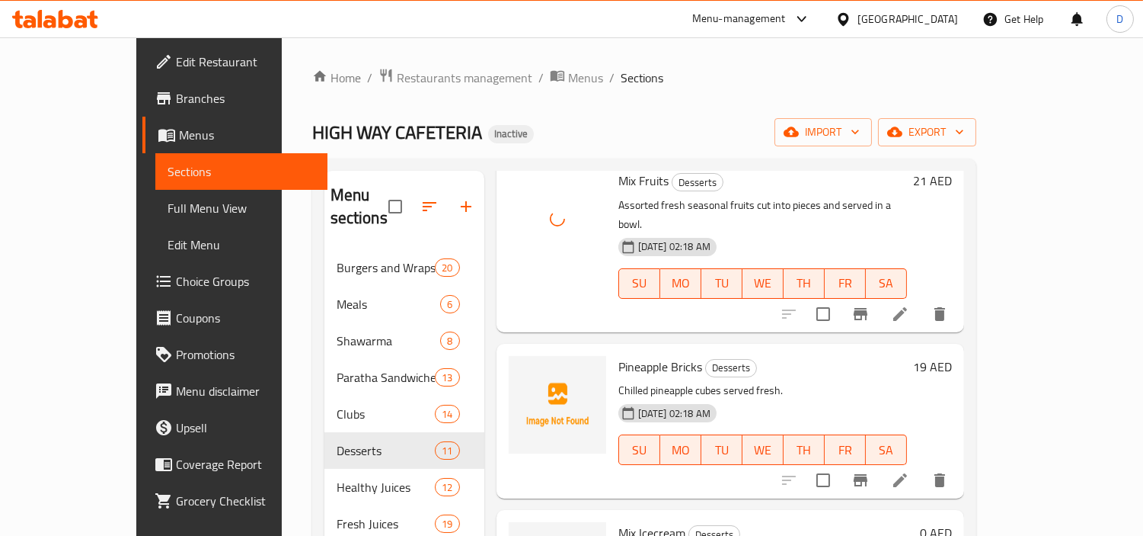
click at [619, 355] on span "Pineapple Bricks" at bounding box center [661, 366] width 84 height 23
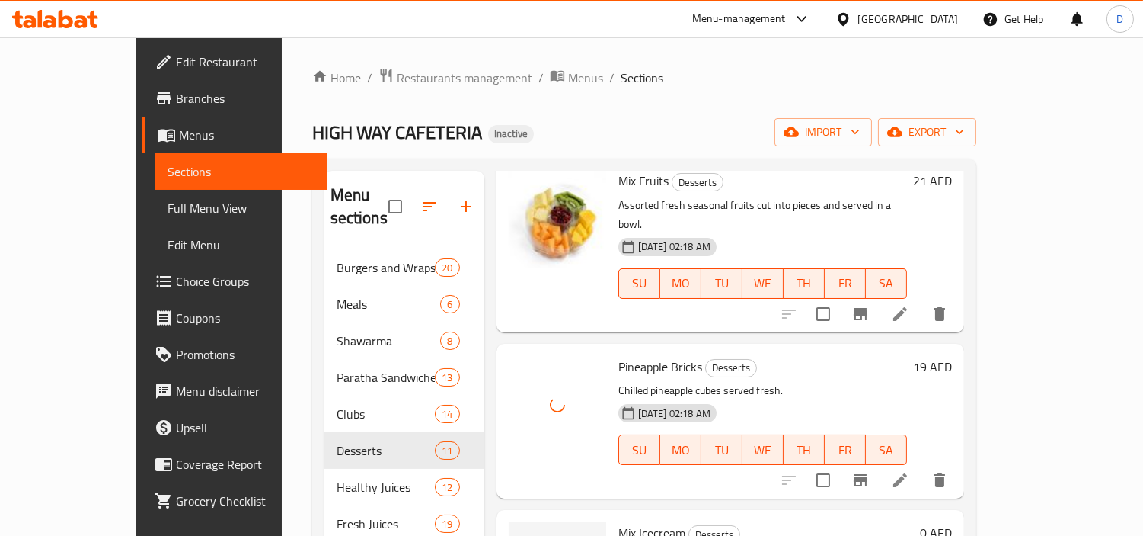
click at [626, 481] on span "Mix Icecream" at bounding box center [652, 532] width 67 height 23
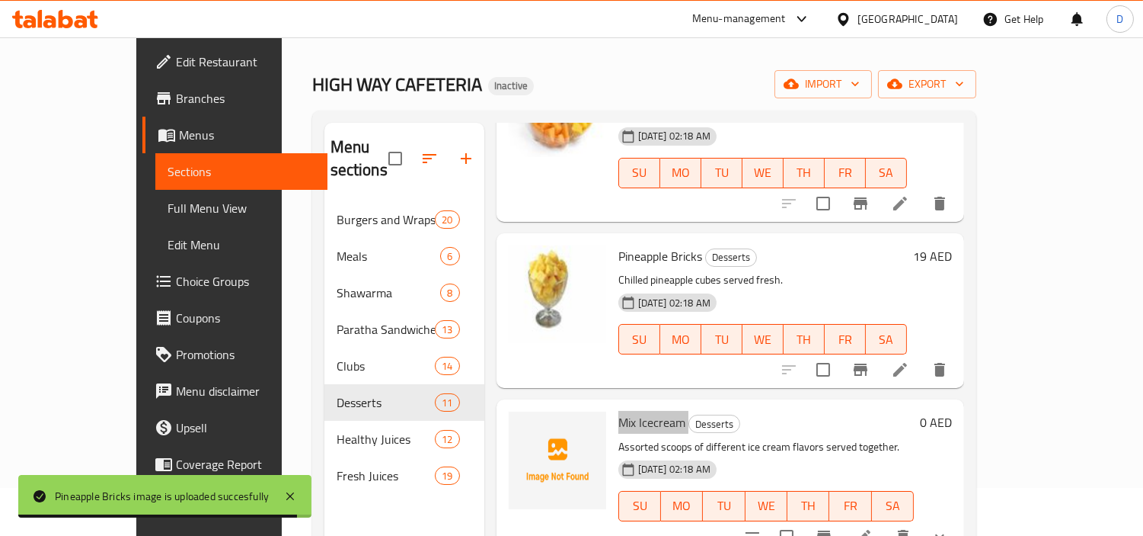
scroll to position [85, 0]
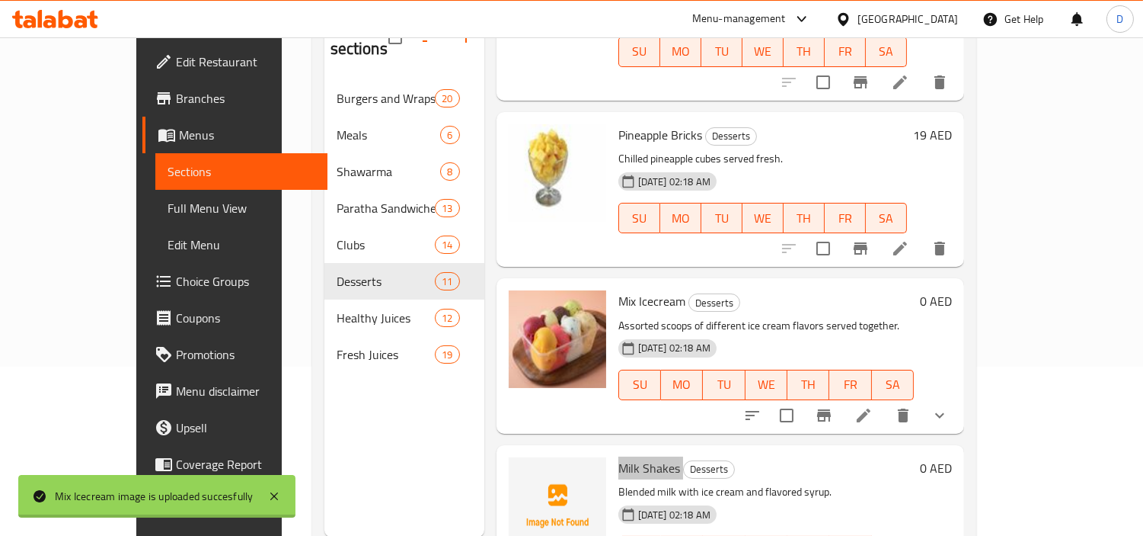
scroll to position [213, 0]
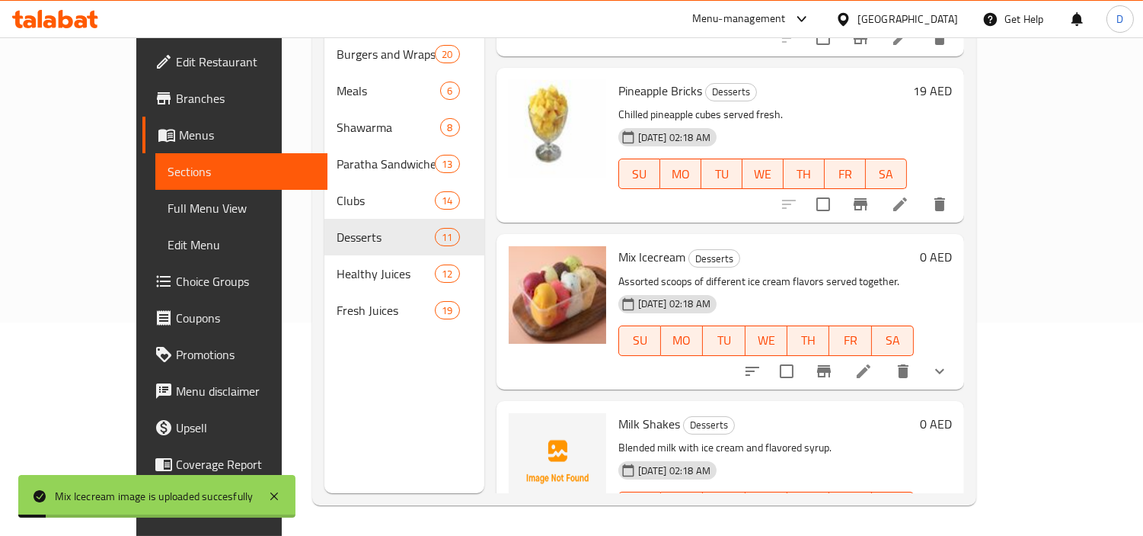
click at [789, 333] on div "Menu items Add Sort Manage items Glory Desserts Layers of ice cream, fresh frui…" at bounding box center [725, 225] width 480 height 536
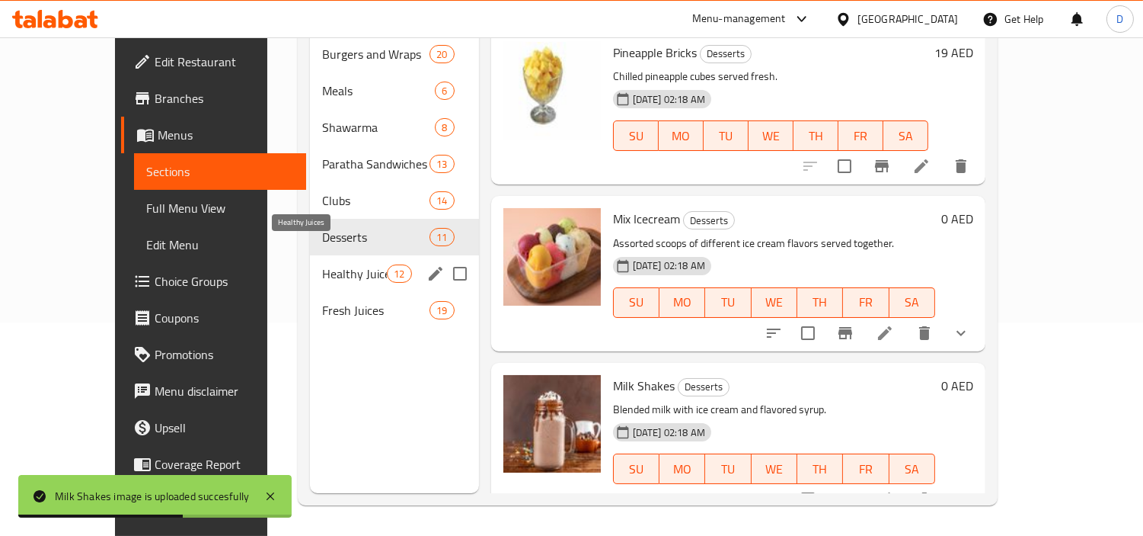
click at [322, 264] on span "Healthy Juices" at bounding box center [354, 273] width 65 height 18
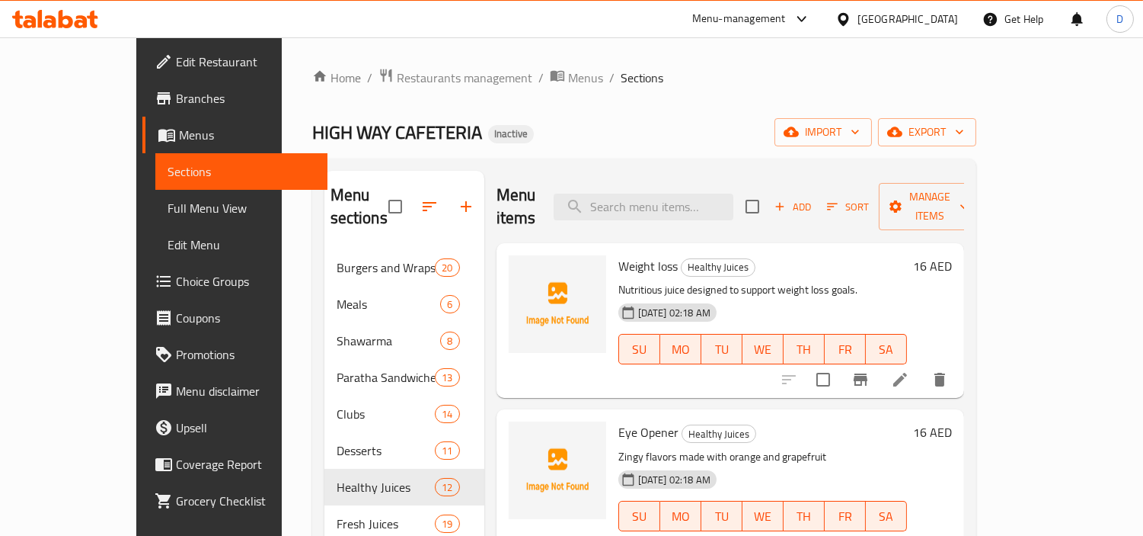
click at [619, 254] on span "Weight loss" at bounding box center [648, 265] width 59 height 23
click at [619, 421] on span "Eye Opener" at bounding box center [649, 432] width 60 height 23
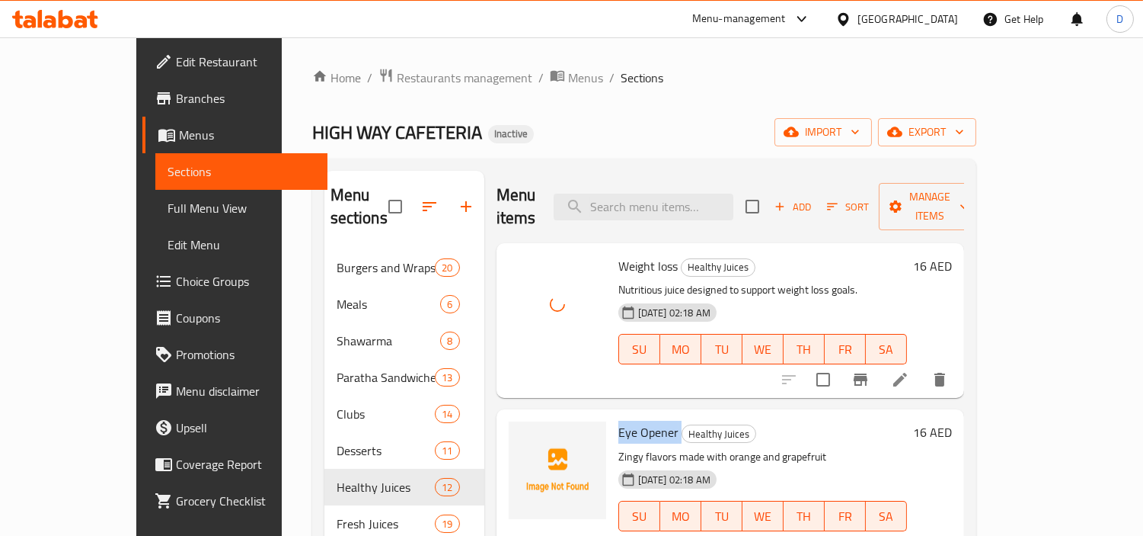
click at [619, 421] on span "Eye Opener" at bounding box center [649, 432] width 60 height 23
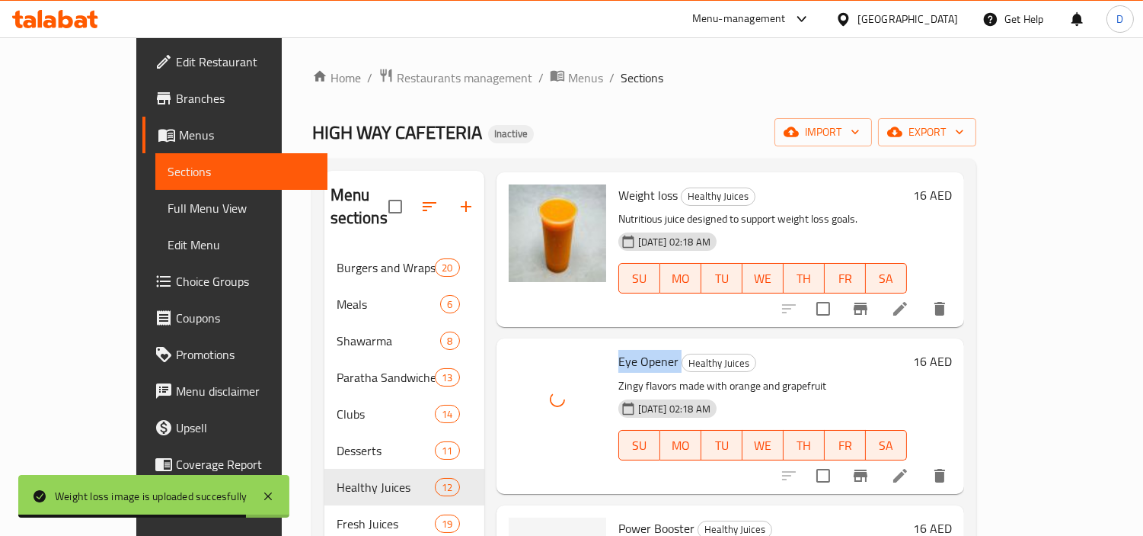
scroll to position [169, 0]
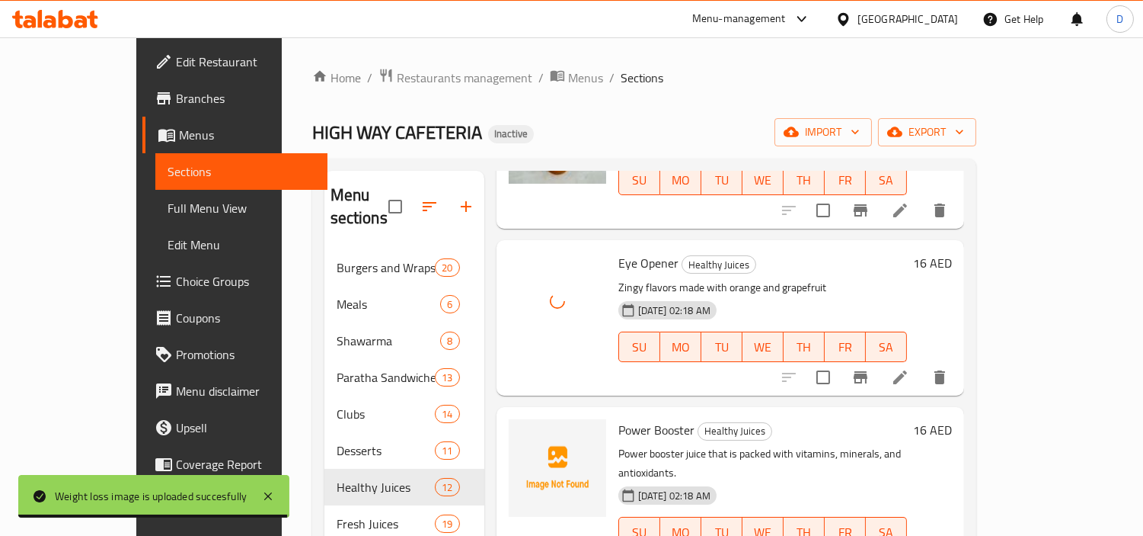
click at [619, 418] on span "Power Booster" at bounding box center [657, 429] width 76 height 23
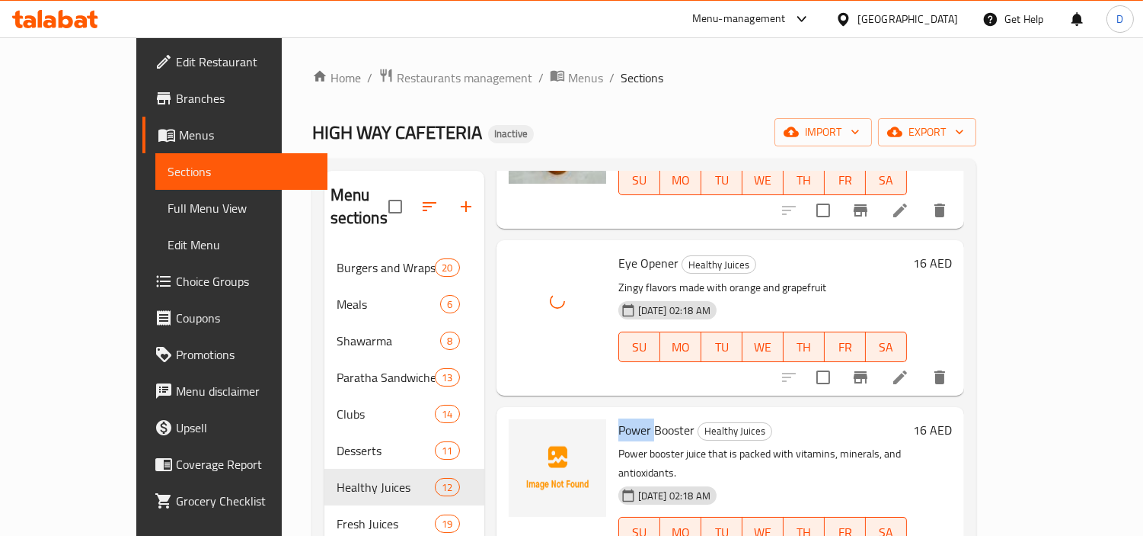
click at [619, 418] on span "Power Booster" at bounding box center [657, 429] width 76 height 23
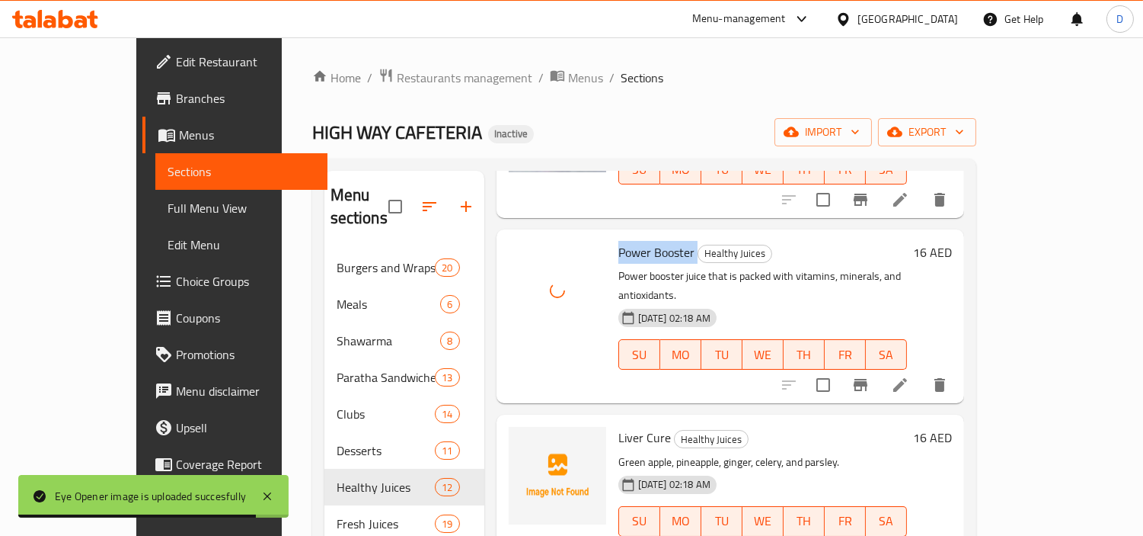
scroll to position [423, 0]
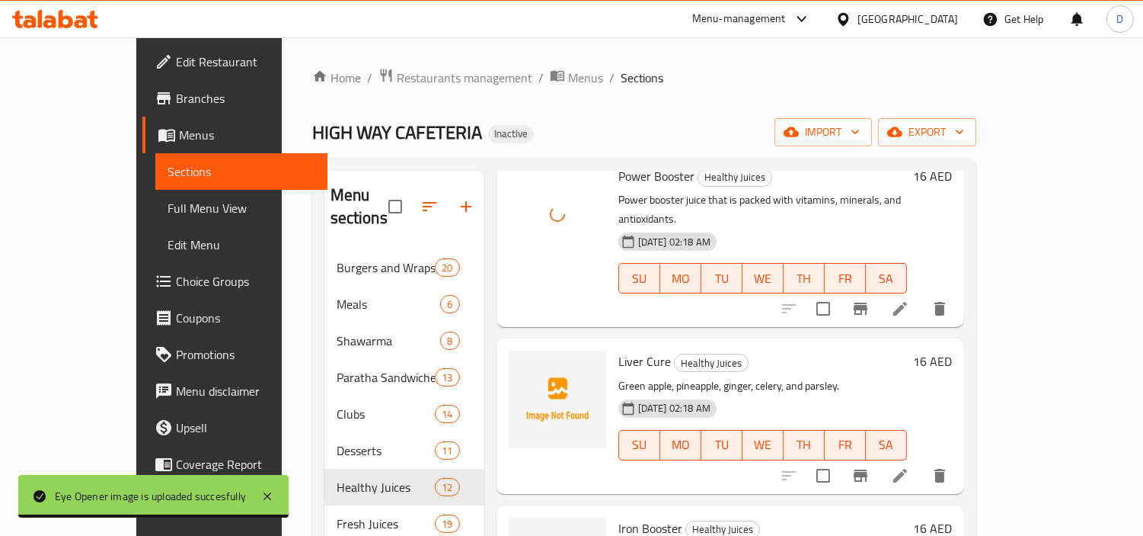
click at [619, 350] on span "Liver Cure" at bounding box center [645, 361] width 53 height 23
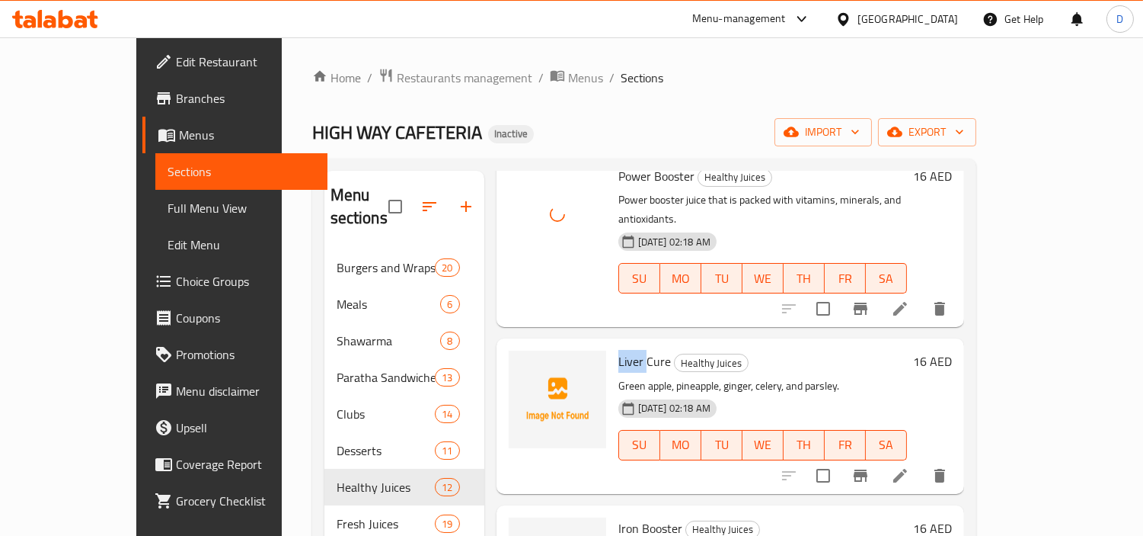
click at [619, 350] on span "Liver Cure" at bounding box center [645, 361] width 53 height 23
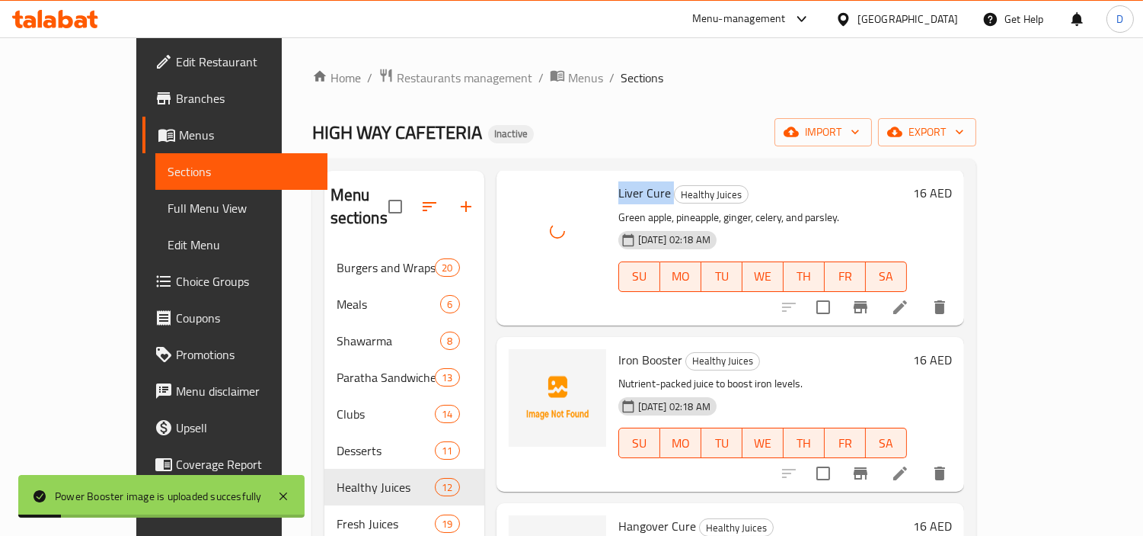
scroll to position [592, 0]
click at [619, 347] on span "Iron Booster" at bounding box center [651, 358] width 64 height 23
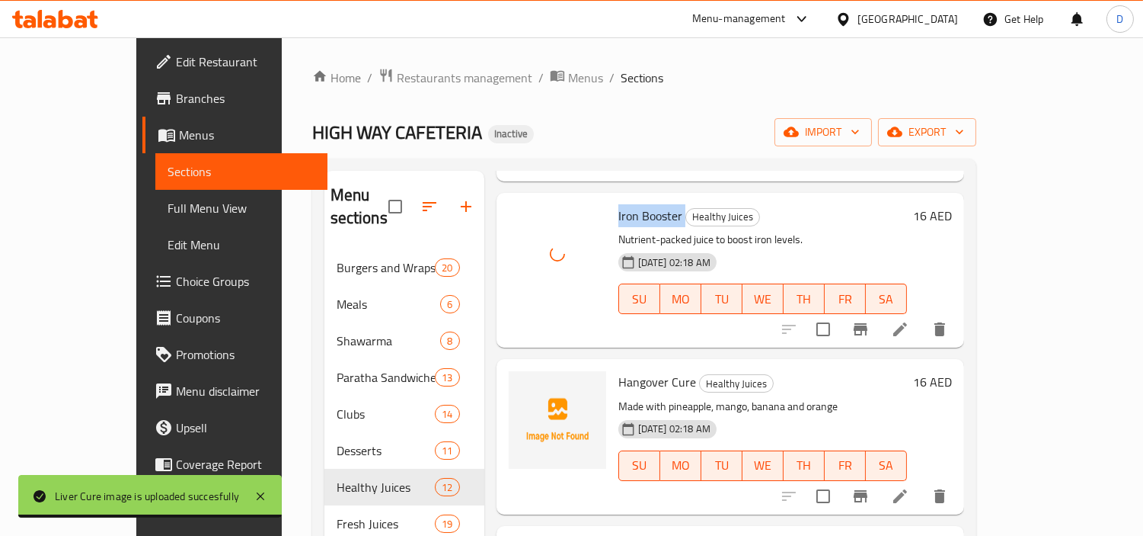
scroll to position [762, 0]
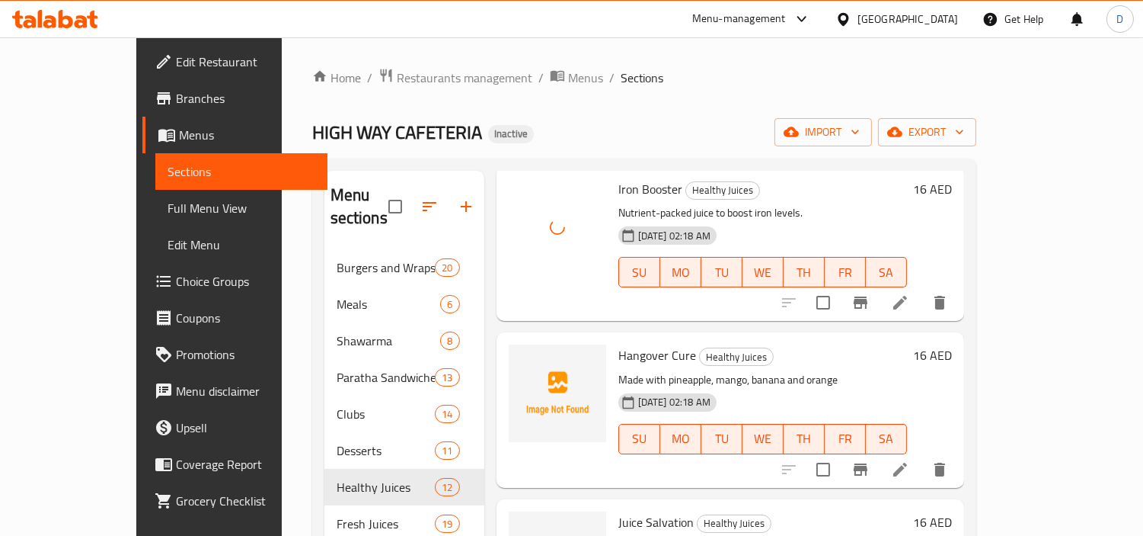
click at [619, 344] on span "Hangover Cure" at bounding box center [658, 355] width 78 height 23
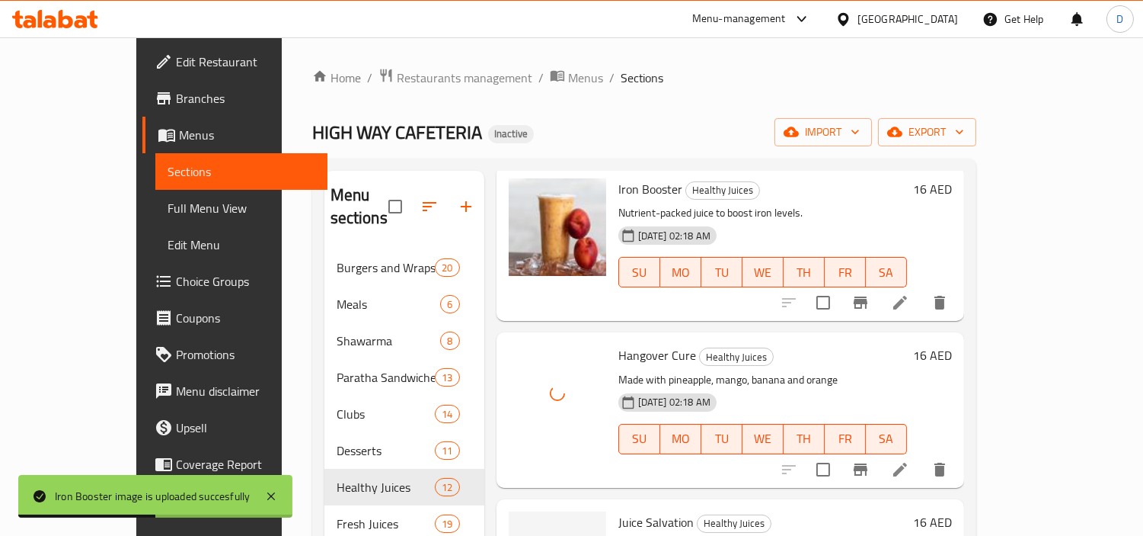
click at [619, 481] on span "Juice Salvation" at bounding box center [656, 521] width 75 height 23
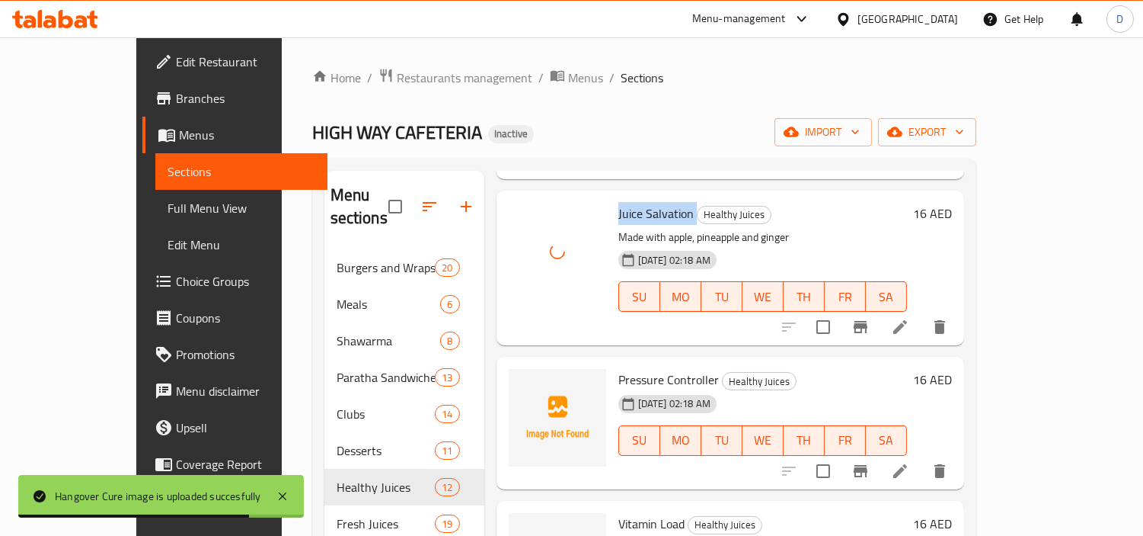
scroll to position [1100, 0]
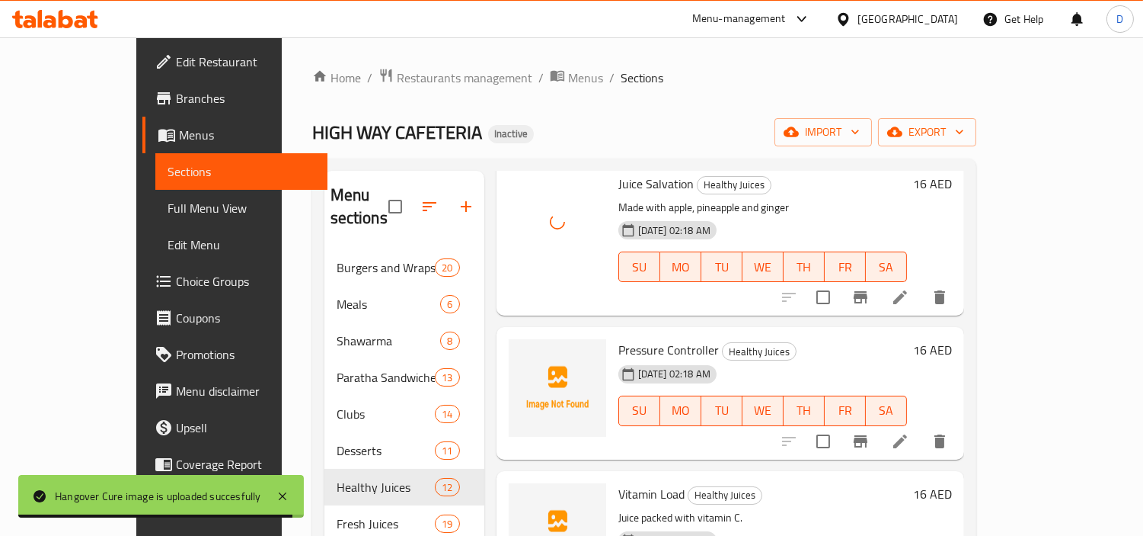
click at [645, 338] on span "Pressure Controller" at bounding box center [669, 349] width 101 height 23
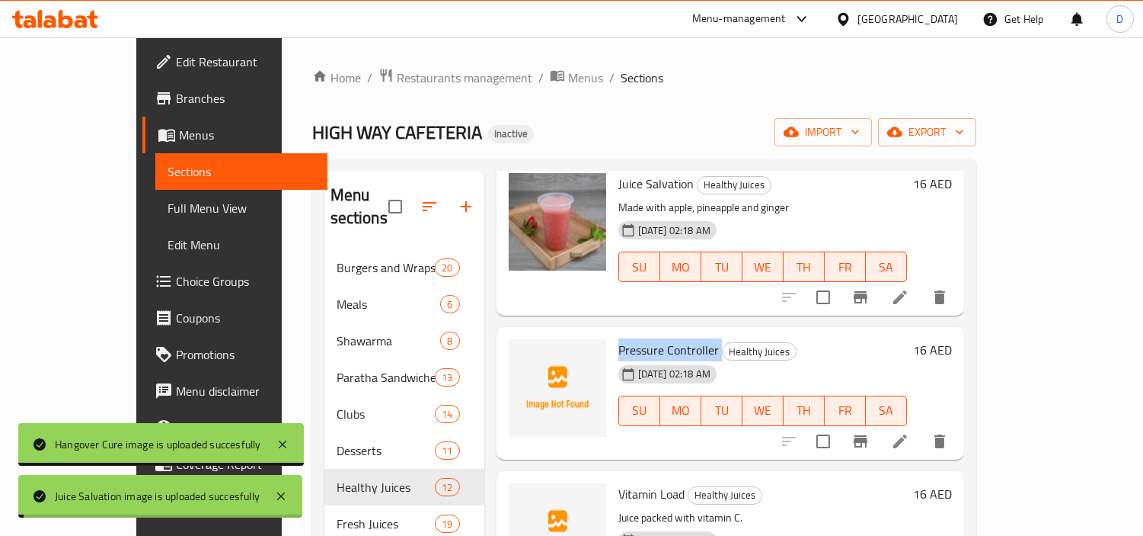
click at [645, 338] on span "Pressure Controller" at bounding box center [669, 349] width 101 height 23
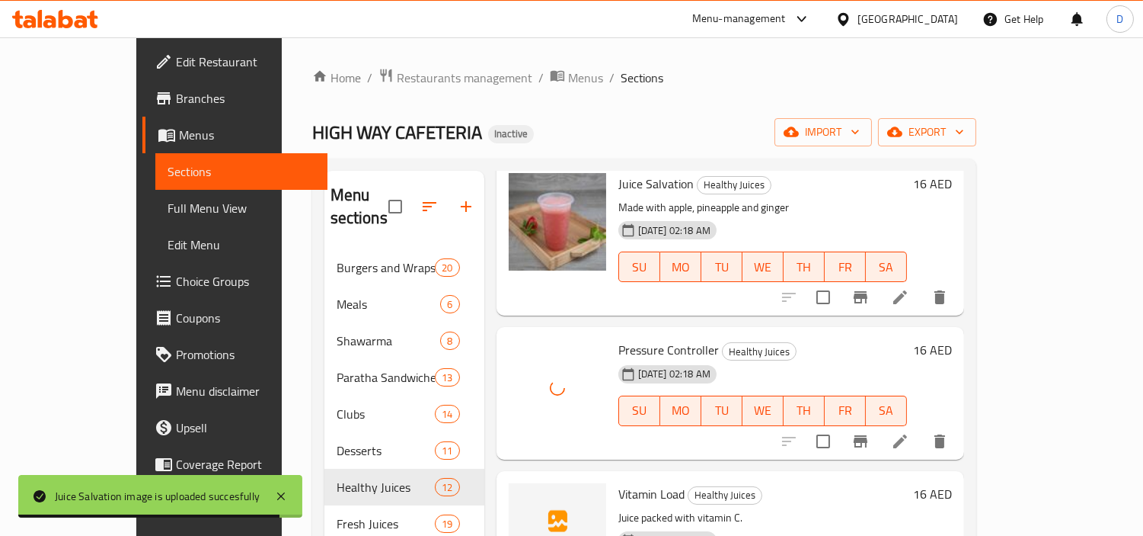
click at [619, 481] on span "Vitamin Load" at bounding box center [652, 493] width 66 height 23
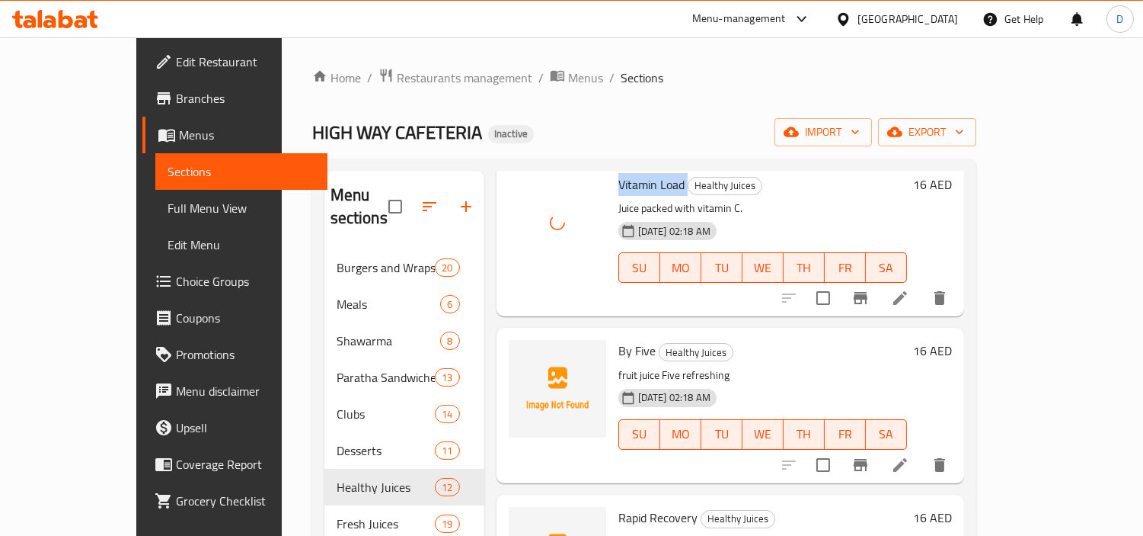
scroll to position [1438, 0]
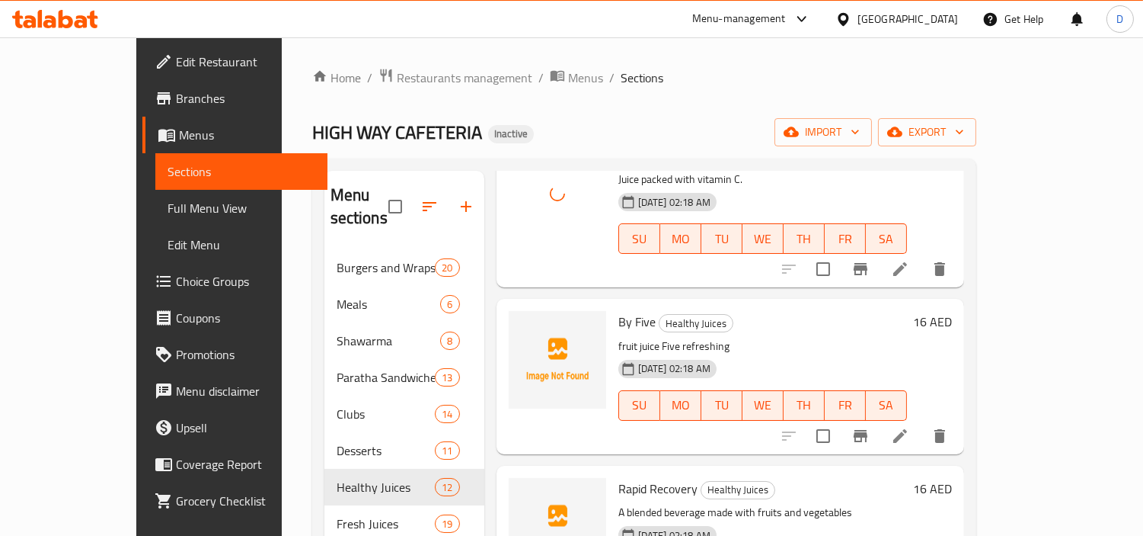
click at [619, 310] on span "By Five" at bounding box center [637, 321] width 37 height 23
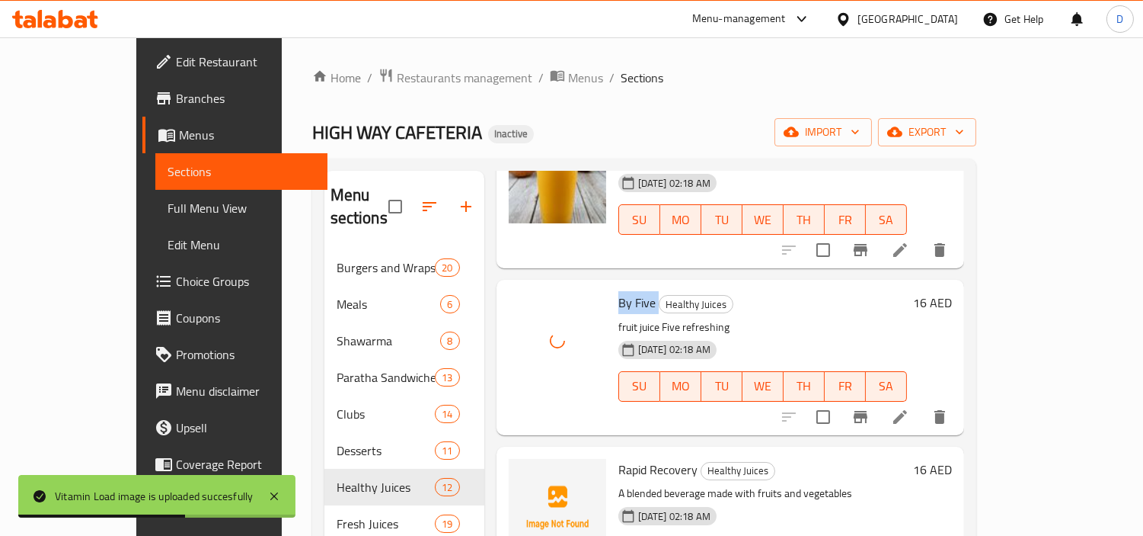
scroll to position [1475, 0]
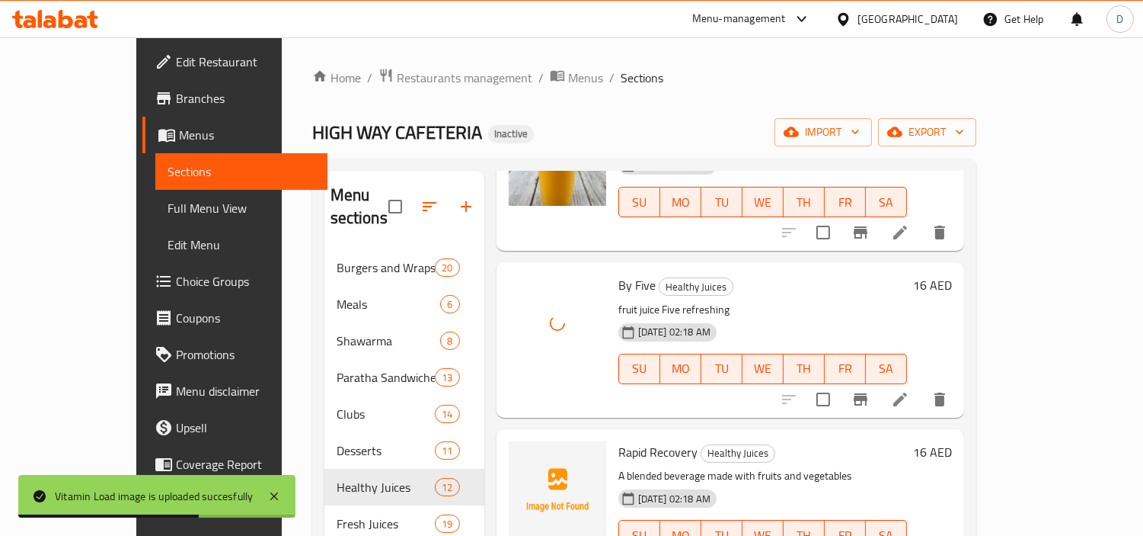
click at [619, 440] on span "Rapid Recovery" at bounding box center [658, 451] width 79 height 23
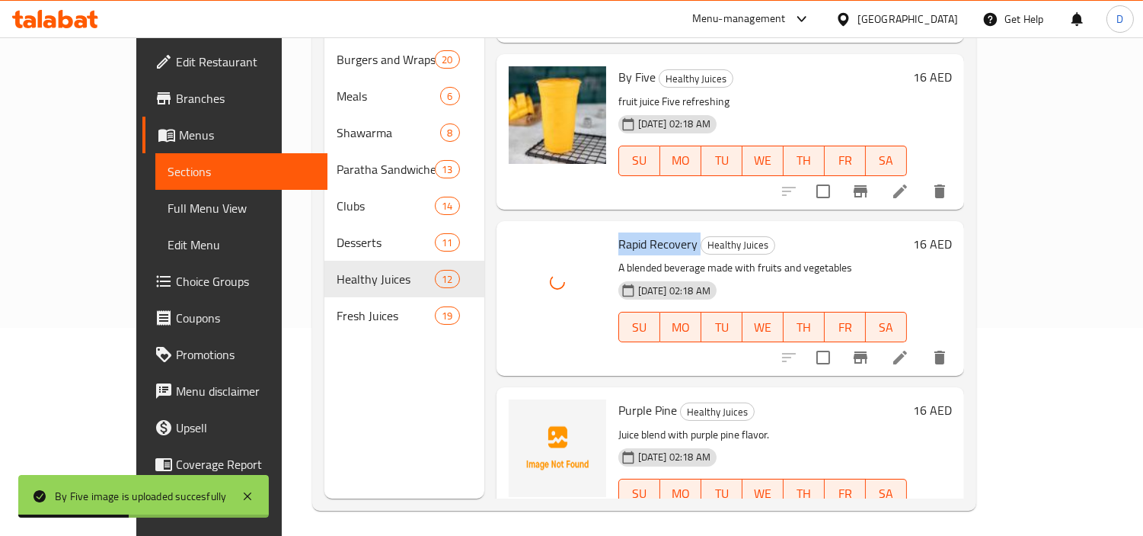
scroll to position [213, 0]
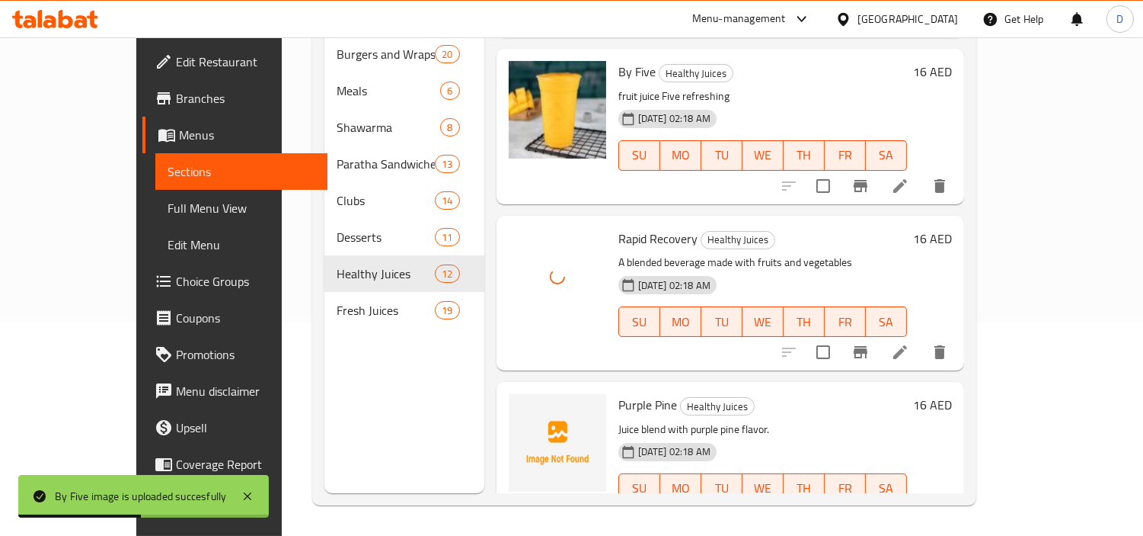
click at [619, 393] on span "Purple Pine" at bounding box center [648, 404] width 59 height 23
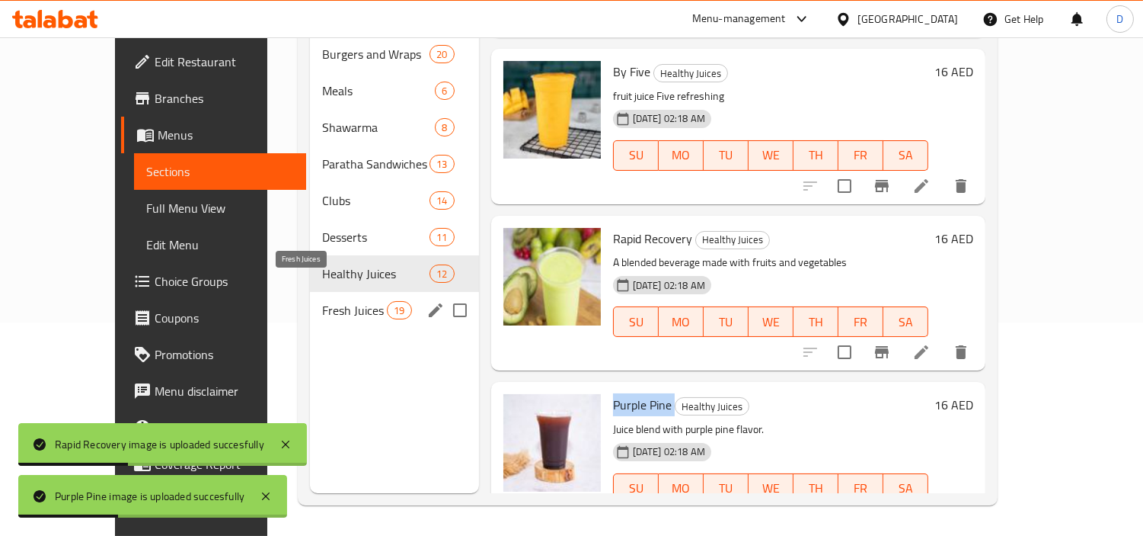
click at [322, 301] on span "Fresh Juices" at bounding box center [354, 310] width 65 height 18
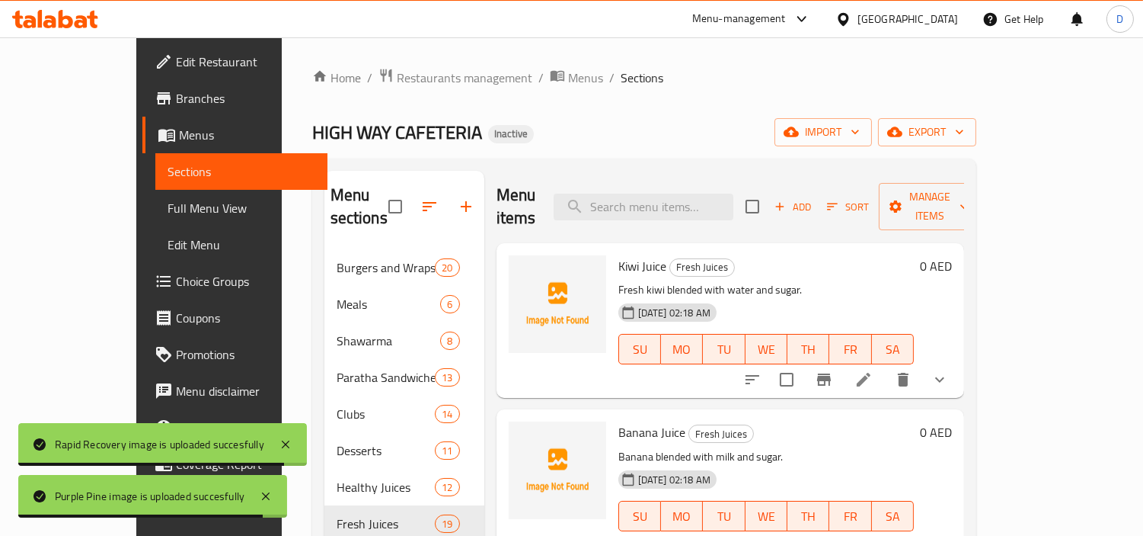
click at [619, 254] on span "Kiwi Juice" at bounding box center [643, 265] width 48 height 23
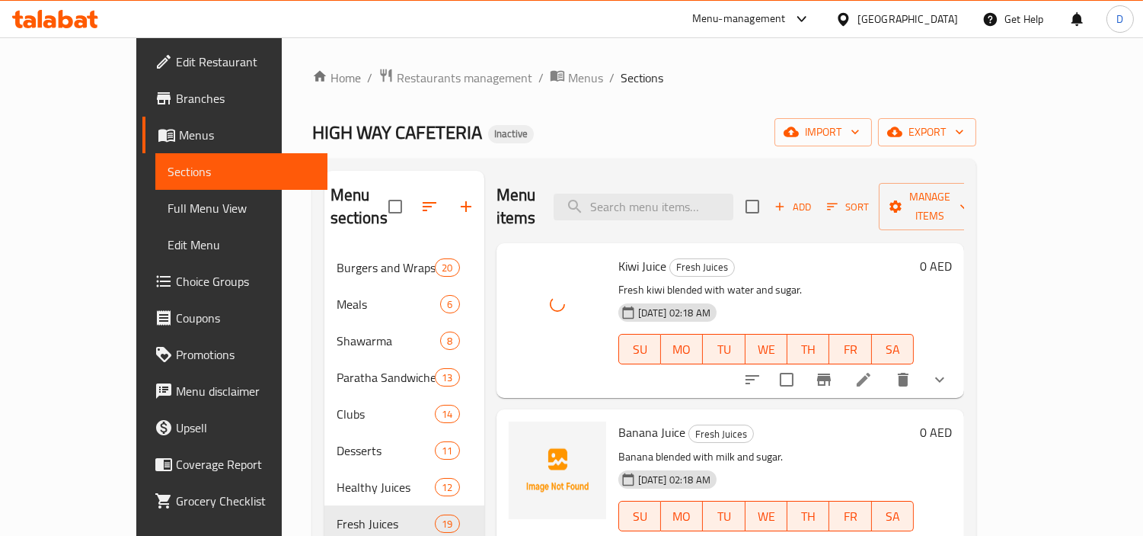
click at [619, 421] on span "Banana Juice" at bounding box center [652, 432] width 67 height 23
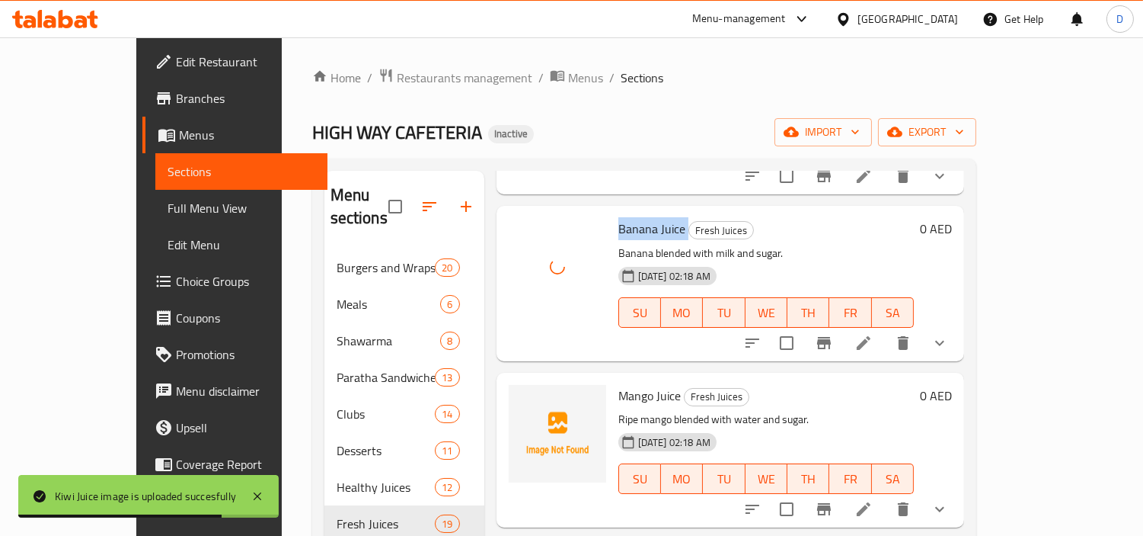
scroll to position [254, 0]
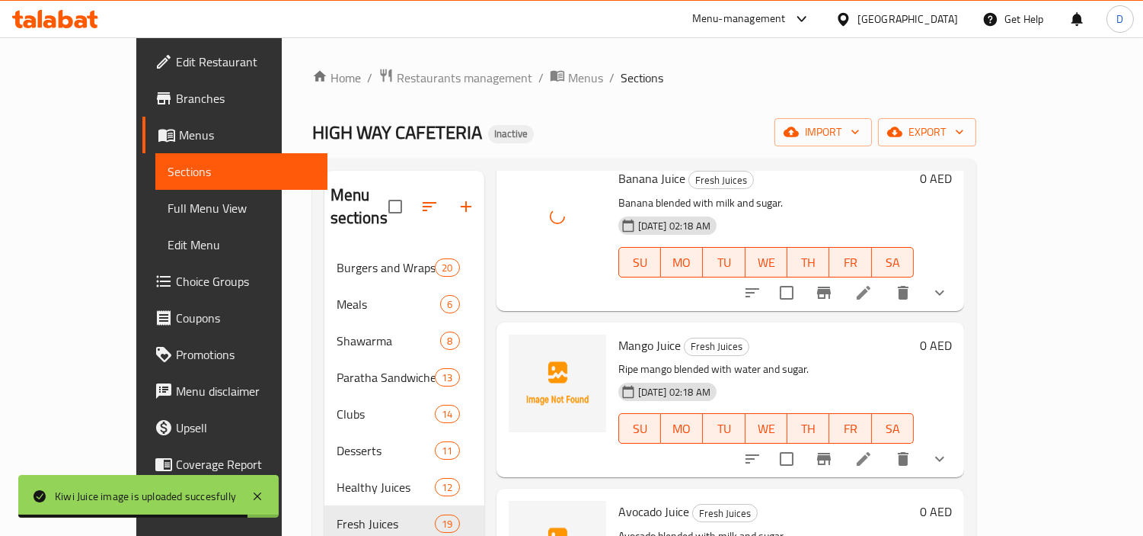
click at [619, 334] on span "Mango Juice" at bounding box center [650, 345] width 62 height 23
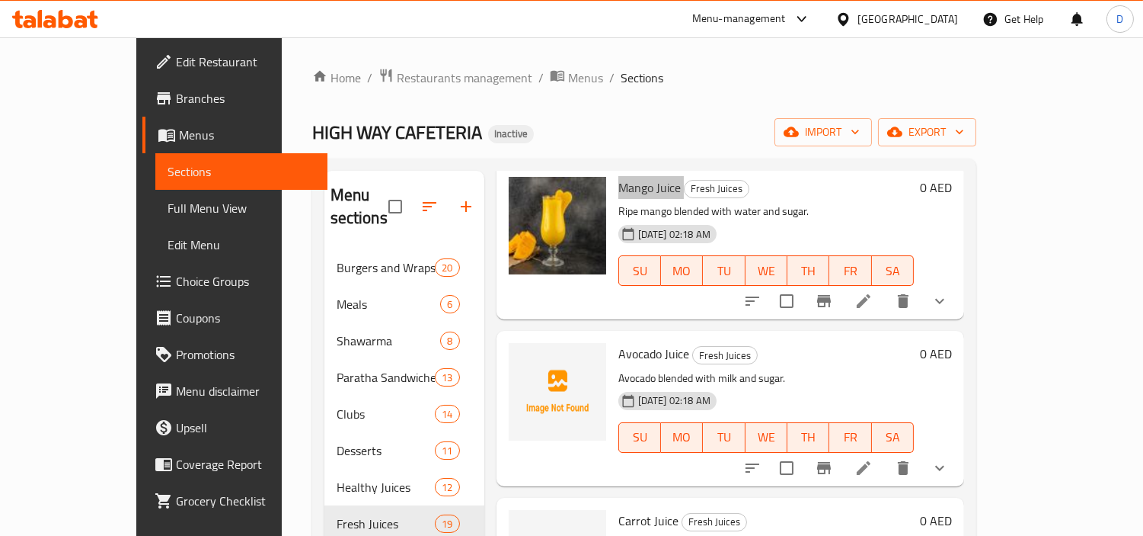
scroll to position [423, 0]
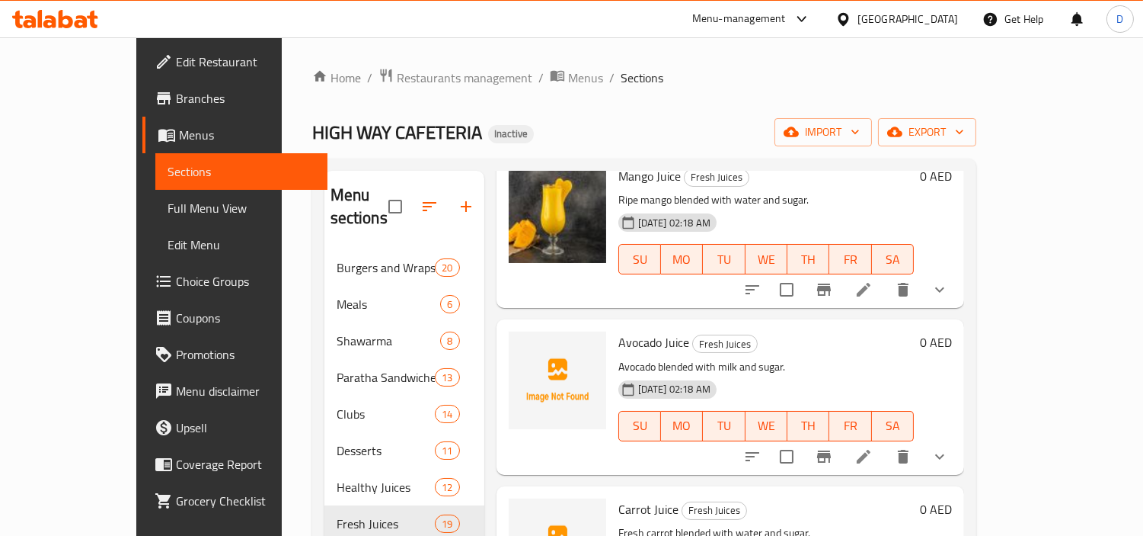
click at [619, 331] on span "Avocado Juice" at bounding box center [654, 342] width 71 height 23
click at [619, 481] on span "Carrot Juice" at bounding box center [649, 508] width 60 height 23
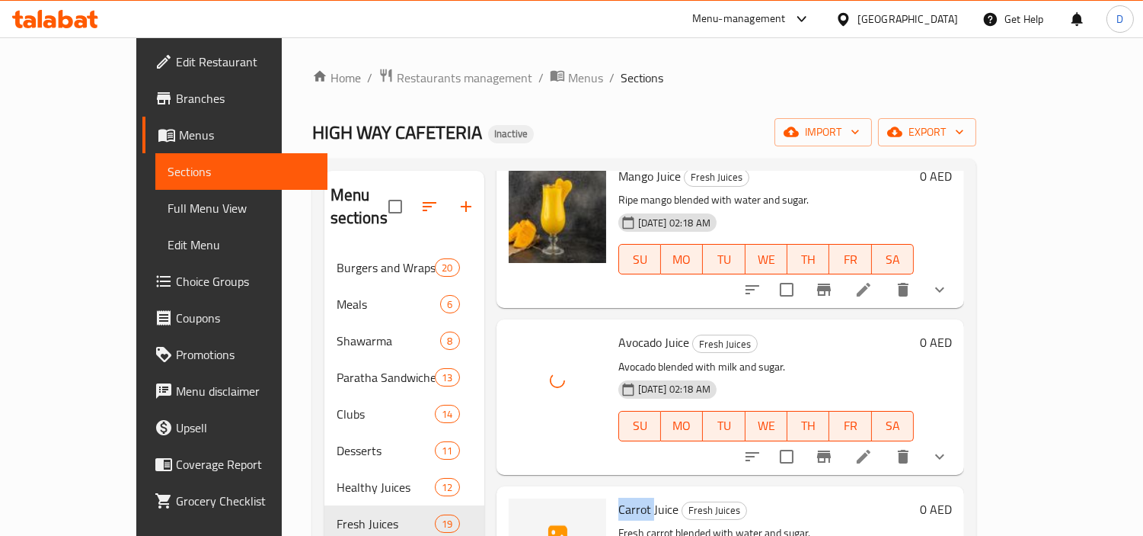
click at [619, 481] on span "Carrot Juice" at bounding box center [649, 508] width 60 height 23
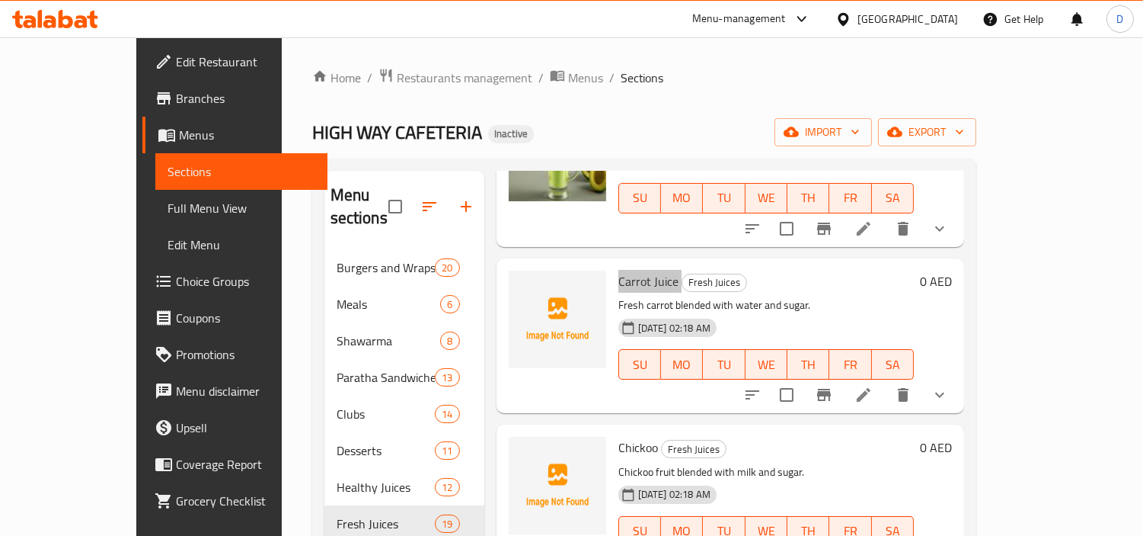
scroll to position [676, 0]
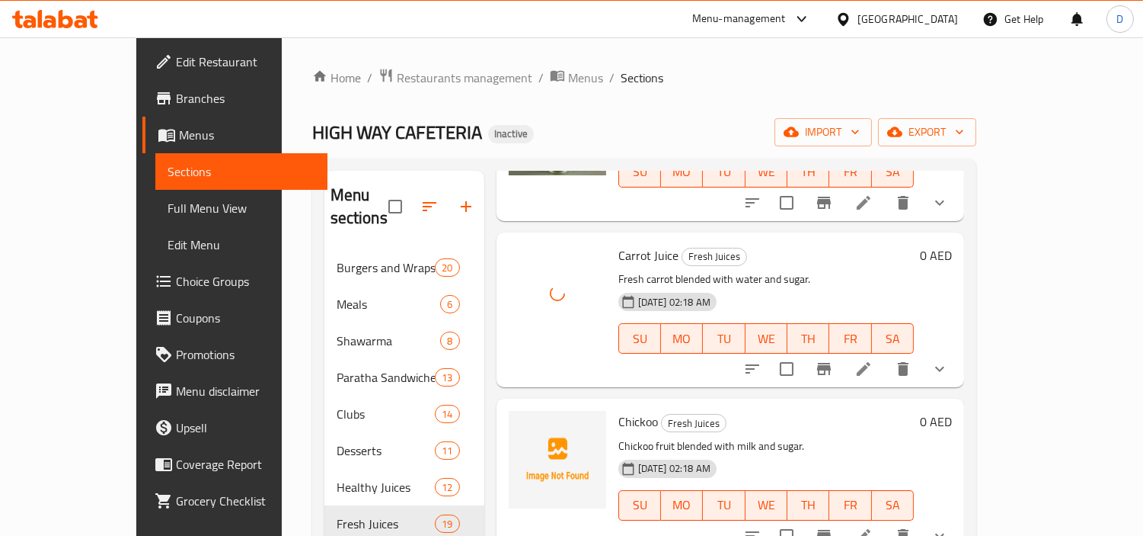
click at [619, 410] on span "Chickoo" at bounding box center [639, 421] width 40 height 23
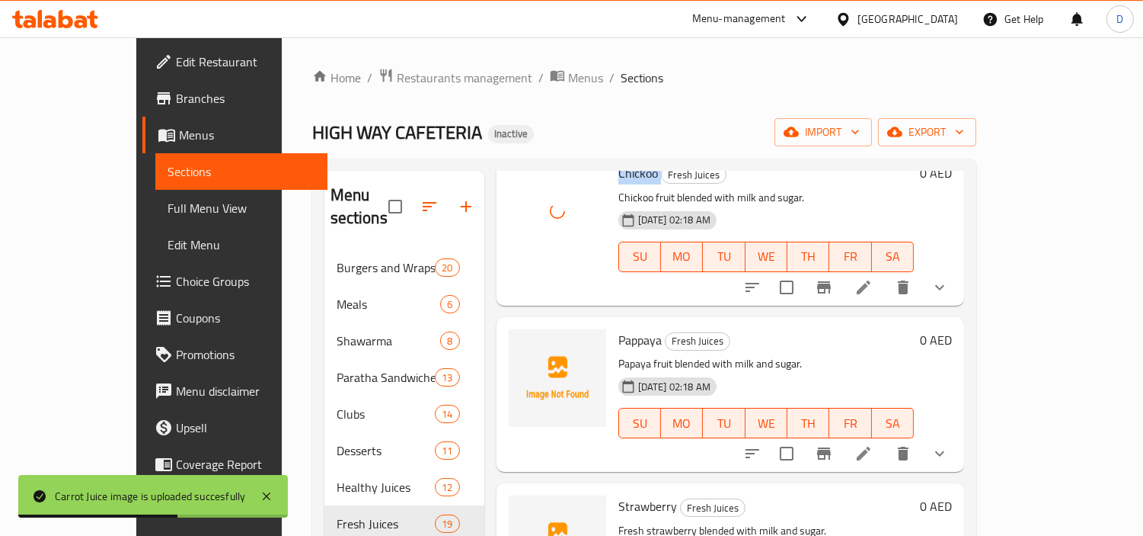
scroll to position [931, 0]
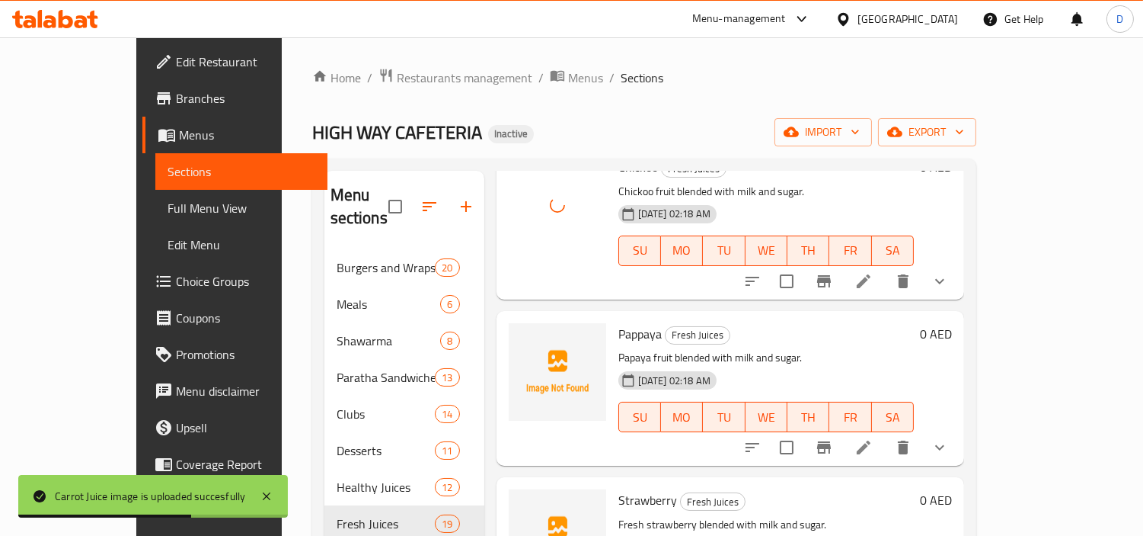
click at [619, 322] on span "Pappaya" at bounding box center [640, 333] width 43 height 23
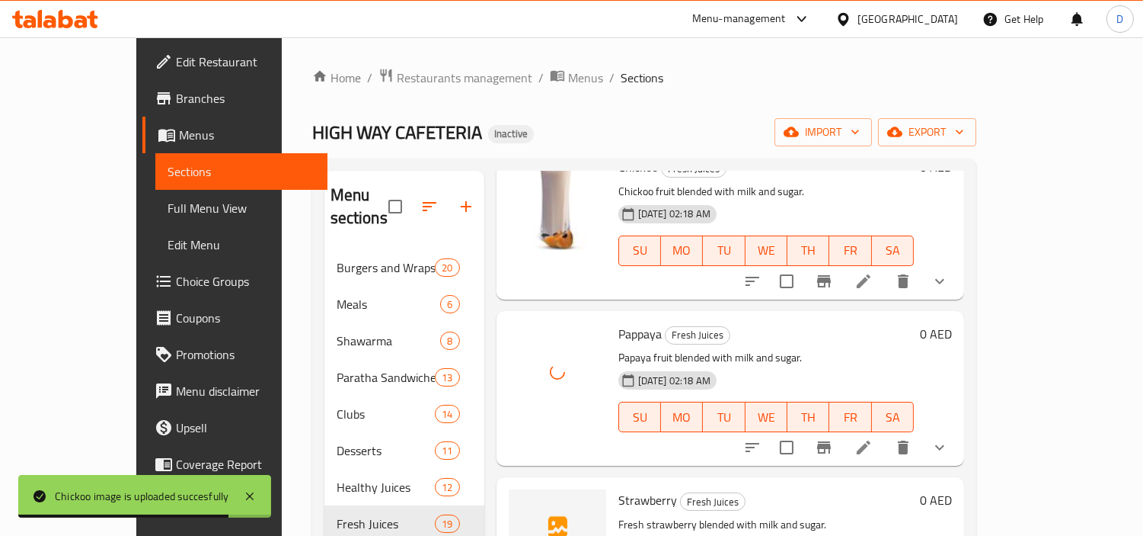
click at [623, 481] on span "Strawberry" at bounding box center [648, 499] width 59 height 23
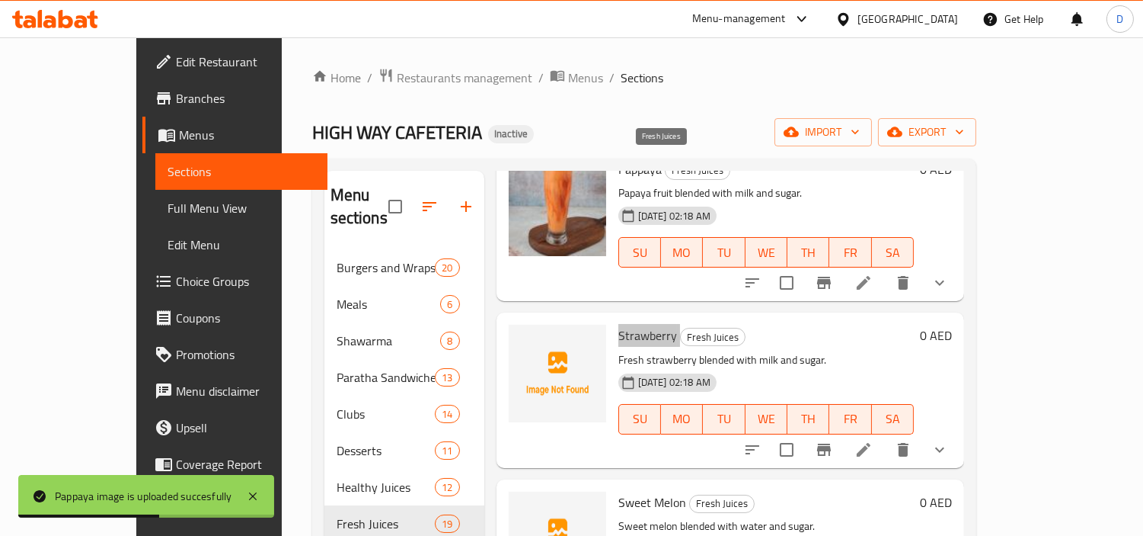
scroll to position [1100, 0]
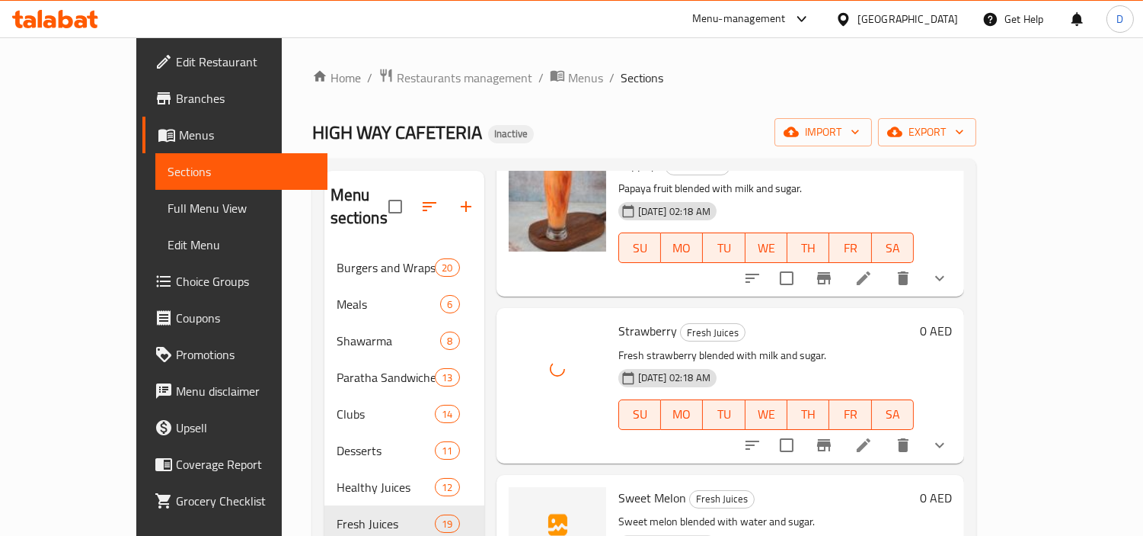
click at [619, 481] on span "Sweet Melon" at bounding box center [653, 497] width 68 height 23
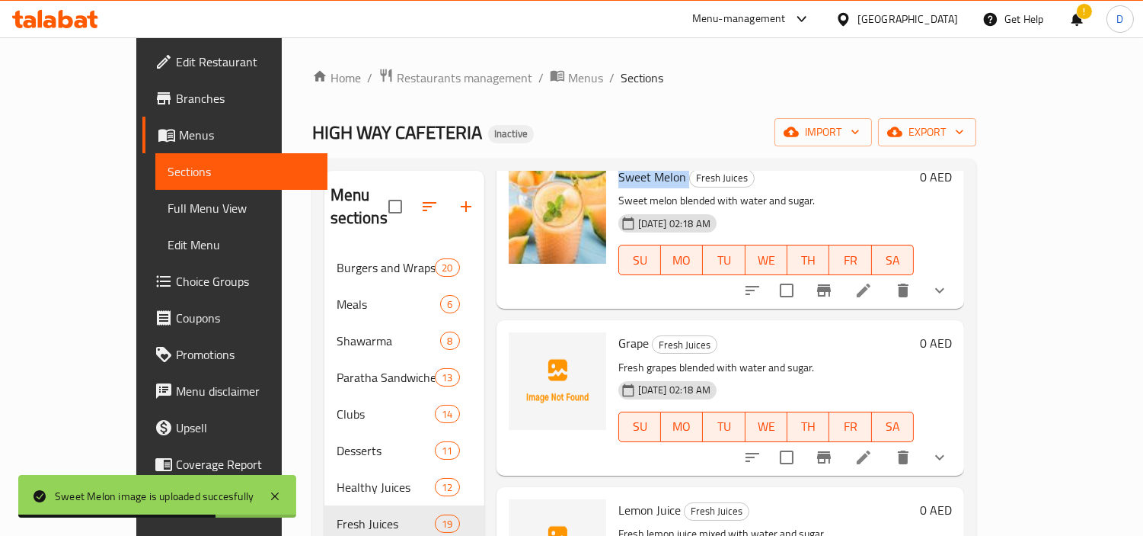
scroll to position [1438, 0]
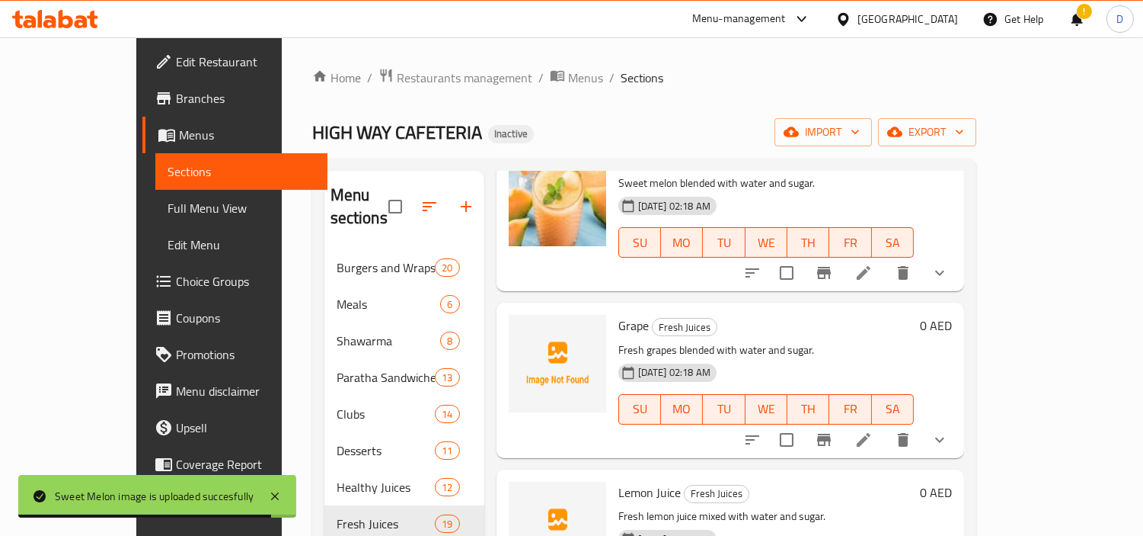
click at [619, 314] on span "Grape" at bounding box center [634, 325] width 30 height 23
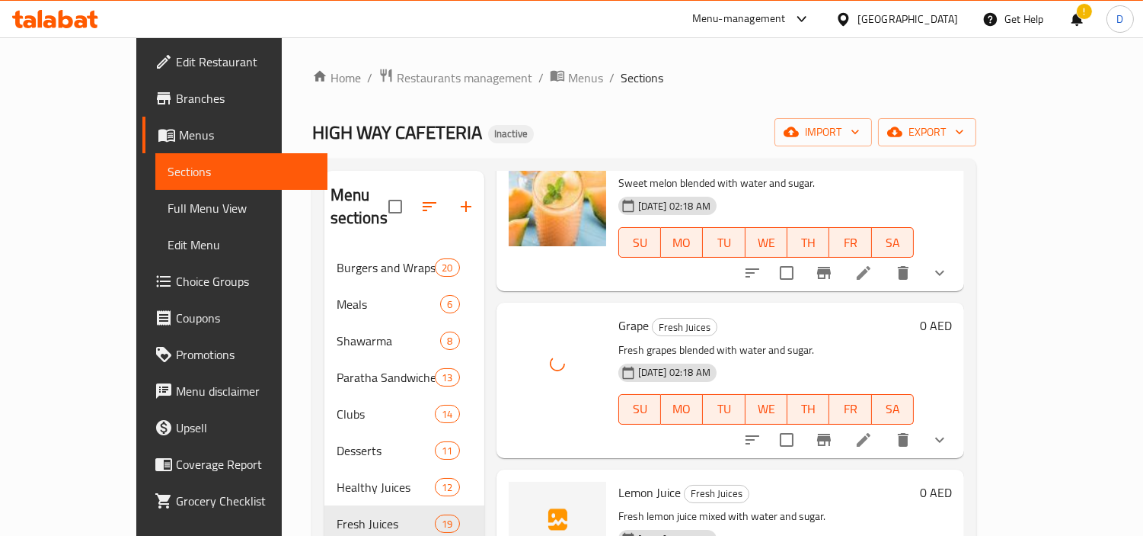
click at [619, 481] on span "Lemon Juice" at bounding box center [650, 492] width 62 height 23
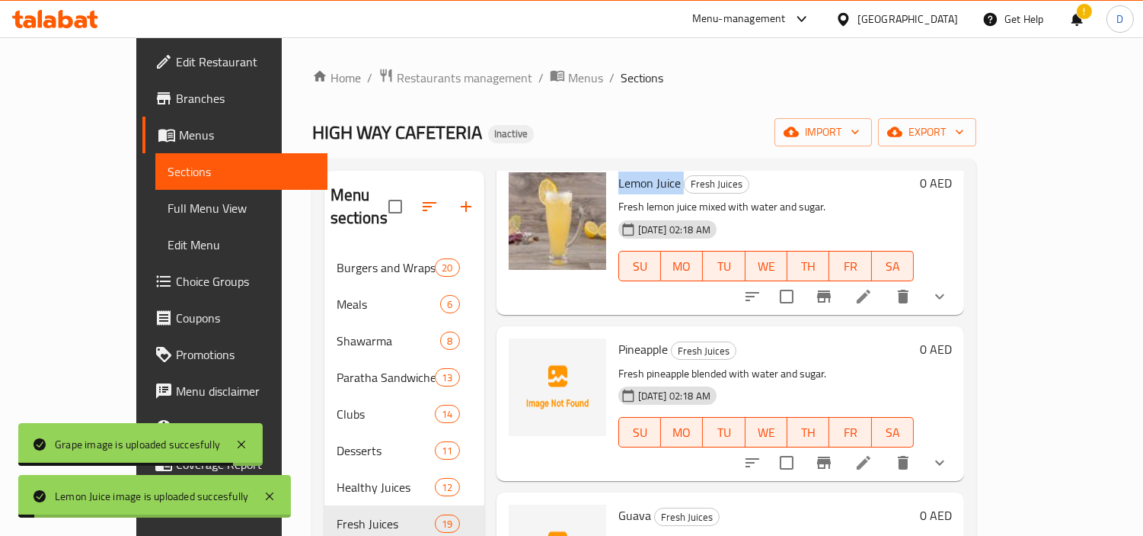
scroll to position [1777, 0]
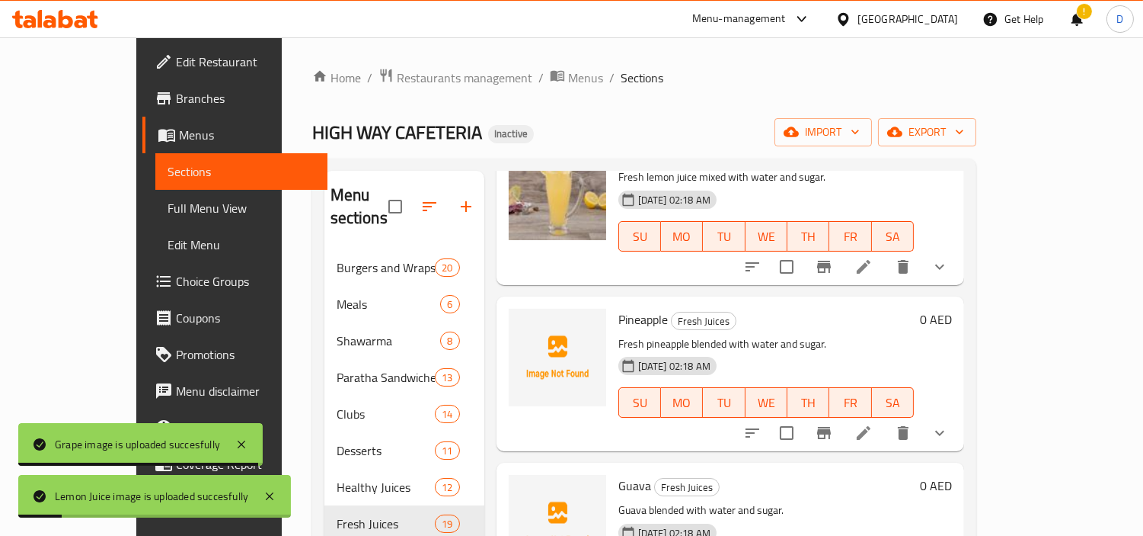
click at [619, 308] on span "Pineapple" at bounding box center [644, 319] width 50 height 23
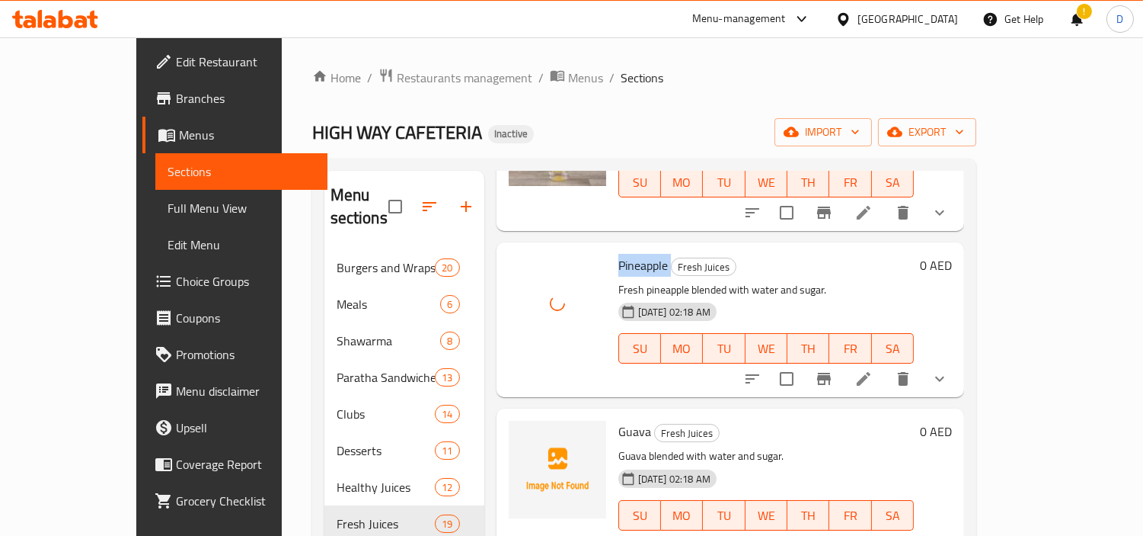
scroll to position [1862, 0]
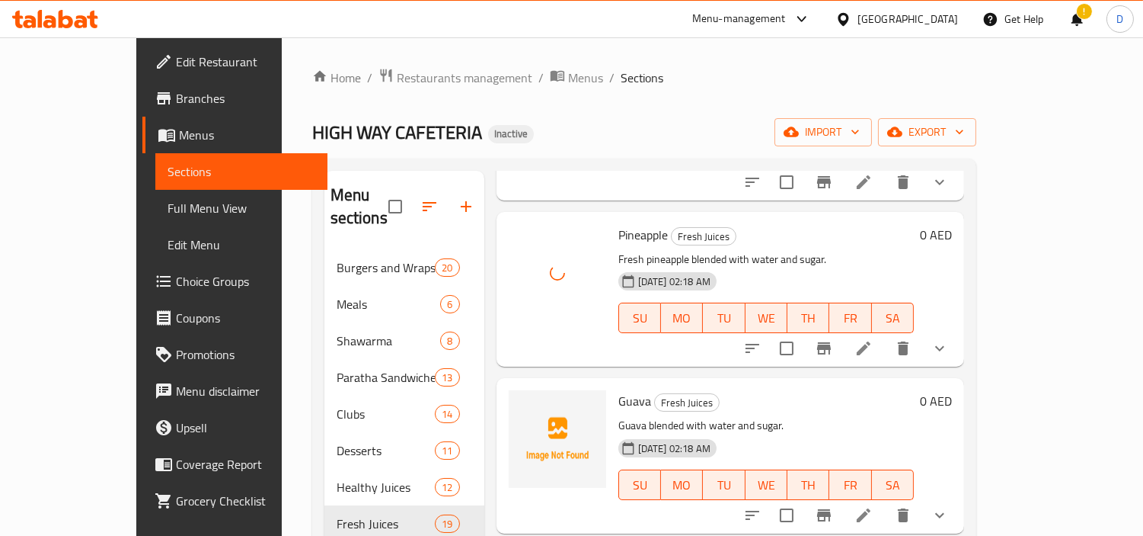
click at [619, 389] on span "Guava" at bounding box center [635, 400] width 33 height 23
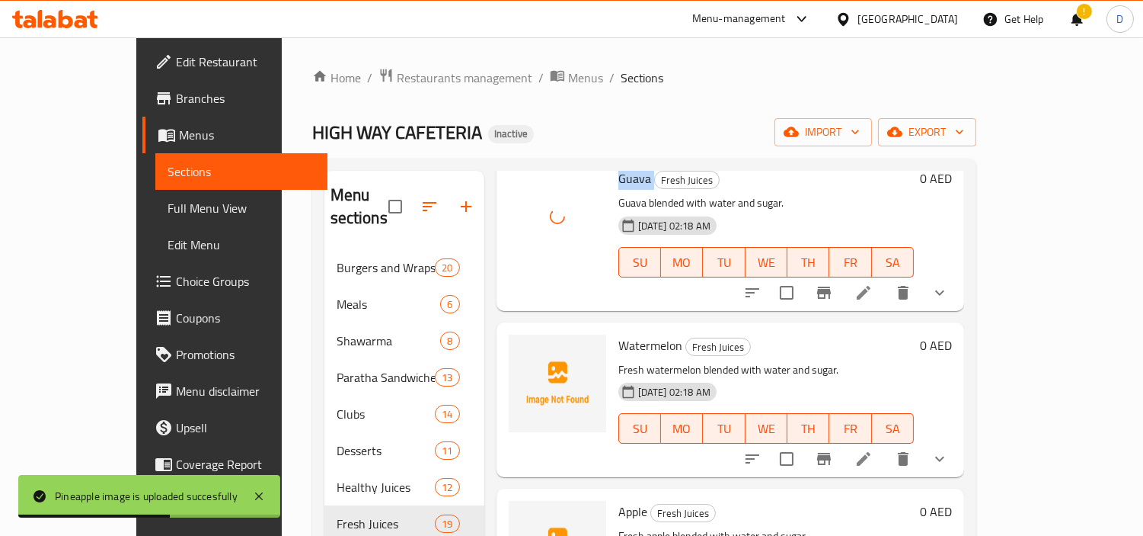
scroll to position [2116, 0]
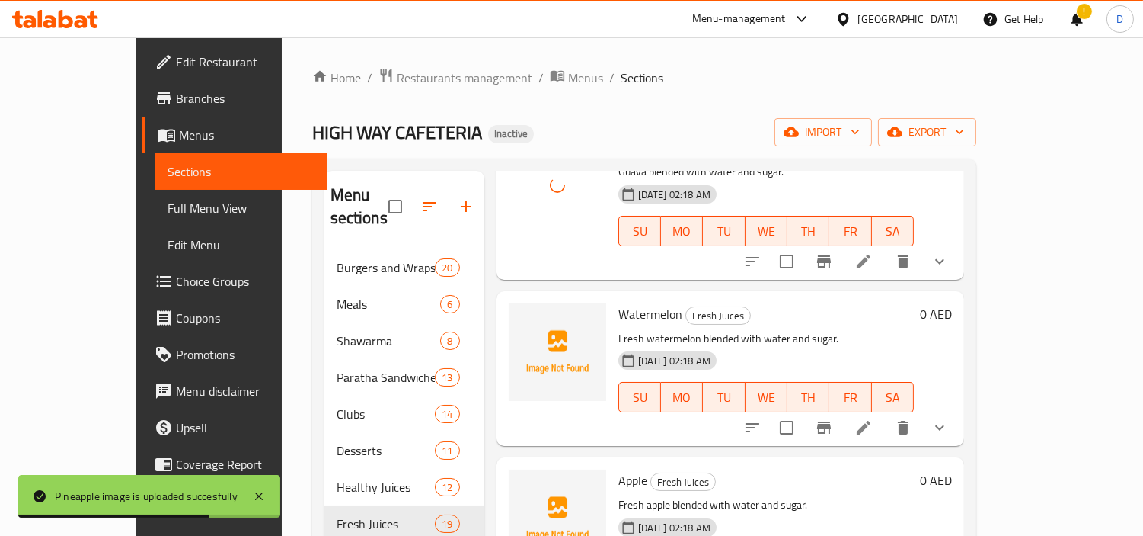
click at [619, 302] on span "Watermelon" at bounding box center [651, 313] width 64 height 23
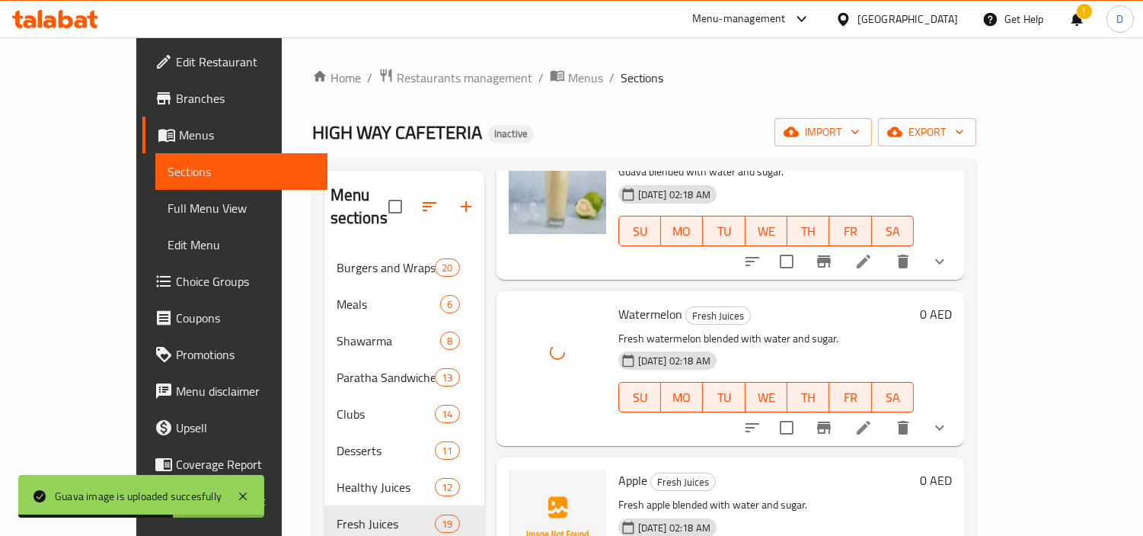
click at [619, 469] on span "Apple" at bounding box center [633, 480] width 29 height 23
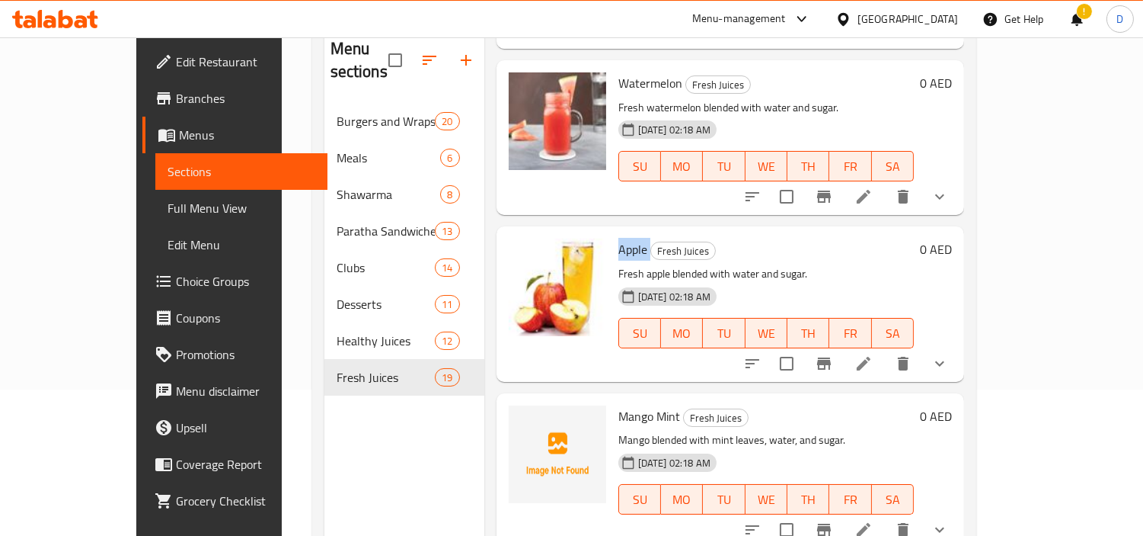
scroll to position [169, 0]
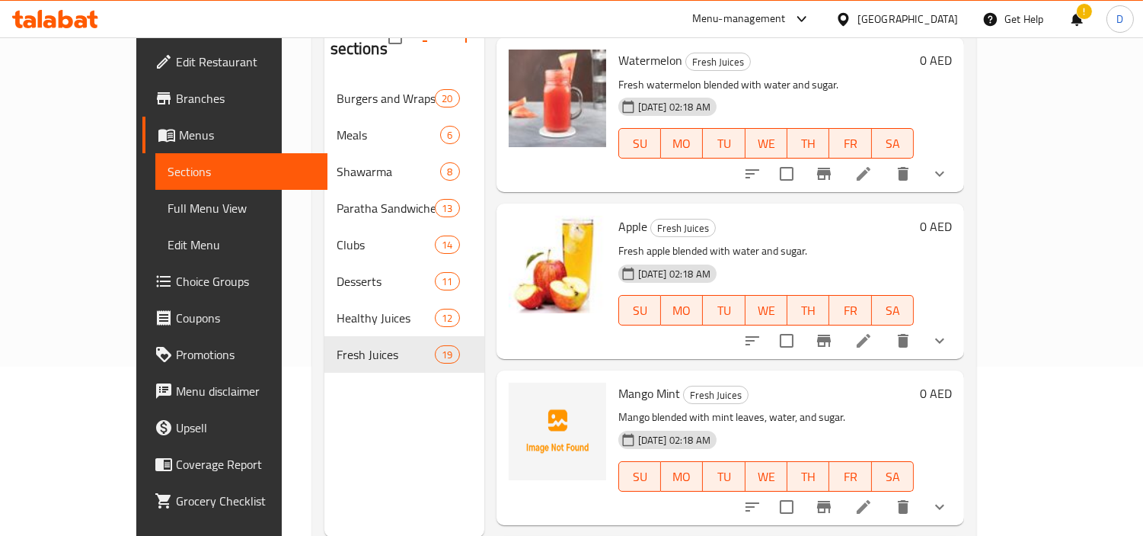
click at [619, 382] on span "Mango Mint" at bounding box center [650, 393] width 62 height 23
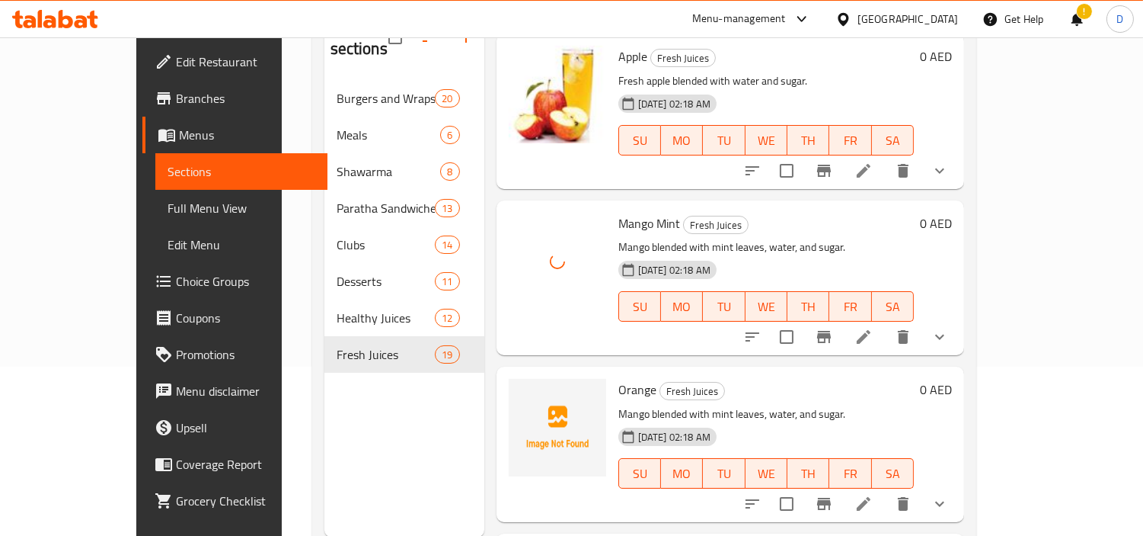
click at [619, 378] on span "Orange" at bounding box center [638, 389] width 38 height 23
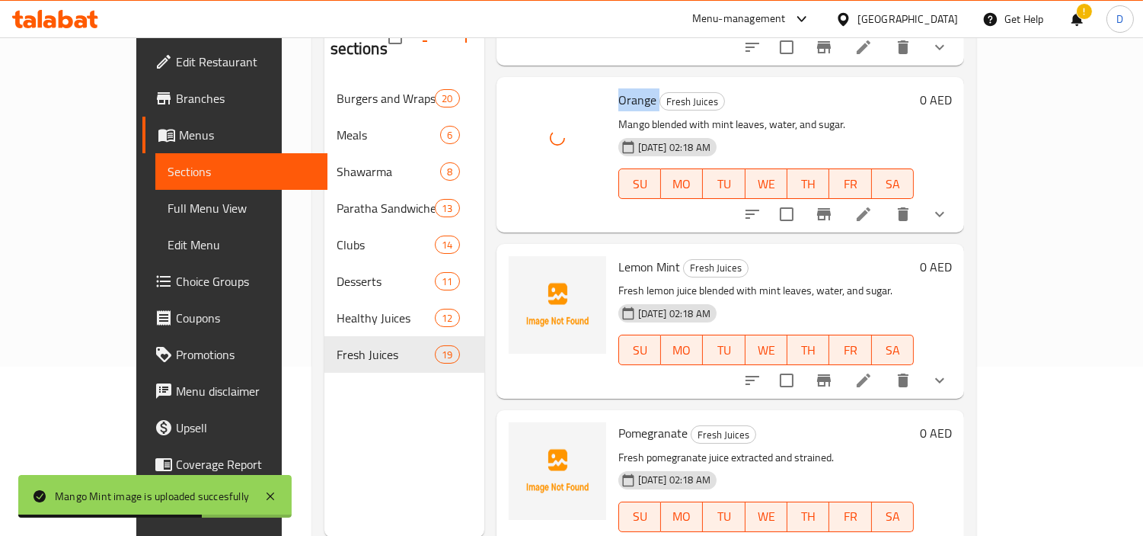
scroll to position [2663, 0]
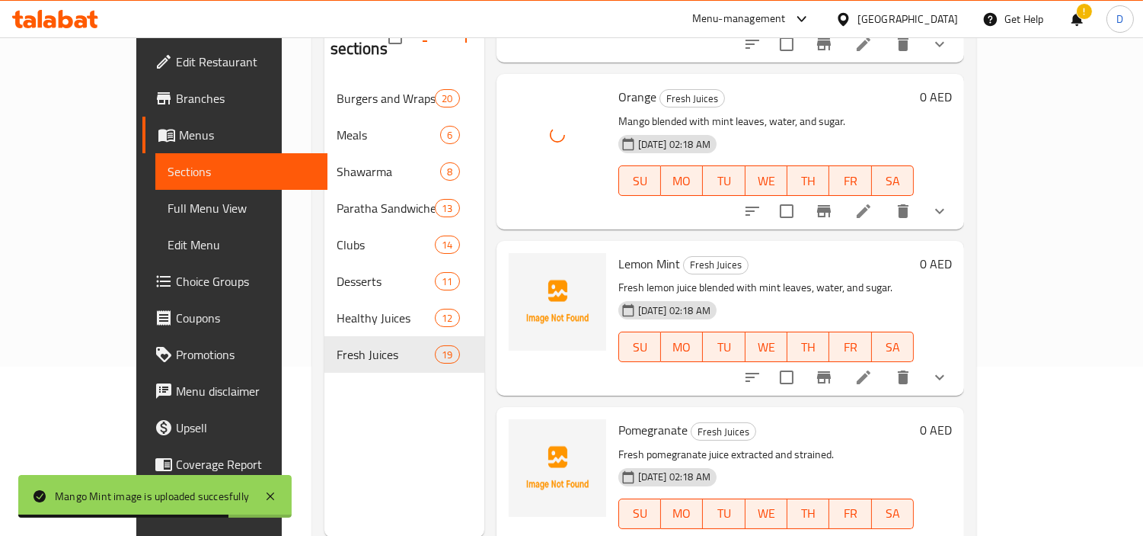
click at [622, 252] on span "Lemon Mint" at bounding box center [650, 263] width 62 height 23
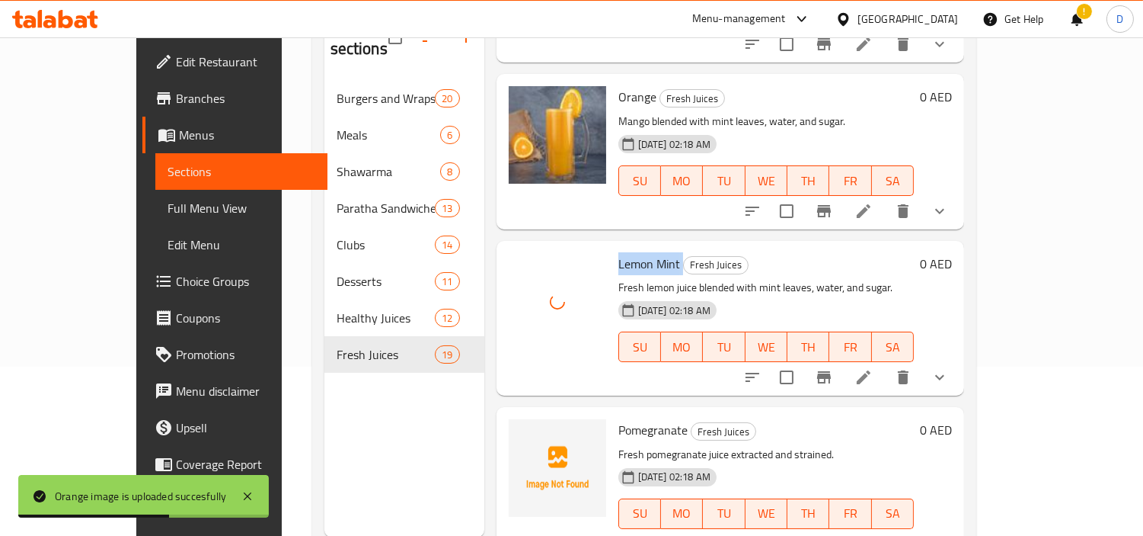
click at [620, 418] on span "Pomegranate" at bounding box center [653, 429] width 69 height 23
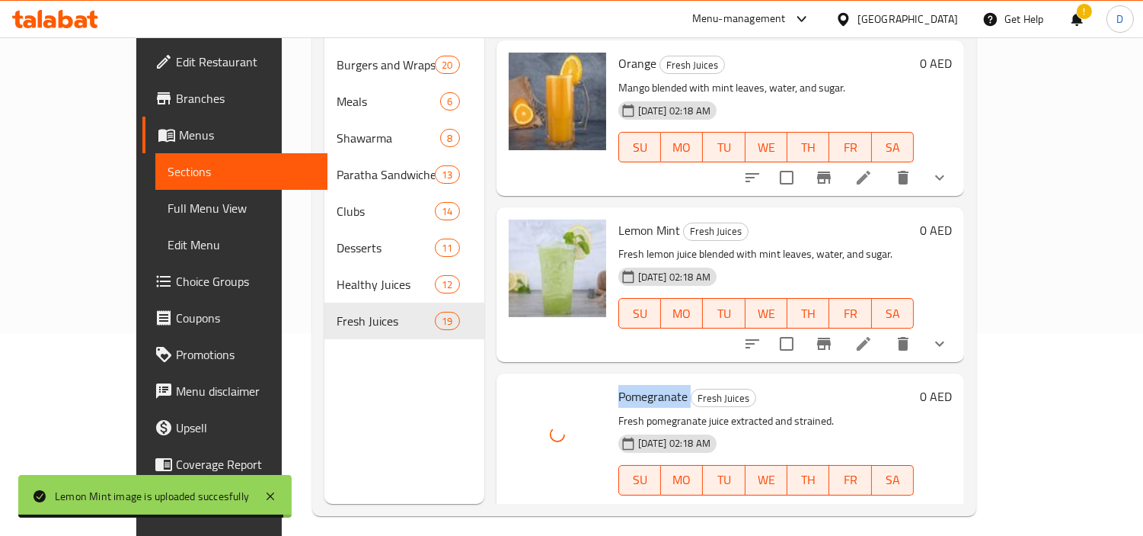
scroll to position [213, 0]
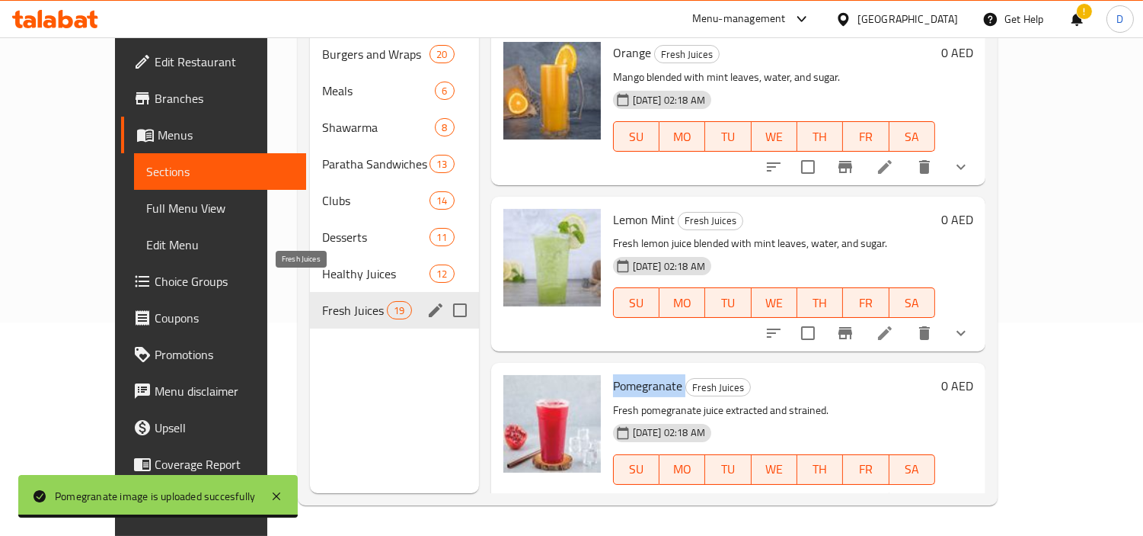
click at [322, 301] on span "Fresh Juices" at bounding box center [354, 310] width 65 height 18
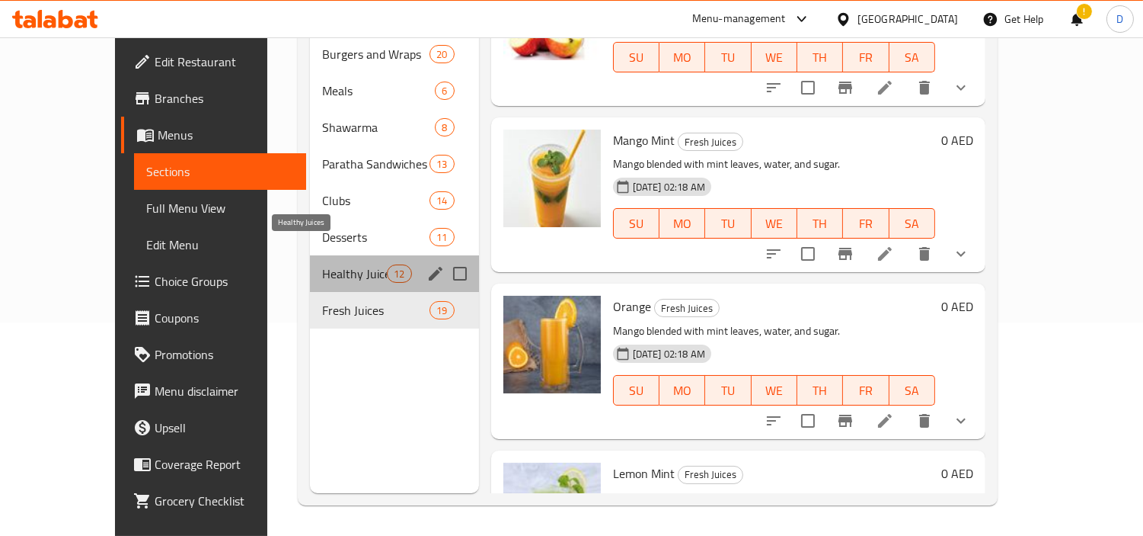
click at [334, 264] on span "Healthy Juices" at bounding box center [354, 273] width 65 height 18
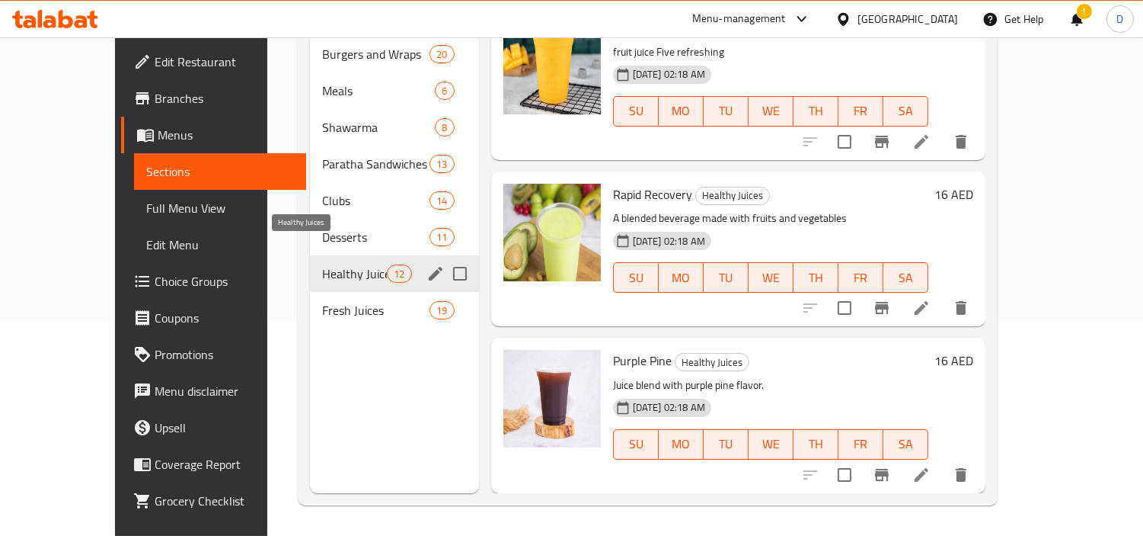
scroll to position [1475, 0]
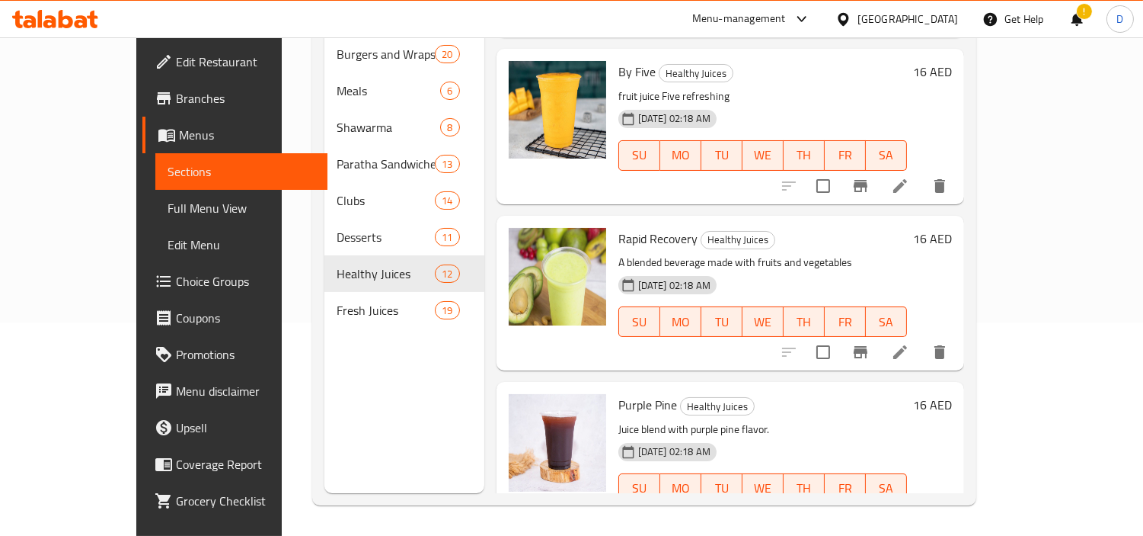
click at [1040, 21] on div "!" at bounding box center [1077, 19] width 41 height 37
click at [1040, 20] on div "!" at bounding box center [1077, 19] width 17 height 37
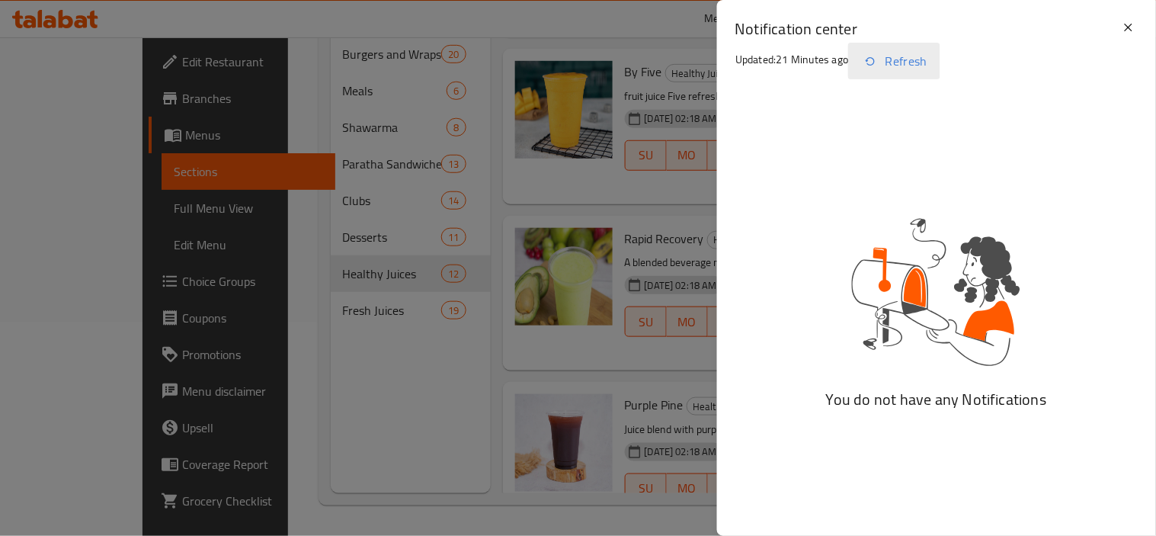
click at [890, 50] on button "Refresh" at bounding box center [894, 61] width 92 height 37
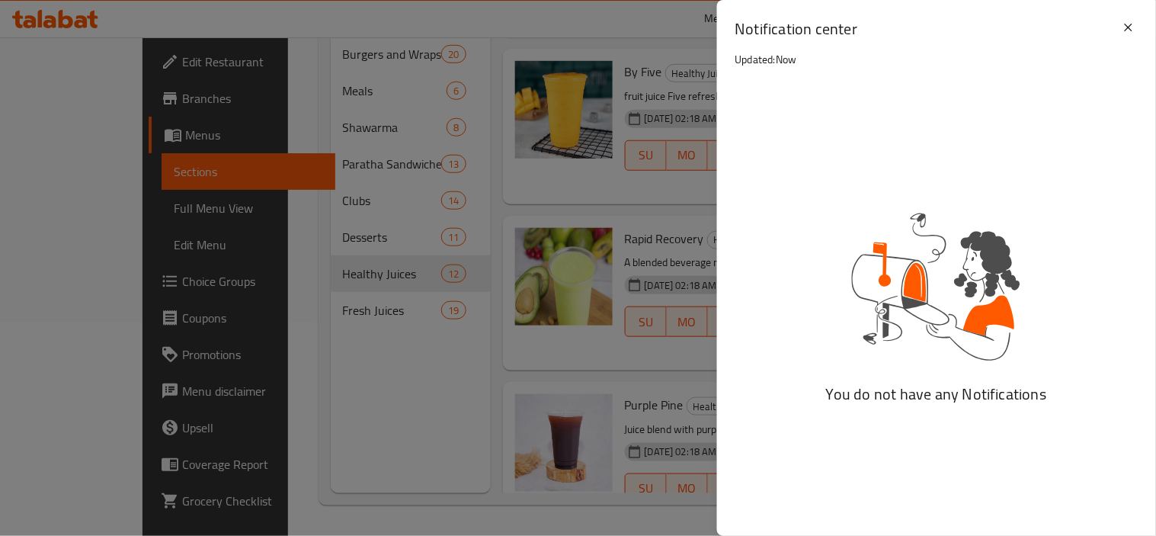
click at [625, 151] on div at bounding box center [578, 268] width 1156 height 536
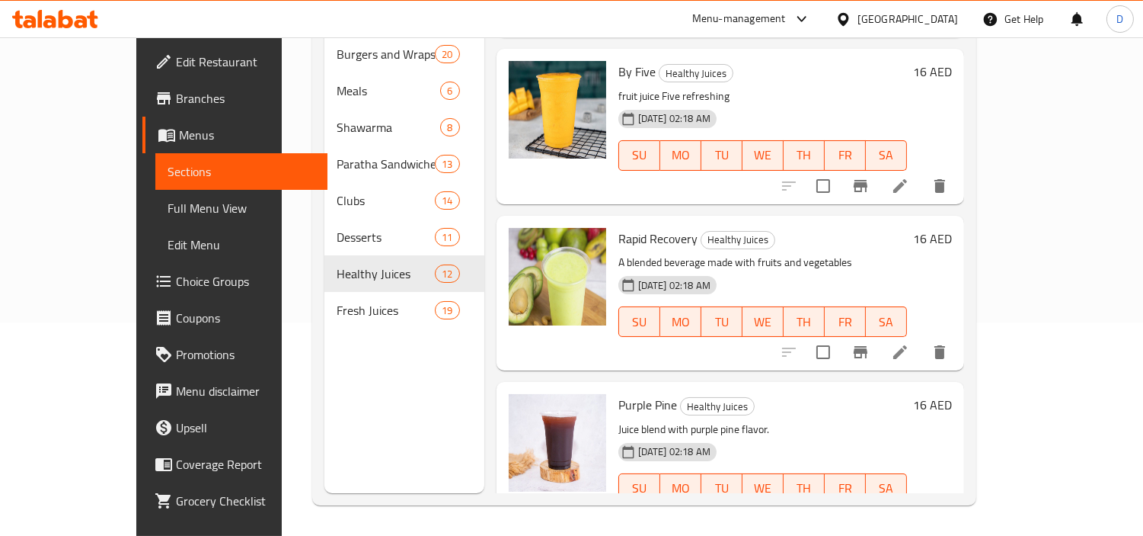
click at [168, 211] on span "Full Menu View" at bounding box center [242, 208] width 148 height 18
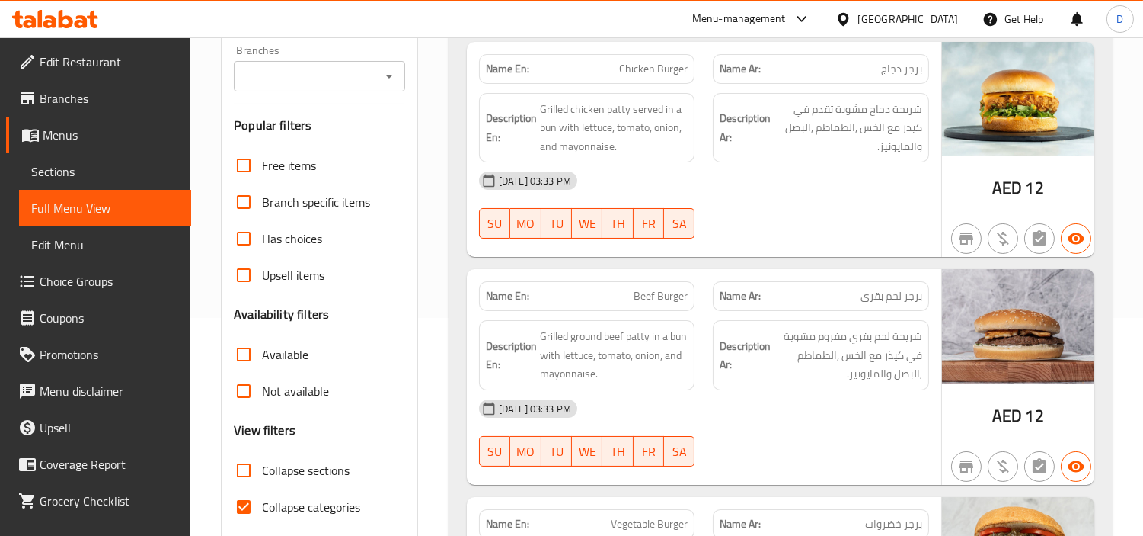
scroll to position [298, 0]
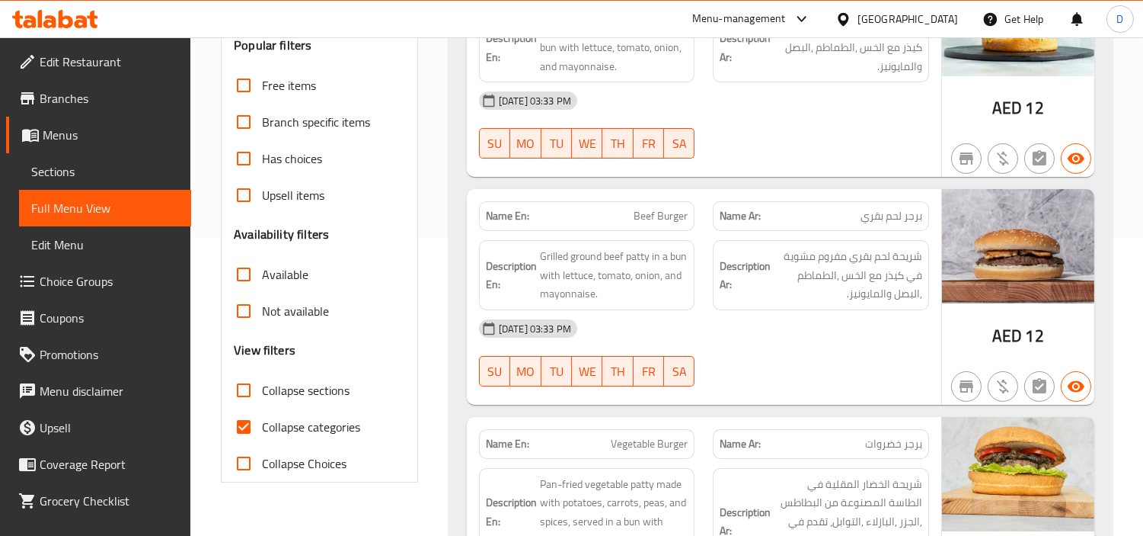
click at [261, 427] on input "Collapse categories" at bounding box center [243, 426] width 37 height 37
checkbox input "false"
click at [253, 398] on input "Collapse sections" at bounding box center [243, 390] width 37 height 37
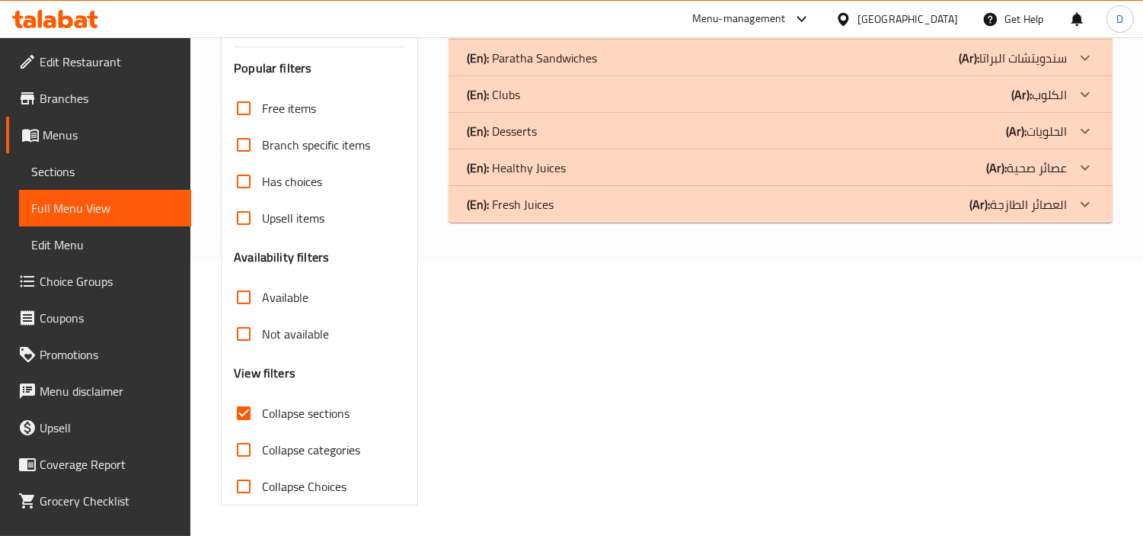
scroll to position [275, 0]
click at [249, 392] on div "Free items Branch specific items Has choices Upsell items Availability filters …" at bounding box center [319, 297] width 171 height 414
click at [248, 417] on input "Collapse sections" at bounding box center [243, 413] width 37 height 37
checkbox input "false"
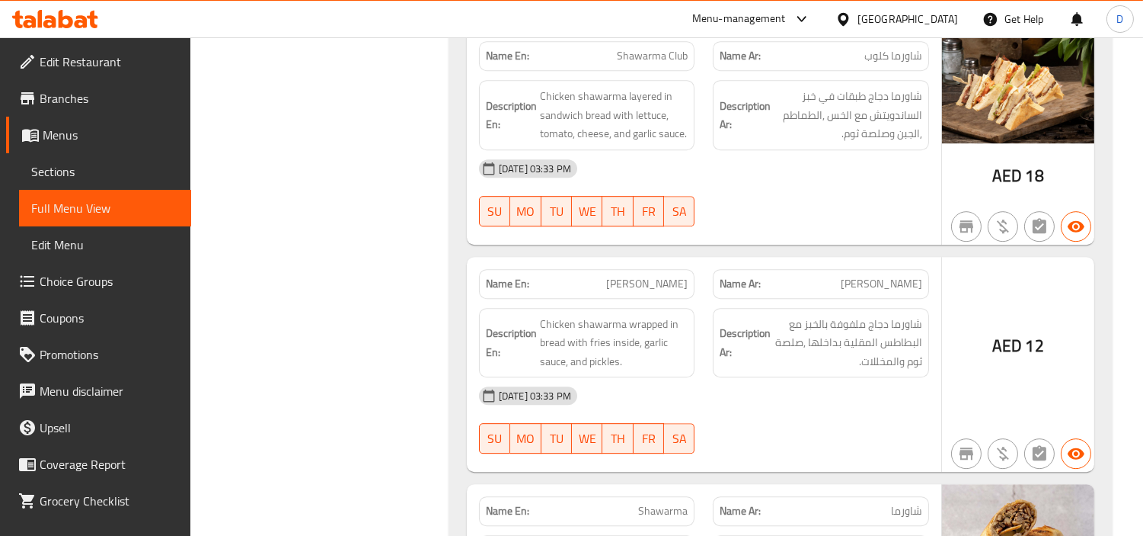
scroll to position [8177, 0]
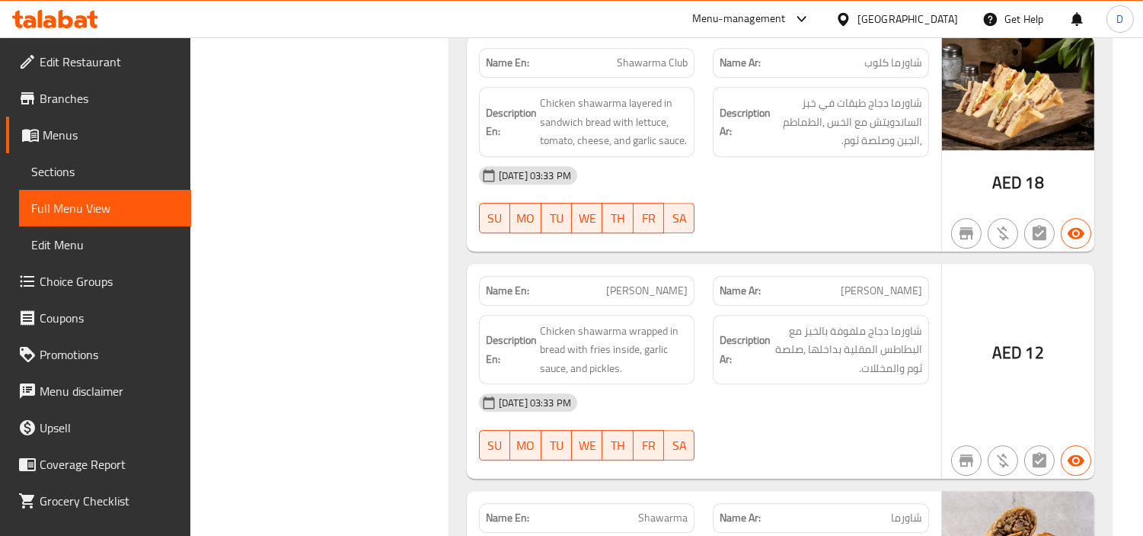
click at [1003, 264] on div "AED 12" at bounding box center [1018, 372] width 152 height 216
click at [664, 283] on span "Hassan Mathar" at bounding box center [647, 291] width 82 height 16
click at [100, 169] on span "Sections" at bounding box center [105, 171] width 148 height 18
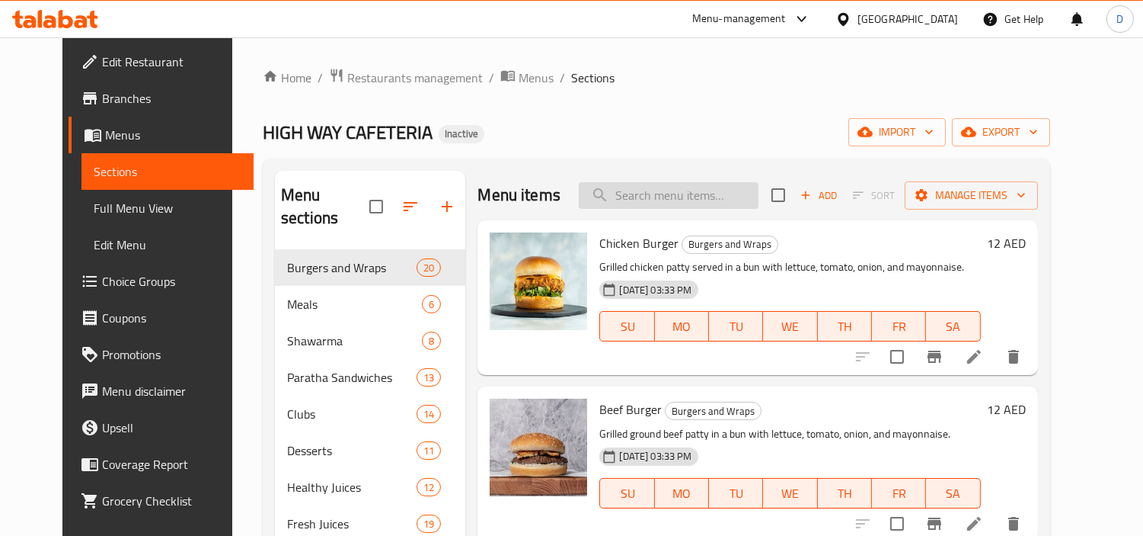
click at [707, 193] on input "search" at bounding box center [669, 195] width 180 height 27
paste input "Hassan Mathar"
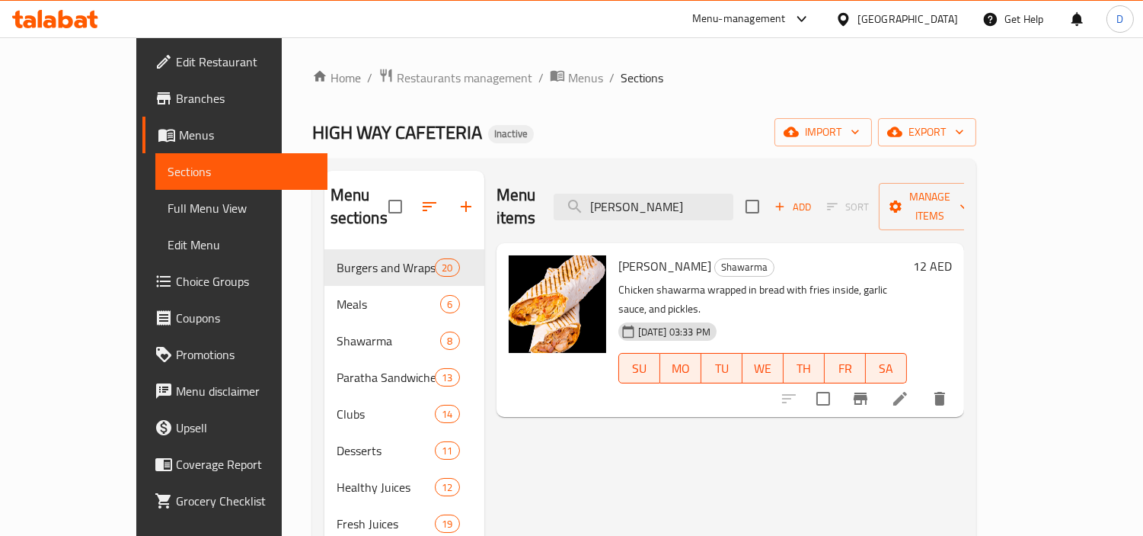
type input "Hassan Mathar"
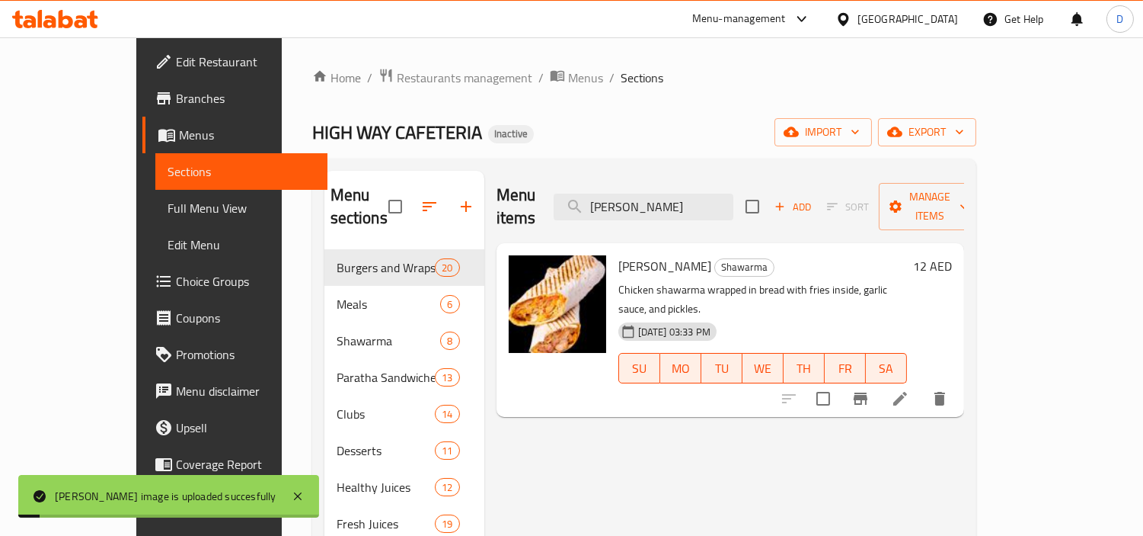
click at [168, 214] on span "Full Menu View" at bounding box center [242, 208] width 148 height 18
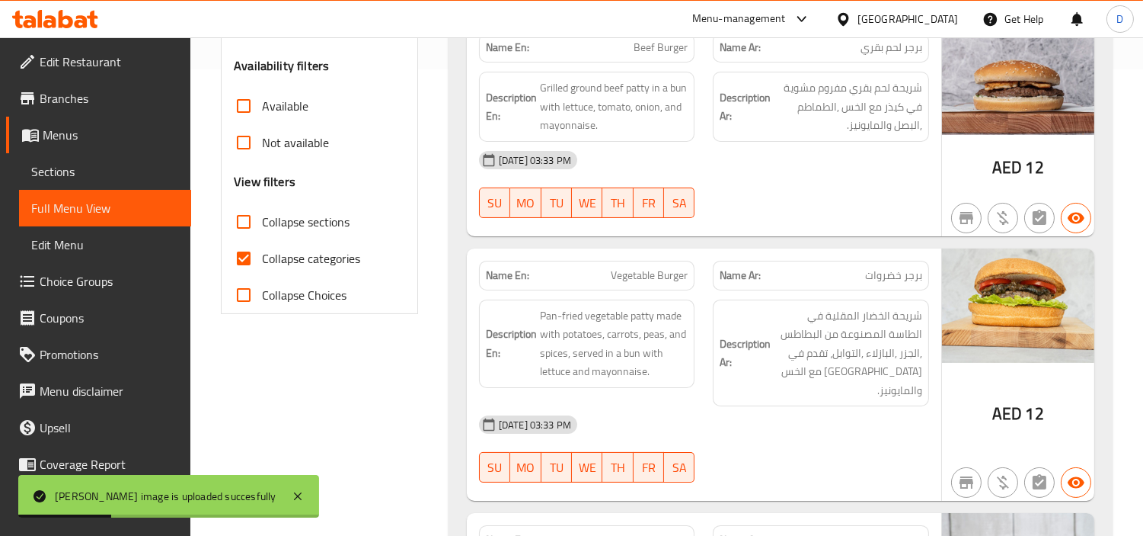
scroll to position [467, 0]
click at [245, 248] on input "Collapse categories" at bounding box center [243, 257] width 37 height 37
checkbox input "false"
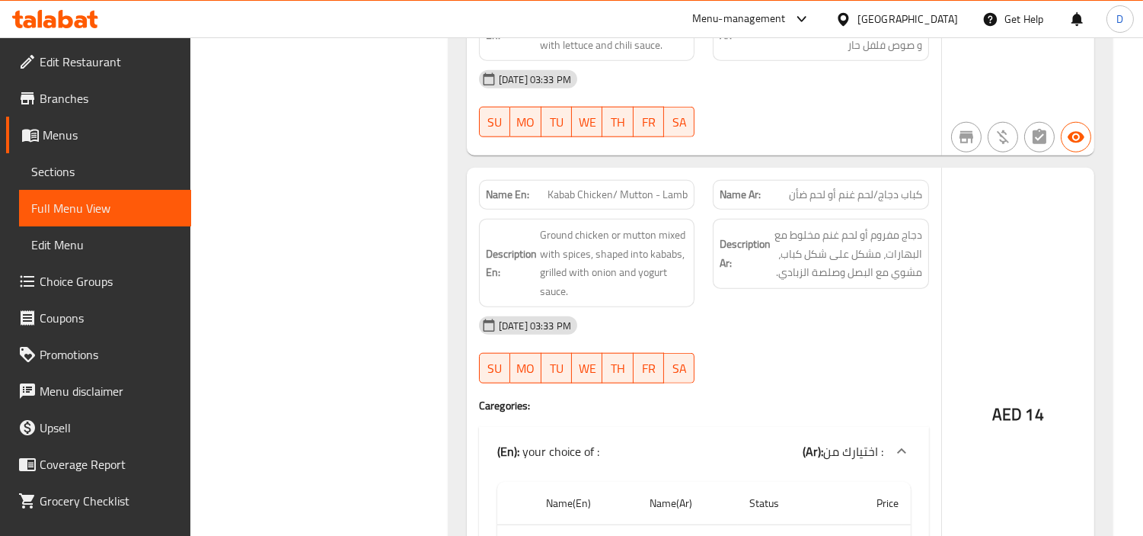
scroll to position [2922, 0]
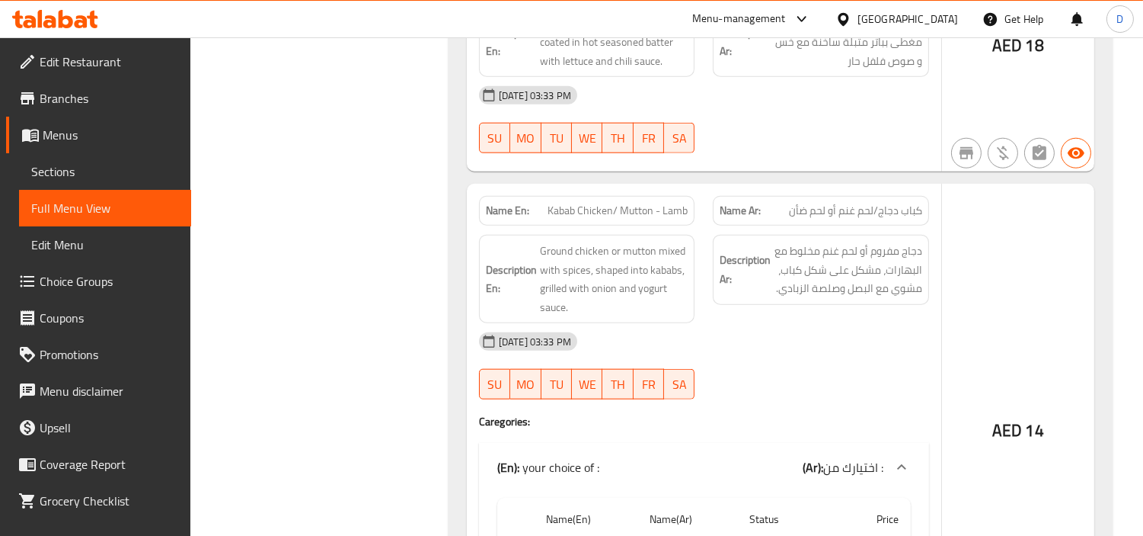
click at [840, 267] on div "Description Ar: دجاج مفروم أو لحم غنم مخلوط مع البهارات، مشكل على شكل كباب، مشو…" at bounding box center [821, 270] width 216 height 70
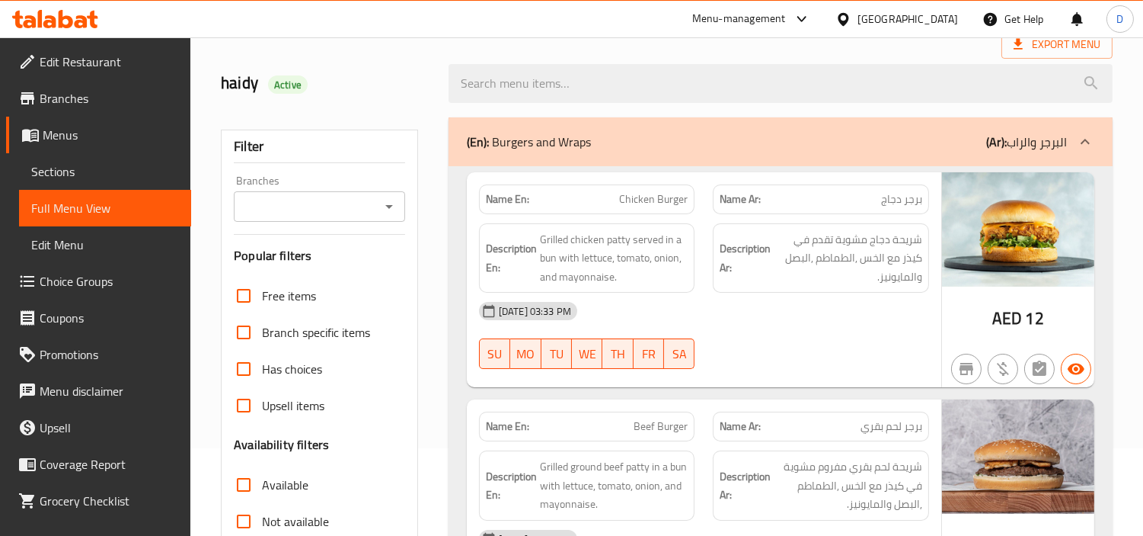
scroll to position [338, 0]
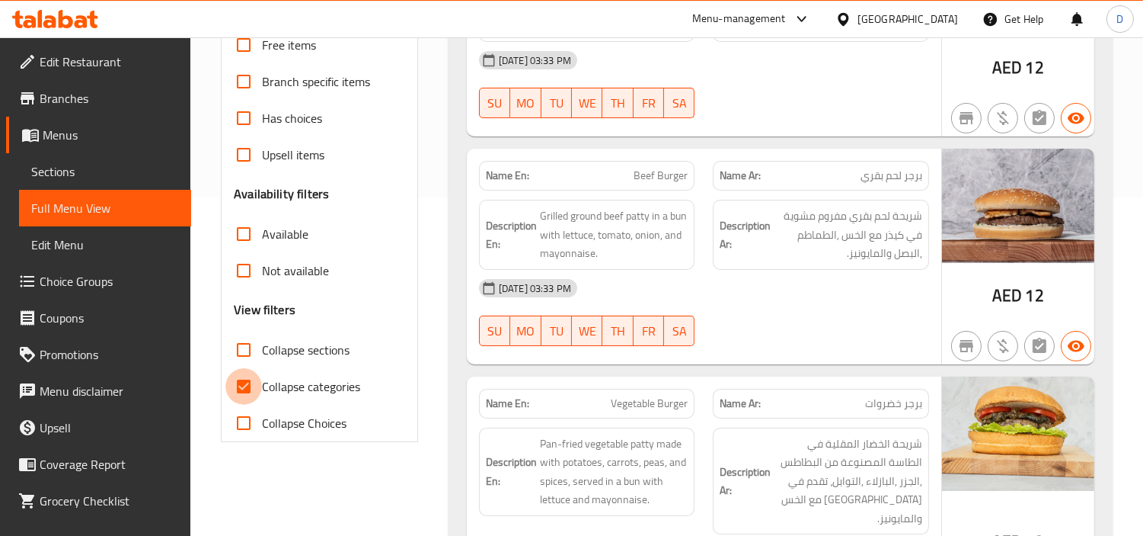
click at [254, 382] on input "Collapse categories" at bounding box center [243, 386] width 37 height 37
checkbox input "false"
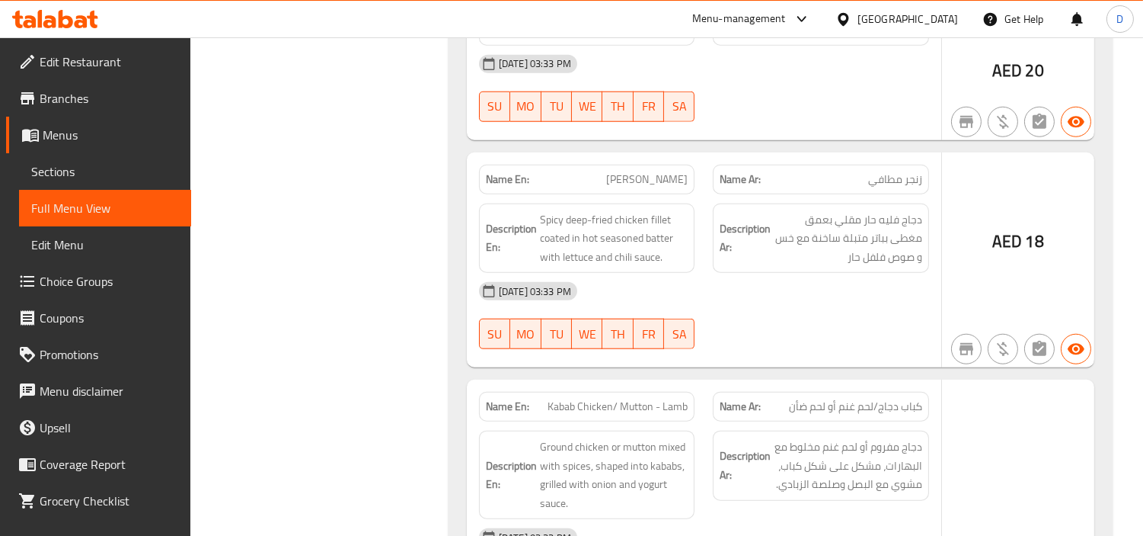
scroll to position [2708, 0]
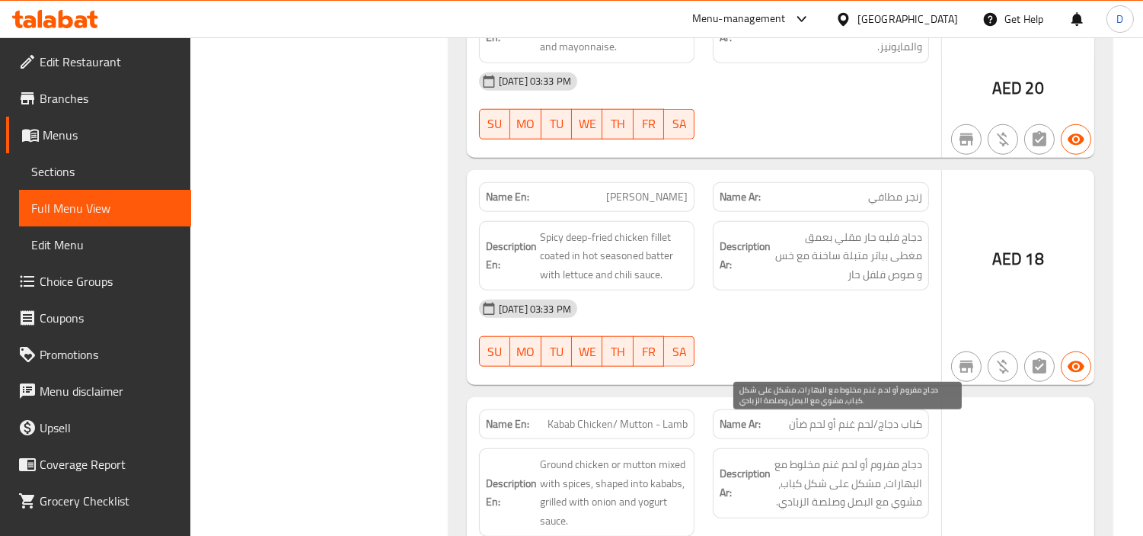
click at [791, 455] on span "دجاج مفروم أو لحم غنم مخلوط مع البهارات، مشكل على شكل كباب، مشوي مع البصل وصلصة…" at bounding box center [848, 483] width 149 height 56
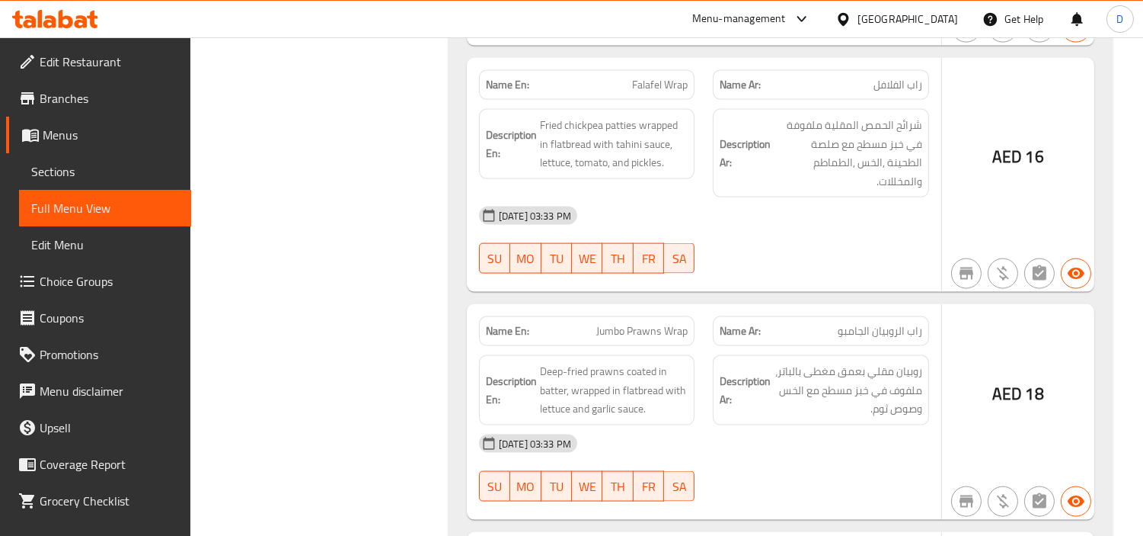
scroll to position [4486, 0]
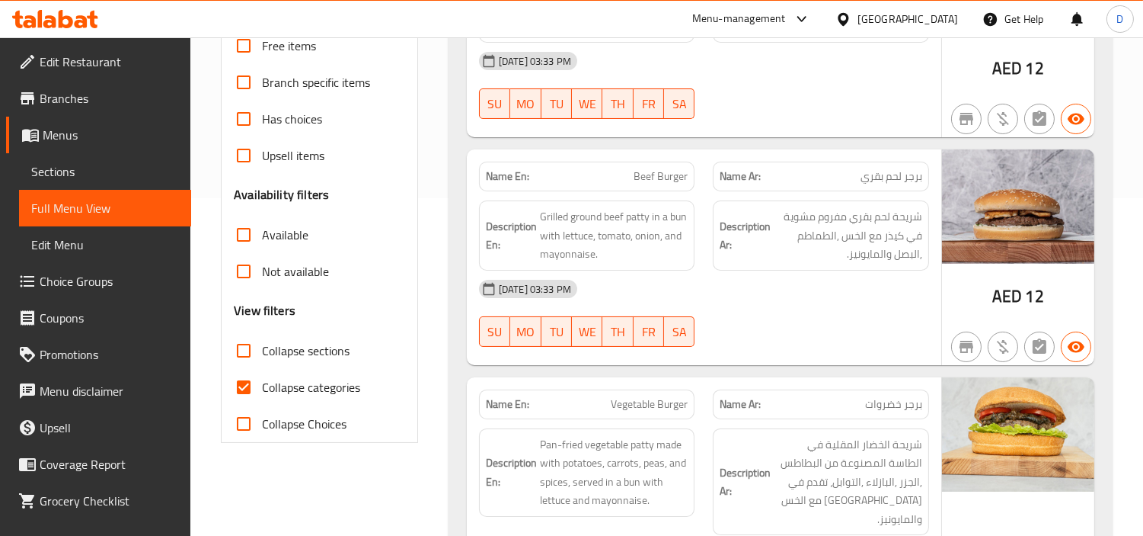
scroll to position [338, 0]
click at [261, 389] on input "Collapse categories" at bounding box center [243, 386] width 37 height 37
checkbox input "false"
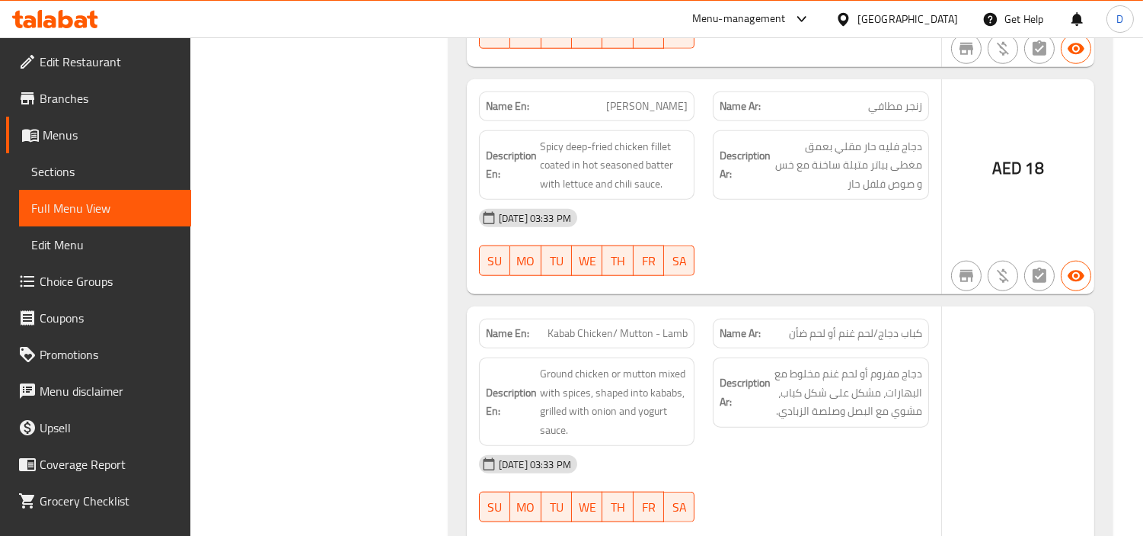
scroll to position [2793, 0]
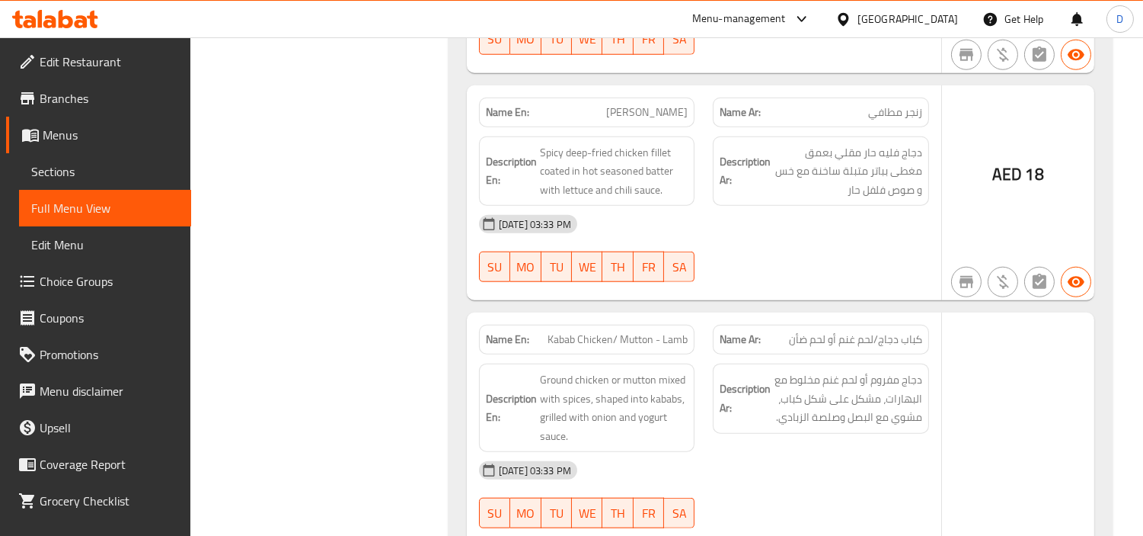
drag, startPoint x: 133, startPoint y: 169, endPoint x: 191, endPoint y: 184, distance: 59.7
click at [133, 169] on span "Sections" at bounding box center [105, 171] width 148 height 18
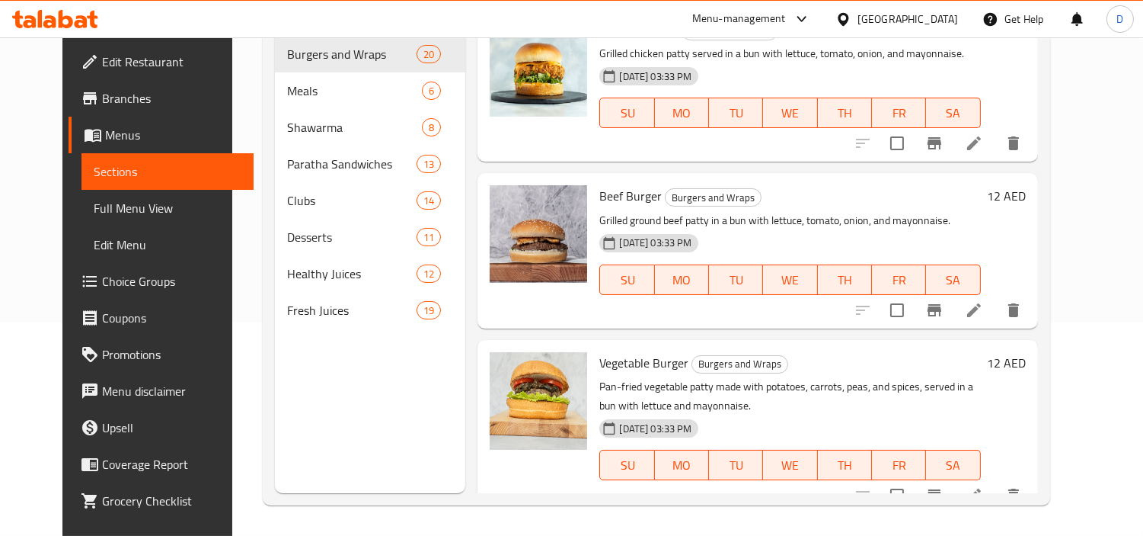
scroll to position [213, 0]
click at [82, 208] on link "Full Menu View" at bounding box center [168, 208] width 172 height 37
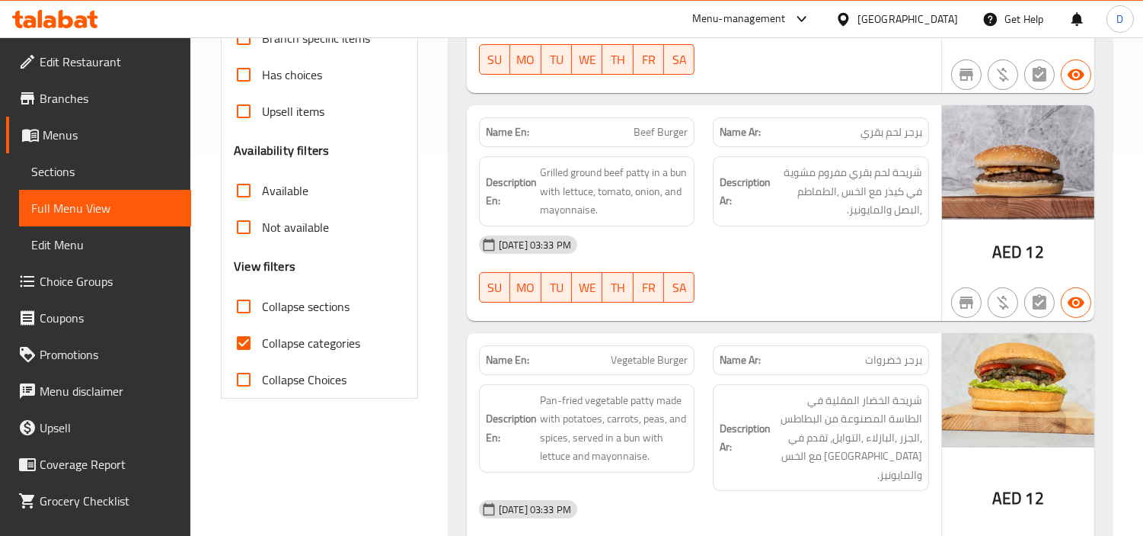
scroll to position [382, 0]
click at [268, 341] on span "Collapse categories" at bounding box center [311, 342] width 98 height 18
click at [262, 341] on input "Collapse categories" at bounding box center [243, 342] width 37 height 37
checkbox input "false"
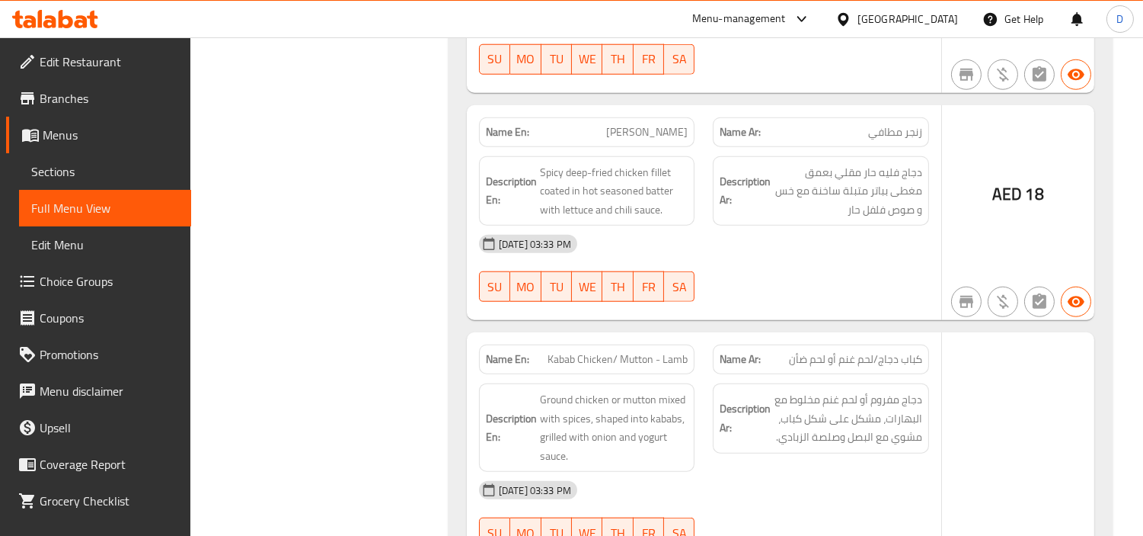
scroll to position [2752, 0]
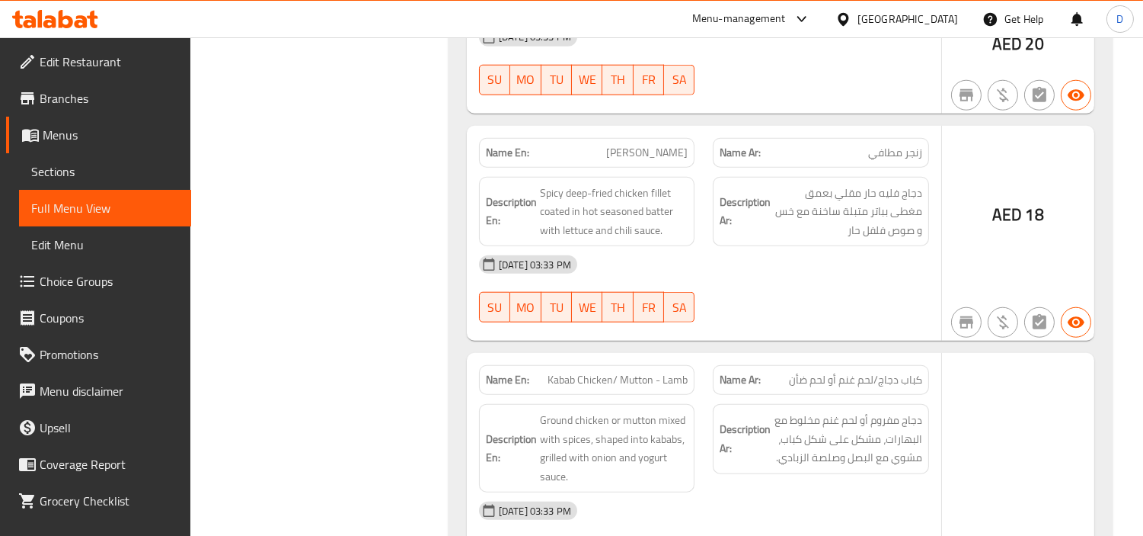
drag, startPoint x: 1018, startPoint y: 382, endPoint x: 605, endPoint y: 187, distance: 456.6
click at [605, 187] on span "Spicy deep-fried chicken fillet coated in hot seasoned batter with lettuce and …" at bounding box center [614, 212] width 149 height 56
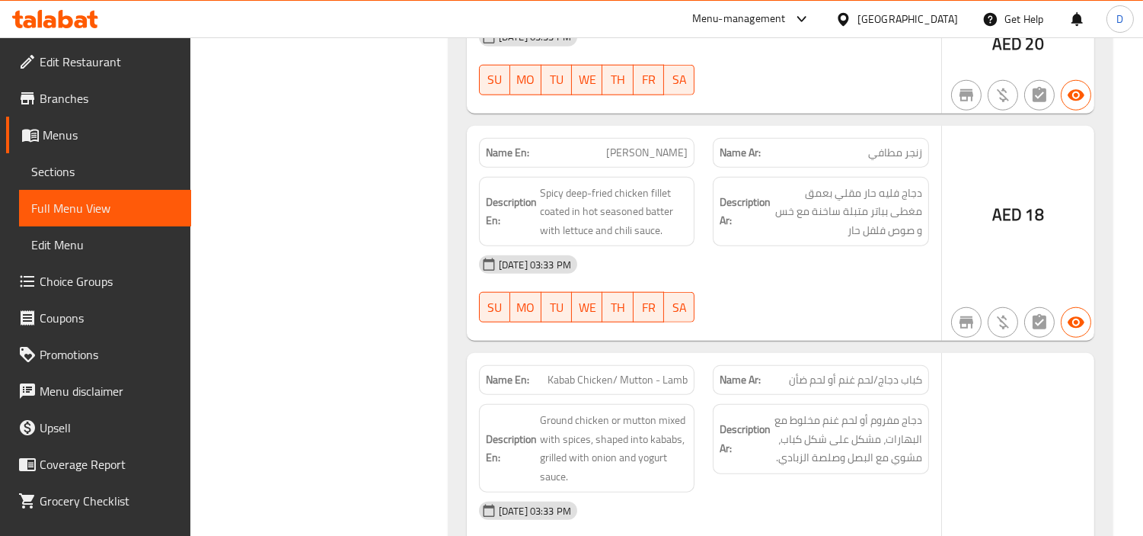
drag, startPoint x: 978, startPoint y: 379, endPoint x: 1029, endPoint y: 419, distance: 64.6
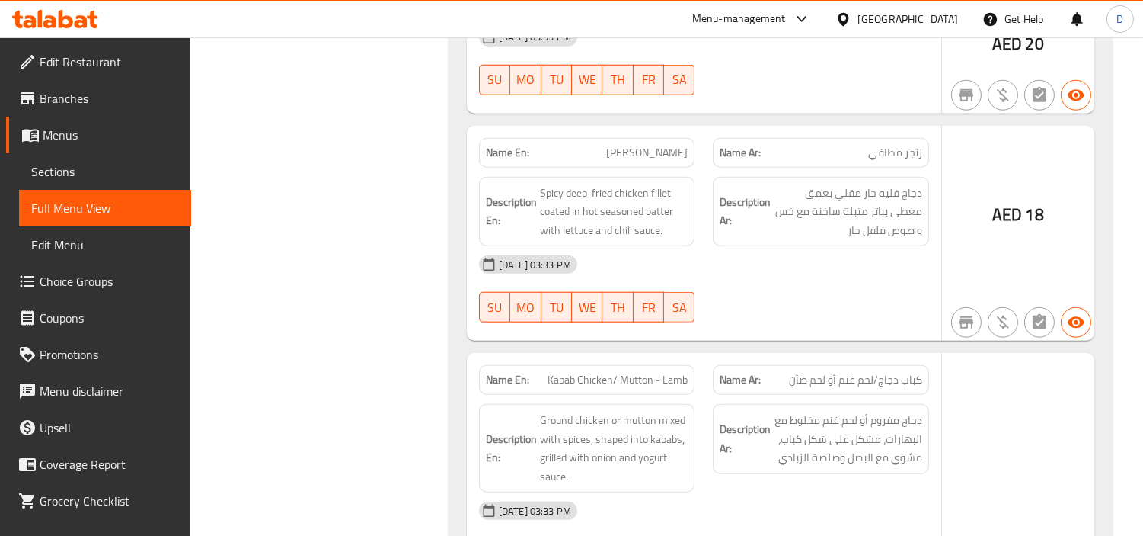
click at [1076, 25] on div at bounding box center [1077, 19] width 17 height 37
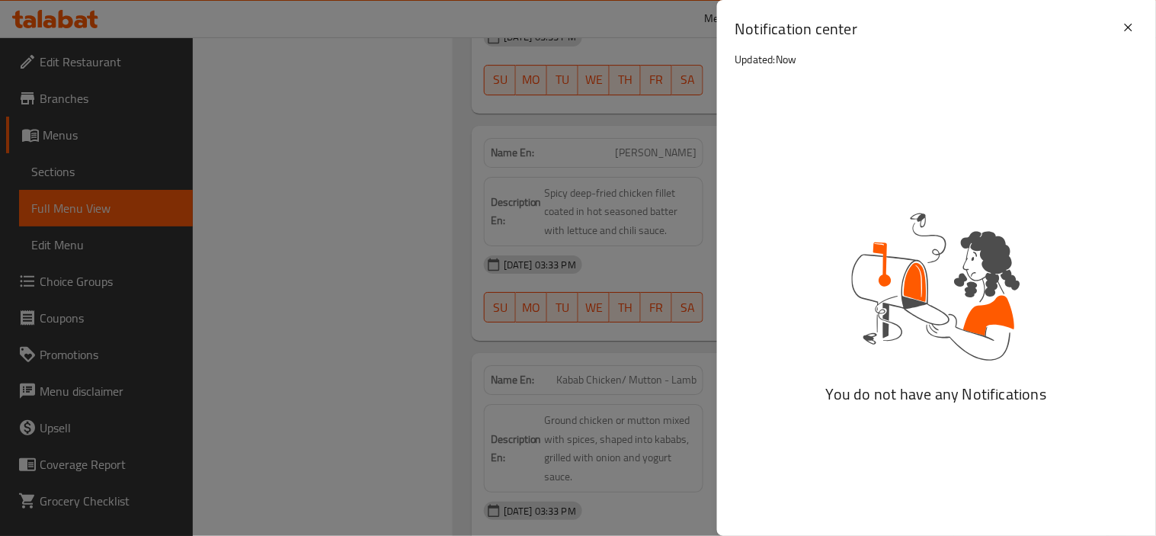
click at [793, 66] on p "Updated: Now" at bounding box center [766, 59] width 62 height 18
click at [1134, 27] on icon at bounding box center [1128, 27] width 18 height 18
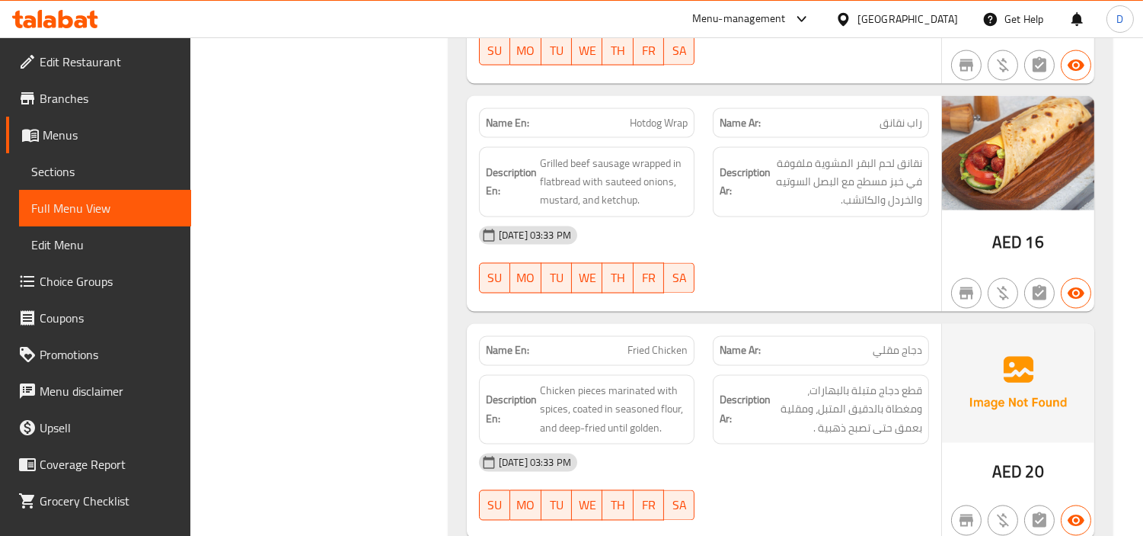
scroll to position [4953, 0]
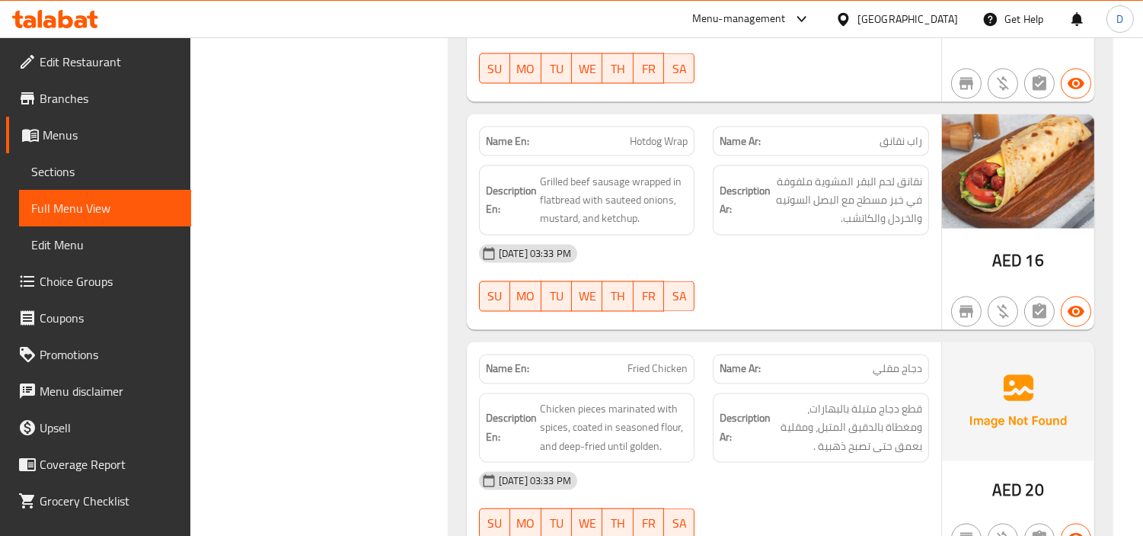
click at [657, 361] on span "Fried Chicken" at bounding box center [658, 369] width 60 height 16
copy span "Fried Chicken"
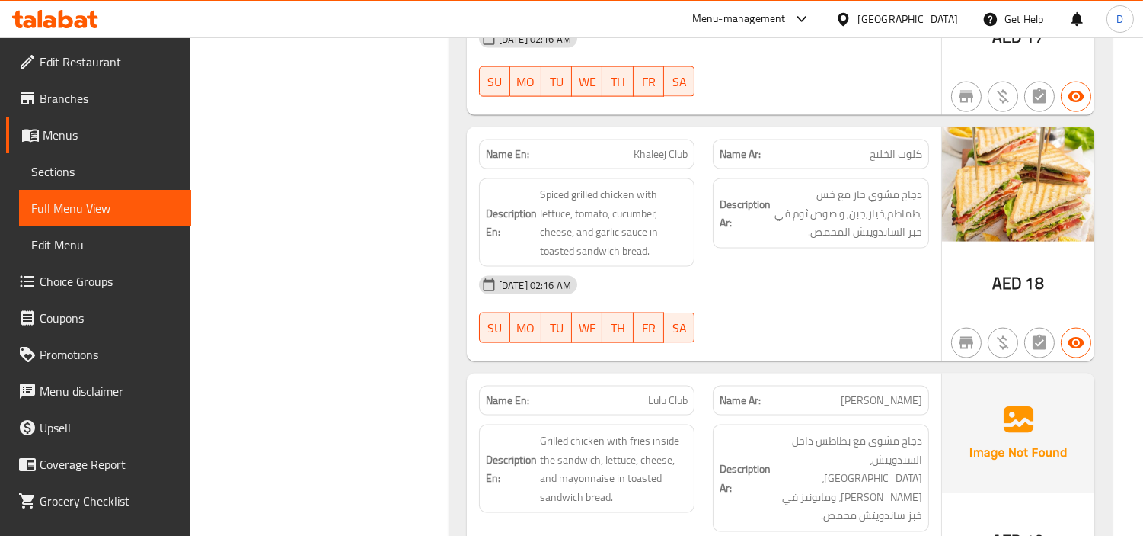
scroll to position [14180, 0]
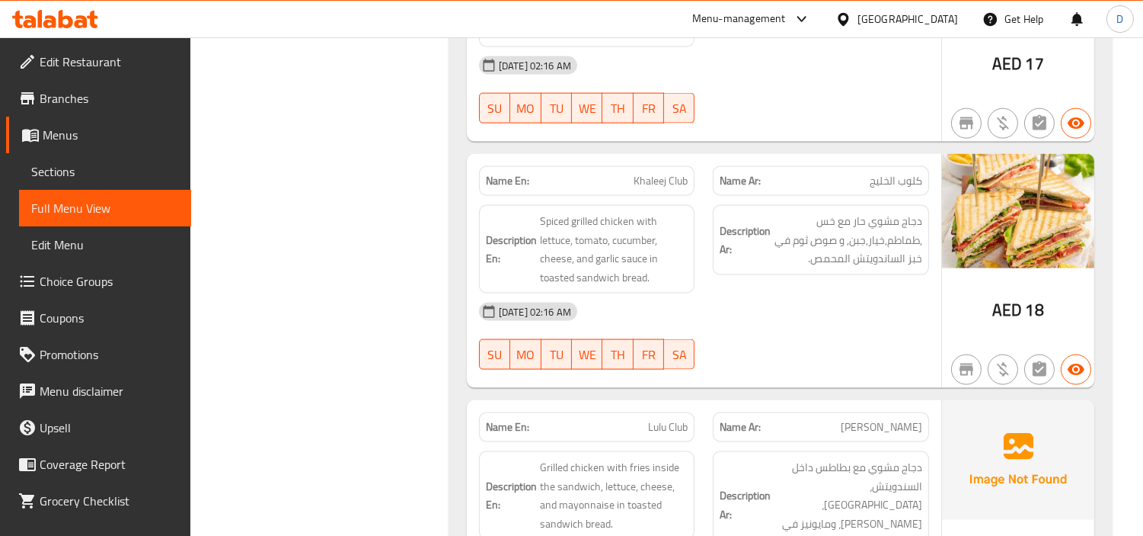
click at [648, 419] on span "Lulu Club" at bounding box center [668, 427] width 40 height 16
copy span "Lulu Club"
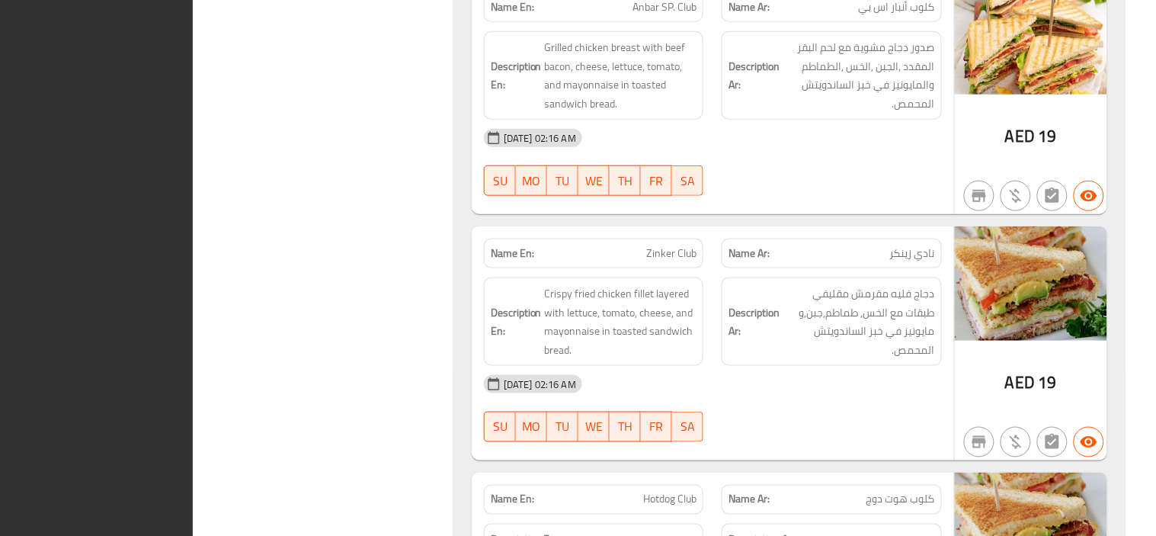
scroll to position [0, 0]
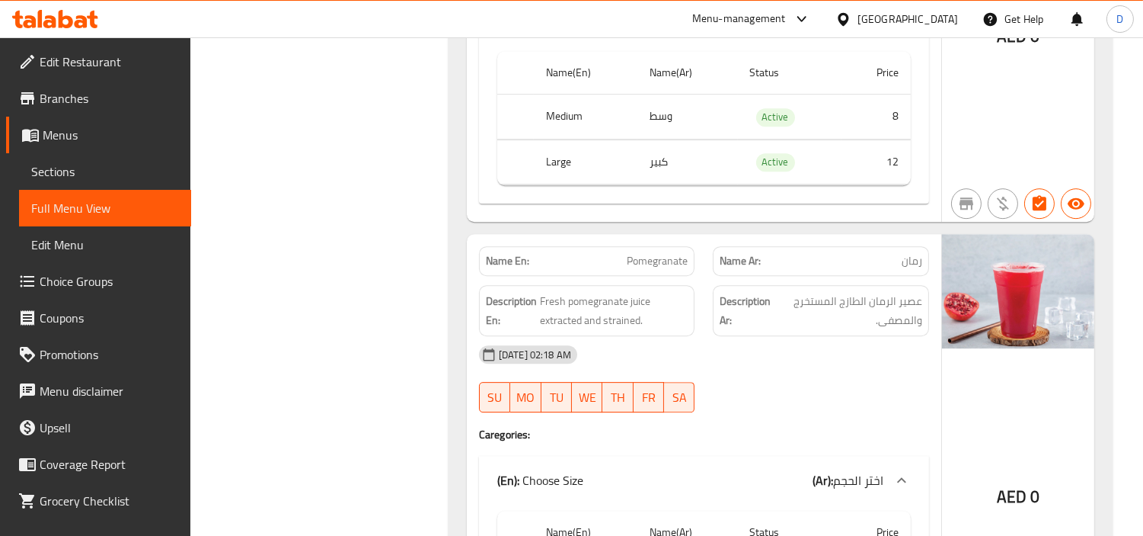
click at [871, 19] on div "United Arab Emirates" at bounding box center [908, 19] width 101 height 17
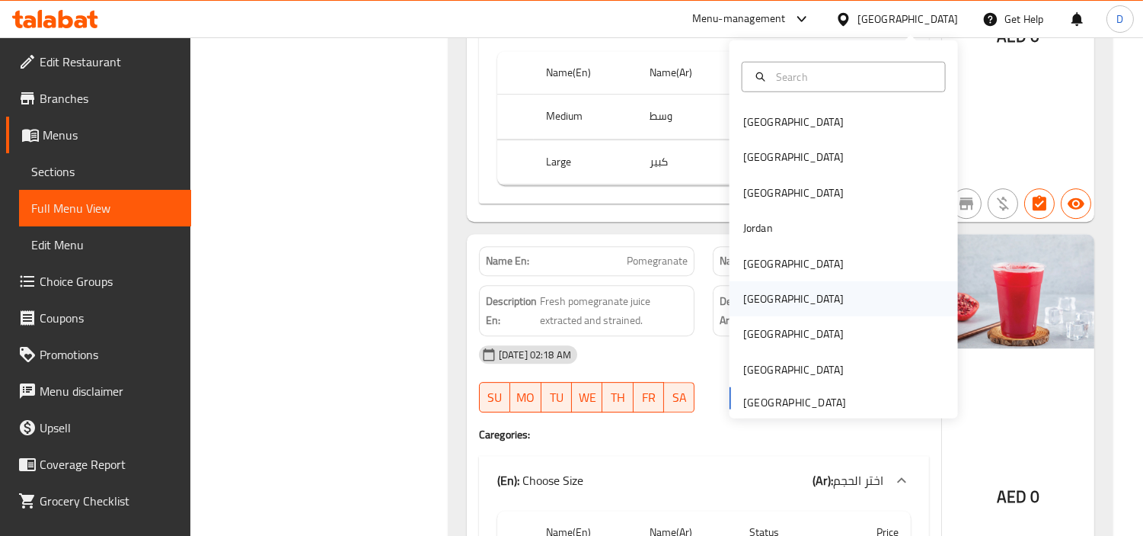
click at [754, 297] on div "Oman" at bounding box center [794, 298] width 101 height 17
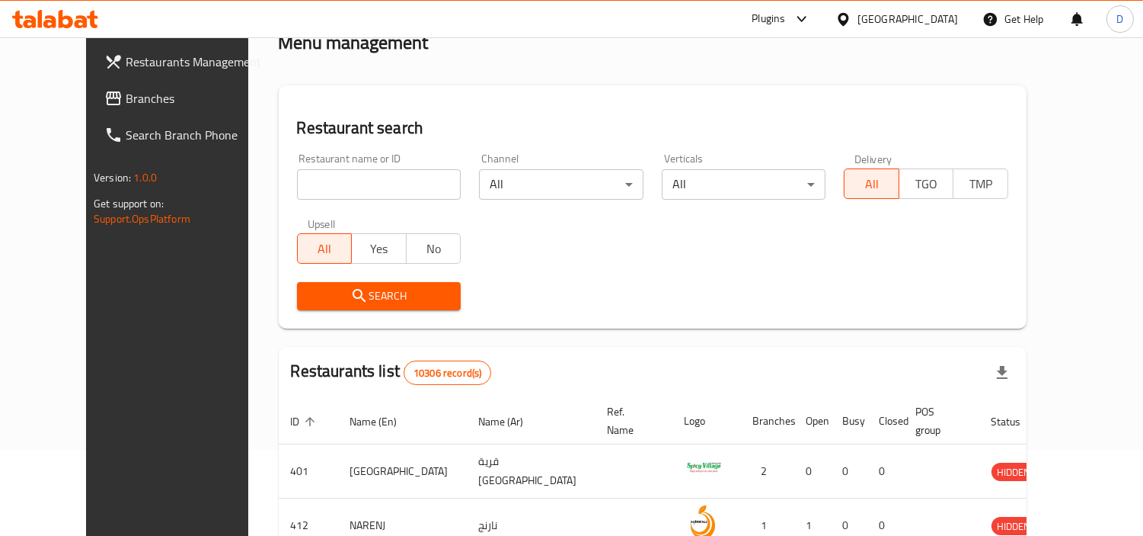
scroll to position [603, 0]
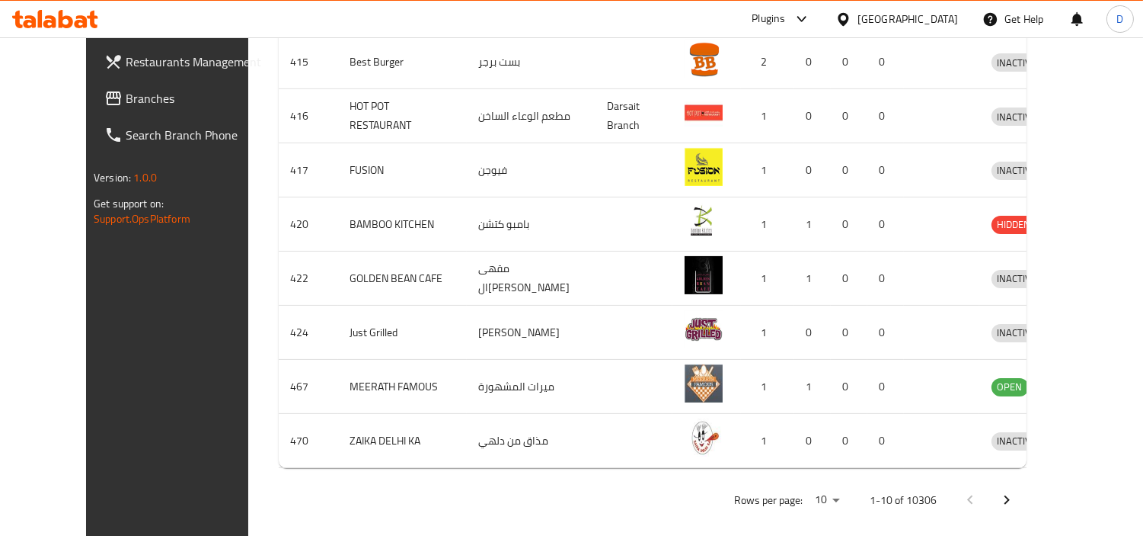
click at [126, 103] on span "Branches" at bounding box center [195, 98] width 139 height 18
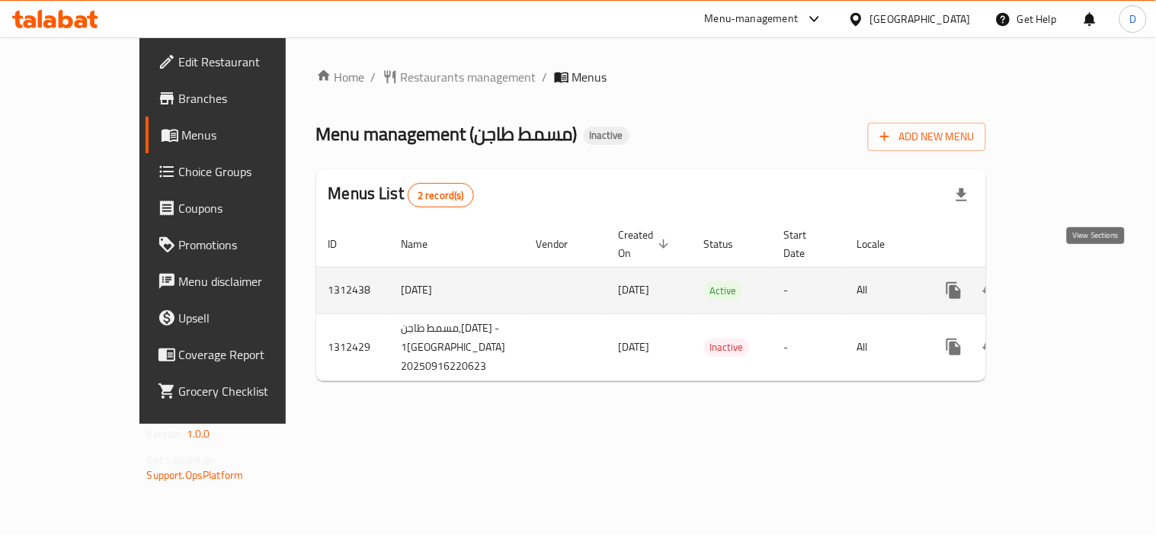
click at [1073, 281] on icon "enhanced table" at bounding box center [1063, 290] width 18 height 18
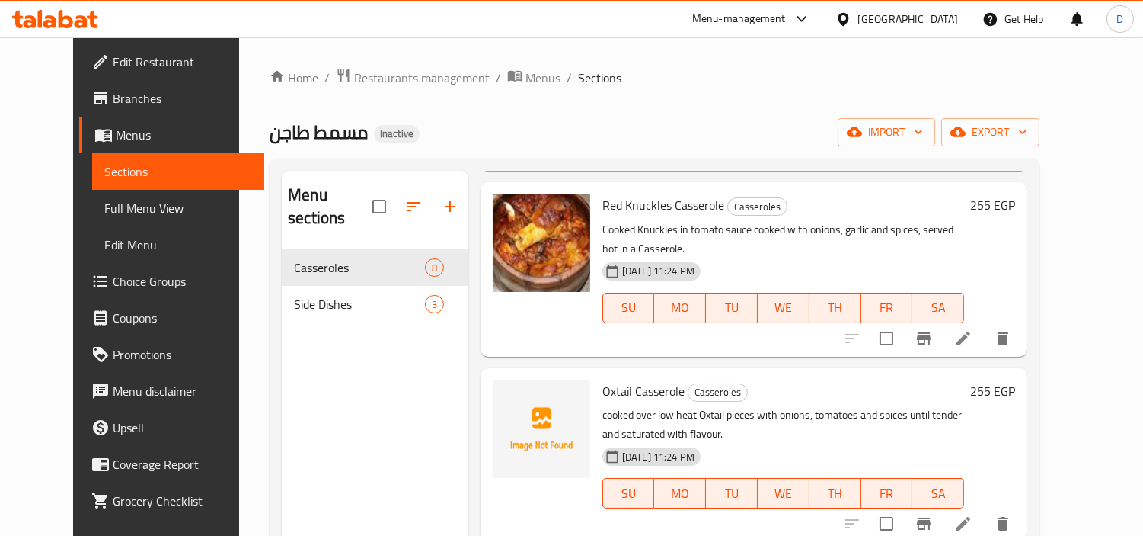
scroll to position [254, 0]
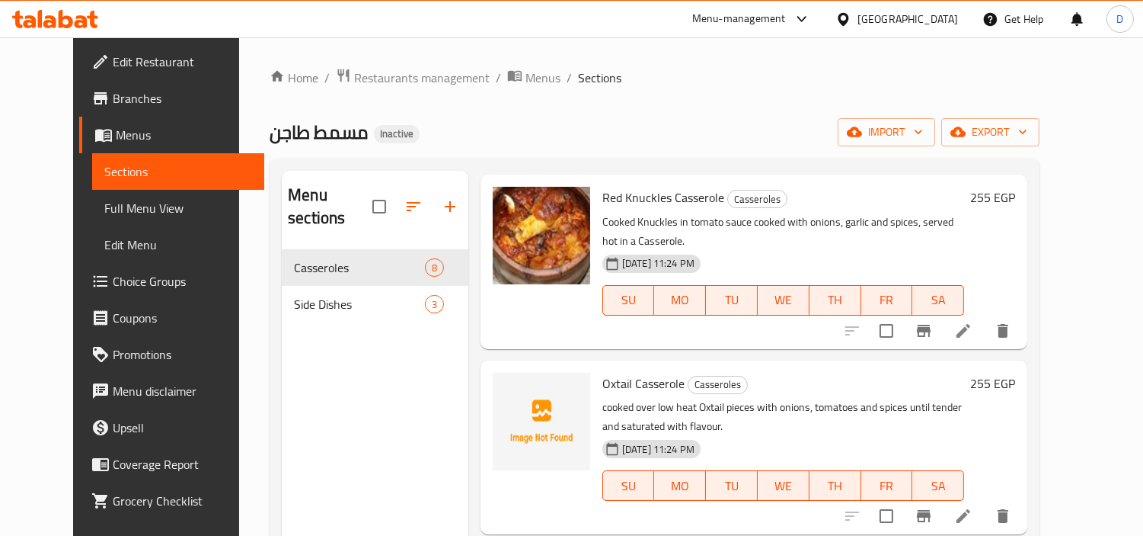
click at [973, 507] on icon at bounding box center [964, 516] width 18 height 18
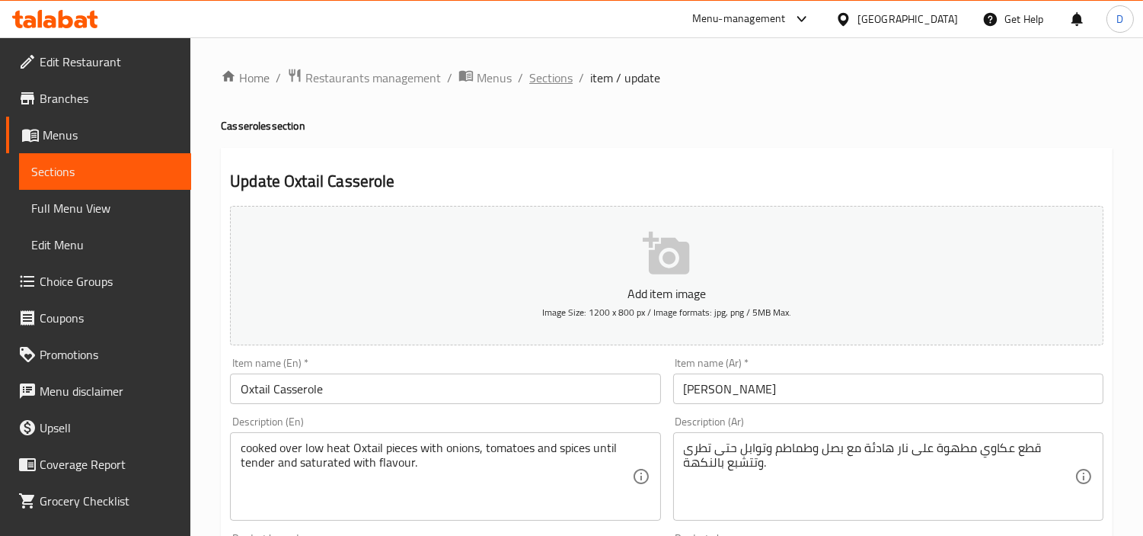
click at [542, 70] on span "Sections" at bounding box center [550, 78] width 43 height 18
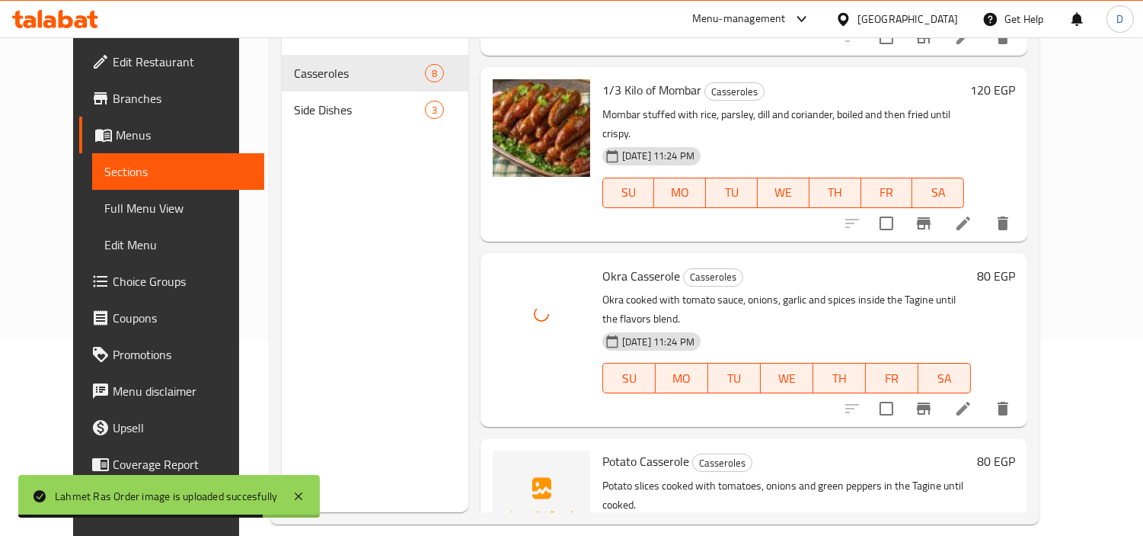
scroll to position [213, 0]
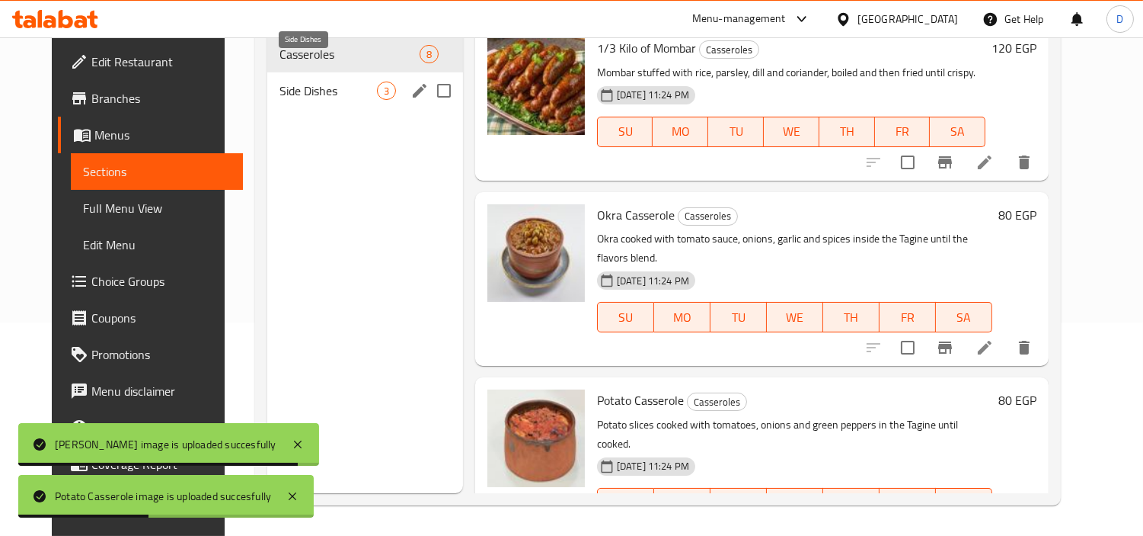
click at [280, 82] on span "Side Dishes" at bounding box center [328, 91] width 97 height 18
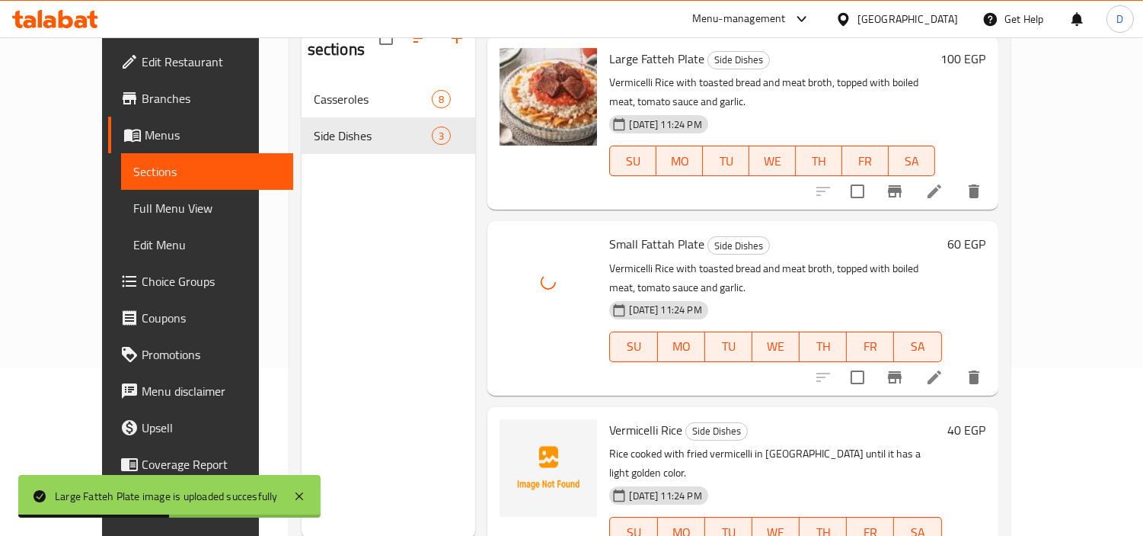
scroll to position [169, 0]
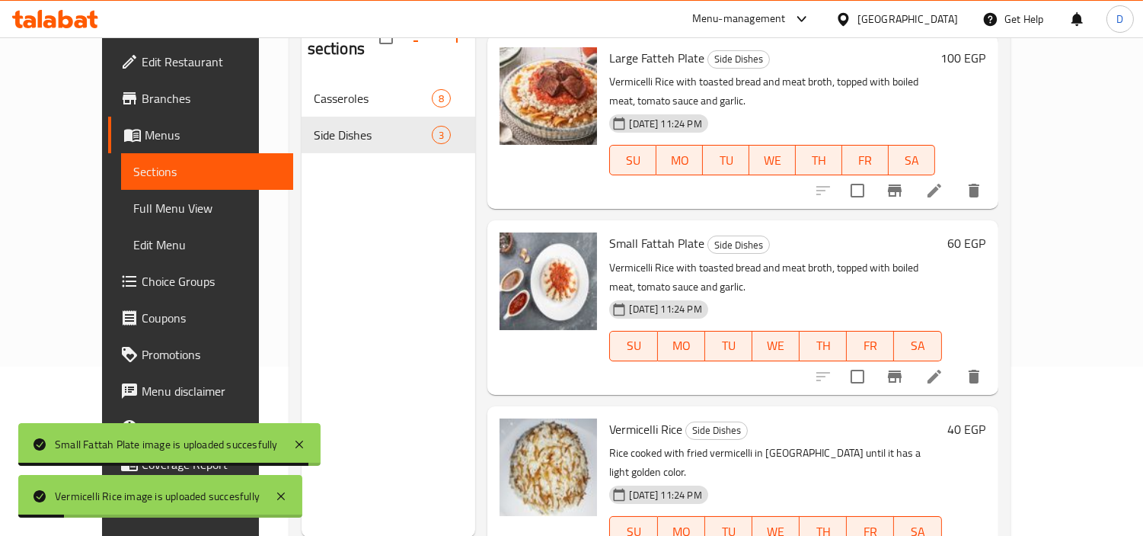
click at [133, 206] on span "Full Menu View" at bounding box center [207, 208] width 148 height 18
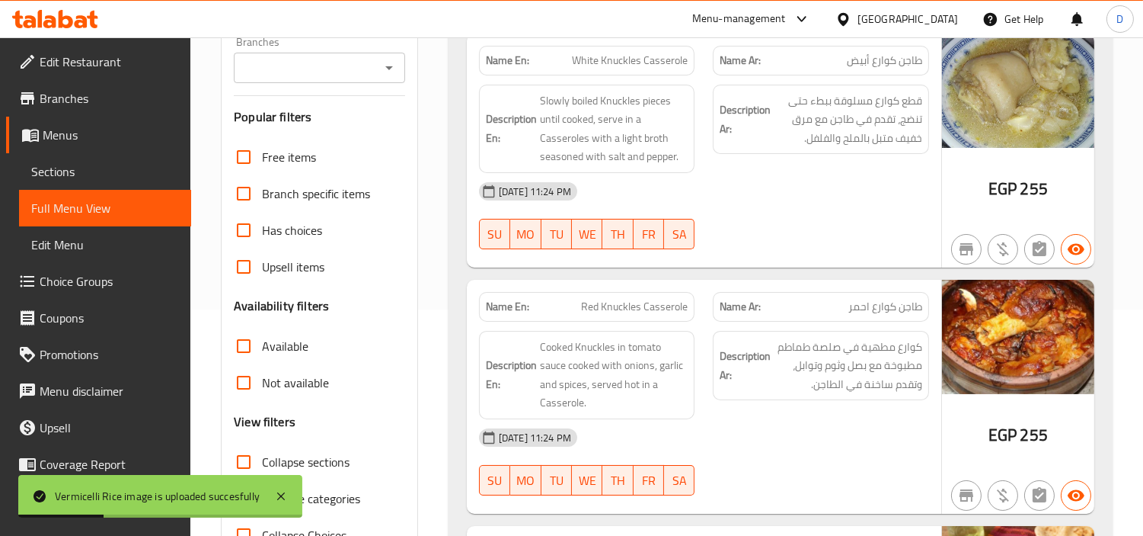
scroll to position [423, 0]
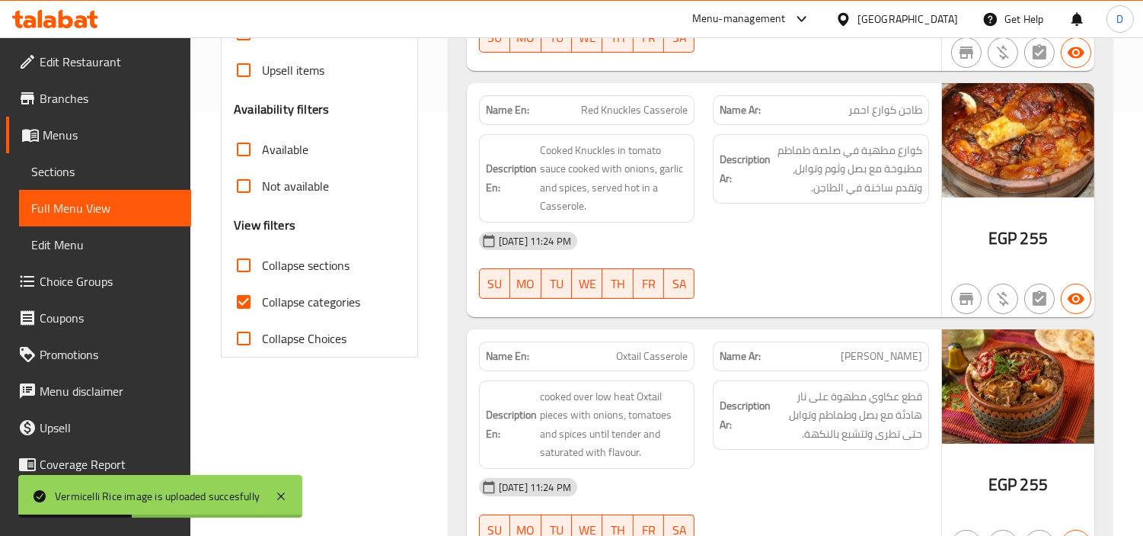
click at [240, 301] on input "Collapse categories" at bounding box center [243, 301] width 37 height 37
checkbox input "false"
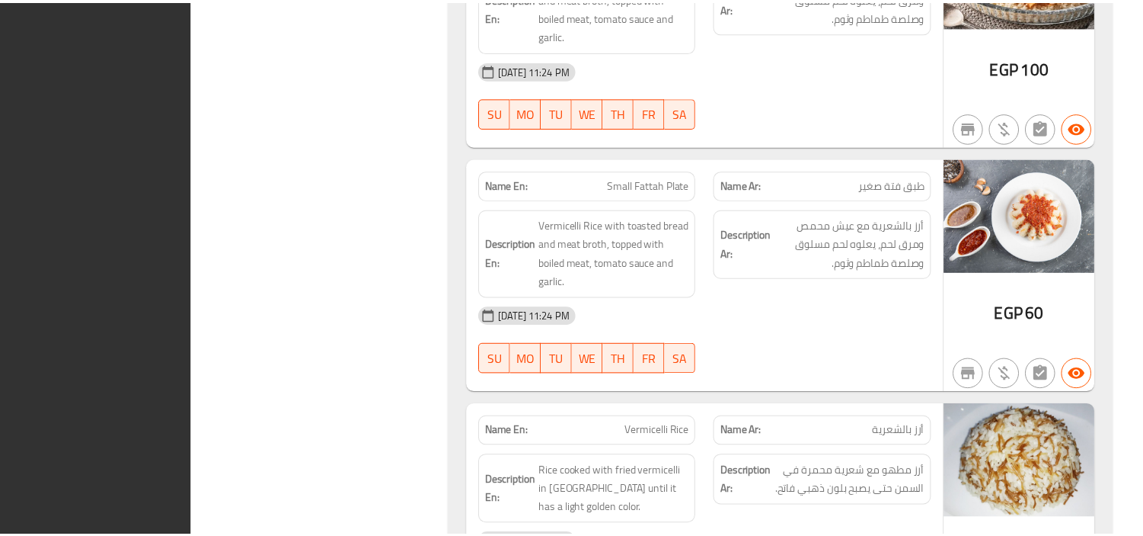
scroll to position [2436, 0]
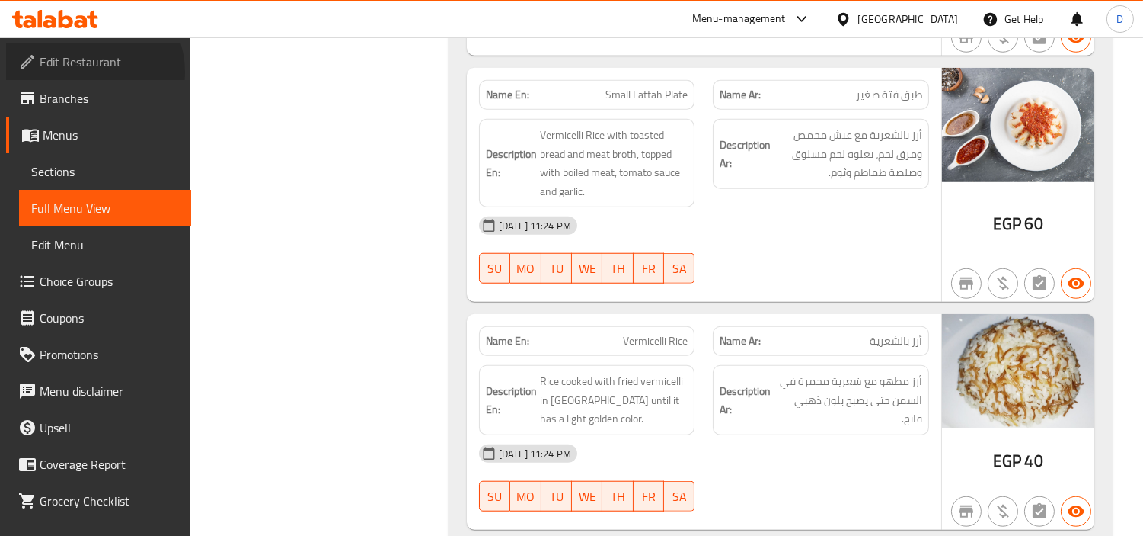
click at [93, 71] on span "Edit Restaurant" at bounding box center [109, 62] width 139 height 18
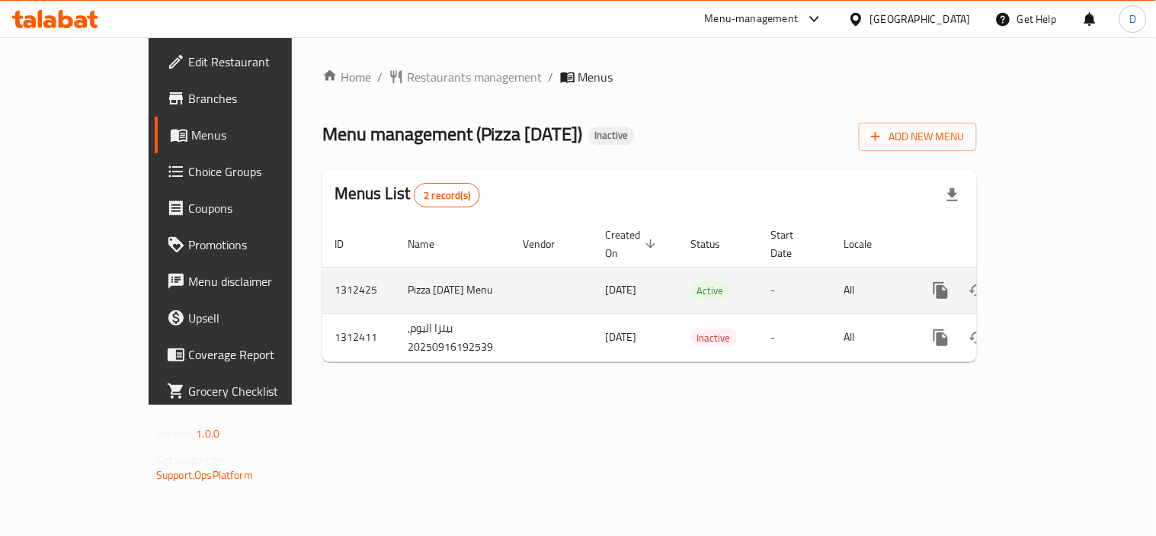
click at [1060, 281] on icon "enhanced table" at bounding box center [1050, 290] width 18 height 18
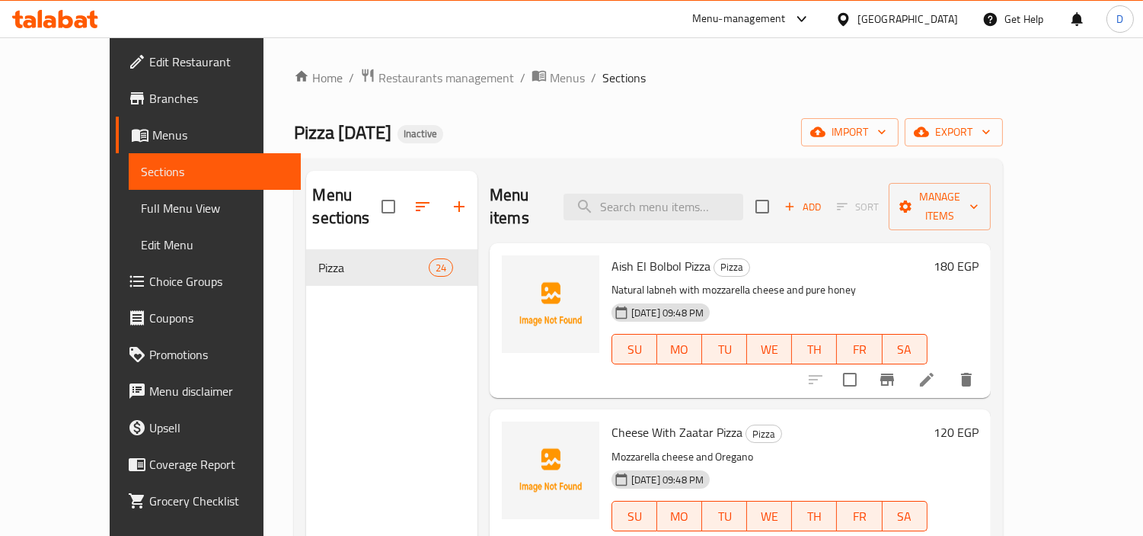
click at [629, 254] on span "Aish El Bolbol Pizza" at bounding box center [661, 265] width 99 height 23
copy span "Bolbol"
click at [612, 254] on span "Aish El Bolbol Pizza" at bounding box center [661, 265] width 99 height 23
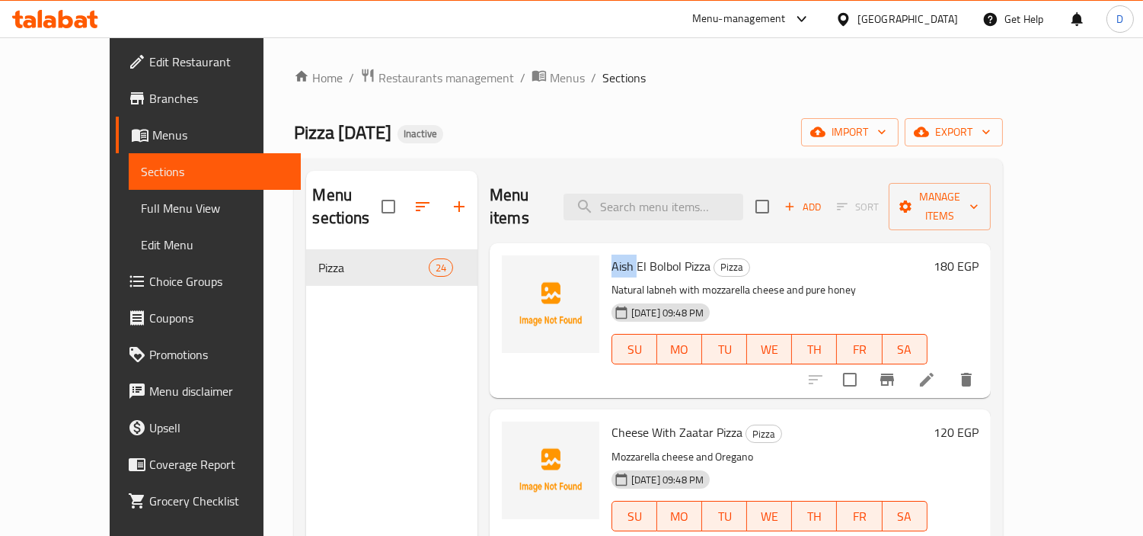
copy span "Aish"
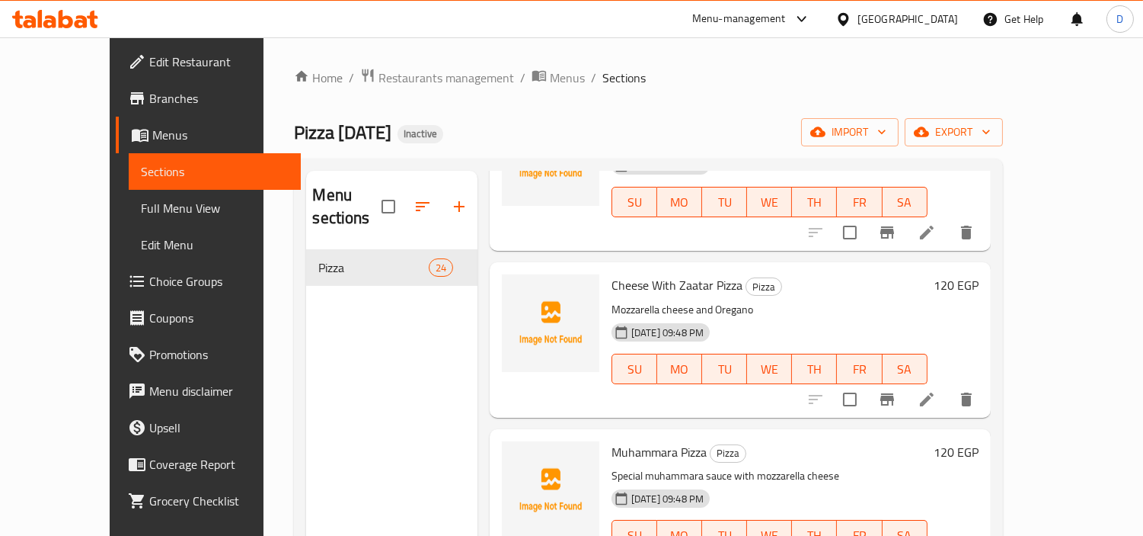
scroll to position [169, 0]
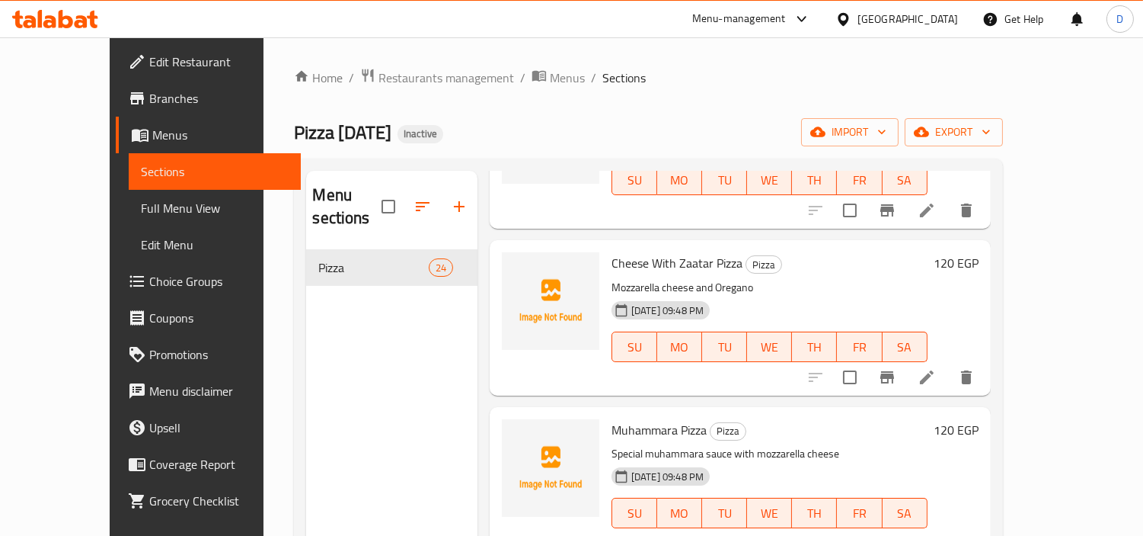
click at [628, 418] on span "Muhammara Pizza" at bounding box center [659, 429] width 95 height 23
copy span "Muhammara"
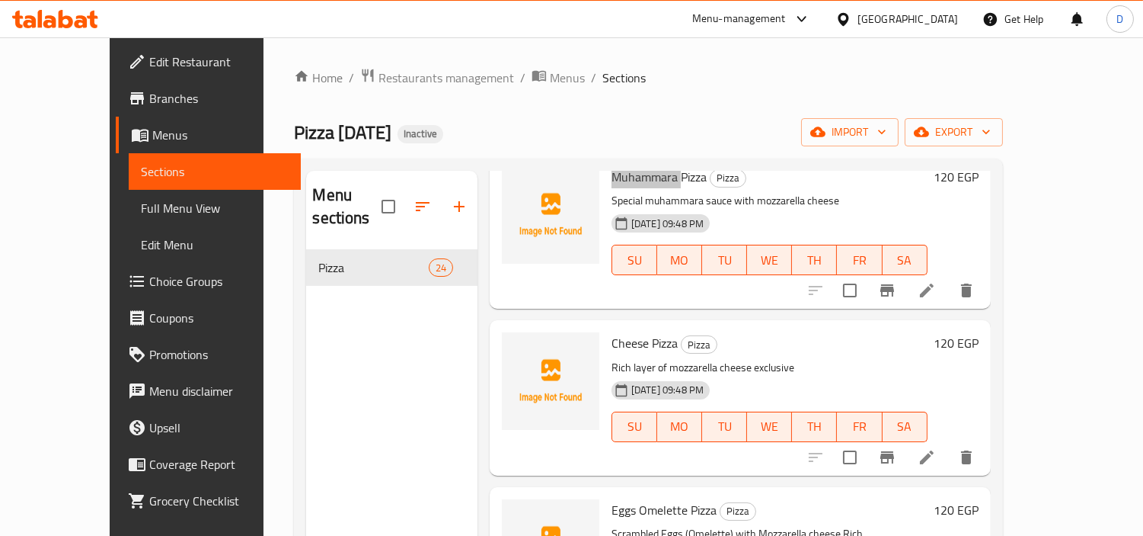
scroll to position [423, 0]
click at [612, 331] on span "Cheese Pizza" at bounding box center [645, 342] width 66 height 23
copy span "Cheese"
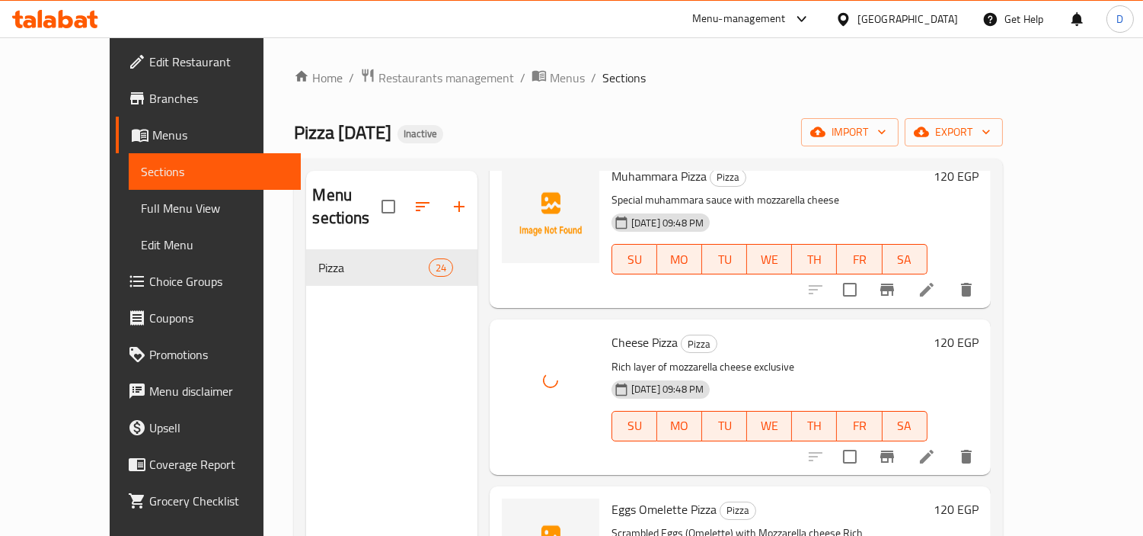
click at [612, 497] on span "Eggs Omelette Pizza" at bounding box center [664, 508] width 105 height 23
copy span "Eggs"
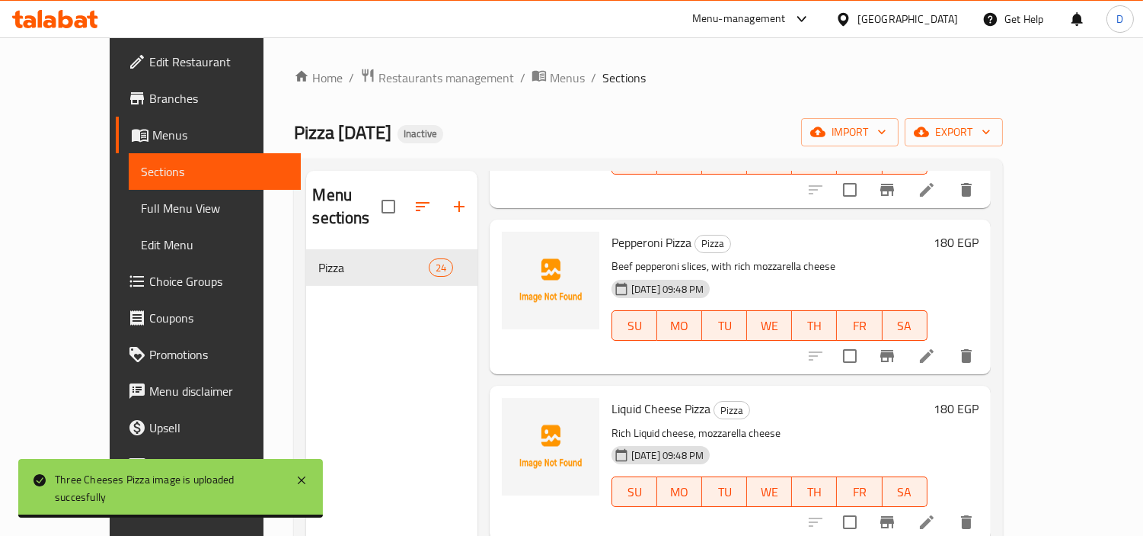
scroll to position [1693, 0]
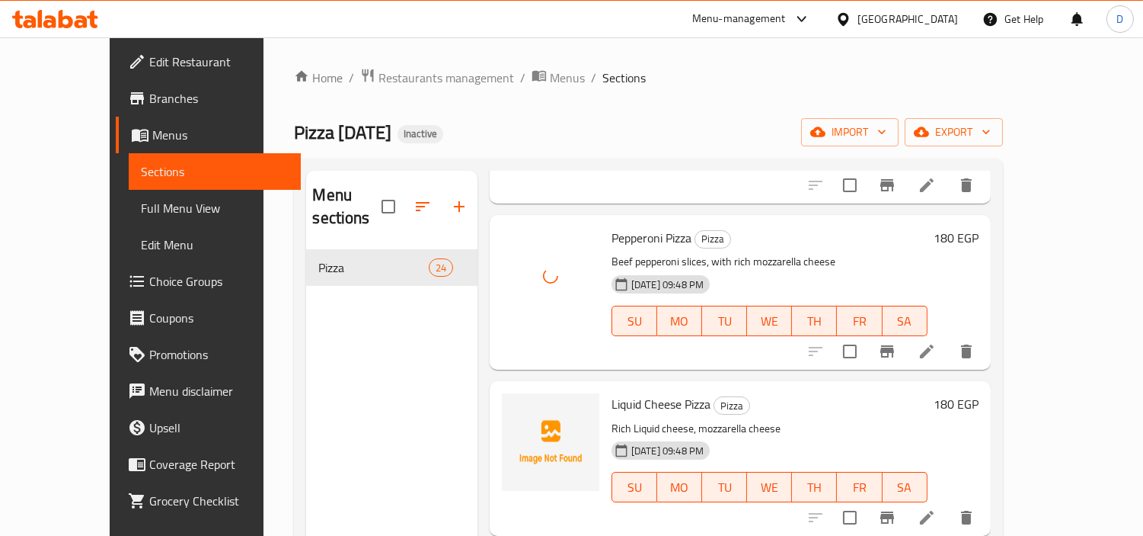
click at [612, 392] on span "Liquid Cheese Pizza" at bounding box center [661, 403] width 99 height 23
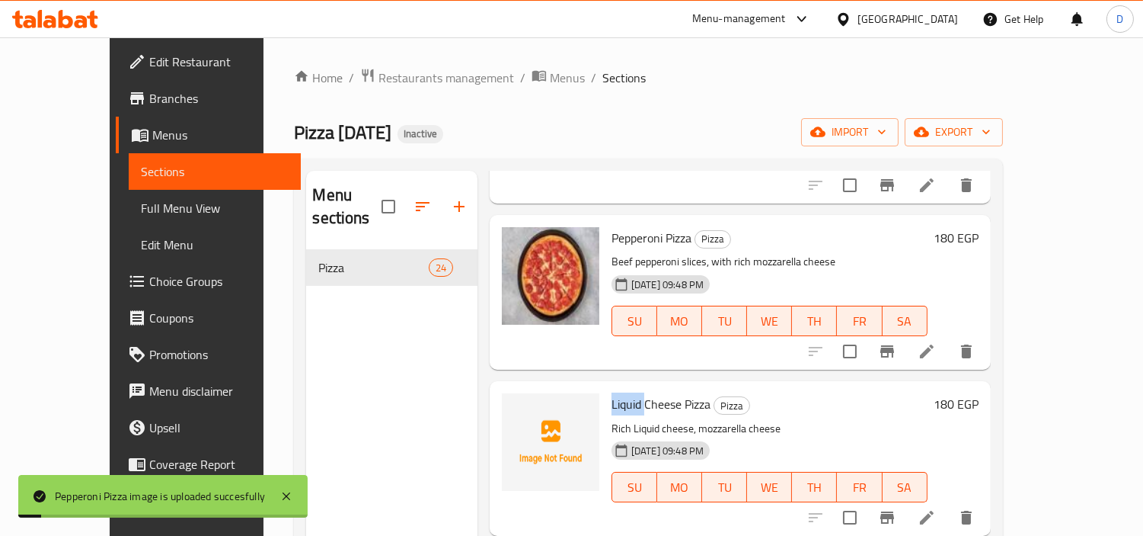
copy span "Liquid"
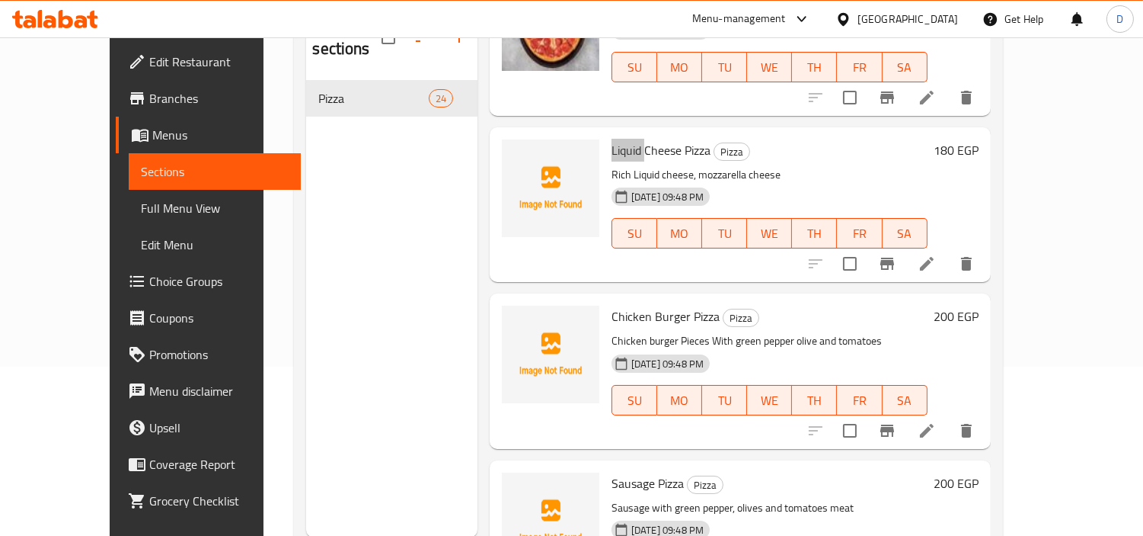
scroll to position [1862, 0]
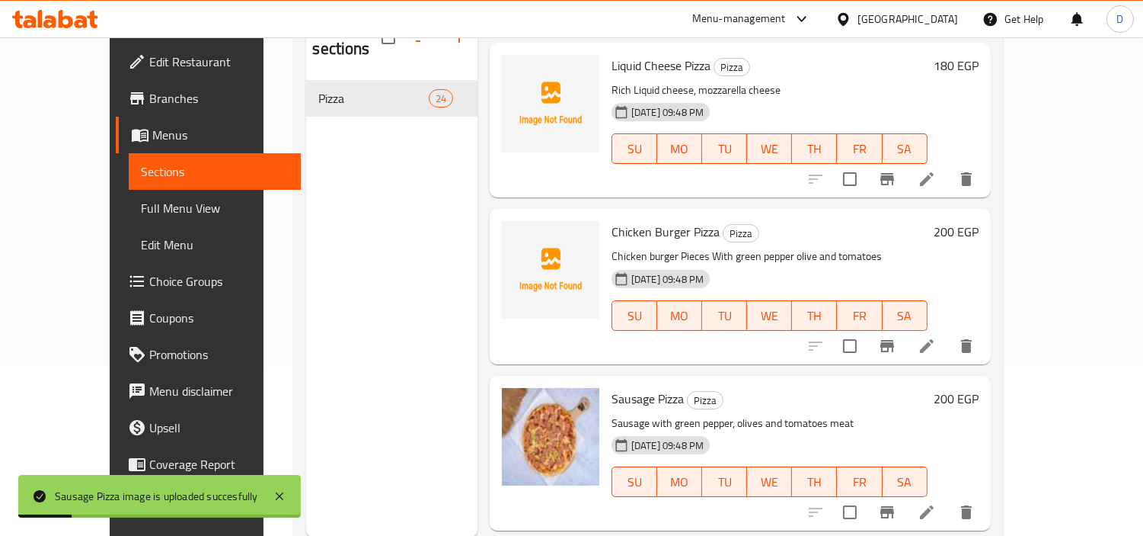
drag, startPoint x: 652, startPoint y: 210, endPoint x: 661, endPoint y: 206, distance: 9.9
click at [660, 220] on span "Chicken Burger Pizza" at bounding box center [666, 231] width 108 height 23
drag, startPoint x: 580, startPoint y: 206, endPoint x: 663, endPoint y: 214, distance: 83.4
click at [663, 215] on div "Chicken Burger Pizza Pizza Chicken burger Pieces With green pepper olive and to…" at bounding box center [770, 286] width 328 height 142
copy span "Chicken Burger"
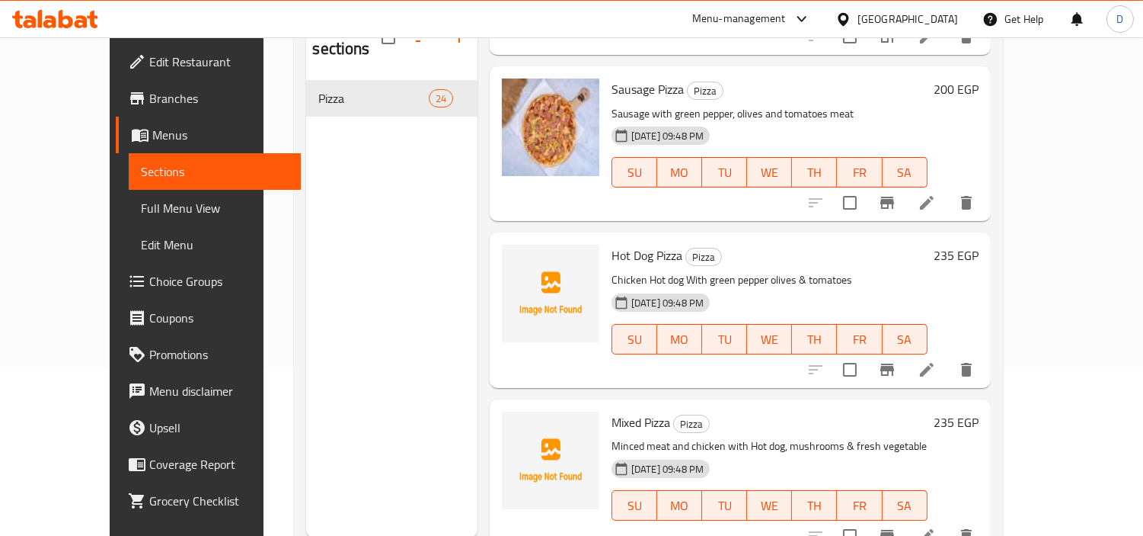
scroll to position [2200, 0]
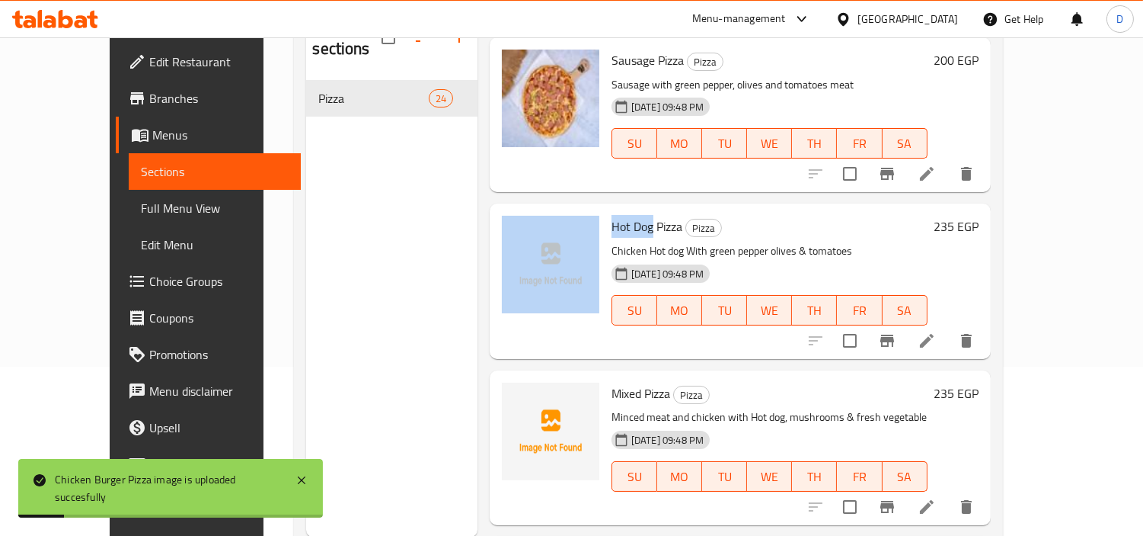
drag, startPoint x: 626, startPoint y: 202, endPoint x: 569, endPoint y: 199, distance: 57.2
click at [569, 209] on div "Hot Dog Pizza Pizza Chicken Hot dog With green pepper olives & tomatoes 16-09-2…" at bounding box center [740, 280] width 489 height 142
copy div "Hot Dog"
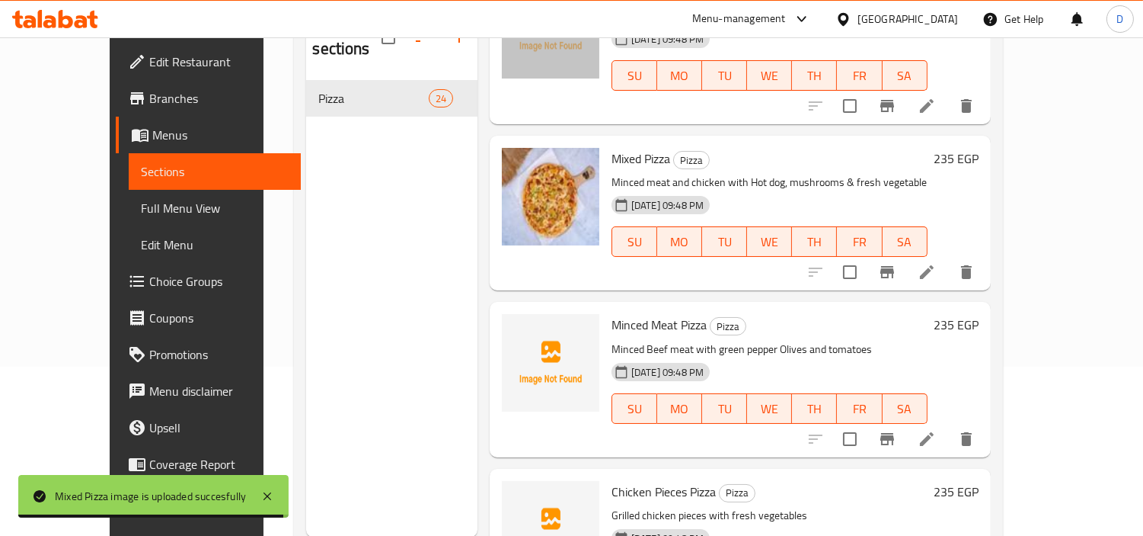
scroll to position [2455, 0]
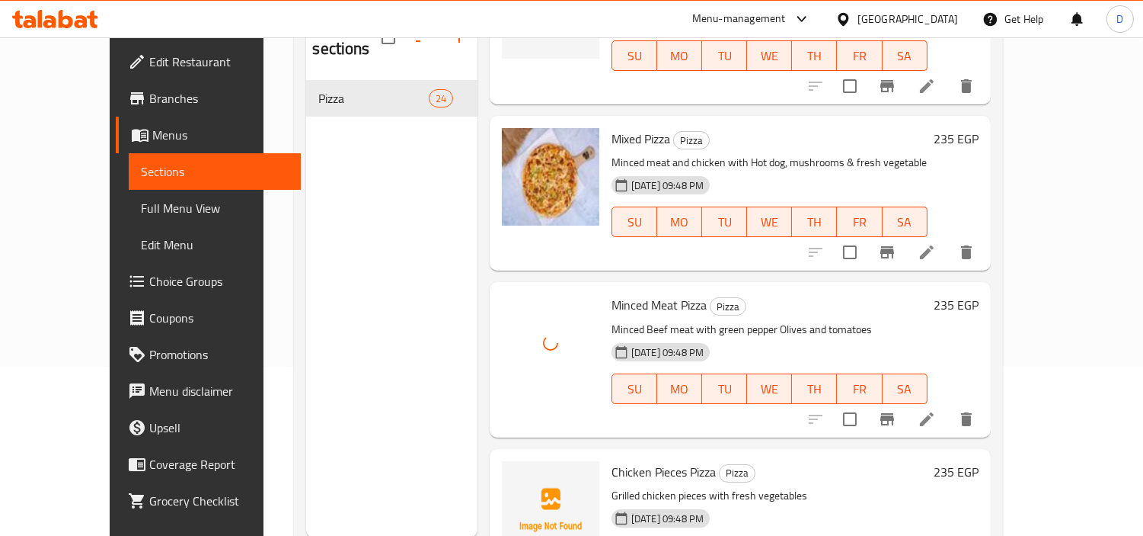
click at [651, 460] on span "Chicken Pieces Pizza" at bounding box center [664, 471] width 104 height 23
copy span "Pieces"
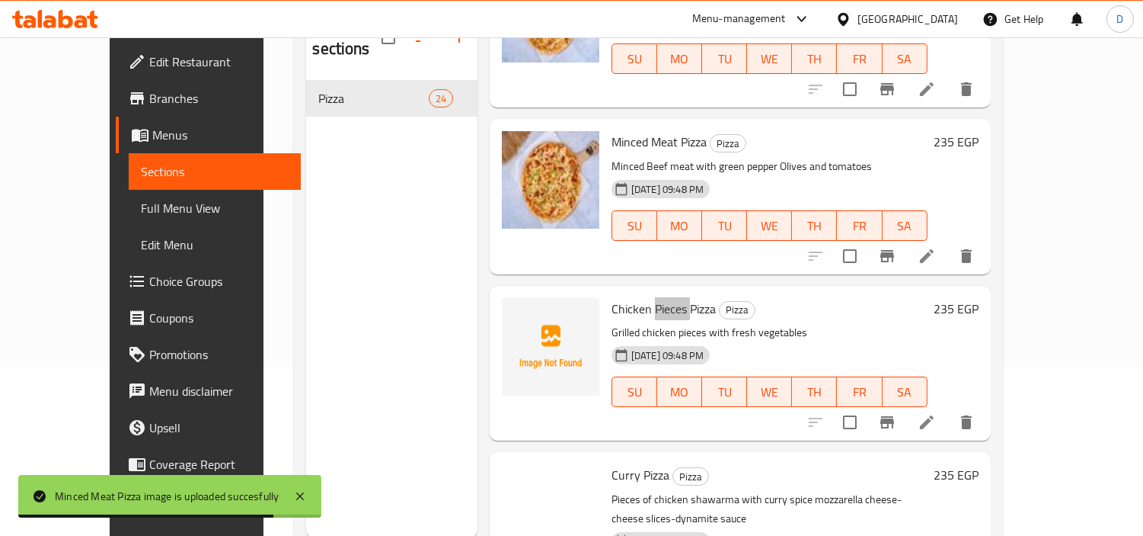
scroll to position [2624, 0]
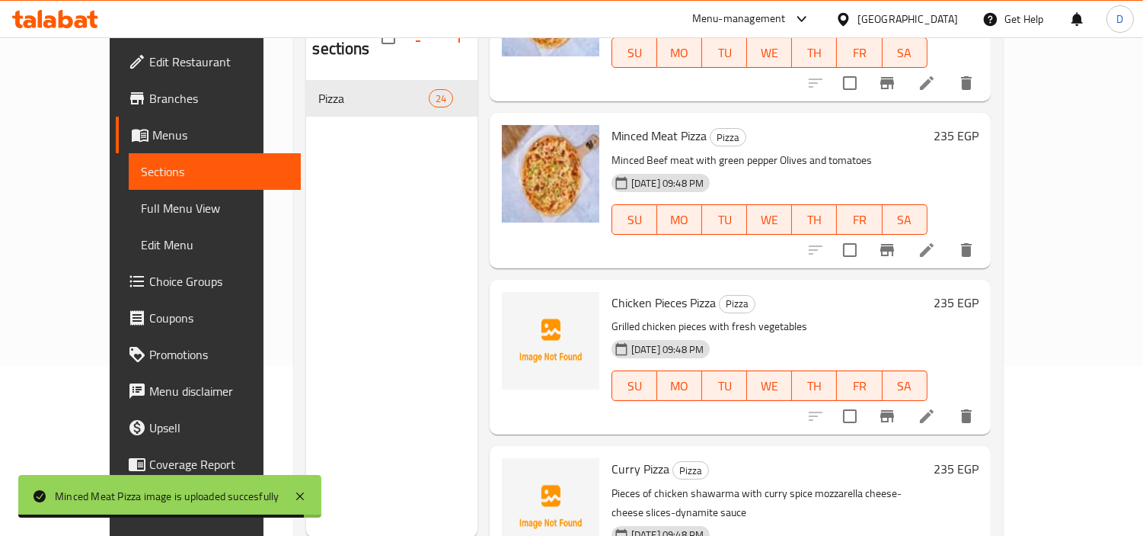
click at [612, 291] on span "Chicken Pieces Pizza" at bounding box center [664, 302] width 104 height 23
copy span "Chicken"
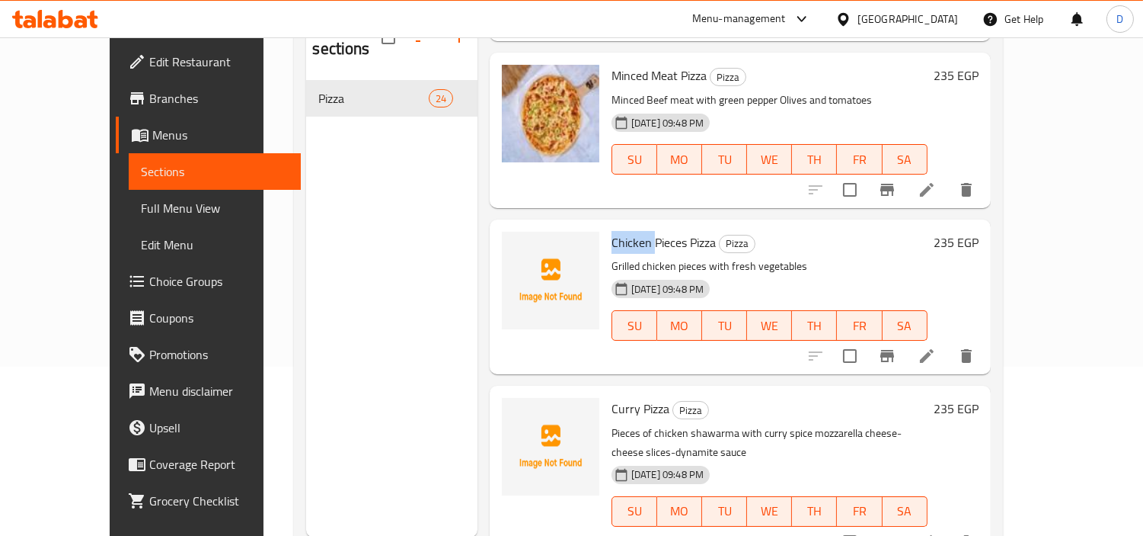
scroll to position [2708, 0]
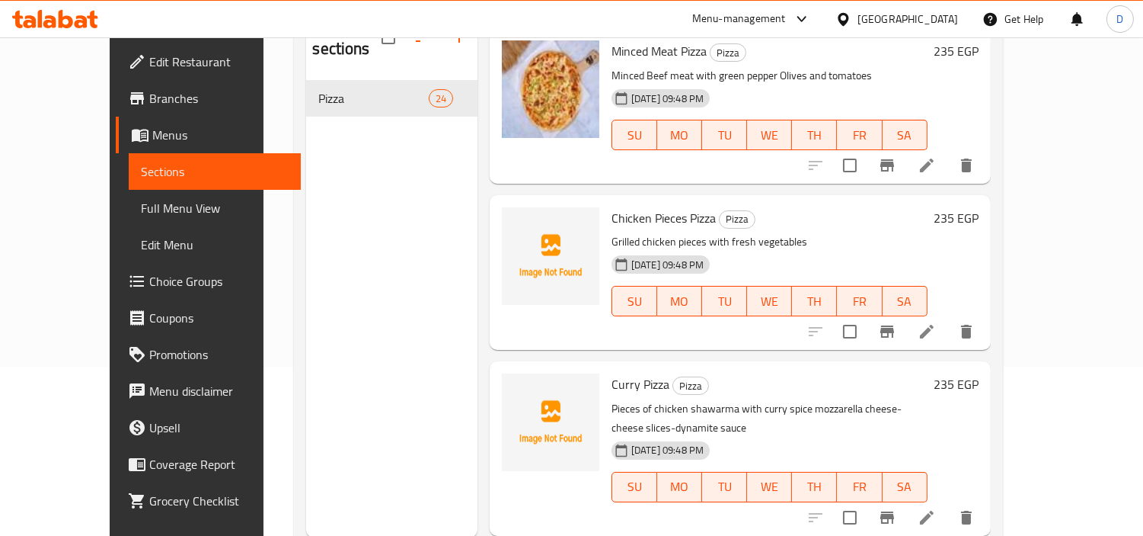
click at [612, 373] on span "Curry Pizza" at bounding box center [641, 384] width 58 height 23
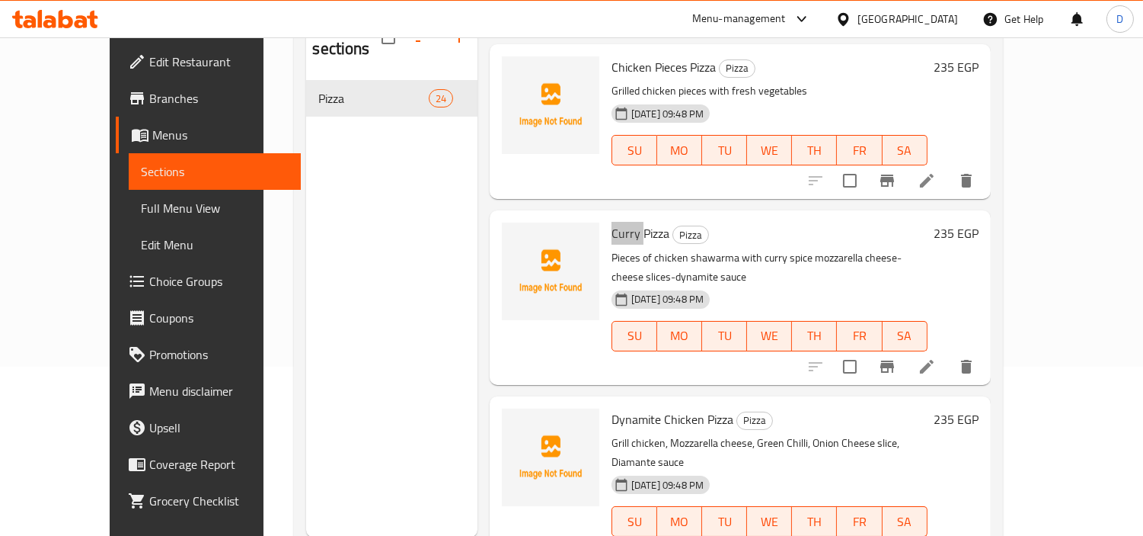
scroll to position [2877, 0]
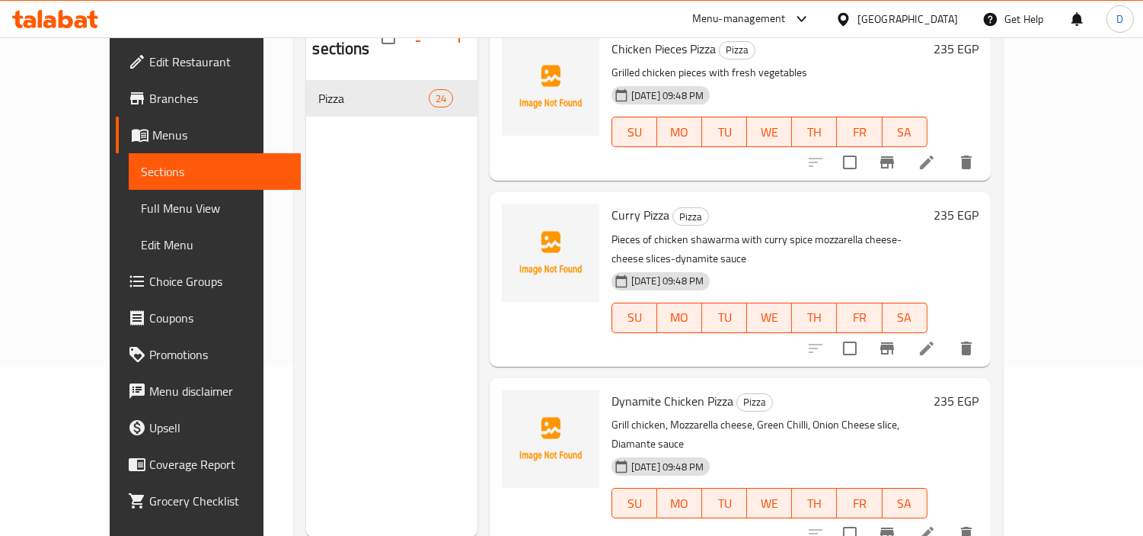
click at [612, 389] on span "Dynamite Chicken Pizza" at bounding box center [673, 400] width 122 height 23
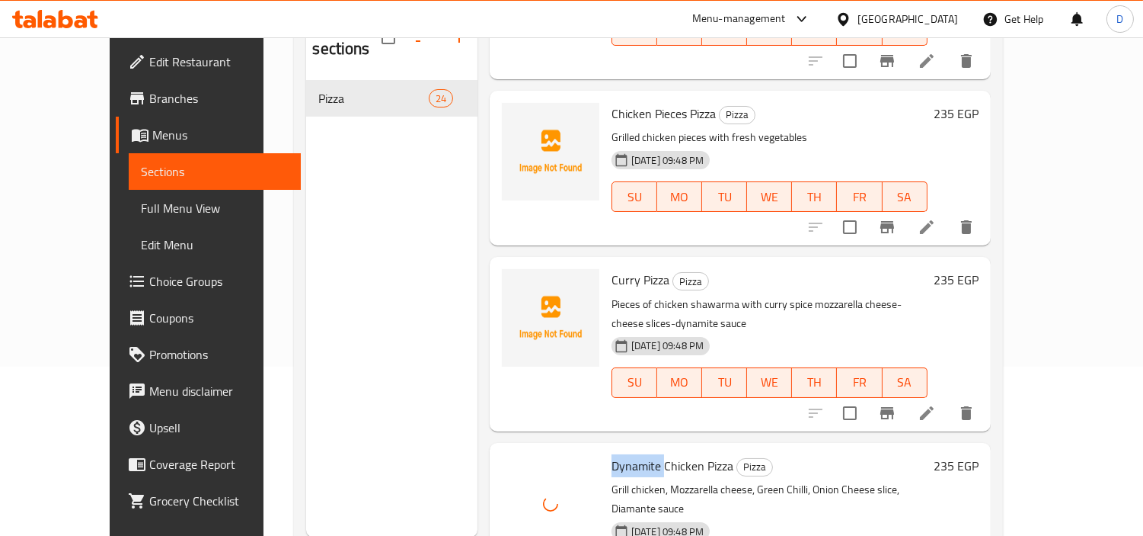
scroll to position [2793, 0]
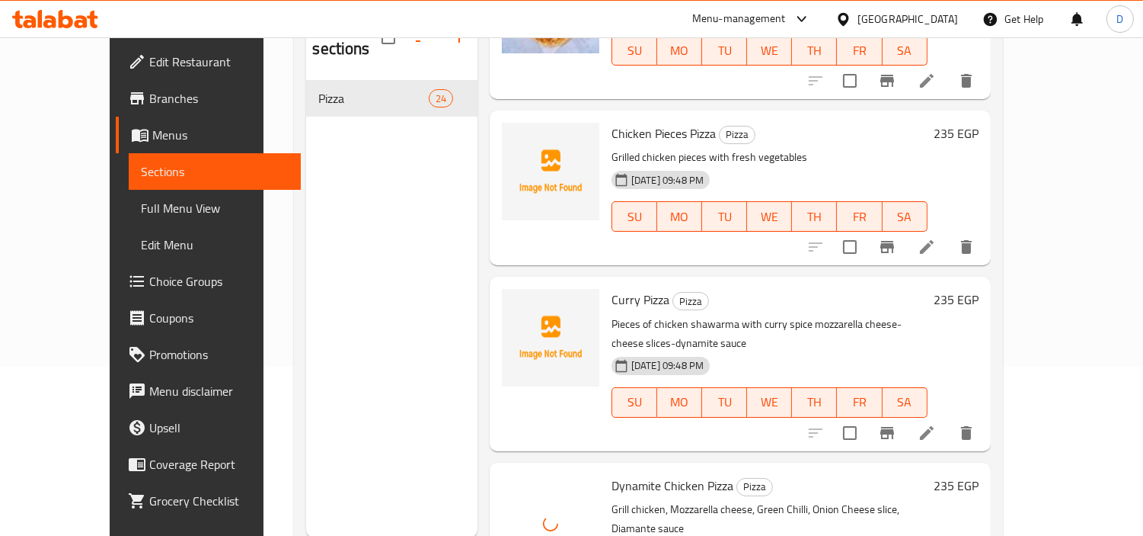
click at [651, 122] on span "Chicken Pieces Pizza" at bounding box center [664, 133] width 104 height 23
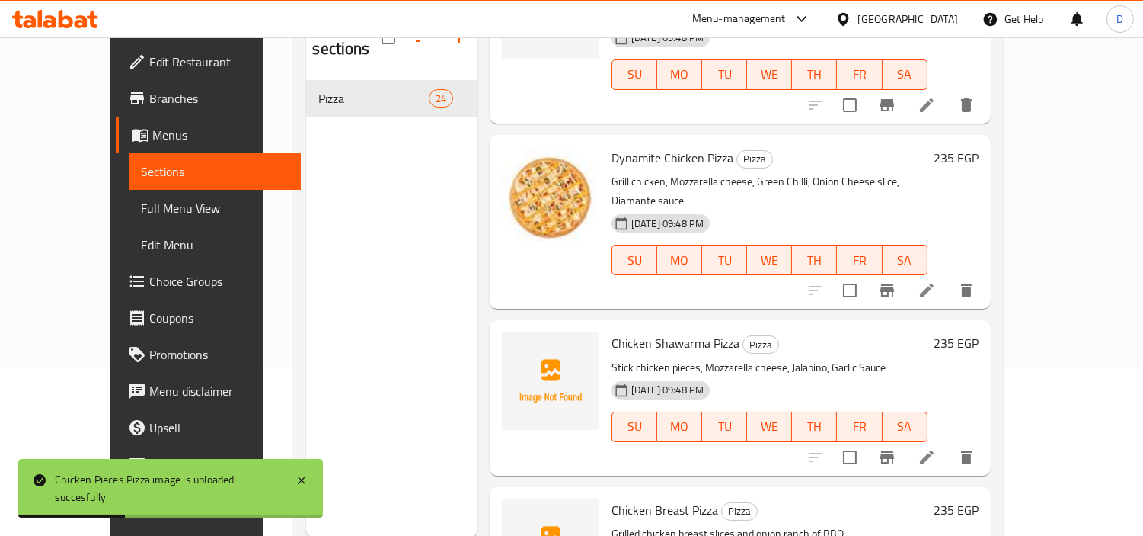
scroll to position [3132, 0]
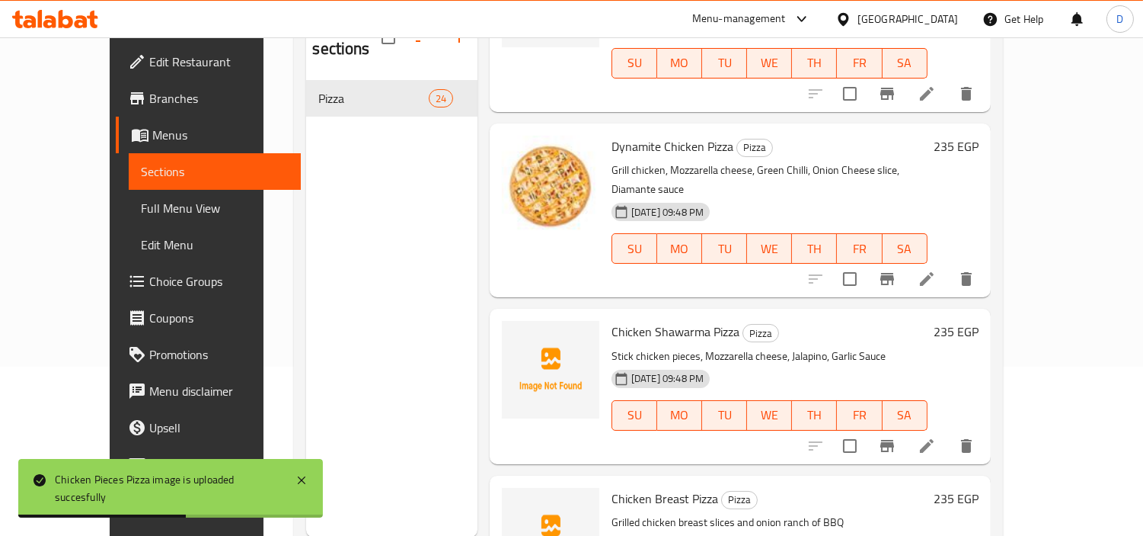
click at [651, 320] on span "Chicken Shawarma Pizza" at bounding box center [676, 331] width 128 height 23
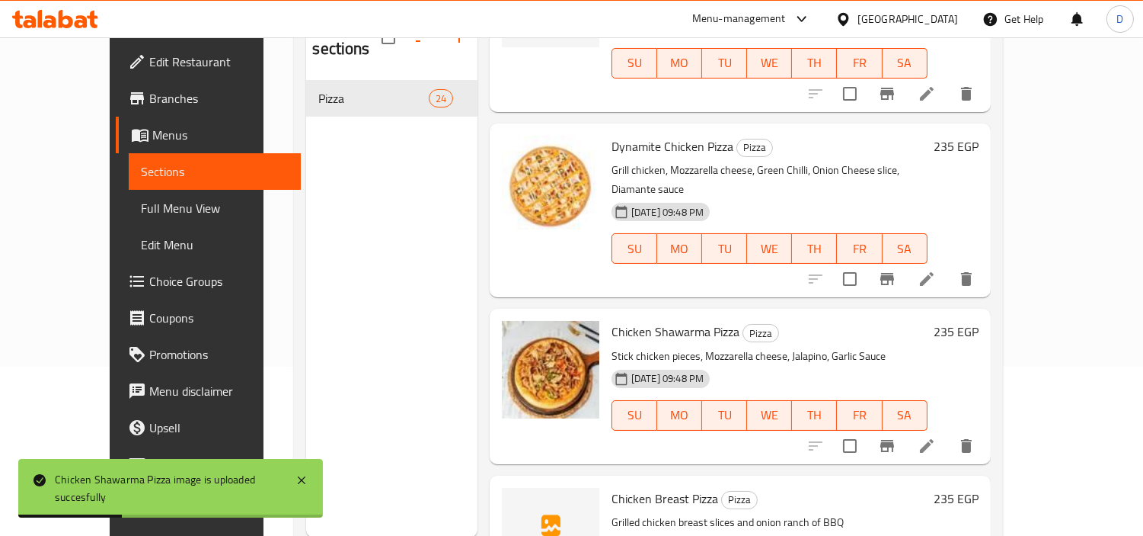
click at [630, 487] on span "Chicken Breast Pizza" at bounding box center [665, 498] width 107 height 23
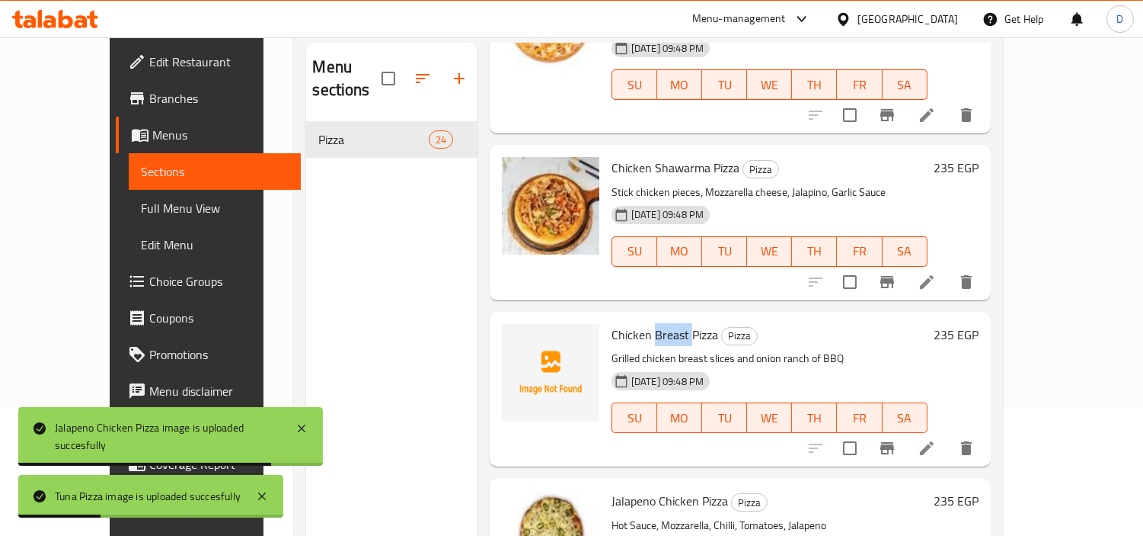
scroll to position [3325, 0]
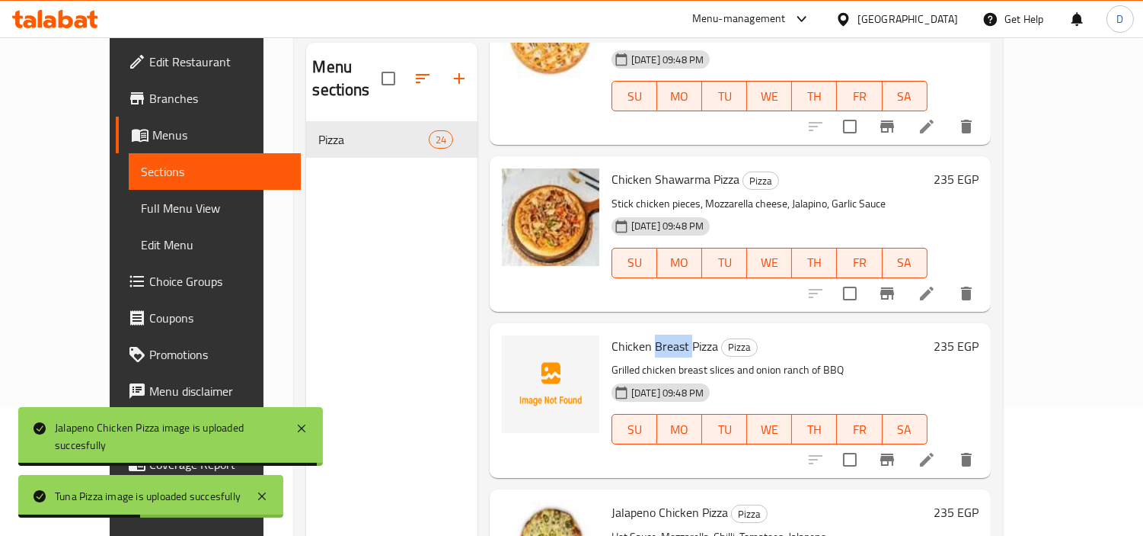
drag, startPoint x: 49, startPoint y: 200, endPoint x: 123, endPoint y: 209, distance: 75.3
click at [141, 200] on span "Full Menu View" at bounding box center [215, 208] width 148 height 18
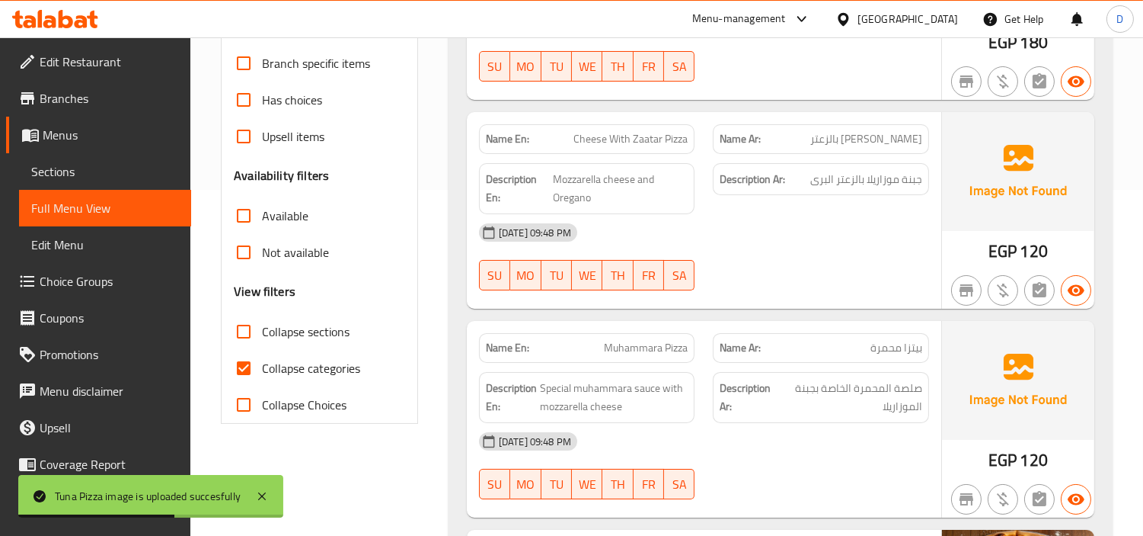
scroll to position [382, 0]
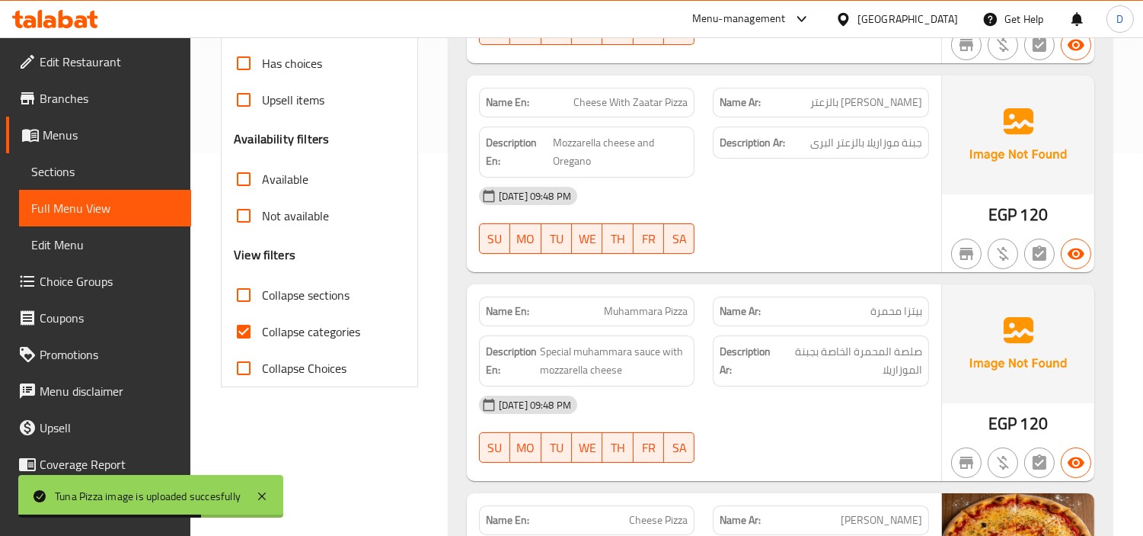
click at [269, 344] on label "Collapse categories" at bounding box center [292, 331] width 135 height 37
click at [262, 344] on input "Collapse categories" at bounding box center [243, 331] width 37 height 37
checkbox input "false"
click at [284, 293] on span "Collapse sections" at bounding box center [306, 295] width 88 height 18
click at [262, 293] on input "Collapse sections" at bounding box center [243, 295] width 37 height 37
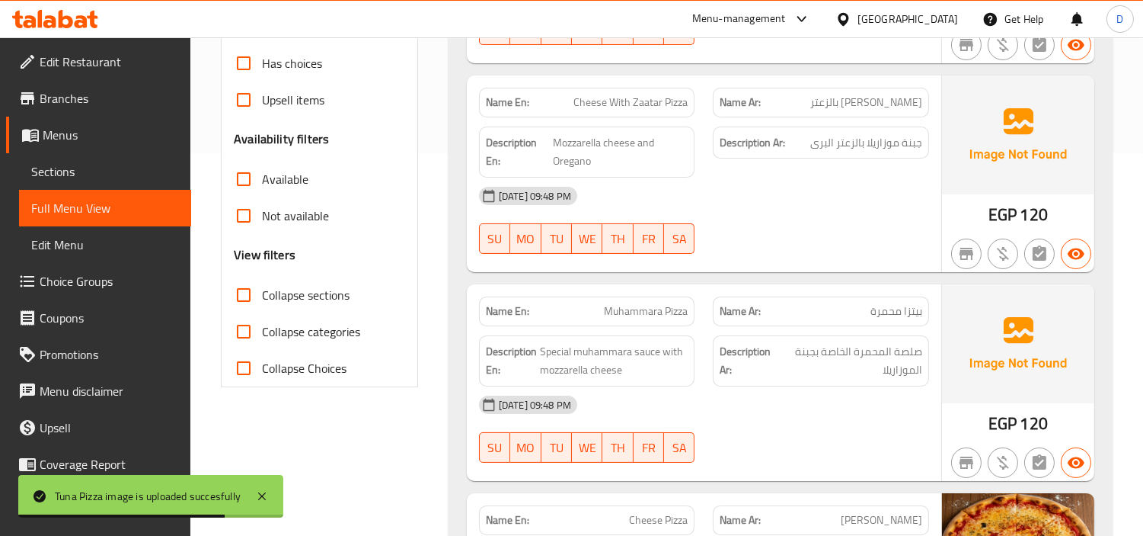
checkbox input "true"
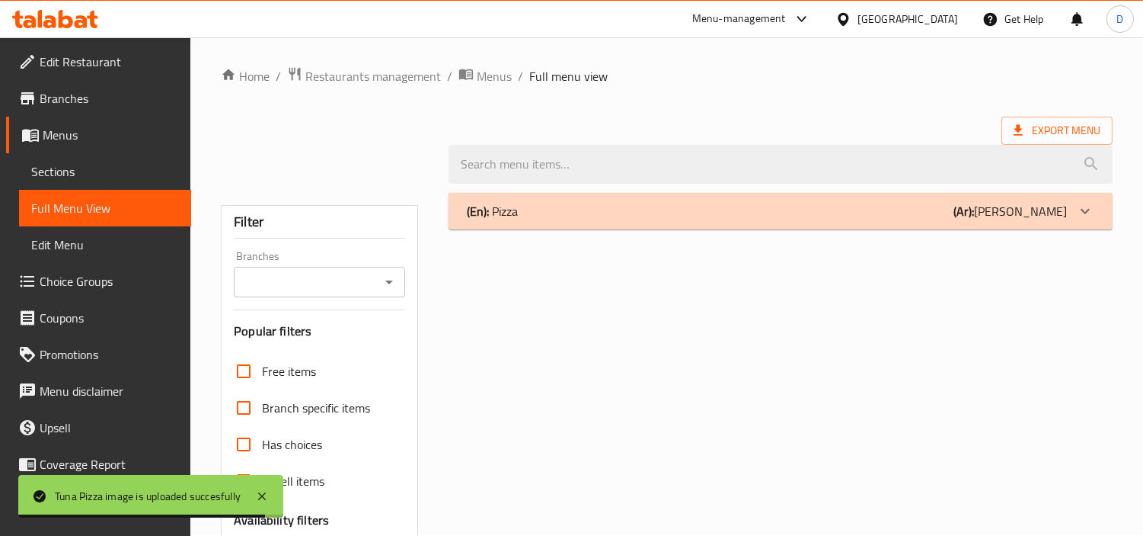
scroll to position [0, 0]
click at [1010, 216] on div "(En): Pizza (Ar): بيتزا" at bounding box center [767, 212] width 600 height 18
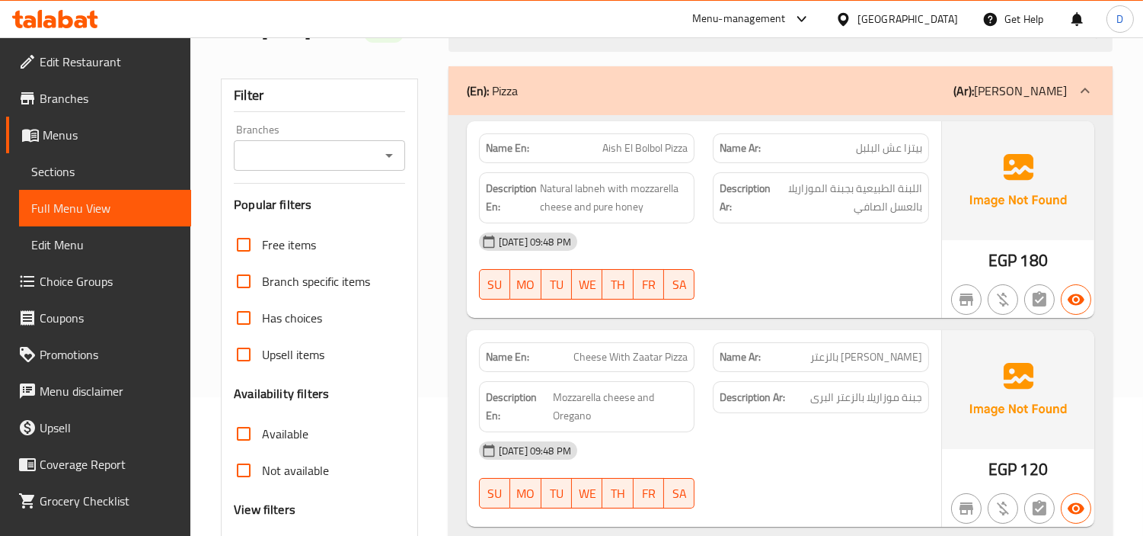
scroll to position [254, 0]
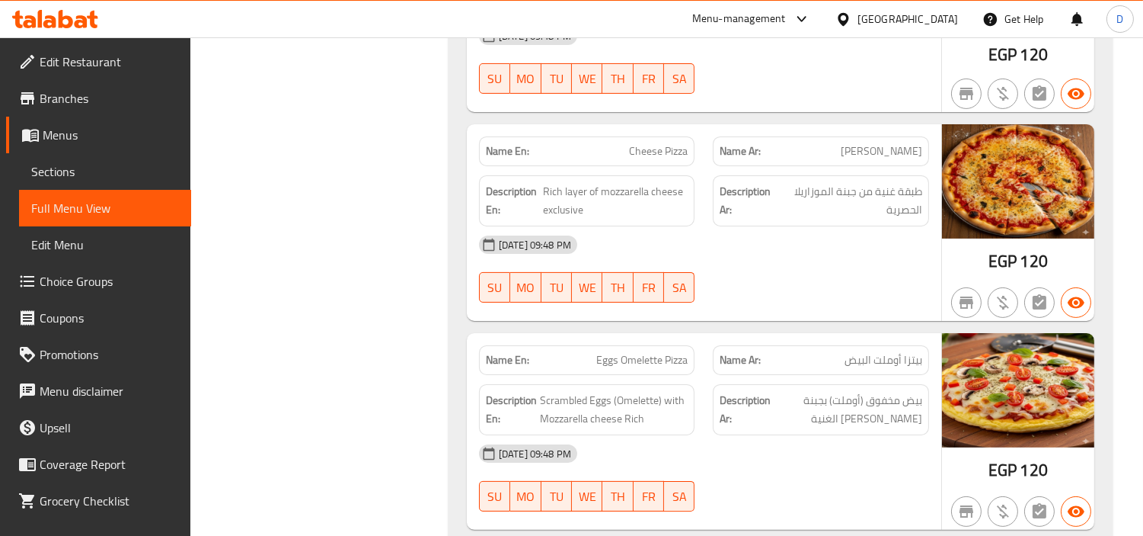
click at [59, 166] on span "Sections" at bounding box center [105, 171] width 148 height 18
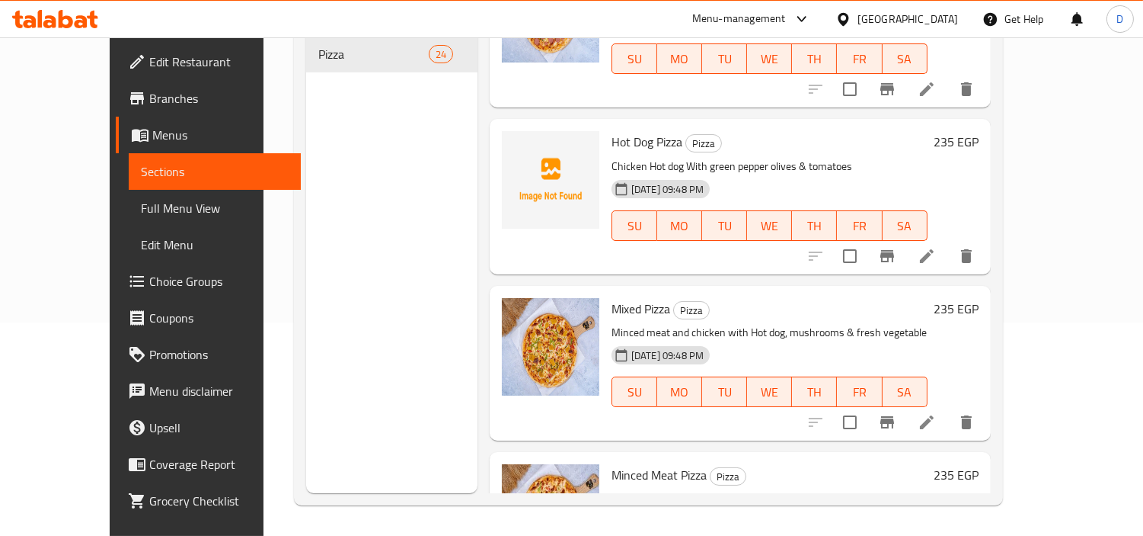
scroll to position [2200, 0]
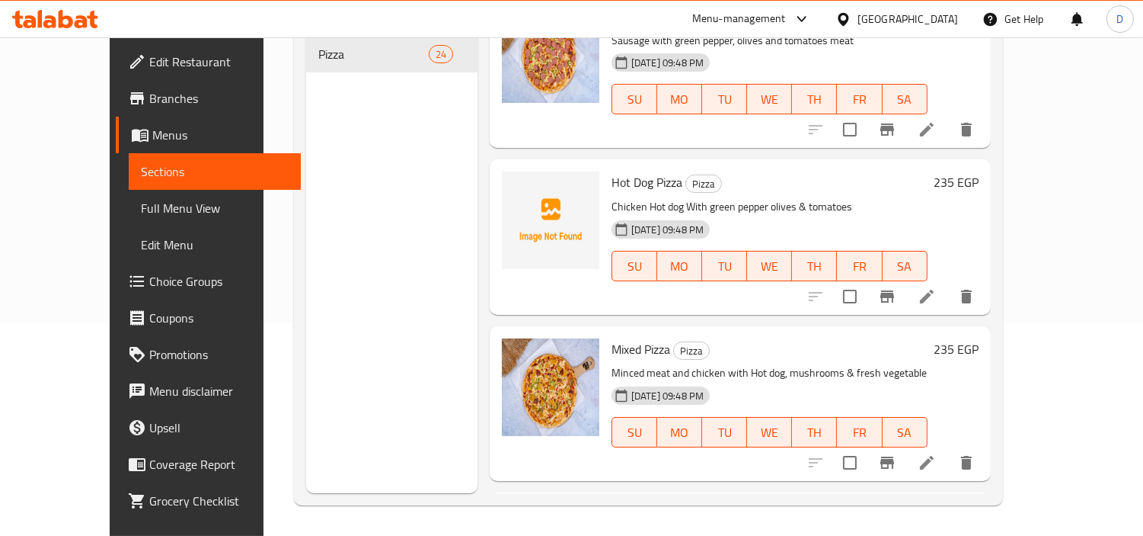
click at [934, 289] on icon at bounding box center [927, 296] width 14 height 14
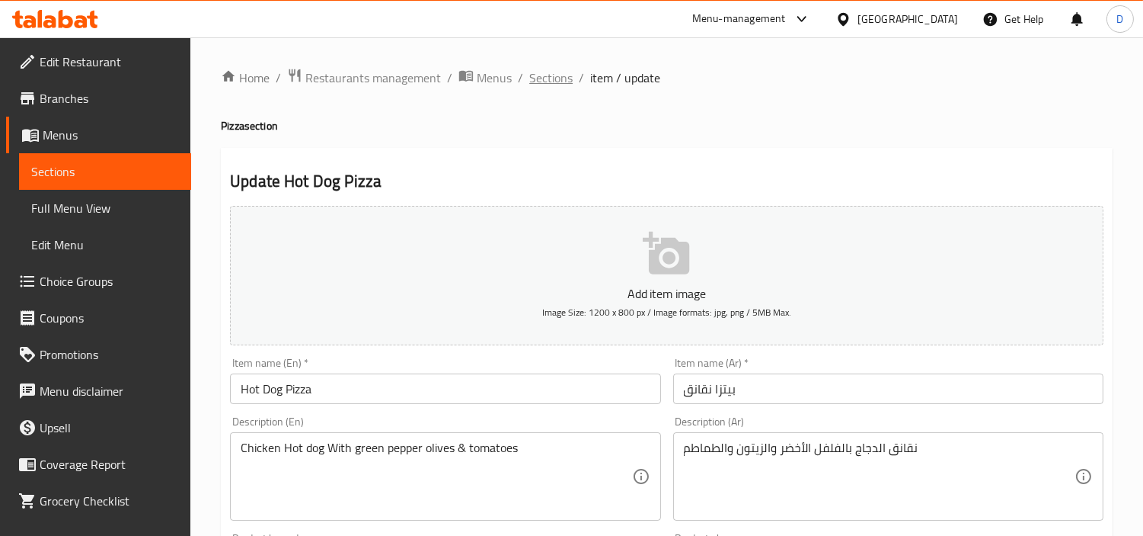
click at [558, 79] on span "Sections" at bounding box center [550, 78] width 43 height 18
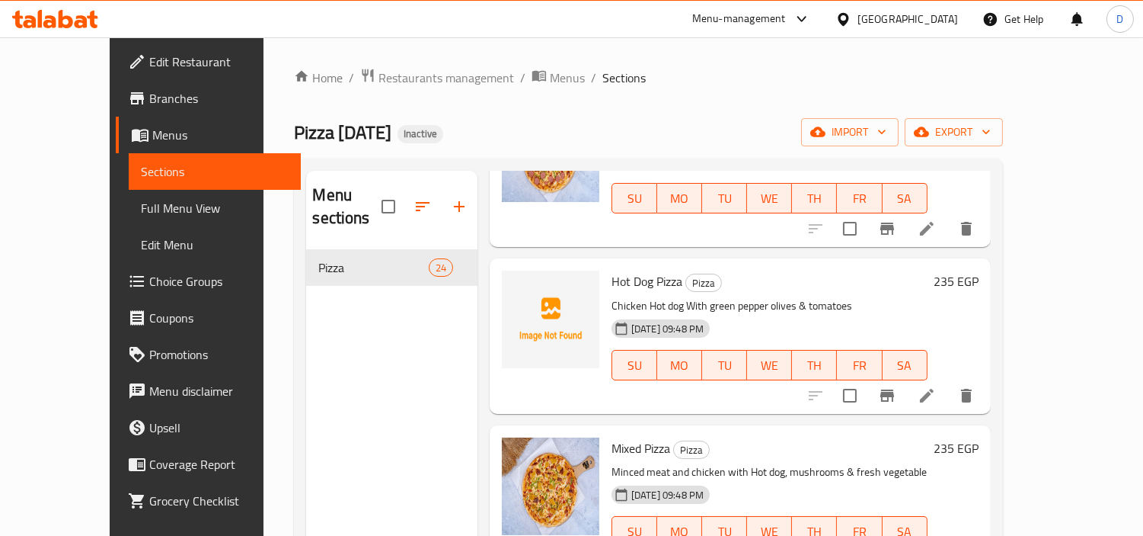
scroll to position [2285, 0]
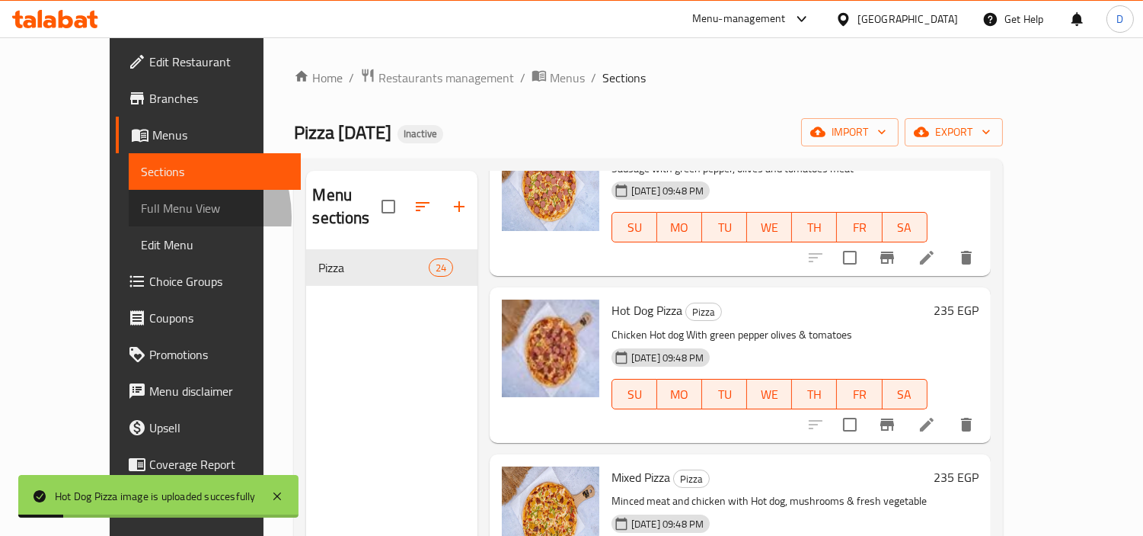
click at [141, 216] on span "Full Menu View" at bounding box center [215, 208] width 148 height 18
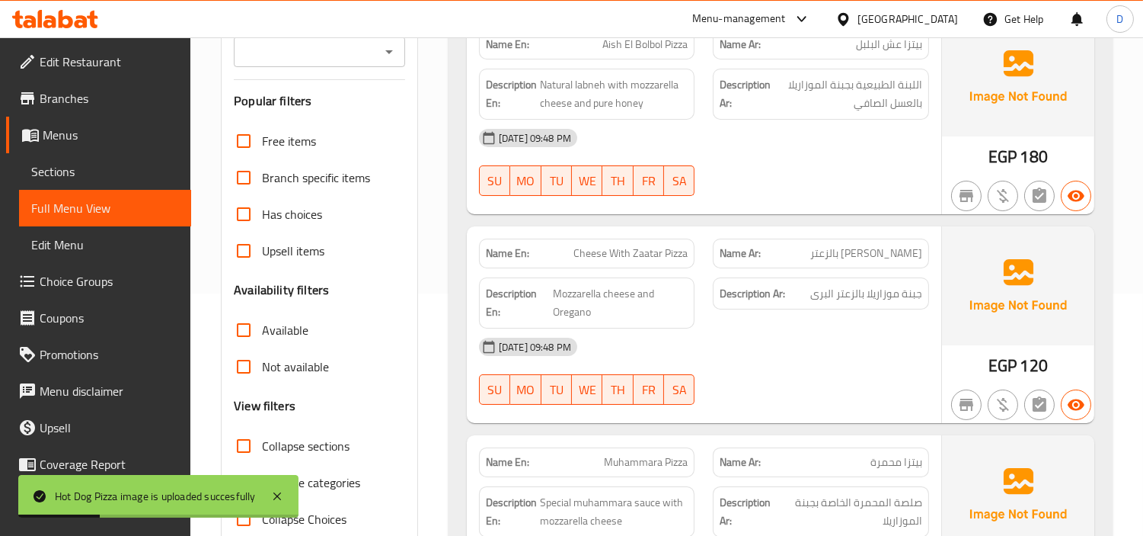
scroll to position [254, 0]
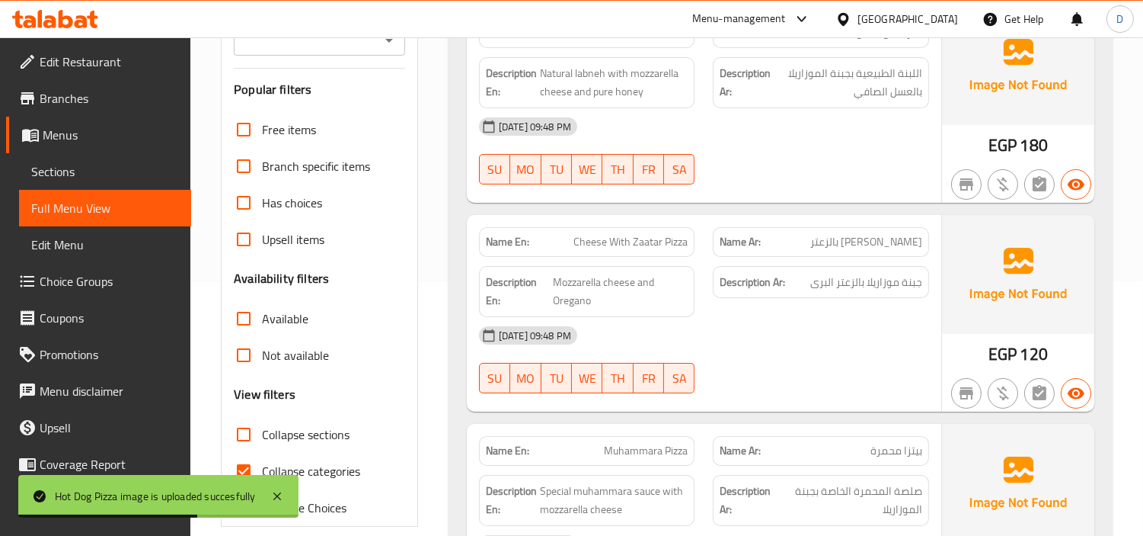
click at [301, 469] on span "Collapse categories" at bounding box center [311, 471] width 98 height 18
click at [262, 469] on input "Collapse categories" at bounding box center [243, 471] width 37 height 37
checkbox input "false"
click at [308, 429] on span "Collapse sections" at bounding box center [306, 434] width 88 height 18
click at [262, 429] on input "Collapse sections" at bounding box center [243, 434] width 37 height 37
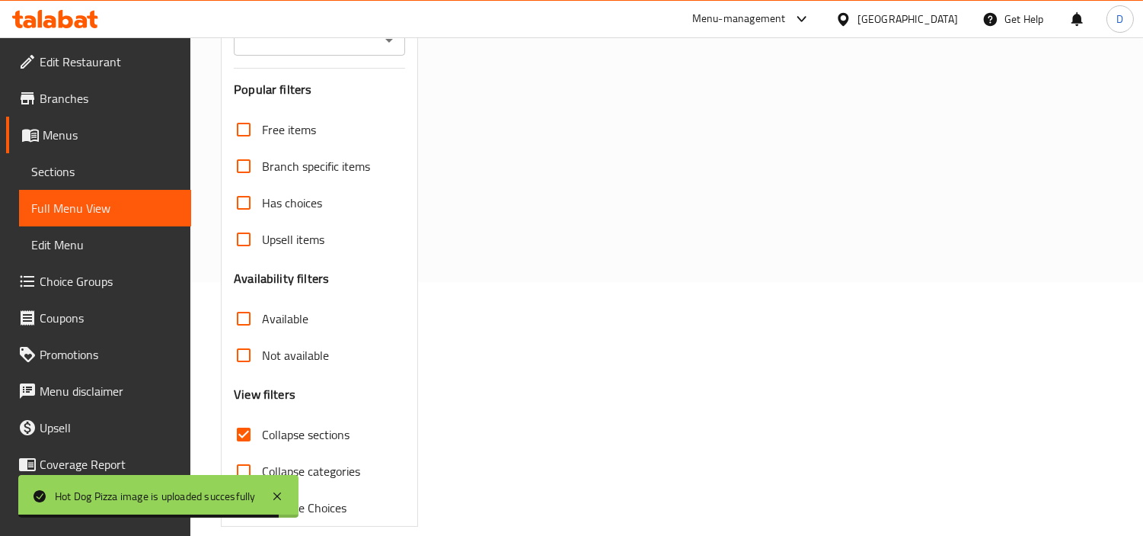
click at [324, 430] on span "Collapse sections" at bounding box center [306, 434] width 88 height 18
click at [262, 430] on input "Collapse sections" at bounding box center [243, 434] width 37 height 37
checkbox input "false"
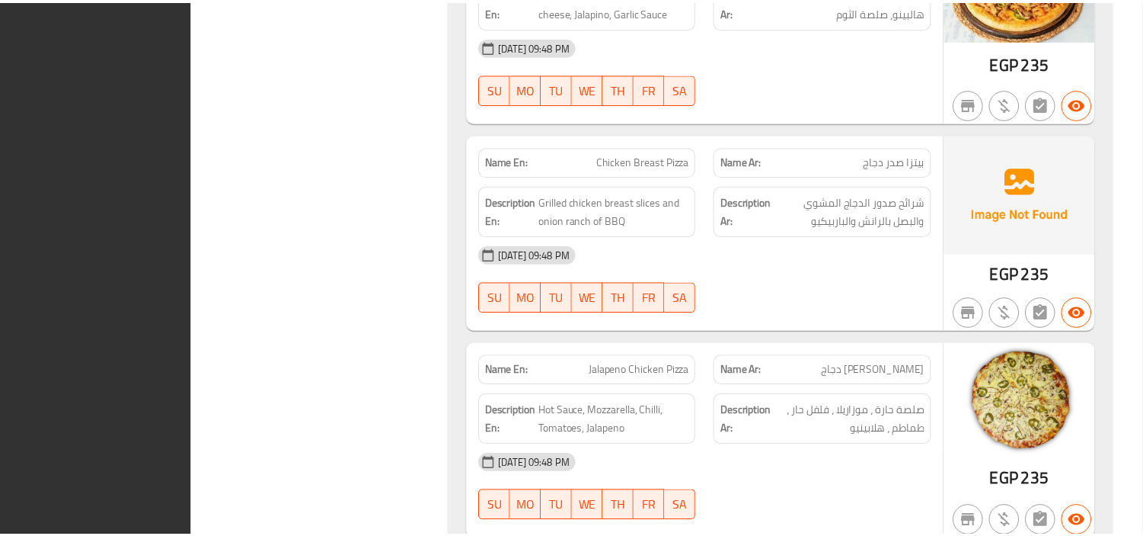
scroll to position [4841, 0]
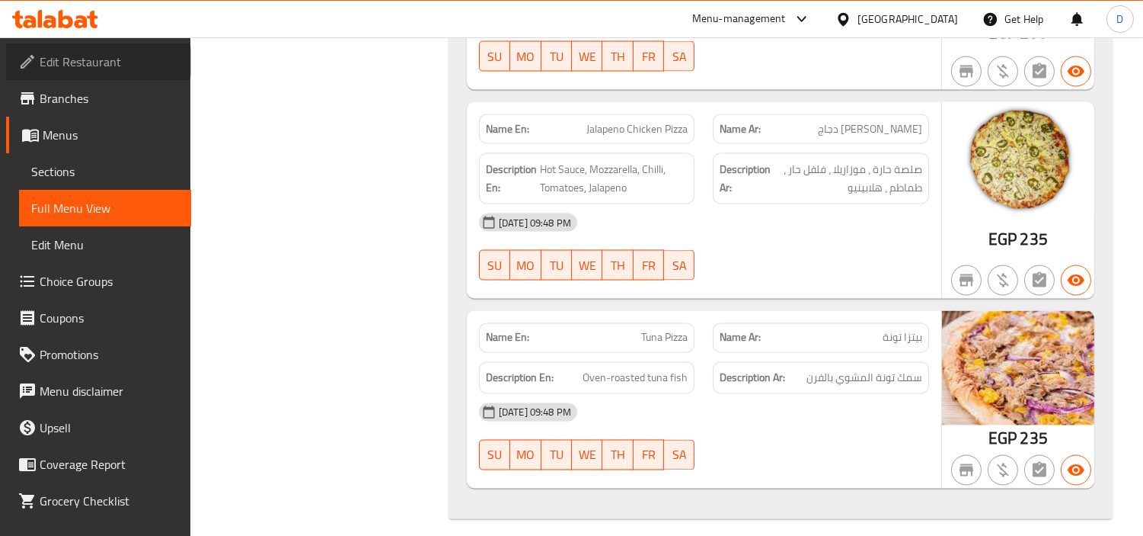
click at [98, 62] on span "Edit Restaurant" at bounding box center [109, 62] width 139 height 18
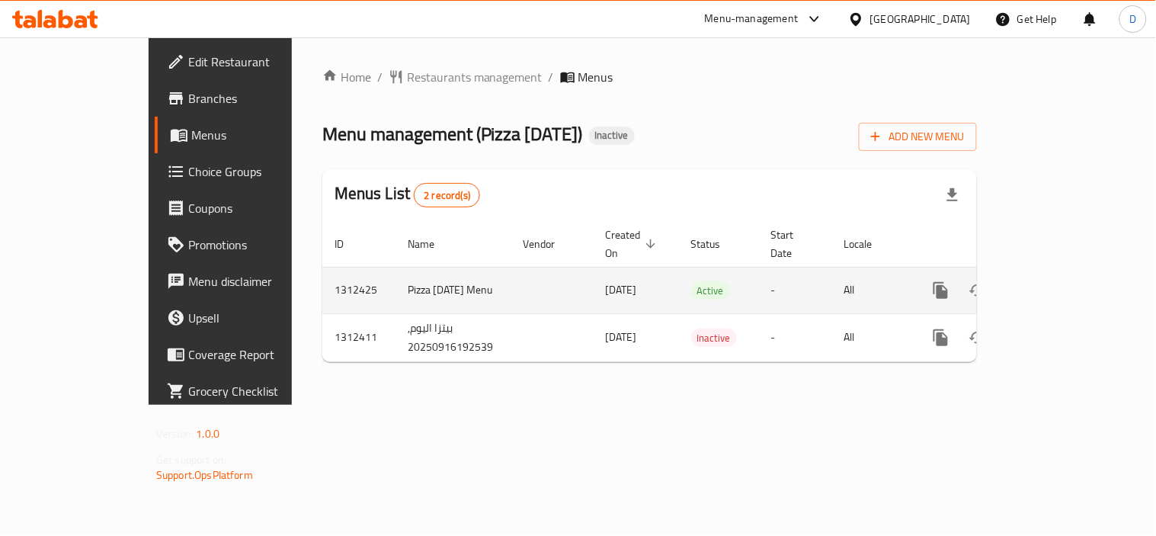
click at [1057, 283] on icon "enhanced table" at bounding box center [1051, 290] width 14 height 14
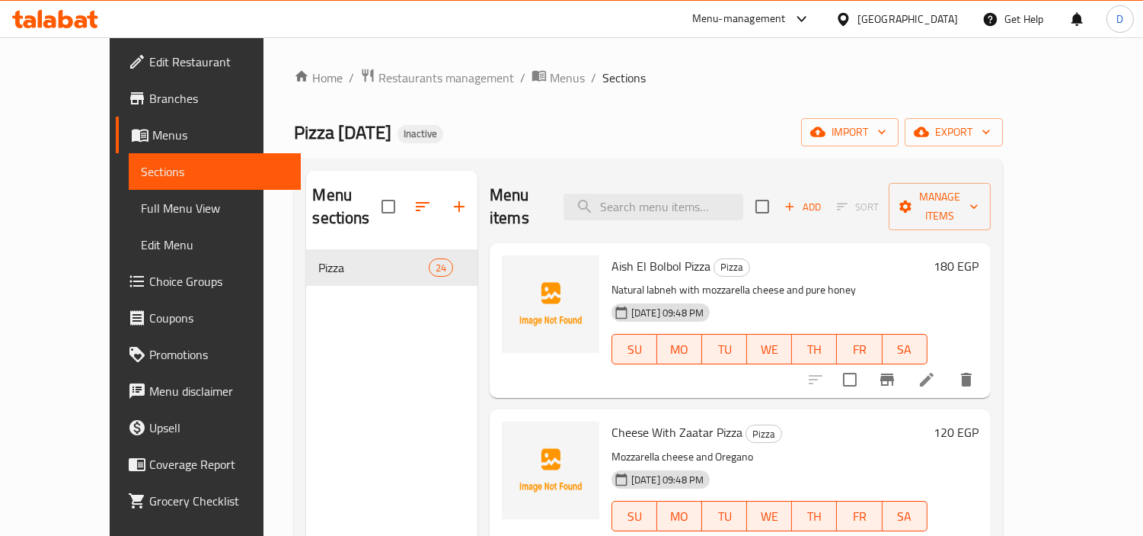
click at [852, 13] on icon at bounding box center [844, 19] width 16 height 16
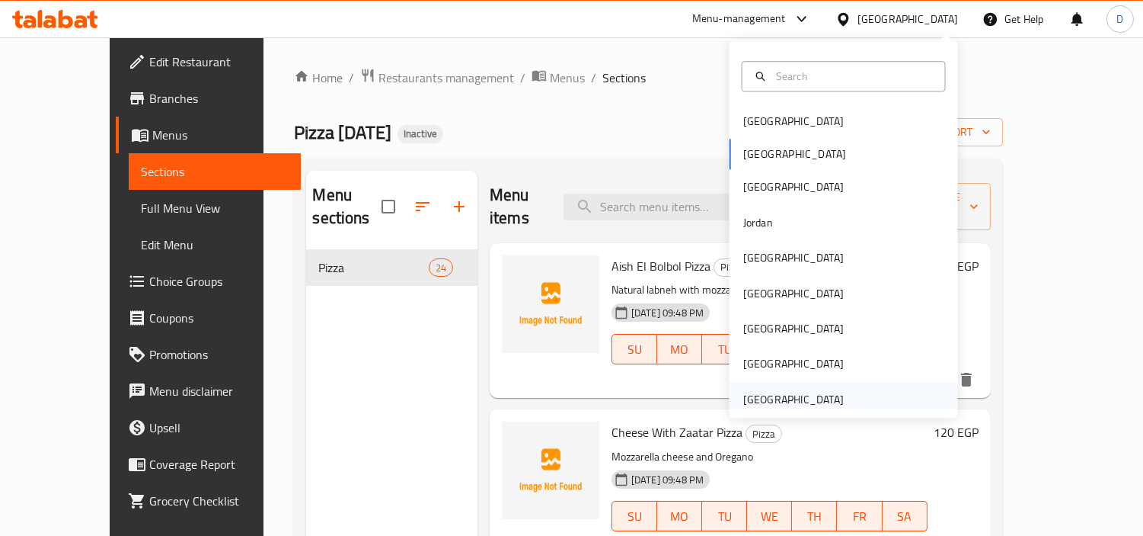
click at [786, 396] on div "[GEOGRAPHIC_DATA]" at bounding box center [794, 399] width 101 height 17
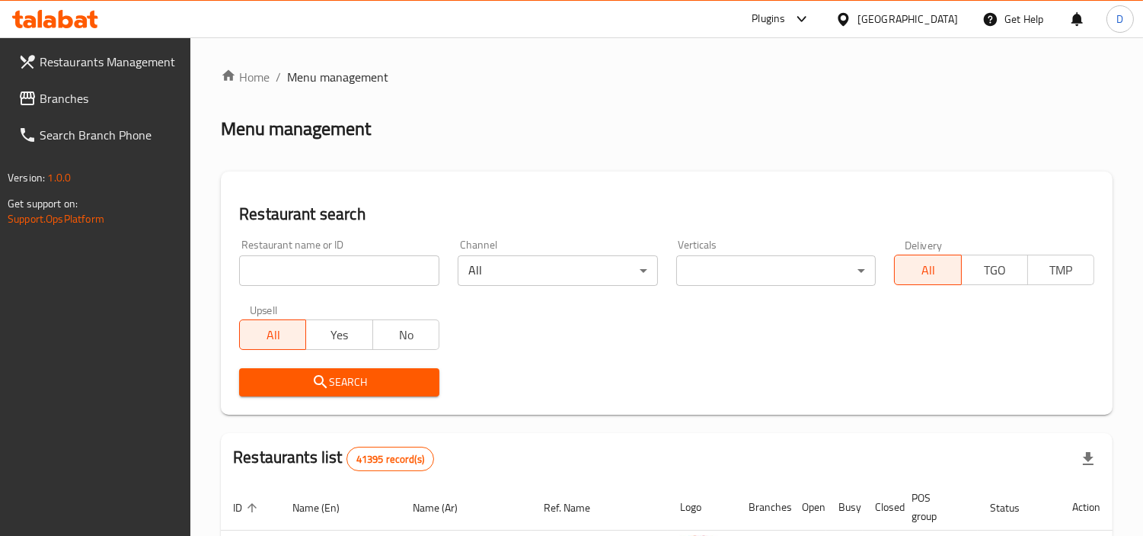
click at [62, 104] on span "Branches" at bounding box center [109, 98] width 139 height 18
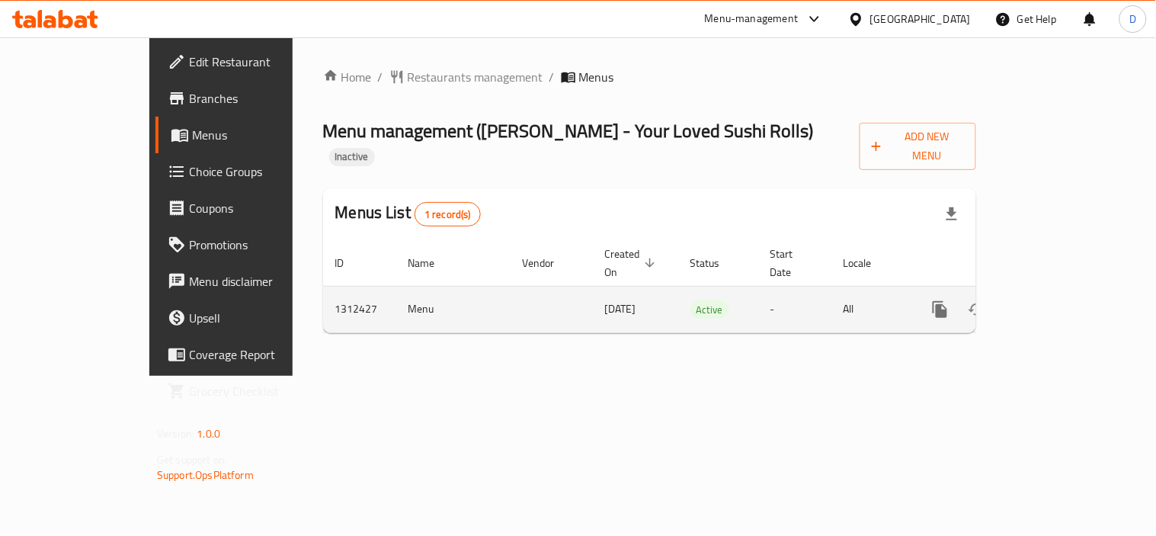
click at [1059, 300] on icon "enhanced table" at bounding box center [1050, 309] width 18 height 18
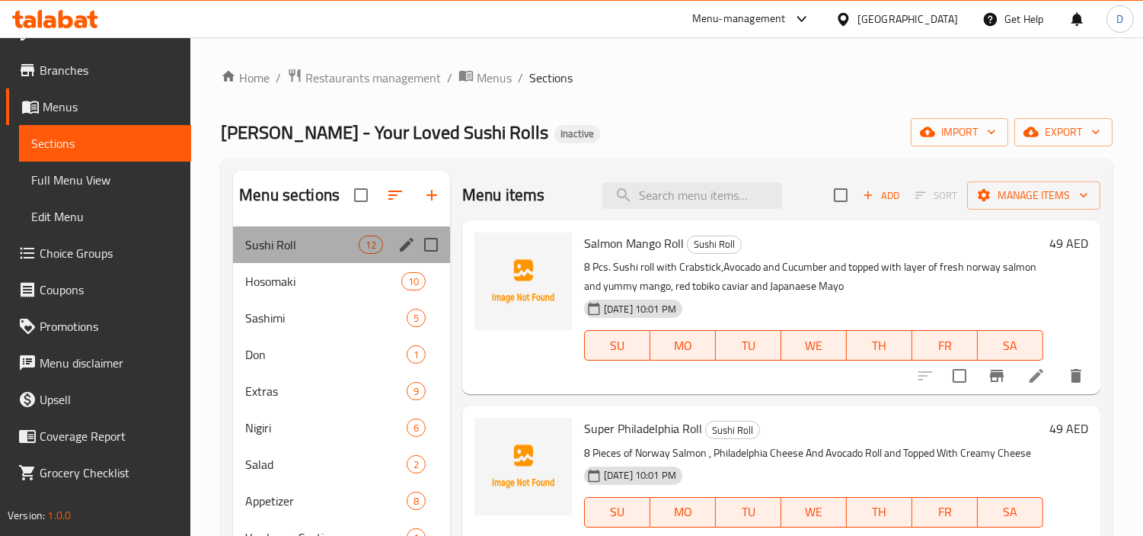
click at [352, 251] on span "Sushi Roll" at bounding box center [301, 244] width 113 height 18
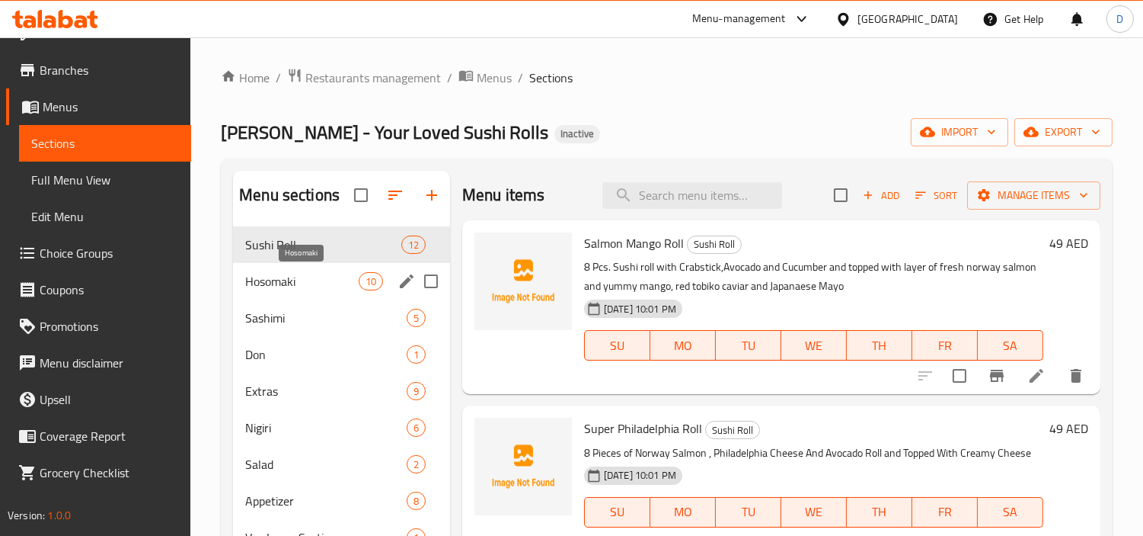
click at [321, 280] on span "Hosomaki" at bounding box center [301, 281] width 113 height 18
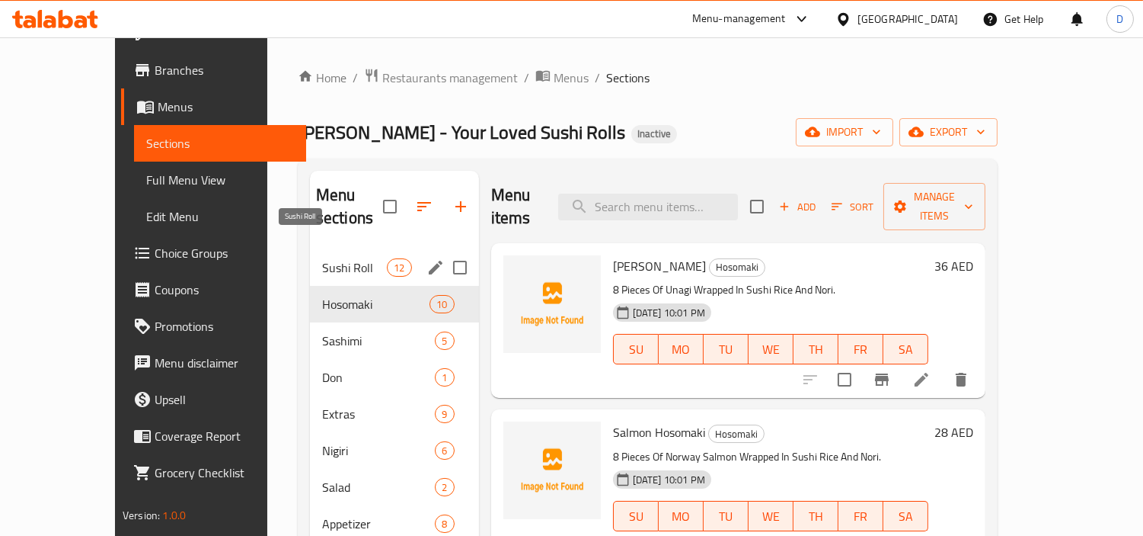
click at [328, 258] on span "Sushi Roll" at bounding box center [354, 267] width 65 height 18
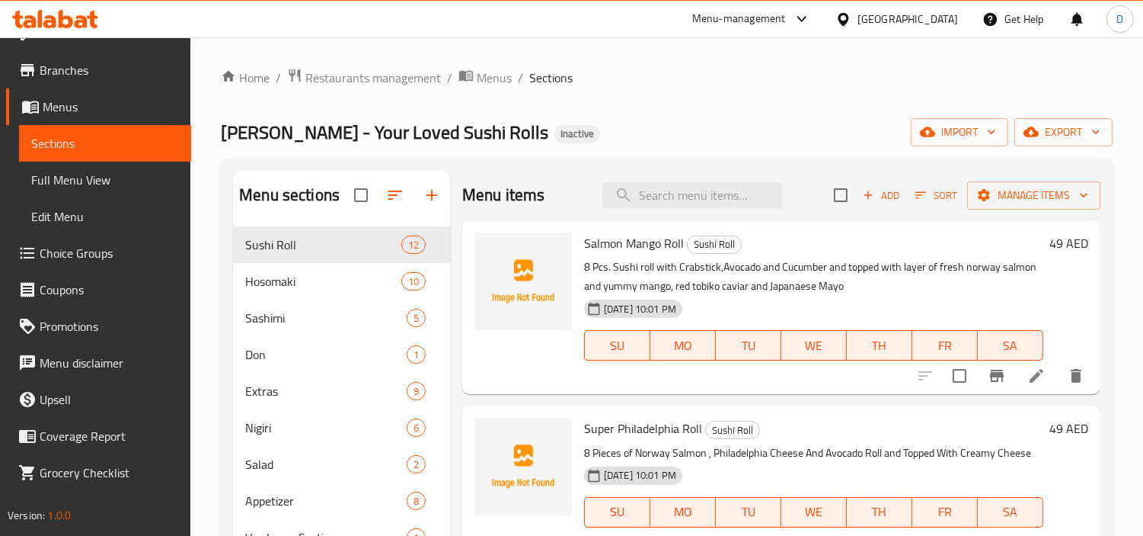
click at [598, 248] on span "Salmon Mango Roll" at bounding box center [634, 243] width 100 height 23
copy h6 "Salmon Mango Roll"
click at [590, 424] on span "Super Philadelphia Roll" at bounding box center [643, 428] width 118 height 23
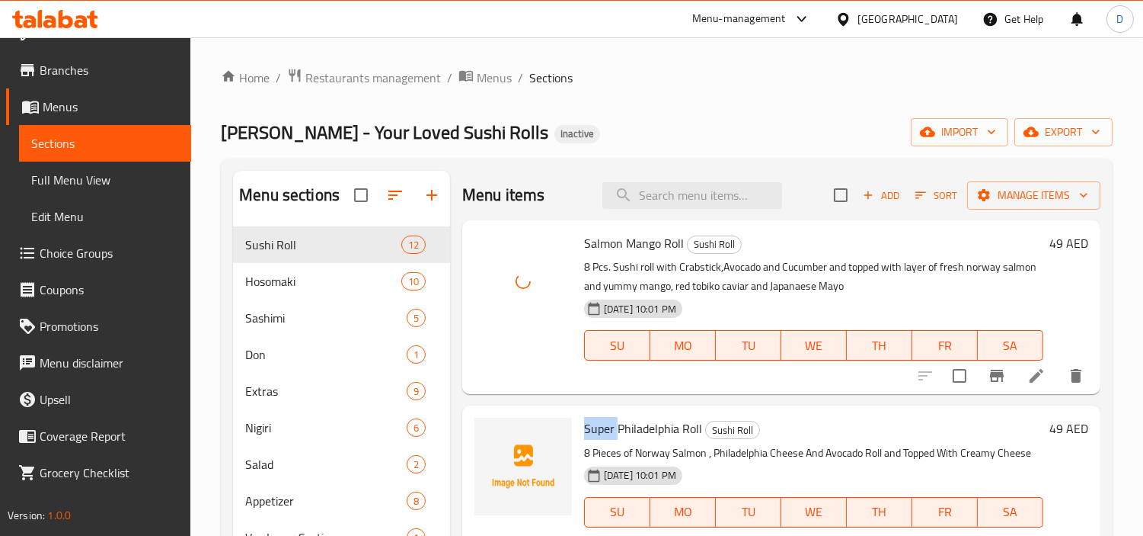
click at [590, 424] on span "Super Philadelphia Roll" at bounding box center [643, 428] width 118 height 23
copy h6 "Super Philadelphia Roll"
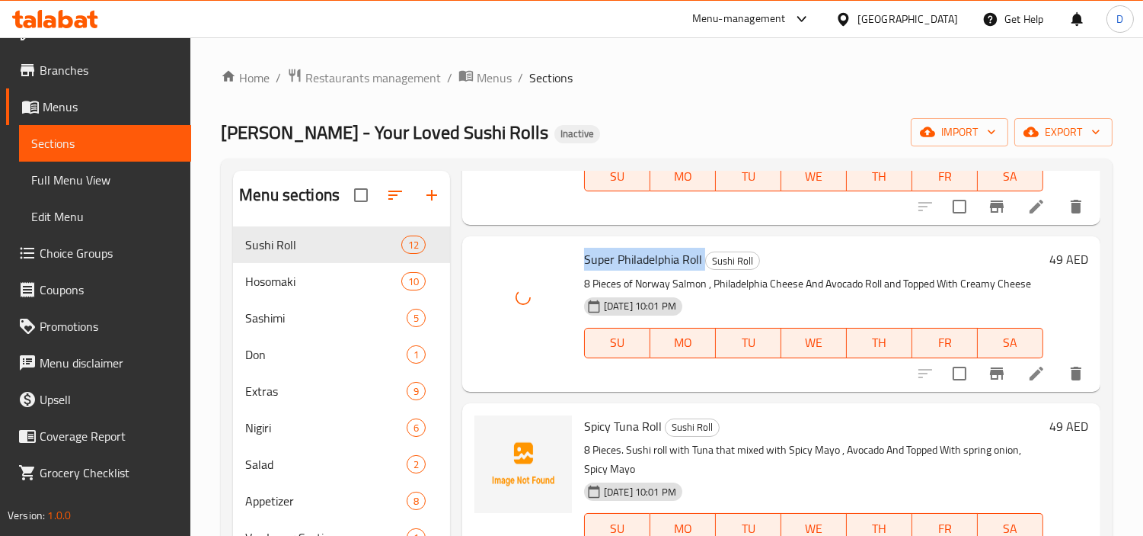
scroll to position [254, 0]
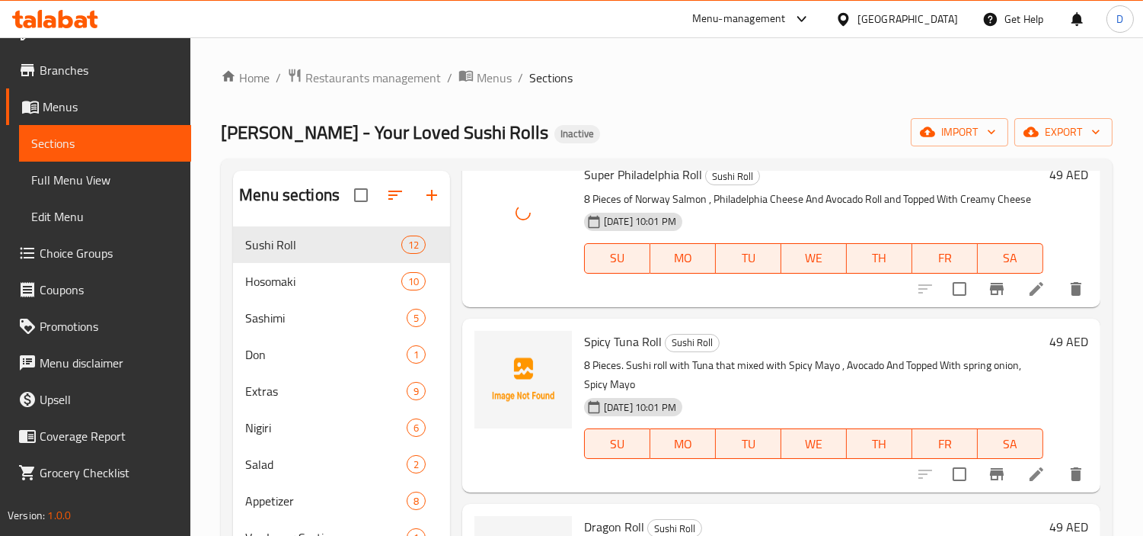
click at [610, 353] on span "Spicy Tuna Roll" at bounding box center [623, 341] width 78 height 23
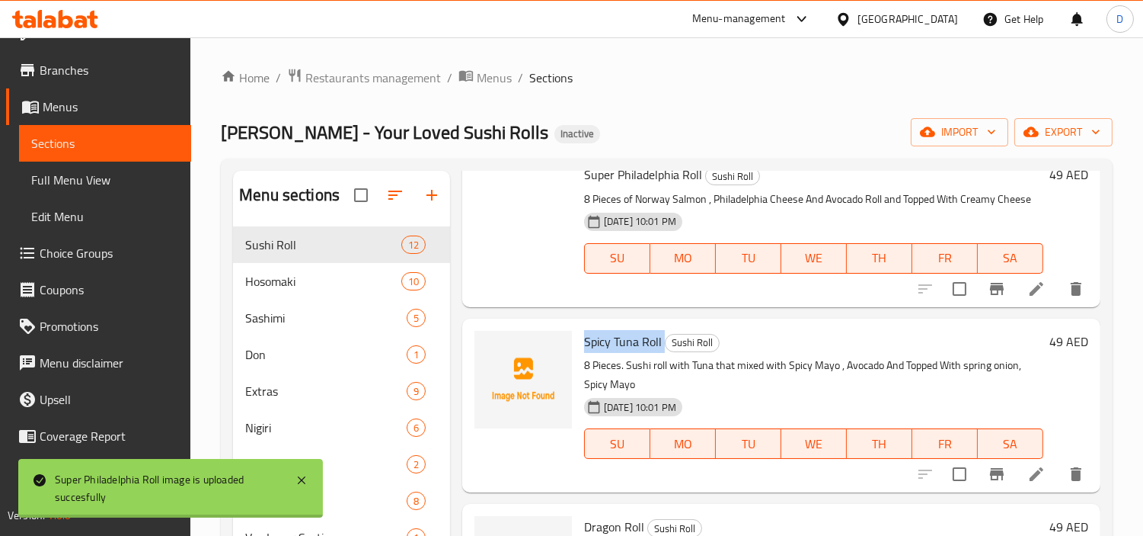
click at [610, 353] on span "Spicy Tuna Roll" at bounding box center [623, 341] width 78 height 23
copy h6 "Spicy Tuna Roll"
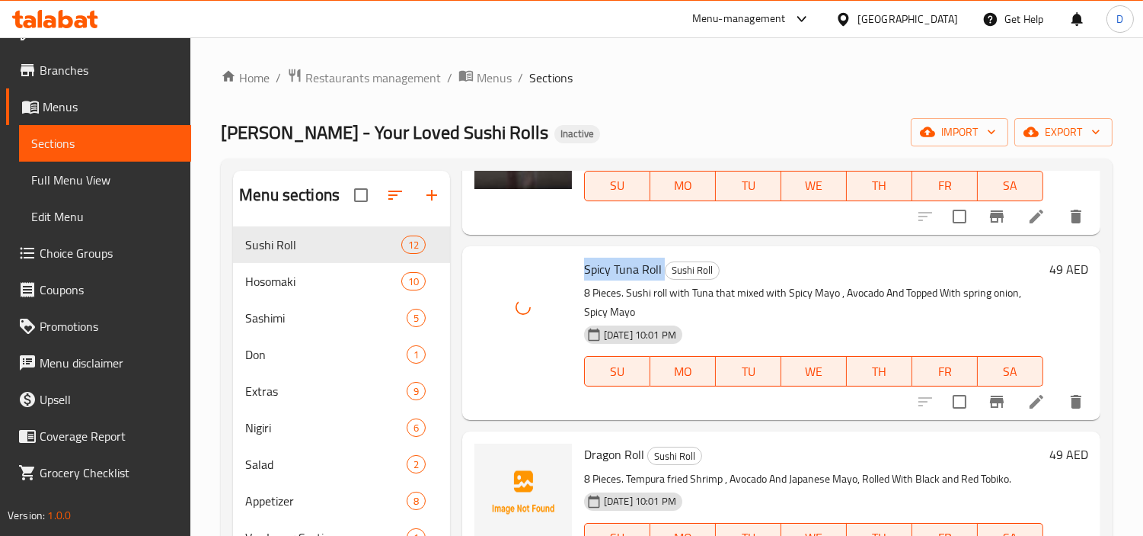
scroll to position [423, 0]
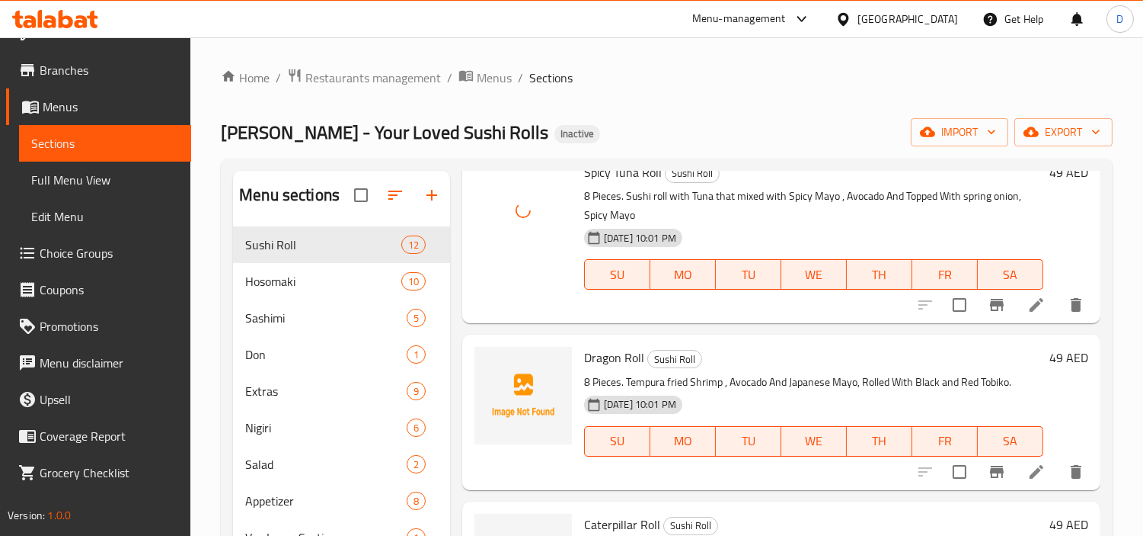
click at [611, 369] on span "Dragon Roll" at bounding box center [614, 357] width 60 height 23
copy h6 "Dragon Roll"
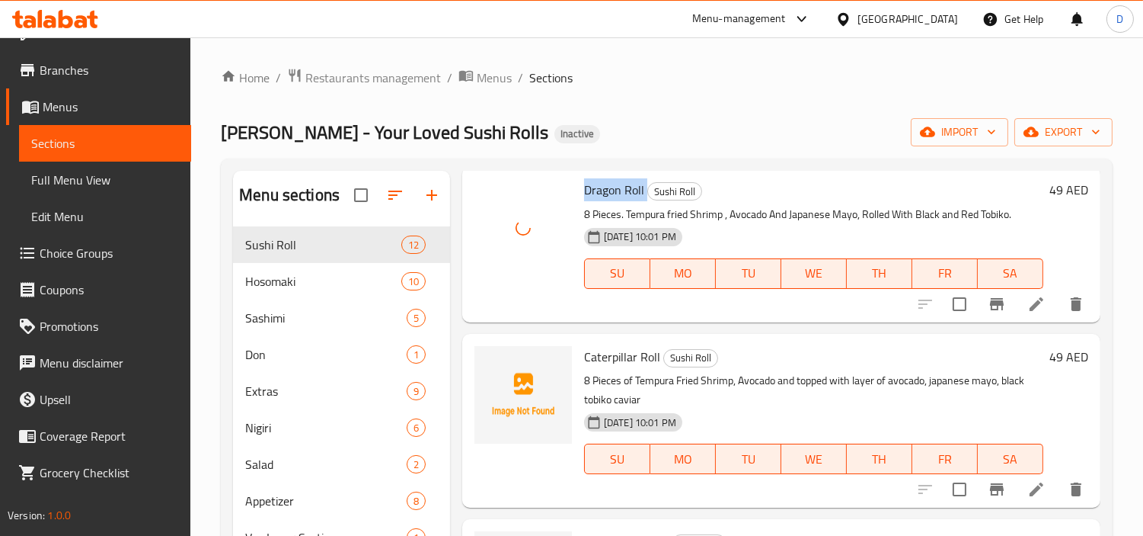
scroll to position [592, 0]
click at [606, 366] on span "Caterpillar Roll" at bounding box center [622, 355] width 76 height 23
copy span "Caterpillar"
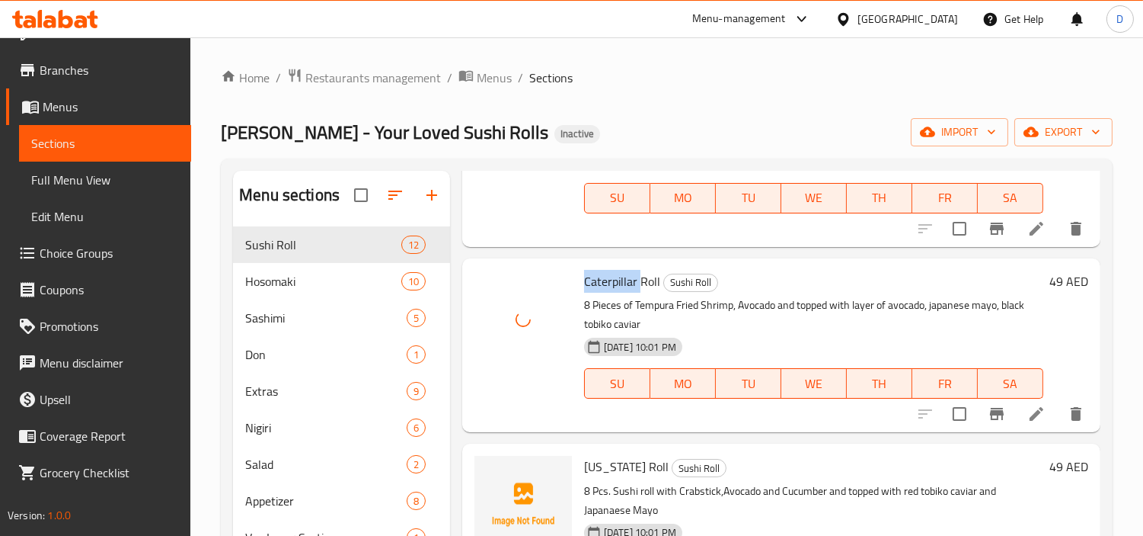
scroll to position [762, 0]
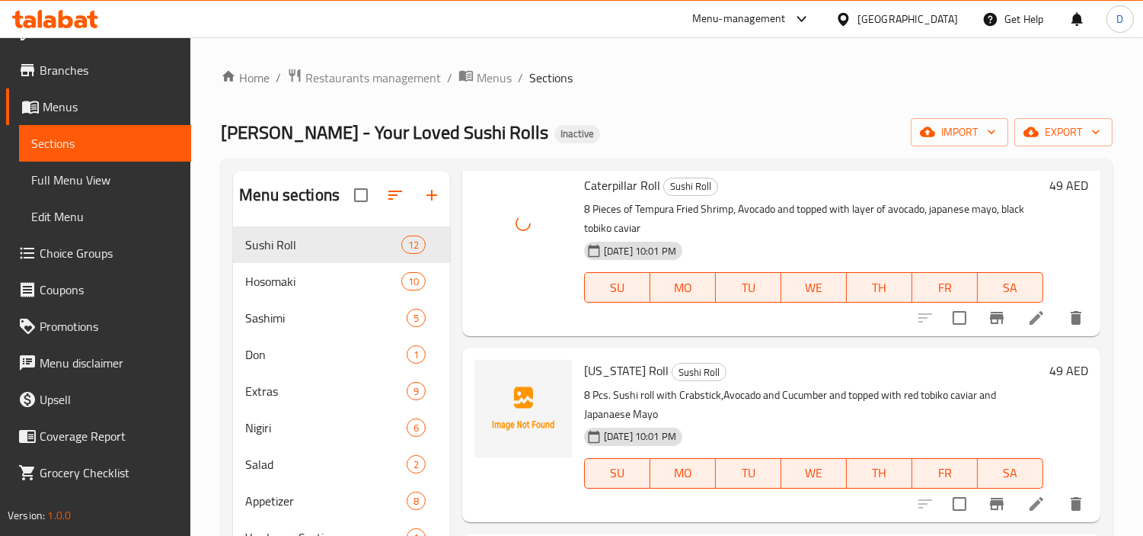
click at [606, 382] on span "[US_STATE] Roll" at bounding box center [626, 370] width 85 height 23
copy span "[US_STATE]"
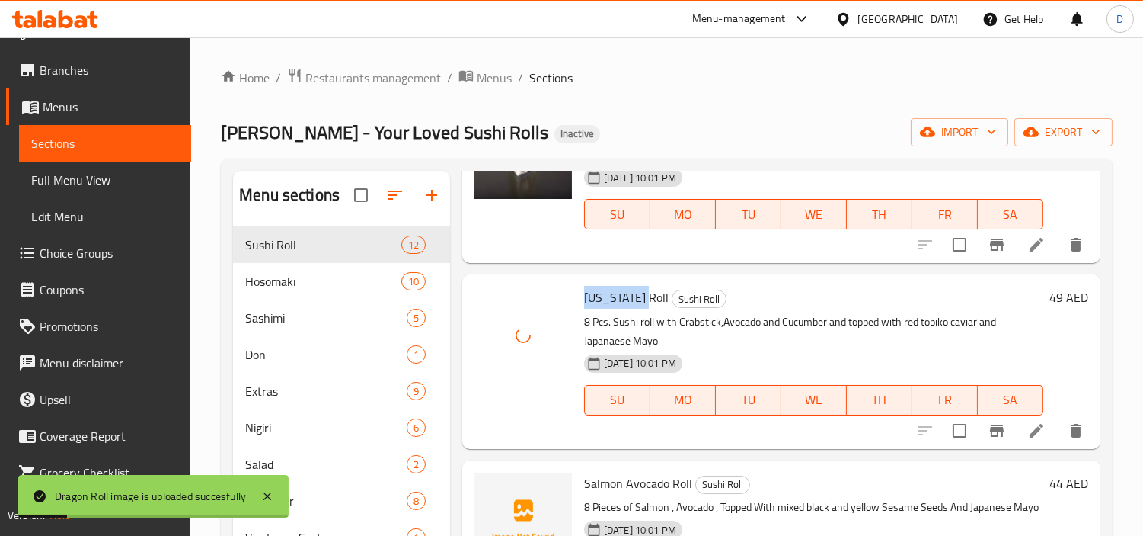
scroll to position [1015, 0]
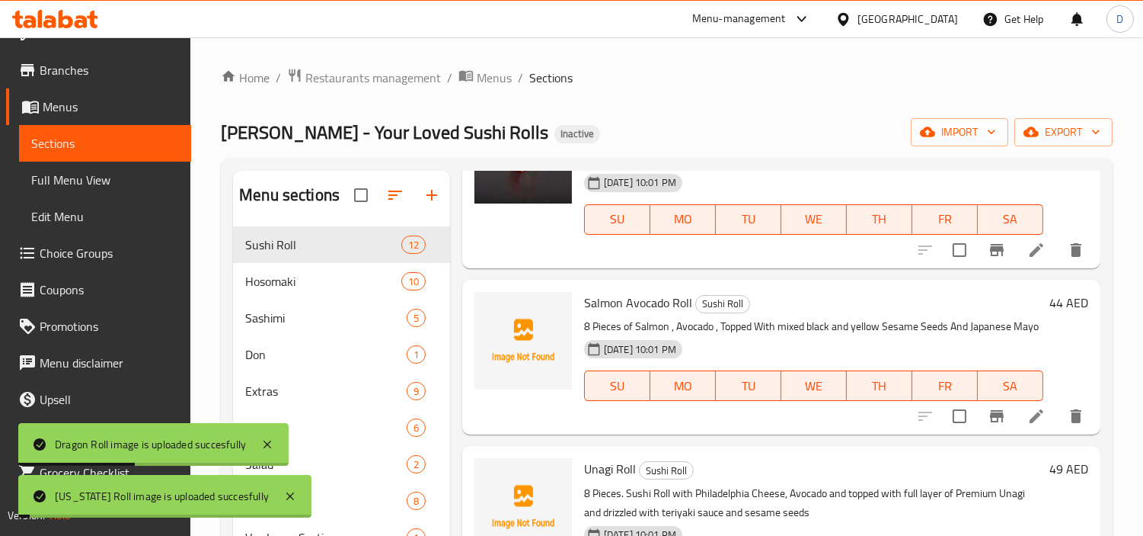
click at [611, 314] on span "Salmon Avocado Roll" at bounding box center [638, 302] width 108 height 23
copy h6 "Salmon Avocado Roll"
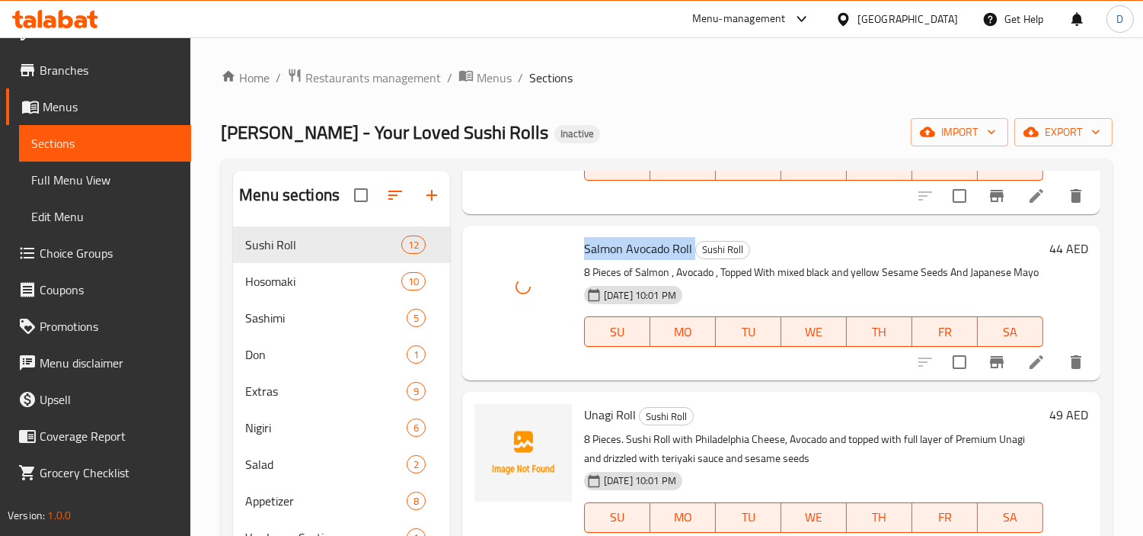
scroll to position [1100, 0]
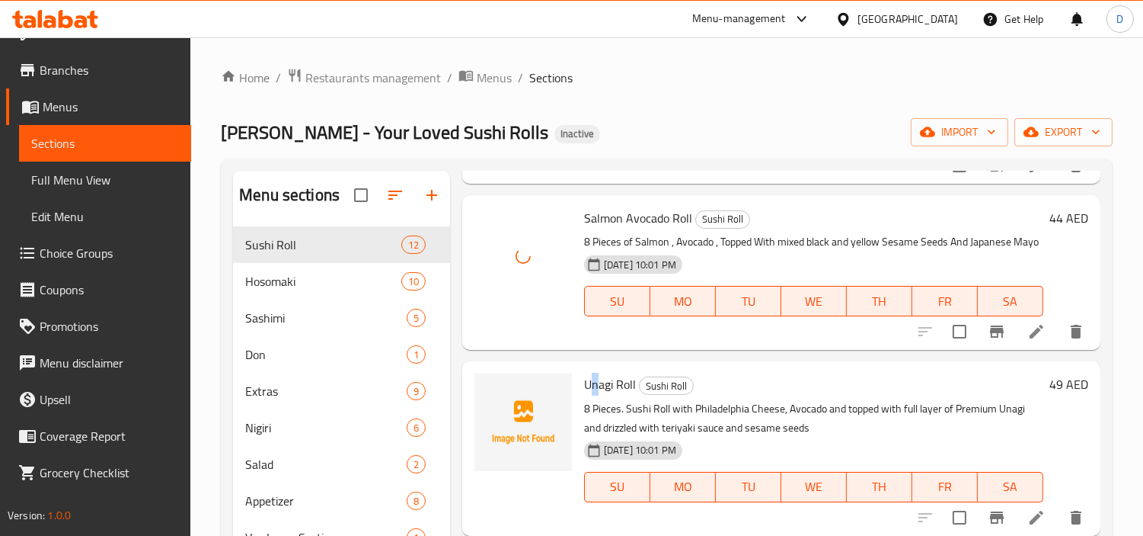
click at [596, 395] on span "Unagi Roll" at bounding box center [610, 384] width 52 height 23
copy span "n"
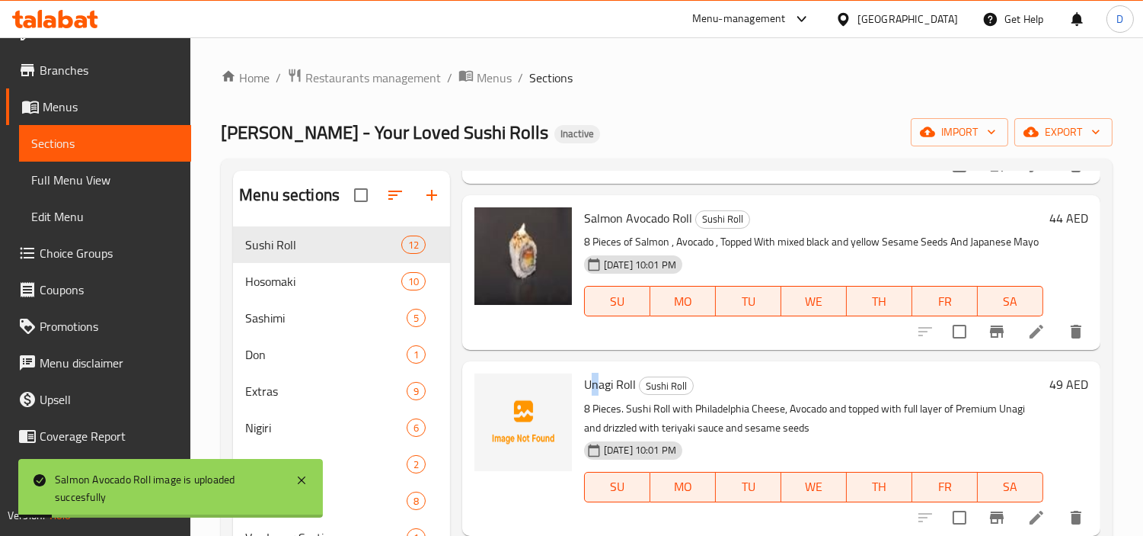
click at [598, 395] on span "Unagi Roll" at bounding box center [610, 384] width 52 height 23
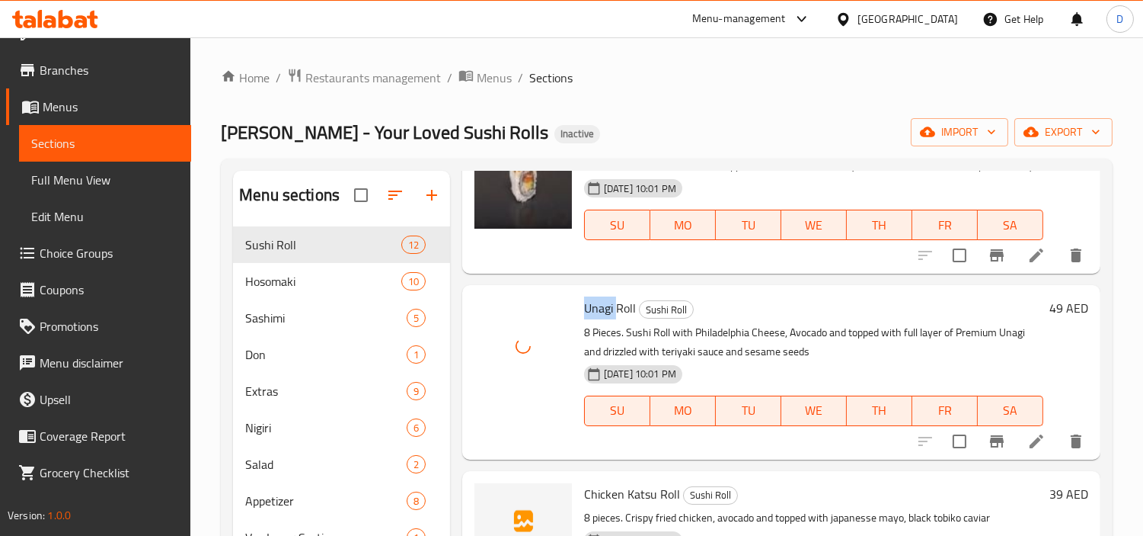
scroll to position [1354, 0]
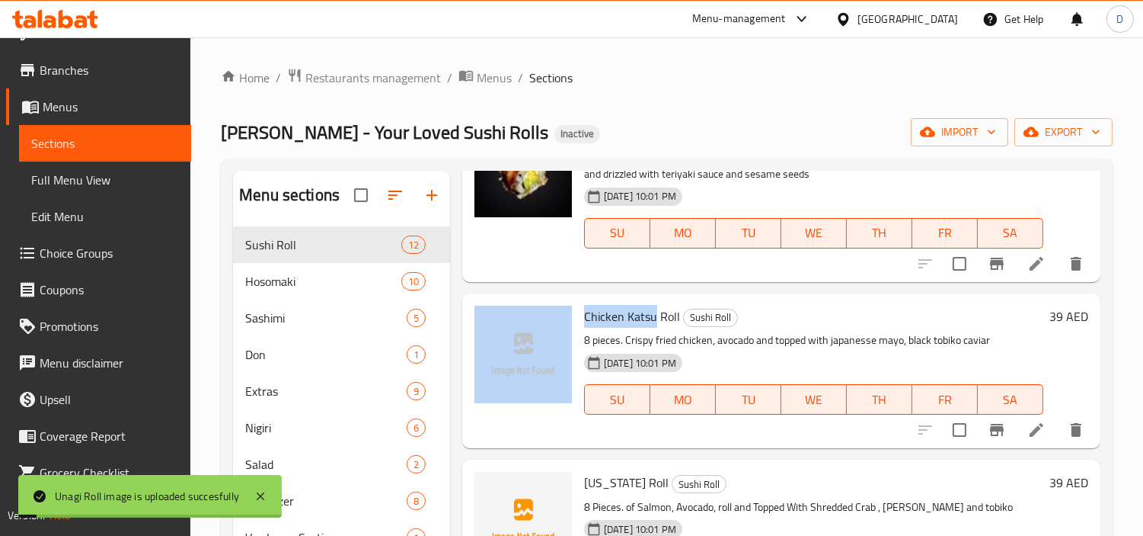
drag, startPoint x: 654, startPoint y: 357, endPoint x: 569, endPoint y: 356, distance: 84.6
click at [569, 356] on div "Chicken Katsu Roll Sushi Roll 8 pieces. Crispy fried chicken, avocado and toppe…" at bounding box center [782, 370] width 626 height 142
copy div "Chicken Katsu"
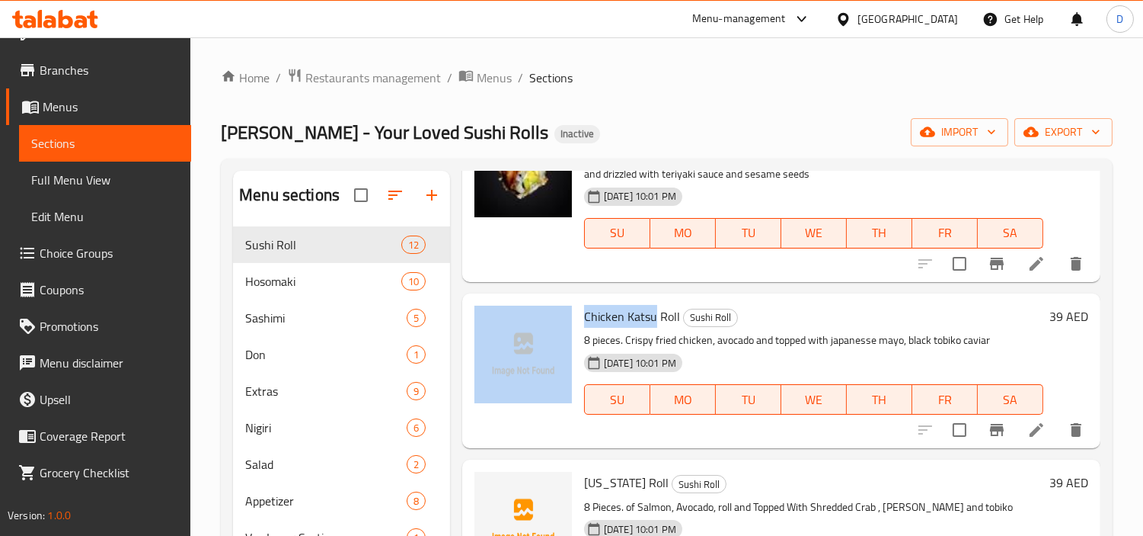
click at [609, 328] on span "Chicken Katsu Roll" at bounding box center [632, 316] width 96 height 23
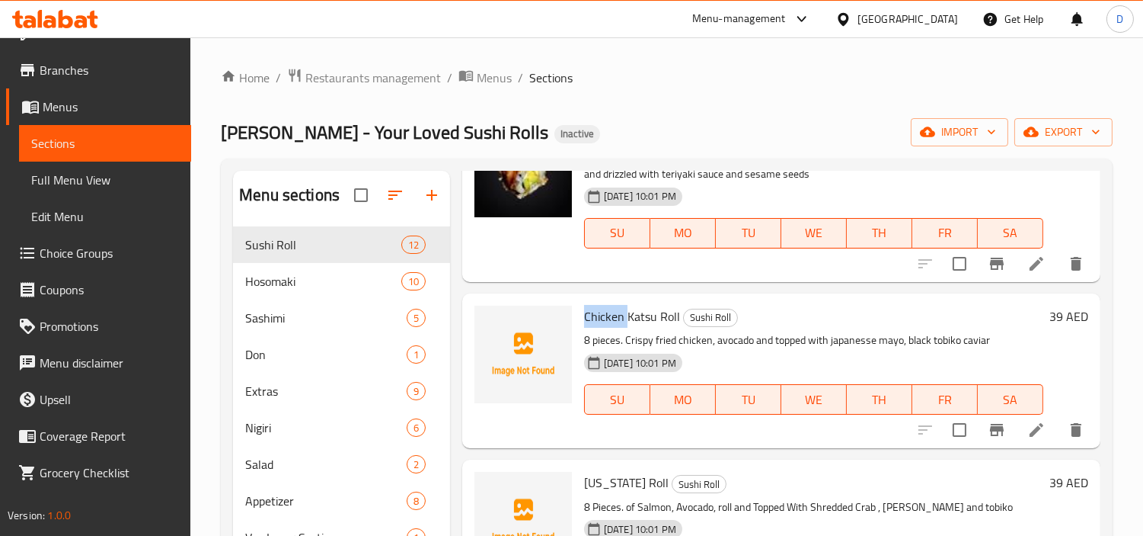
click at [609, 328] on span "Chicken Katsu Roll" at bounding box center [632, 316] width 96 height 23
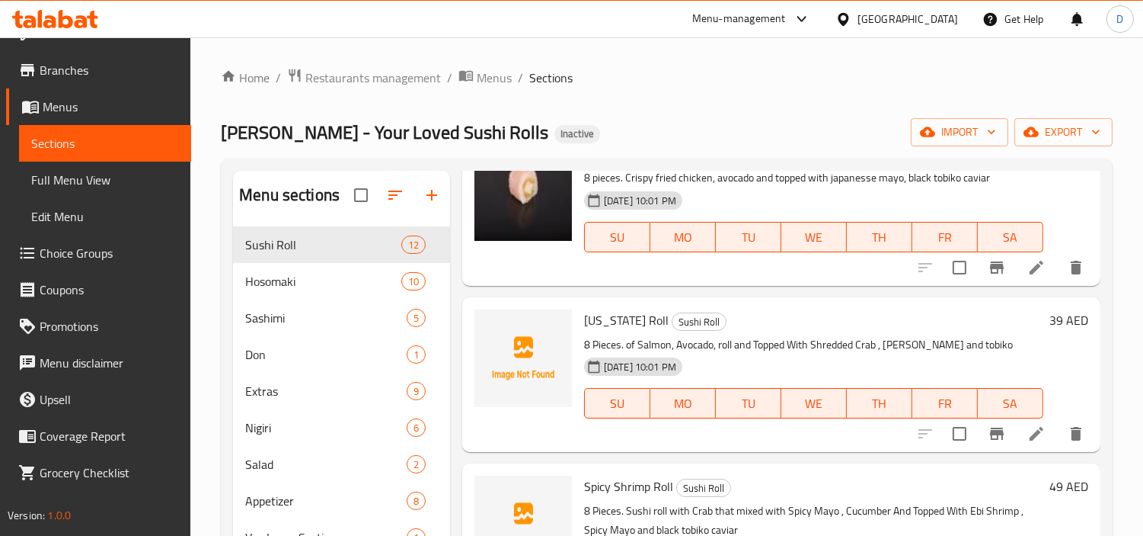
scroll to position [1524, 0]
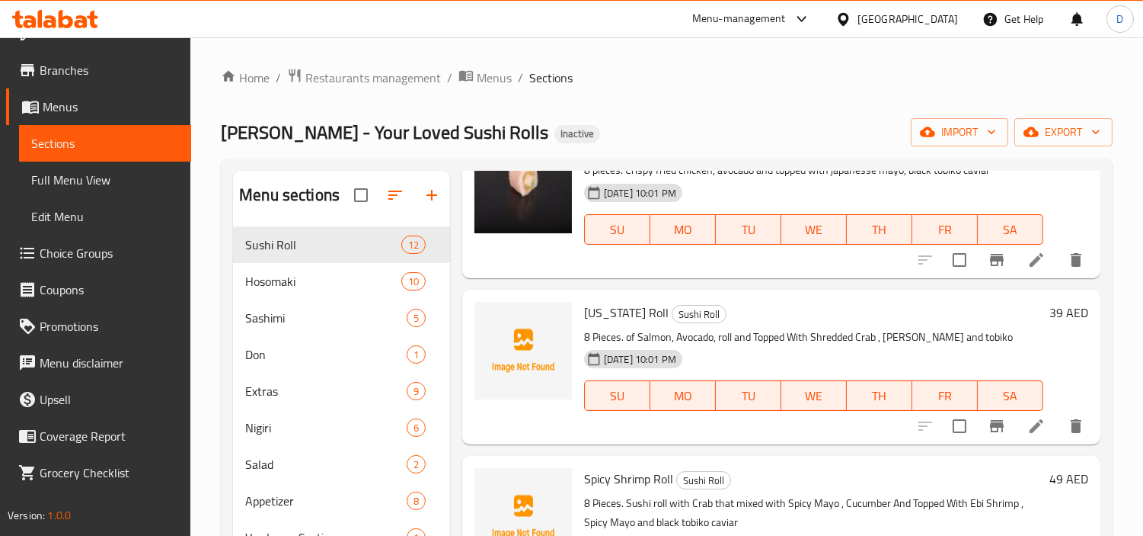
click at [600, 324] on span "[US_STATE] Roll" at bounding box center [626, 312] width 85 height 23
copy span "[US_STATE]"
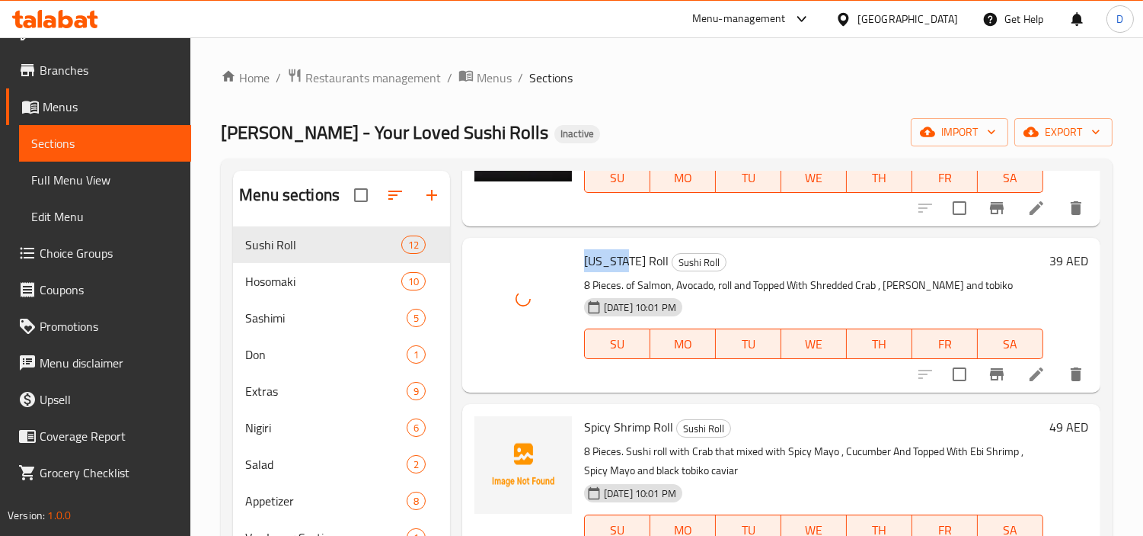
scroll to position [1608, 0]
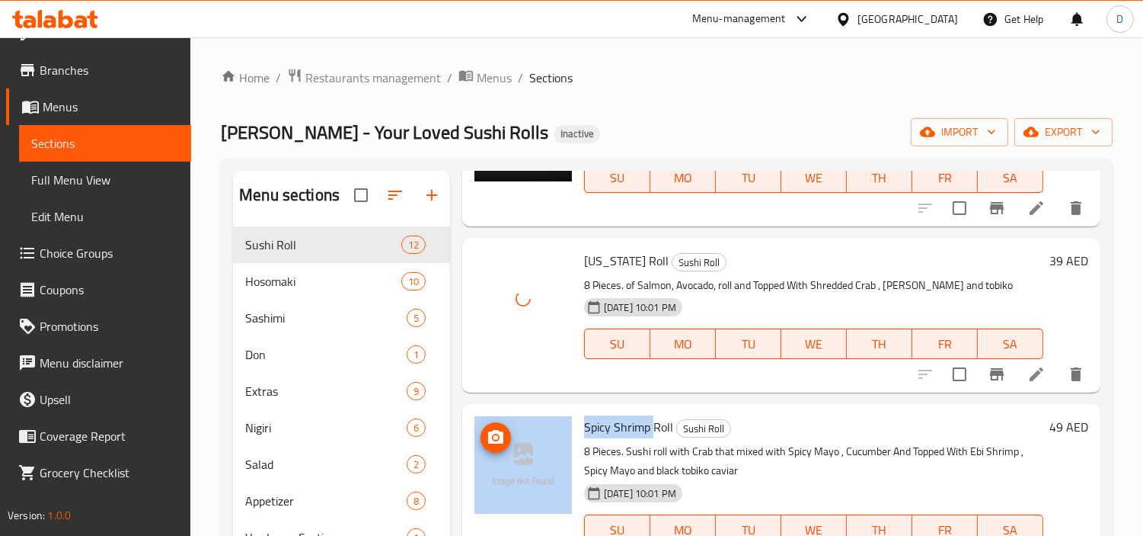
drag, startPoint x: 651, startPoint y: 431, endPoint x: 561, endPoint y: 437, distance: 90.8
click at [561, 437] on div "Spicy Shrimp Roll Sushi Roll 8 Pieces. Sushi roll with Crab that mixed with Spi…" at bounding box center [782, 491] width 626 height 162
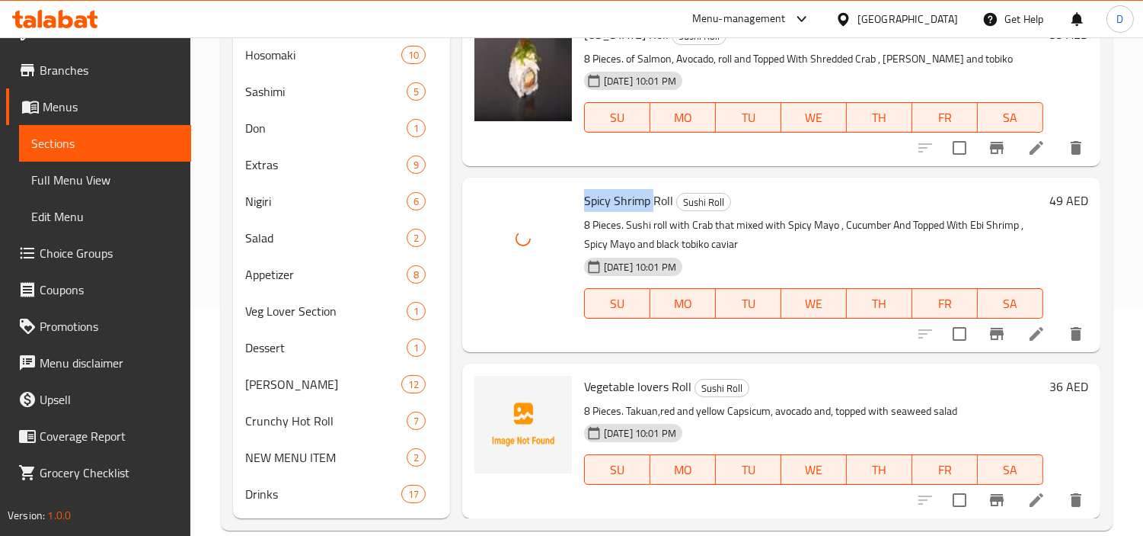
scroll to position [251, 0]
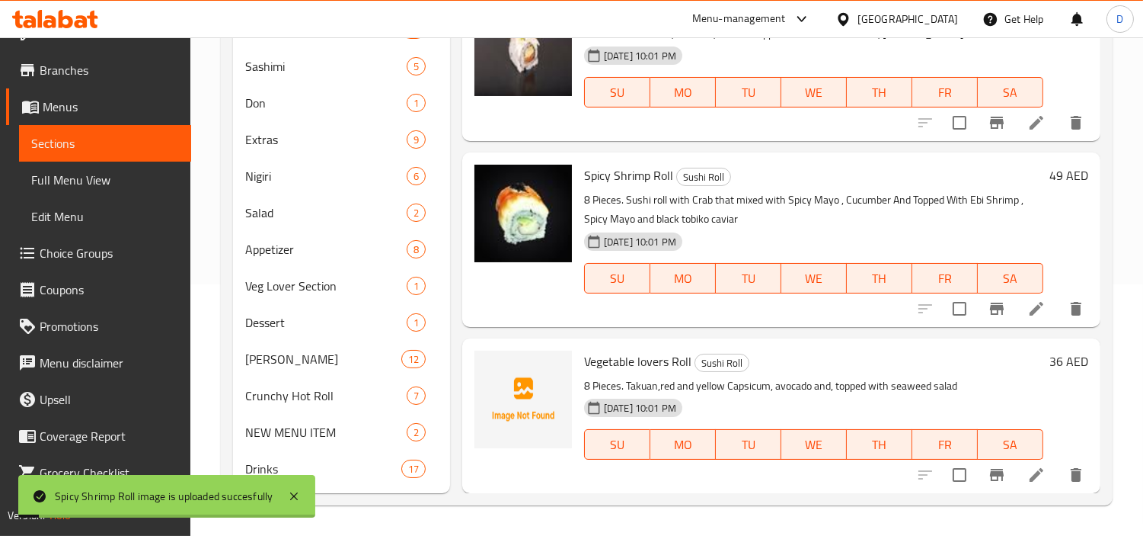
click at [594, 363] on span "Vegetable lovers Roll" at bounding box center [637, 361] width 107 height 23
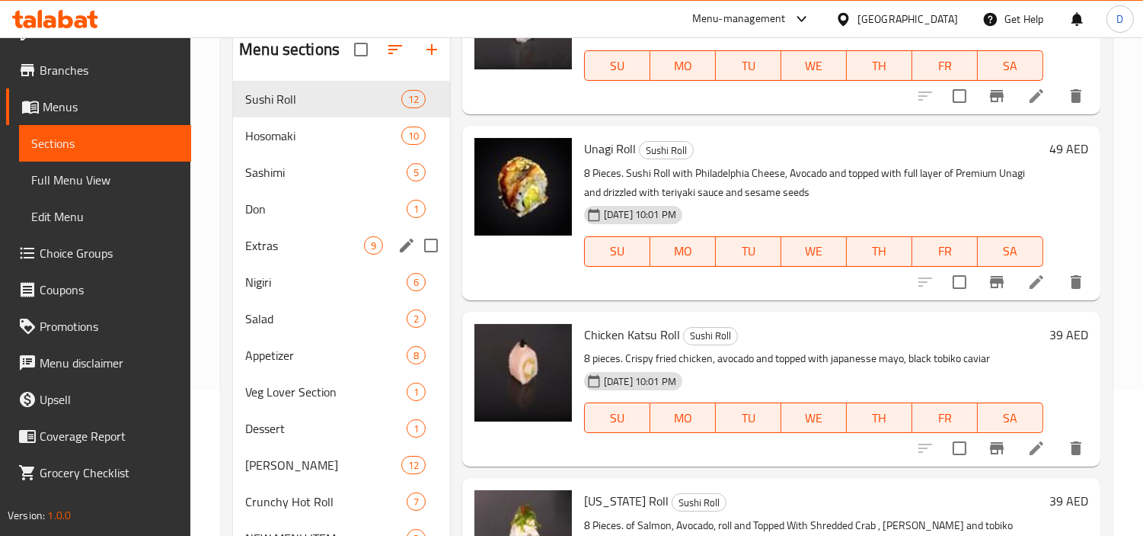
scroll to position [0, 0]
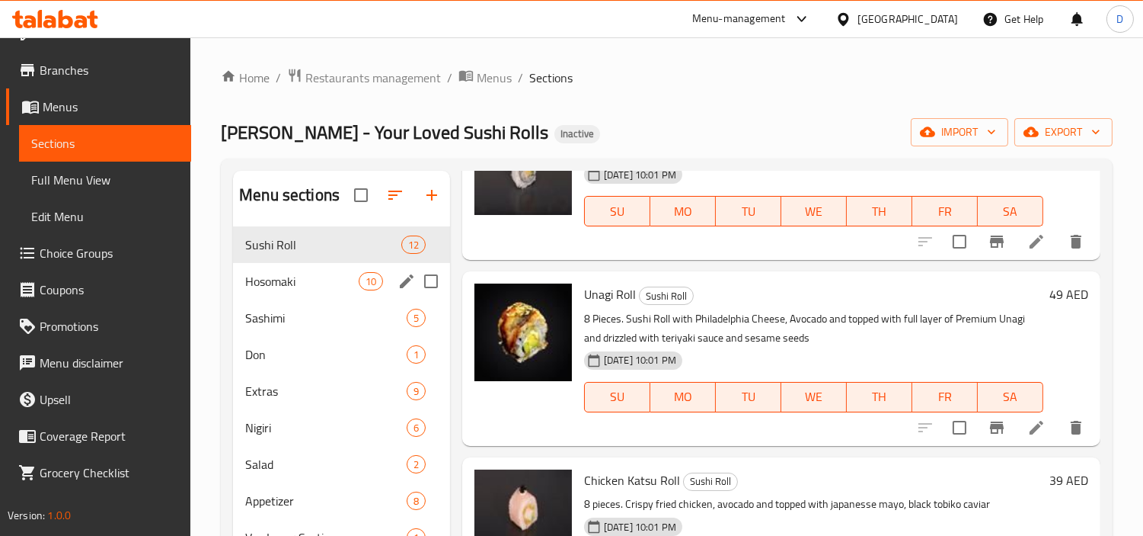
click at [312, 277] on span "Hosomaki" at bounding box center [301, 281] width 113 height 18
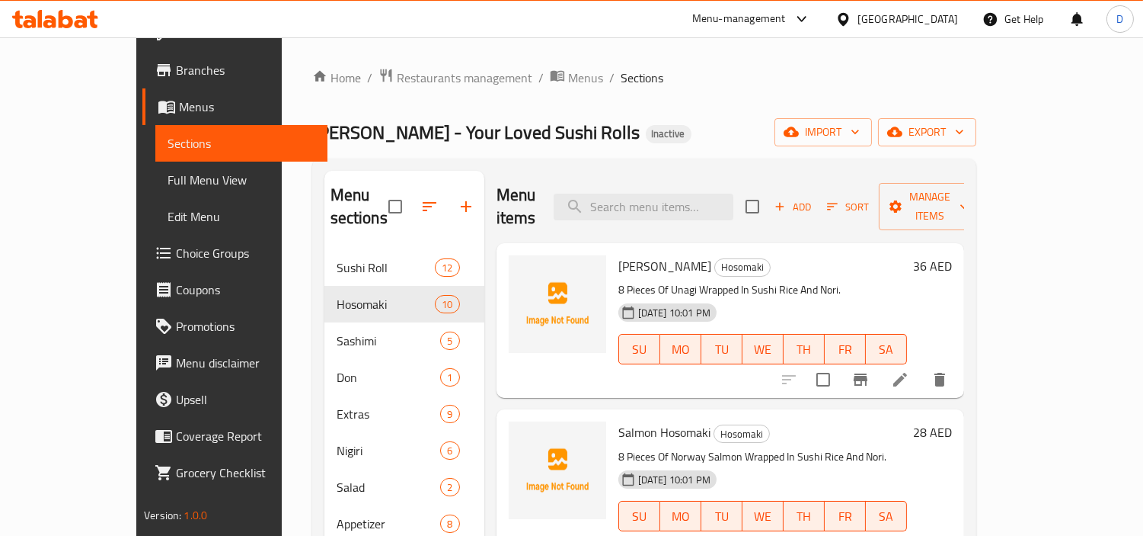
click at [619, 254] on span "[PERSON_NAME]" at bounding box center [665, 265] width 93 height 23
click at [641, 249] on div "Unagi Hosomaki Hosomaki 8 Pieces Of Unagi Wrapped In Sushi Rice And Nori. [DATE…" at bounding box center [762, 320] width 301 height 142
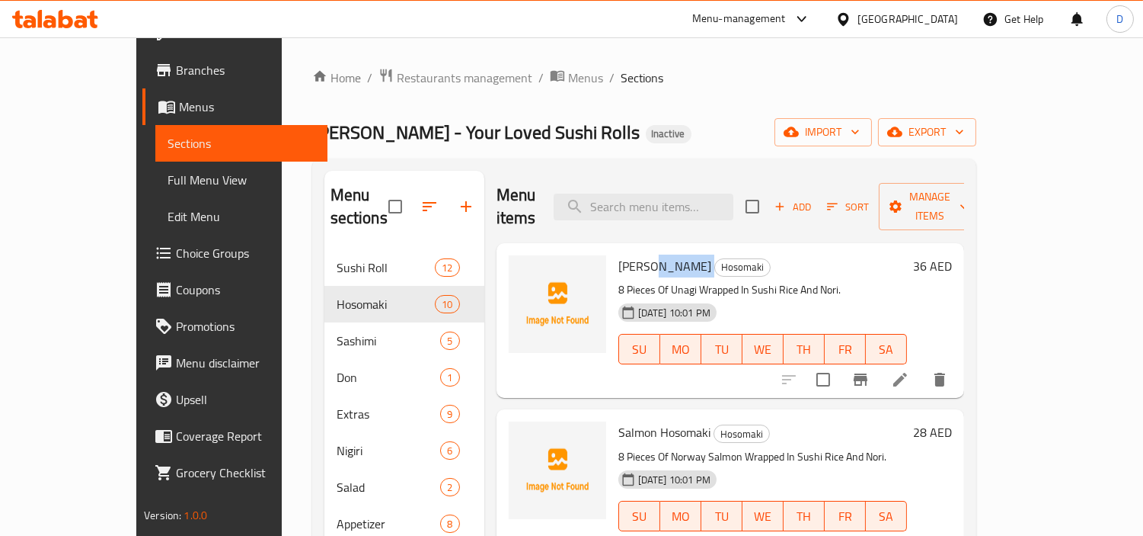
click at [641, 249] on div "Unagi Hosomaki Hosomaki 8 Pieces Of Unagi Wrapped In Sushi Rice And Nori. [DATE…" at bounding box center [762, 320] width 301 height 142
click at [619, 254] on span "[PERSON_NAME]" at bounding box center [665, 265] width 93 height 23
click at [619, 421] on span "Salmon Hosomaki" at bounding box center [665, 432] width 92 height 23
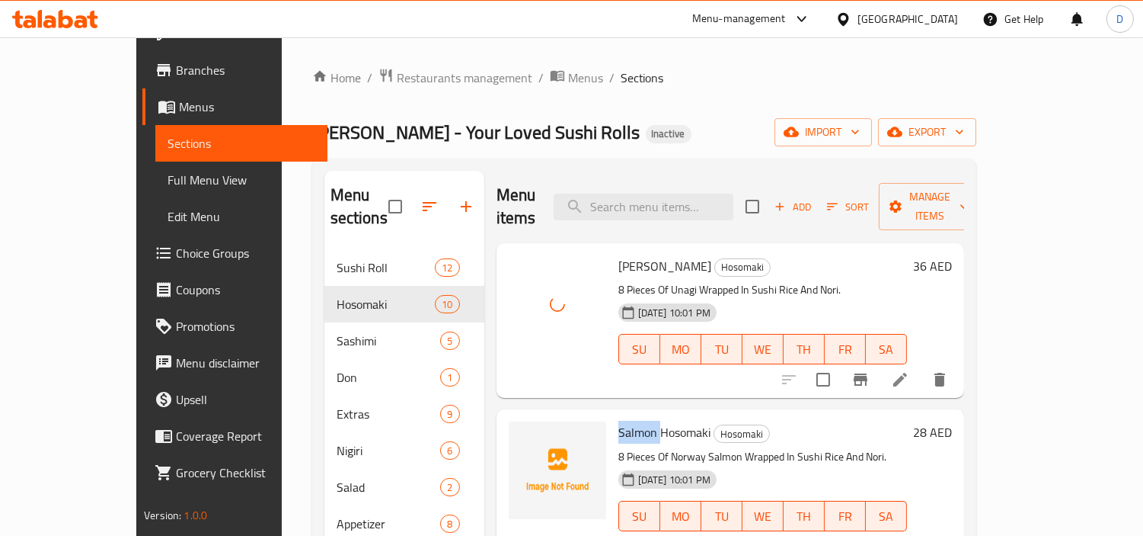
click at [619, 421] on span "Salmon Hosomaki" at bounding box center [665, 432] width 92 height 23
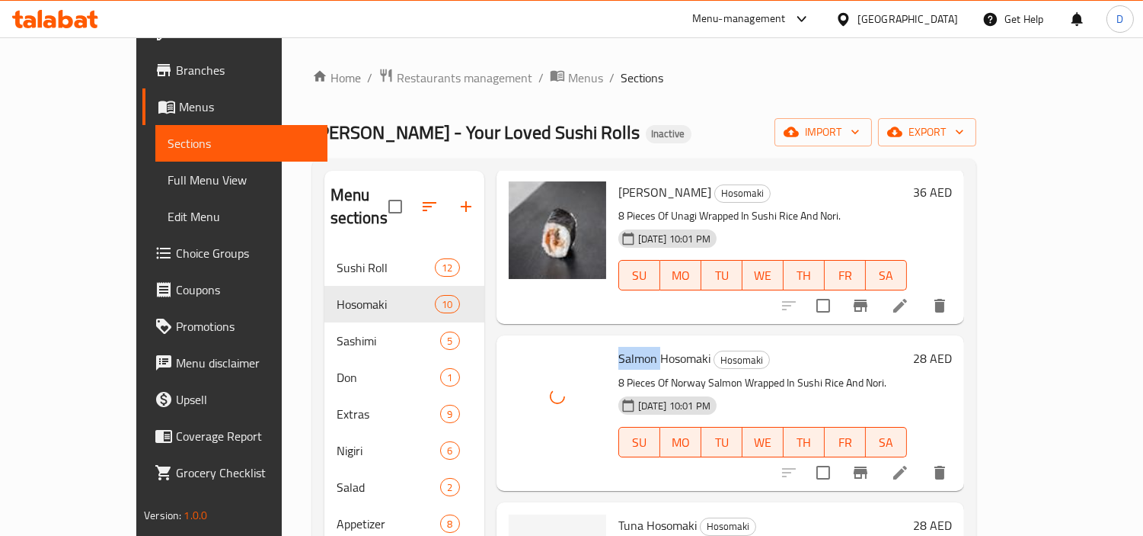
scroll to position [169, 0]
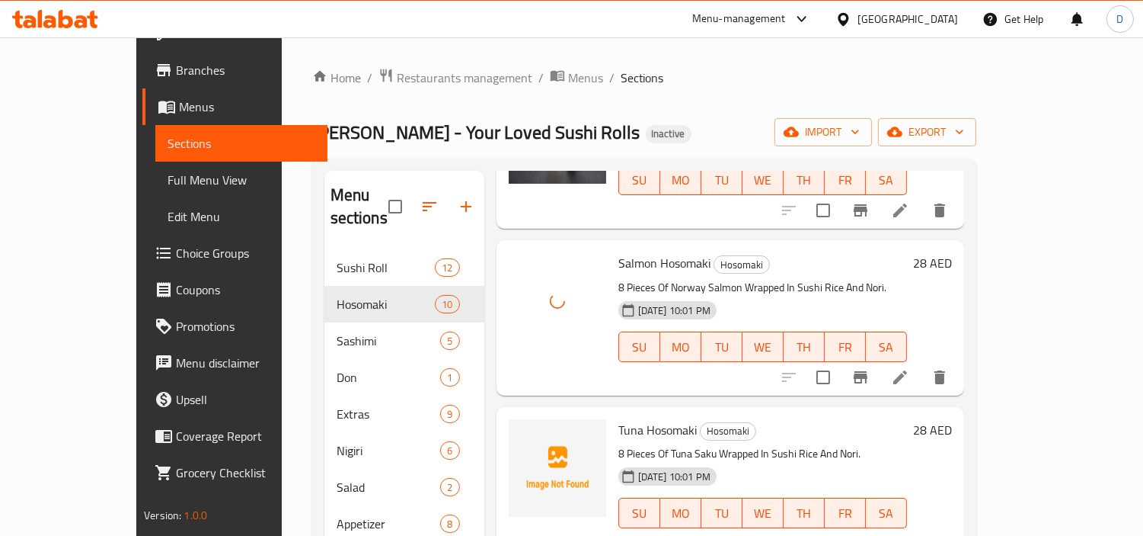
click at [619, 418] on span "Tuna Hosomaki" at bounding box center [658, 429] width 78 height 23
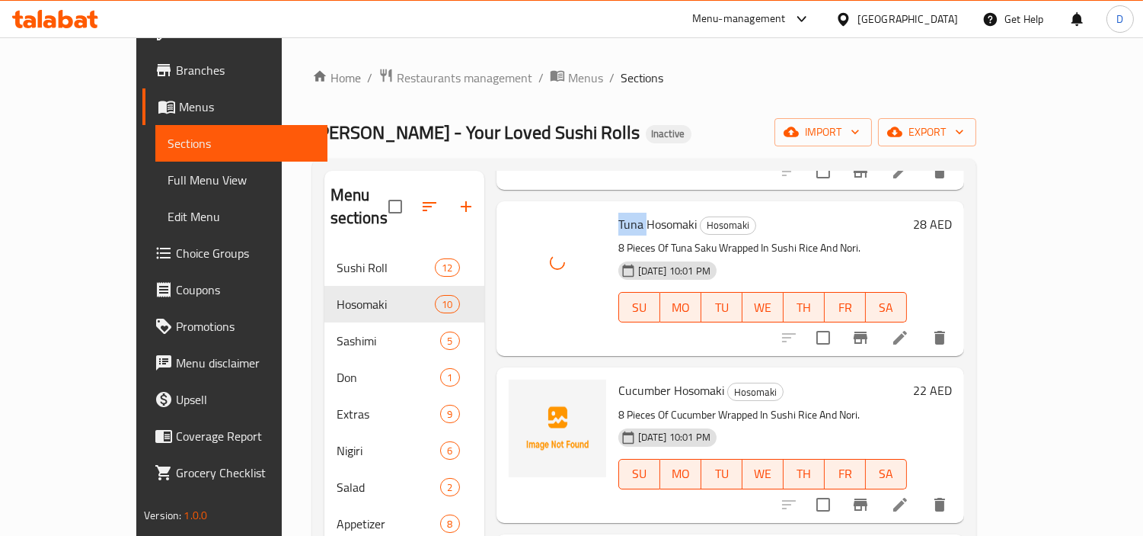
scroll to position [423, 0]
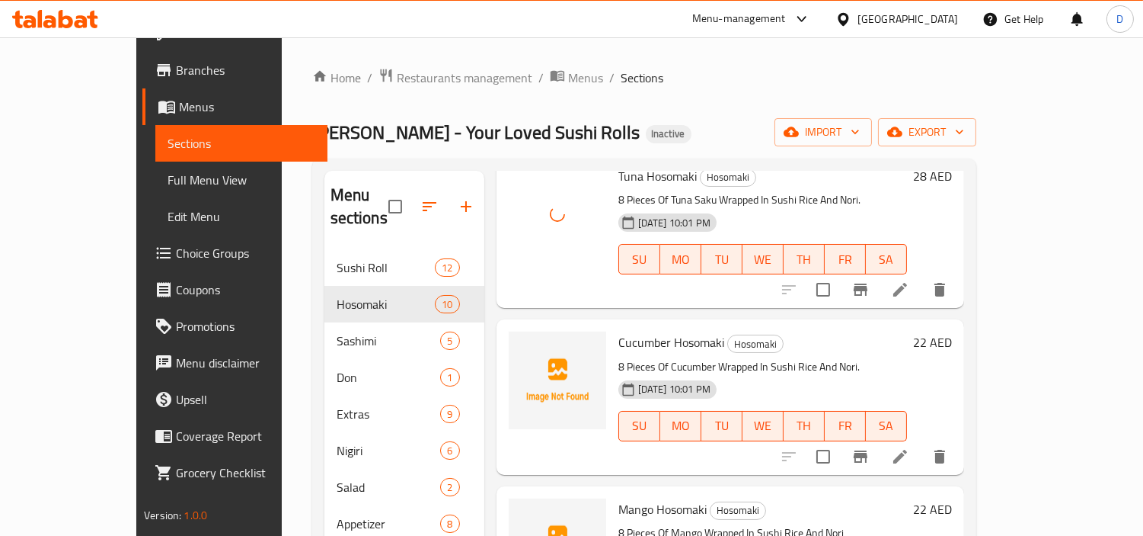
click at [621, 331] on span "Cucumber Hosomaki" at bounding box center [672, 342] width 106 height 23
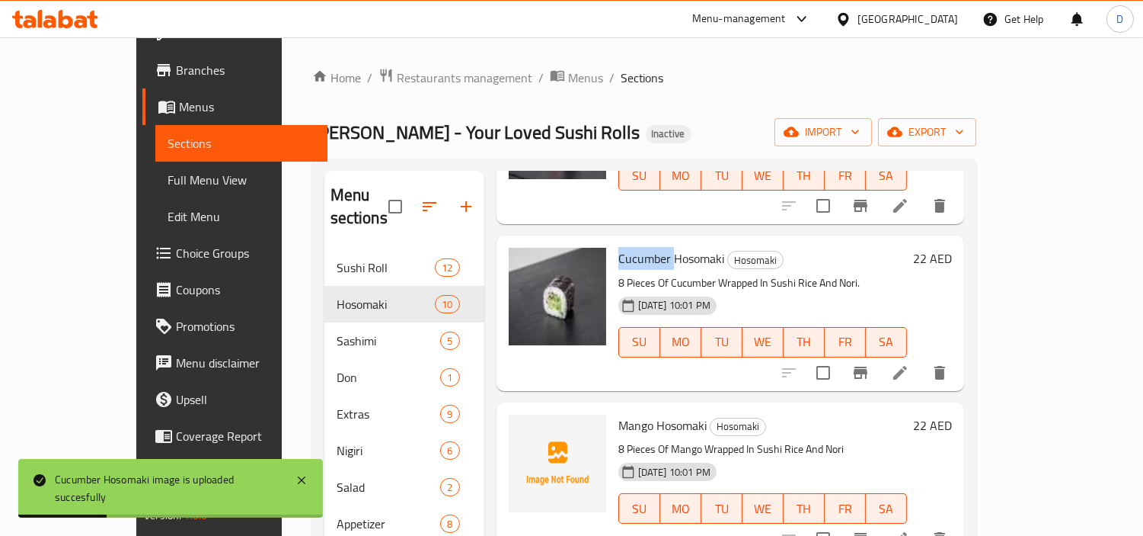
scroll to position [507, 0]
click at [619, 413] on span "Mango Hosomaki" at bounding box center [663, 424] width 88 height 23
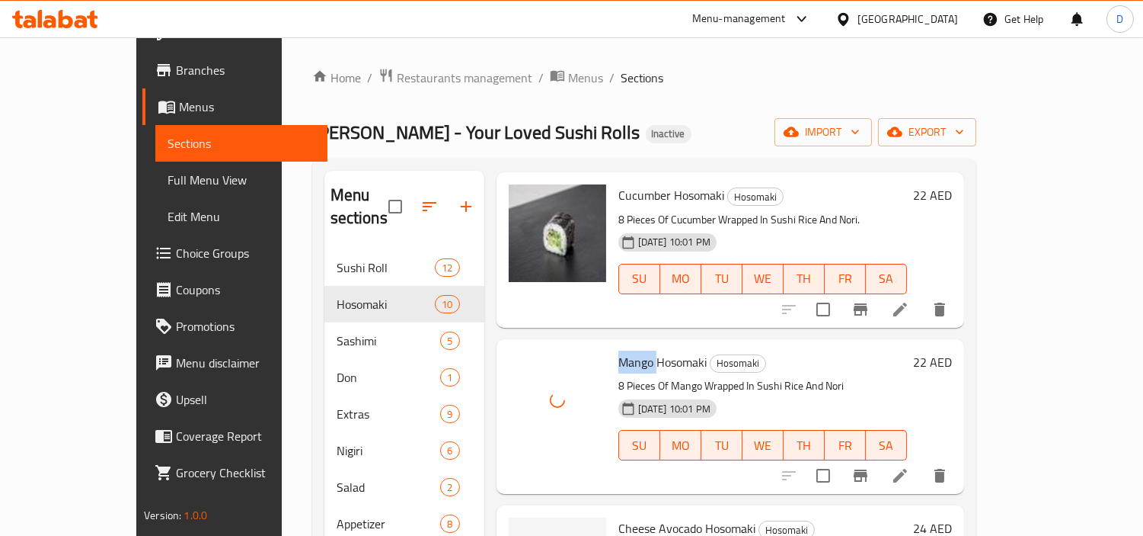
scroll to position [762, 0]
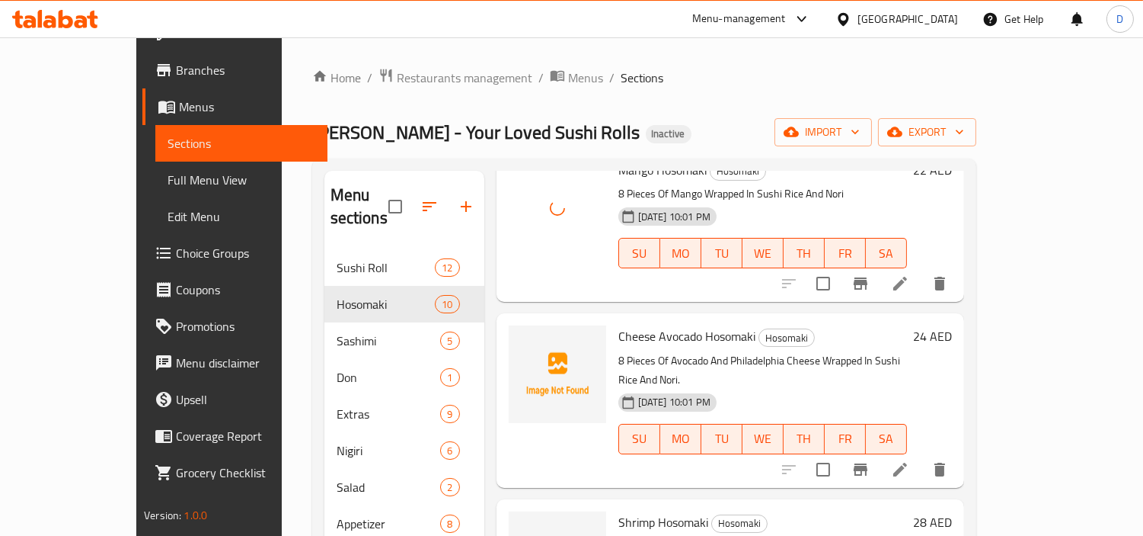
click at [619, 325] on span "Cheese Avocado Hosomaki" at bounding box center [687, 336] width 137 height 23
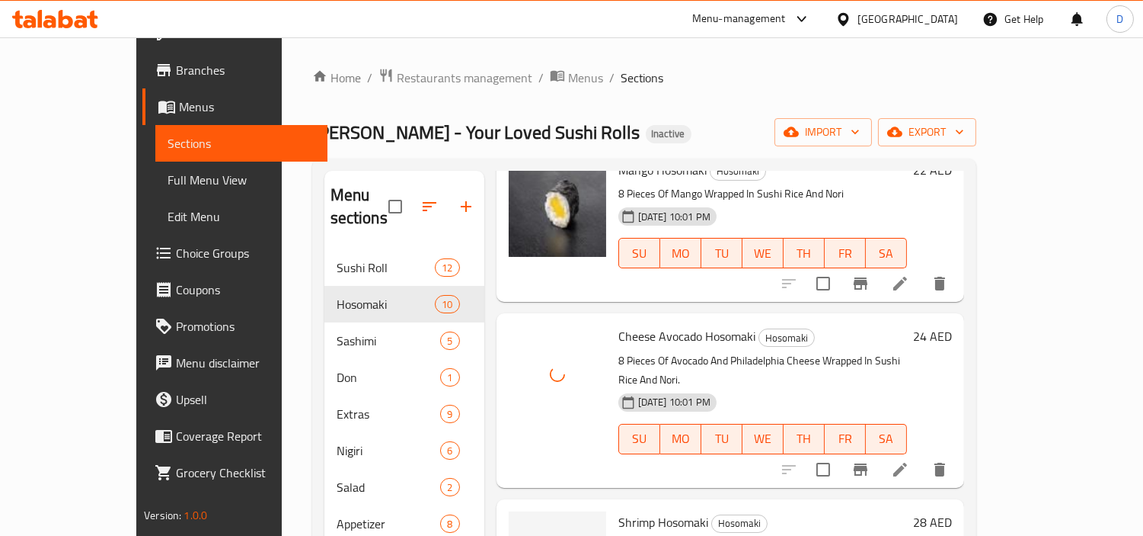
click at [619, 535] on p "8 Pieces Of Shrimp Wrapped In Sushi Rice And Nori." at bounding box center [763, 545] width 289 height 19
click at [619, 510] on span "Shrimp Hosomaki" at bounding box center [664, 521] width 90 height 23
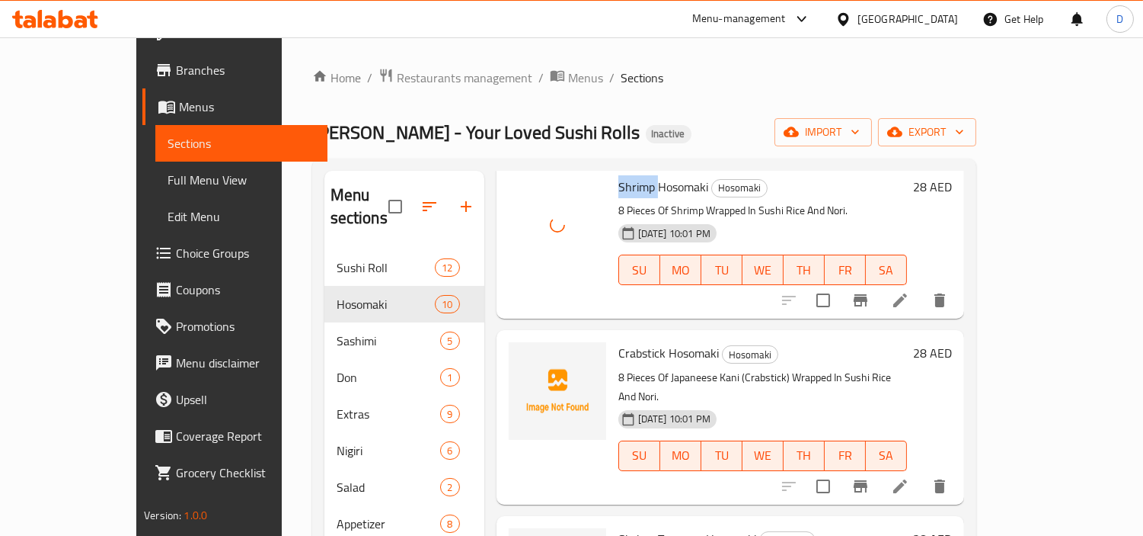
scroll to position [1100, 0]
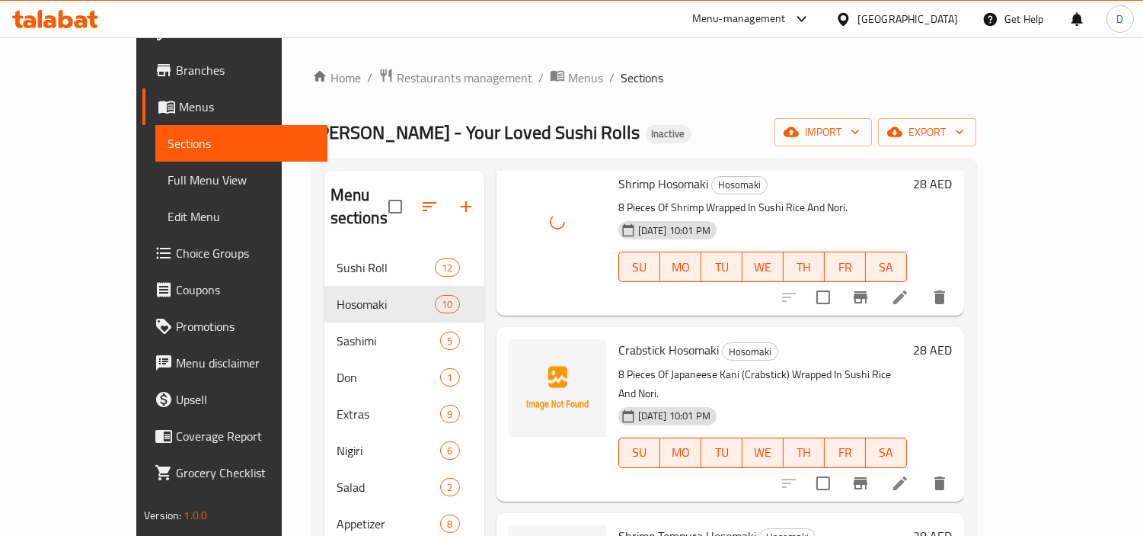
click at [622, 338] on span "Crabstick Hosomaki" at bounding box center [669, 349] width 101 height 23
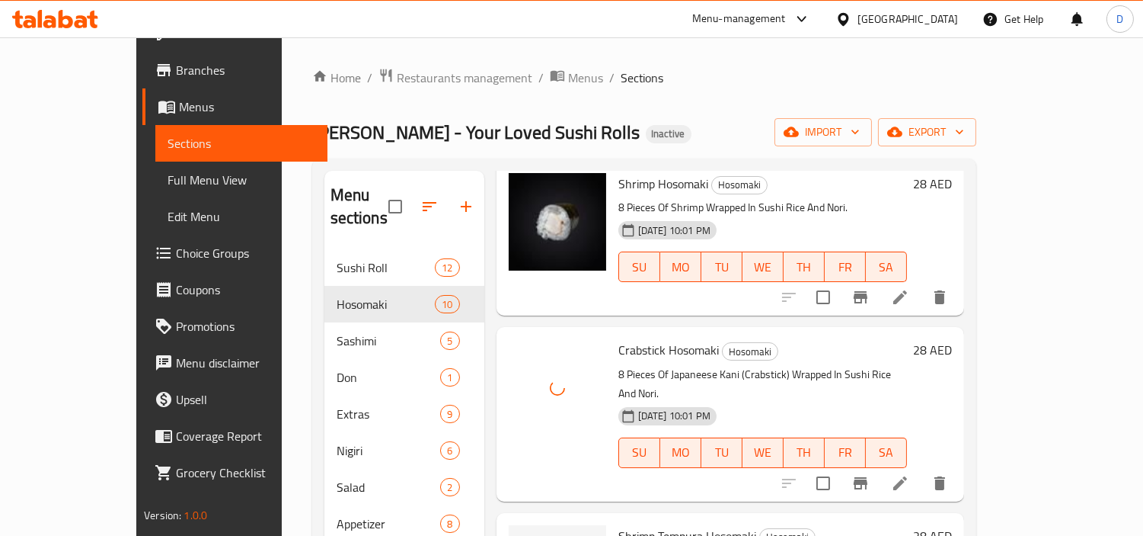
click at [619, 524] on span "Shrimp Tempura Hosomaki" at bounding box center [688, 535] width 138 height 23
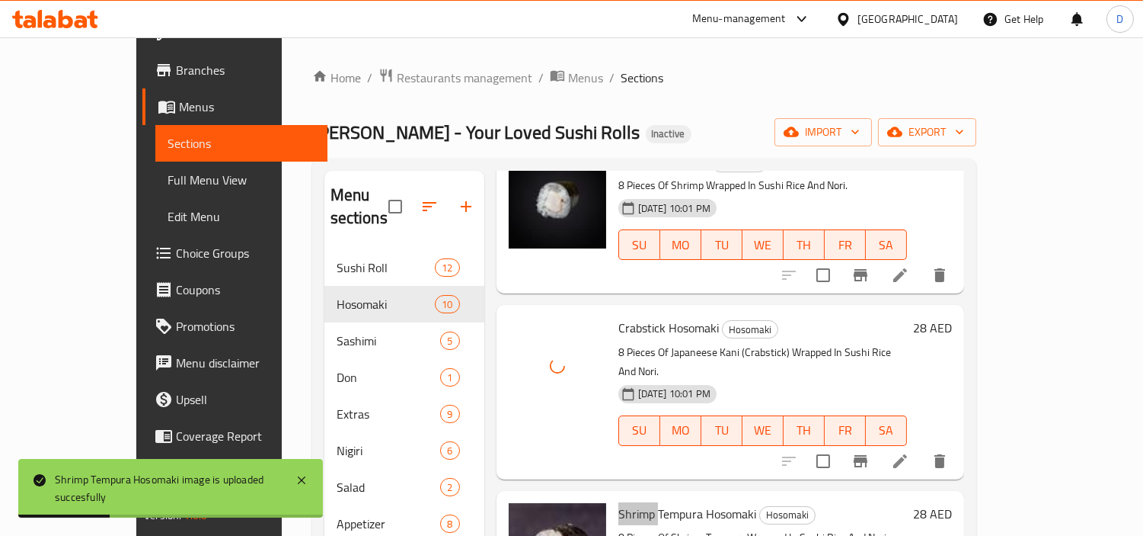
scroll to position [1128, 0]
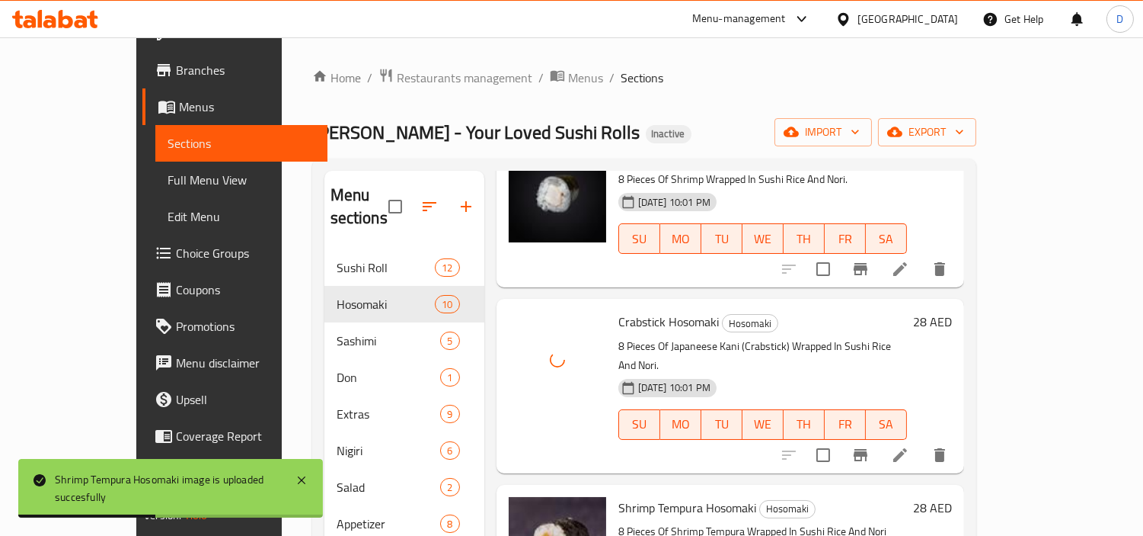
click at [619, 310] on span "Crabstick Hosomaki" at bounding box center [669, 321] width 101 height 23
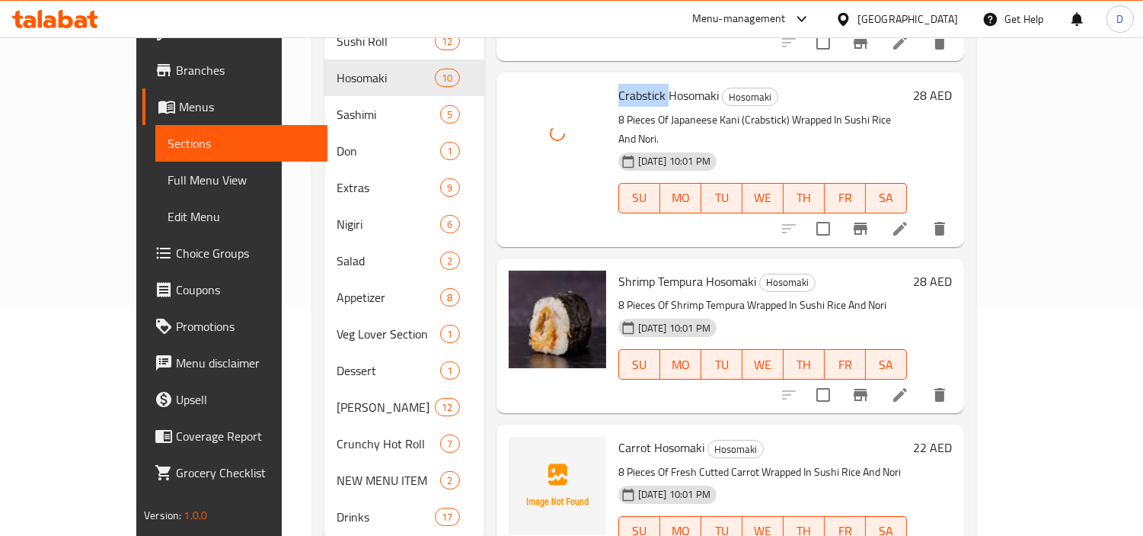
scroll to position [251, 0]
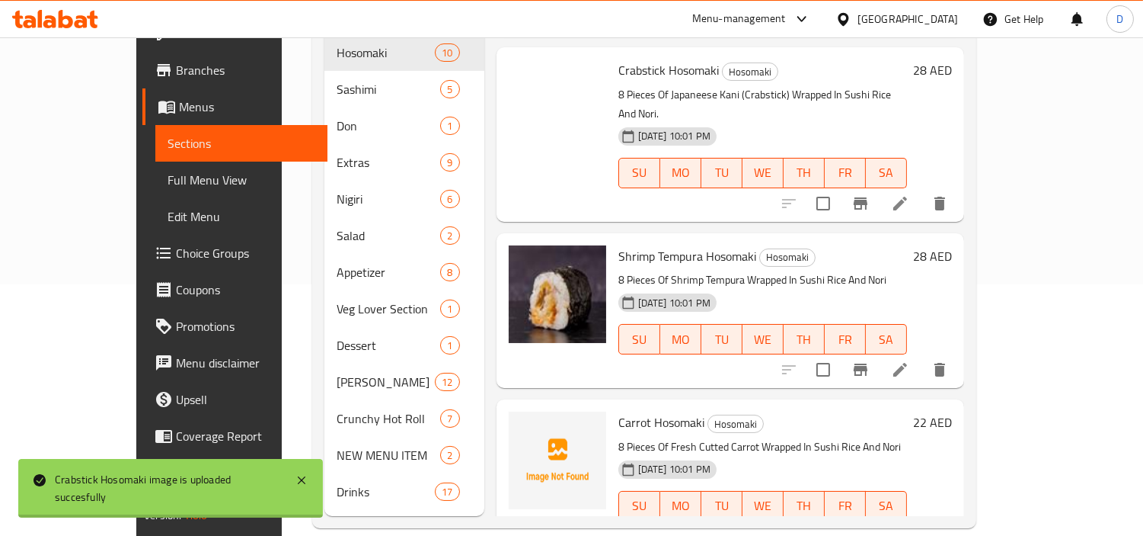
click at [619, 411] on span "Carrot Hosomaki" at bounding box center [662, 422] width 86 height 23
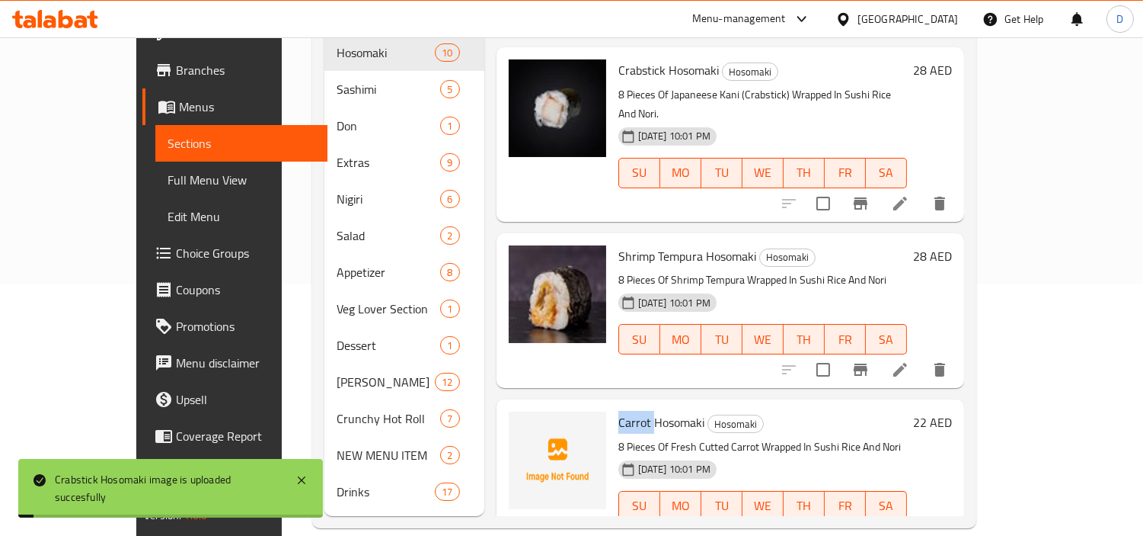
click at [619, 411] on span "Carrot Hosomaki" at bounding box center [662, 422] width 86 height 23
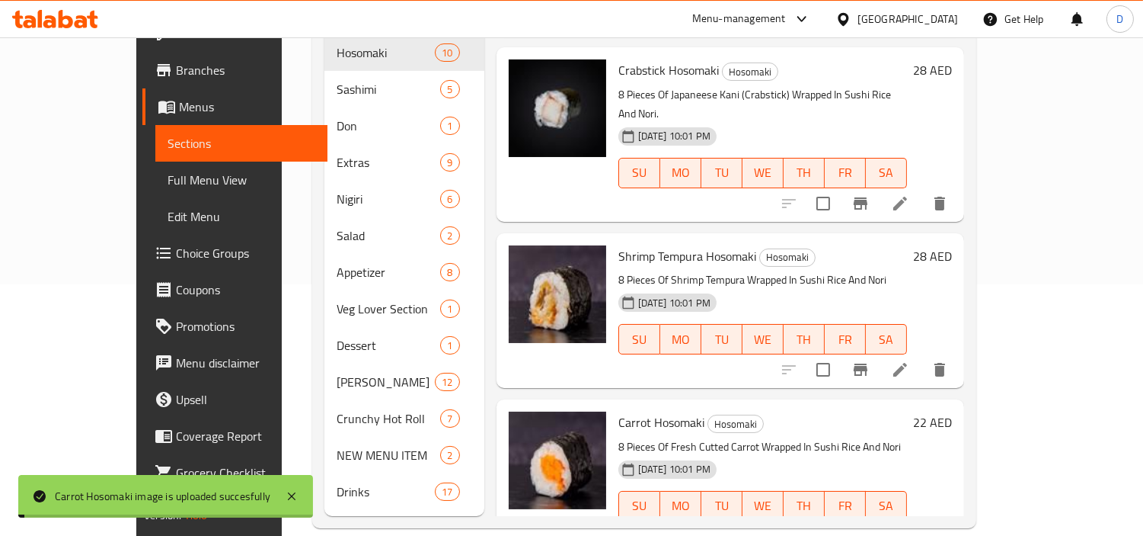
click at [780, 454] on div "[DATE] 10:01 PM SU MO TU WE TH FR SA" at bounding box center [762, 495] width 301 height 82
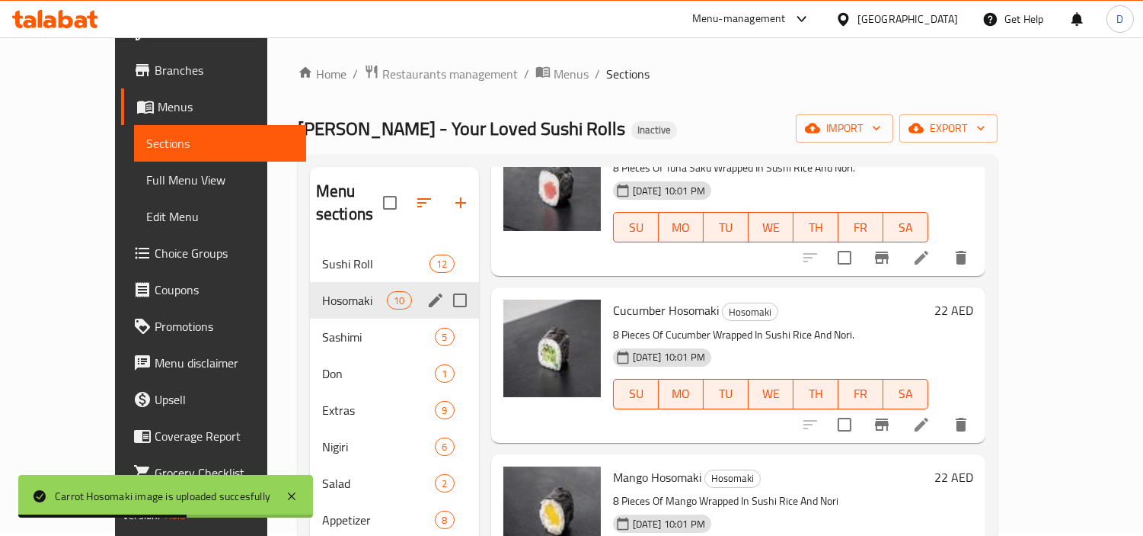
scroll to position [0, 0]
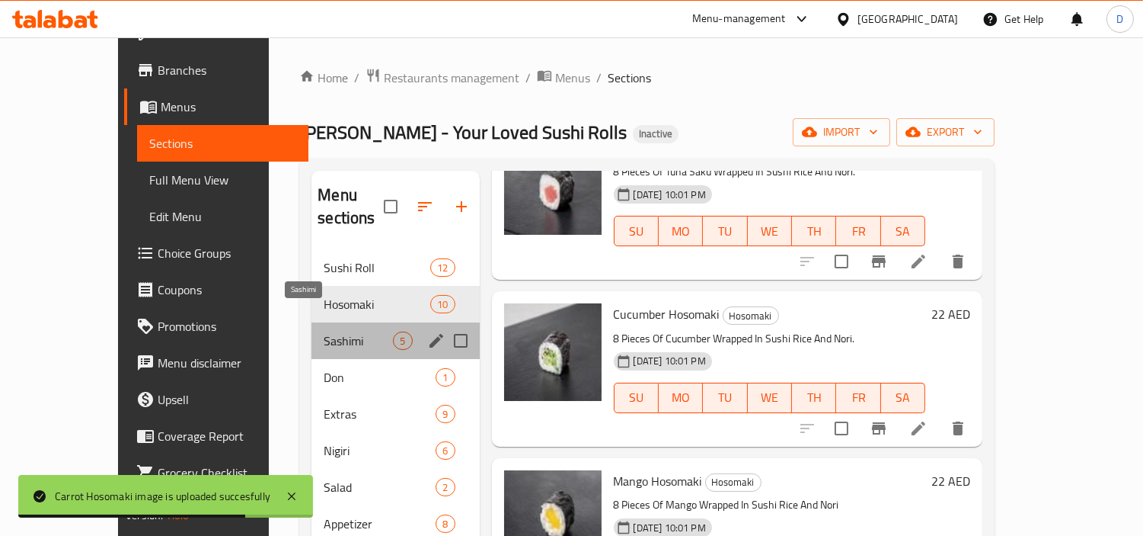
click at [324, 331] on span "Sashimi" at bounding box center [358, 340] width 69 height 18
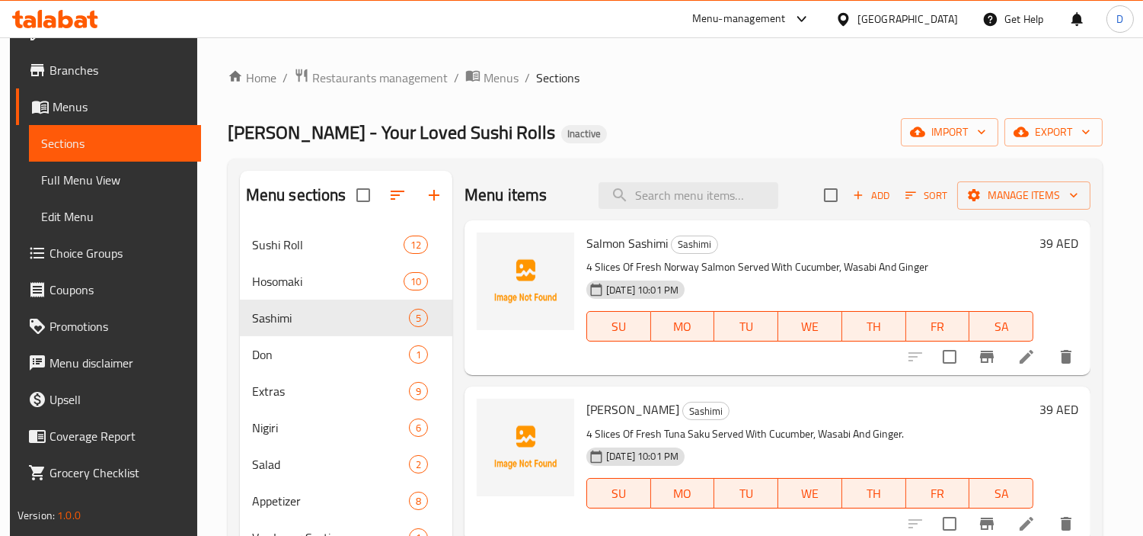
click at [641, 248] on span "Salmon Sashimi" at bounding box center [628, 243] width 82 height 23
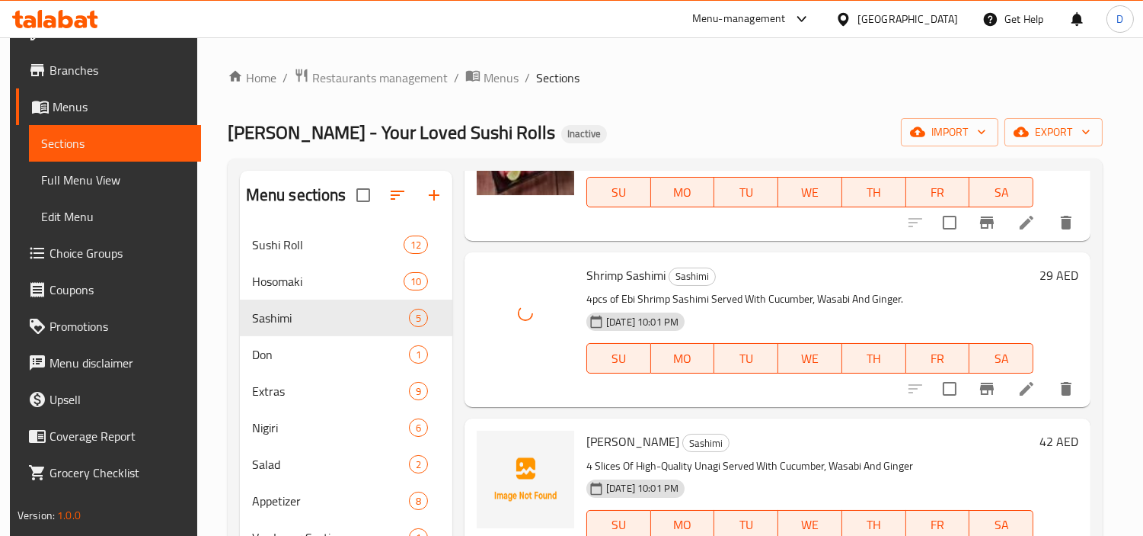
scroll to position [315, 0]
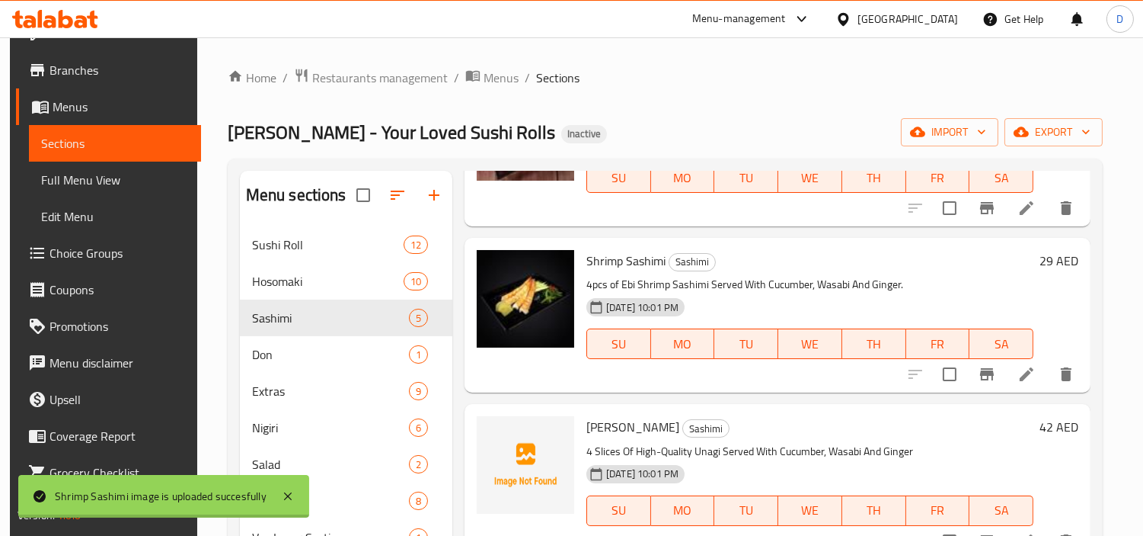
click at [602, 429] on span "[PERSON_NAME]" at bounding box center [633, 426] width 93 height 23
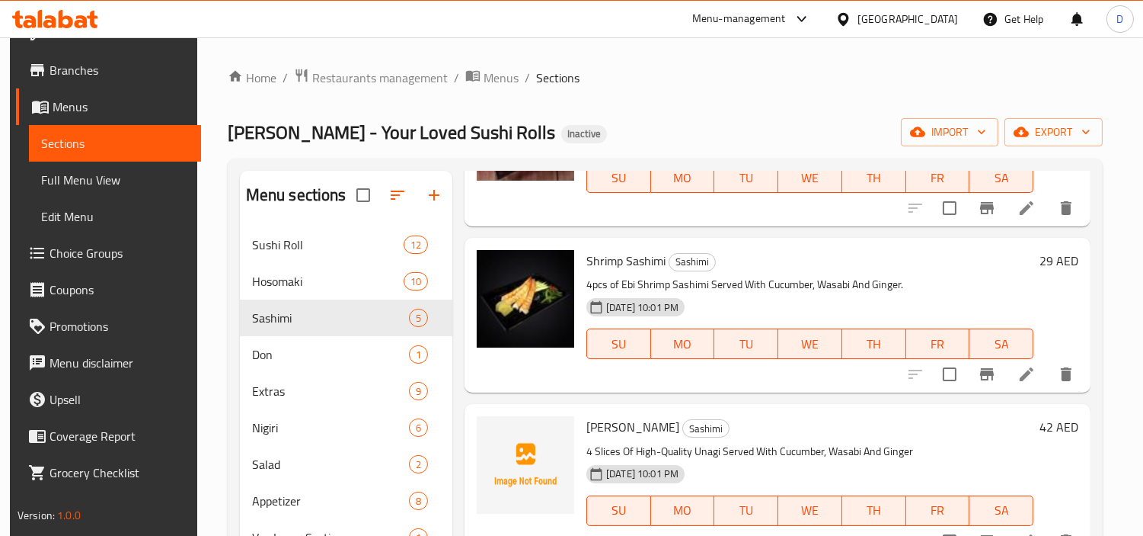
click at [641, 422] on span "[PERSON_NAME]" at bounding box center [633, 426] width 93 height 23
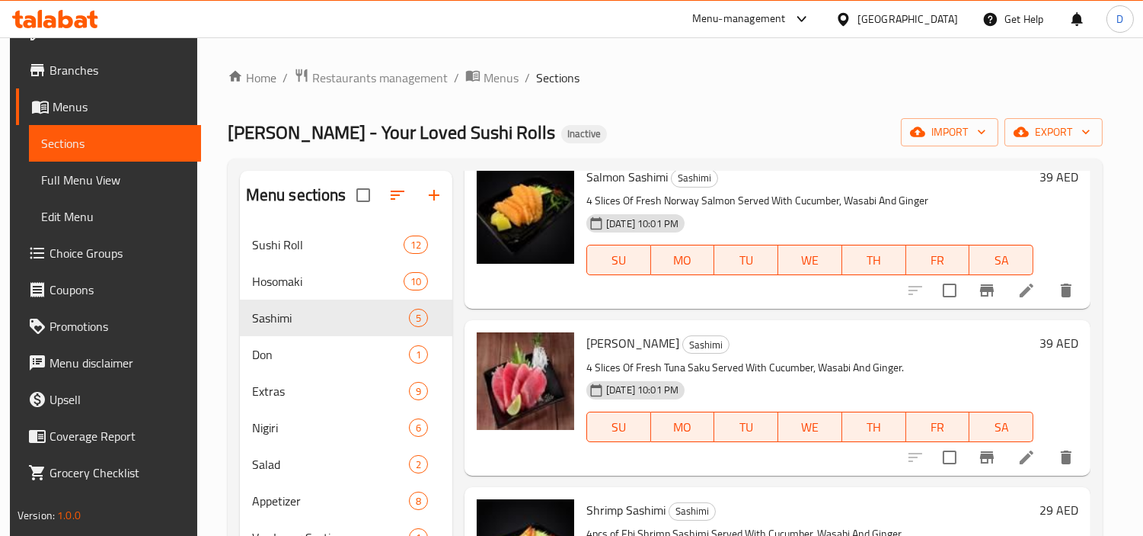
scroll to position [0, 0]
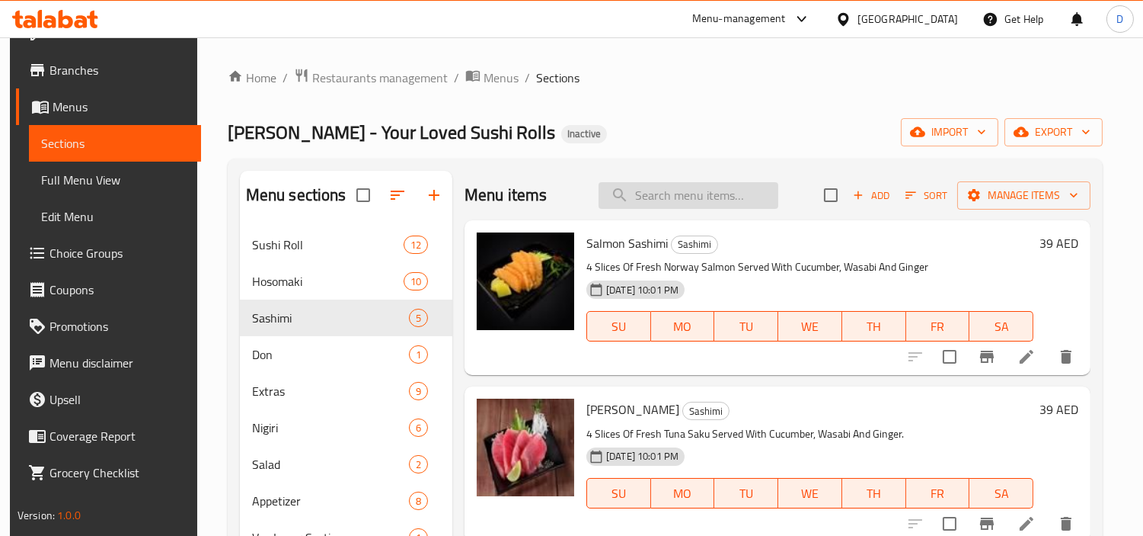
click at [702, 198] on input "search" at bounding box center [689, 195] width 180 height 27
click at [673, 198] on input "search" at bounding box center [689, 195] width 180 height 27
paste input "061 - [PERSON_NAME] Don"
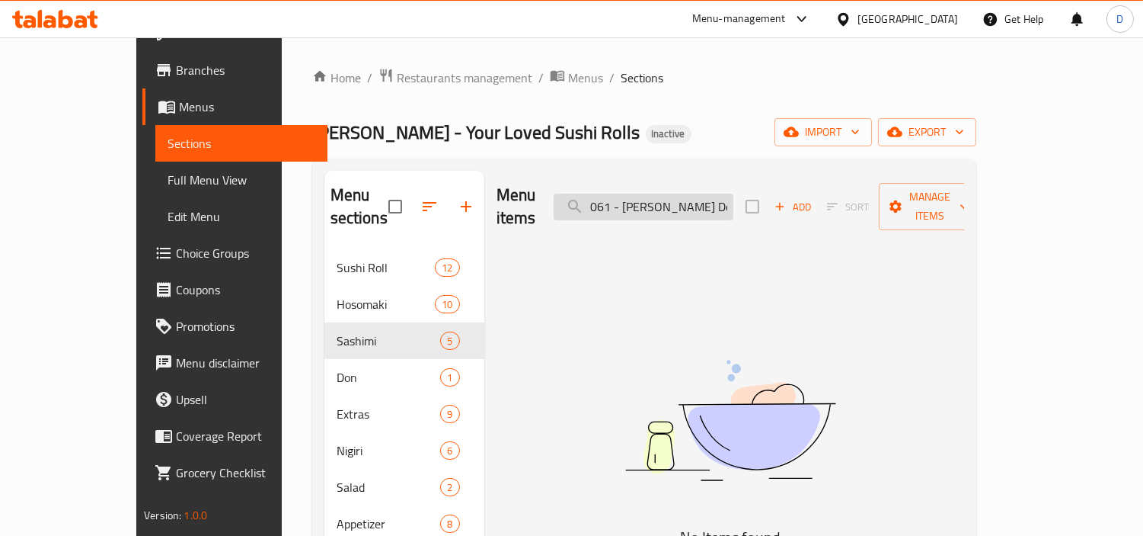
drag, startPoint x: 661, startPoint y: 196, endPoint x: 634, endPoint y: 201, distance: 27.9
click at [634, 201] on input "061 - [PERSON_NAME] Don" at bounding box center [644, 206] width 180 height 27
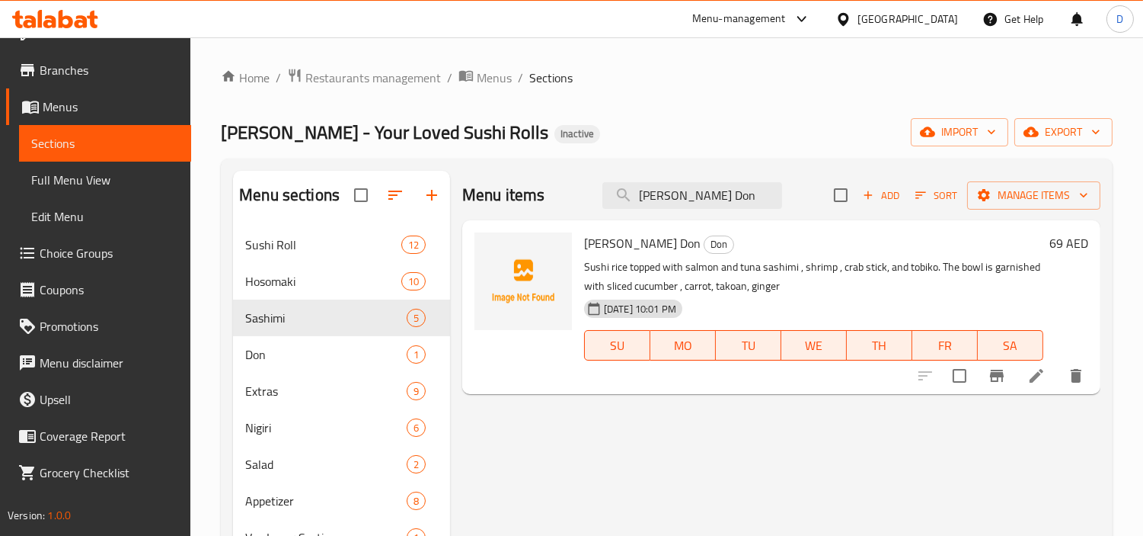
type input "[PERSON_NAME] Don"
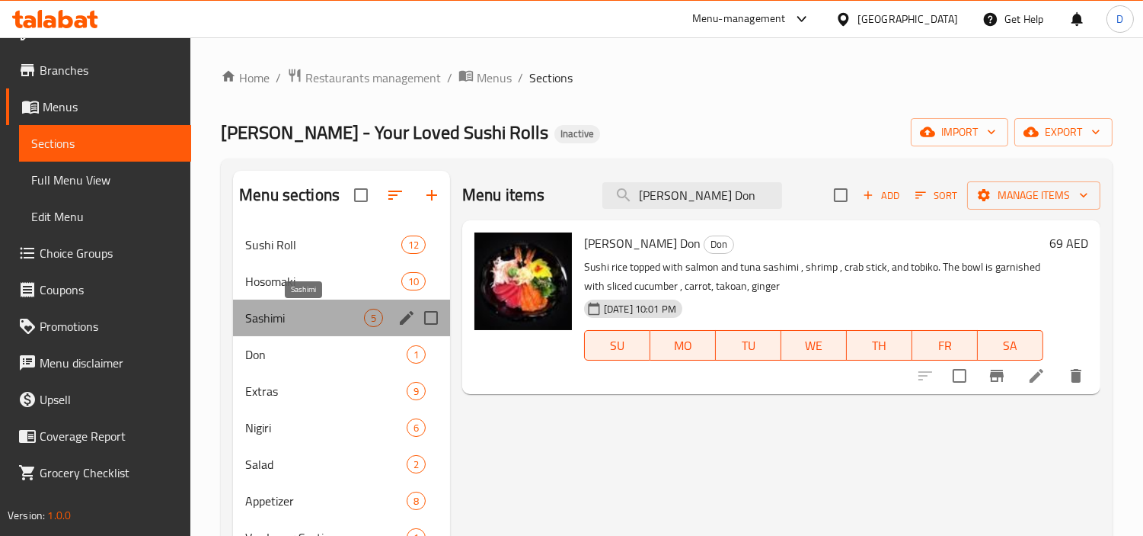
click at [262, 318] on span "Sashimi" at bounding box center [304, 318] width 119 height 18
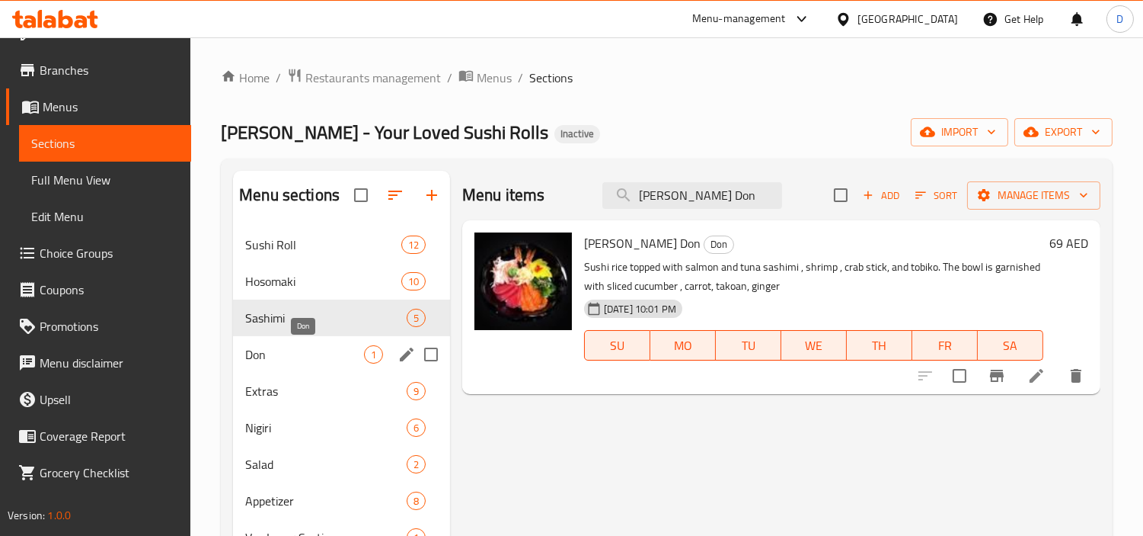
click at [279, 350] on span "Don" at bounding box center [304, 354] width 119 height 18
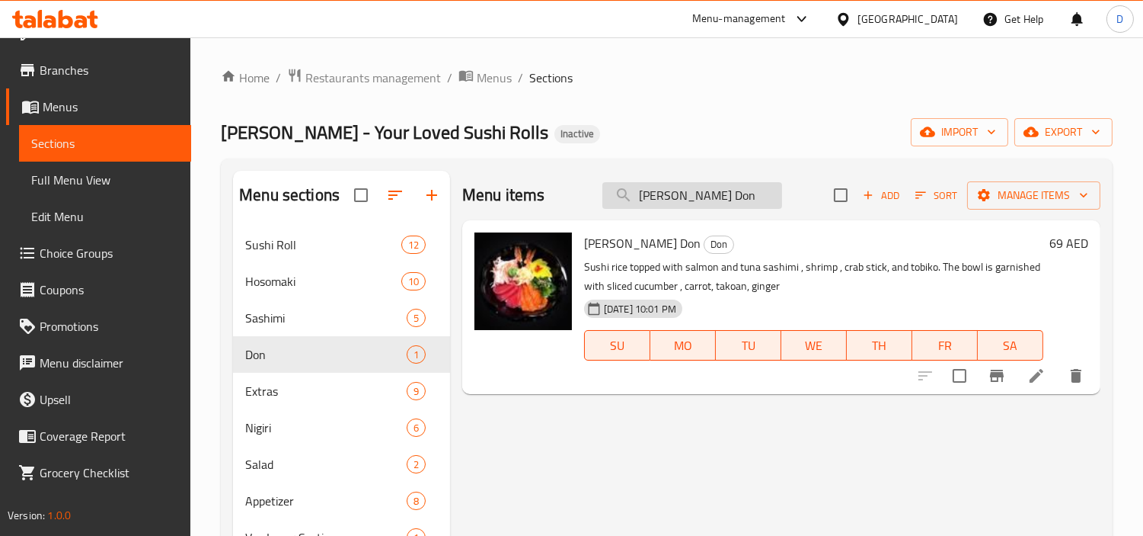
click at [774, 194] on input "[PERSON_NAME] Don" at bounding box center [693, 195] width 180 height 27
click at [344, 264] on div "Hosomaki 10" at bounding box center [341, 281] width 217 height 37
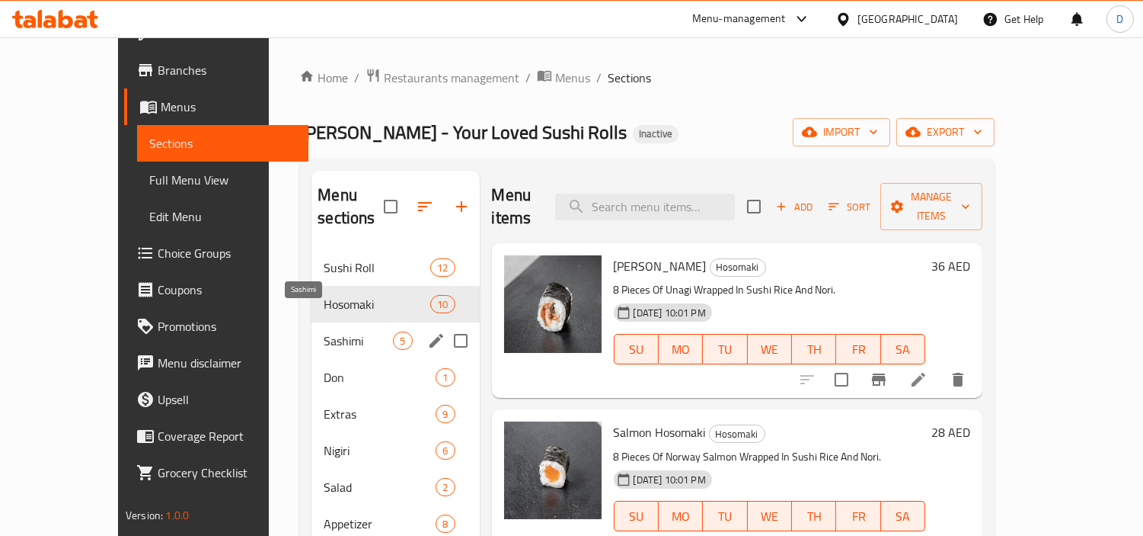
click at [324, 331] on span "Sashimi" at bounding box center [358, 340] width 69 height 18
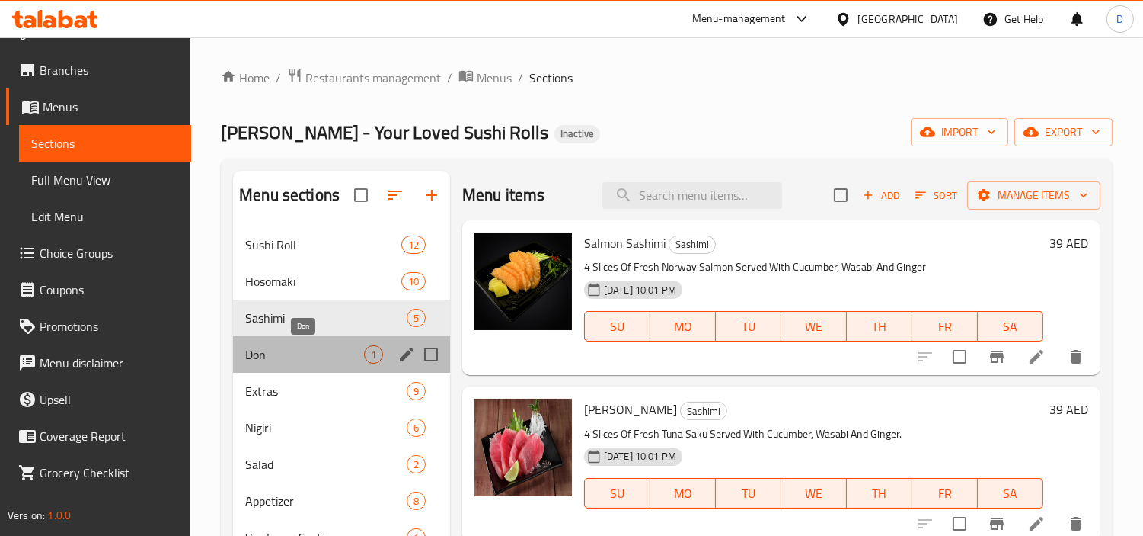
click at [286, 362] on span "Don" at bounding box center [304, 354] width 119 height 18
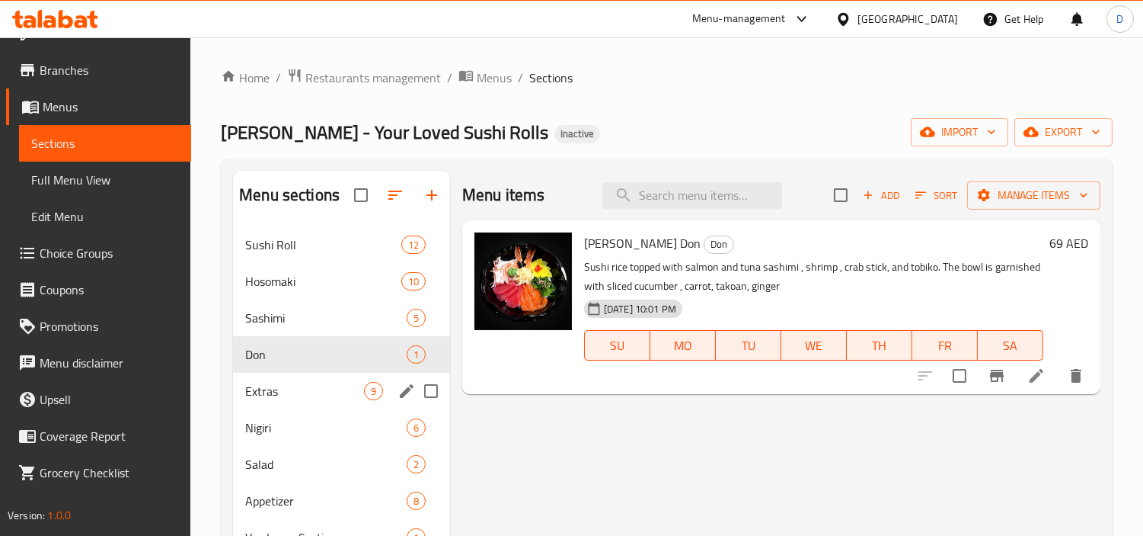
click at [295, 406] on div "Extras 9" at bounding box center [341, 391] width 217 height 37
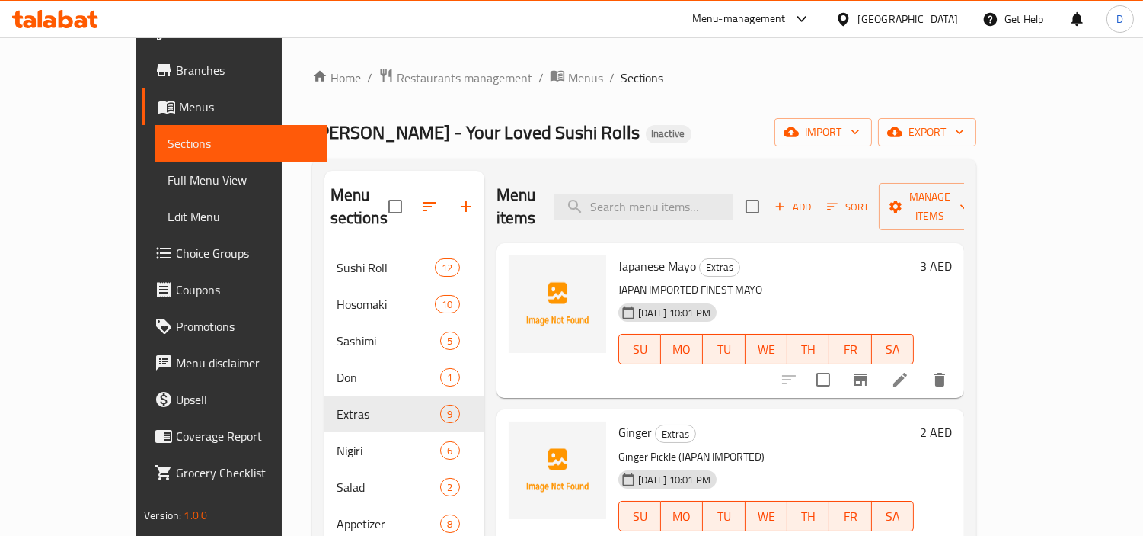
click at [646, 254] on span "Japanese Mayo" at bounding box center [658, 265] width 78 height 23
click at [619, 421] on span "Ginger" at bounding box center [636, 432] width 34 height 23
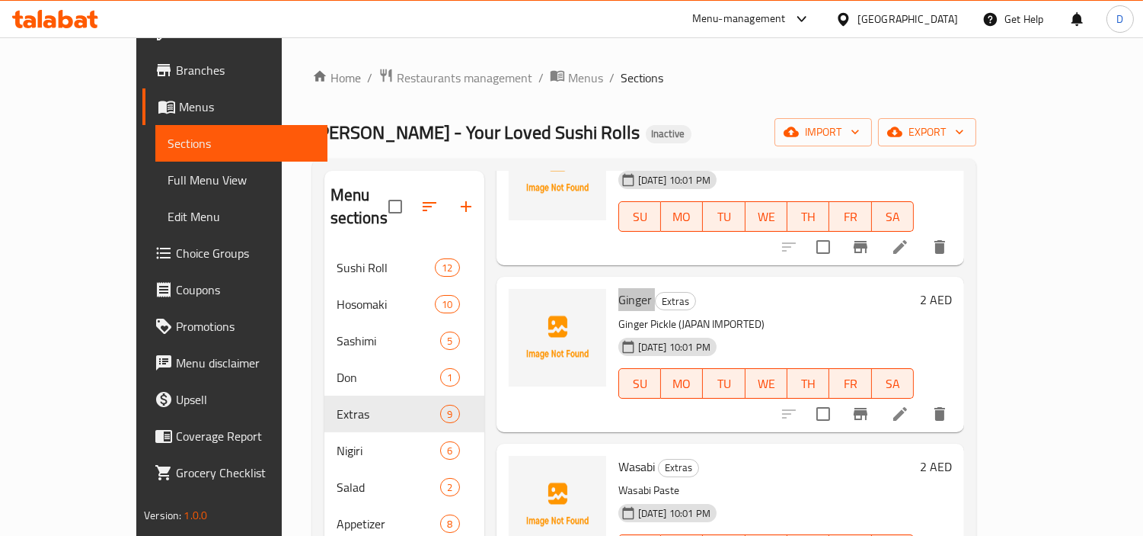
scroll to position [169, 0]
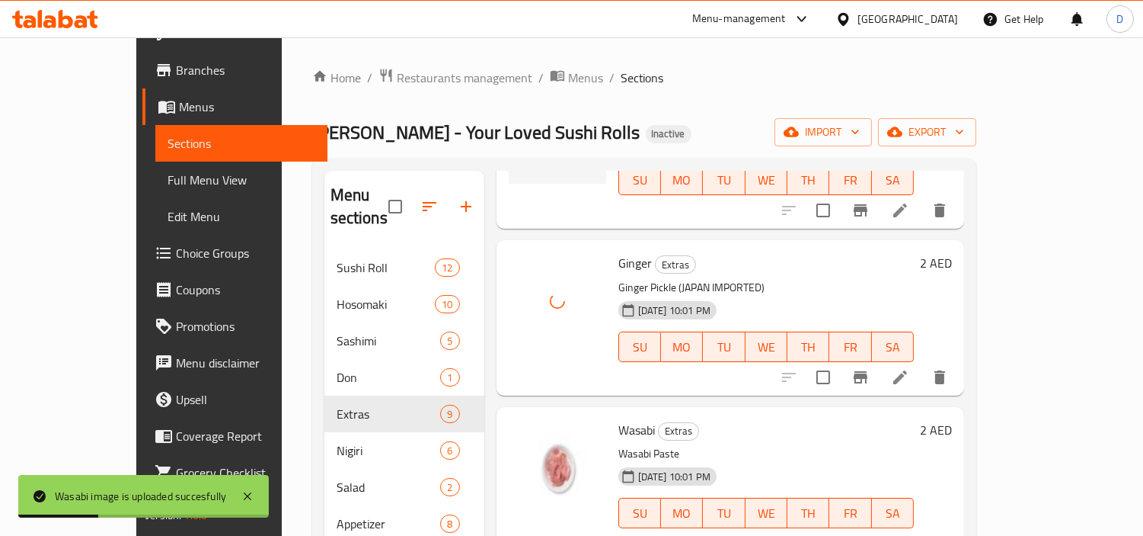
click at [619, 418] on span "Wasabi" at bounding box center [637, 429] width 37 height 23
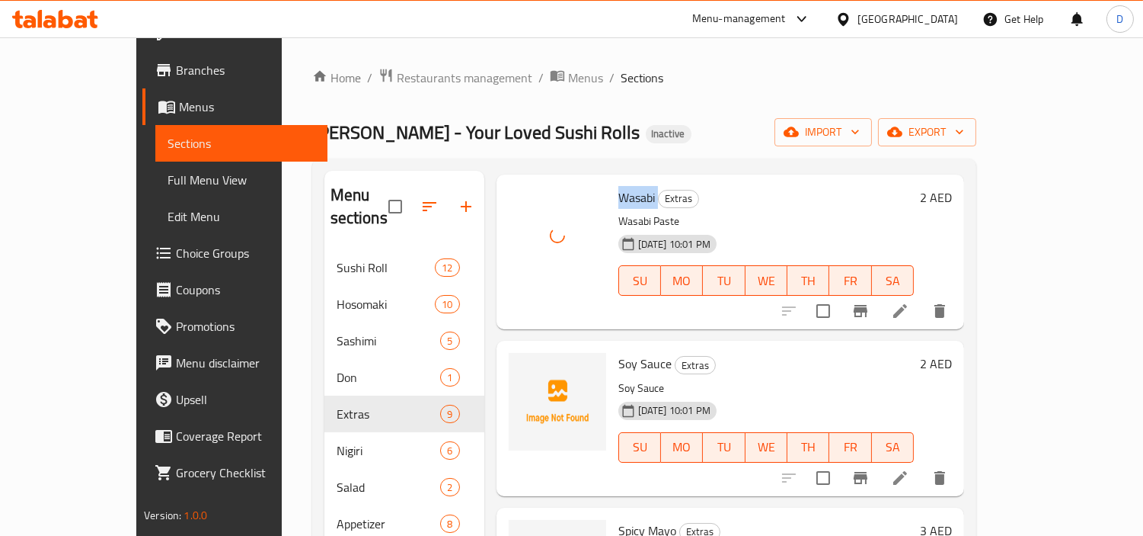
scroll to position [423, 0]
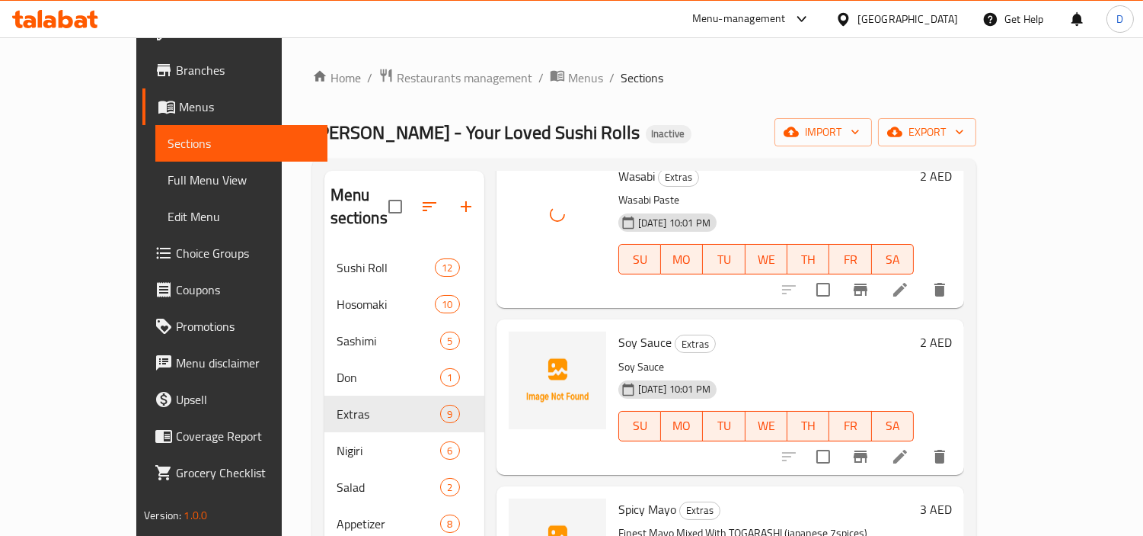
click at [619, 331] on span "Soy Sauce" at bounding box center [645, 342] width 53 height 23
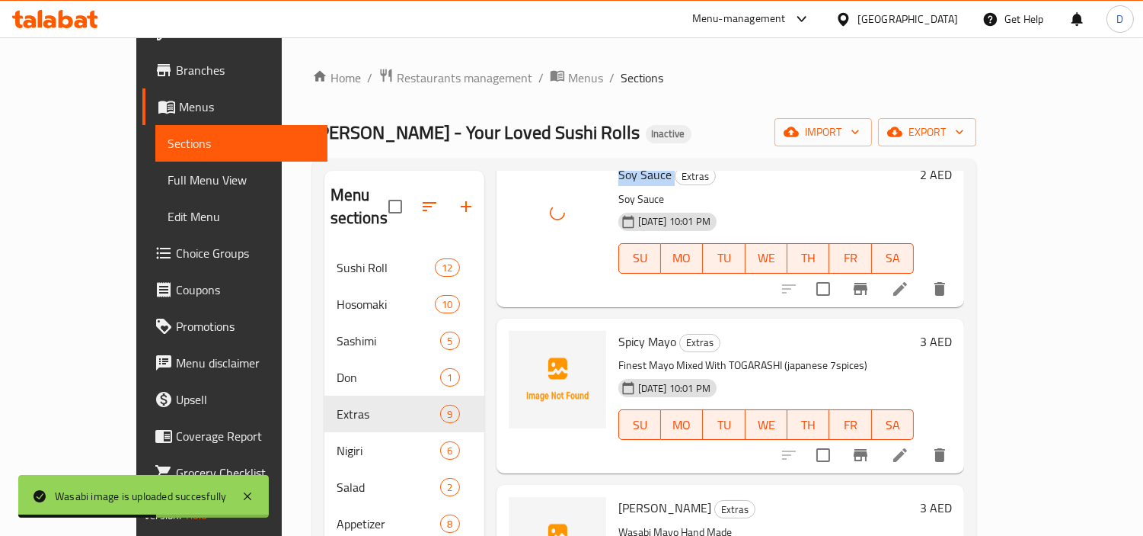
scroll to position [592, 0]
click at [619, 328] on span "Spicy Mayo" at bounding box center [648, 339] width 58 height 23
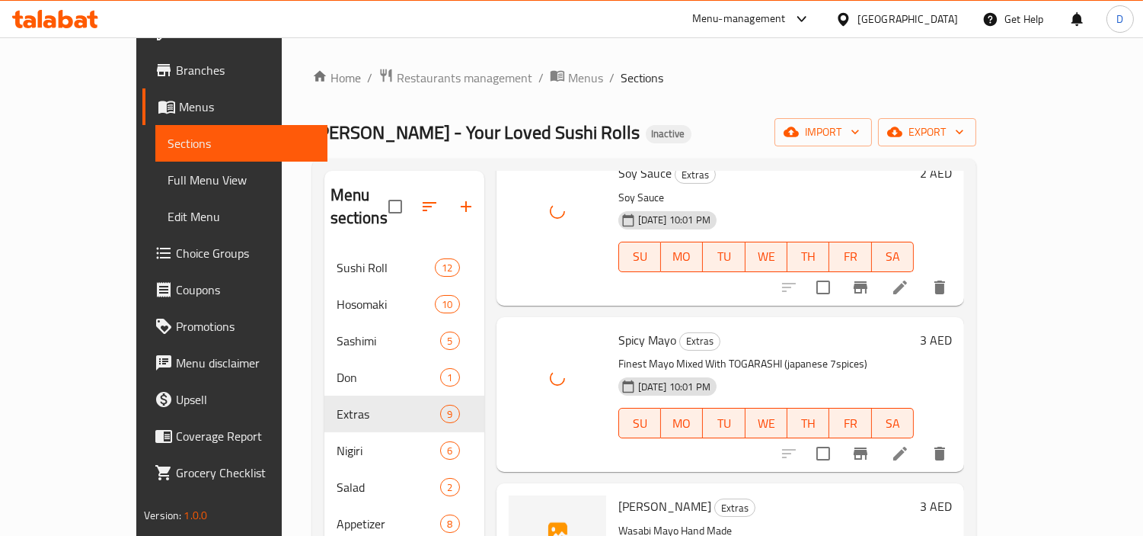
click at [619, 494] on span "[PERSON_NAME]" at bounding box center [665, 505] width 93 height 23
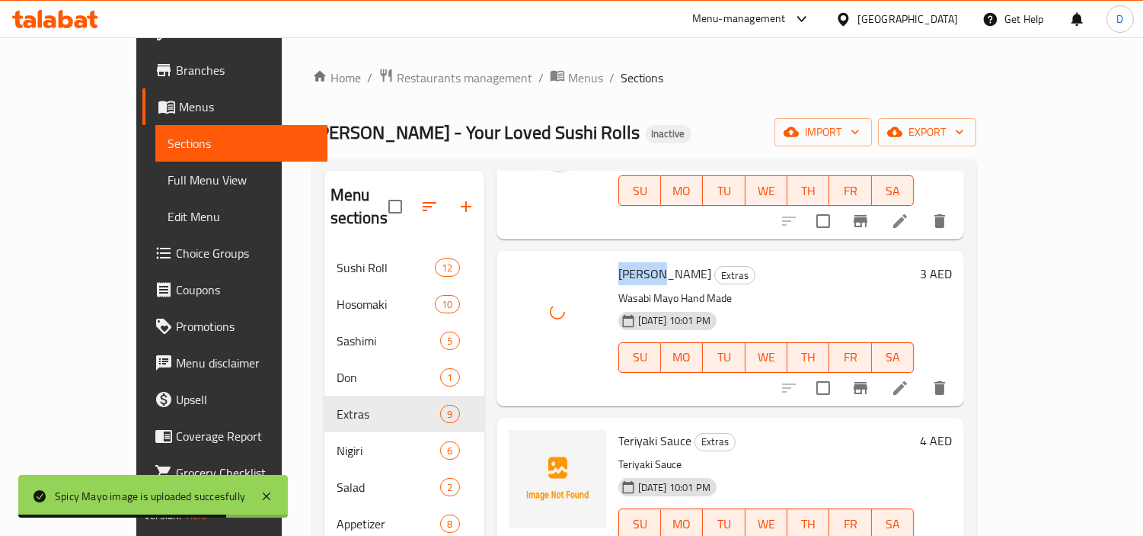
scroll to position [846, 0]
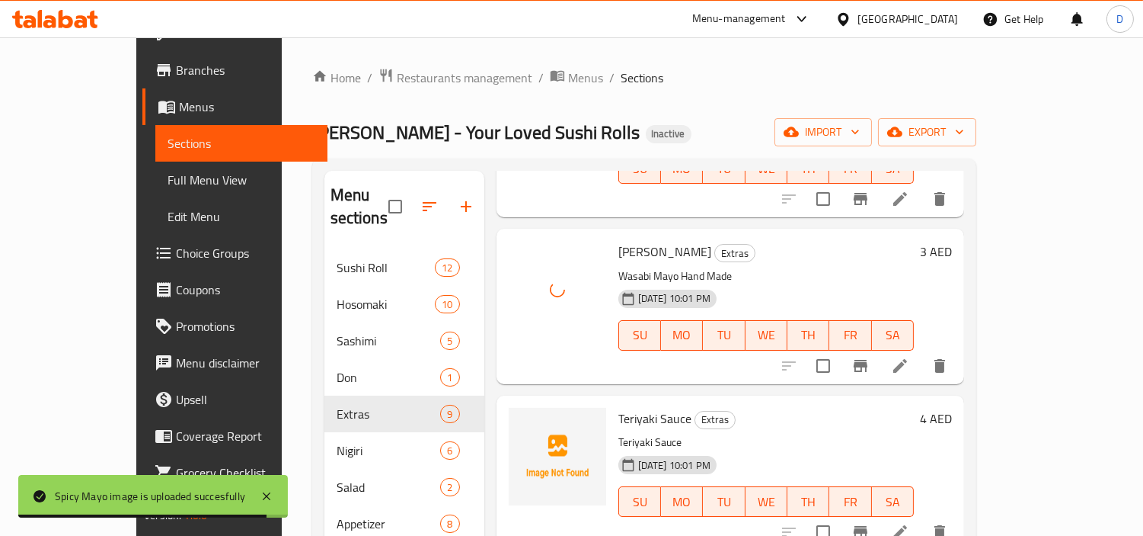
click at [619, 407] on span "Teriyaki Sauce" at bounding box center [655, 418] width 73 height 23
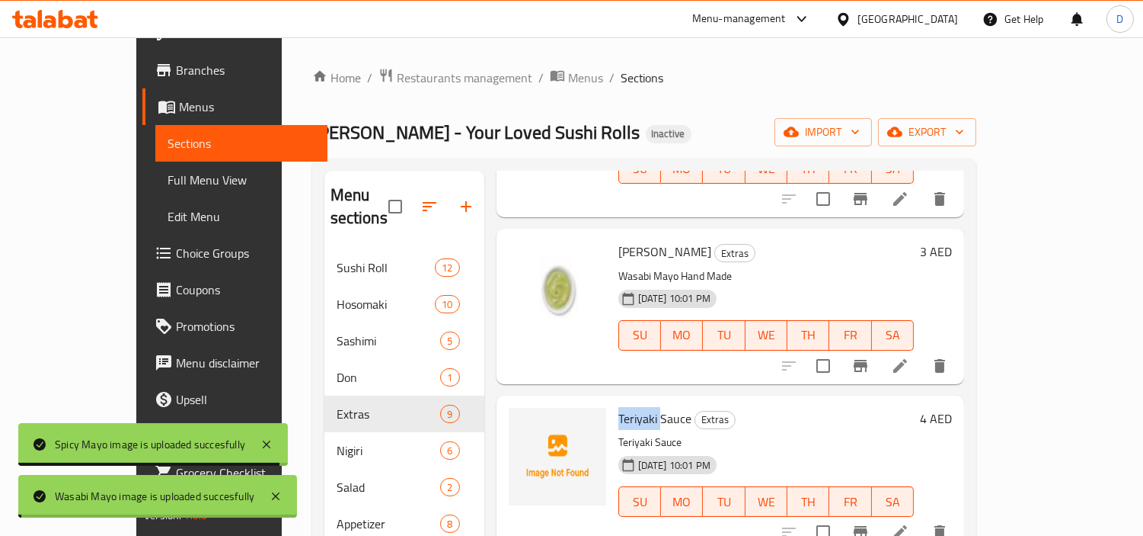
click at [619, 407] on span "Teriyaki Sauce" at bounding box center [655, 418] width 73 height 23
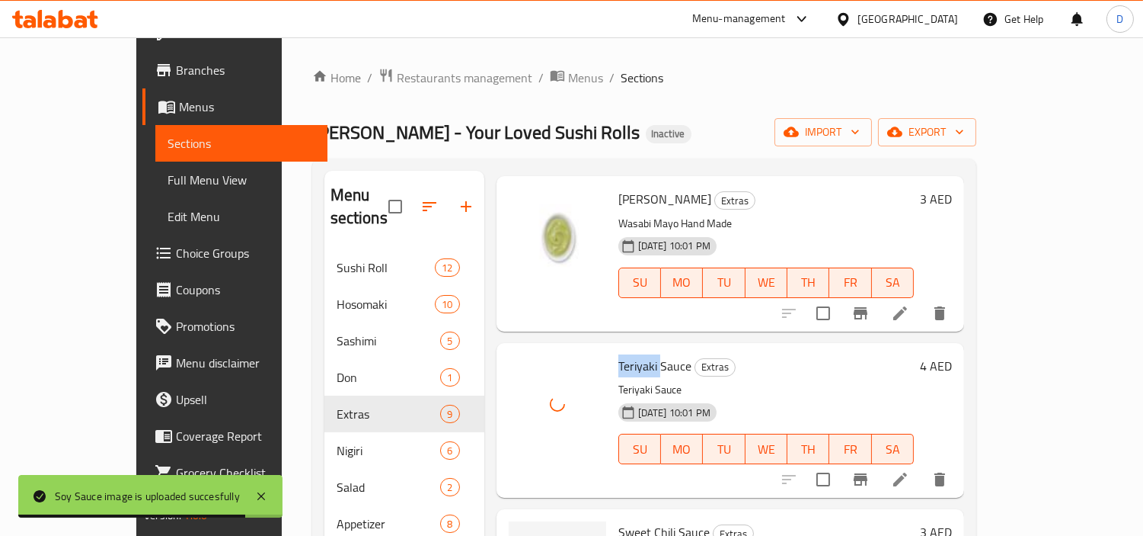
scroll to position [962, 0]
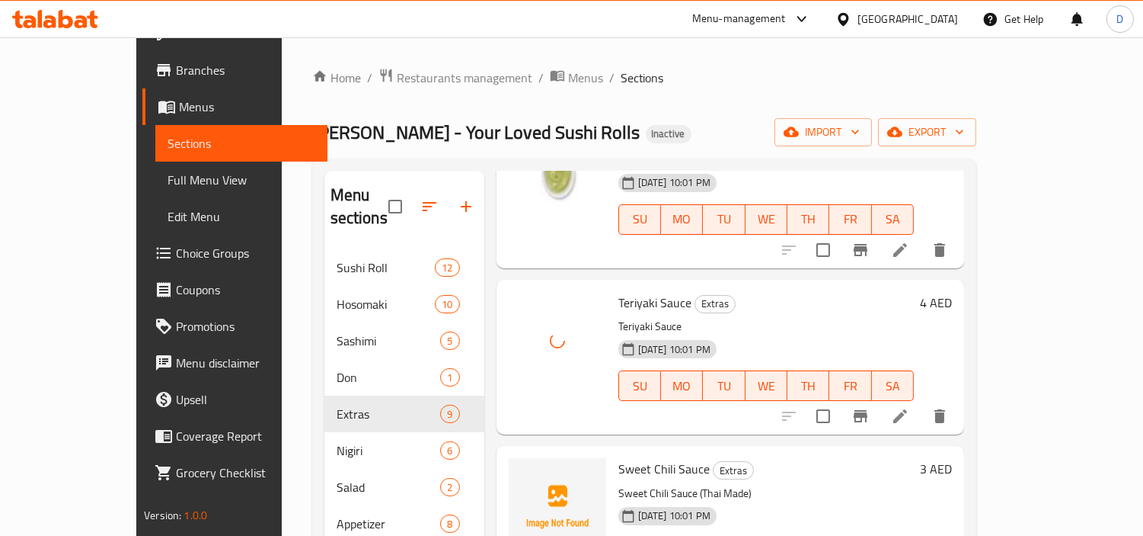
click at [619, 457] on span "Sweet Chili Sauce" at bounding box center [664, 468] width 91 height 23
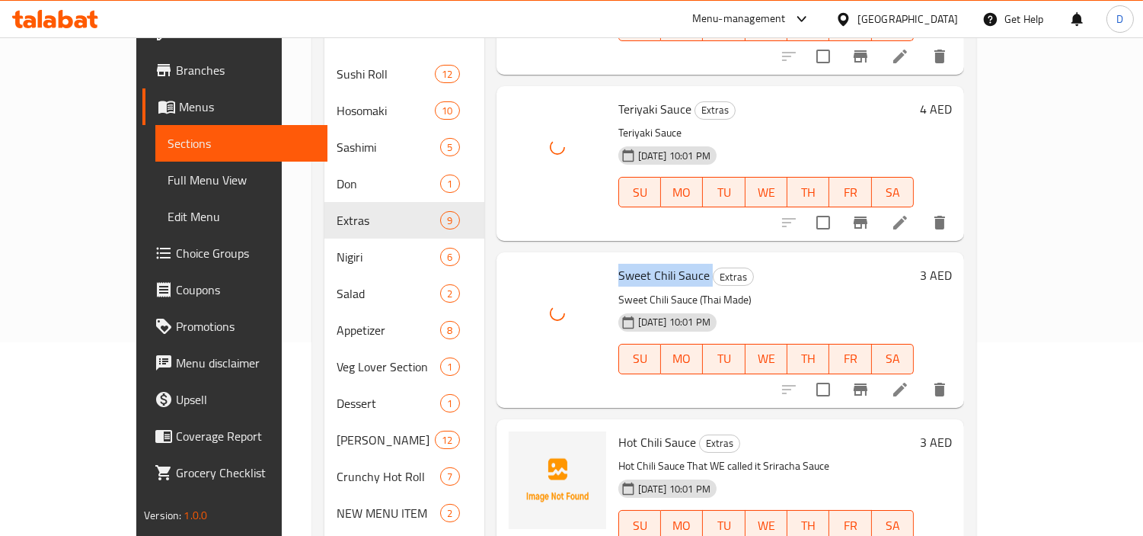
scroll to position [251, 0]
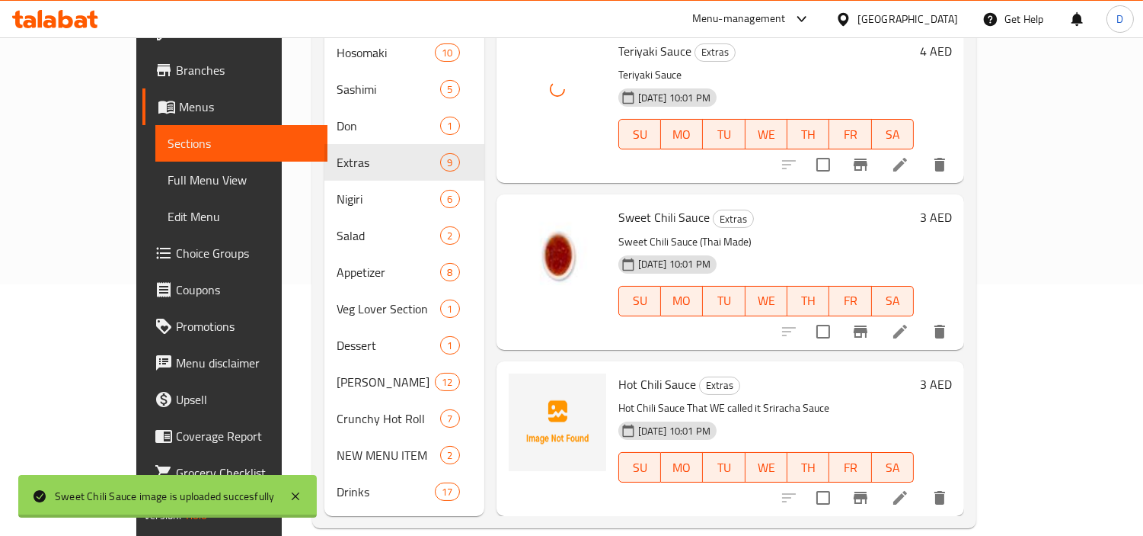
click at [619, 373] on span "Hot Chili Sauce" at bounding box center [658, 384] width 78 height 23
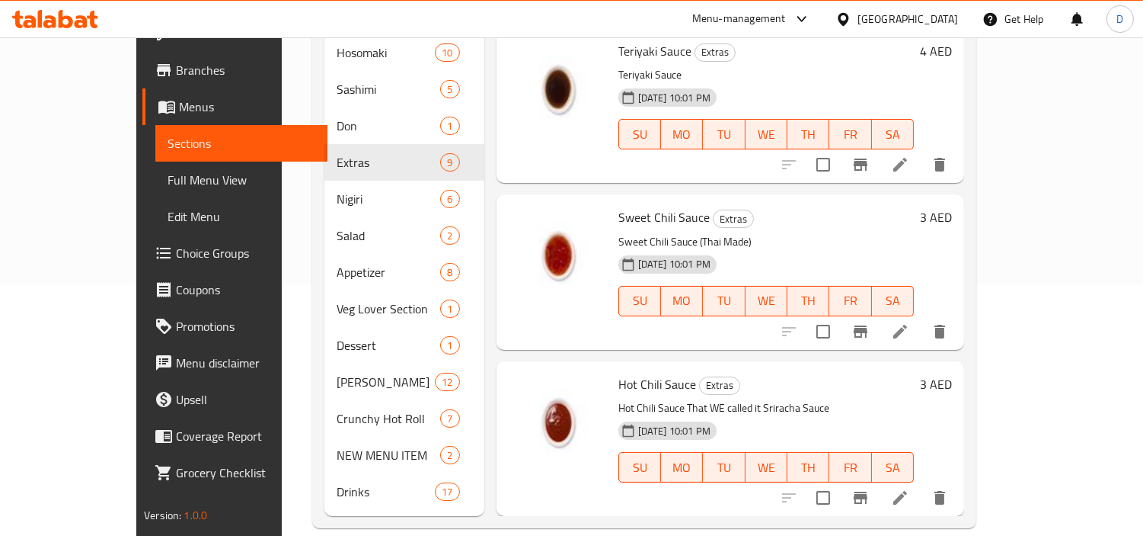
click at [801, 415] on div "[DATE] 10:01 PM SU MO TU WE TH FR SA" at bounding box center [766, 456] width 308 height 82
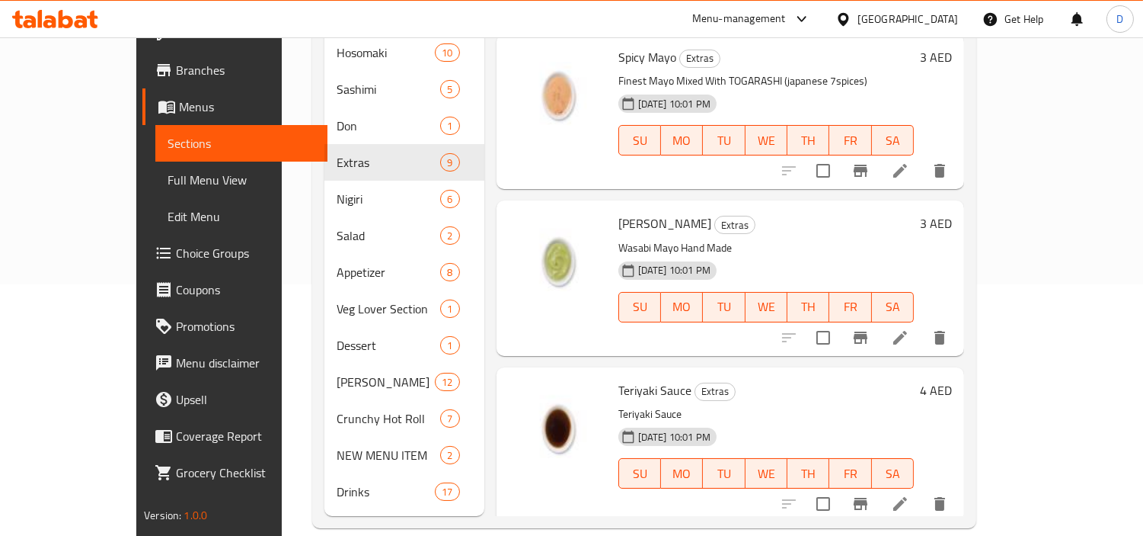
scroll to position [285, 0]
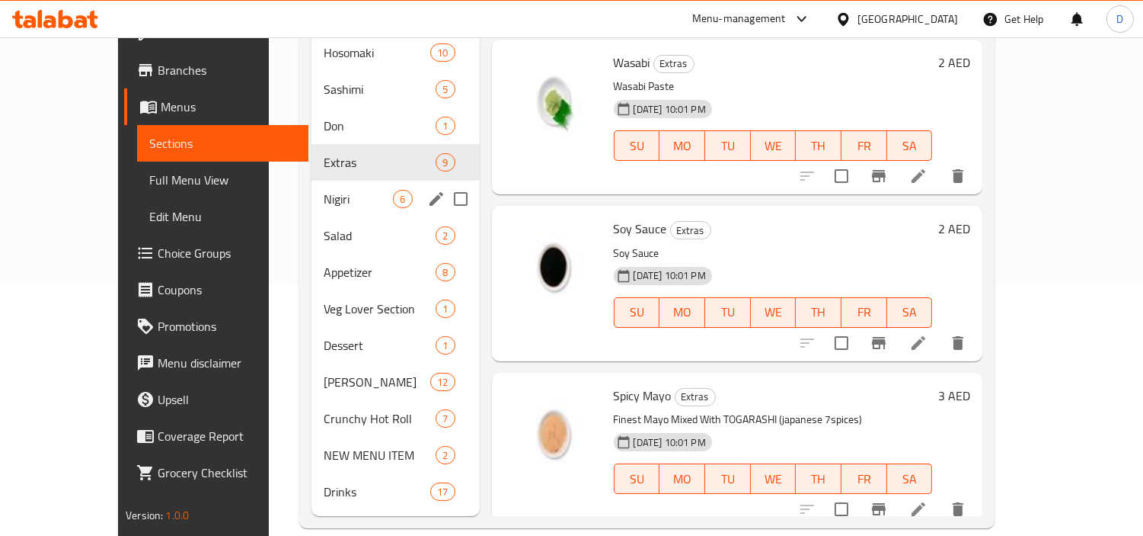
click at [324, 190] on span "Nigiri" at bounding box center [358, 199] width 69 height 18
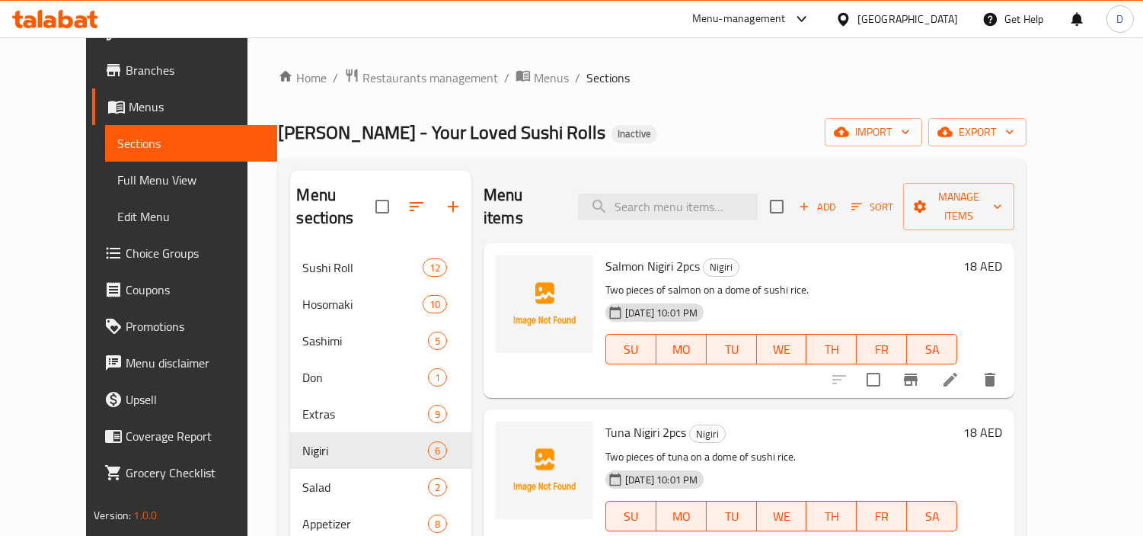
click at [610, 254] on span "Salmon Nigiri 2pcs" at bounding box center [653, 265] width 94 height 23
click at [600, 415] on div "Tuna Nigiri 2pcs Nigiri Two pieces of tuna on a dome of sushi rice. [DATE] 10:0…" at bounding box center [782, 486] width 364 height 142
click at [606, 421] on span "Tuna Nigiri 2pcs" at bounding box center [646, 432] width 81 height 23
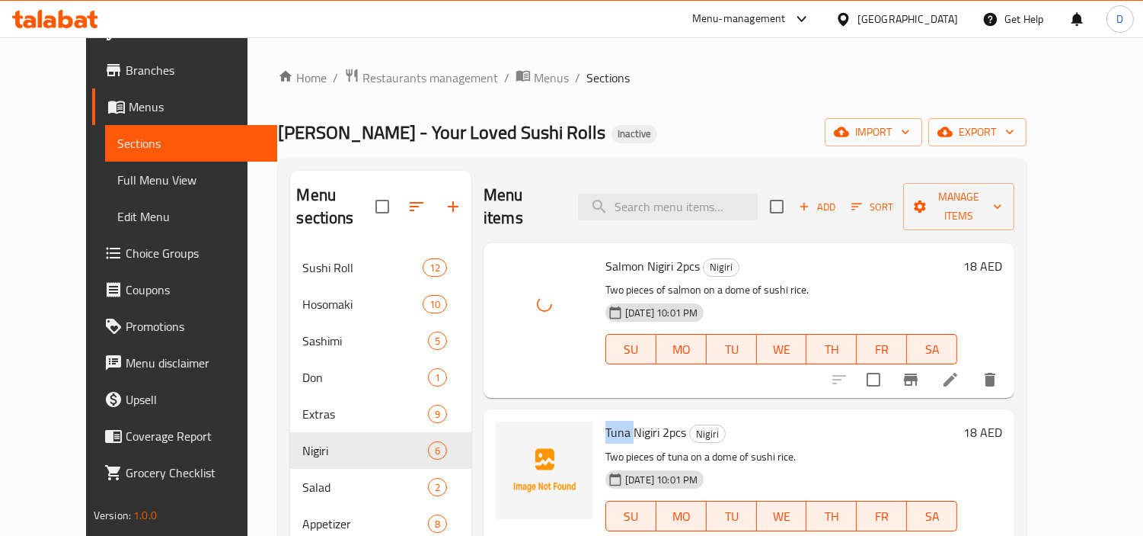
click at [606, 421] on span "Tuna Nigiri 2pcs" at bounding box center [646, 432] width 81 height 23
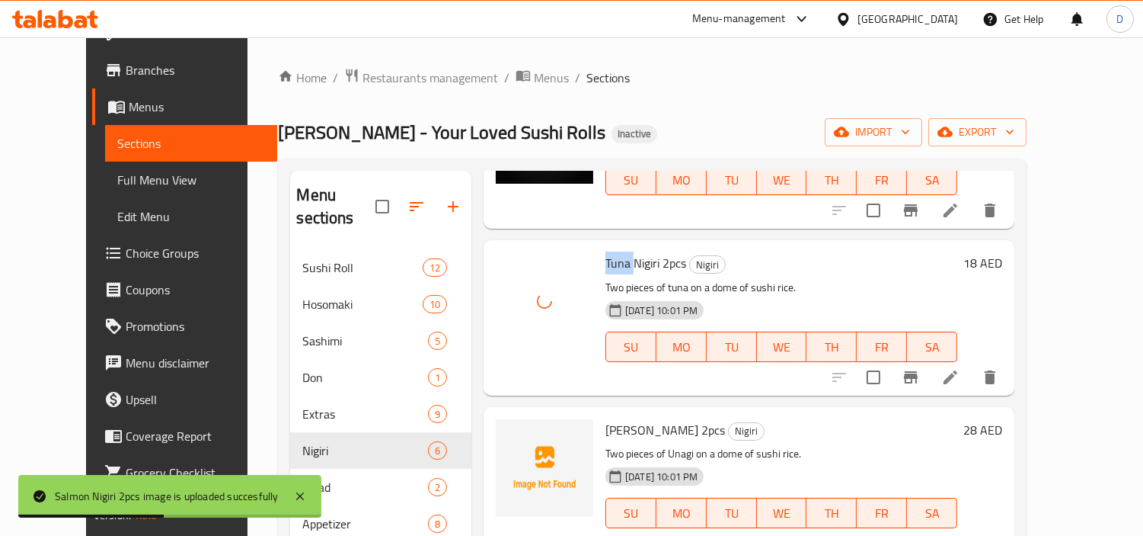
scroll to position [254, 0]
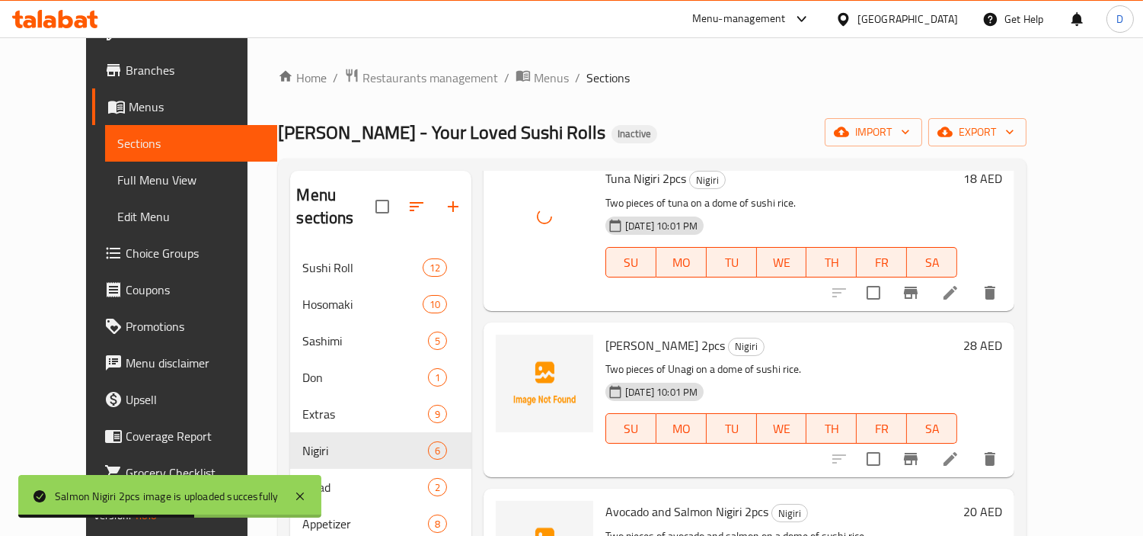
click at [606, 334] on span "[PERSON_NAME] 2pcs" at bounding box center [666, 345] width 120 height 23
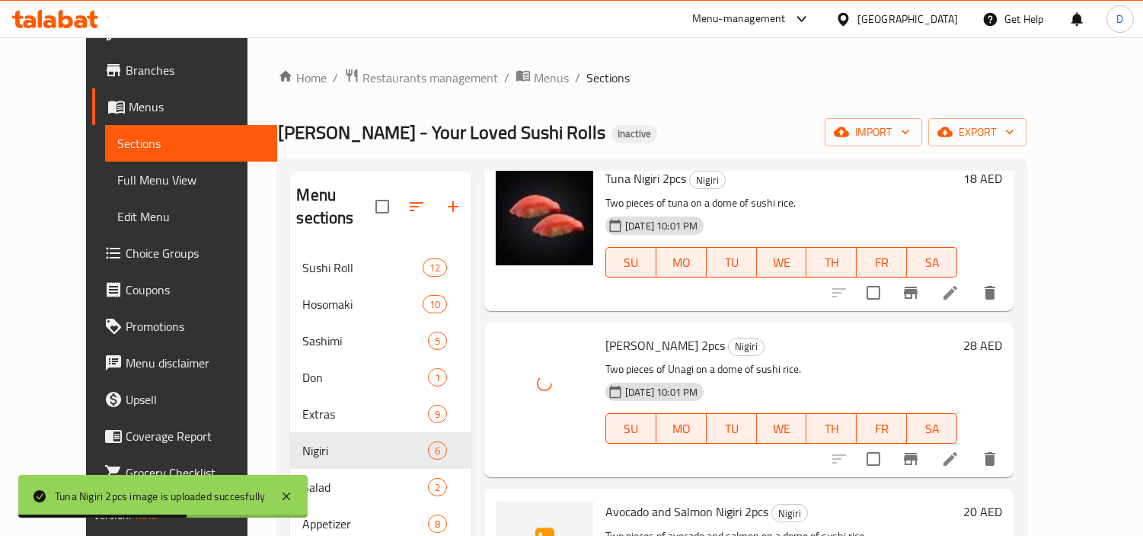
click at [606, 500] on span "Avocado and Salmon Nigiri 2pcs" at bounding box center [687, 511] width 163 height 23
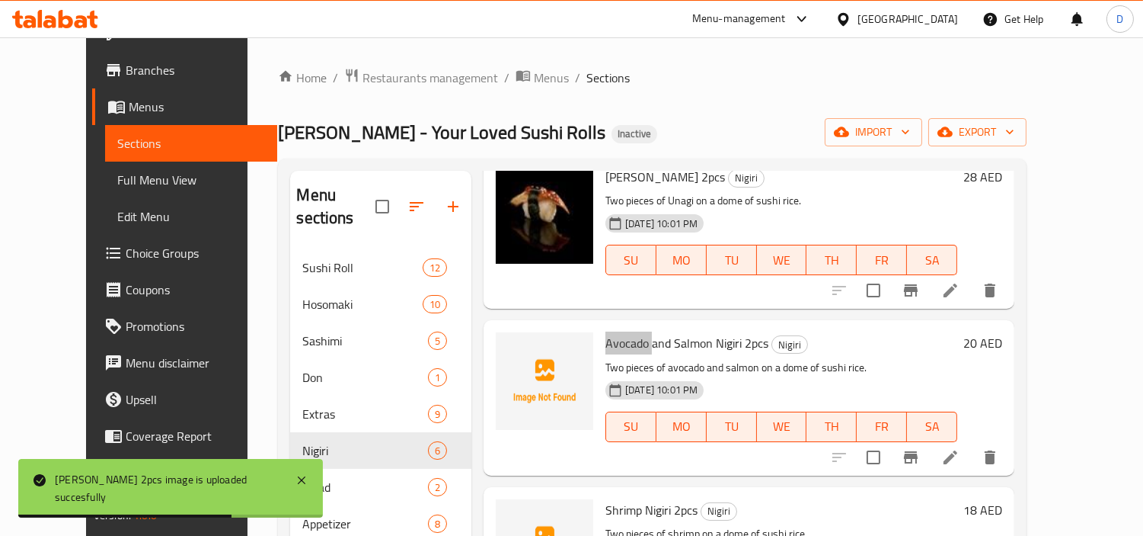
scroll to position [423, 0]
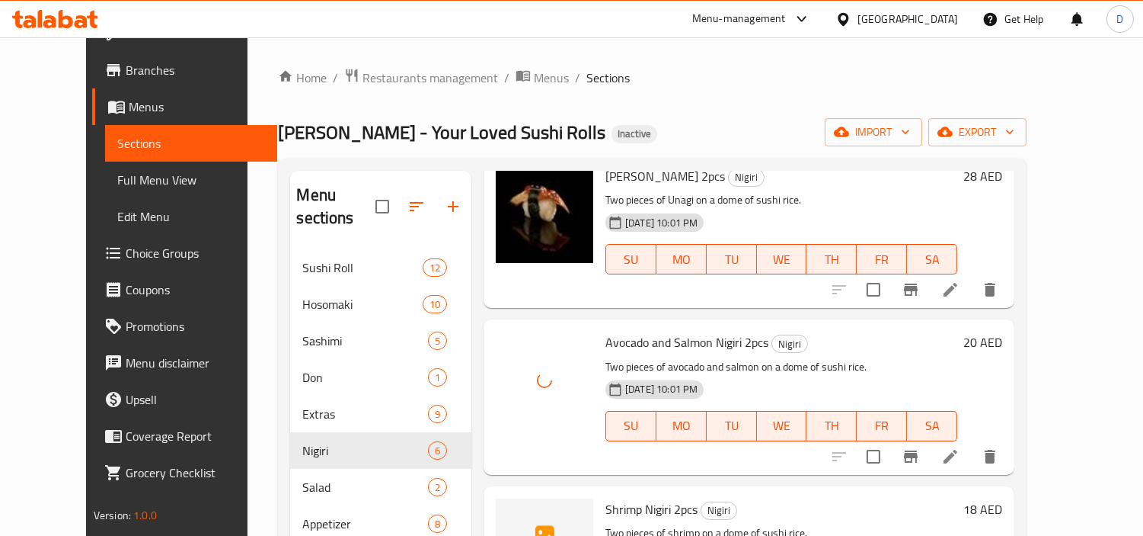
click at [606, 497] on span "Shrimp Nigiri 2pcs" at bounding box center [652, 508] width 92 height 23
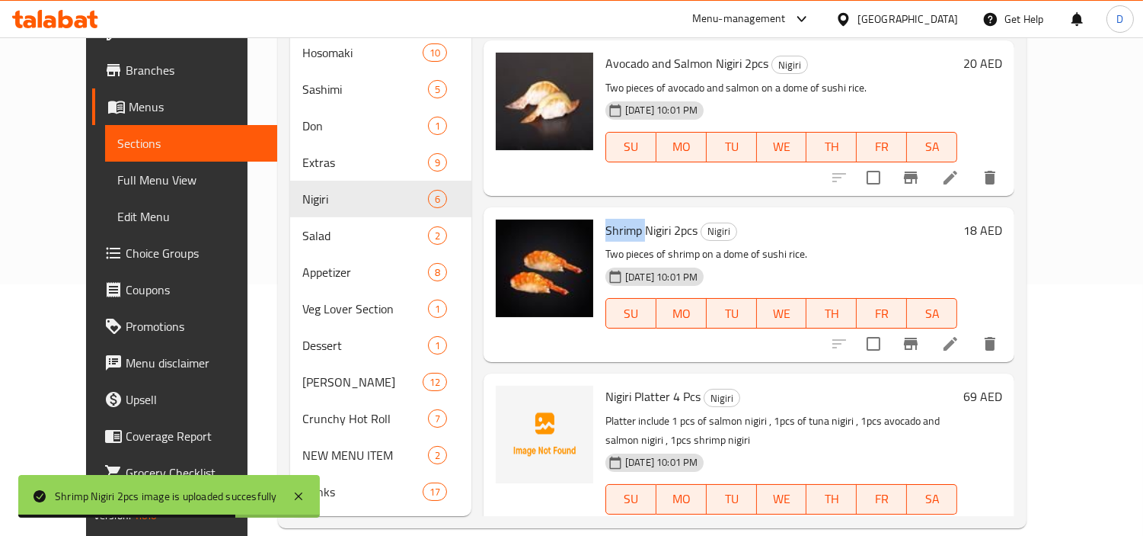
scroll to position [481, 0]
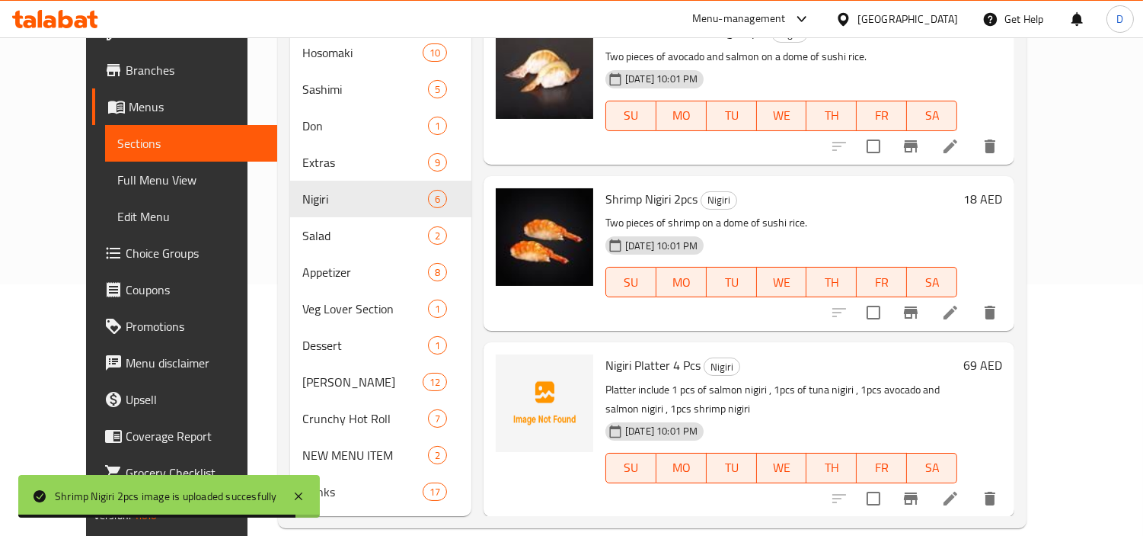
click at [606, 353] on span "Nigiri Platter 4 Pcs" at bounding box center [653, 364] width 95 height 23
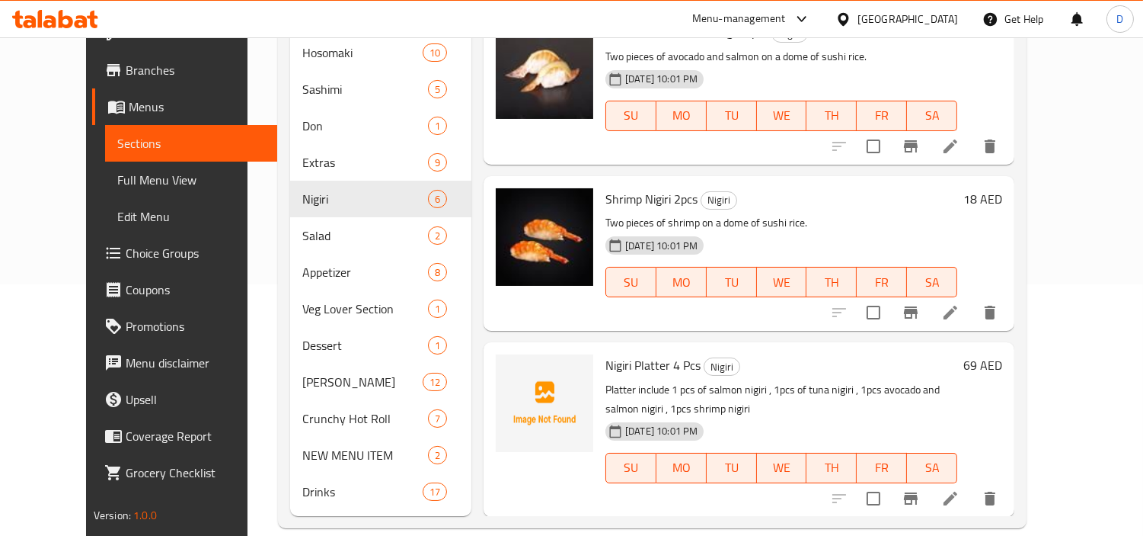
click at [715, 380] on p "Platter include 1 pcs of salmon nigiri , 1pcs of tuna nigiri , 1pcs avocado and…" at bounding box center [782, 399] width 352 height 38
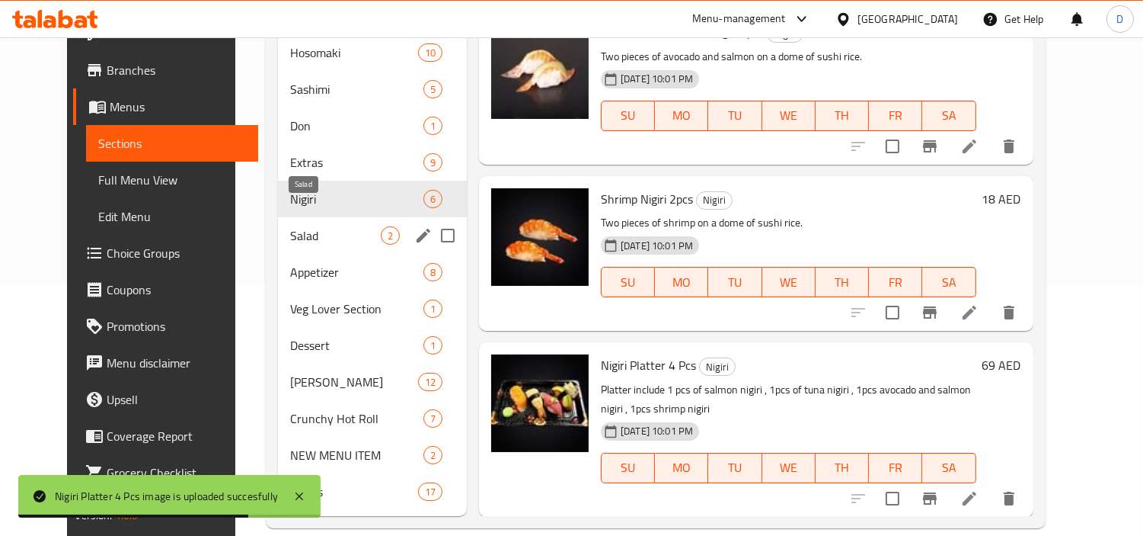
click at [294, 226] on span "Salad" at bounding box center [335, 235] width 91 height 18
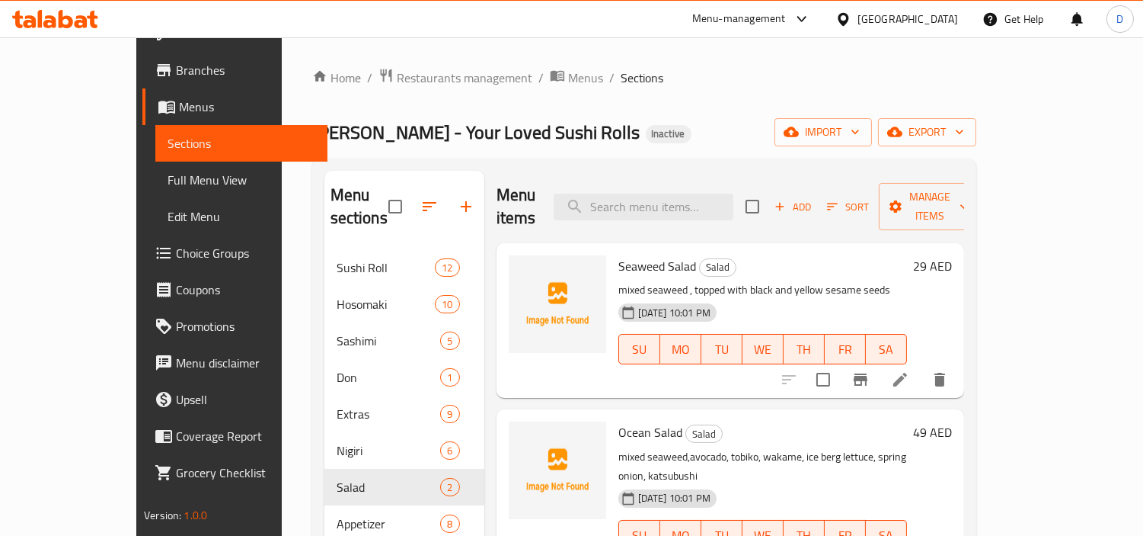
click at [622, 254] on span "Seaweed Salad" at bounding box center [658, 265] width 78 height 23
click at [619, 421] on span "Ocean Salad" at bounding box center [651, 432] width 64 height 23
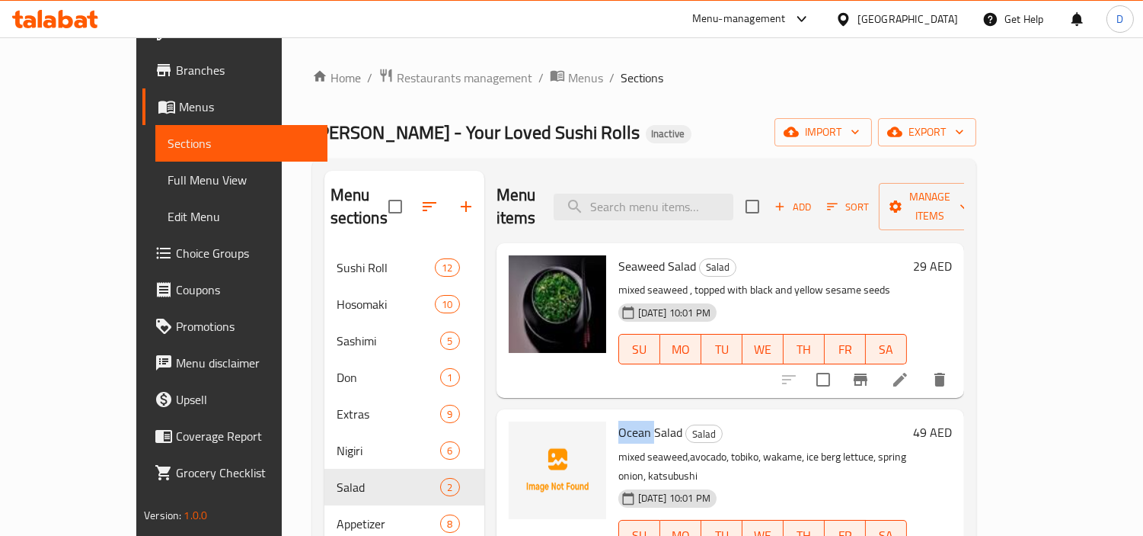
click at [619, 421] on span "Ocean Salad" at bounding box center [651, 432] width 64 height 23
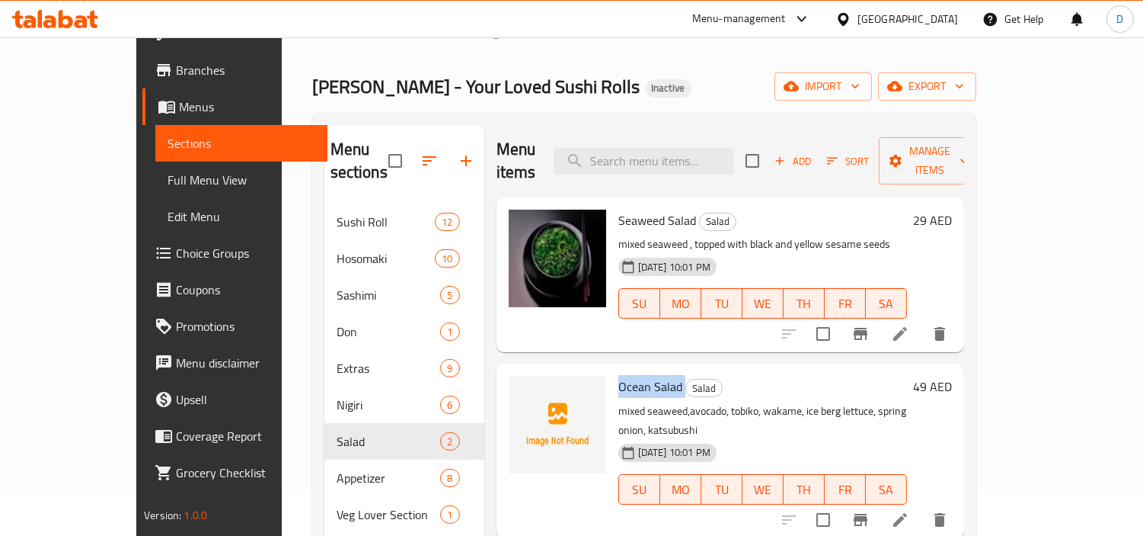
scroll to position [85, 0]
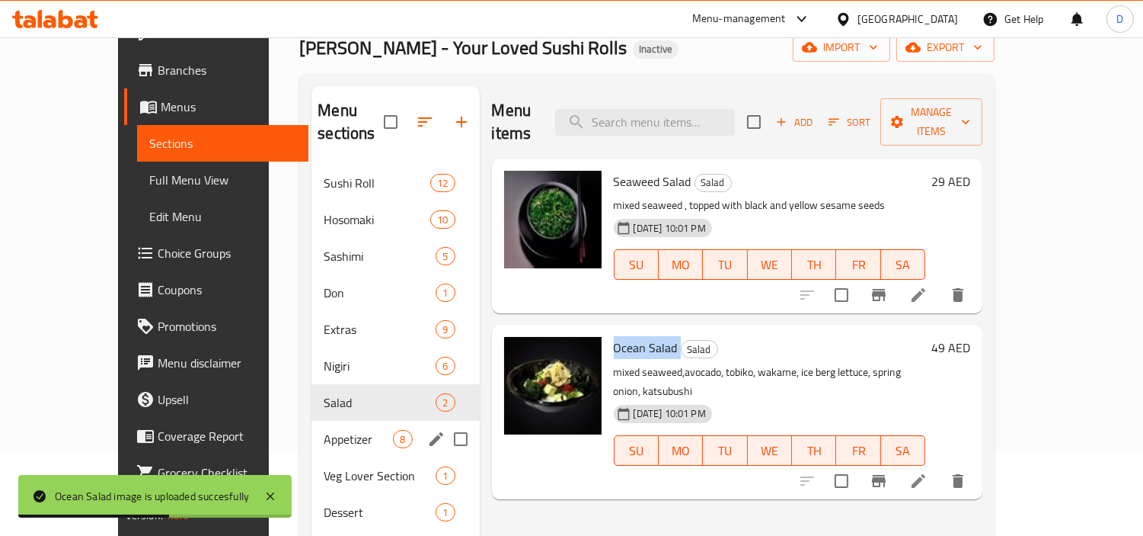
click at [341, 428] on div "Appetizer 8" at bounding box center [396, 439] width 168 height 37
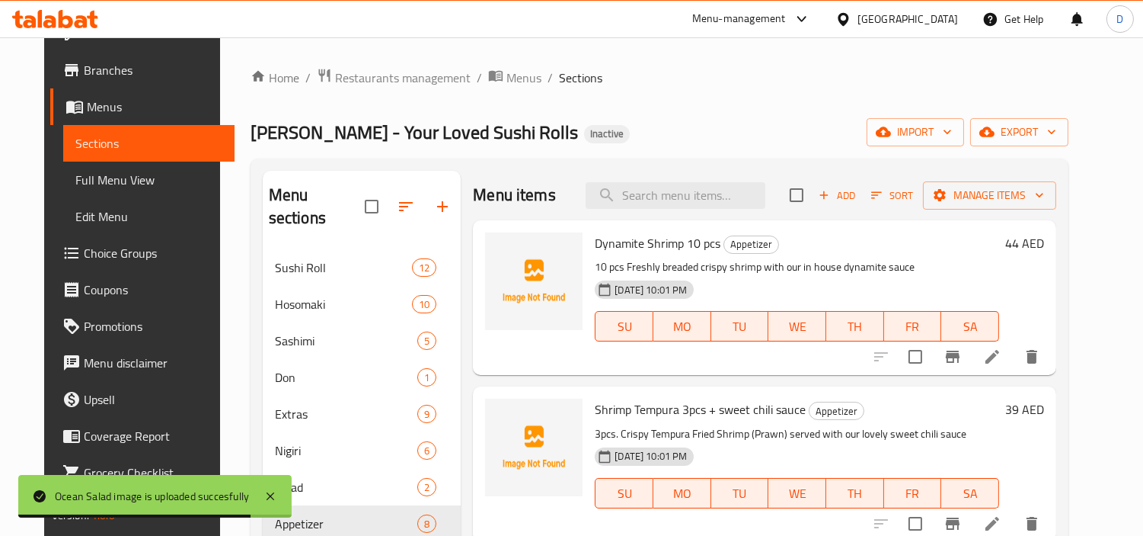
click at [613, 238] on span "Dynamite Shrimp 10 pcs" at bounding box center [658, 243] width 126 height 23
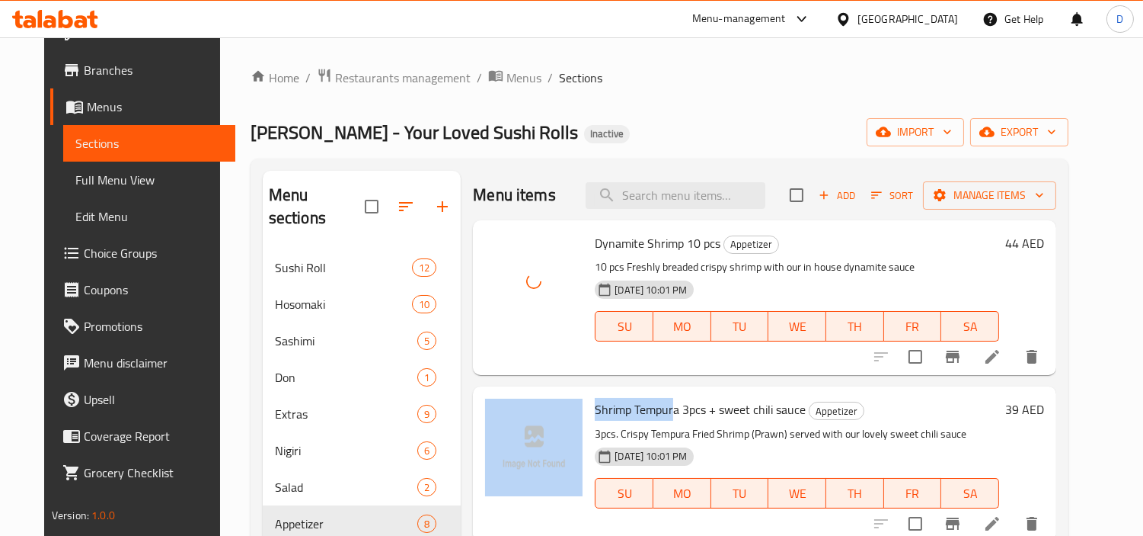
drag, startPoint x: 664, startPoint y: 411, endPoint x: 572, endPoint y: 401, distance: 92.7
click at [572, 401] on div "Shrimp Tempura 3pcs + sweet chili sauce Appetizer 3pcs. Crispy Tempura Fried Sh…" at bounding box center [764, 463] width 571 height 142
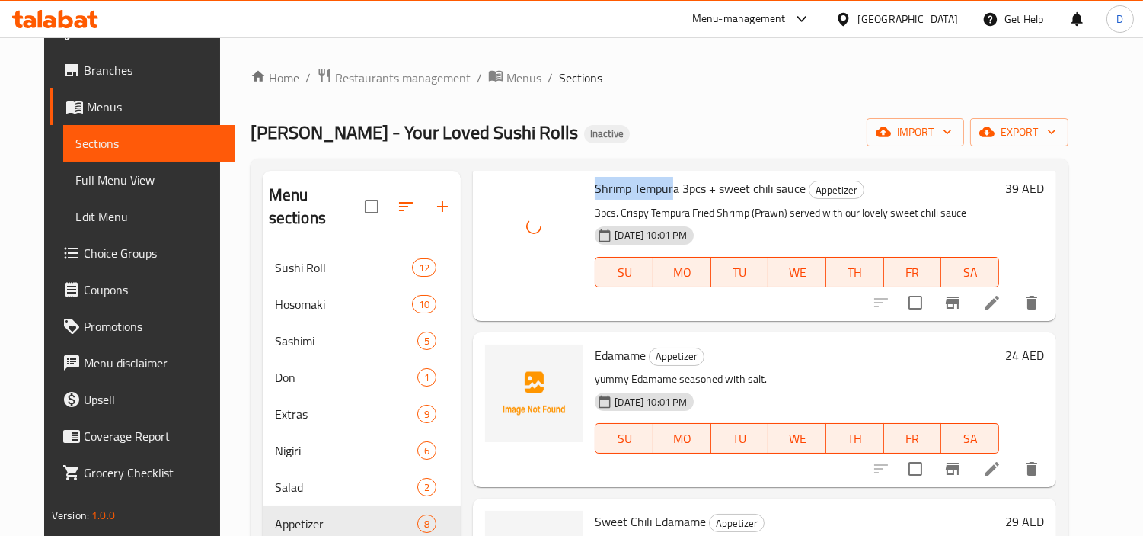
scroll to position [254, 0]
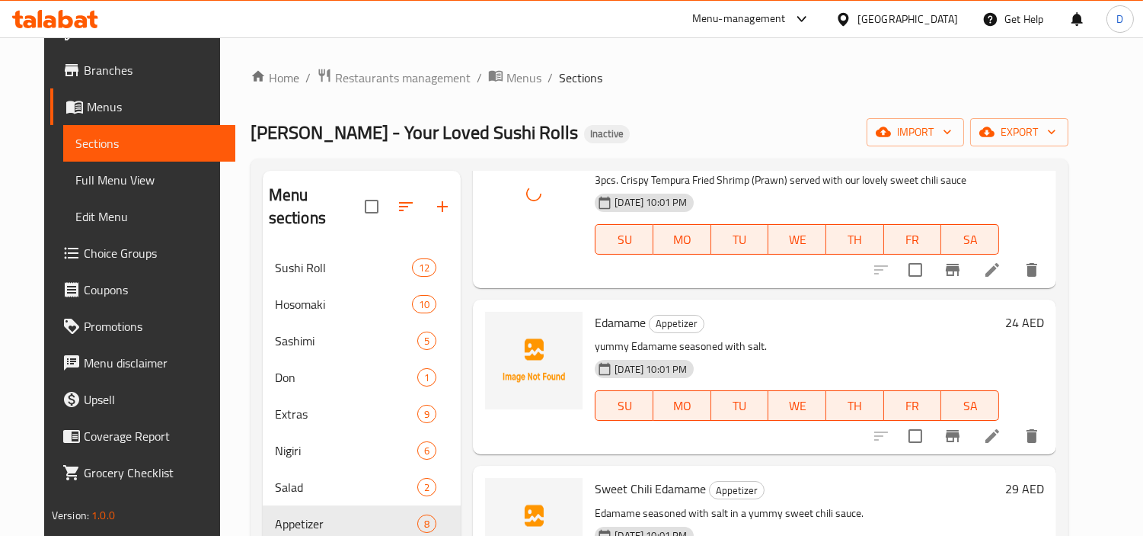
click at [607, 316] on span "Edamame" at bounding box center [620, 322] width 51 height 23
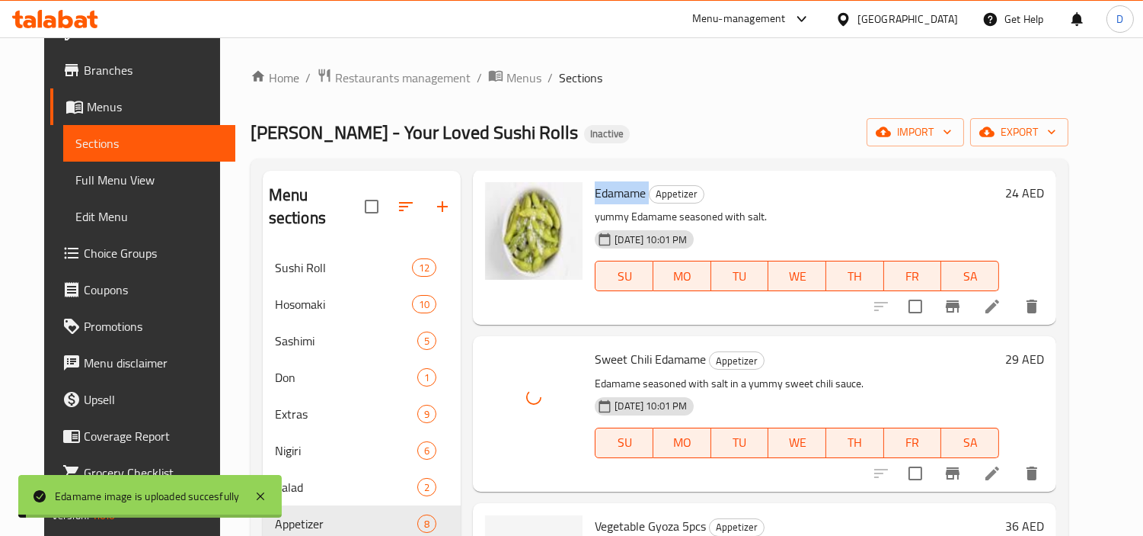
scroll to position [423, 0]
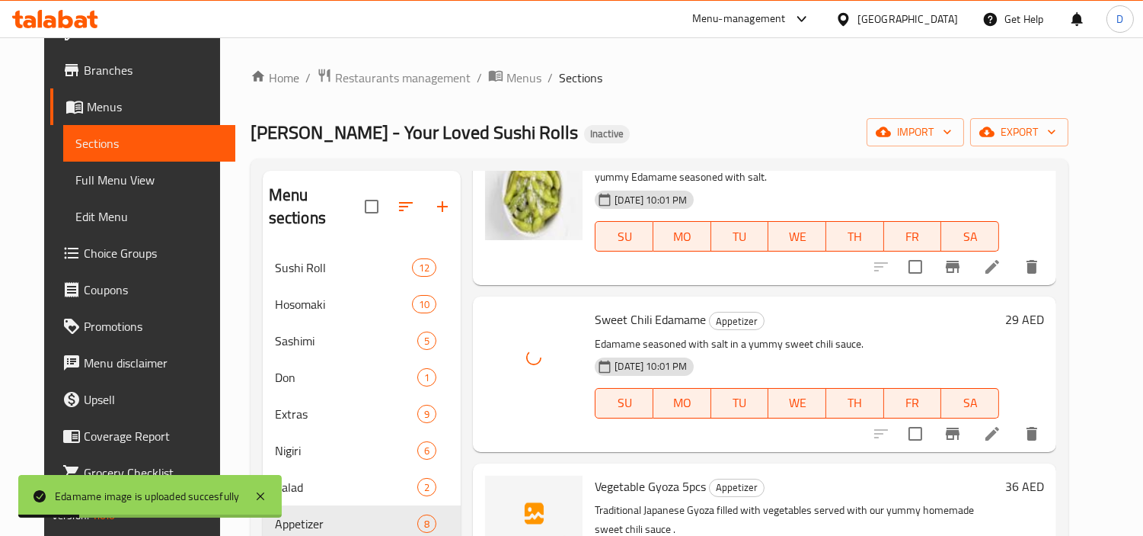
click at [610, 486] on span "Vegetable Gyoza 5pcs" at bounding box center [650, 486] width 111 height 23
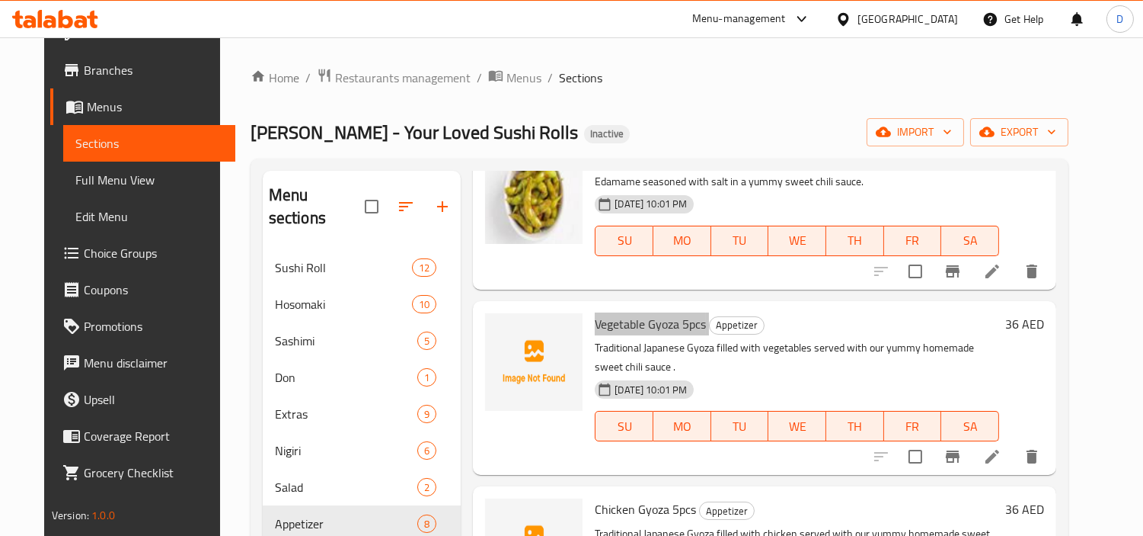
scroll to position [592, 0]
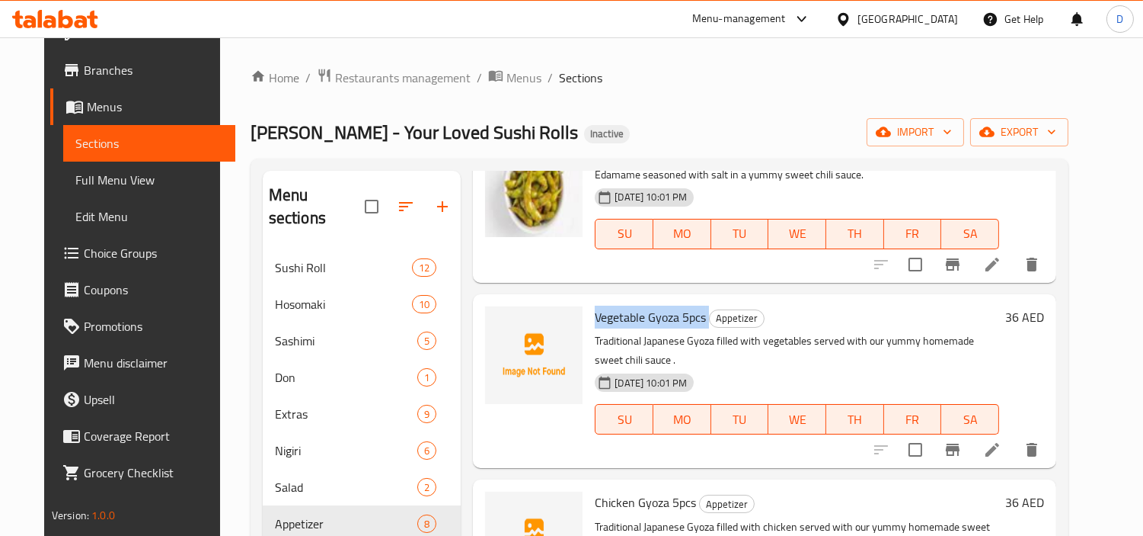
click at [655, 312] on span "Vegetable Gyoza 5pcs" at bounding box center [650, 316] width 111 height 23
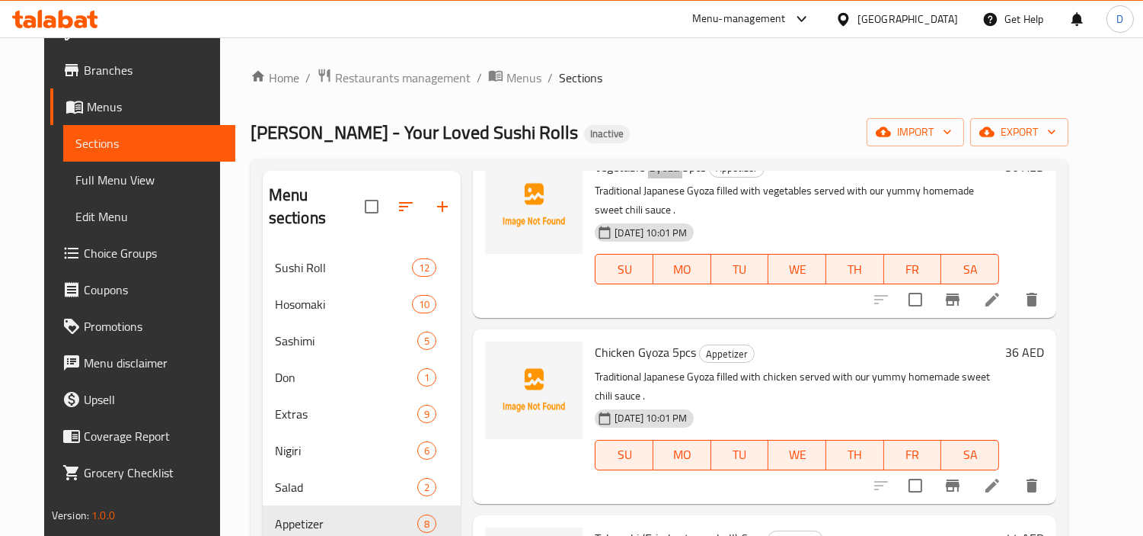
scroll to position [762, 0]
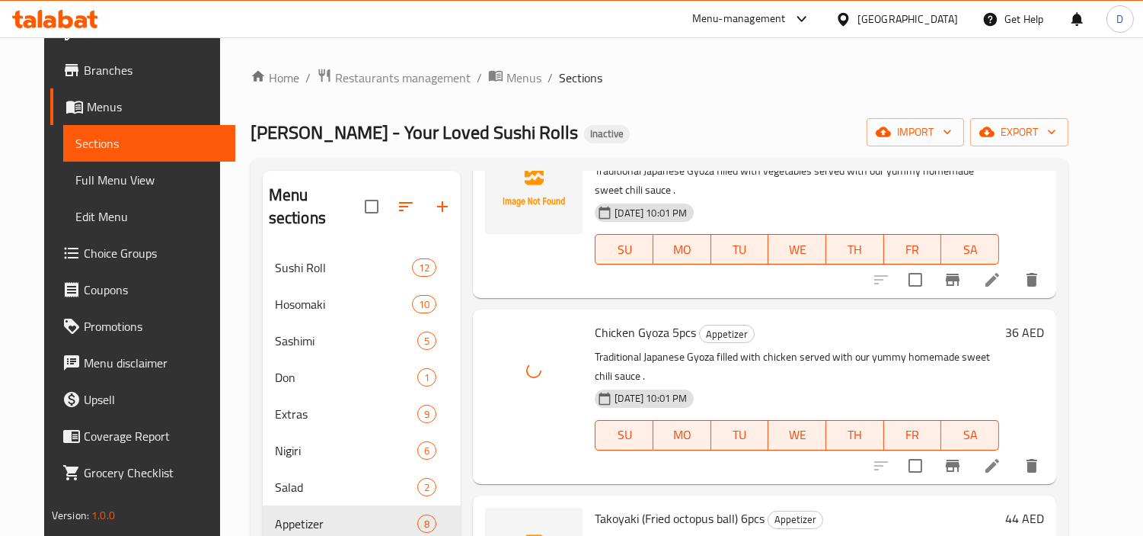
click at [605, 507] on span "Takoyaki (Fried octopus ball) 6pcs" at bounding box center [680, 518] width 170 height 23
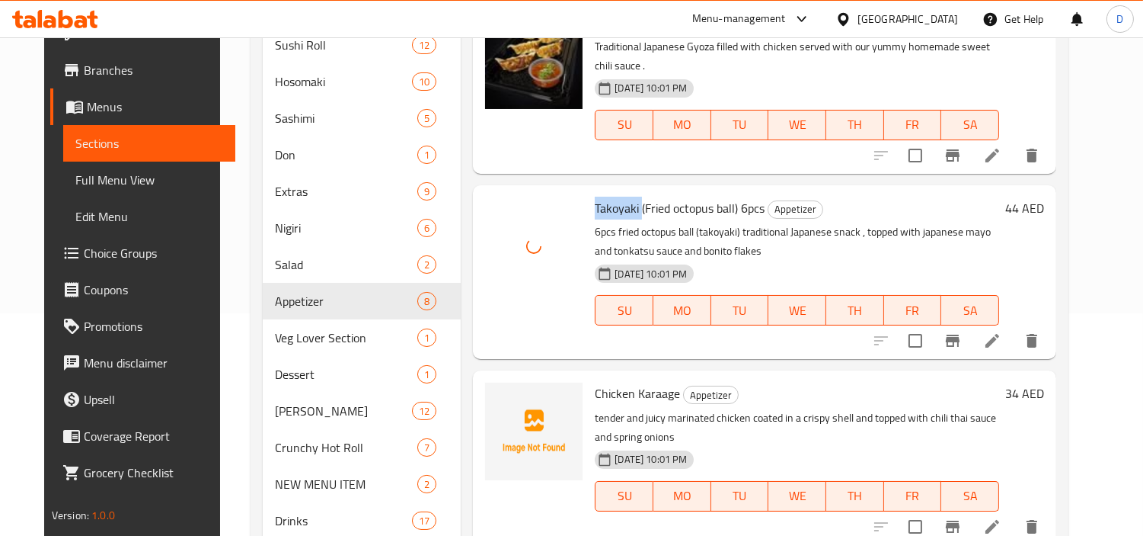
scroll to position [251, 0]
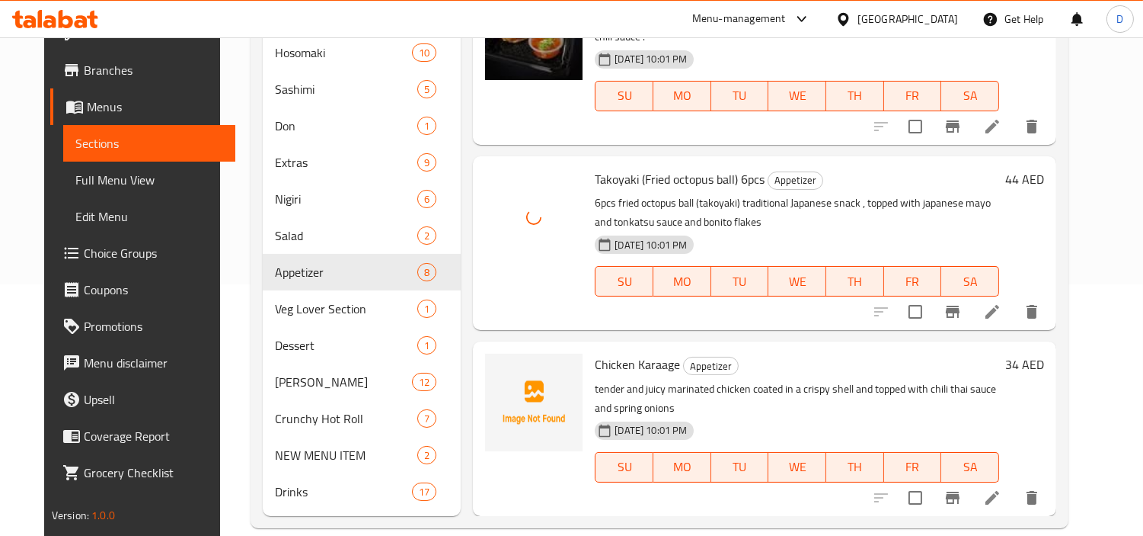
click at [595, 353] on span "Chicken Karaage" at bounding box center [637, 364] width 85 height 23
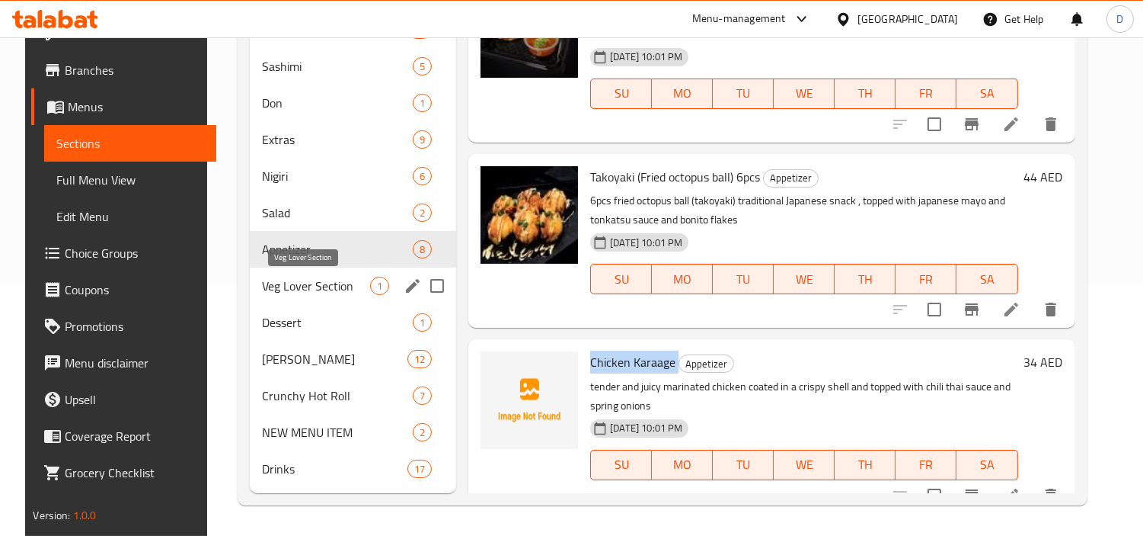
click at [311, 283] on span "Veg Lover Section" at bounding box center [316, 286] width 108 height 18
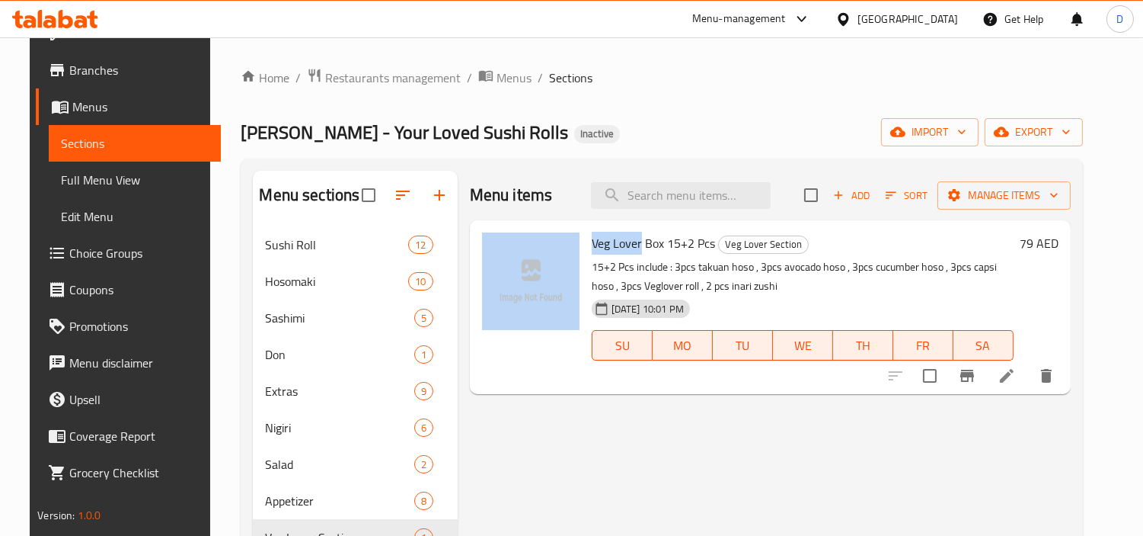
drag, startPoint x: 635, startPoint y: 241, endPoint x: 576, endPoint y: 242, distance: 58.7
click at [576, 242] on div "Veg Lover Box 15+2 Pcs Veg Lover Section 15+2 Pcs include : 3pcs takuan hoso , …" at bounding box center [770, 307] width 589 height 162
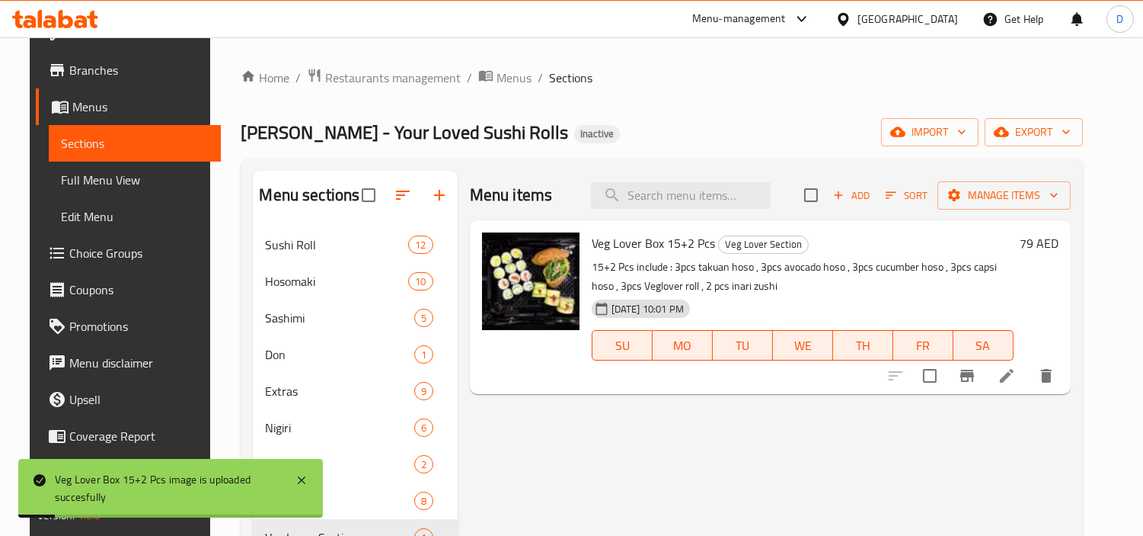
click at [606, 466] on div "Menu items Add Sort Manage items Veg Lover Box 15+2 Pcs Veg Lover Section 15+2 …" at bounding box center [764, 458] width 613 height 574
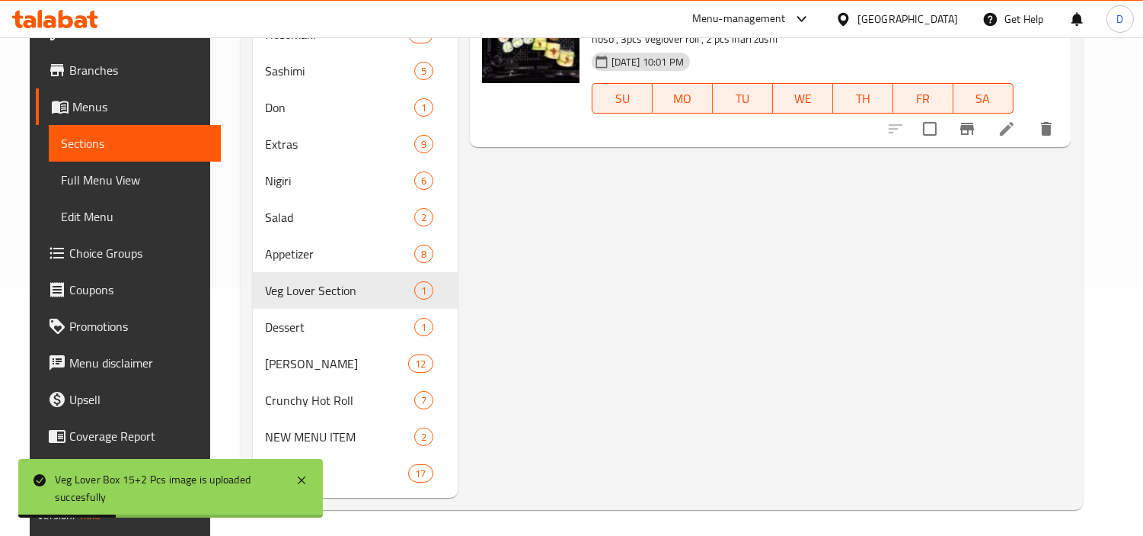
scroll to position [251, 0]
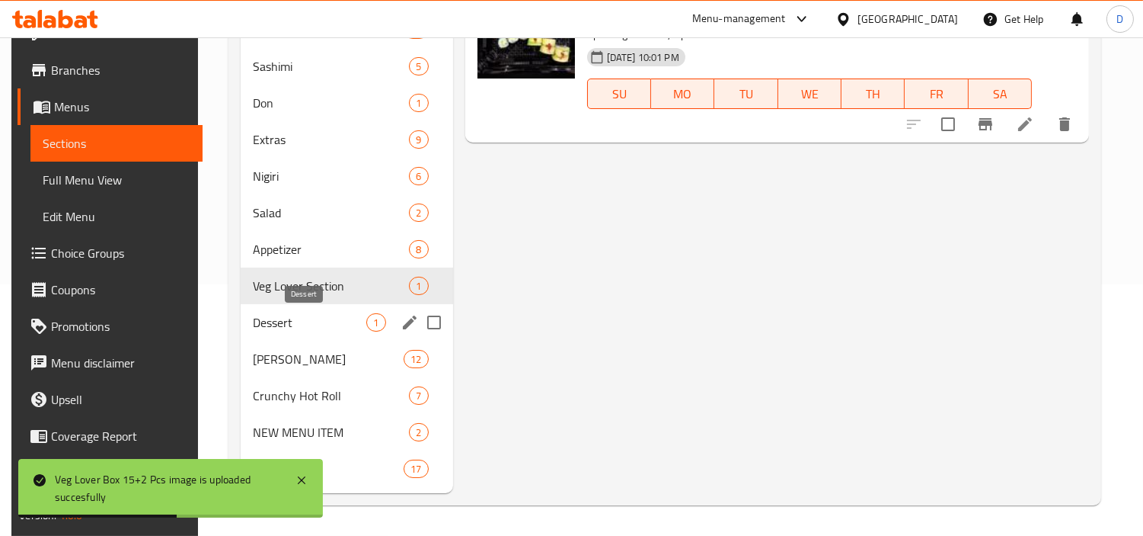
click at [277, 331] on span "Dessert" at bounding box center [310, 322] width 114 height 18
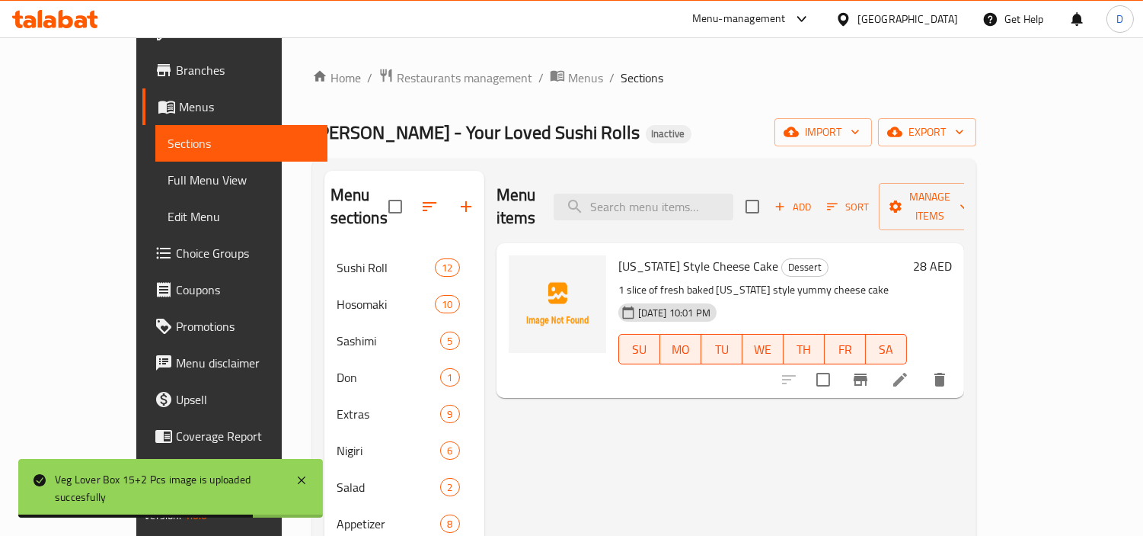
click at [612, 249] on div "[US_STATE] Style Cheese Cake Dessert 1 slice of fresh baked [US_STATE] style yu…" at bounding box center [762, 320] width 301 height 142
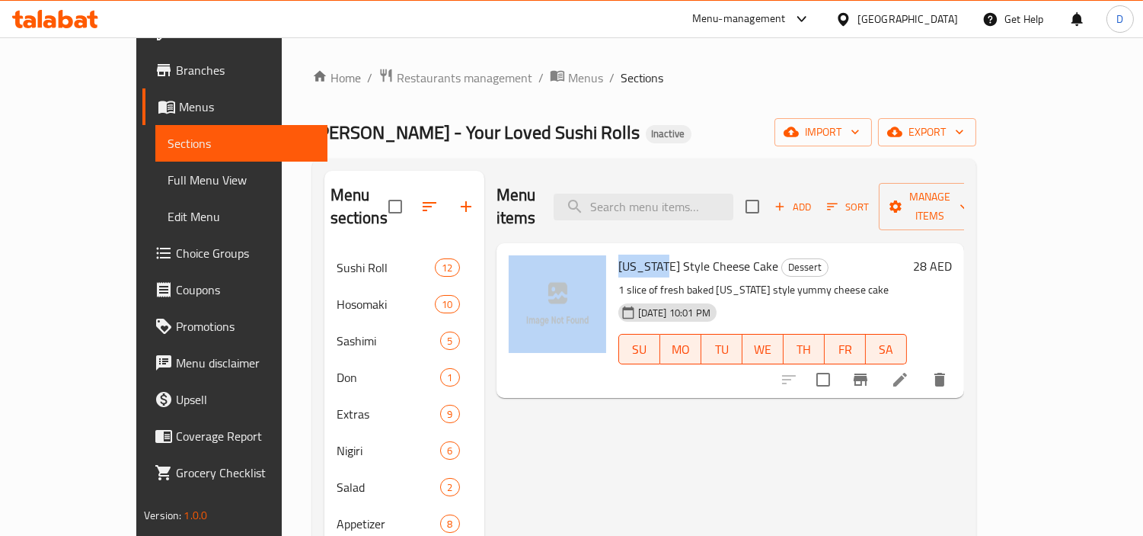
drag, startPoint x: 629, startPoint y: 246, endPoint x: 573, endPoint y: 249, distance: 56.5
click at [573, 249] on div "[US_STATE] Style Cheese Cake Dessert 1 slice of fresh baked [US_STATE] style yu…" at bounding box center [731, 320] width 456 height 142
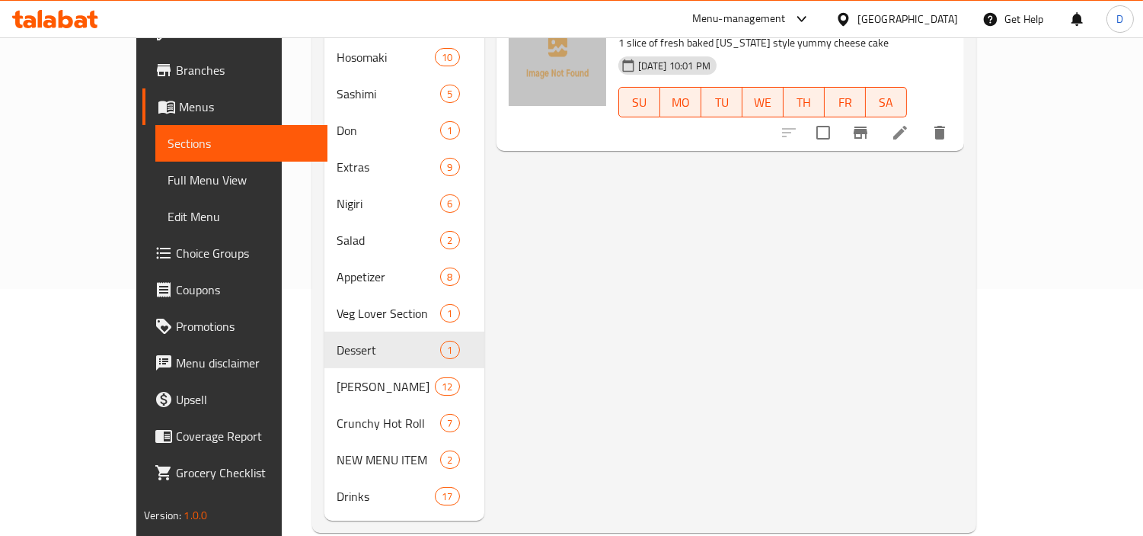
scroll to position [251, 0]
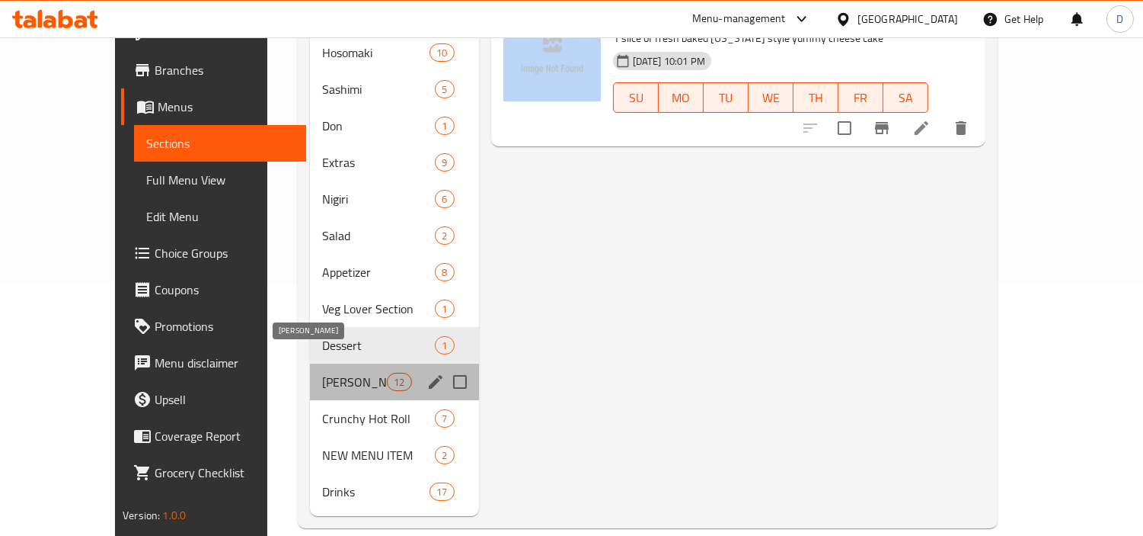
click at [322, 373] on span "[PERSON_NAME]" at bounding box center [354, 382] width 65 height 18
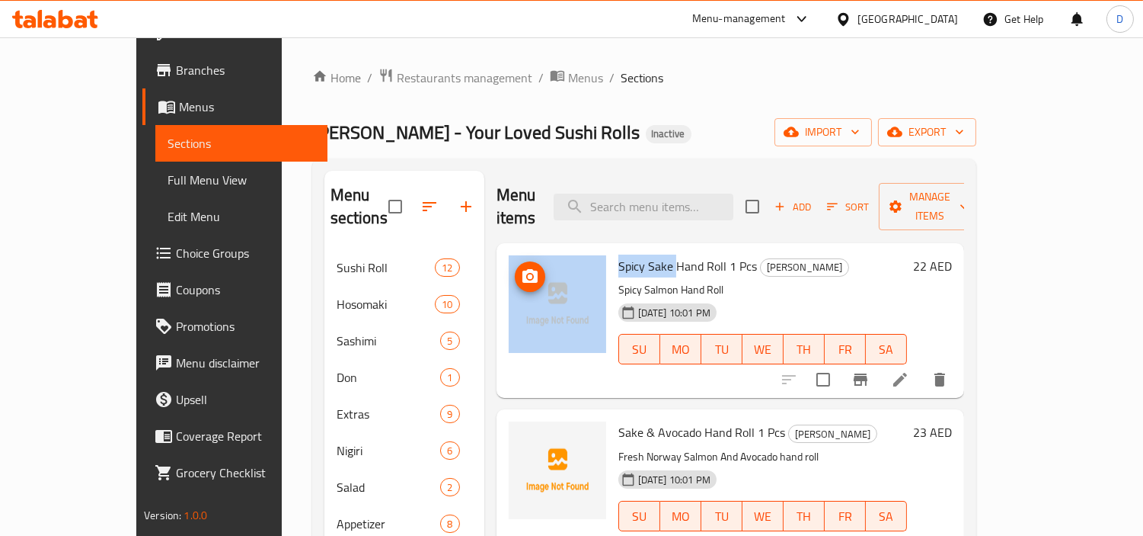
drag, startPoint x: 644, startPoint y: 240, endPoint x: 567, endPoint y: 241, distance: 77.7
click at [567, 249] on div "Spicy Sake Hand Roll 1 Pcs TEMAKI Sushi Spicy Salmon Hand Roll [DATE] 10:01 PM …" at bounding box center [731, 320] width 456 height 142
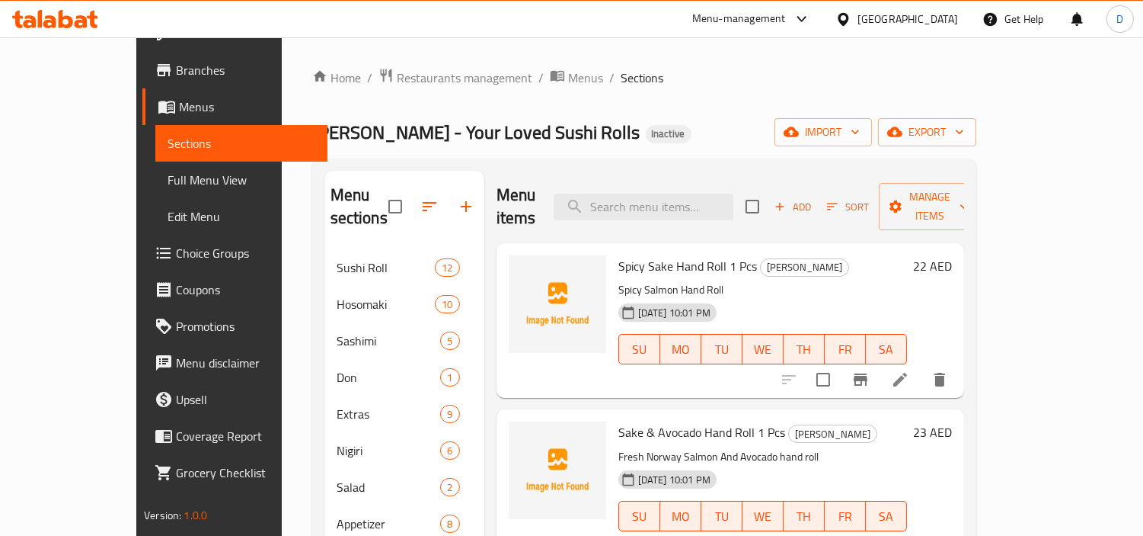
click at [670, 254] on span "Spicy Sake Hand Roll 1 Pcs" at bounding box center [688, 265] width 139 height 23
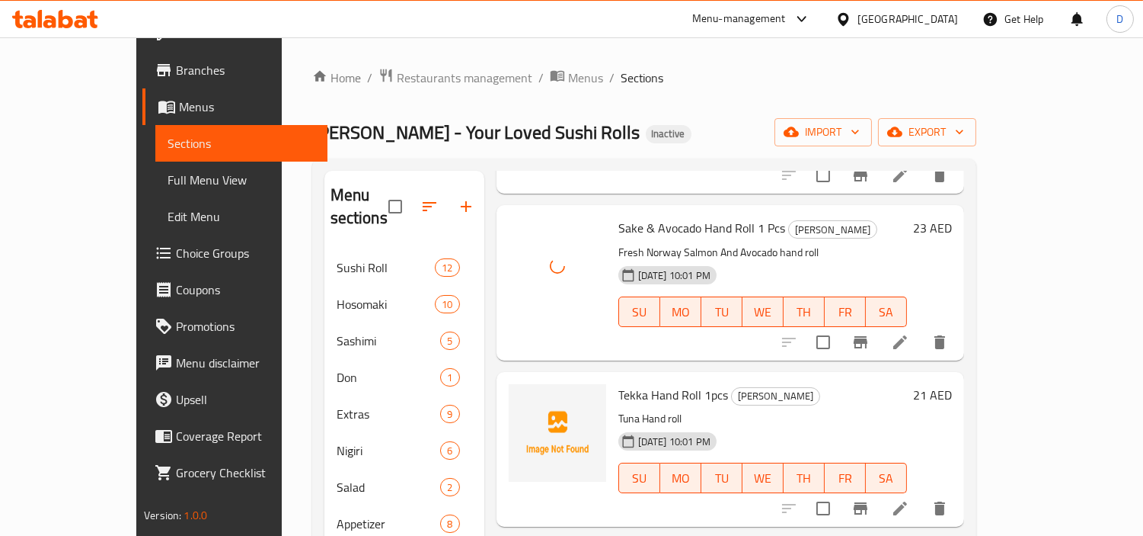
scroll to position [254, 0]
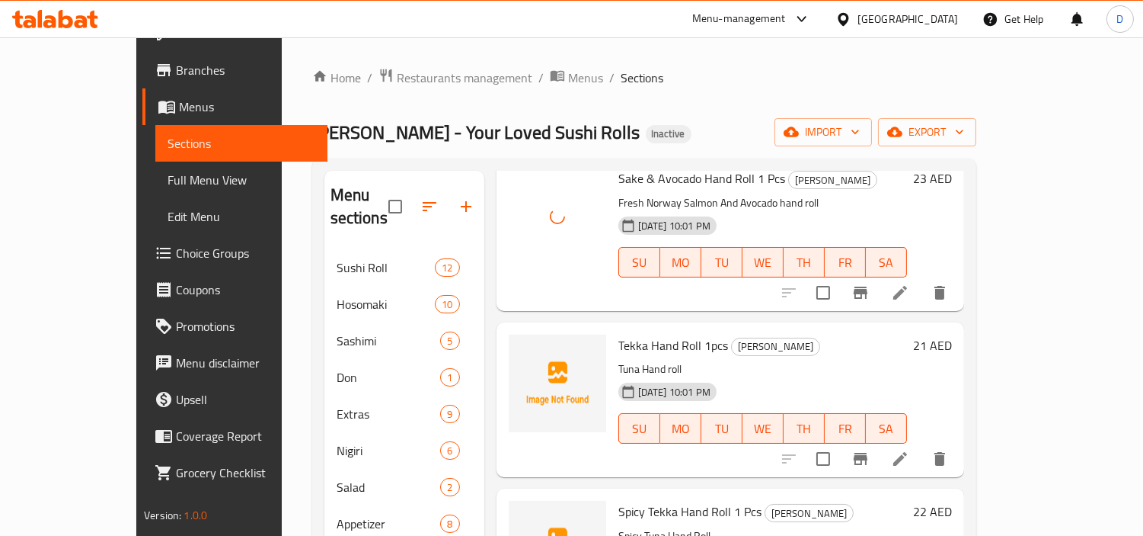
click at [619, 334] on span "Tekka Hand Roll 1pcs" at bounding box center [674, 345] width 110 height 23
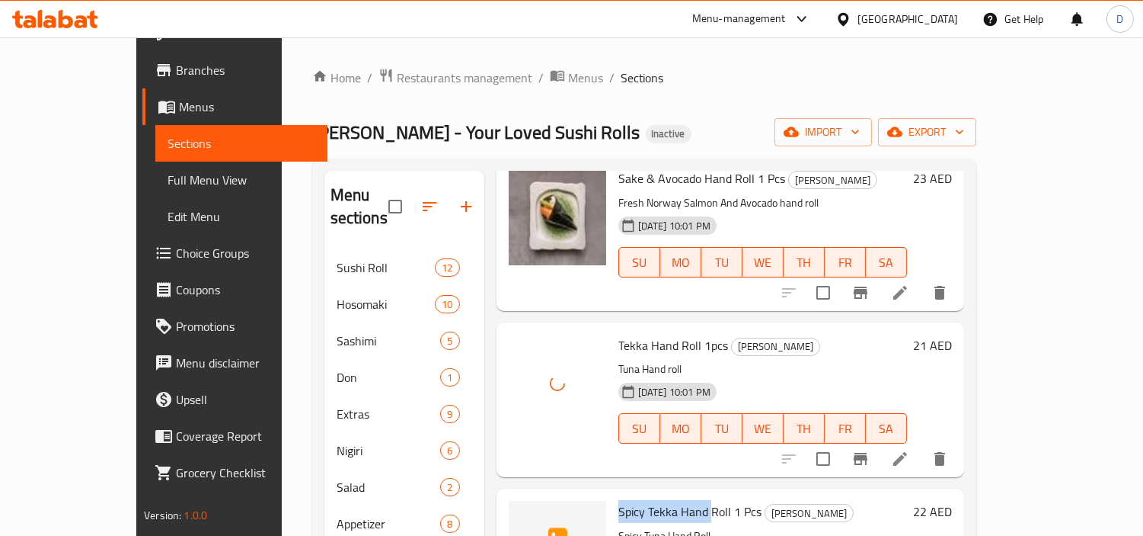
drag, startPoint x: 675, startPoint y: 486, endPoint x: 579, endPoint y: 492, distance: 96.2
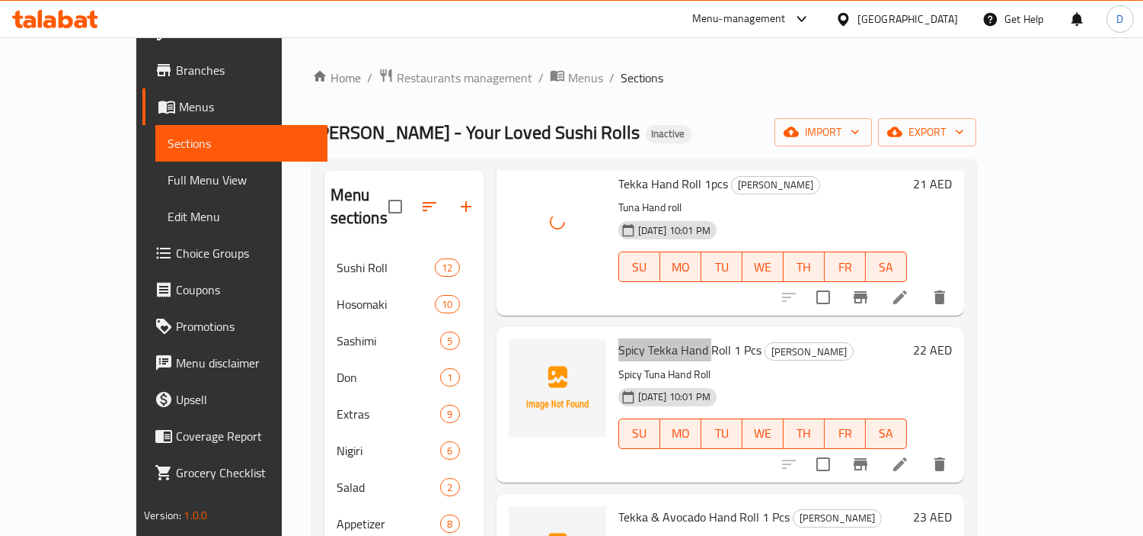
scroll to position [423, 0]
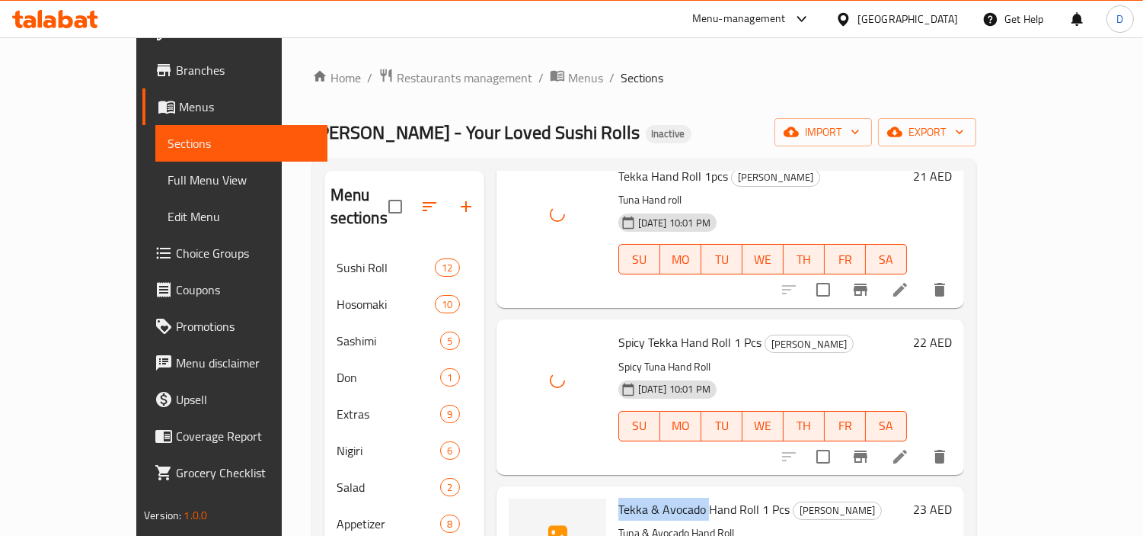
drag, startPoint x: 673, startPoint y: 481, endPoint x: 577, endPoint y: 481, distance: 95.2
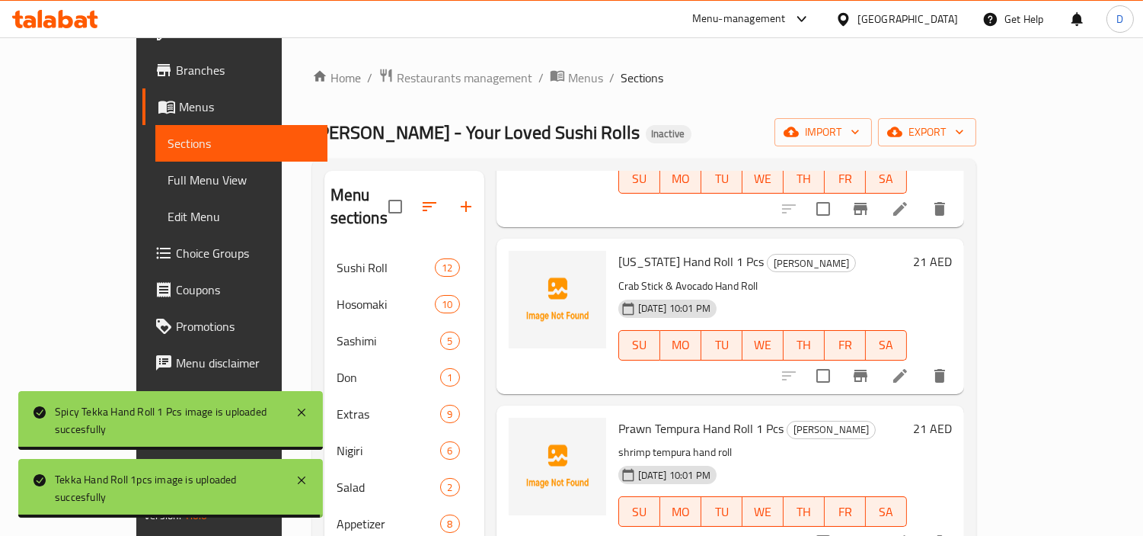
scroll to position [846, 0]
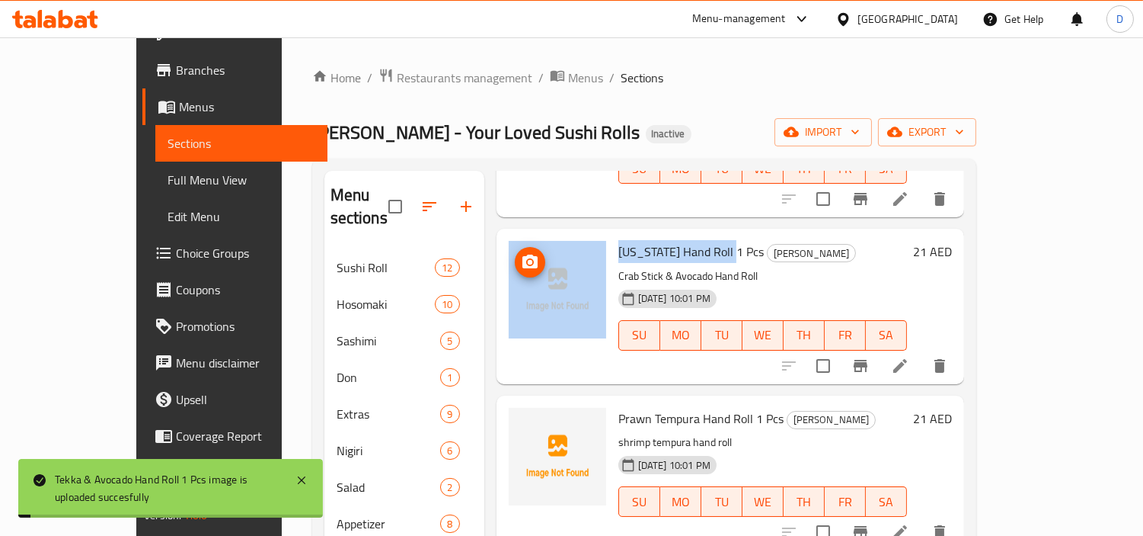
drag, startPoint x: 688, startPoint y: 224, endPoint x: 564, endPoint y: 225, distance: 124.2
click at [564, 235] on div "[US_STATE] Hand Roll 1 Pcs TEMAKI Sushi Crab Stick & Avocado Hand Roll [DATE] 1…" at bounding box center [731, 306] width 456 height 142
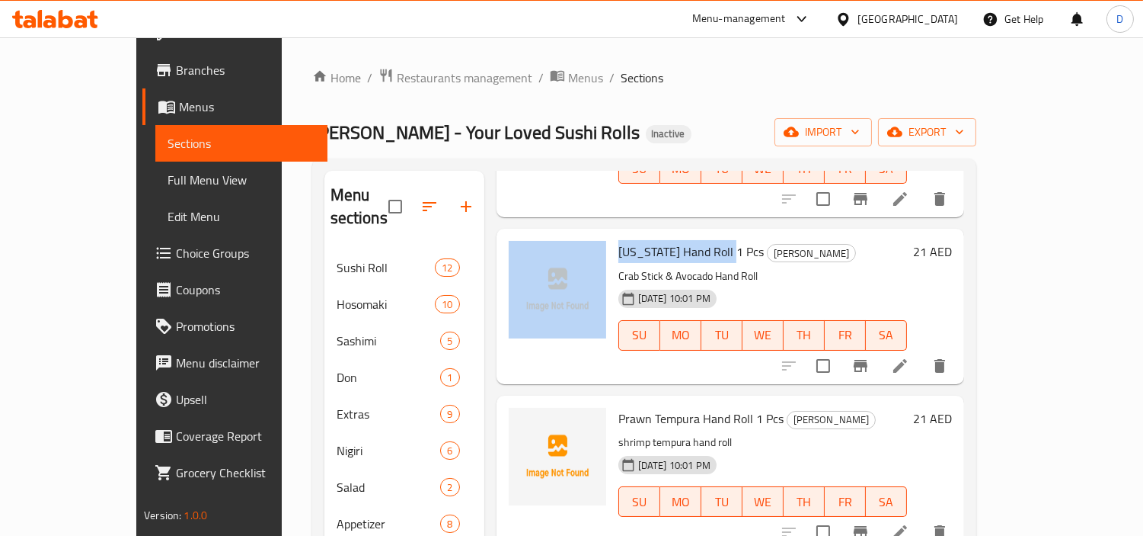
click at [631, 240] on span "[US_STATE] Hand Roll 1 Pcs" at bounding box center [692, 251] width 146 height 23
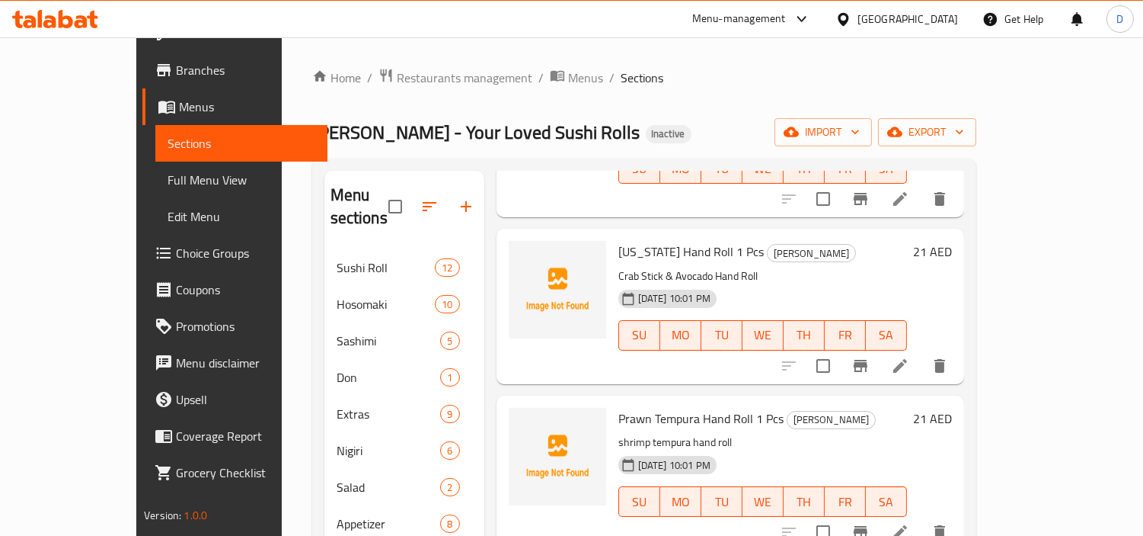
click at [644, 240] on span "[US_STATE] Hand Roll 1 Pcs" at bounding box center [692, 251] width 146 height 23
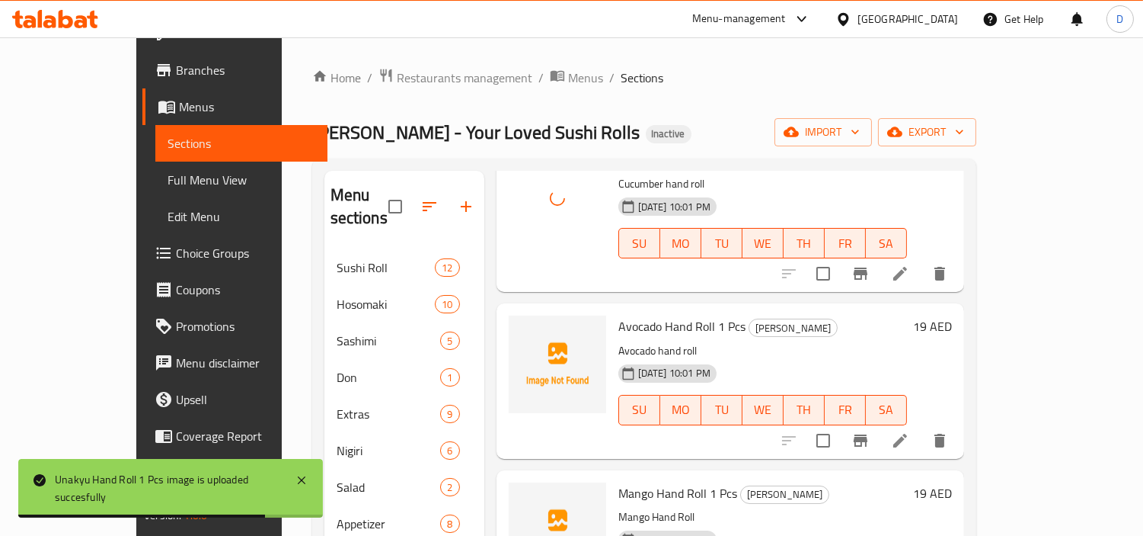
scroll to position [1438, 0]
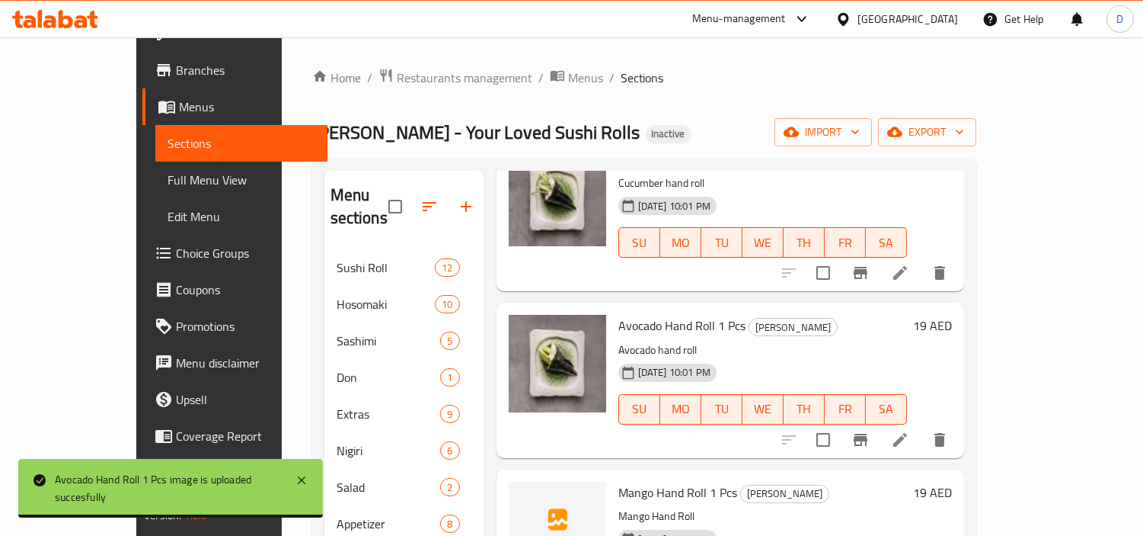
click at [619, 481] on span "Mango Hand Roll 1 Pcs" at bounding box center [678, 492] width 119 height 23
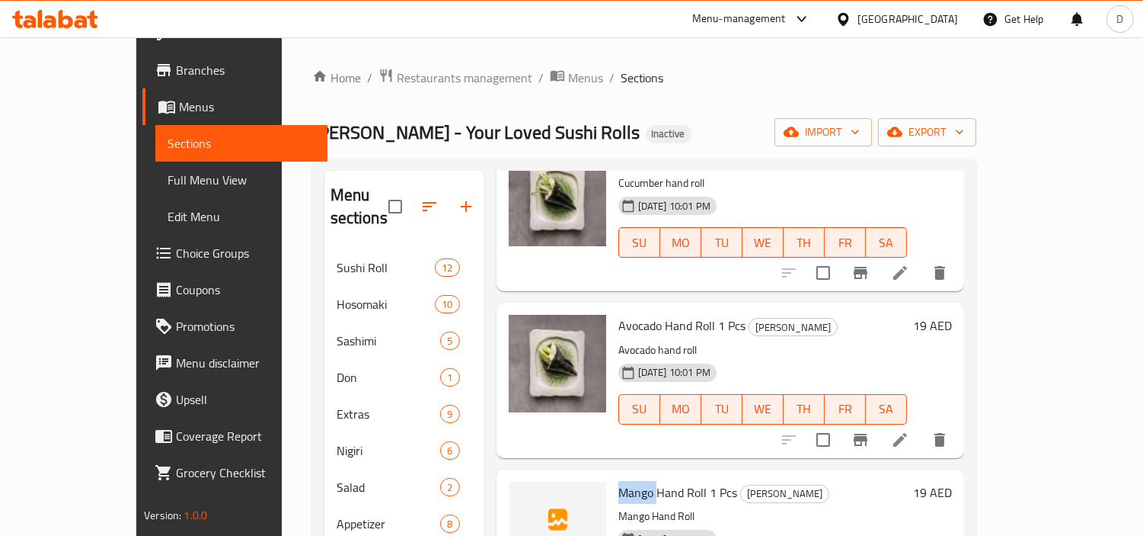
click at [619, 481] on span "Mango Hand Roll 1 Pcs" at bounding box center [678, 492] width 119 height 23
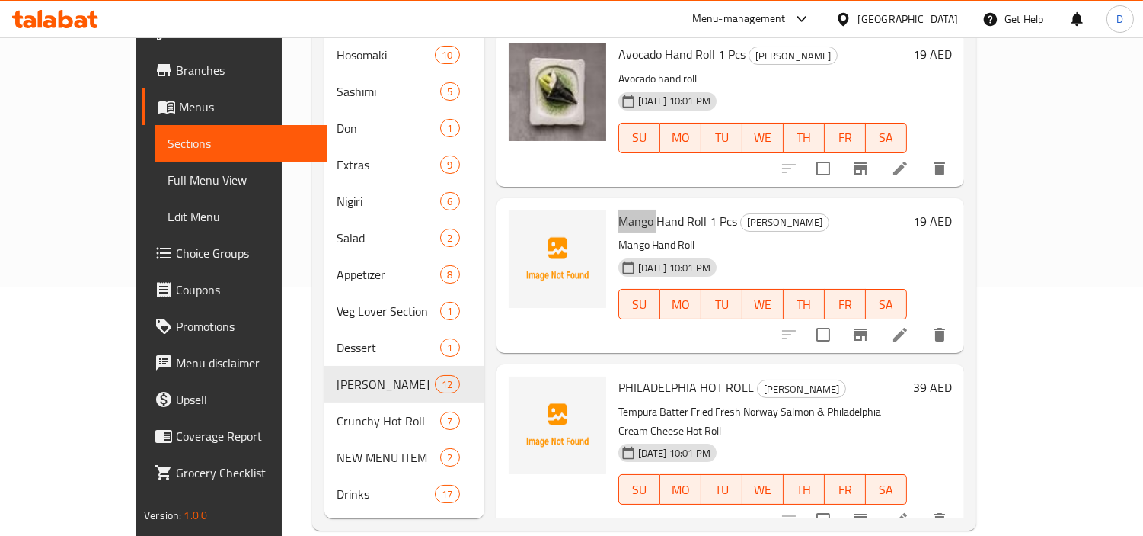
scroll to position [251, 0]
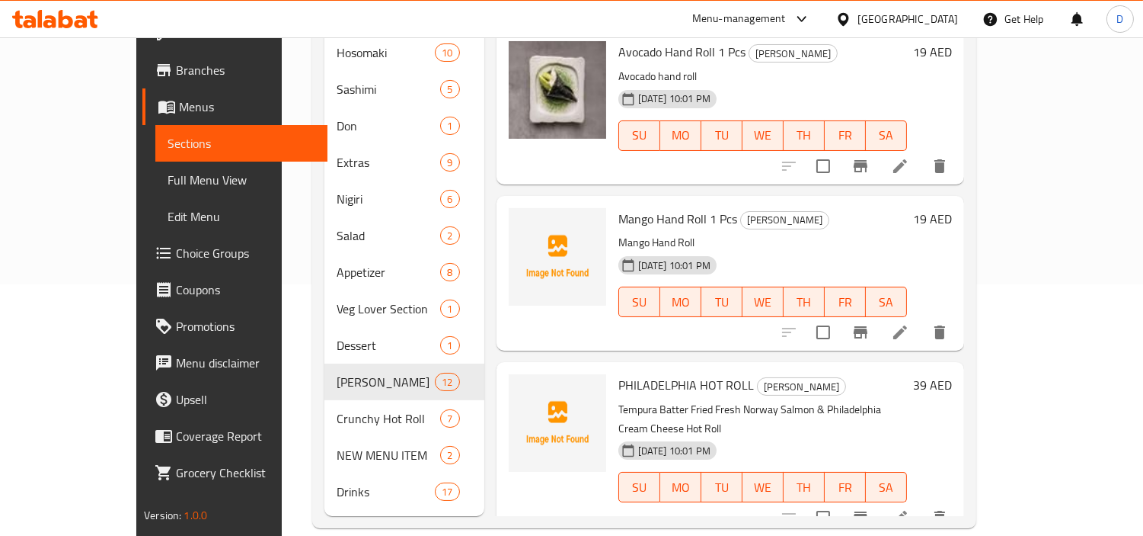
click at [619, 373] on span "PHILADELPHIA HOT ROLL" at bounding box center [687, 384] width 136 height 23
click at [665, 373] on span "PHILADELPHIA HOT ROLL" at bounding box center [687, 384] width 136 height 23
click at [666, 373] on span "PHILADELPHIA HOT ROLL" at bounding box center [687, 384] width 136 height 23
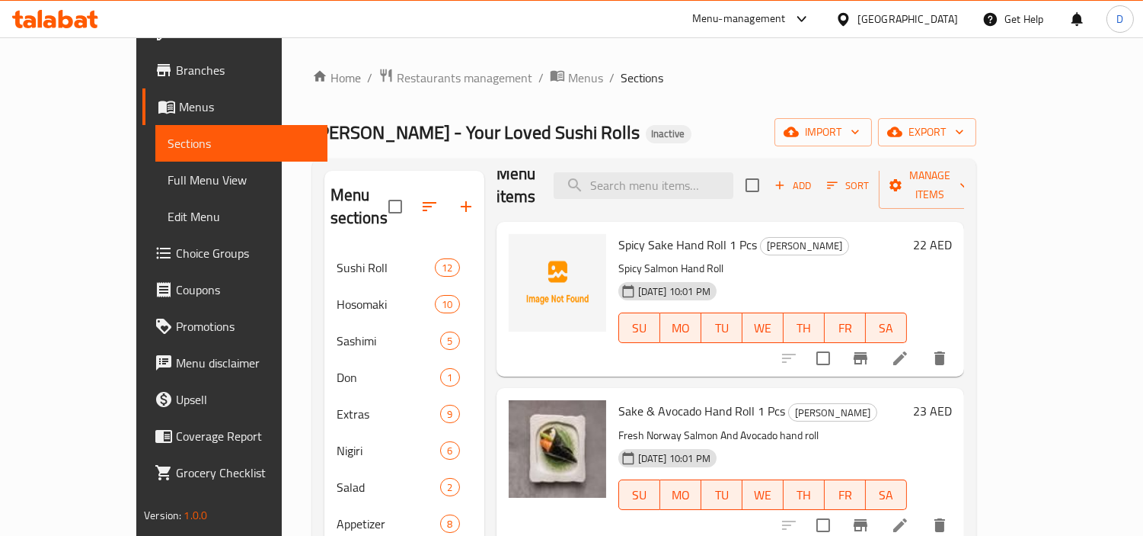
scroll to position [0, 0]
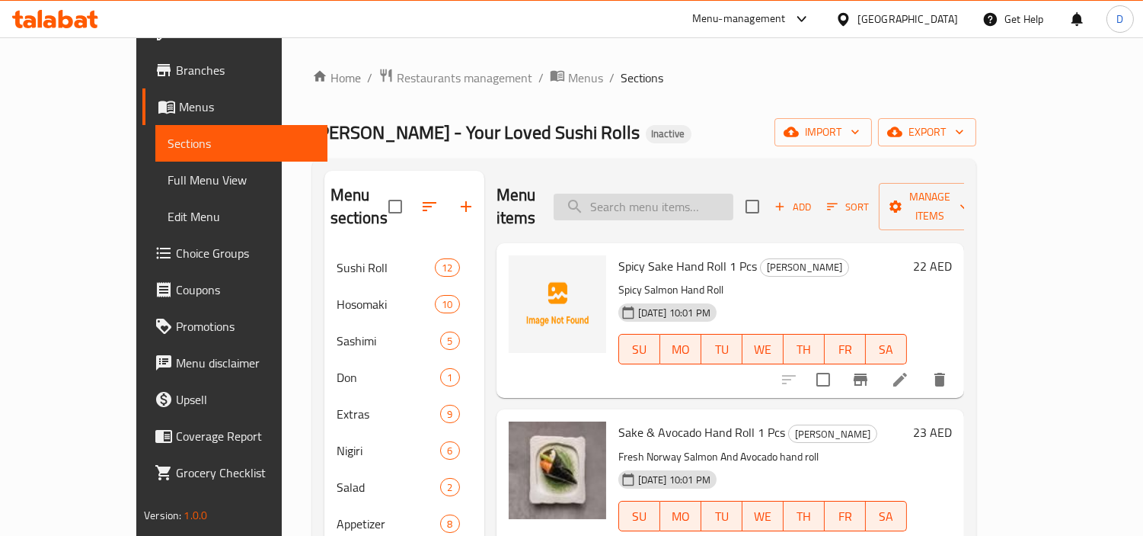
click at [710, 193] on input "search" at bounding box center [644, 206] width 180 height 27
paste input "021 - Super Philadelphia Roll"
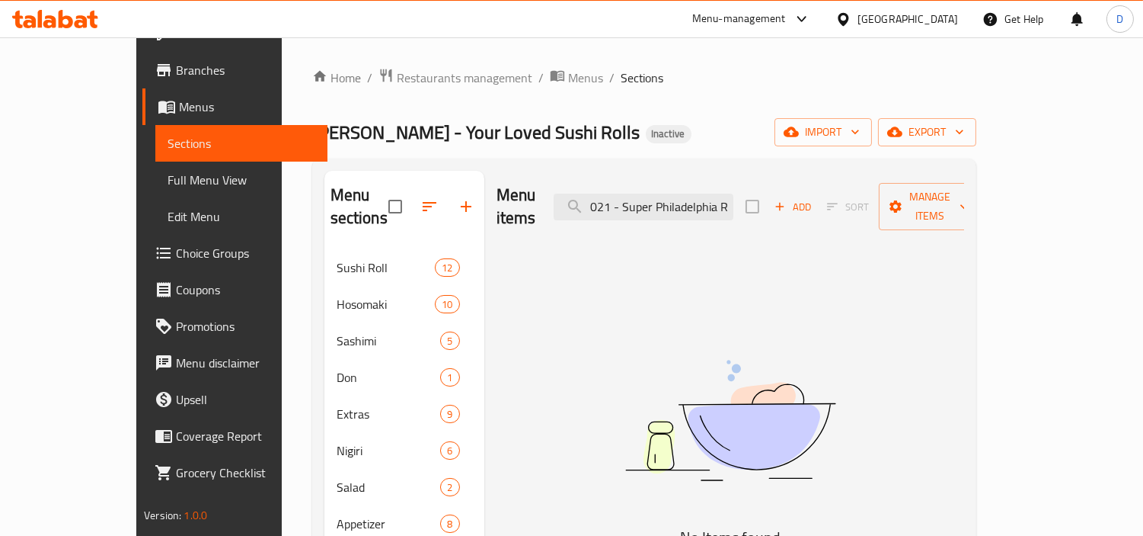
drag, startPoint x: 656, startPoint y: 206, endPoint x: 598, endPoint y: 211, distance: 58.1
click at [598, 211] on div "Menu items 021 - Super Philadelphia Roll Add Sort Manage items" at bounding box center [731, 207] width 468 height 72
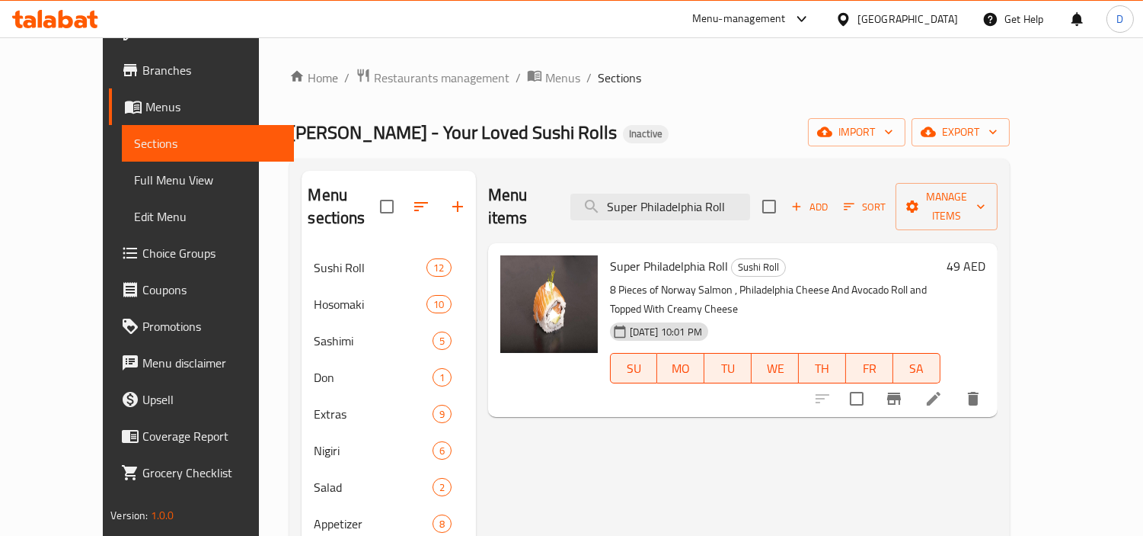
type input "Super Philadelphia Roll"
drag, startPoint x: 607, startPoint y: 475, endPoint x: 577, endPoint y: 439, distance: 47.6
click at [607, 475] on div "Menu items Super Philadelphia Roll Add Sort Manage items Super Philadelphia Rol…" at bounding box center [737, 469] width 522 height 596
click at [708, 198] on input "Super Philadelphia Roll" at bounding box center [661, 206] width 180 height 27
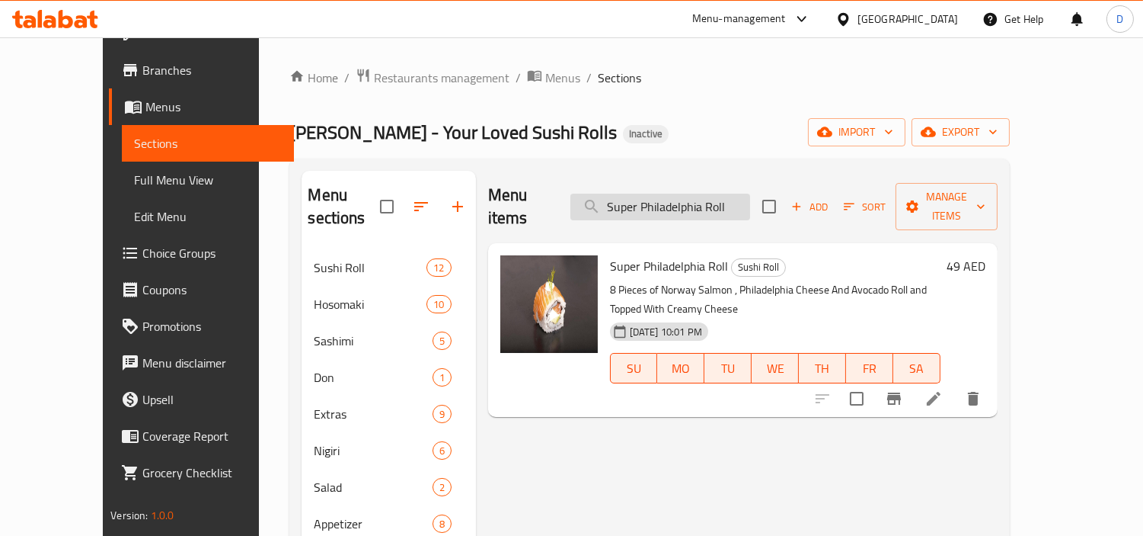
click at [708, 198] on input "Super Philadelphia Roll" at bounding box center [661, 206] width 180 height 27
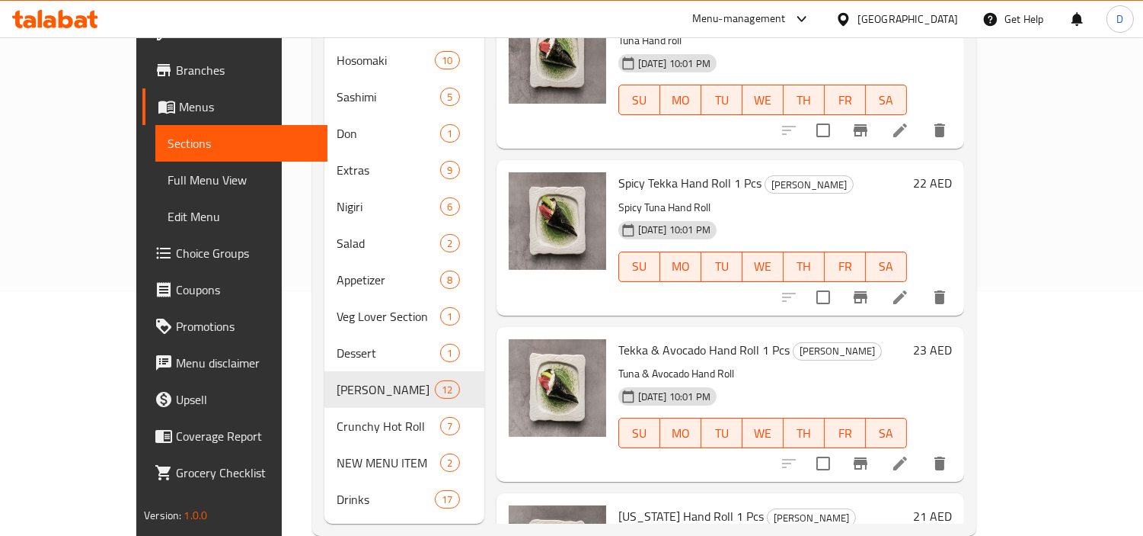
scroll to position [251, 0]
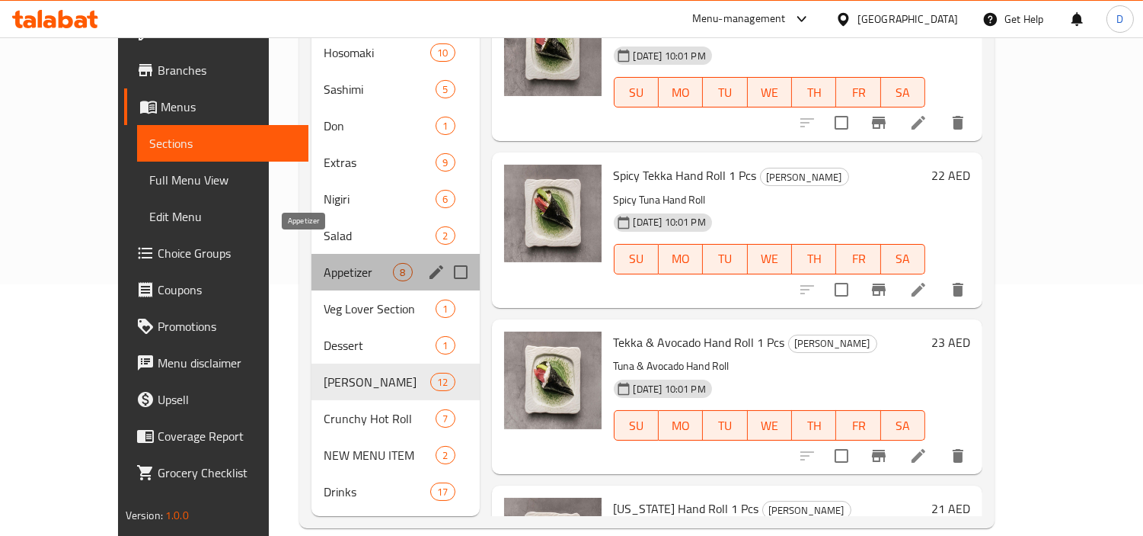
click at [324, 263] on span "Appetizer" at bounding box center [358, 272] width 69 height 18
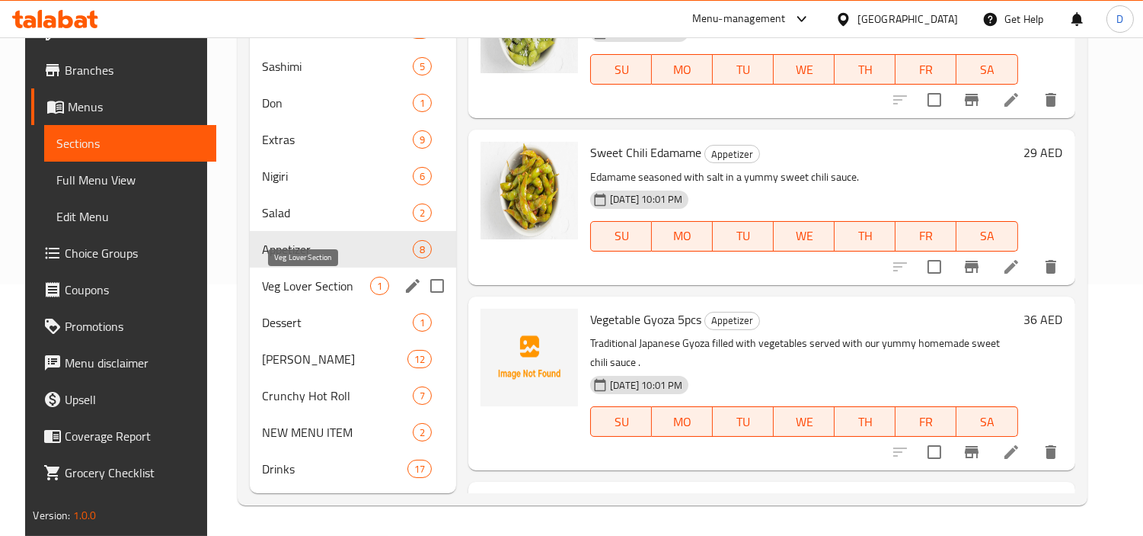
click at [306, 285] on span "Veg Lover Section" at bounding box center [316, 286] width 108 height 18
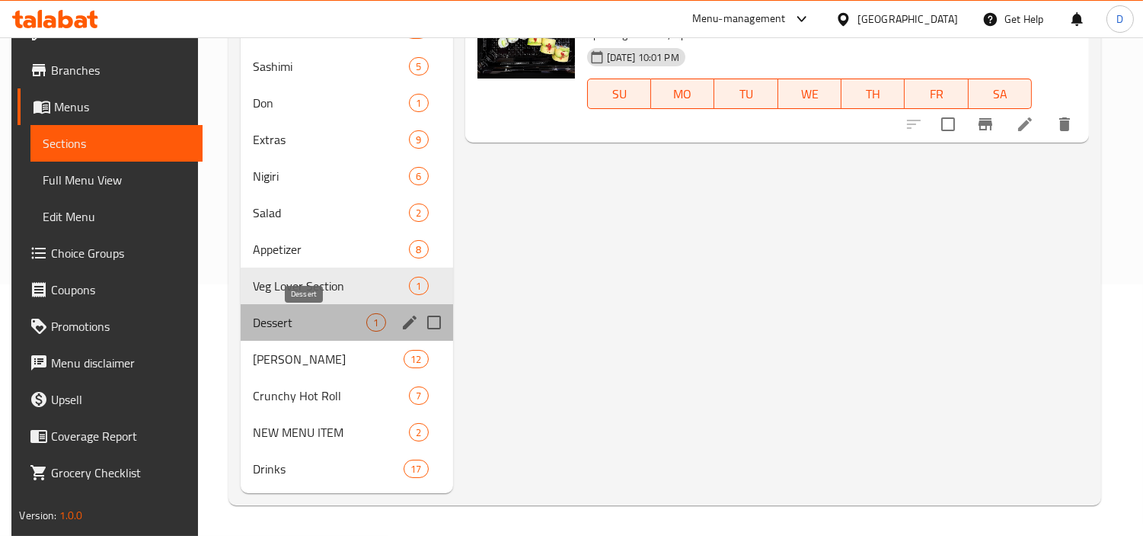
click at [301, 315] on span "Dessert" at bounding box center [310, 322] width 114 height 18
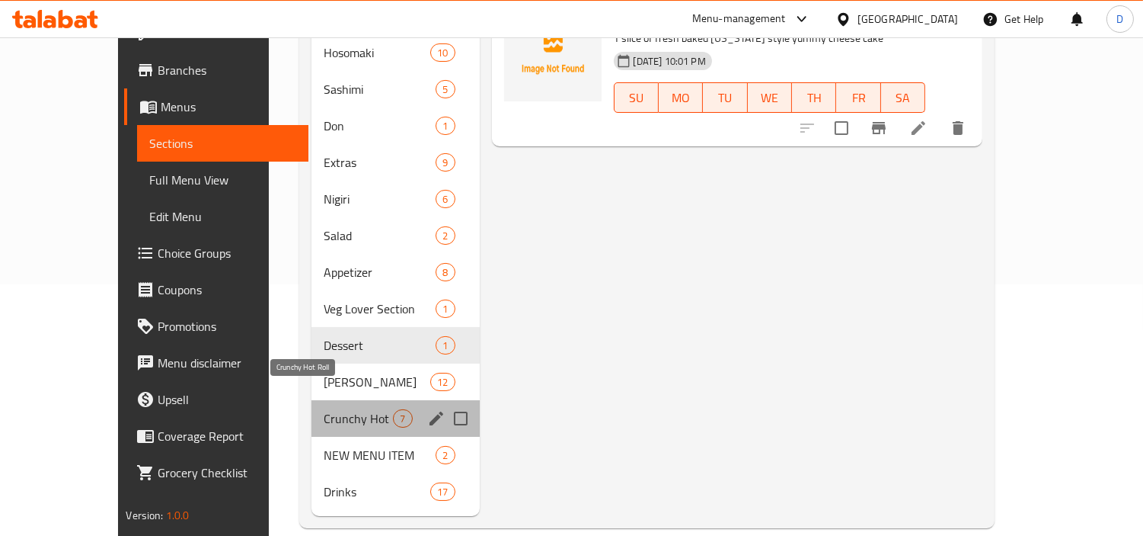
click at [324, 409] on span "Crunchy Hot Roll" at bounding box center [358, 418] width 69 height 18
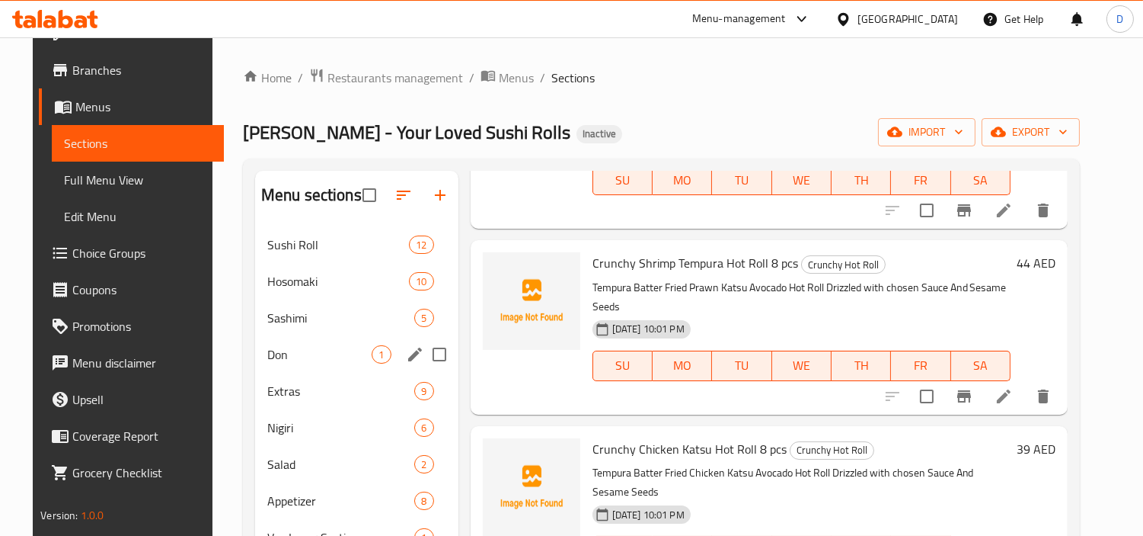
scroll to position [338, 0]
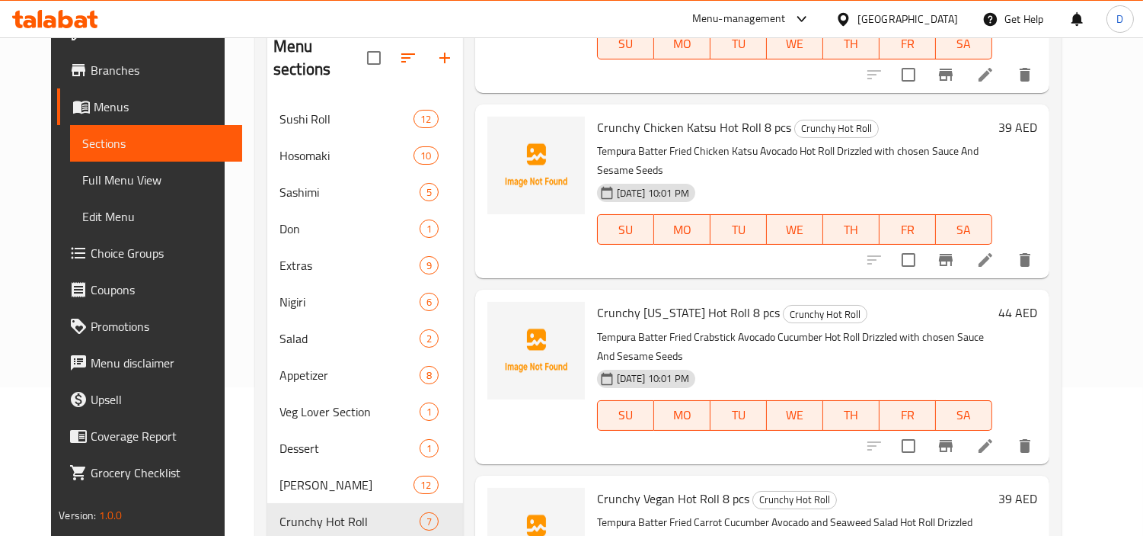
drag, startPoint x: 229, startPoint y: 483, endPoint x: 248, endPoint y: 469, distance: 23.5
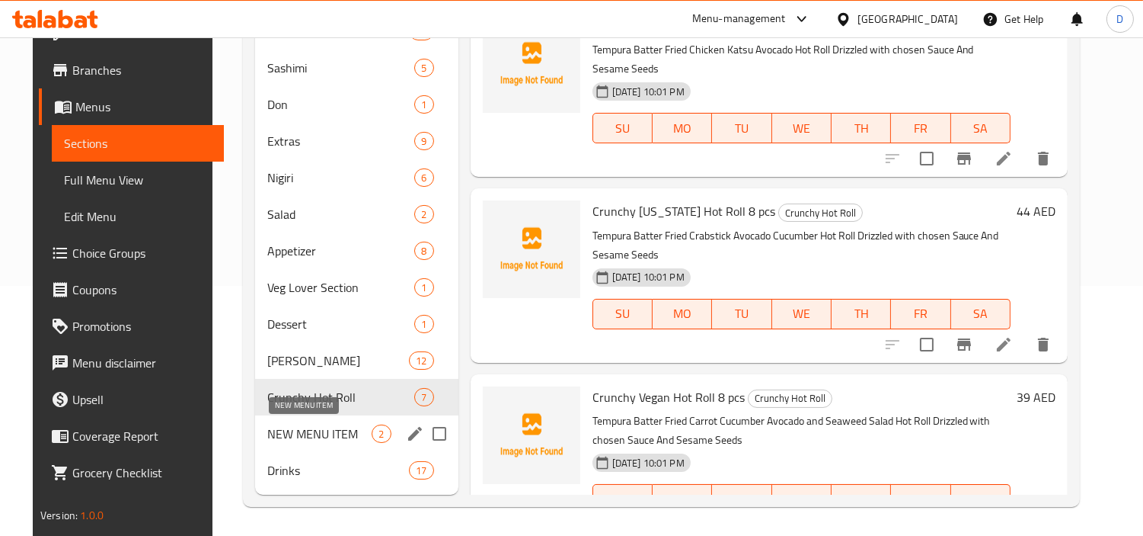
scroll to position [251, 0]
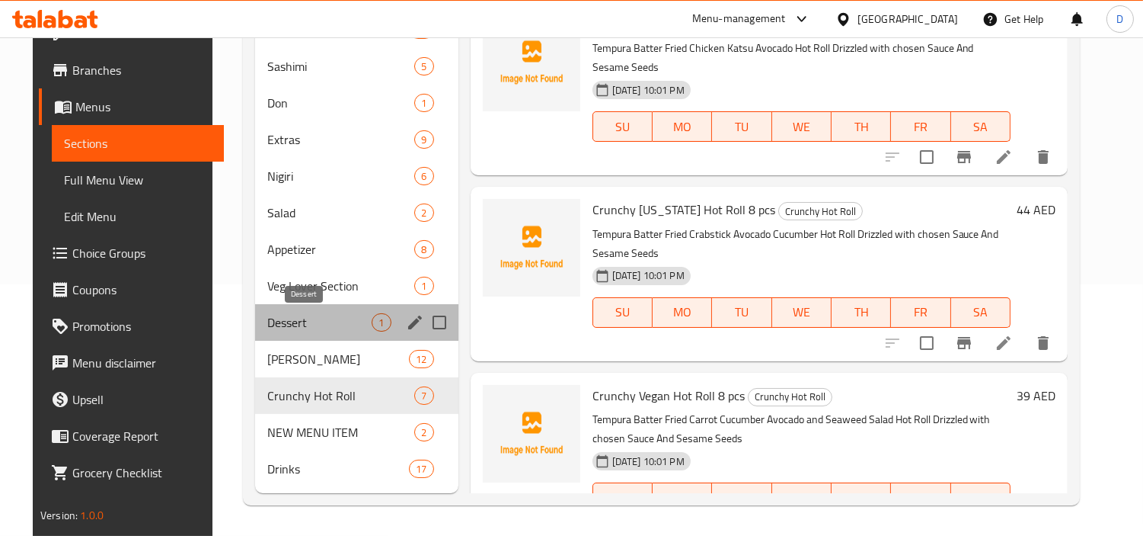
click at [302, 325] on span "Dessert" at bounding box center [319, 322] width 105 height 18
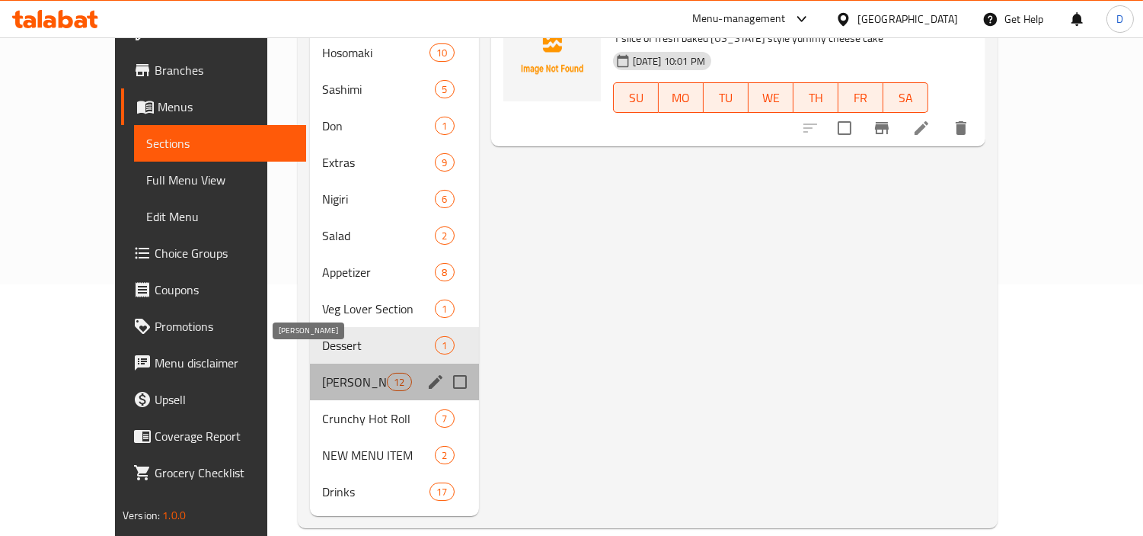
click at [322, 373] on span "[PERSON_NAME]" at bounding box center [354, 382] width 65 height 18
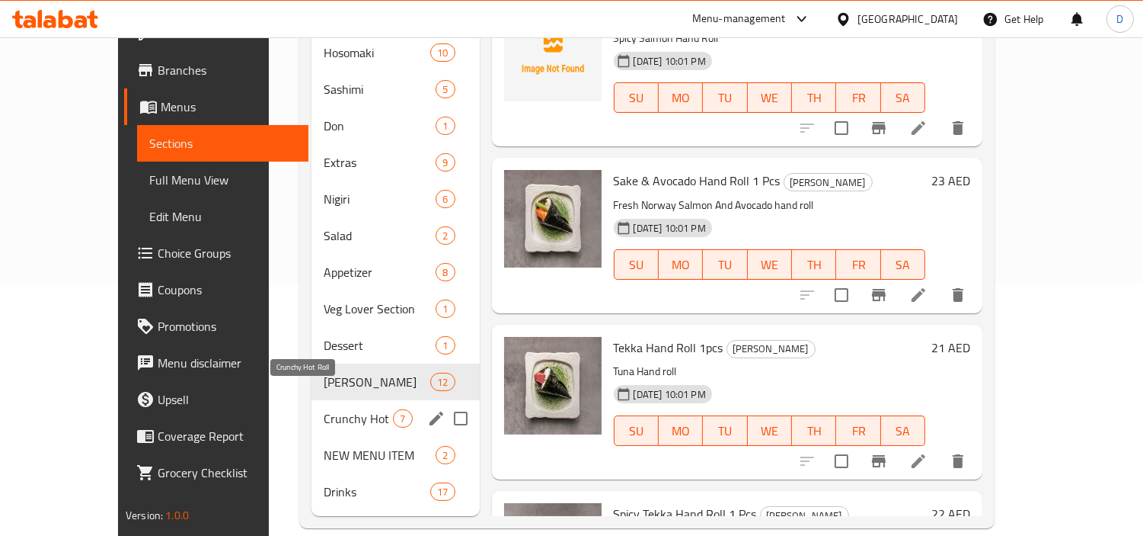
click at [324, 409] on span "Crunchy Hot Roll" at bounding box center [358, 418] width 69 height 18
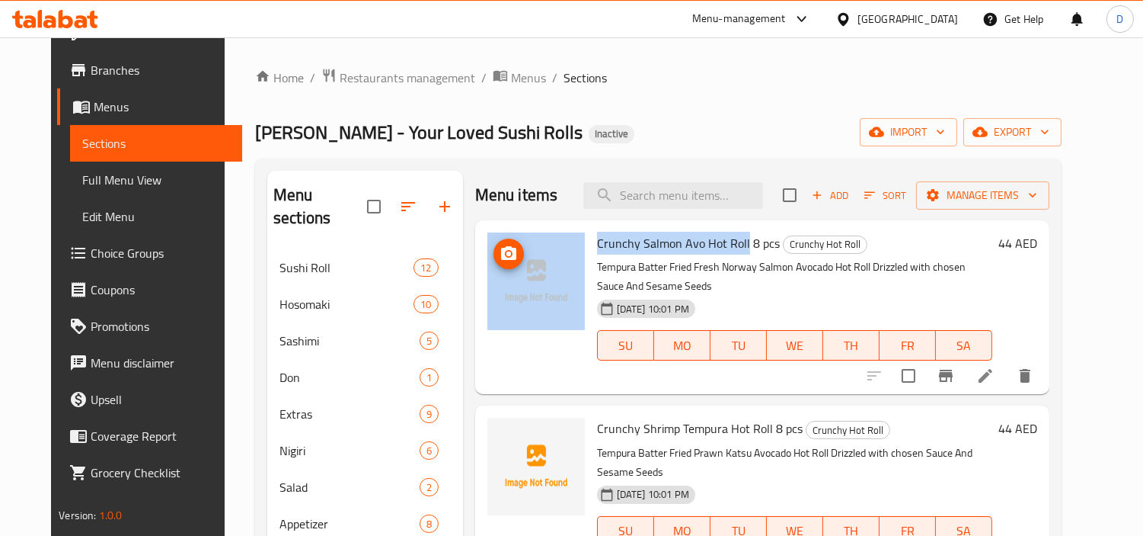
drag, startPoint x: 731, startPoint y: 239, endPoint x: 557, endPoint y: 238, distance: 174.5
click at [557, 238] on div "Crunchy Salmon Avo Hot Roll 8 pcs Crunchy Hot Roll Tempura Batter Fried Fresh N…" at bounding box center [762, 307] width 562 height 162
click at [603, 241] on span "Crunchy Salmon Avo Hot Roll 8 pcs" at bounding box center [688, 243] width 183 height 23
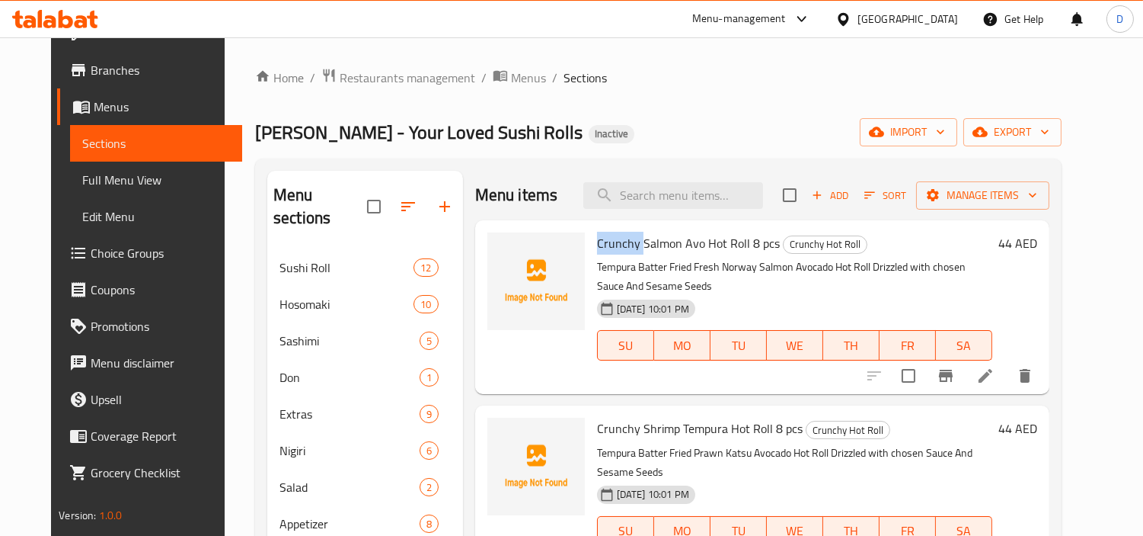
click at [603, 241] on span "Crunchy Salmon Avo Hot Roll 8 pcs" at bounding box center [688, 243] width 183 height 23
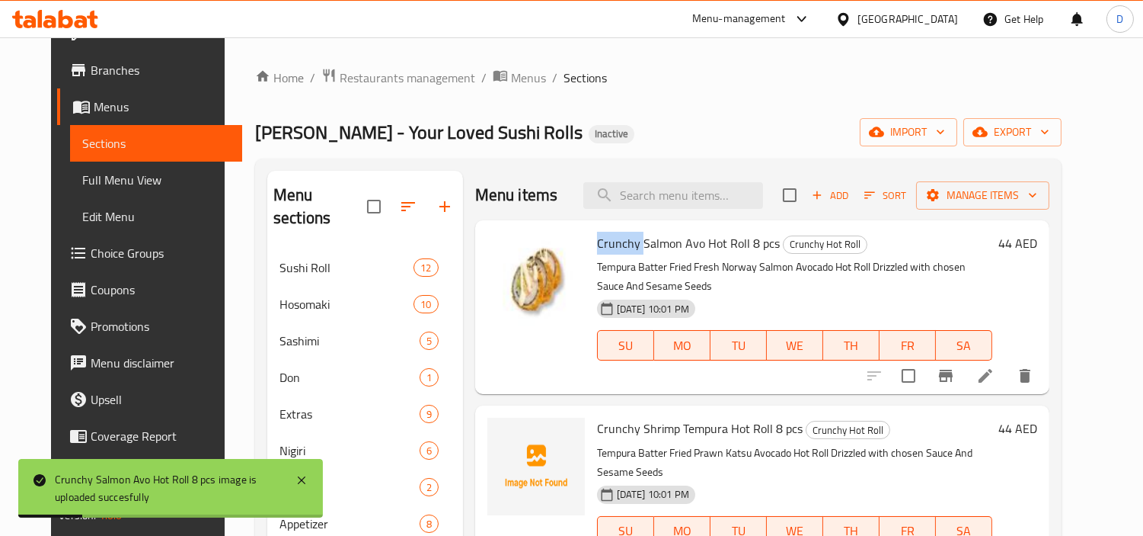
click at [661, 433] on span "Crunchy Shrimp Tempura Hot Roll 8 pcs" at bounding box center [700, 428] width 206 height 23
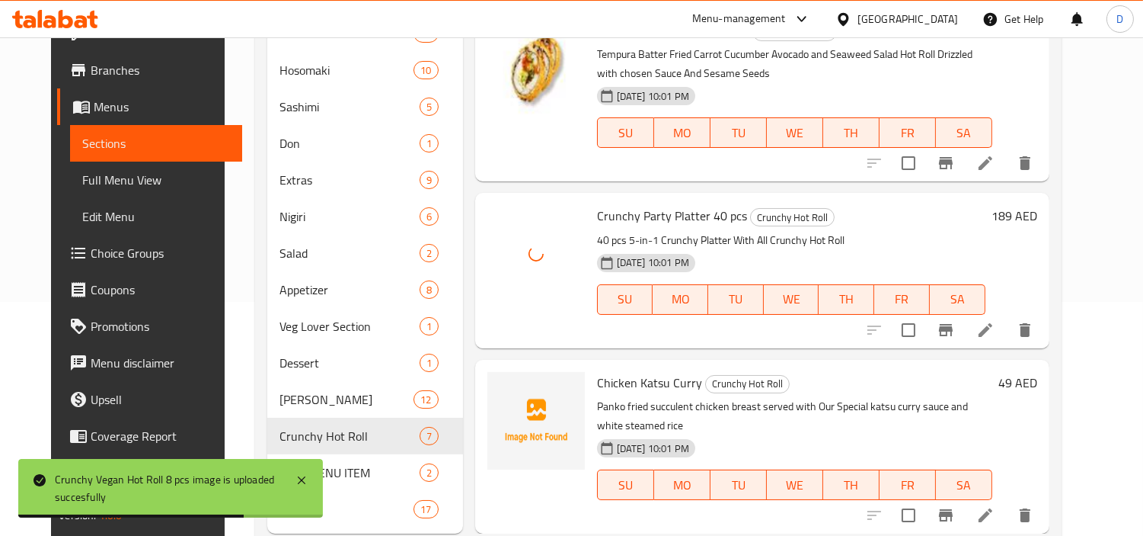
scroll to position [251, 0]
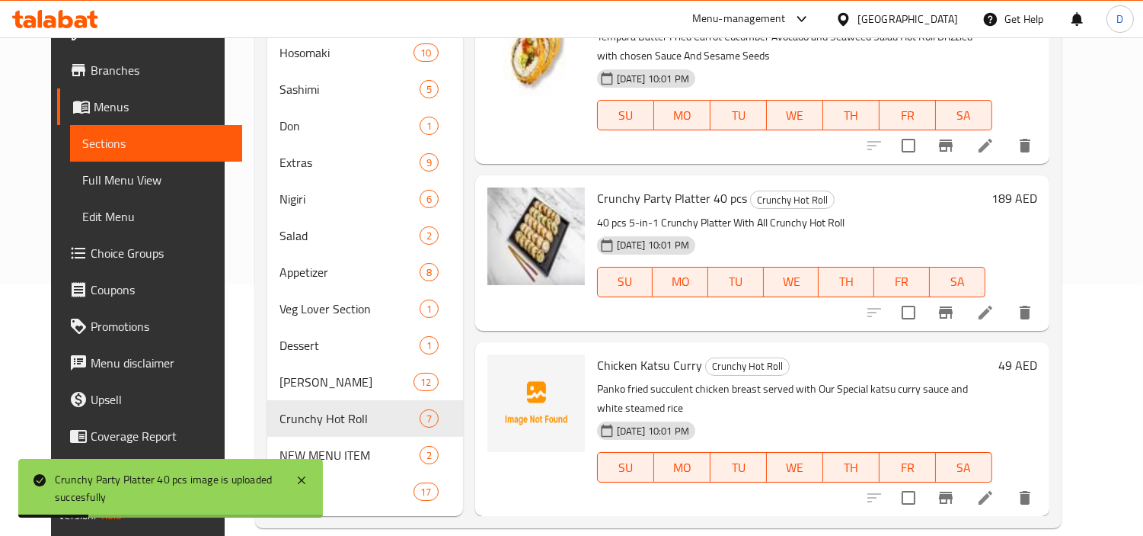
click at [651, 353] on span "Chicken Katsu Curry" at bounding box center [649, 364] width 105 height 23
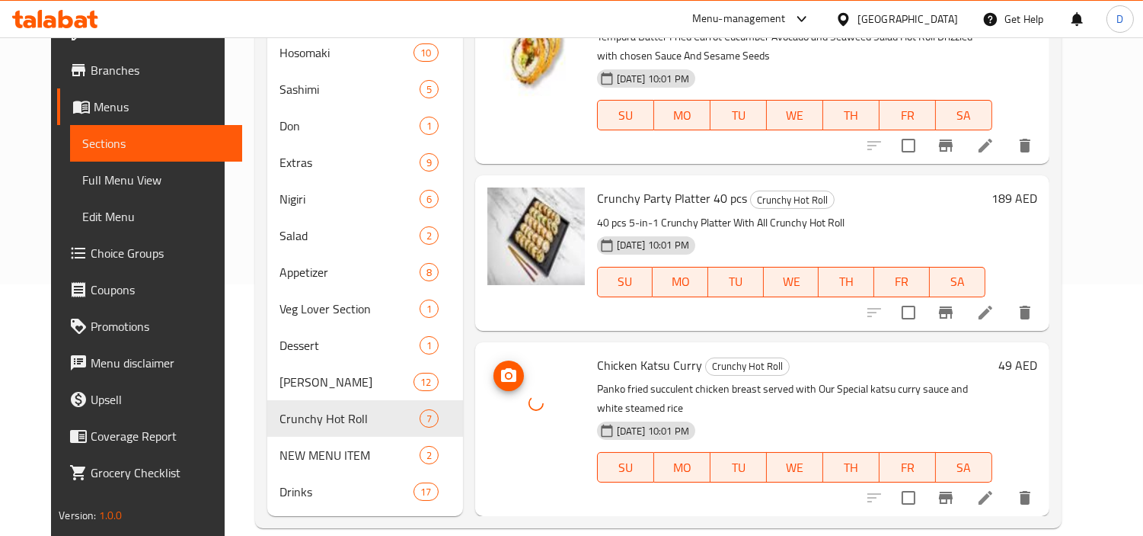
click at [543, 382] on div at bounding box center [537, 403] width 98 height 98
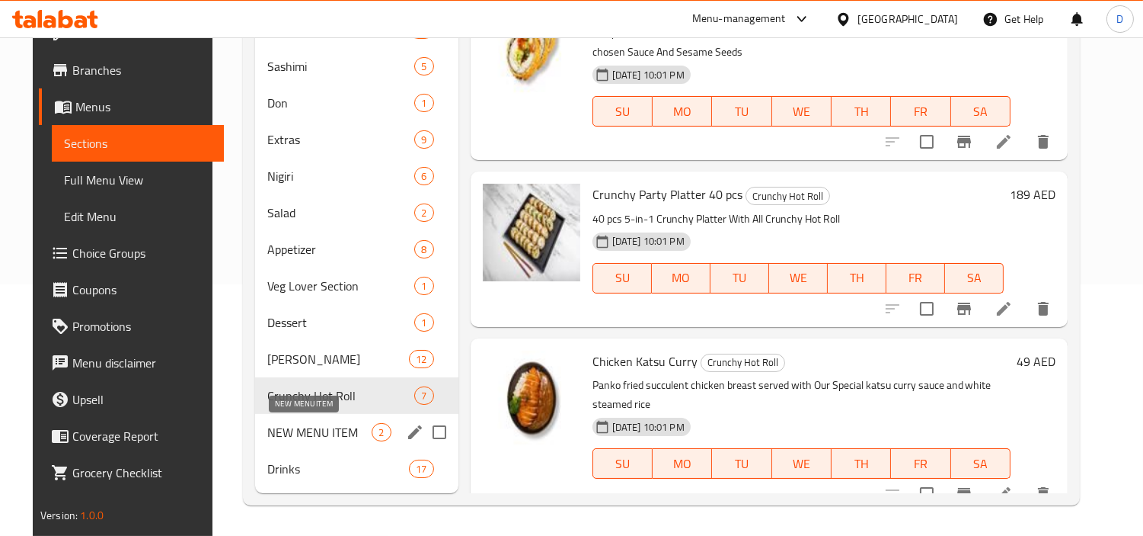
click at [323, 427] on span "NEW MENU ITEM" at bounding box center [319, 432] width 105 height 18
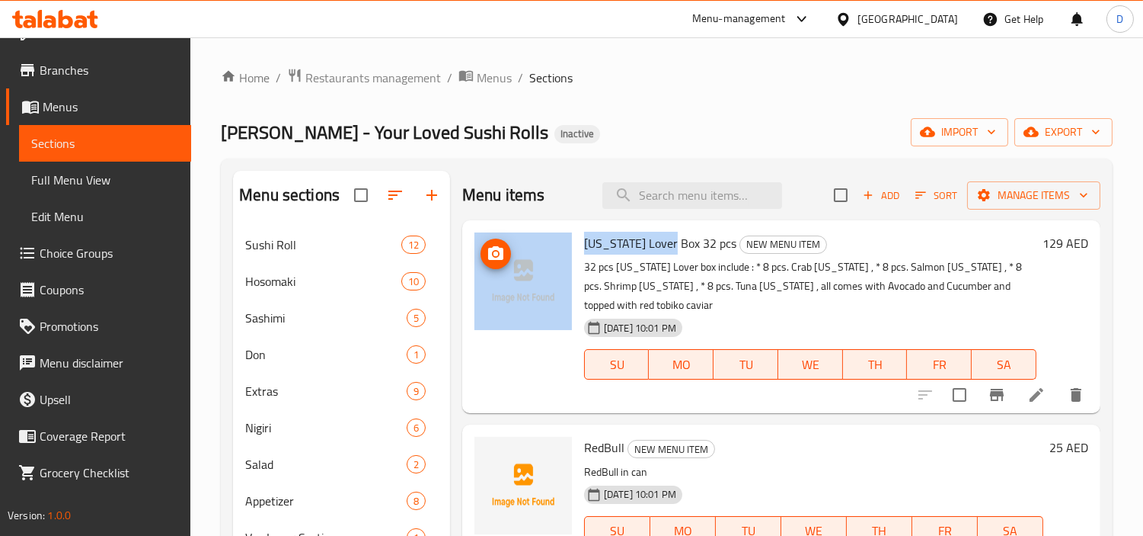
drag, startPoint x: 664, startPoint y: 244, endPoint x: 582, endPoint y: 252, distance: 81.9
click at [571, 254] on div "[US_STATE] Lover Box 32 pcs NEW MENU ITEM 32 pcs [US_STATE] Lover box include :…" at bounding box center [782, 316] width 626 height 181
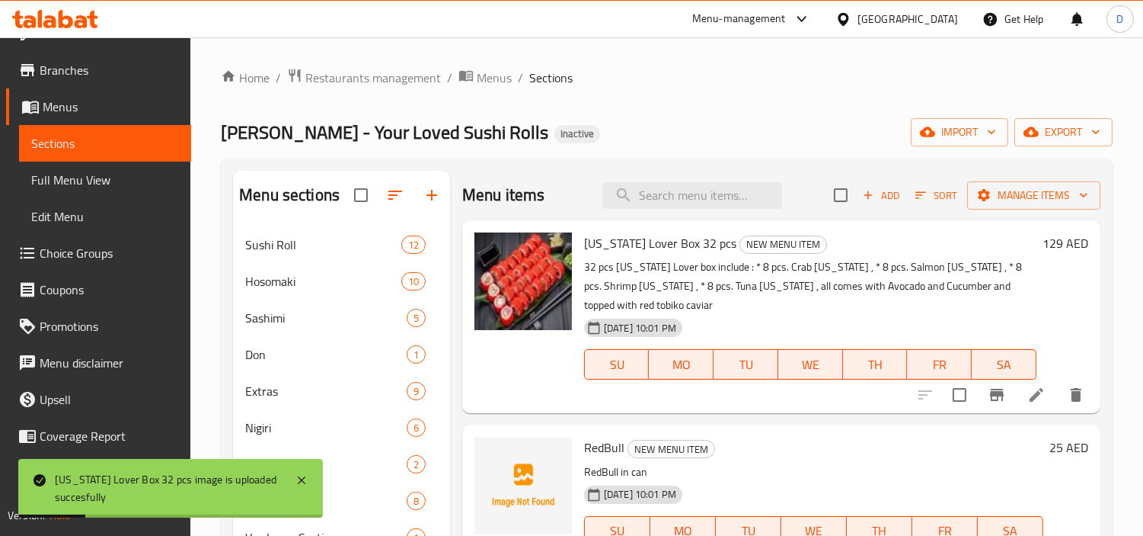
click at [894, 469] on p "RedBull in can" at bounding box center [813, 471] width 459 height 19
click at [608, 451] on span "RedBull" at bounding box center [604, 447] width 40 height 23
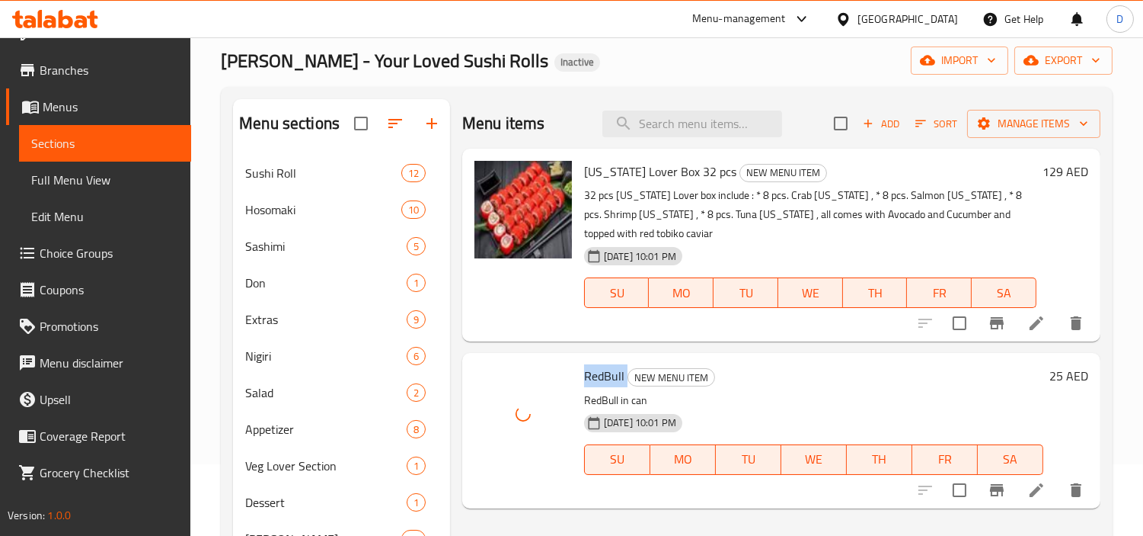
scroll to position [251, 0]
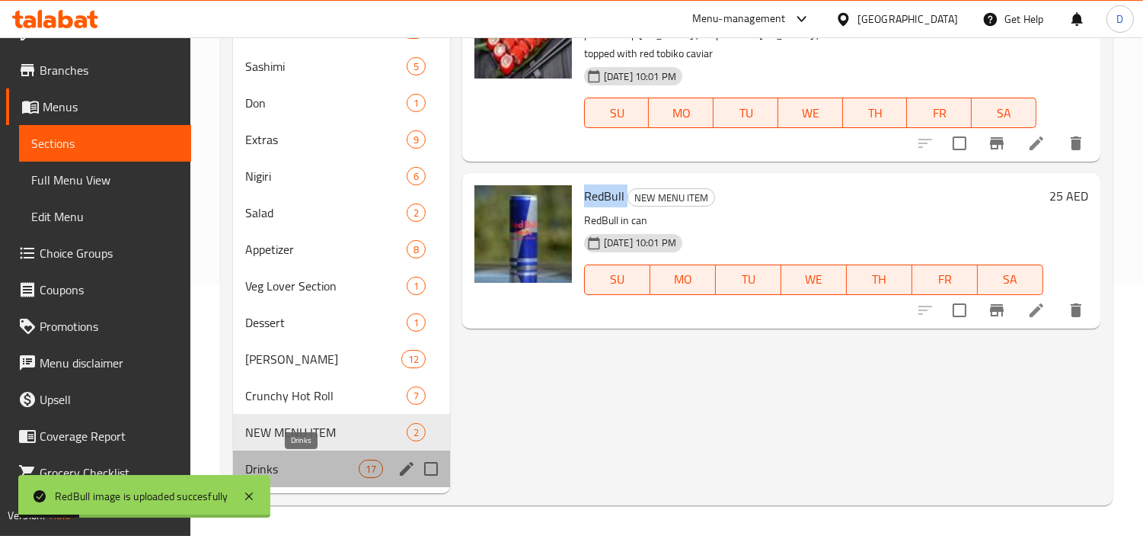
click at [322, 469] on span "Drinks" at bounding box center [301, 468] width 113 height 18
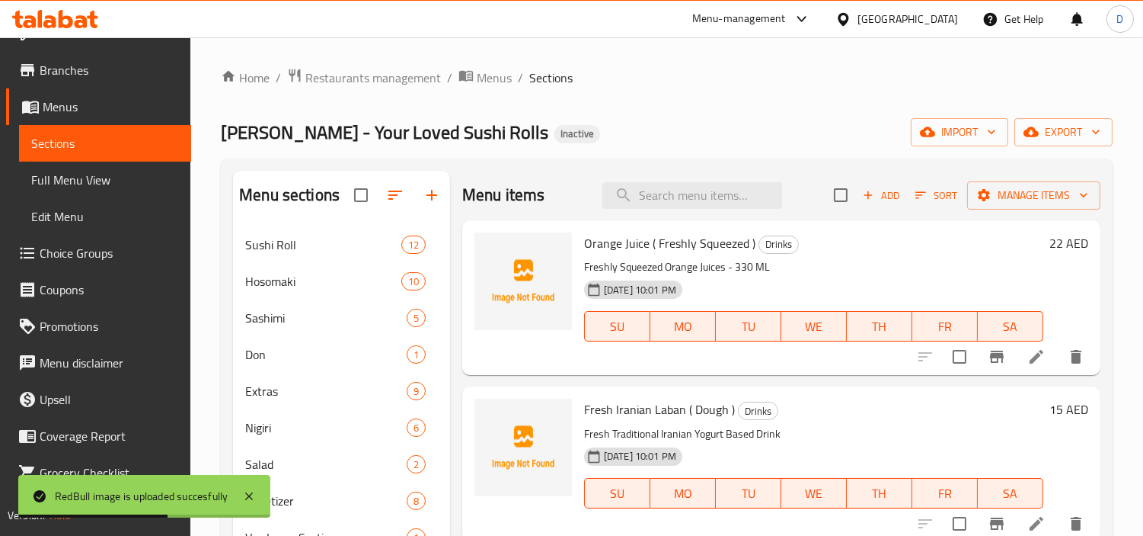
click at [587, 241] on span "Orange Juice ( Freshly Squeezed )" at bounding box center [669, 243] width 171 height 23
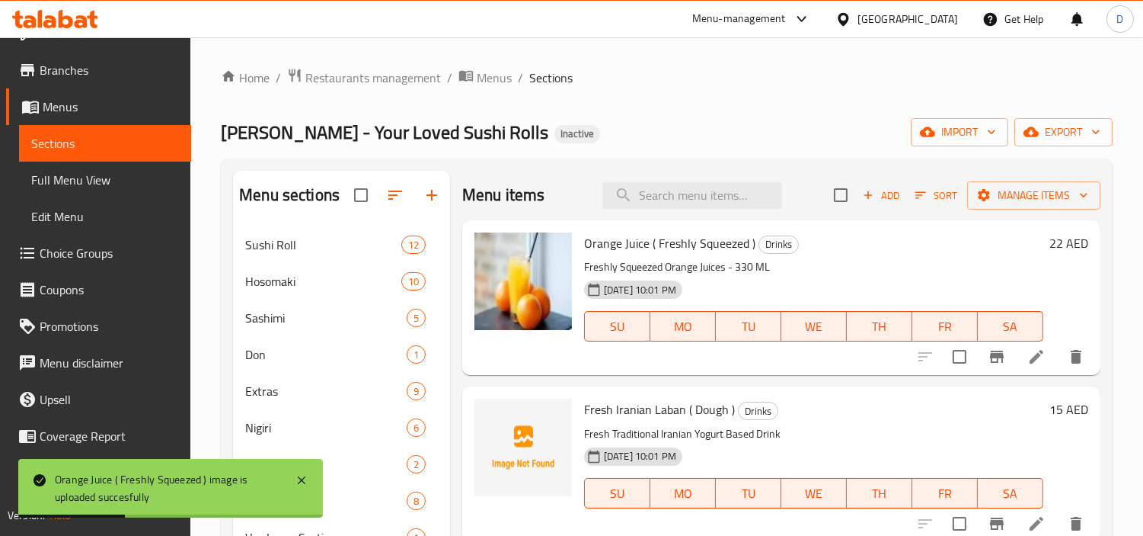
click at [635, 409] on span "Fresh Iranian Laban ( Dough )" at bounding box center [659, 409] width 151 height 23
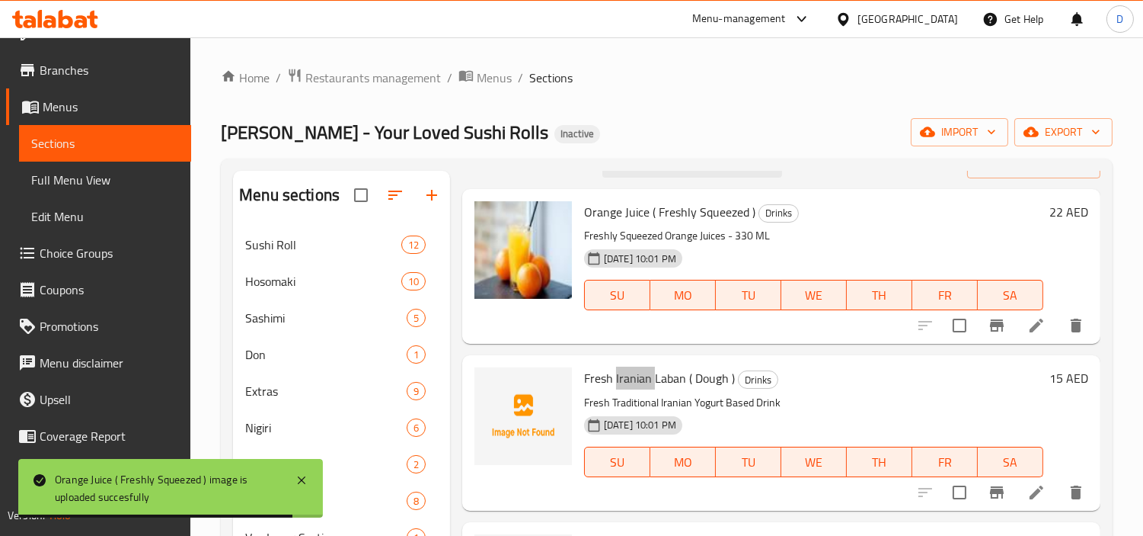
scroll to position [85, 0]
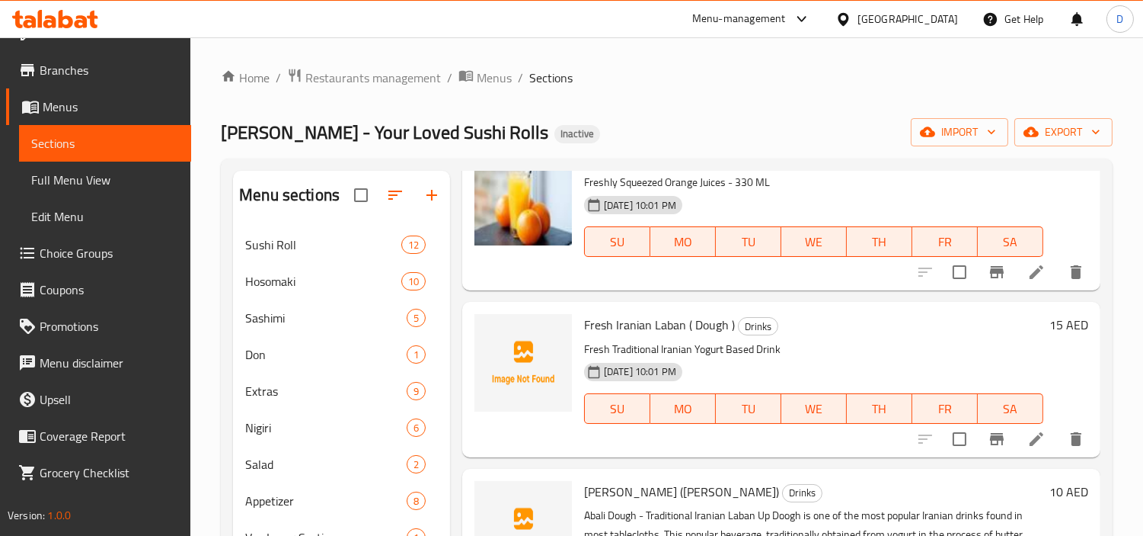
click at [657, 323] on span "Fresh Iranian Laban ( Dough )" at bounding box center [659, 324] width 151 height 23
click at [599, 485] on span "[PERSON_NAME] ([PERSON_NAME])" at bounding box center [681, 491] width 195 height 23
click at [600, 485] on span "[PERSON_NAME] ([PERSON_NAME])" at bounding box center [681, 491] width 195 height 23
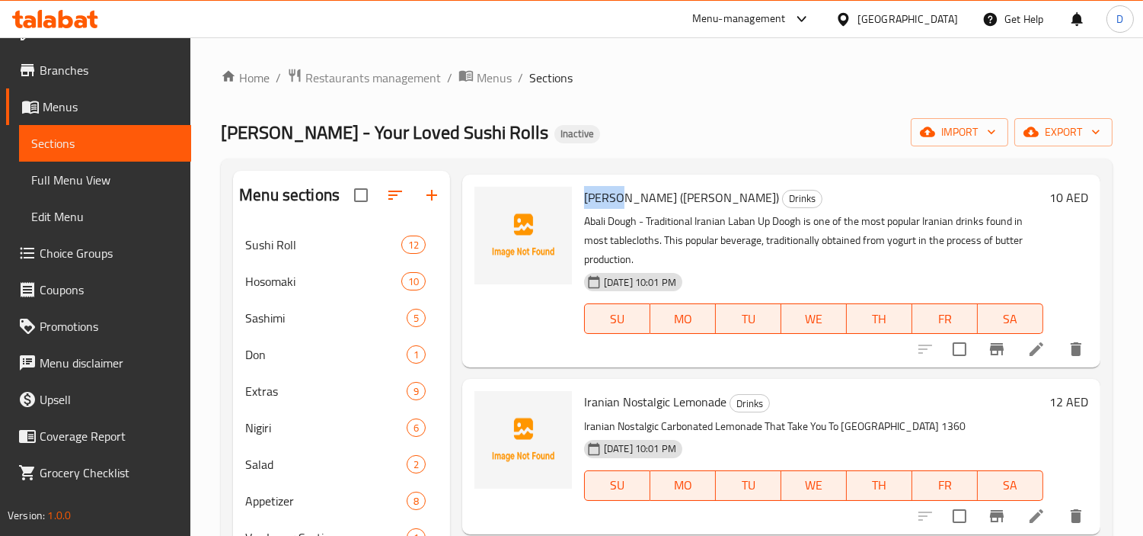
scroll to position [338, 0]
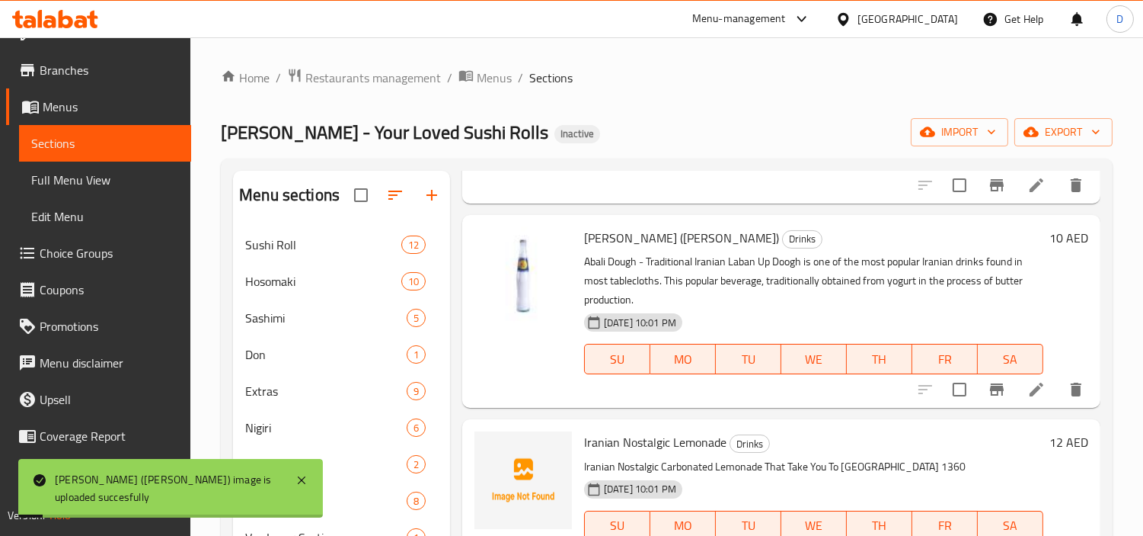
click at [648, 443] on span "Iranian Nostalgic Lemonade" at bounding box center [655, 441] width 142 height 23
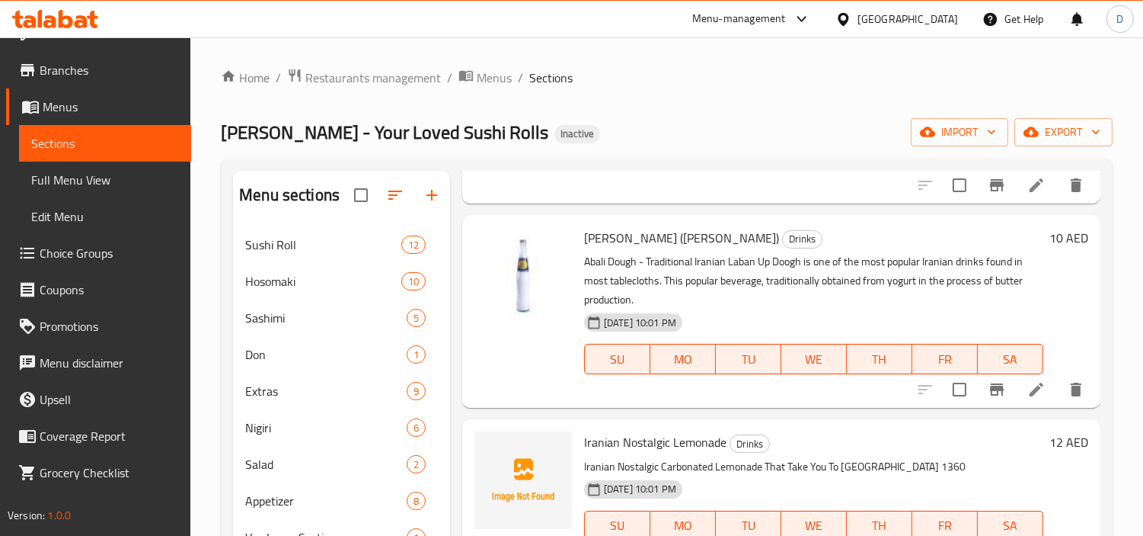
click at [708, 451] on span "Iranian Nostalgic Lemonade" at bounding box center [655, 441] width 142 height 23
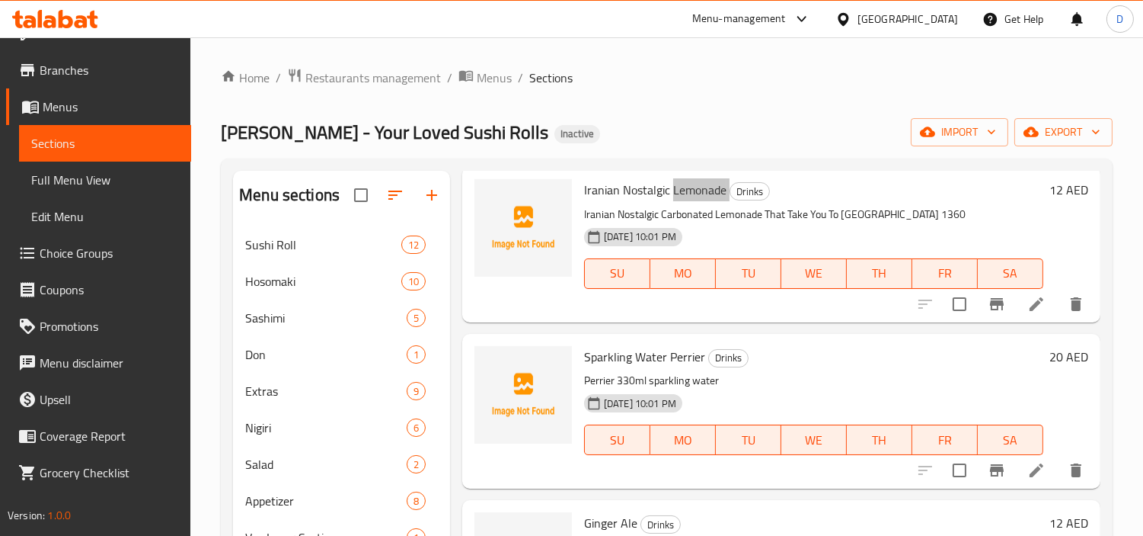
scroll to position [592, 0]
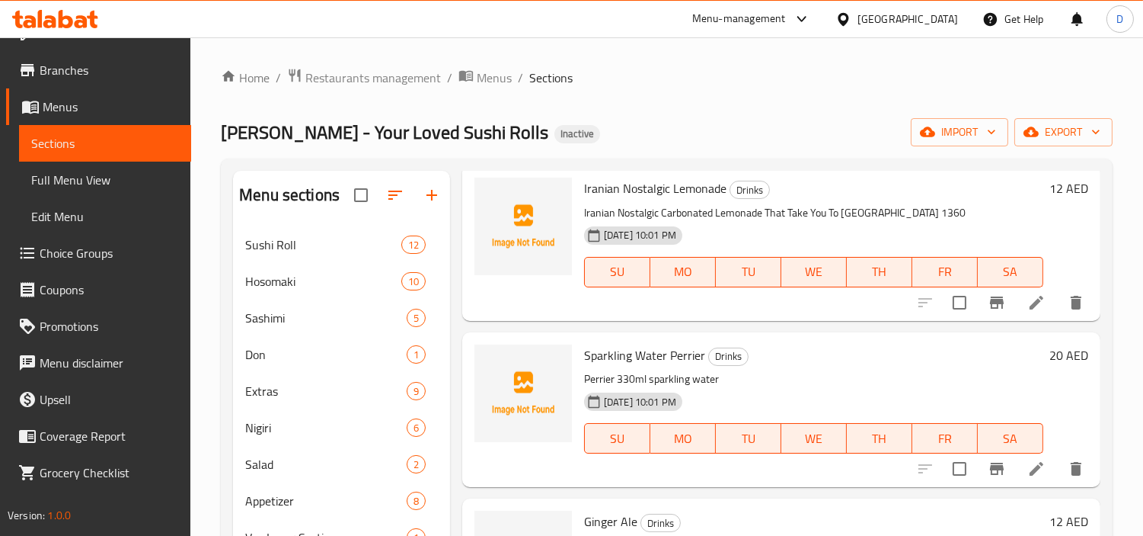
click at [619, 363] on span "Sparkling Water Perrier" at bounding box center [644, 355] width 121 height 23
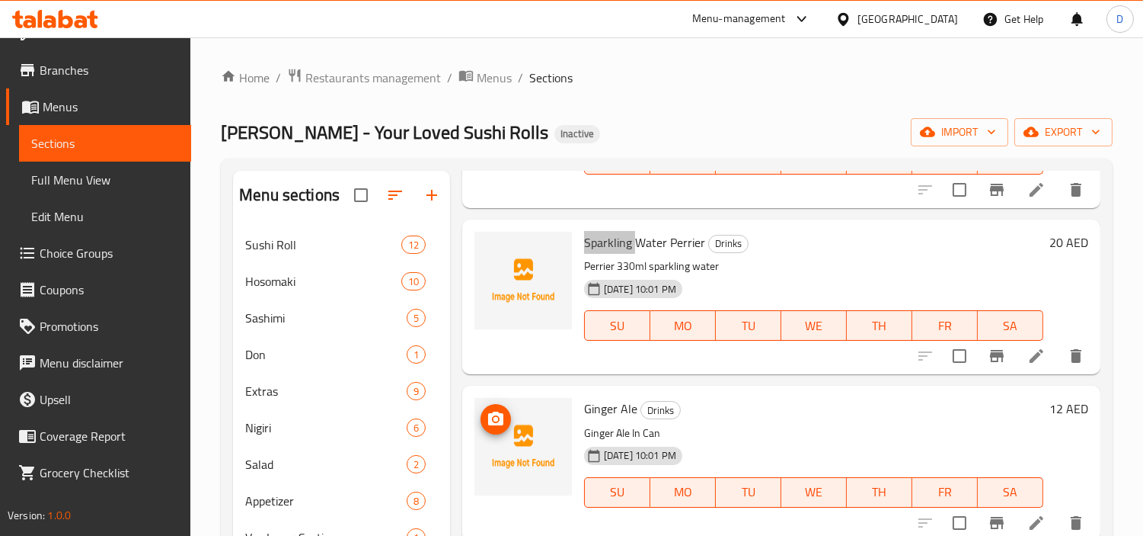
scroll to position [762, 0]
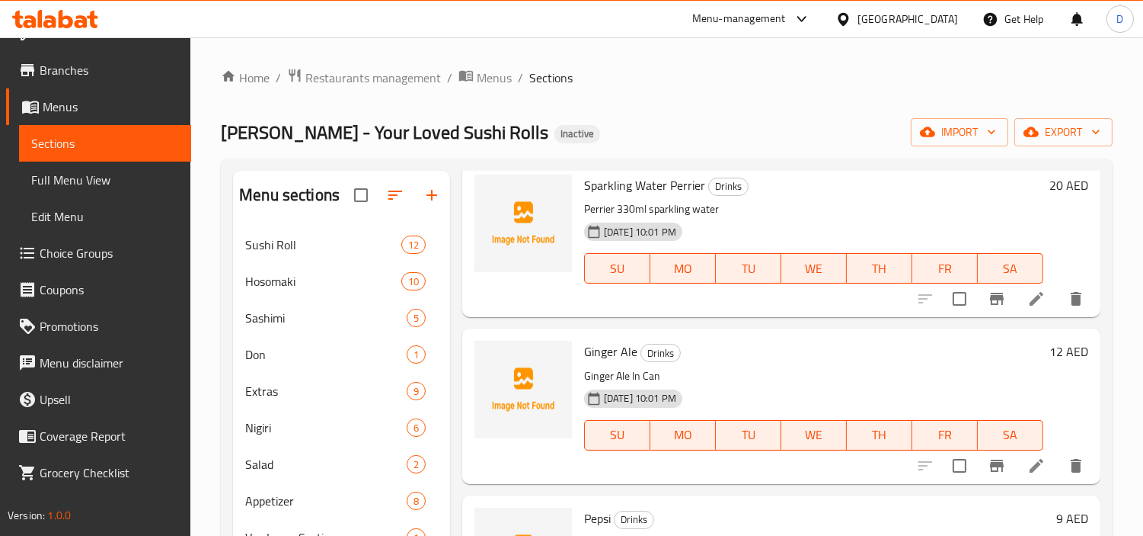
click at [605, 357] on span "Ginger Ale" at bounding box center [610, 351] width 53 height 23
click at [597, 355] on span "Ginger Ale" at bounding box center [610, 351] width 53 height 23
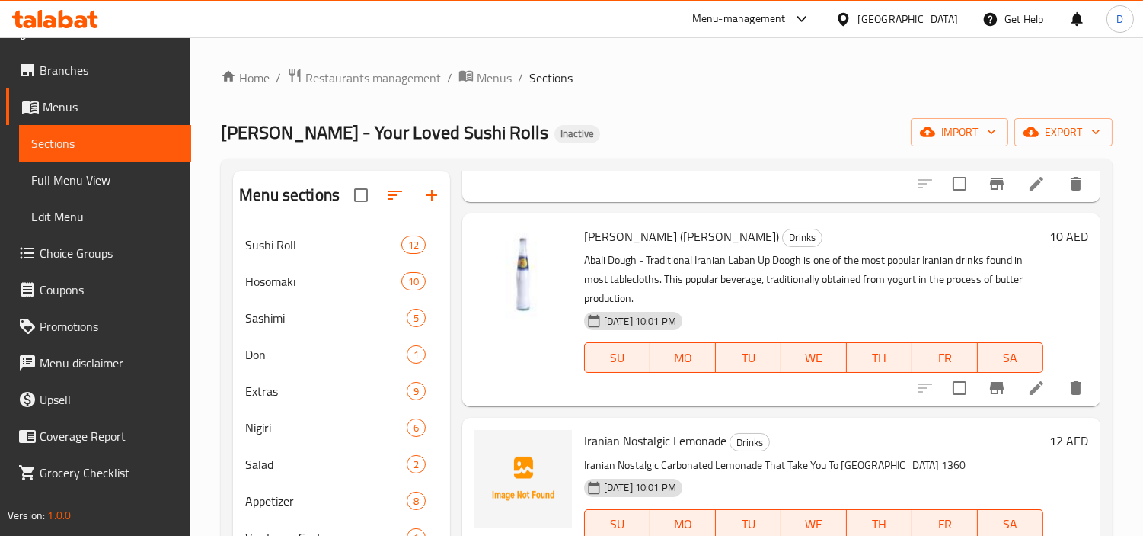
scroll to position [0, 0]
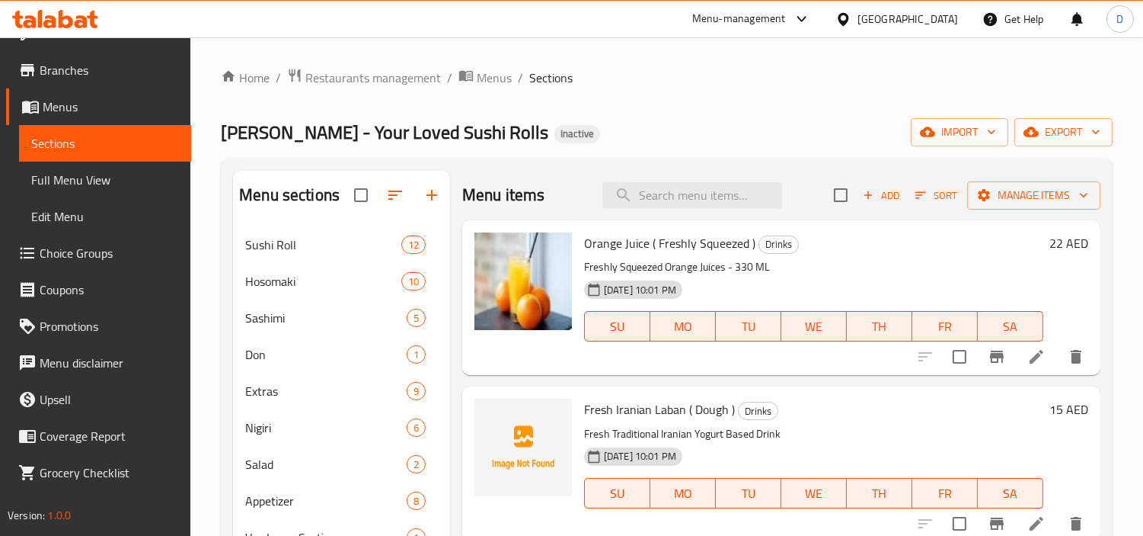
click at [716, 209] on div "Menu items Add Sort Manage items" at bounding box center [781, 196] width 638 height 50
click at [724, 204] on input "search" at bounding box center [693, 195] width 180 height 27
paste input "030 - [US_STATE] Roll"
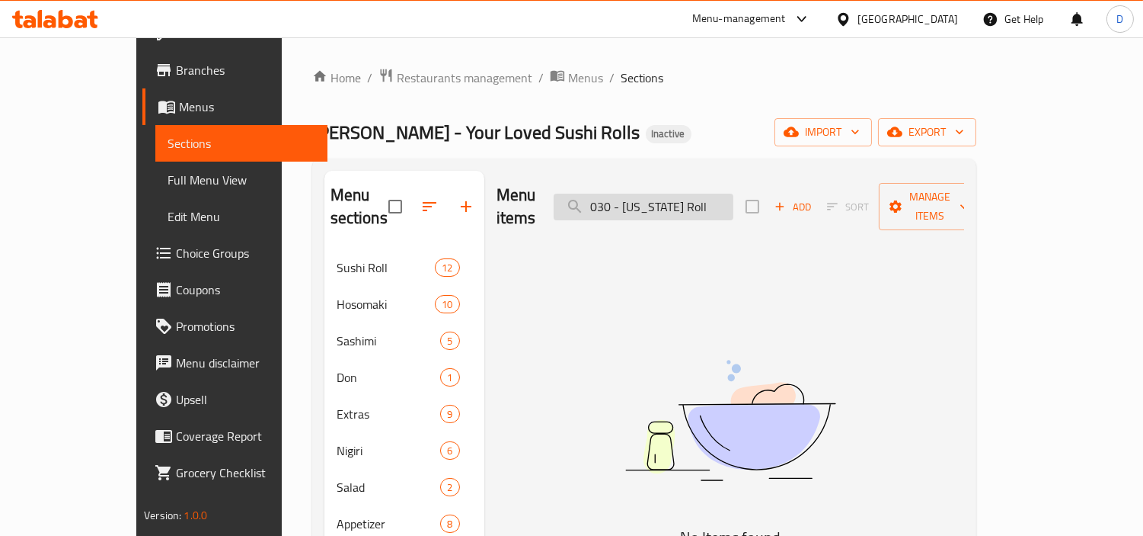
drag, startPoint x: 673, startPoint y: 206, endPoint x: 614, endPoint y: 187, distance: 61.7
click at [614, 193] on input "030 - [US_STATE] Roll" at bounding box center [644, 206] width 180 height 27
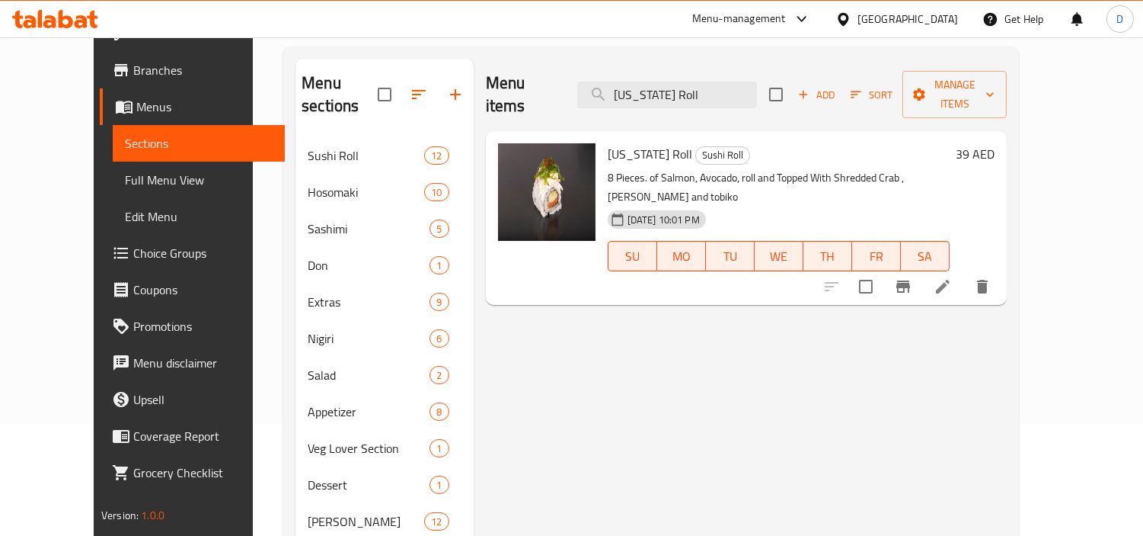
scroll to position [251, 0]
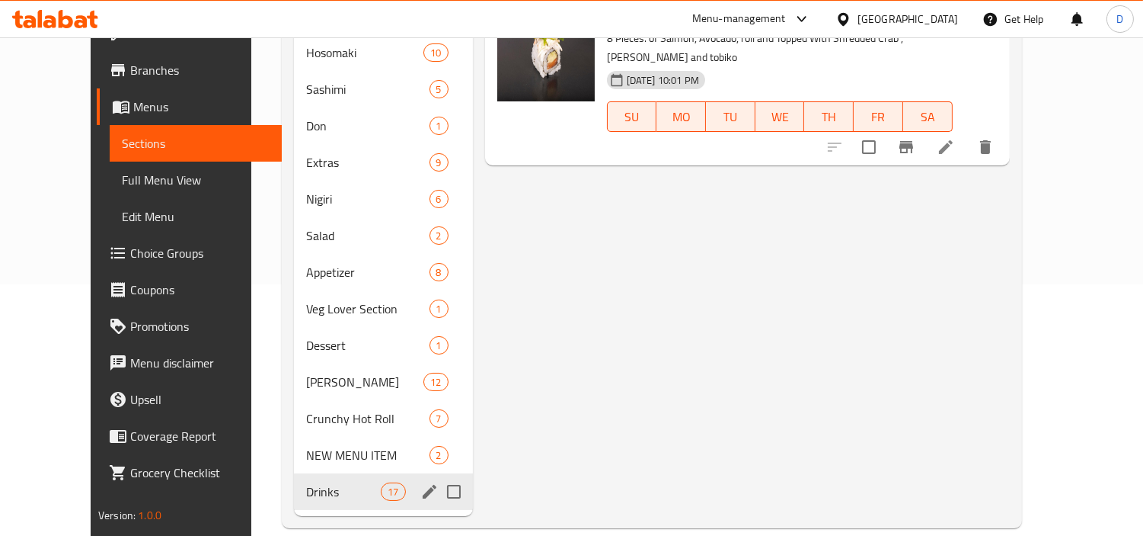
type input "[US_STATE] Roll"
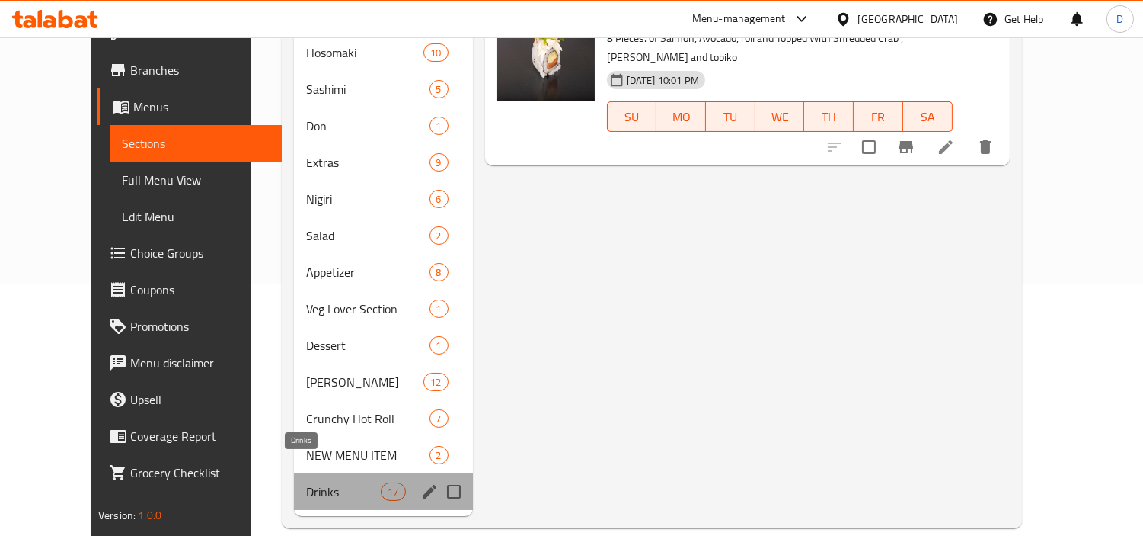
click at [306, 482] on span "Drinks" at bounding box center [343, 491] width 75 height 18
click at [332, 482] on span "Drinks" at bounding box center [343, 491] width 75 height 18
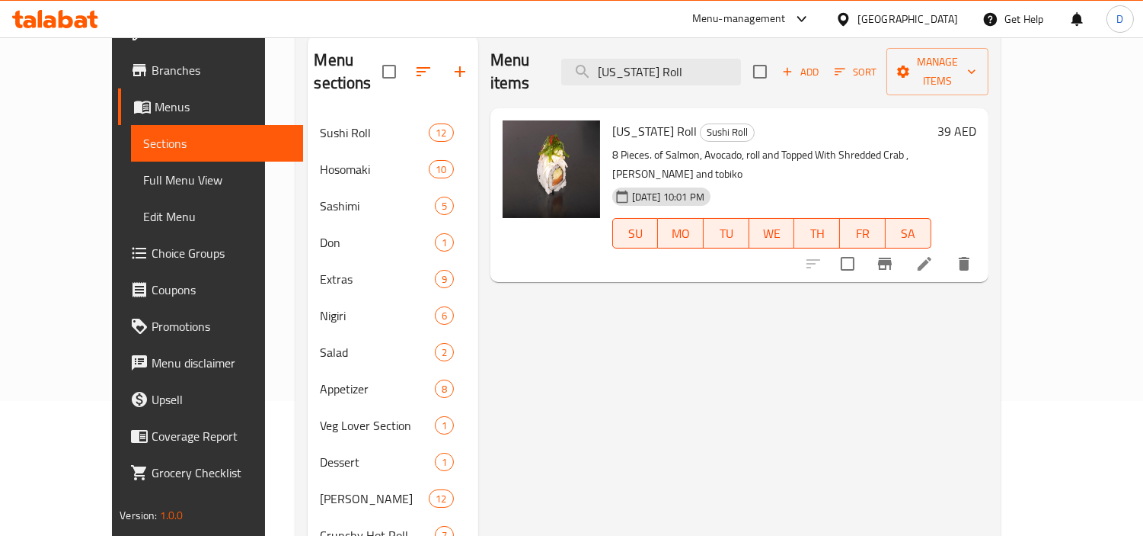
scroll to position [0, 0]
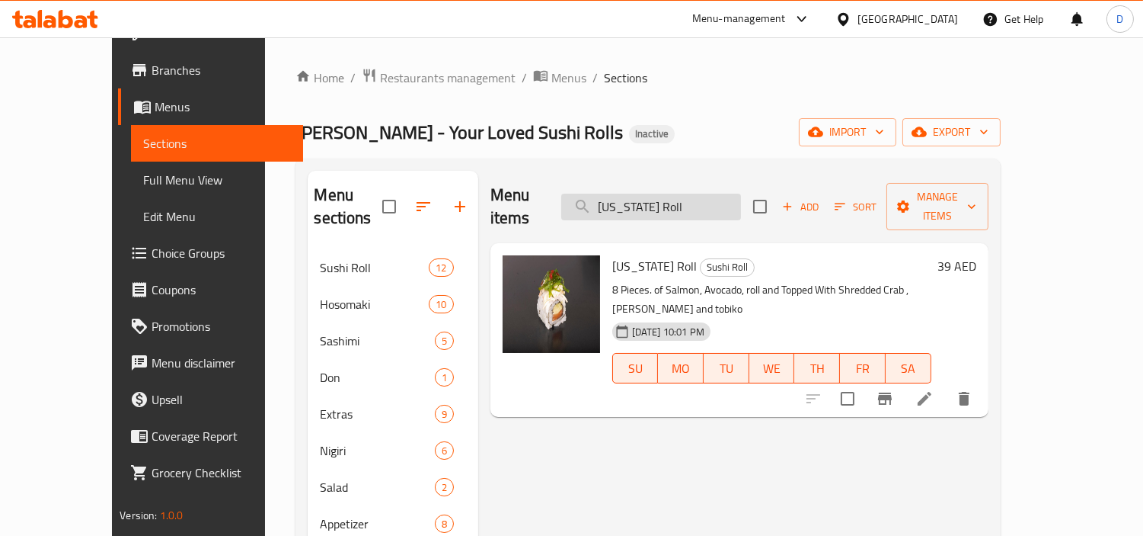
click at [666, 193] on input "[US_STATE] Roll" at bounding box center [651, 206] width 180 height 27
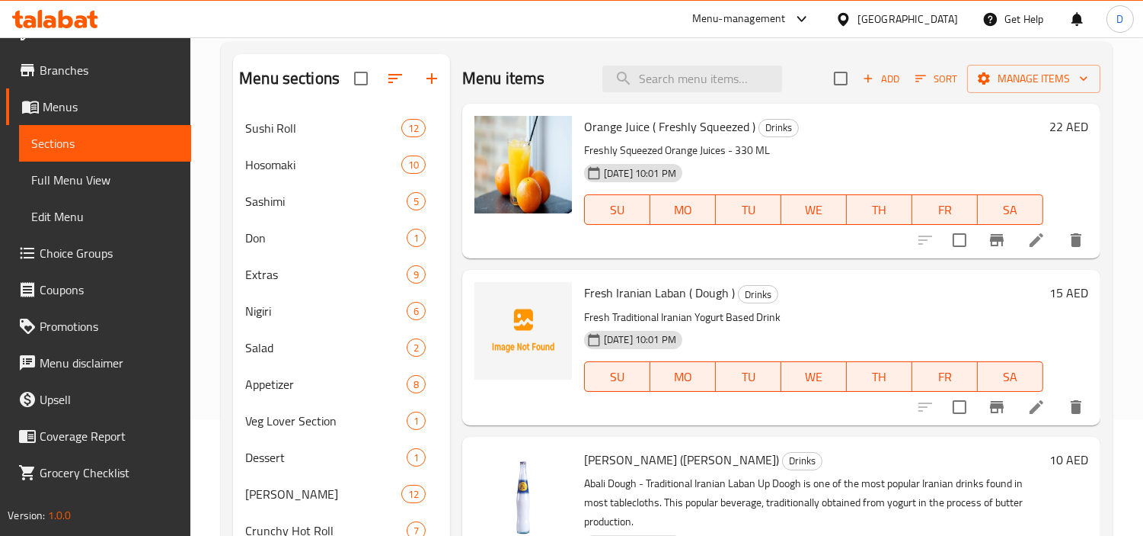
scroll to position [251, 0]
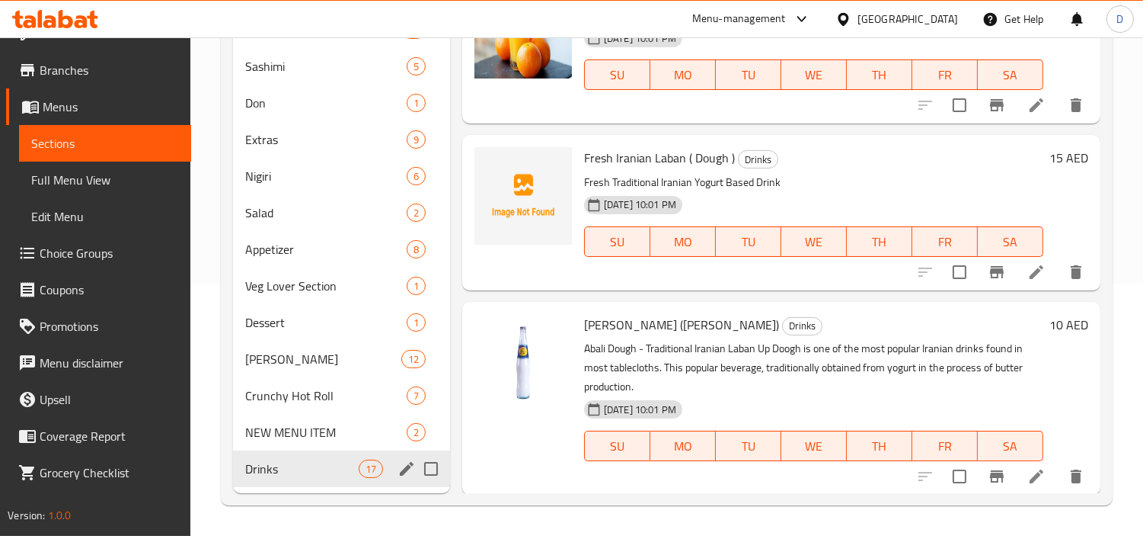
click at [263, 467] on span "Drinks" at bounding box center [301, 468] width 113 height 18
click at [328, 434] on span "NEW MENU ITEM" at bounding box center [304, 432] width 119 height 18
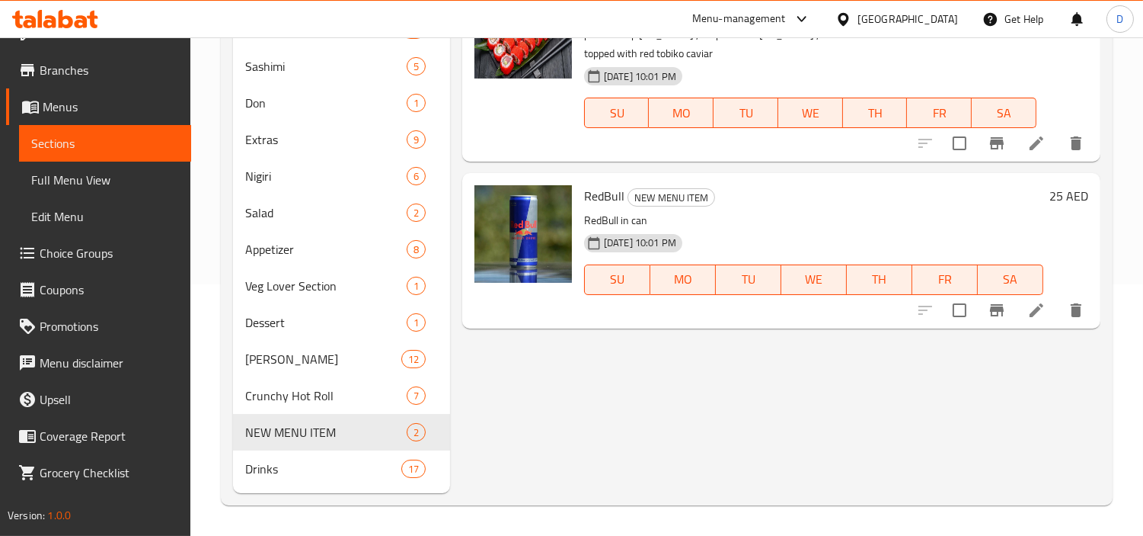
click at [64, 174] on span "Full Menu View" at bounding box center [105, 180] width 148 height 18
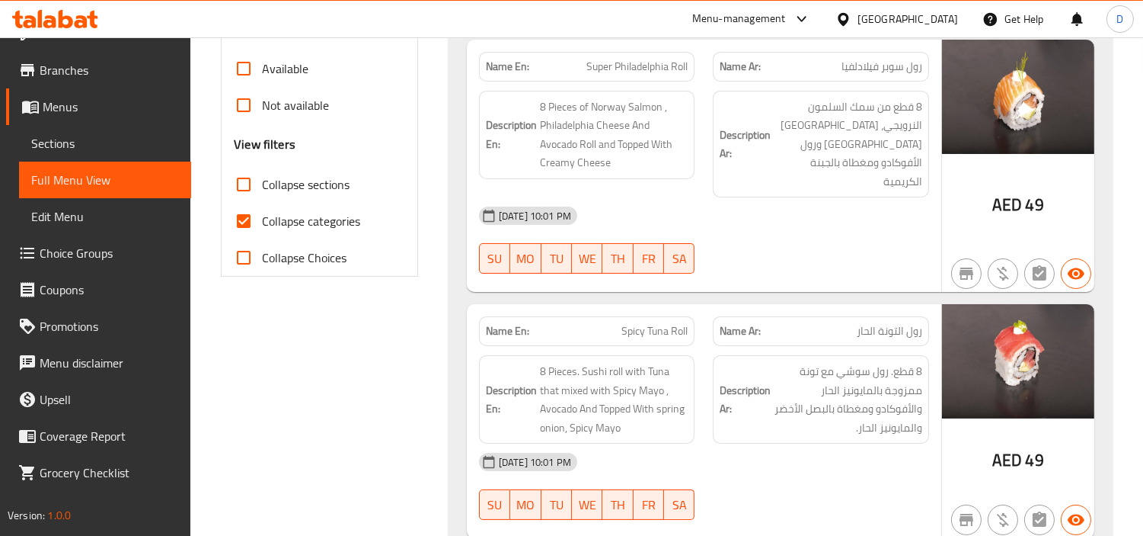
scroll to position [505, 0]
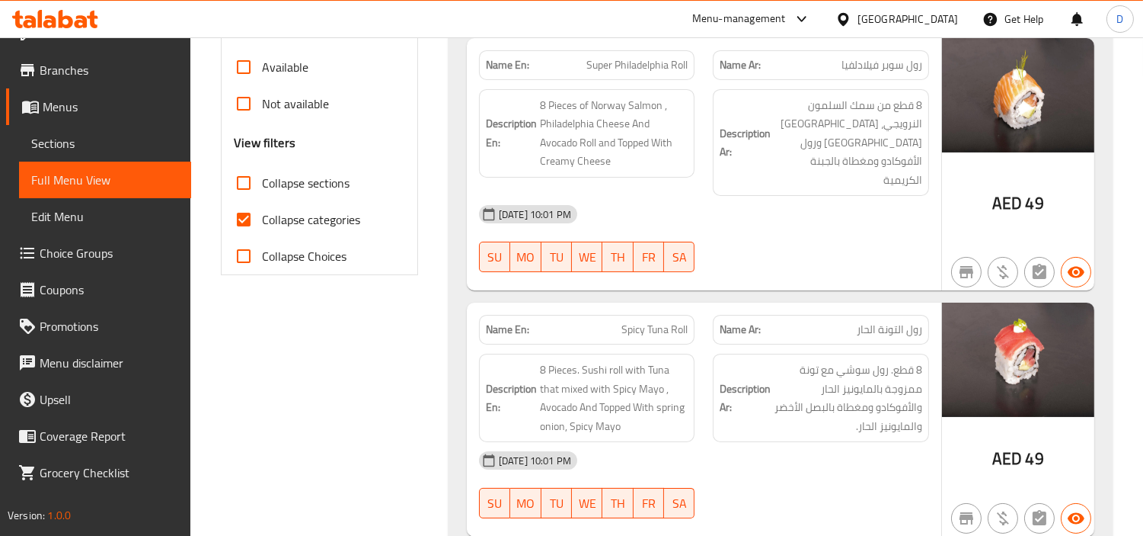
click at [287, 204] on label "Collapse categories" at bounding box center [292, 219] width 135 height 37
click at [262, 204] on input "Collapse categories" at bounding box center [243, 219] width 37 height 37
checkbox input "false"
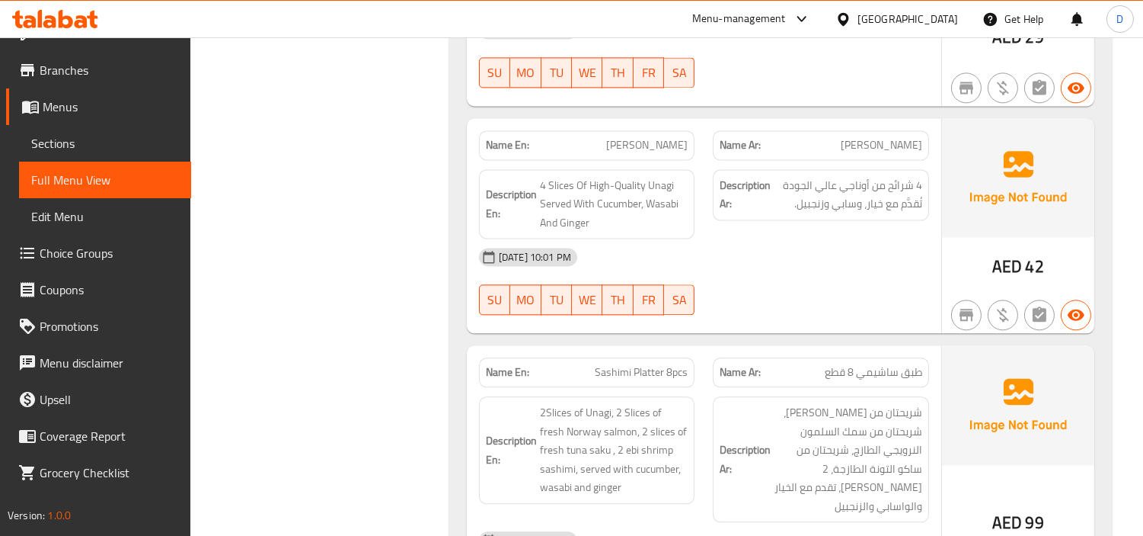
scroll to position [6187, 0]
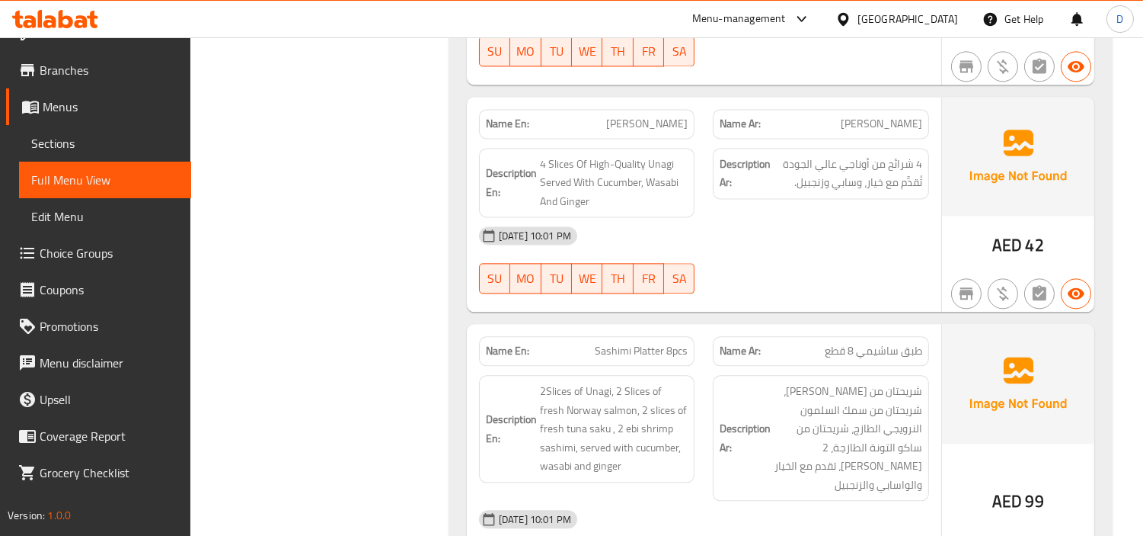
click at [628, 116] on span "[PERSON_NAME]" at bounding box center [647, 124] width 82 height 16
click at [755, 193] on div "Description Ar: 4 شرائح من أوناجي عالي الجودة تُقدَّم مع خيار، وسابي وزنجبيل." at bounding box center [821, 183] width 235 height 88
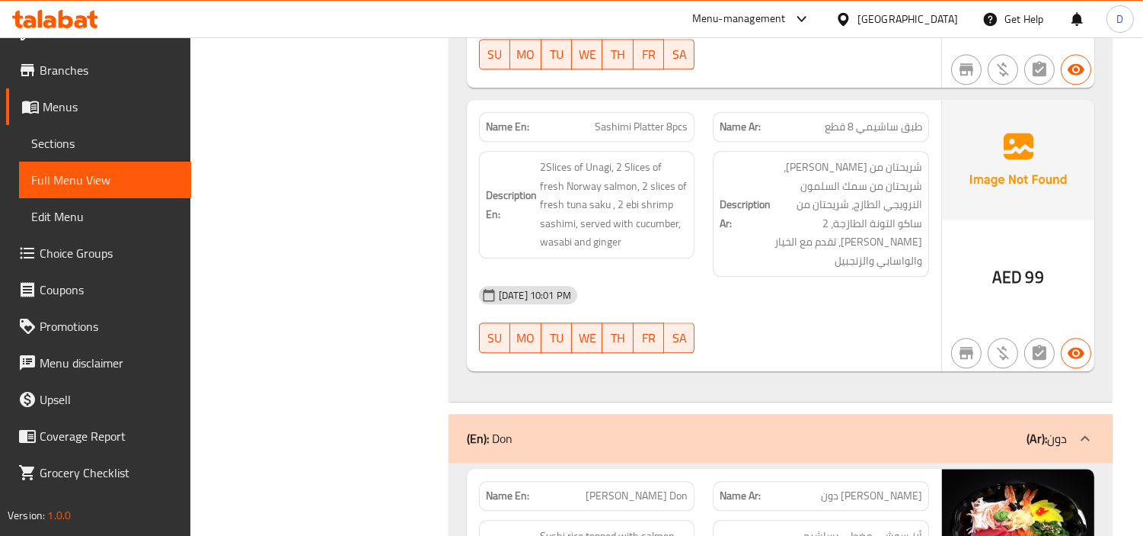
scroll to position [6440, 0]
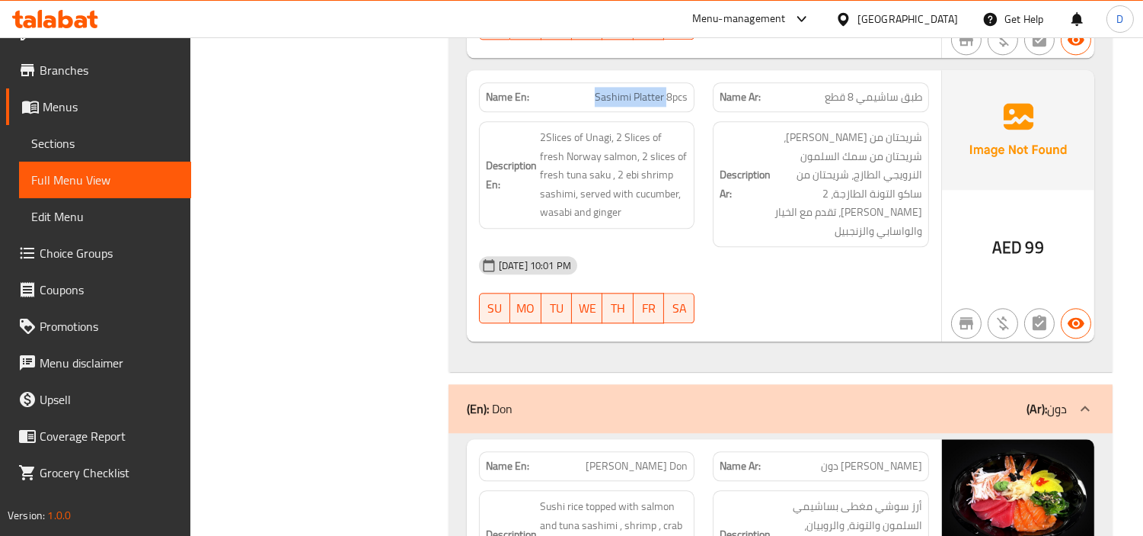
drag, startPoint x: 668, startPoint y: 82, endPoint x: 584, endPoint y: 74, distance: 84.9
click at [584, 82] on div "Name En: Sashimi Platter 8pcs" at bounding box center [587, 97] width 216 height 30
click at [785, 247] on div "[DATE] 10:01 PM" at bounding box center [704, 265] width 469 height 37
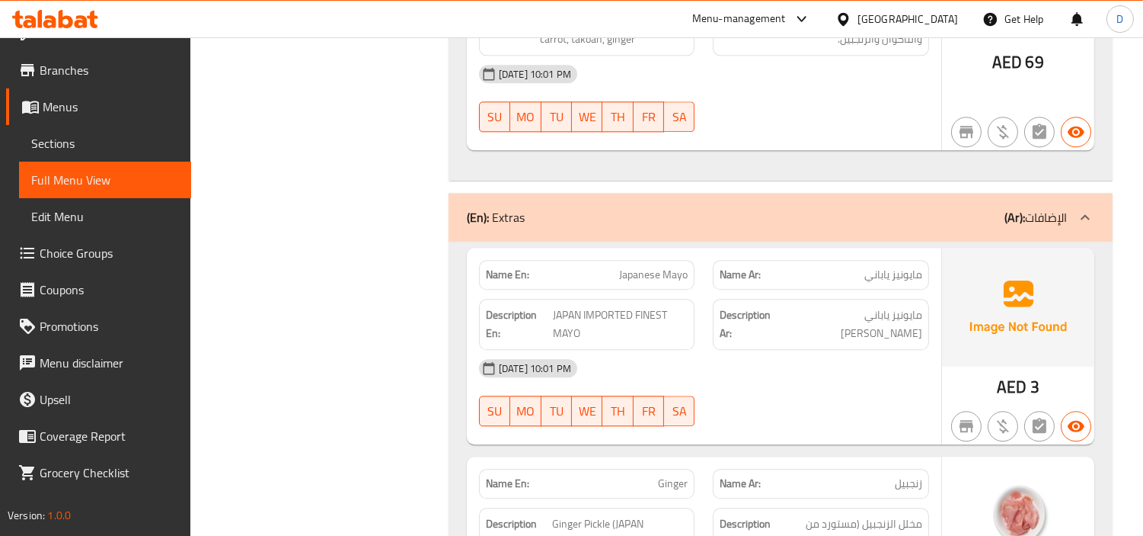
scroll to position [6987, 0]
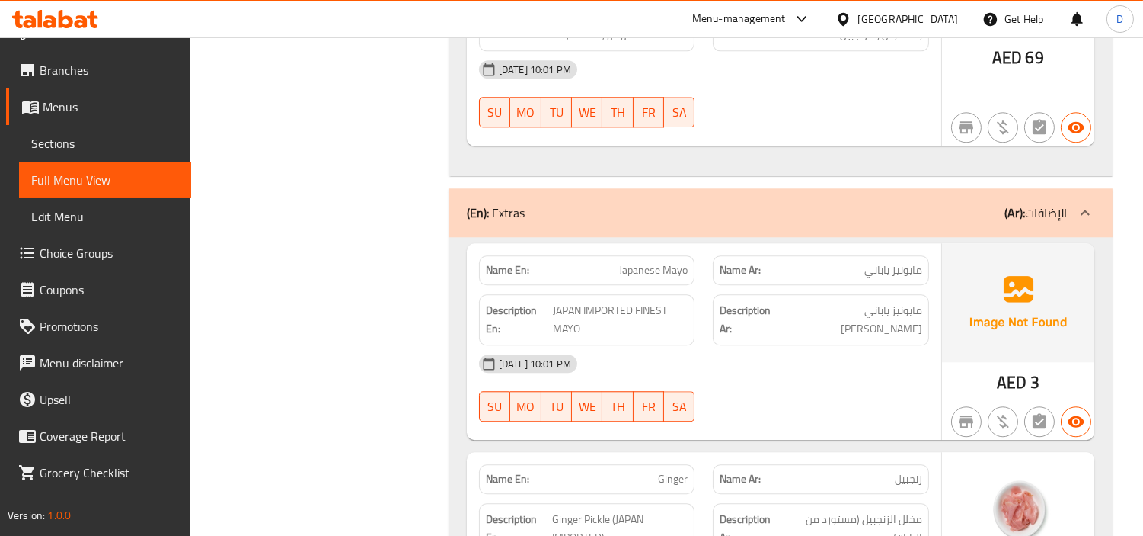
click at [635, 262] on span "Japanese Mayo" at bounding box center [653, 270] width 69 height 16
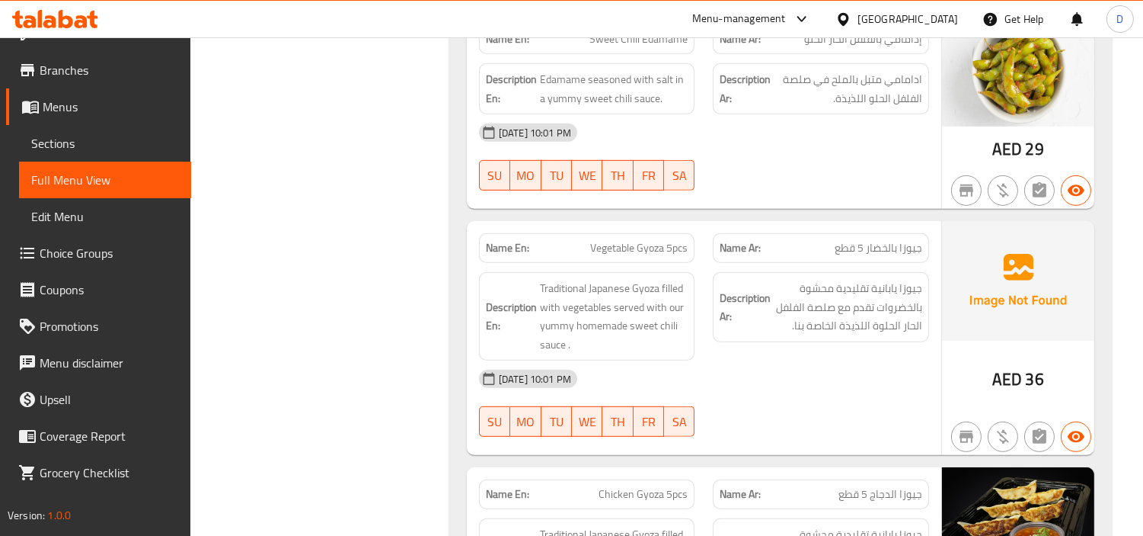
scroll to position [11724, 0]
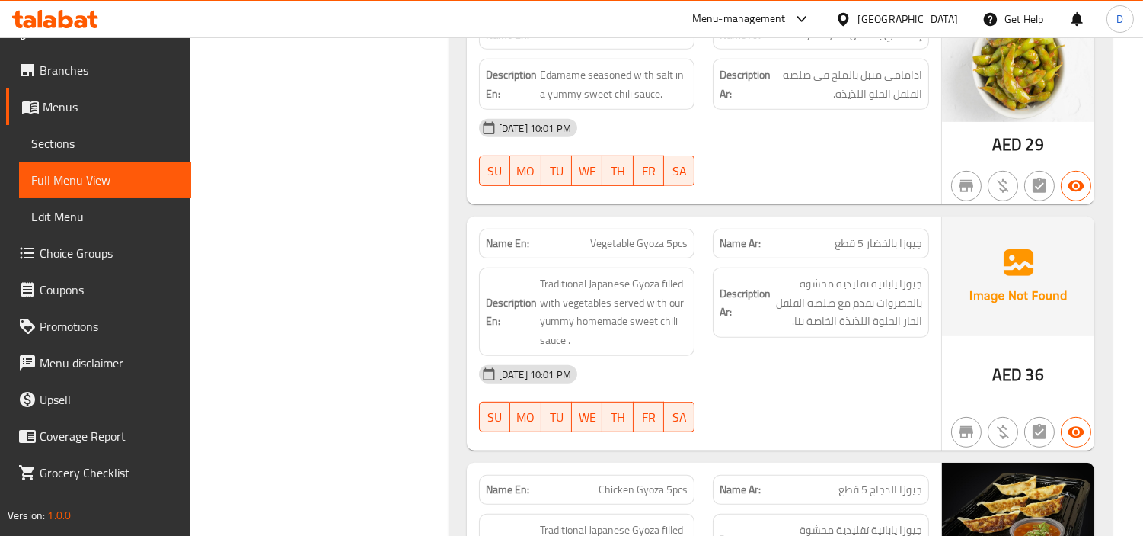
drag, startPoint x: 660, startPoint y: 211, endPoint x: 664, endPoint y: 204, distance: 7.8
click at [664, 229] on div "Name En: Vegetable Gyoza 5pcs" at bounding box center [587, 244] width 216 height 30
click at [648, 235] on span "Vegetable Gyoza 5pcs" at bounding box center [639, 243] width 98 height 16
click at [703, 309] on div "Description En: Traditional Japanese Gyoza filled with vegetables served with o…" at bounding box center [587, 311] width 235 height 107
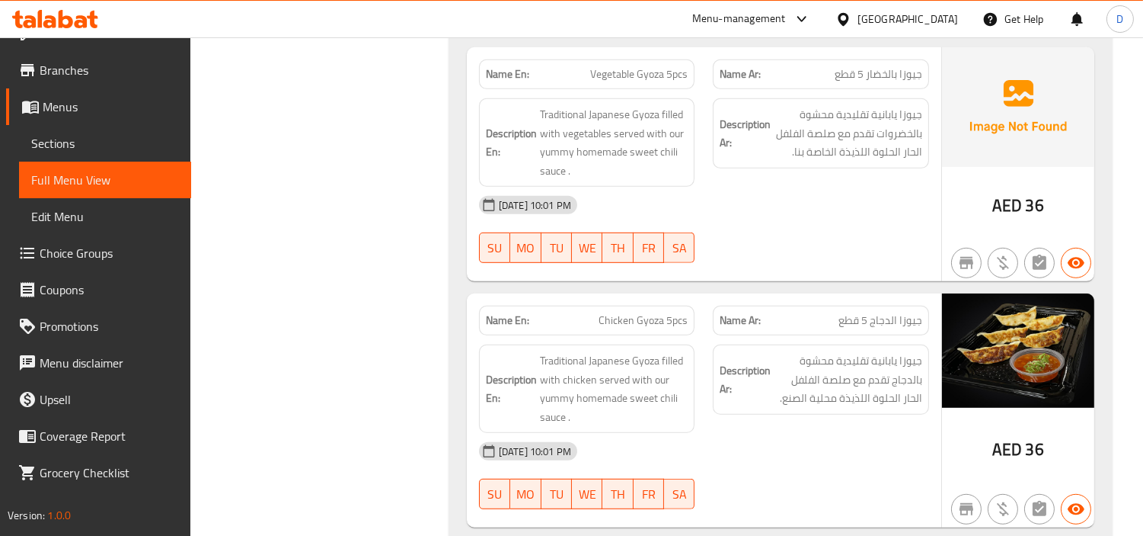
drag, startPoint x: 705, startPoint y: 321, endPoint x: 714, endPoint y: 361, distance: 41.2
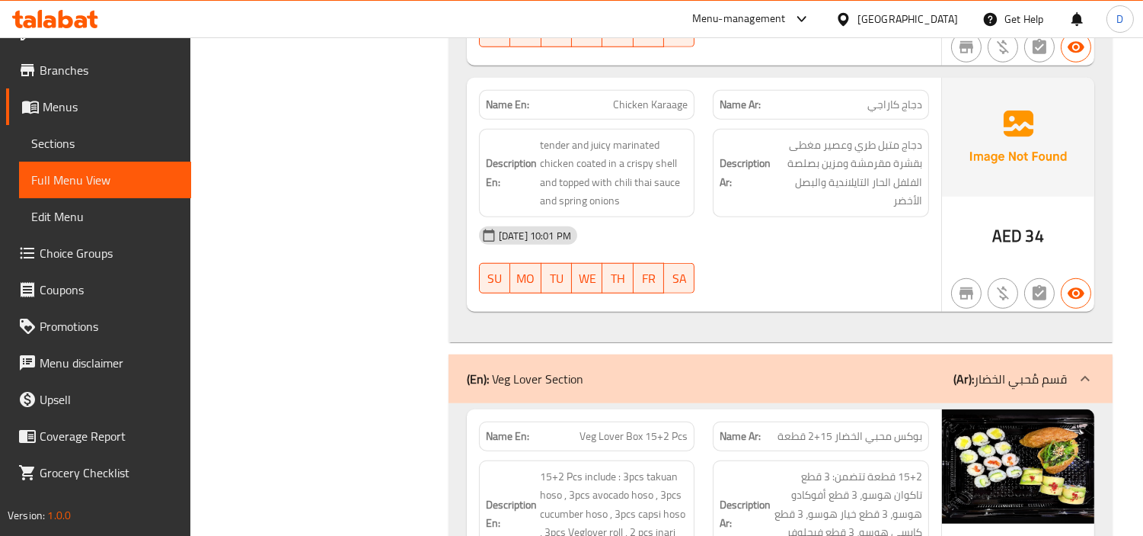
scroll to position [12635, 0]
click at [659, 98] on span "Chicken Karaage" at bounding box center [650, 106] width 75 height 16
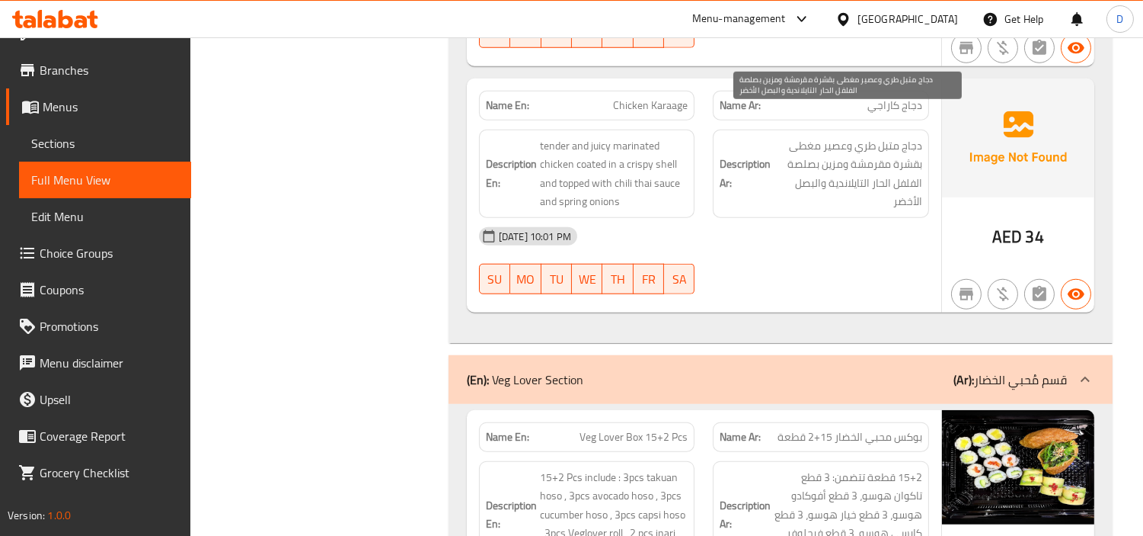
click at [843, 148] on span "دجاج متبل طري وعصير مغطى بقشرة مقرمشة ومزين بصلصة الفلفل الحار التايلاندية والب…" at bounding box center [848, 173] width 149 height 75
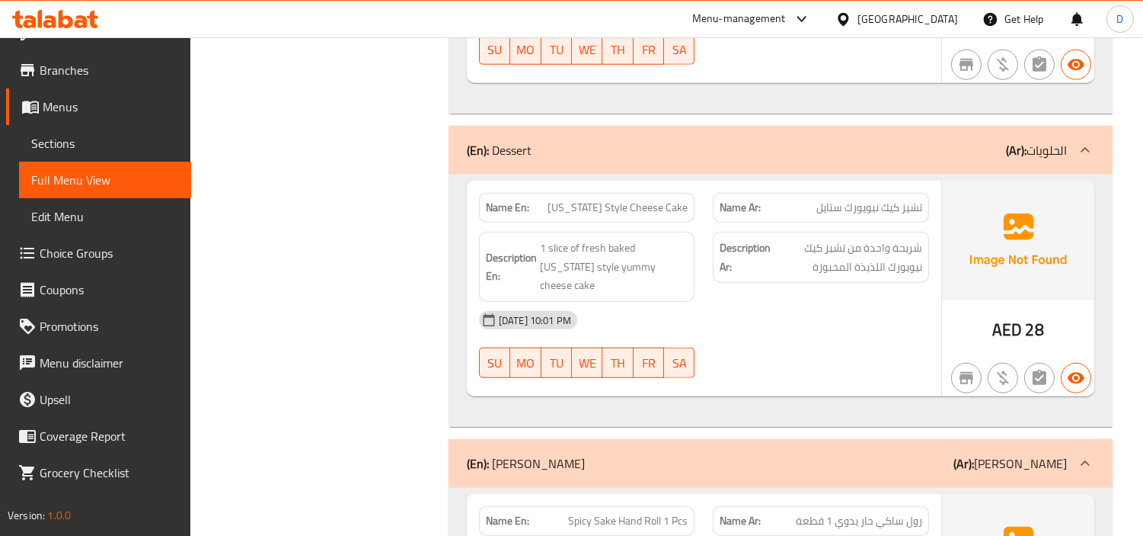
scroll to position [13213, 0]
click at [642, 201] on span "[US_STATE] Style Cheese Cake" at bounding box center [618, 209] width 140 height 16
click at [885, 303] on div "[DATE] 10:01 PM" at bounding box center [704, 321] width 469 height 37
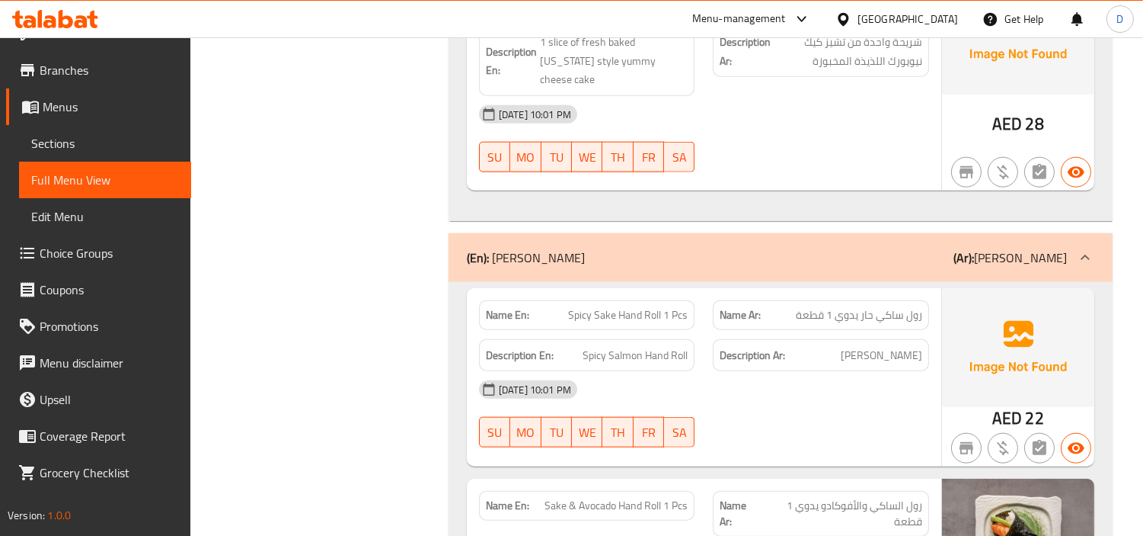
scroll to position [13467, 0]
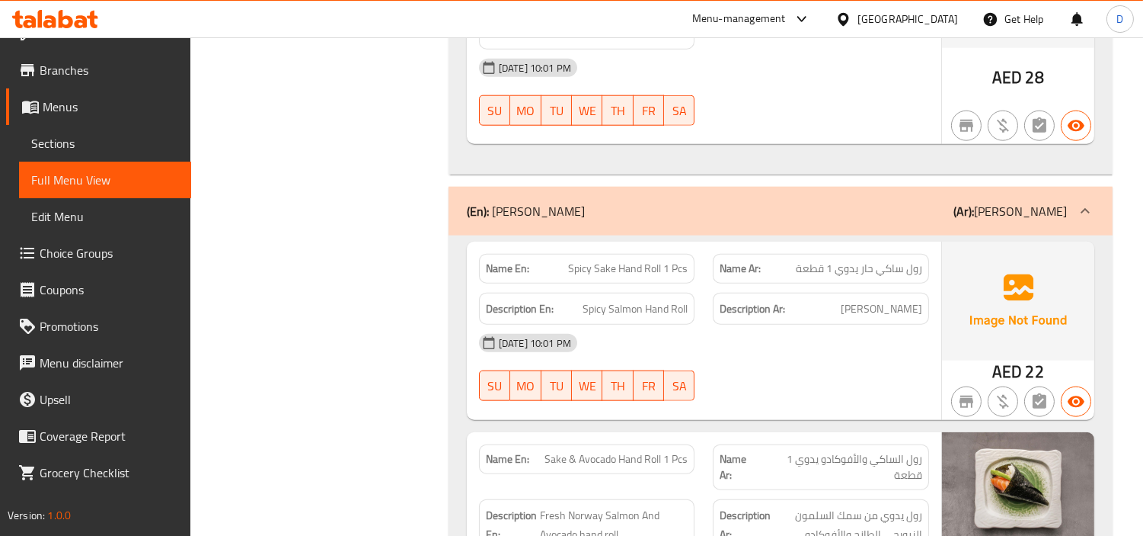
click at [582, 261] on span "Spicy Sake Hand Roll 1 Pcs" at bounding box center [628, 269] width 120 height 16
click at [778, 325] on div "[DATE] 10:01 PM" at bounding box center [704, 343] width 469 height 37
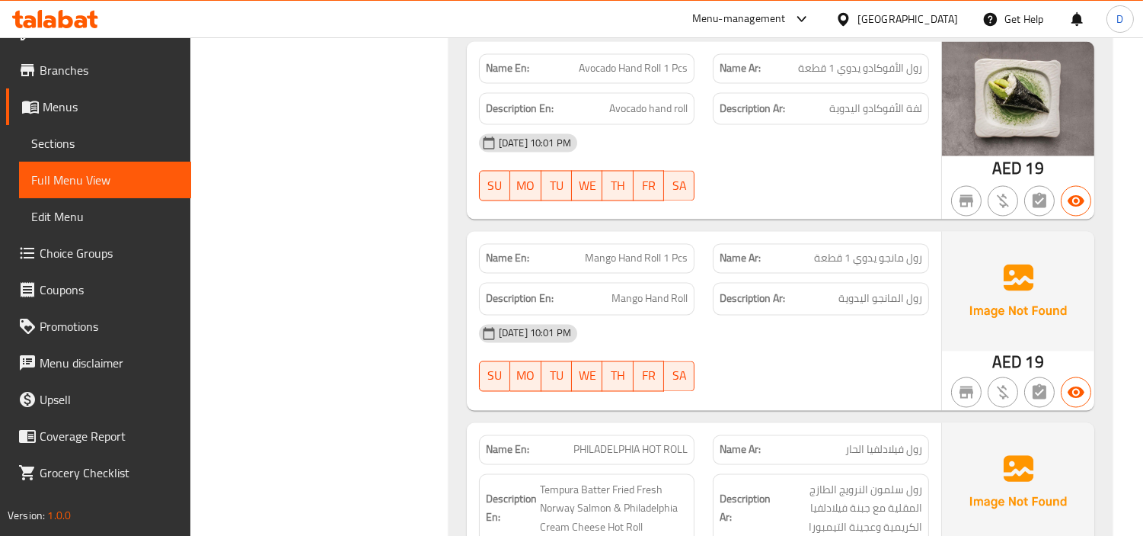
scroll to position [15391, 0]
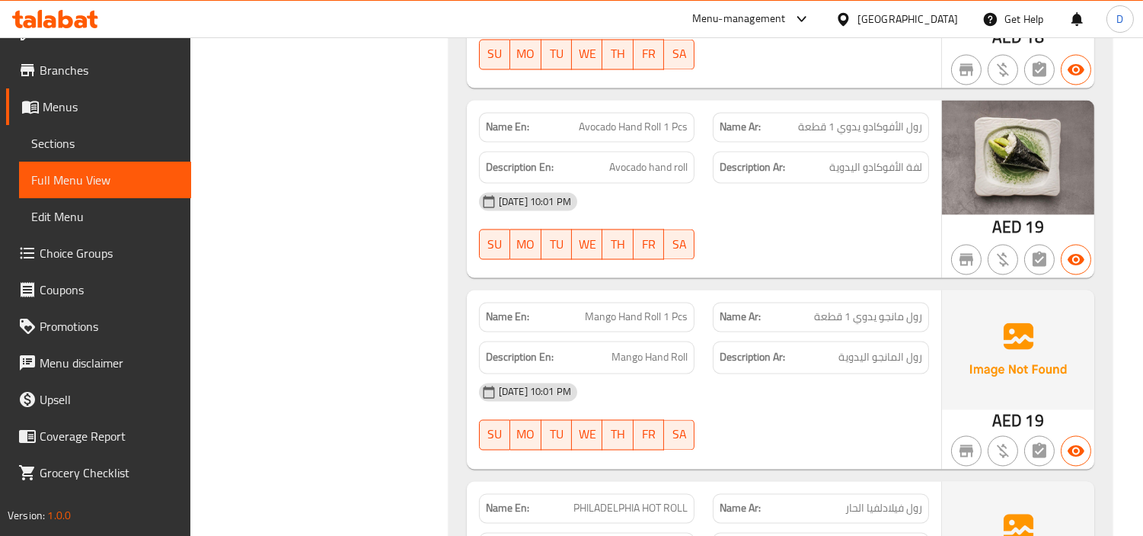
click at [627, 309] on span "Mango Hand Roll 1 Pcs" at bounding box center [636, 317] width 103 height 16
click at [596, 309] on span "Mango Hand Roll 1 Pcs" at bounding box center [636, 317] width 103 height 16
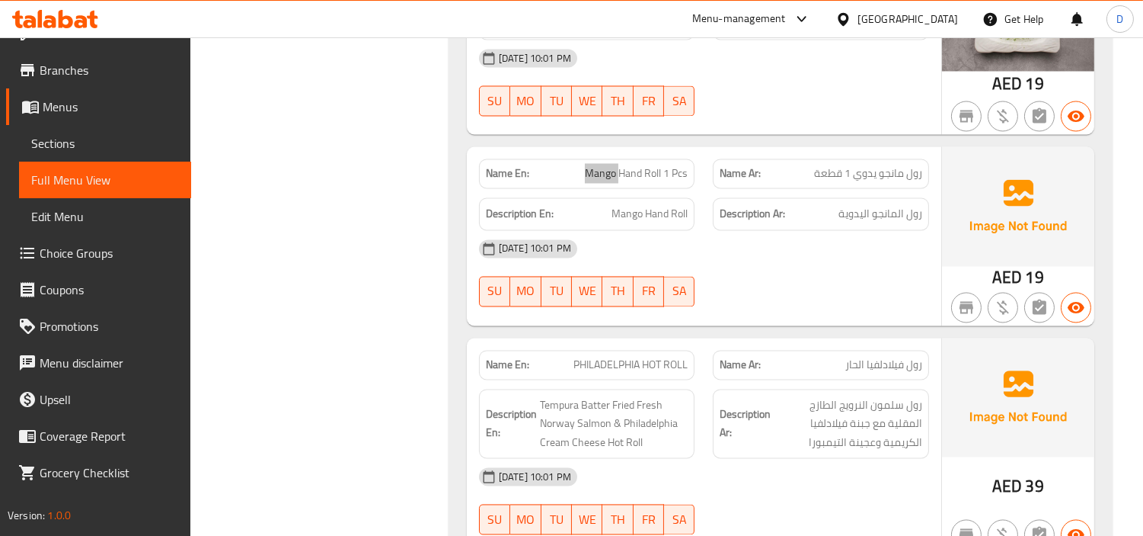
scroll to position [15645, 0]
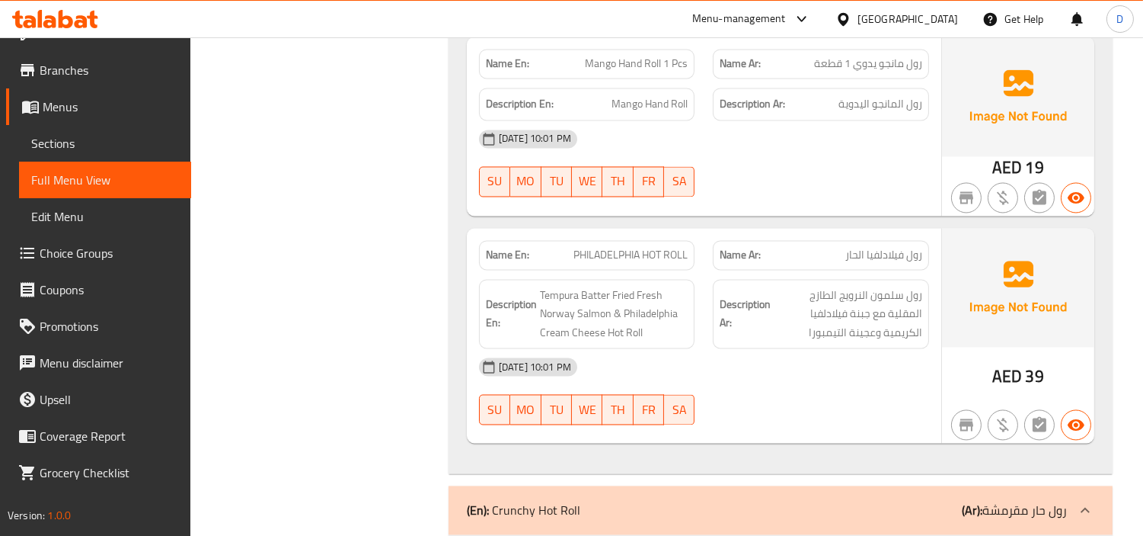
click at [650, 247] on span "PHILADELPHIA HOT ROLL" at bounding box center [631, 255] width 114 height 16
drag, startPoint x: 770, startPoint y: 229, endPoint x: 773, endPoint y: 214, distance: 14.8
click at [770, 286] on h6 "Description Ar: رول سلمون النرويج الطازج المقلية مع جبنة فيلادلفيا الكريمية وعج…" at bounding box center [821, 314] width 203 height 56
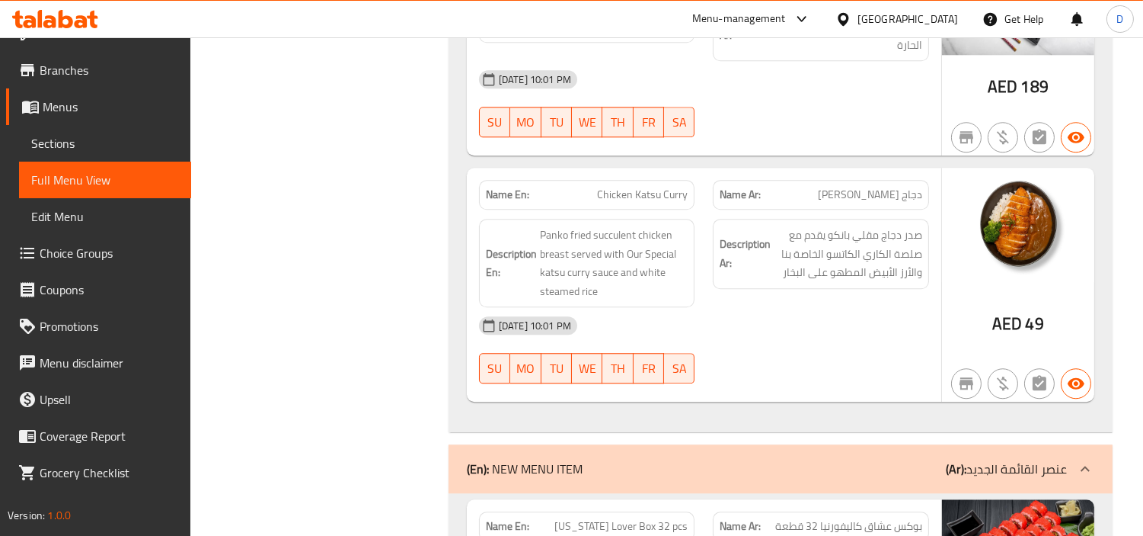
scroll to position [17543, 0]
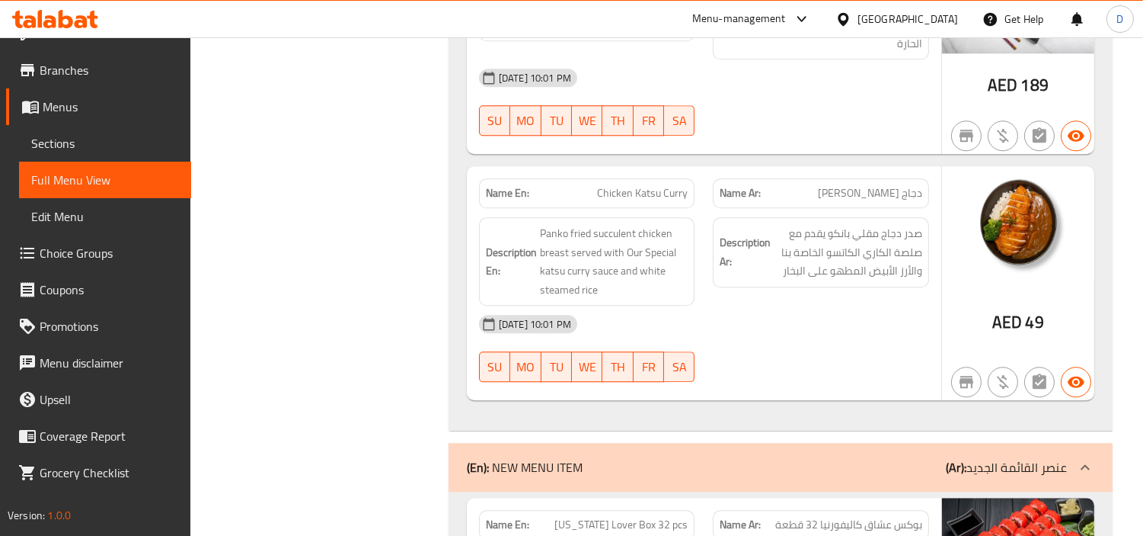
click at [778, 331] on div "Name En: Chicken Katsu Curry Name Ar: دجاج كاتسو كاري Description En: Panko fri…" at bounding box center [704, 283] width 475 height 234
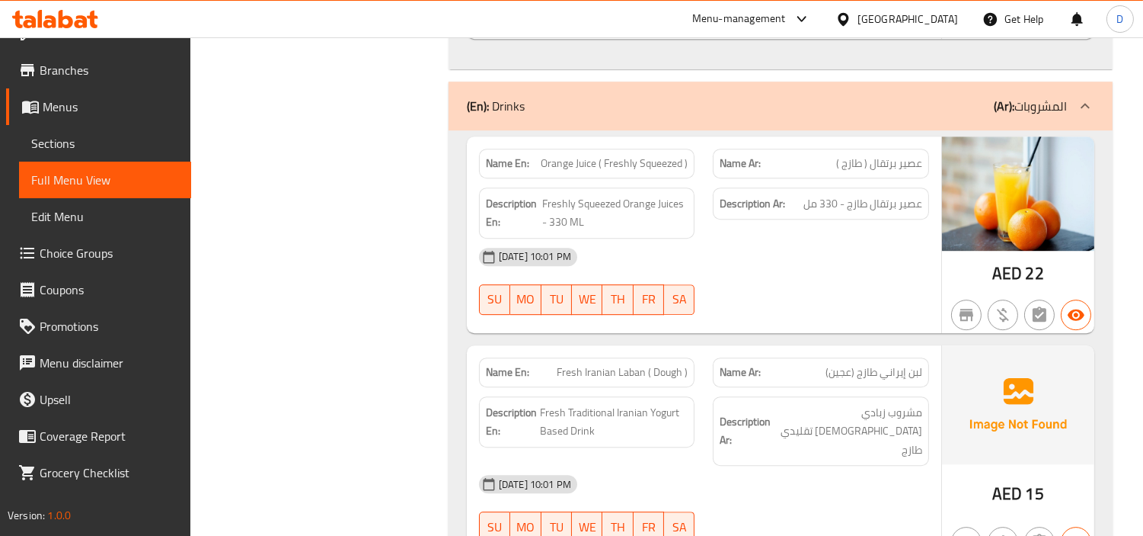
scroll to position [18547, 0]
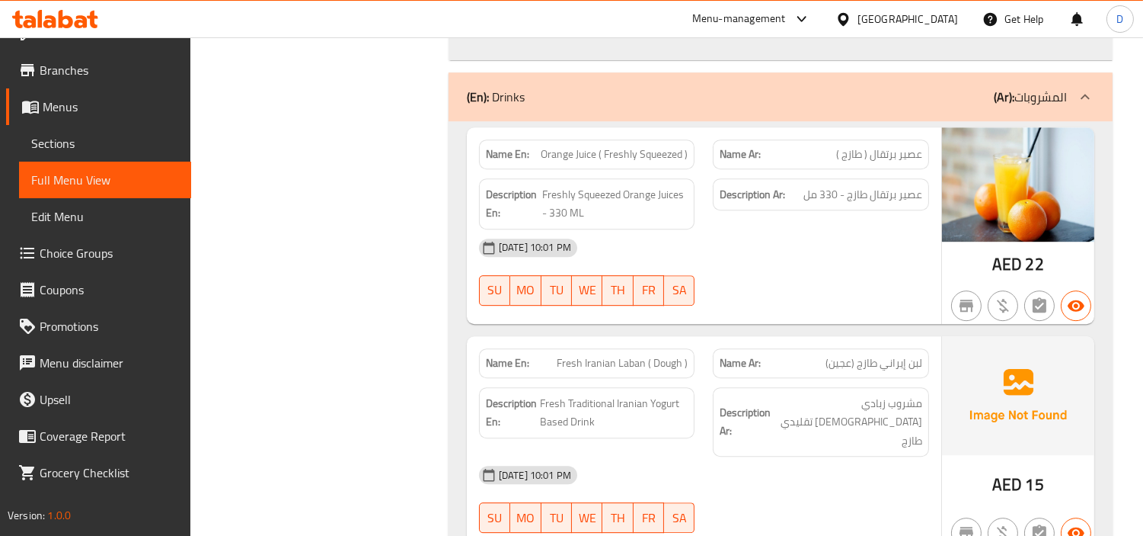
click at [574, 355] on span "Fresh Iranian Laban ( Dough )" at bounding box center [622, 363] width 131 height 16
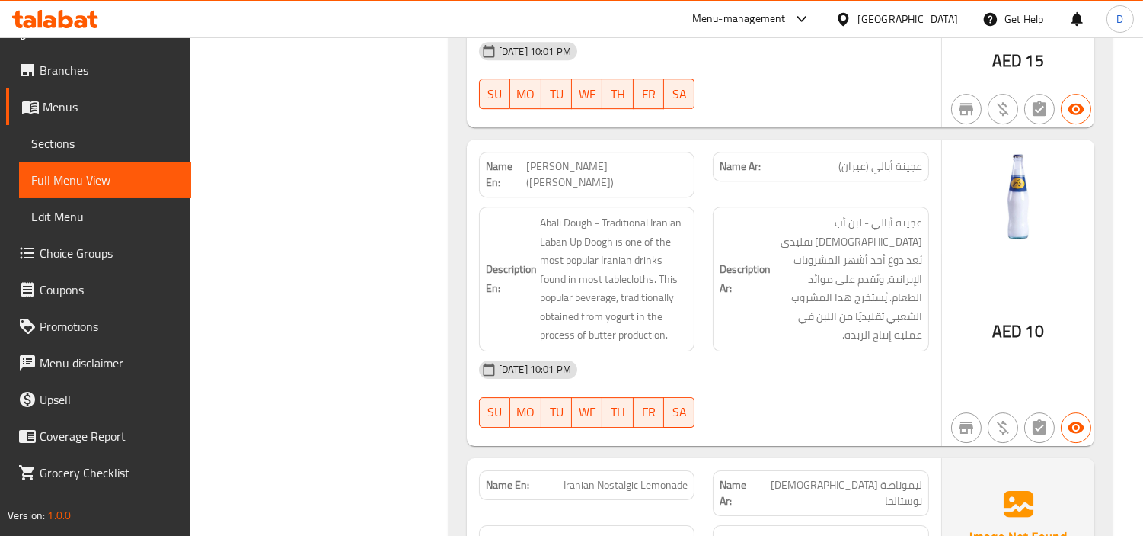
scroll to position [19055, 0]
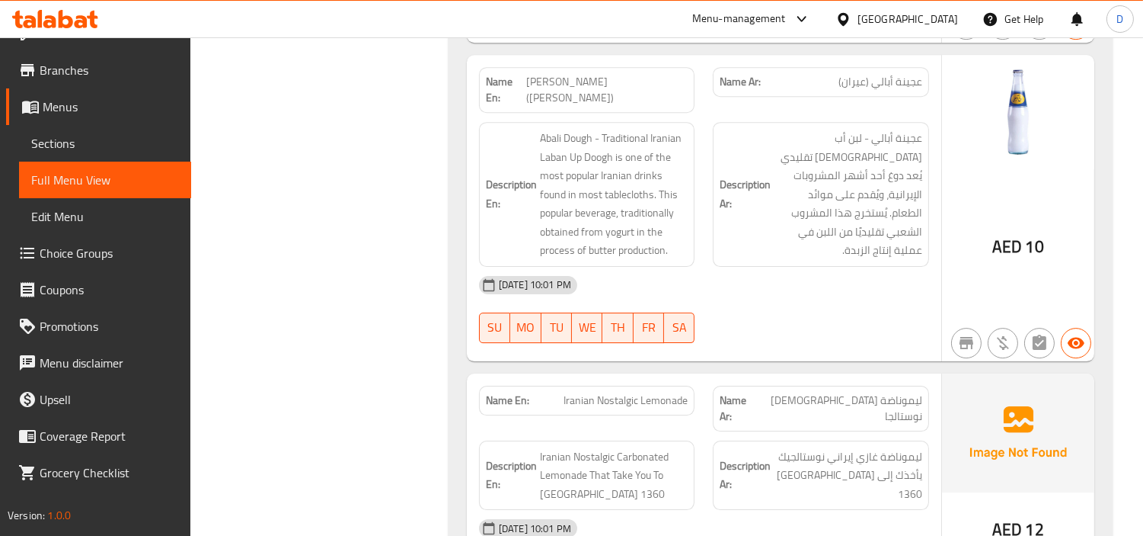
click at [571, 392] on span "Iranian Nostalgic Lemonade" at bounding box center [626, 400] width 124 height 16
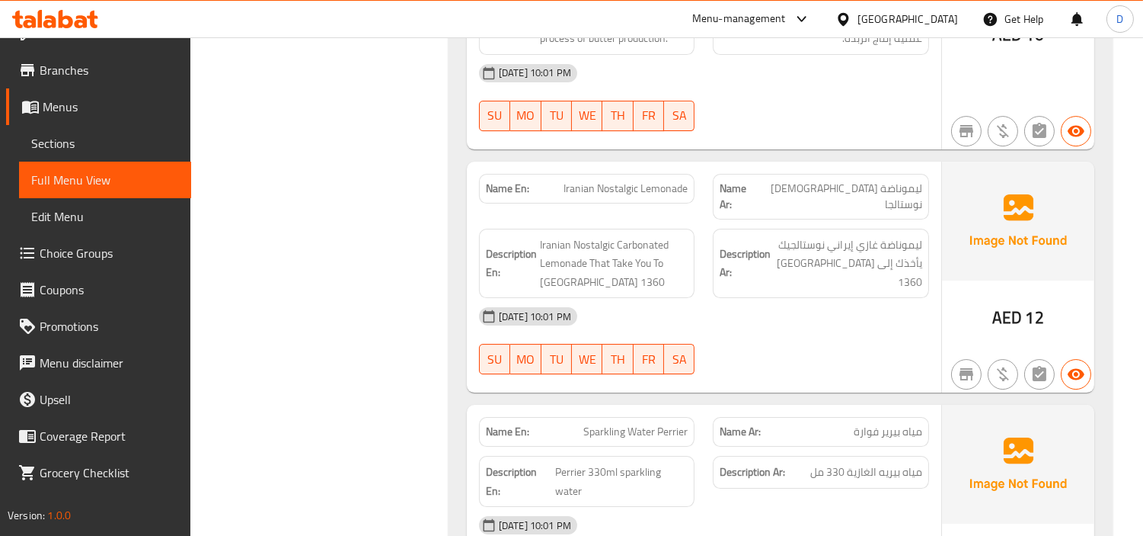
scroll to position [19309, 0]
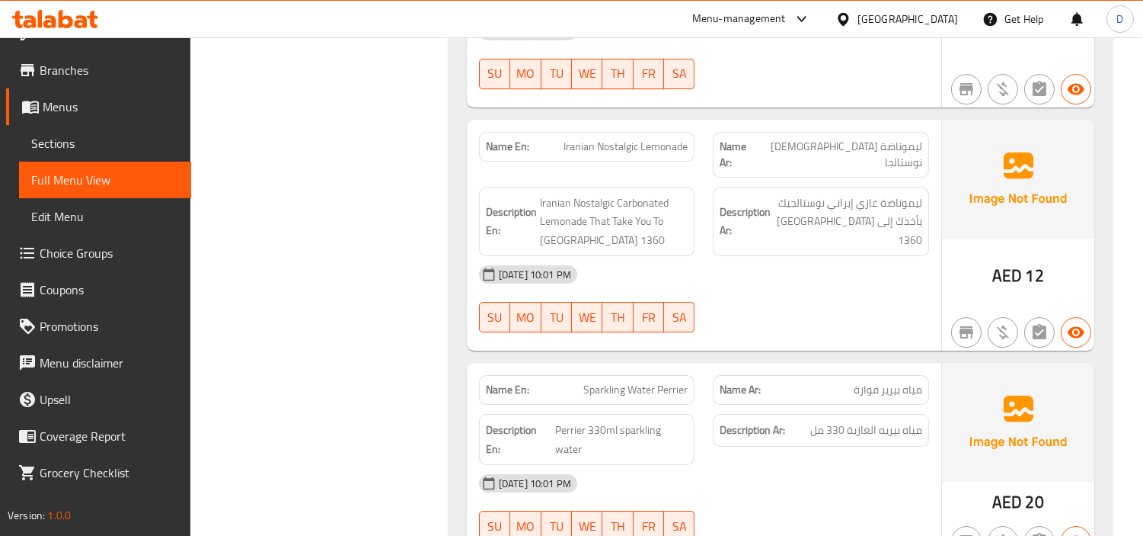
click at [644, 382] on span "Sparkling Water Perrier" at bounding box center [636, 390] width 104 height 16
drag, startPoint x: 752, startPoint y: 360, endPoint x: 757, endPoint y: 344, distance: 16.9
click at [755, 465] on div "16-09-2025 10:01 PM SU MO TU WE TH FR SA" at bounding box center [704, 507] width 469 height 85
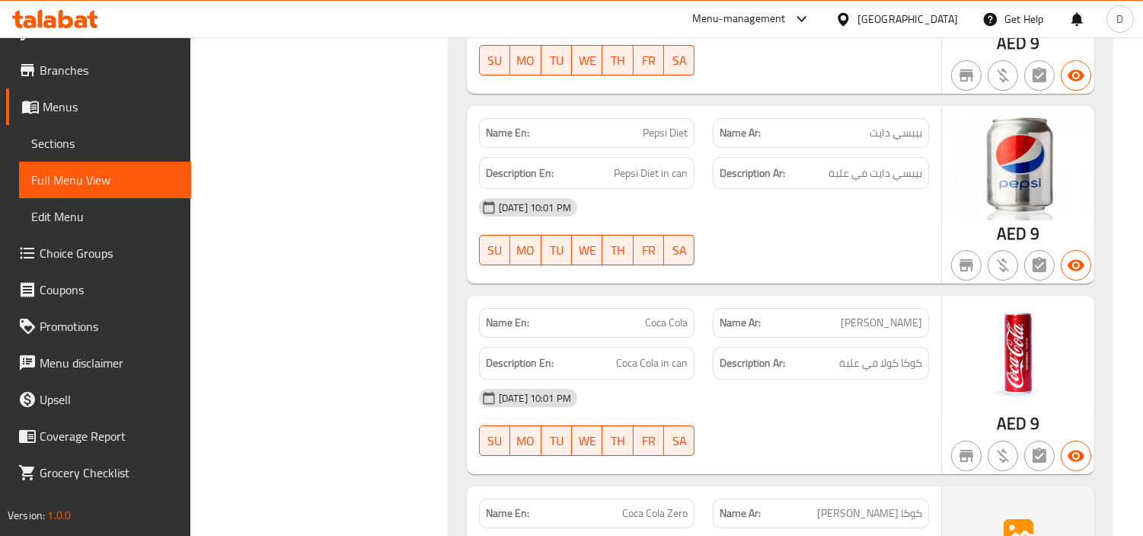
scroll to position [20240, 0]
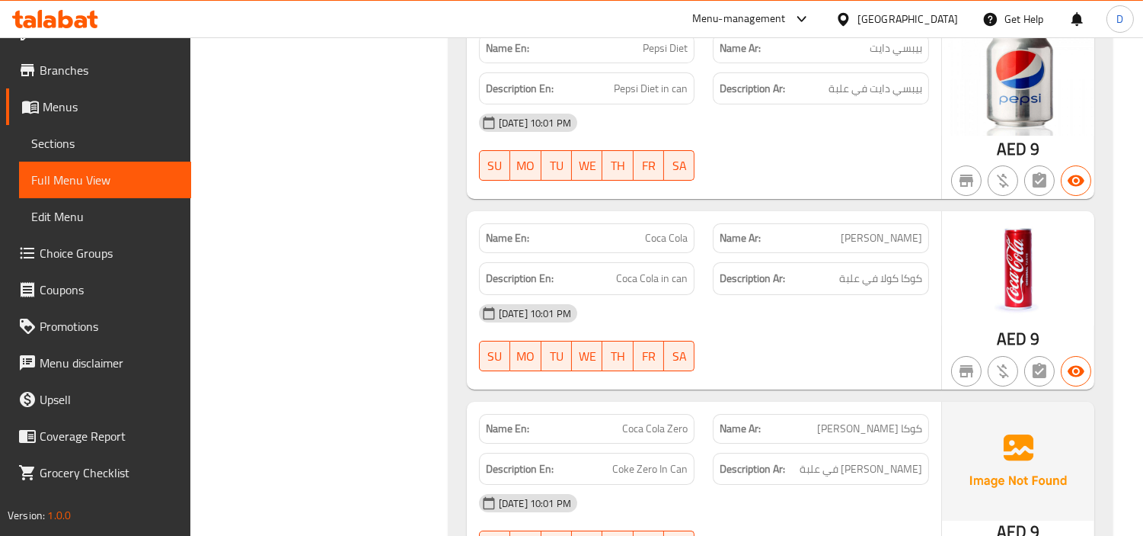
click at [660, 421] on span "Coca Cola Zero" at bounding box center [655, 429] width 66 height 16
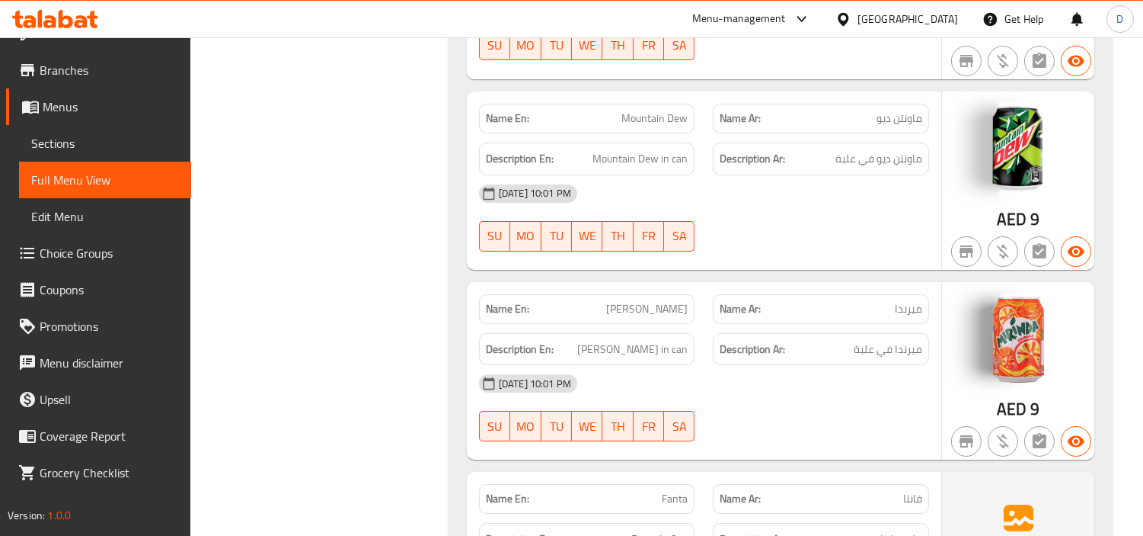
scroll to position [20832, 0]
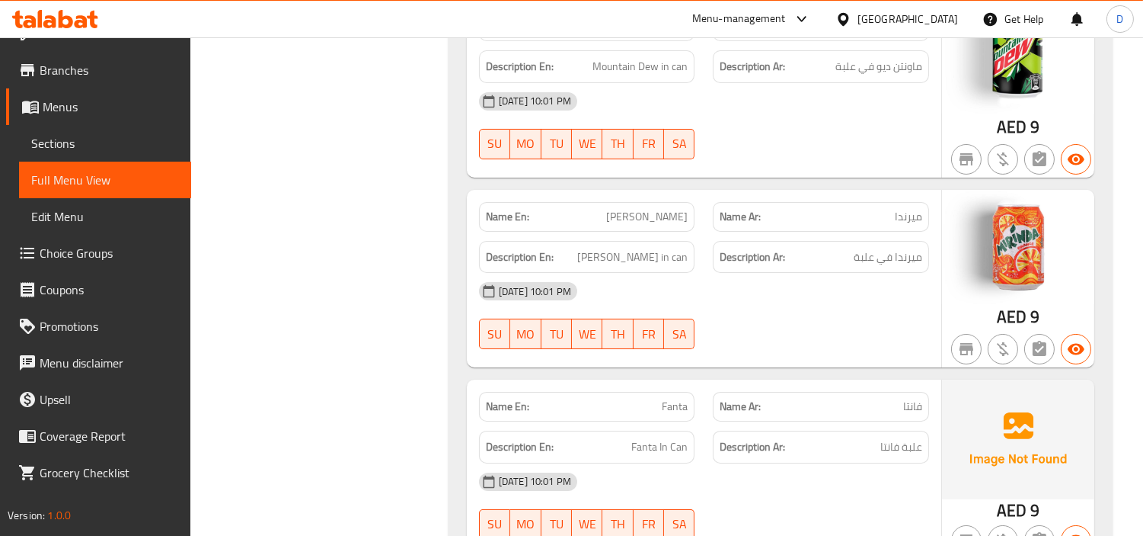
click at [687, 398] on span "Fanta" at bounding box center [675, 406] width 26 height 16
click at [676, 398] on span "Fanta" at bounding box center [675, 406] width 26 height 16
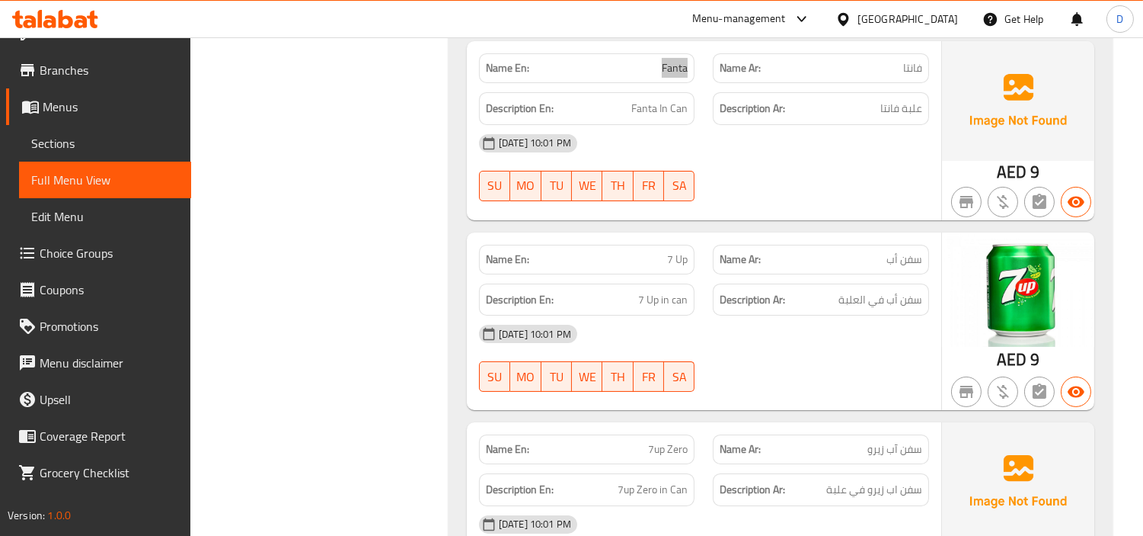
scroll to position [21171, 0]
click at [664, 440] on span "7up Zero" at bounding box center [668, 448] width 40 height 16
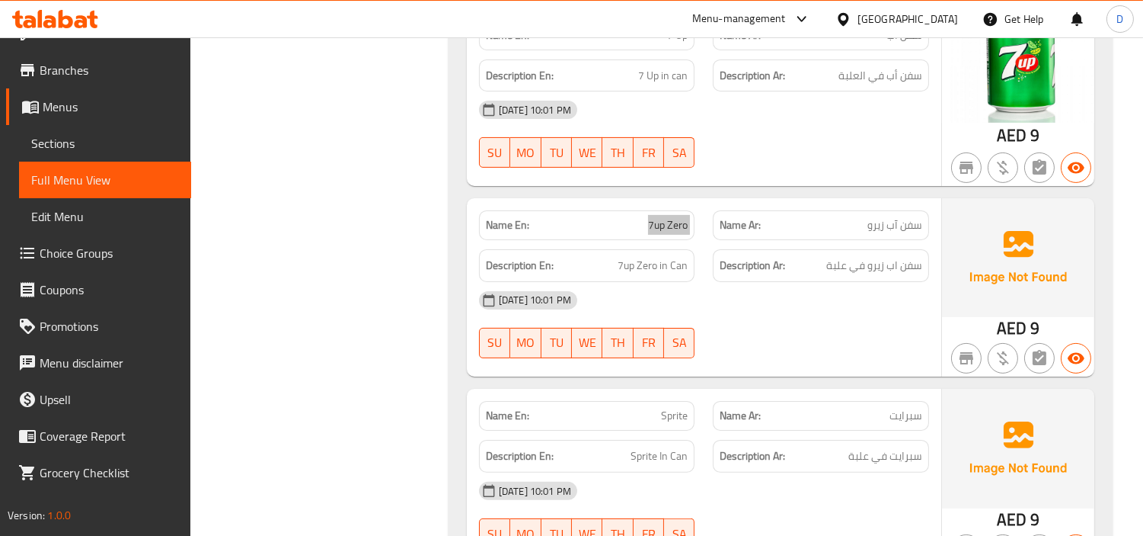
scroll to position [21425, 0]
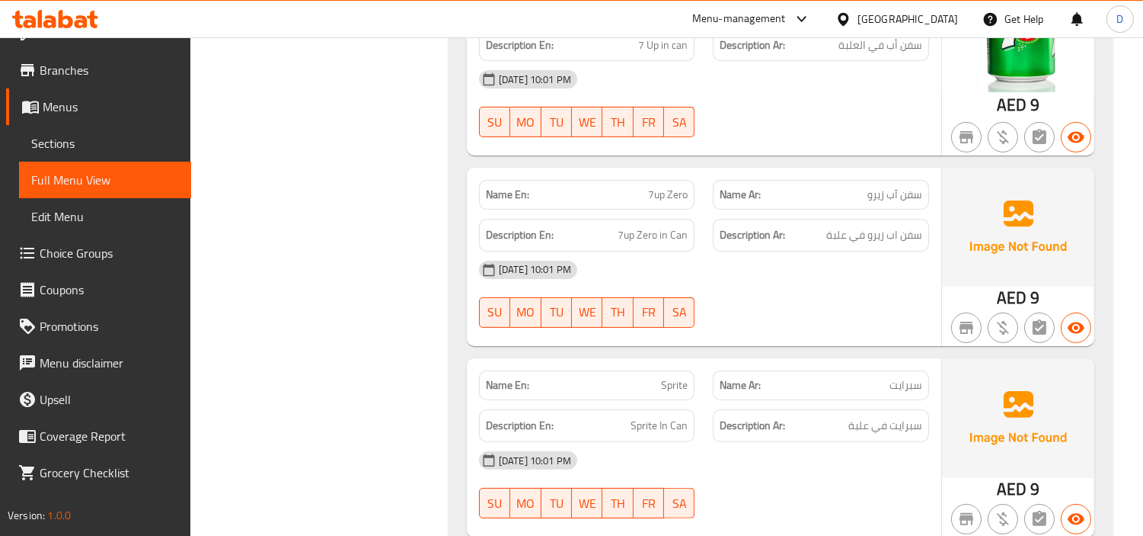
click at [676, 377] on span "Sprite" at bounding box center [674, 385] width 27 height 16
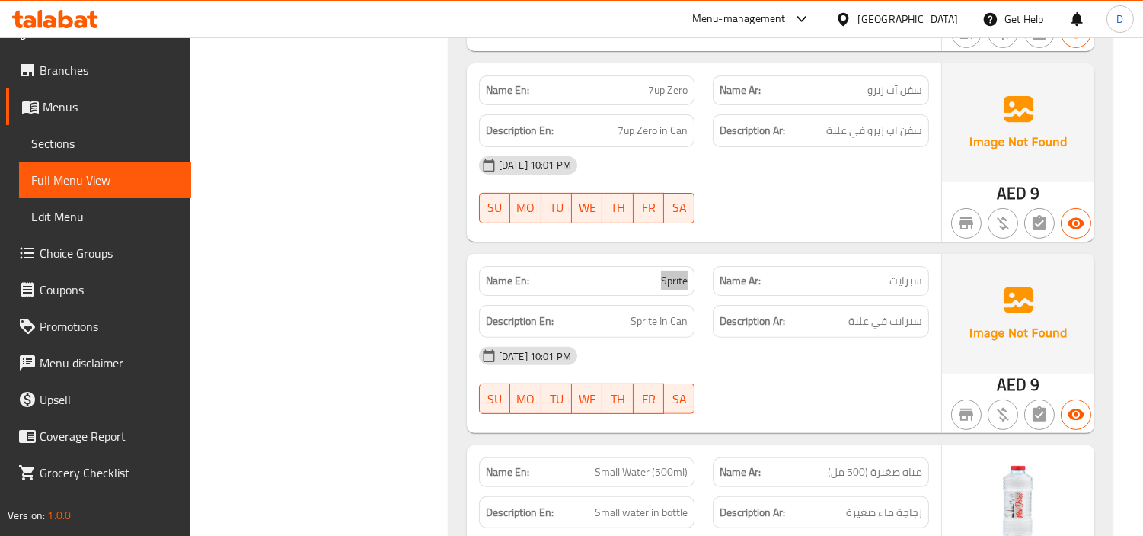
scroll to position [21532, 0]
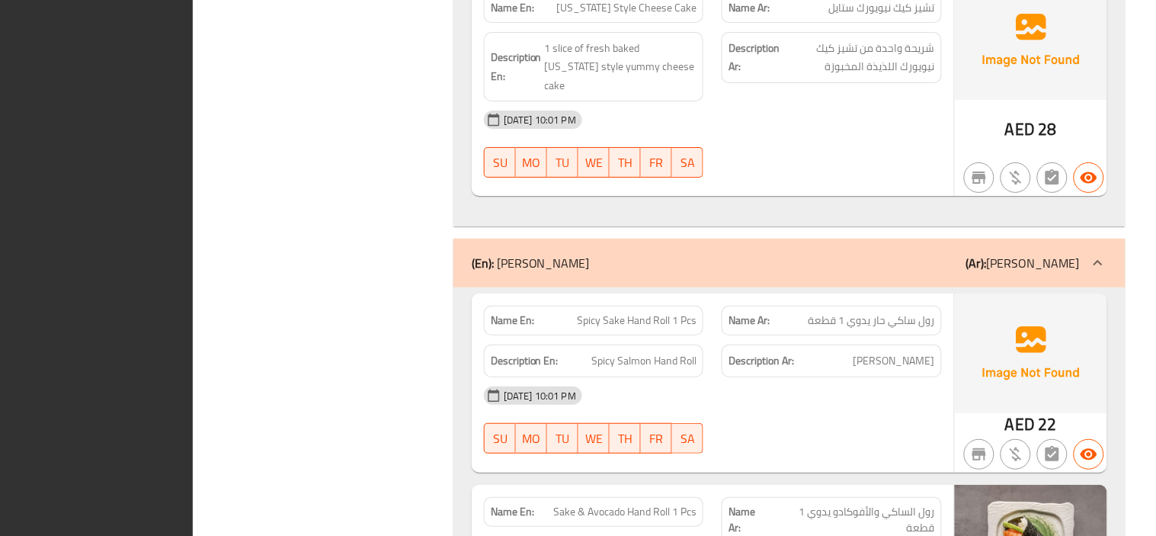
scroll to position [0, 0]
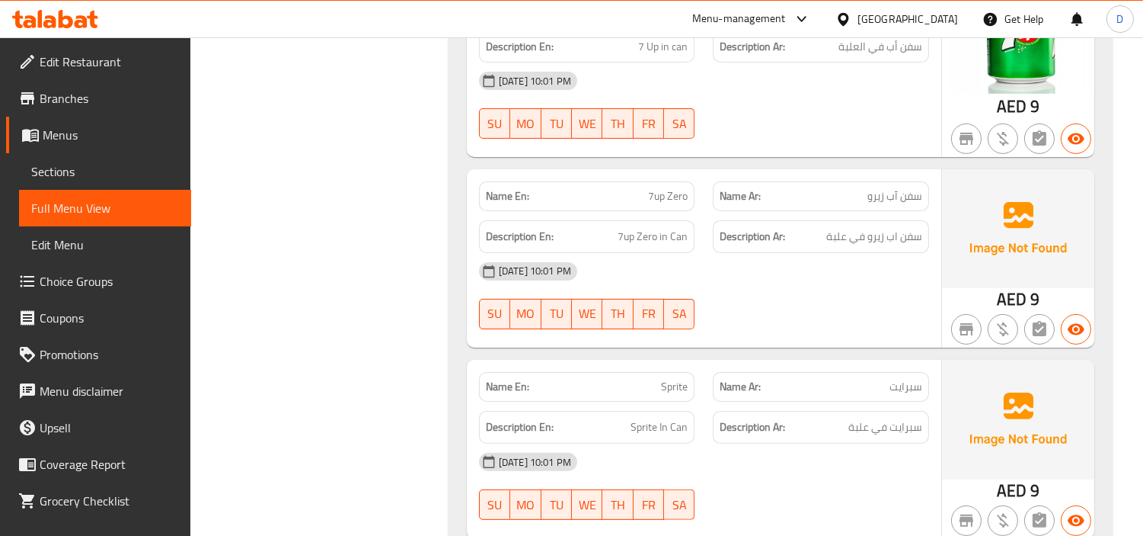
click at [101, 62] on span "Edit Restaurant" at bounding box center [109, 62] width 139 height 18
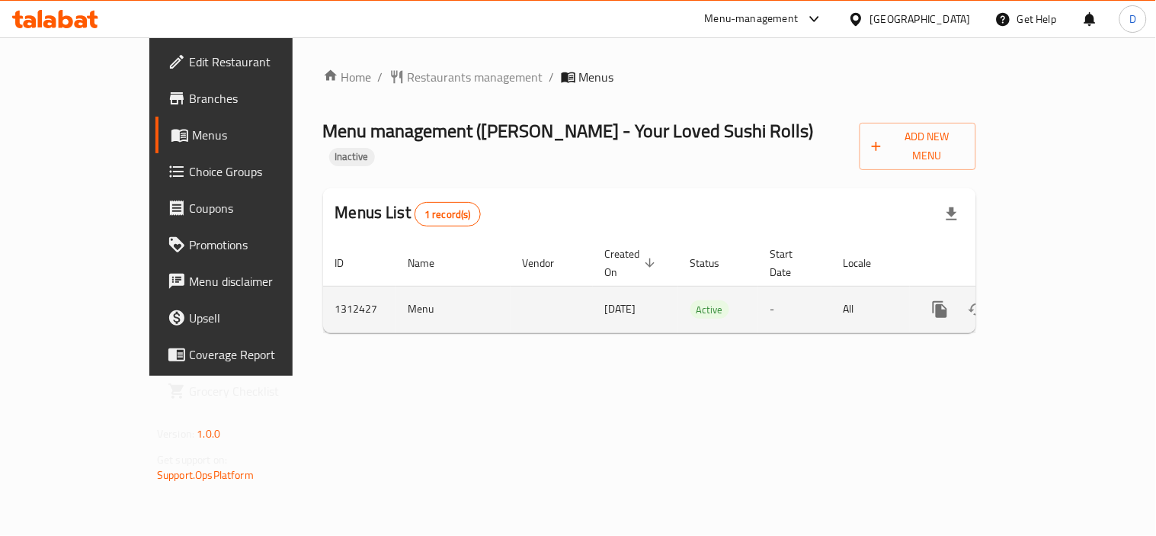
click at [1068, 291] on link "enhanced table" at bounding box center [1049, 309] width 37 height 37
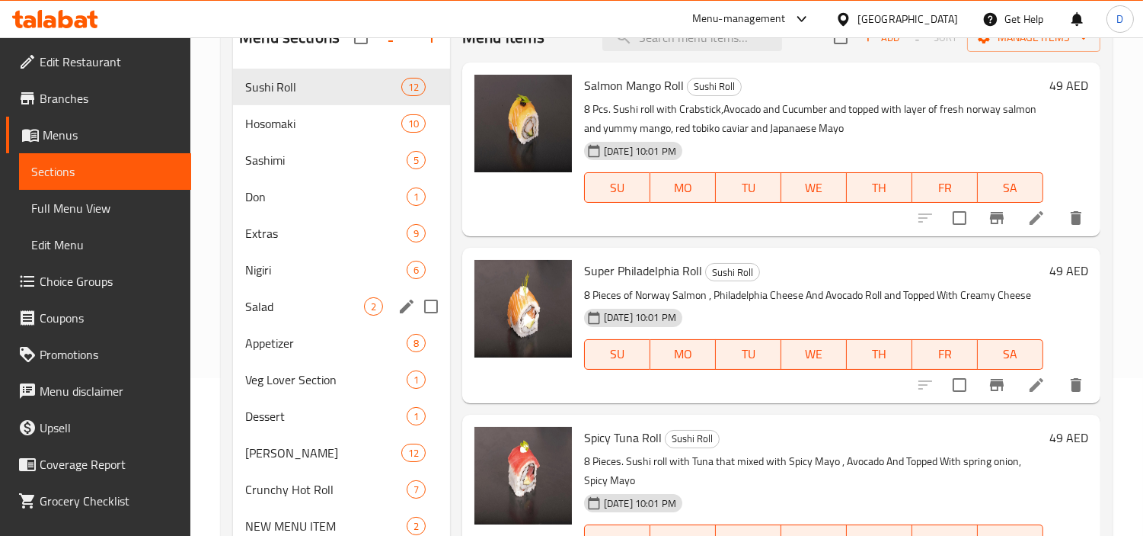
scroll to position [169, 0]
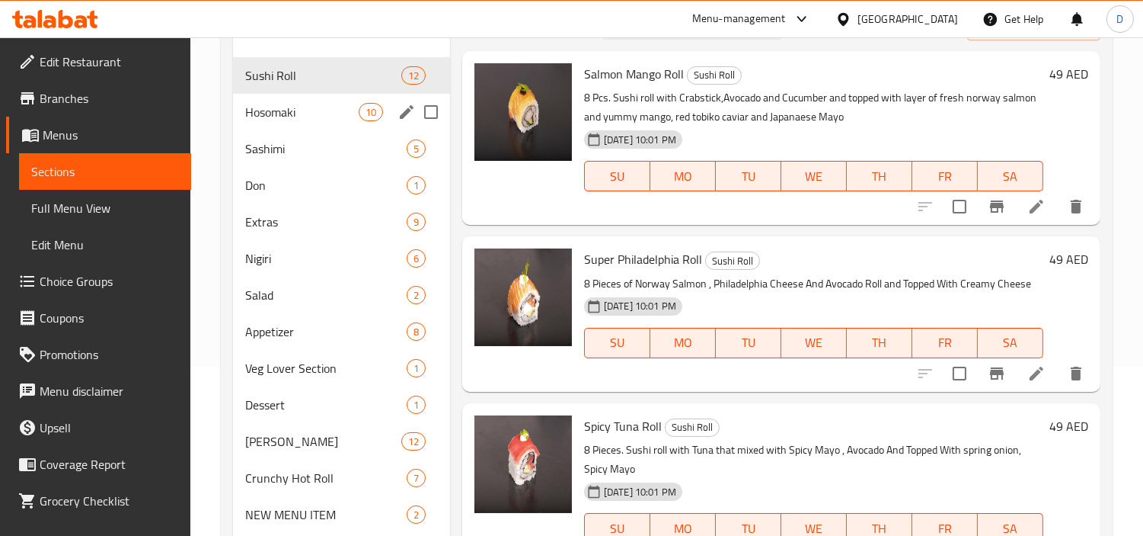
click at [277, 94] on div "Hosomaki 10" at bounding box center [341, 112] width 217 height 37
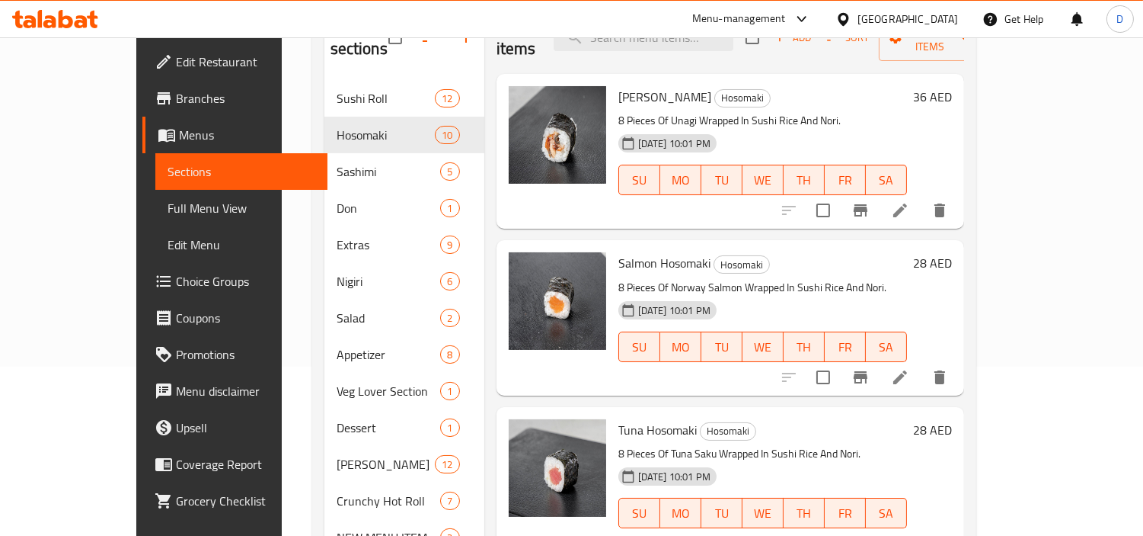
click at [168, 210] on span "Full Menu View" at bounding box center [242, 208] width 148 height 18
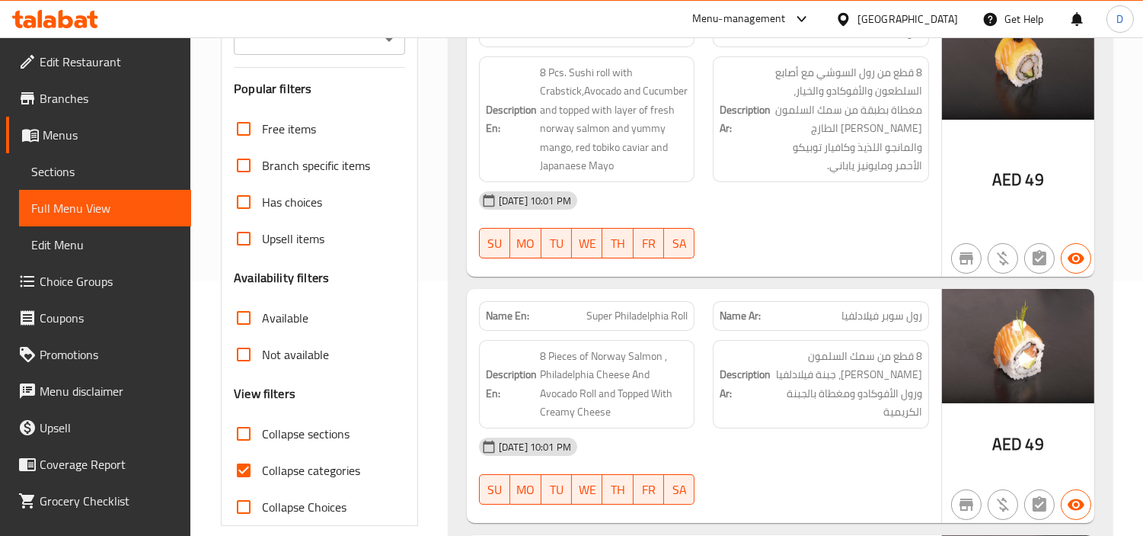
scroll to position [338, 0]
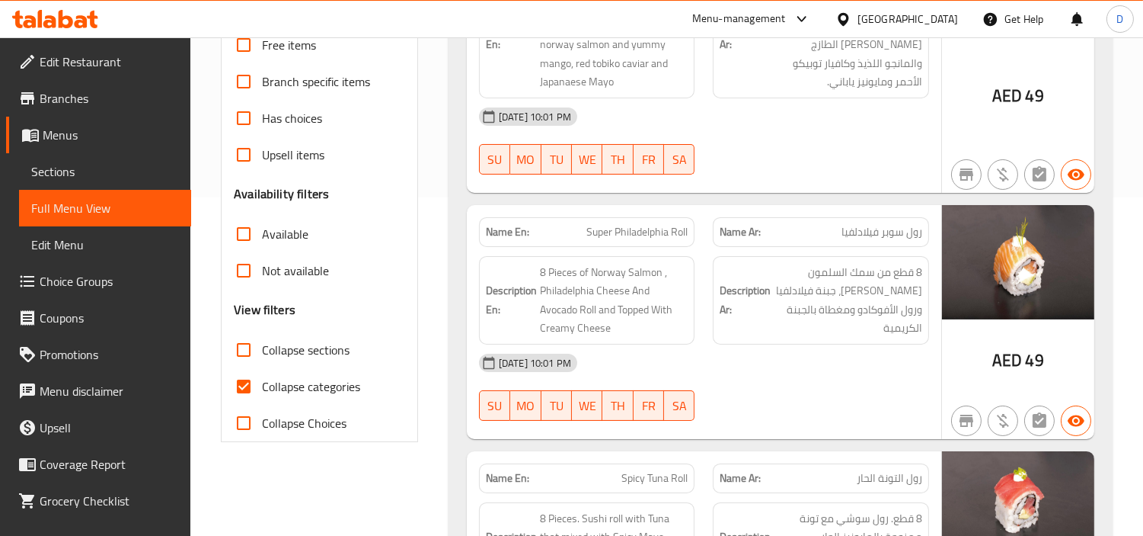
click at [259, 378] on input "Collapse categories" at bounding box center [243, 386] width 37 height 37
checkbox input "false"
click at [235, 347] on input "Collapse sections" at bounding box center [243, 349] width 37 height 37
checkbox input "true"
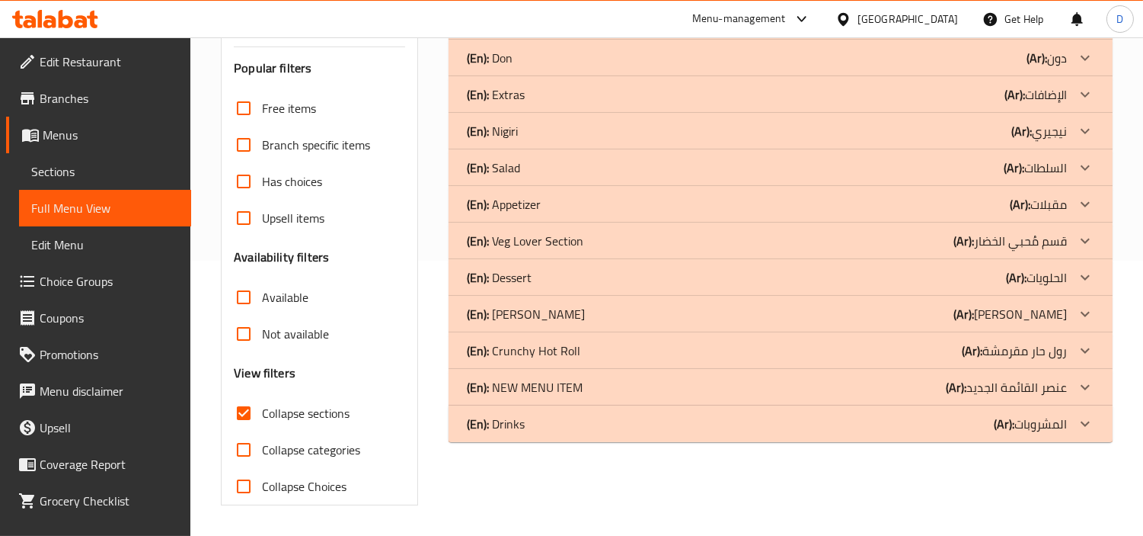
scroll to position [275, 0]
click at [235, 347] on input "Not available" at bounding box center [243, 333] width 37 height 37
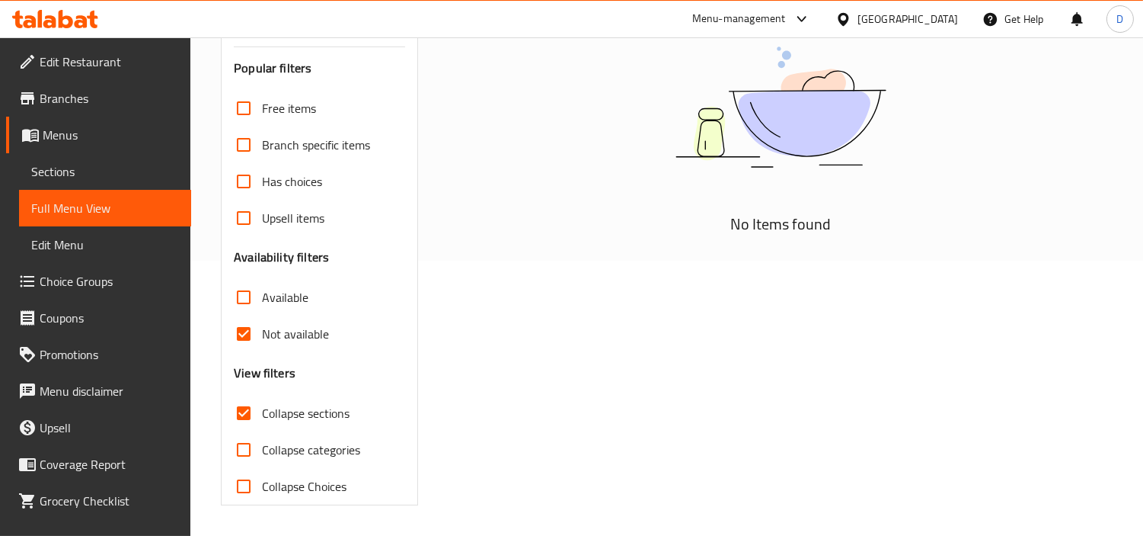
click at [249, 329] on input "Not available" at bounding box center [243, 333] width 37 height 37
checkbox input "false"
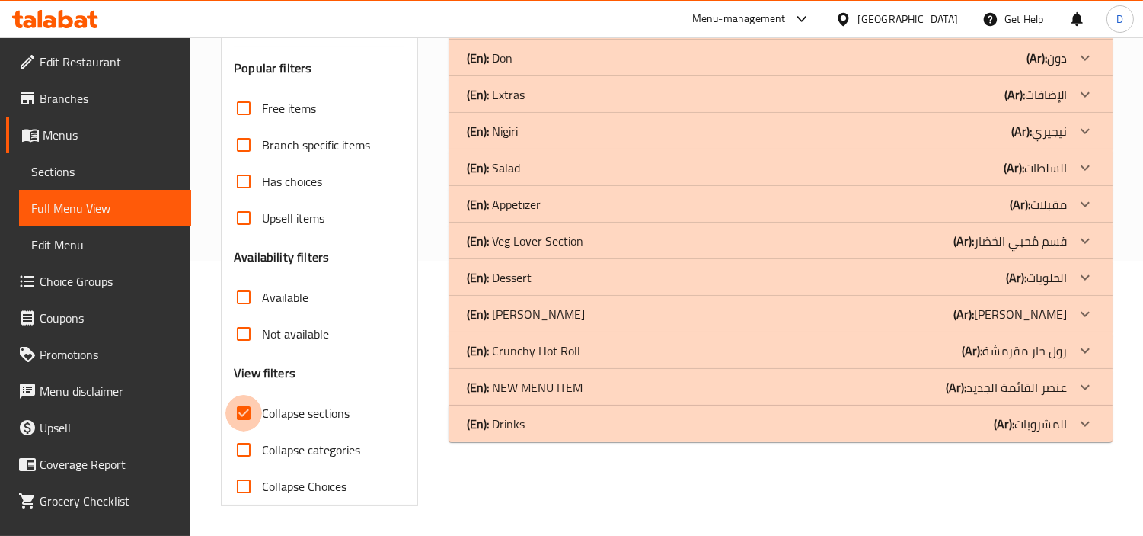
click at [260, 411] on input "Collapse sections" at bounding box center [243, 413] width 37 height 37
checkbox input "false"
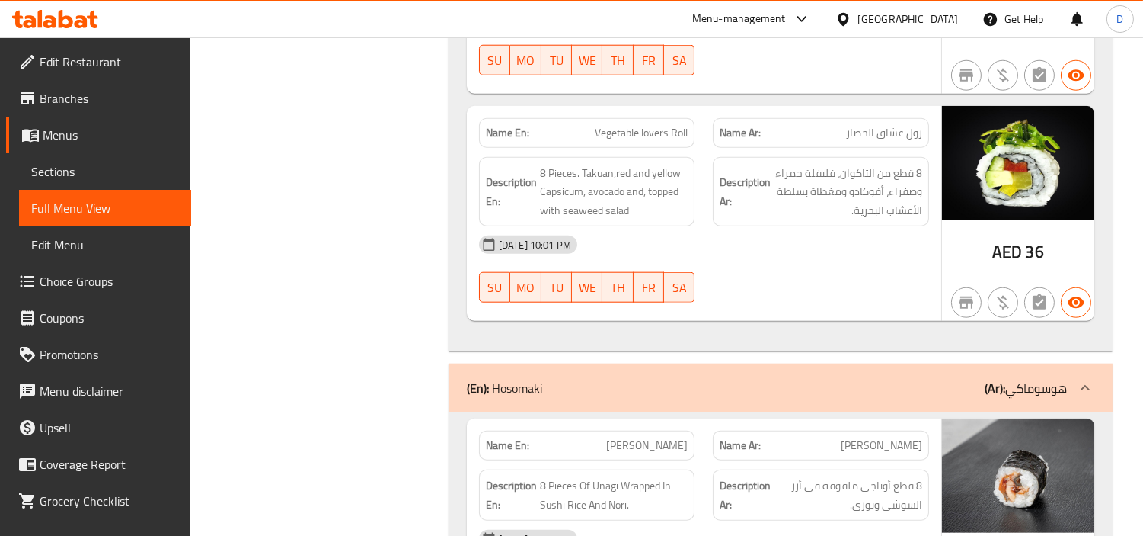
scroll to position [3152, 0]
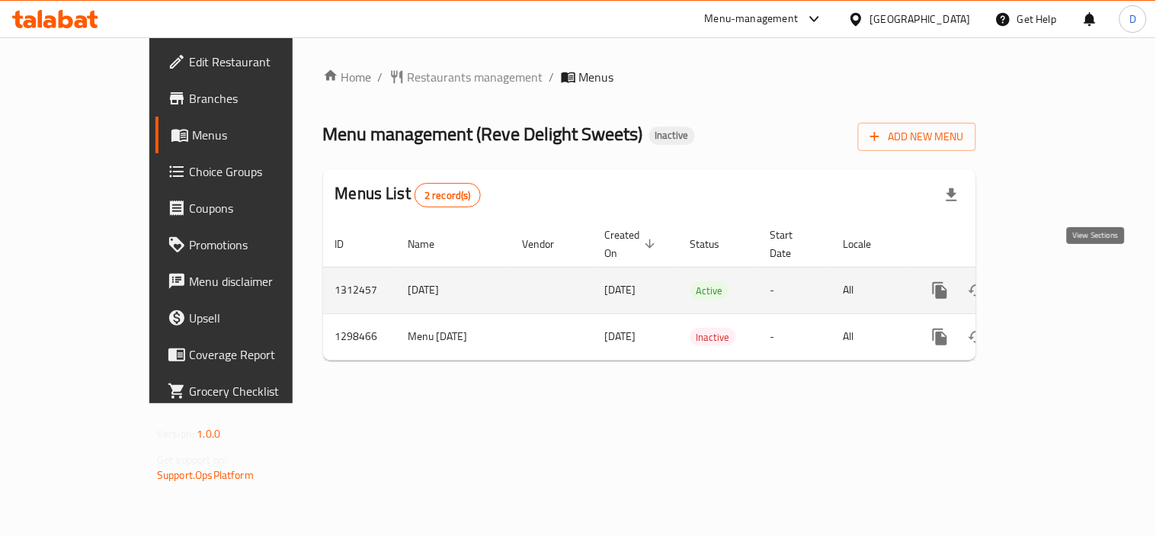
click at [1059, 281] on icon "enhanced table" at bounding box center [1050, 290] width 18 height 18
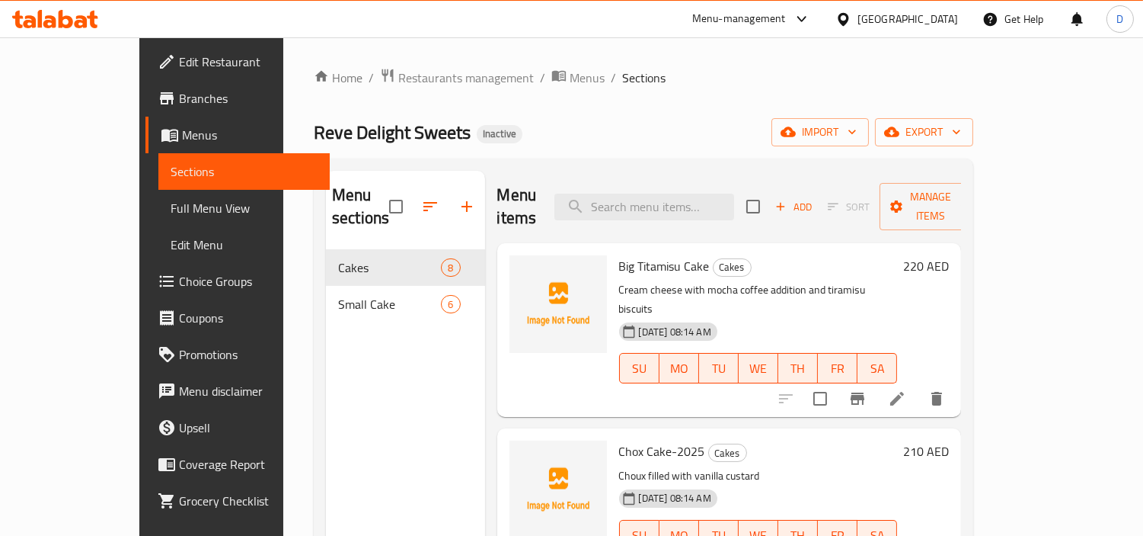
click at [622, 254] on span "Big Titamisu Cake" at bounding box center [664, 265] width 91 height 23
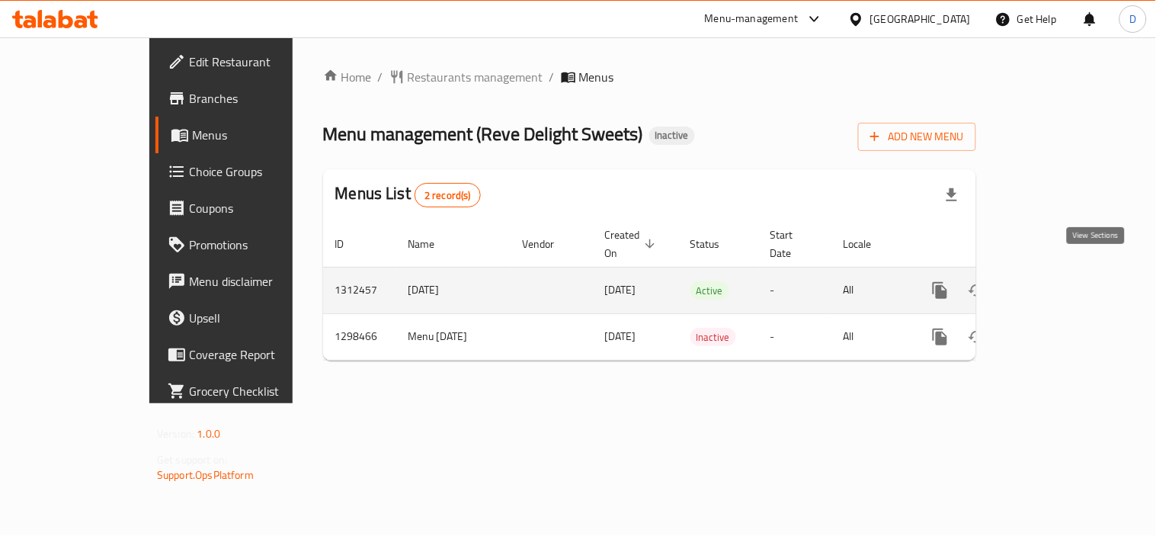
click at [1059, 281] on icon "enhanced table" at bounding box center [1050, 290] width 18 height 18
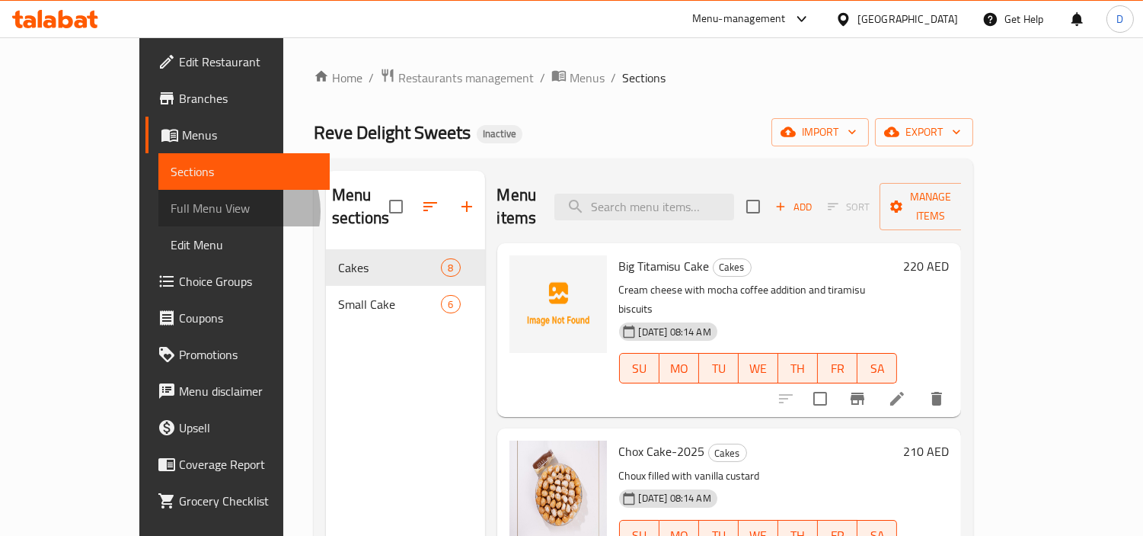
click at [171, 211] on span "Full Menu View" at bounding box center [245, 208] width 148 height 18
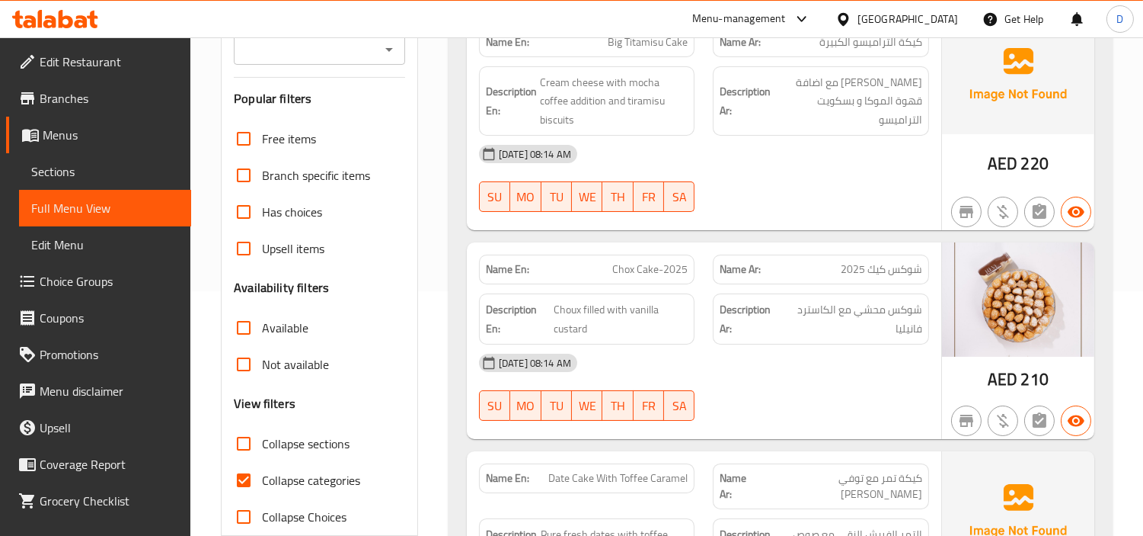
scroll to position [338, 0]
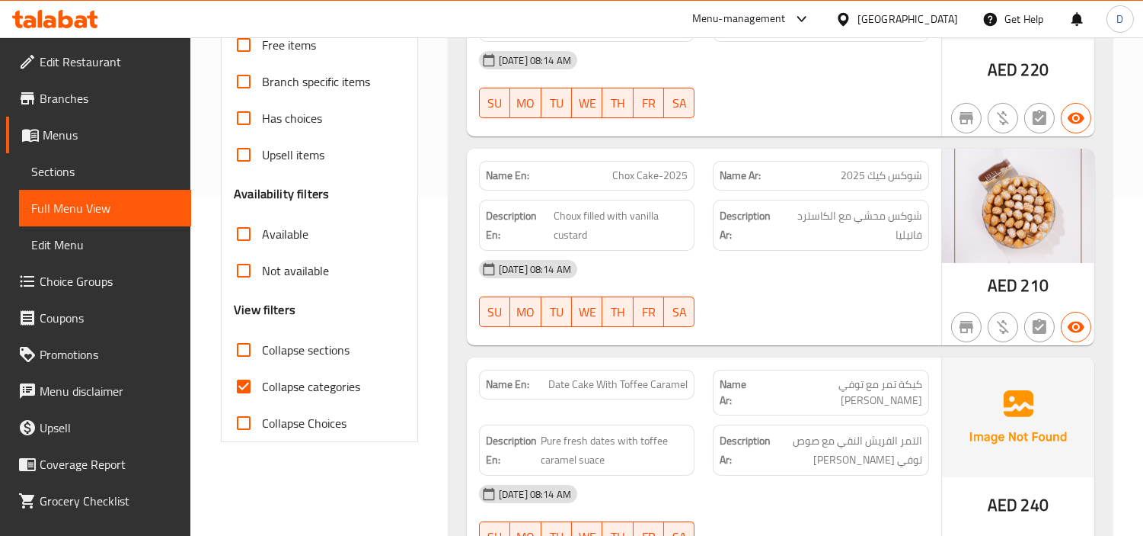
click at [292, 377] on span "Collapse categories" at bounding box center [311, 386] width 98 height 18
click at [262, 376] on input "Collapse categories" at bounding box center [243, 386] width 37 height 37
checkbox input "false"
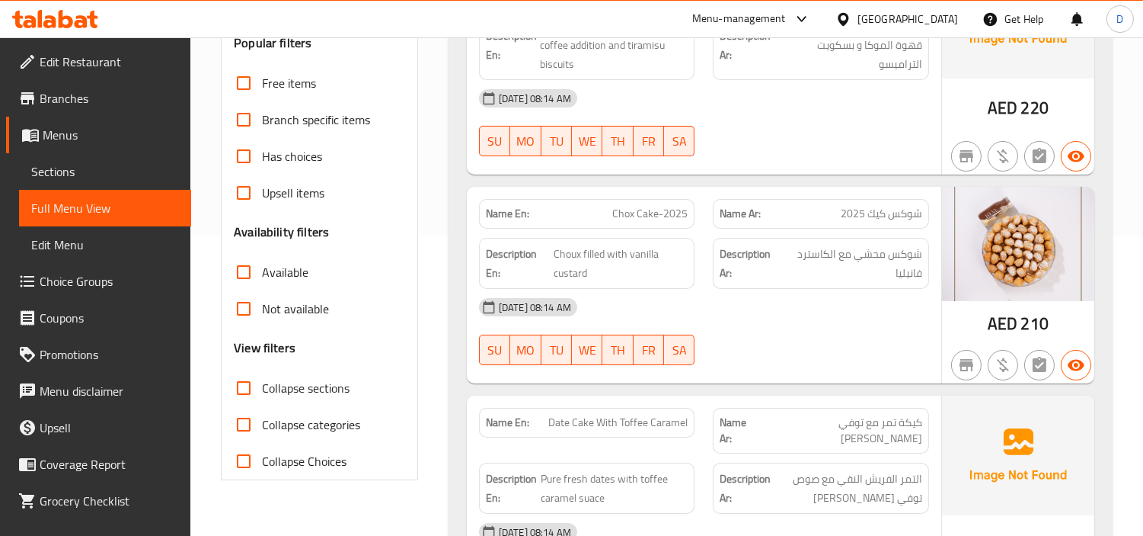
scroll to position [206, 0]
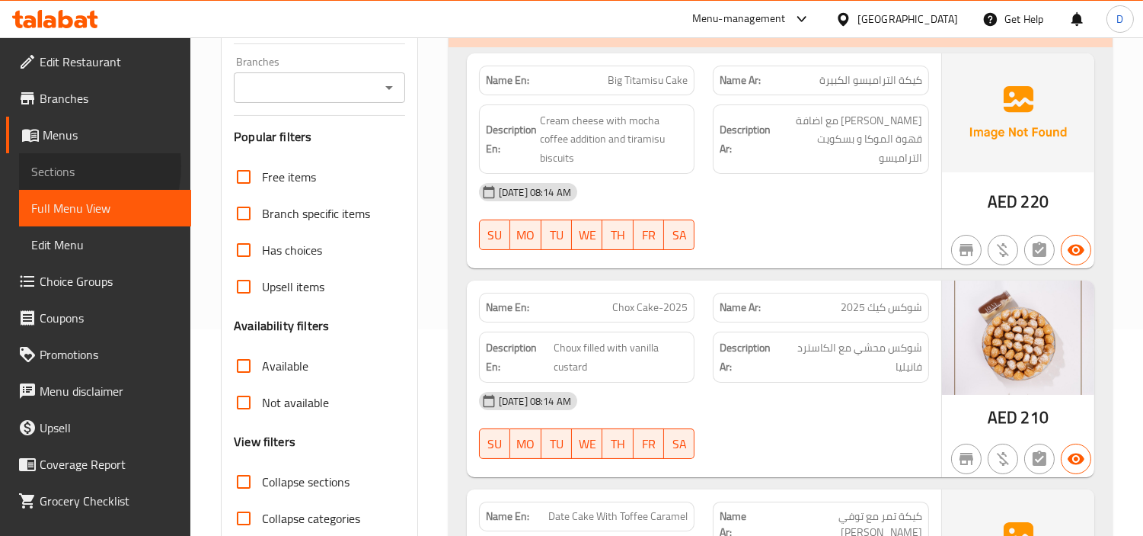
click at [66, 166] on span "Sections" at bounding box center [105, 171] width 148 height 18
